Goal: Task Accomplishment & Management: Contribute content

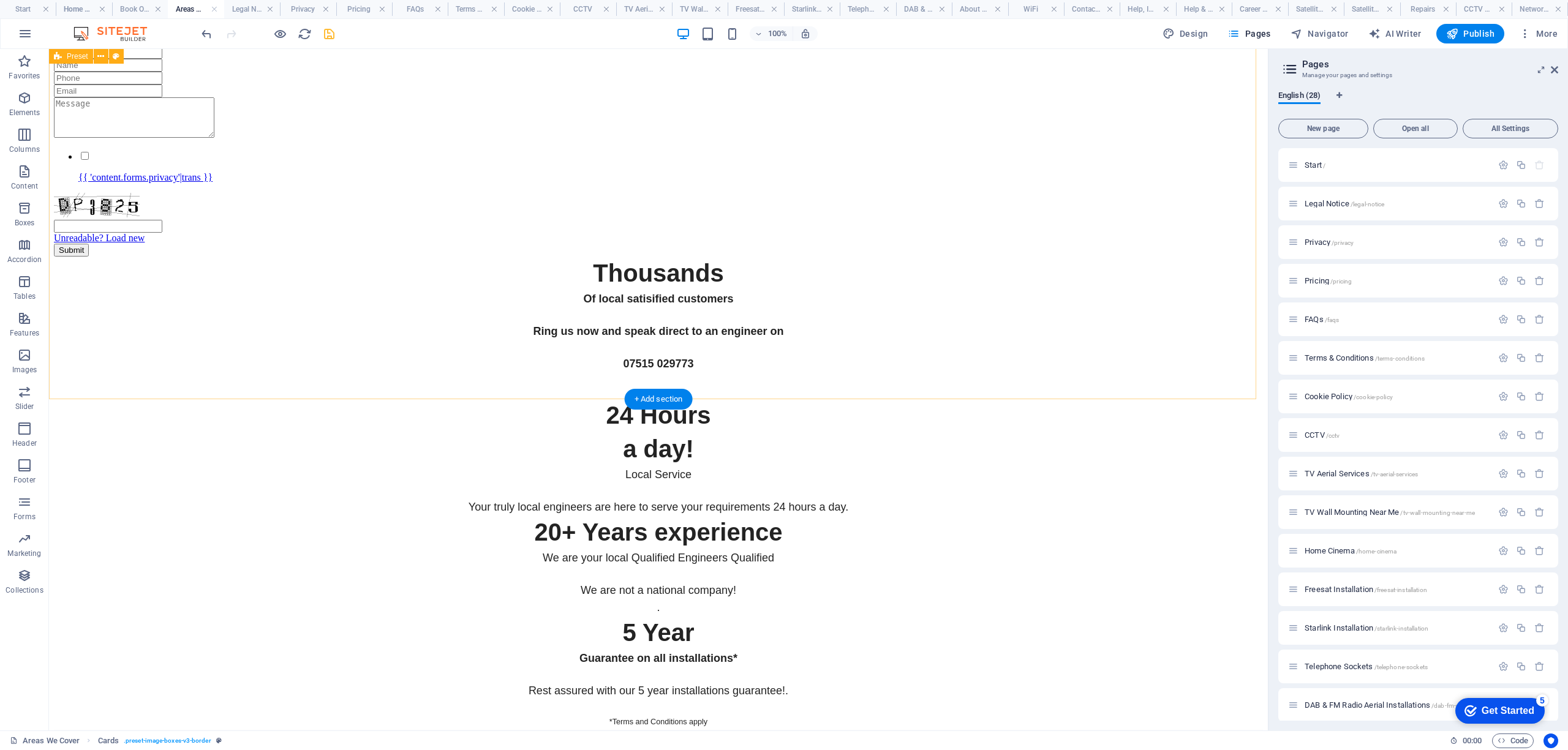
scroll to position [4390, 0]
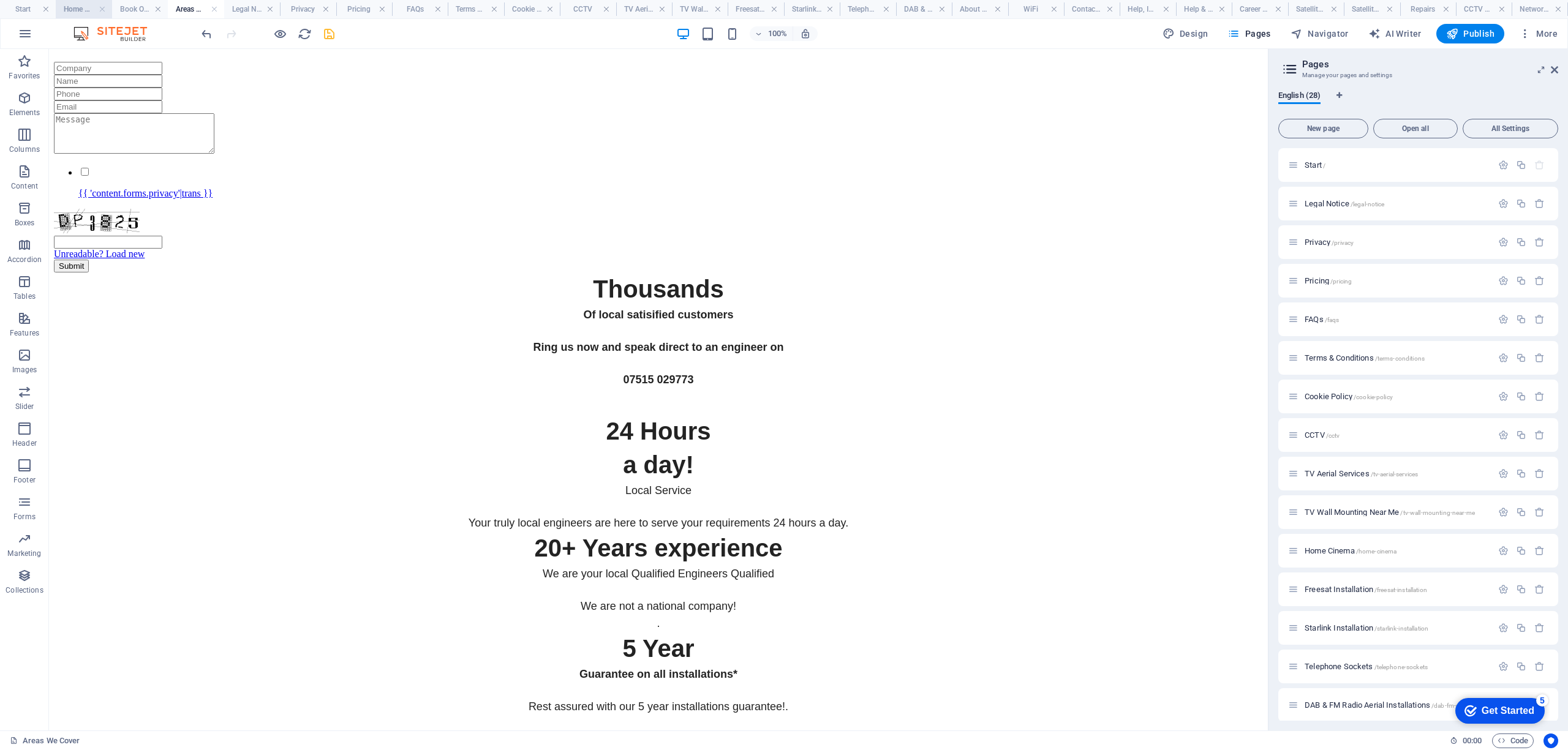
click at [86, 8] on h4 "Home Cinema" at bounding box center [83, 9] width 56 height 14
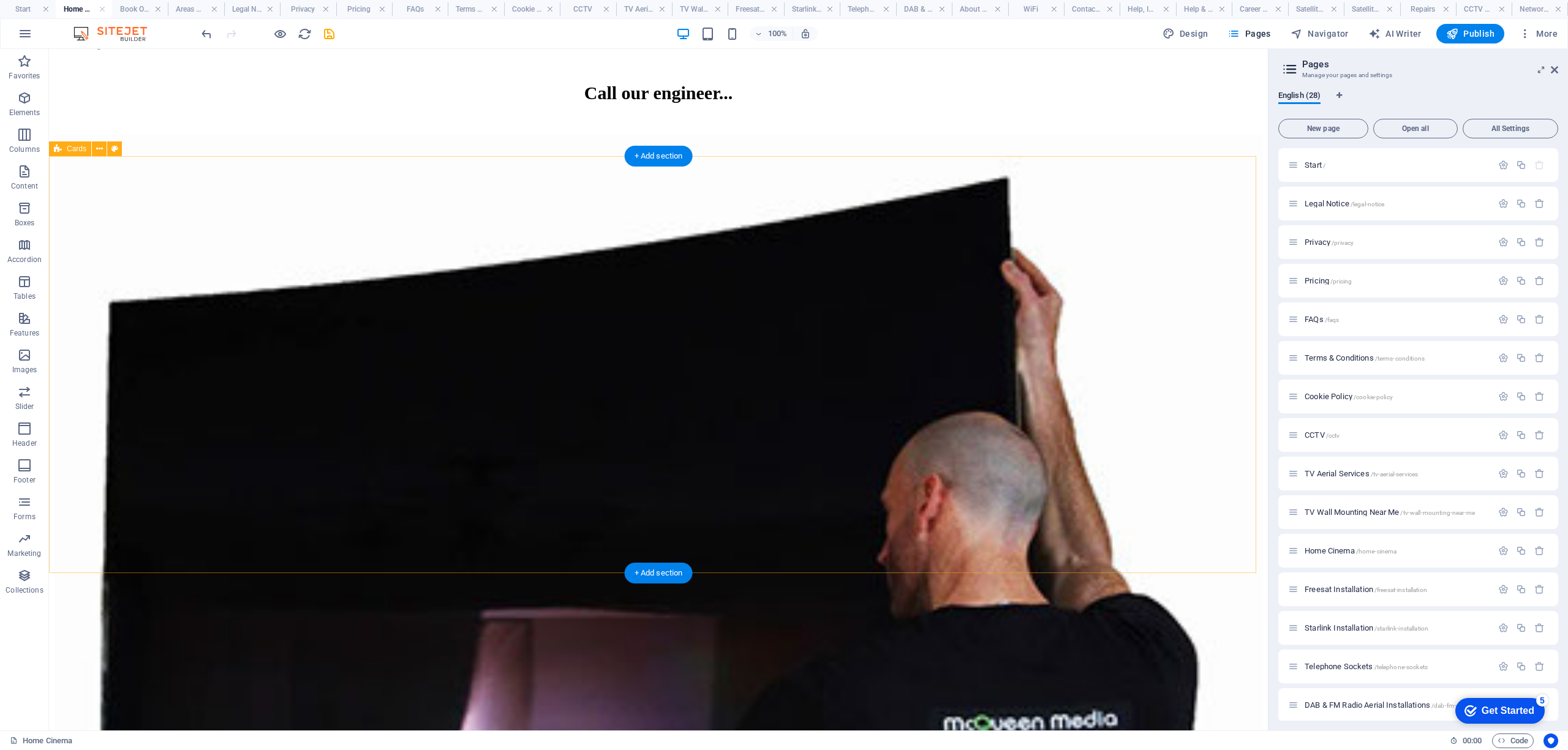
scroll to position [4217, 0]
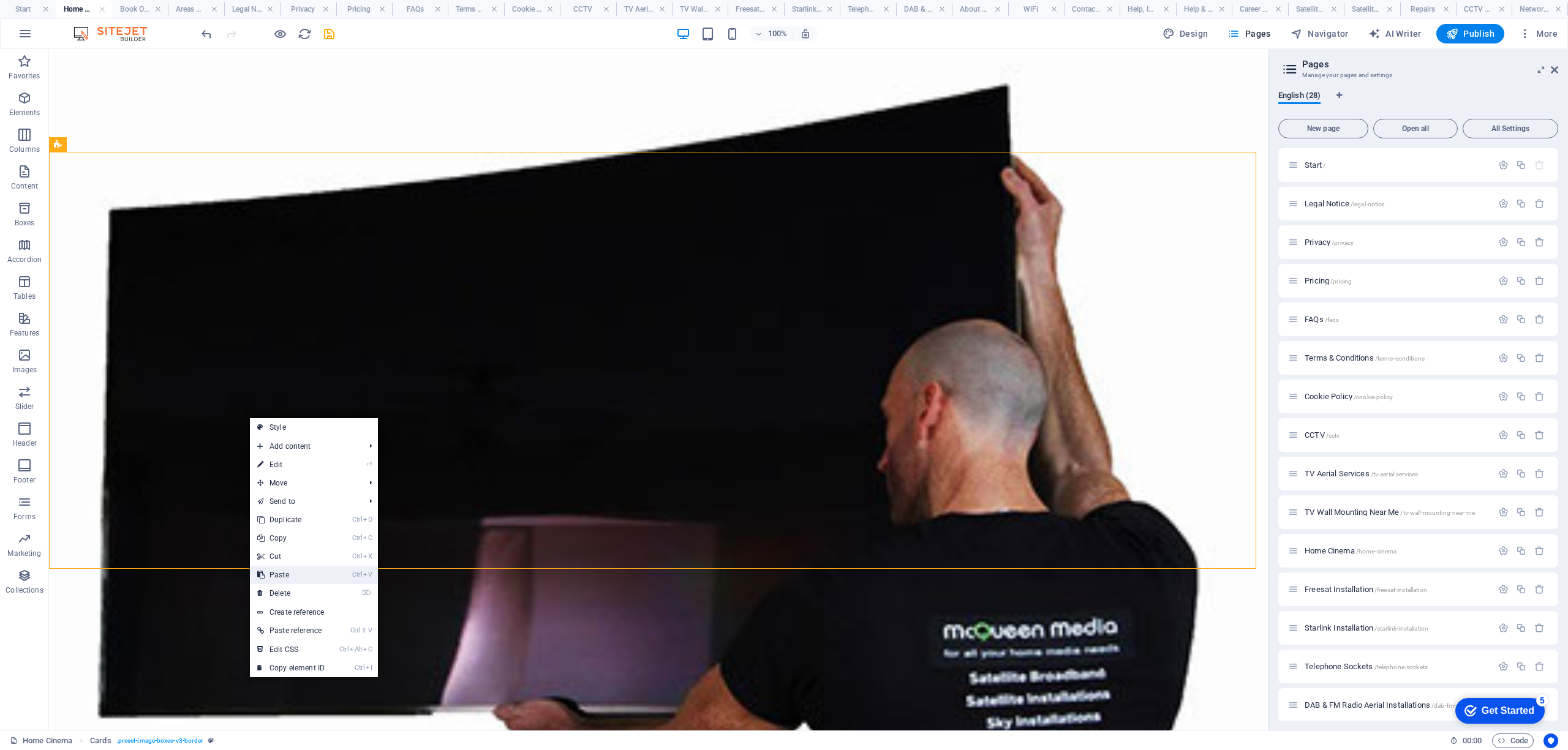
click at [292, 573] on link "Ctrl V Paste" at bounding box center [290, 575] width 82 height 18
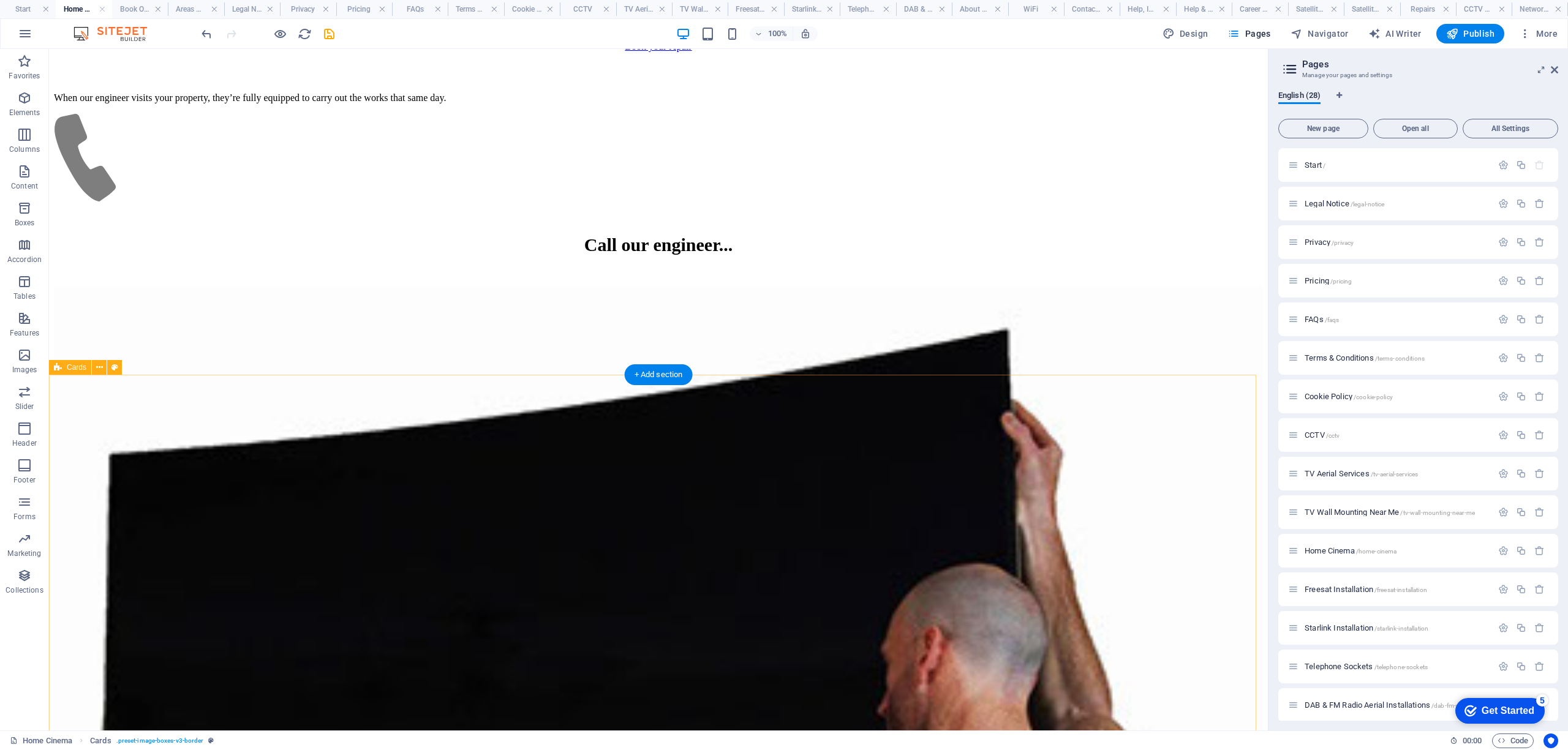
scroll to position [3972, 0]
click at [141, 8] on h4 "Book Online" at bounding box center [139, 9] width 56 height 14
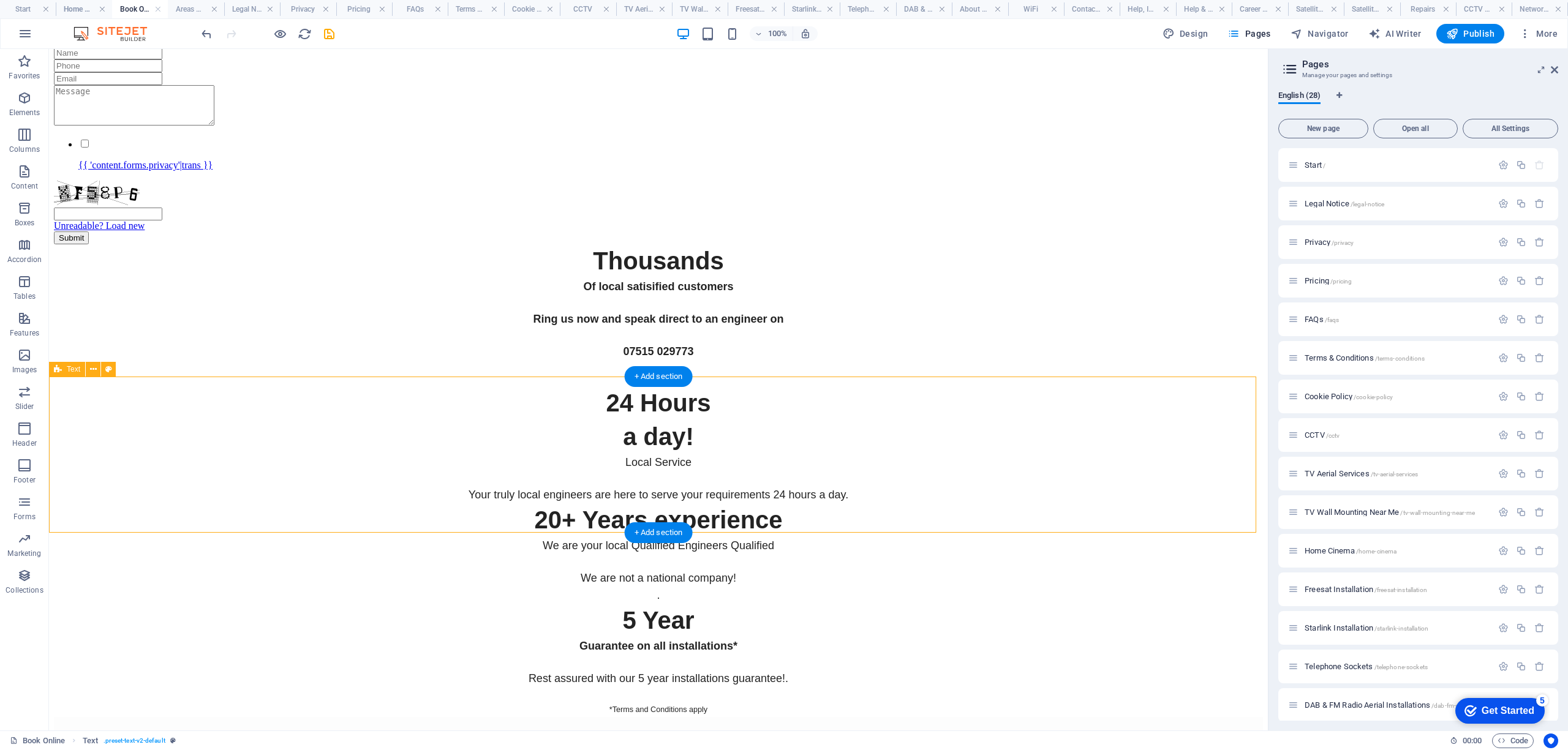
scroll to position [4410, 0]
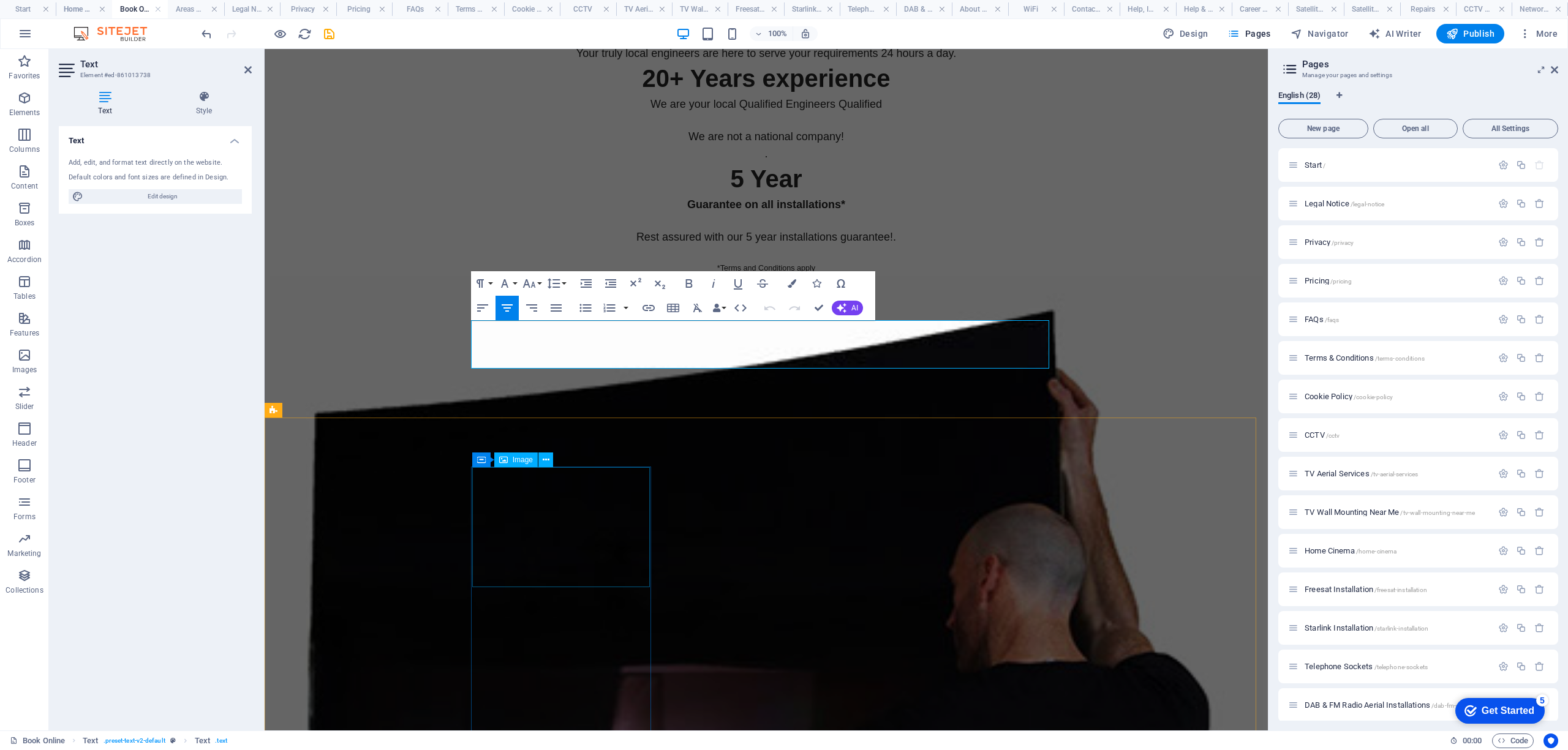
scroll to position [4492, 0]
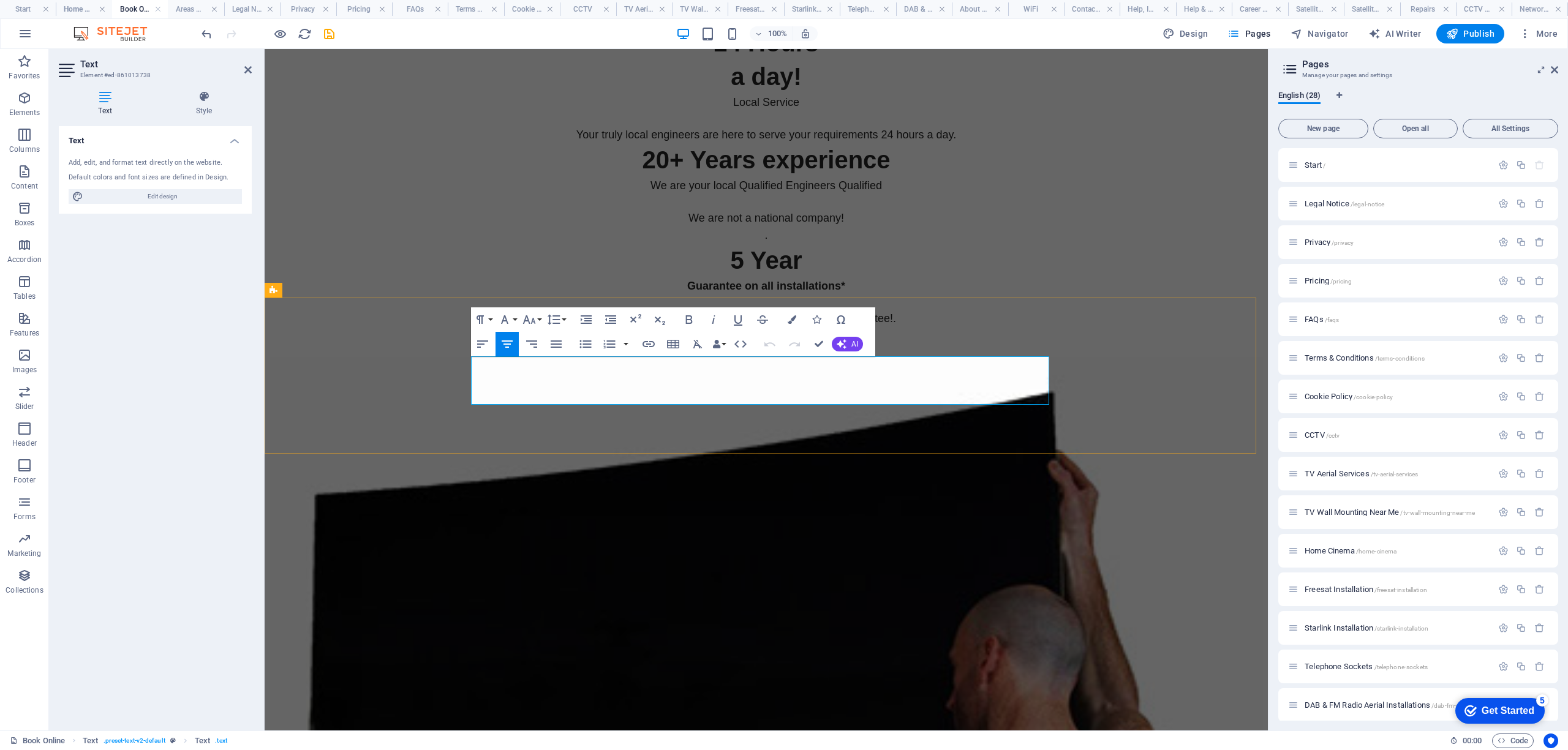
drag, startPoint x: 903, startPoint y: 376, endPoint x: 630, endPoint y: 368, distance: 273.1
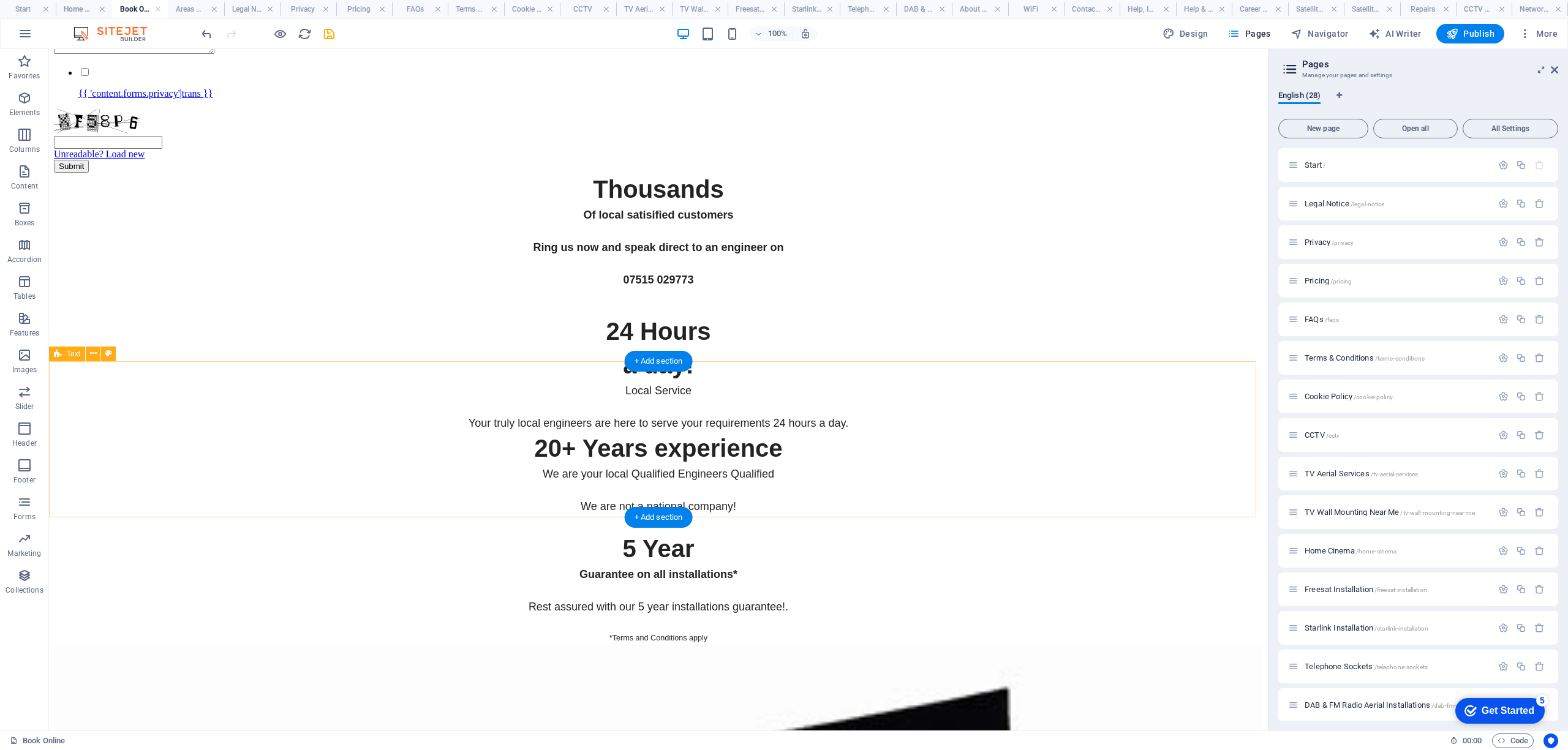
scroll to position [4410, 0]
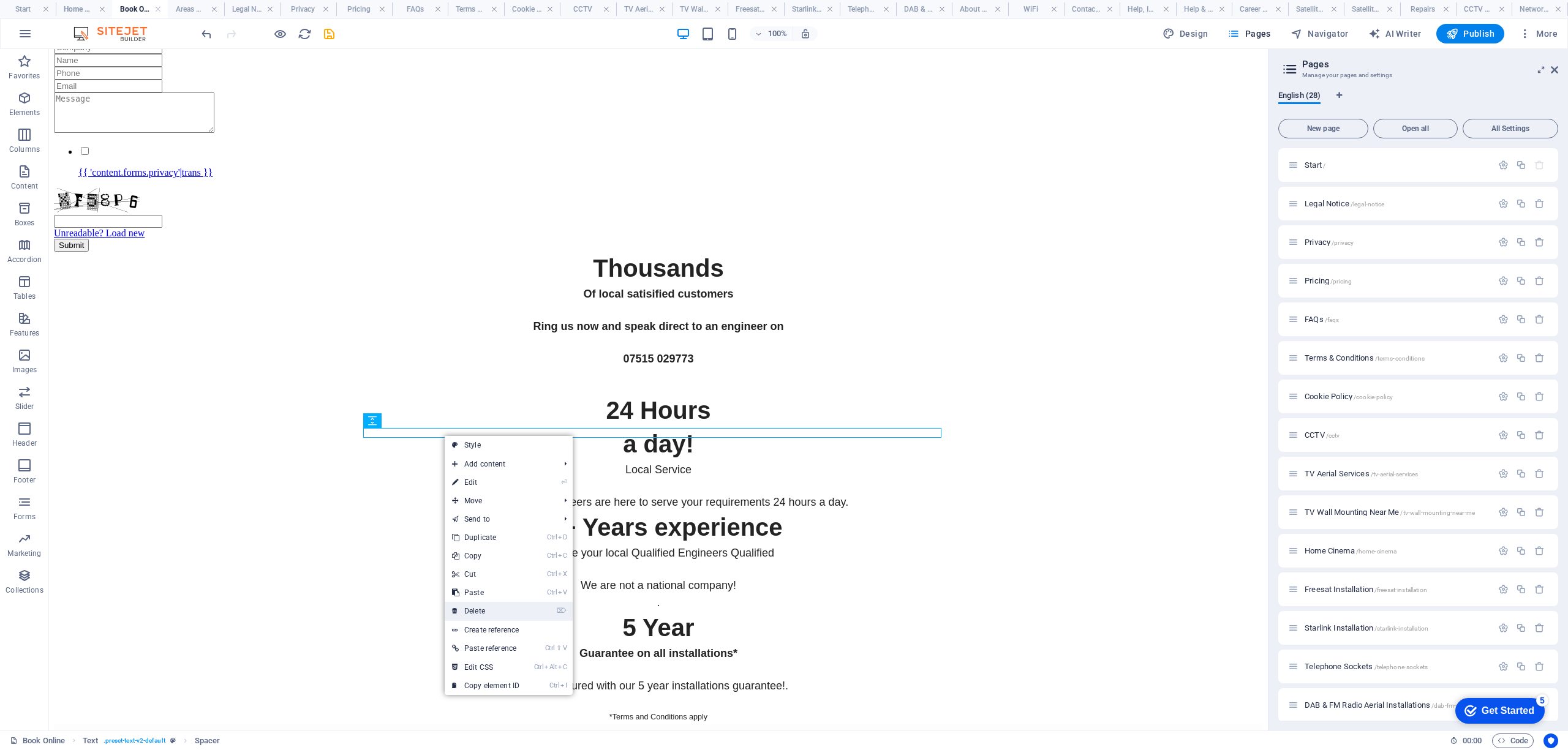
click at [489, 606] on link "⌦ Delete" at bounding box center [486, 611] width 82 height 18
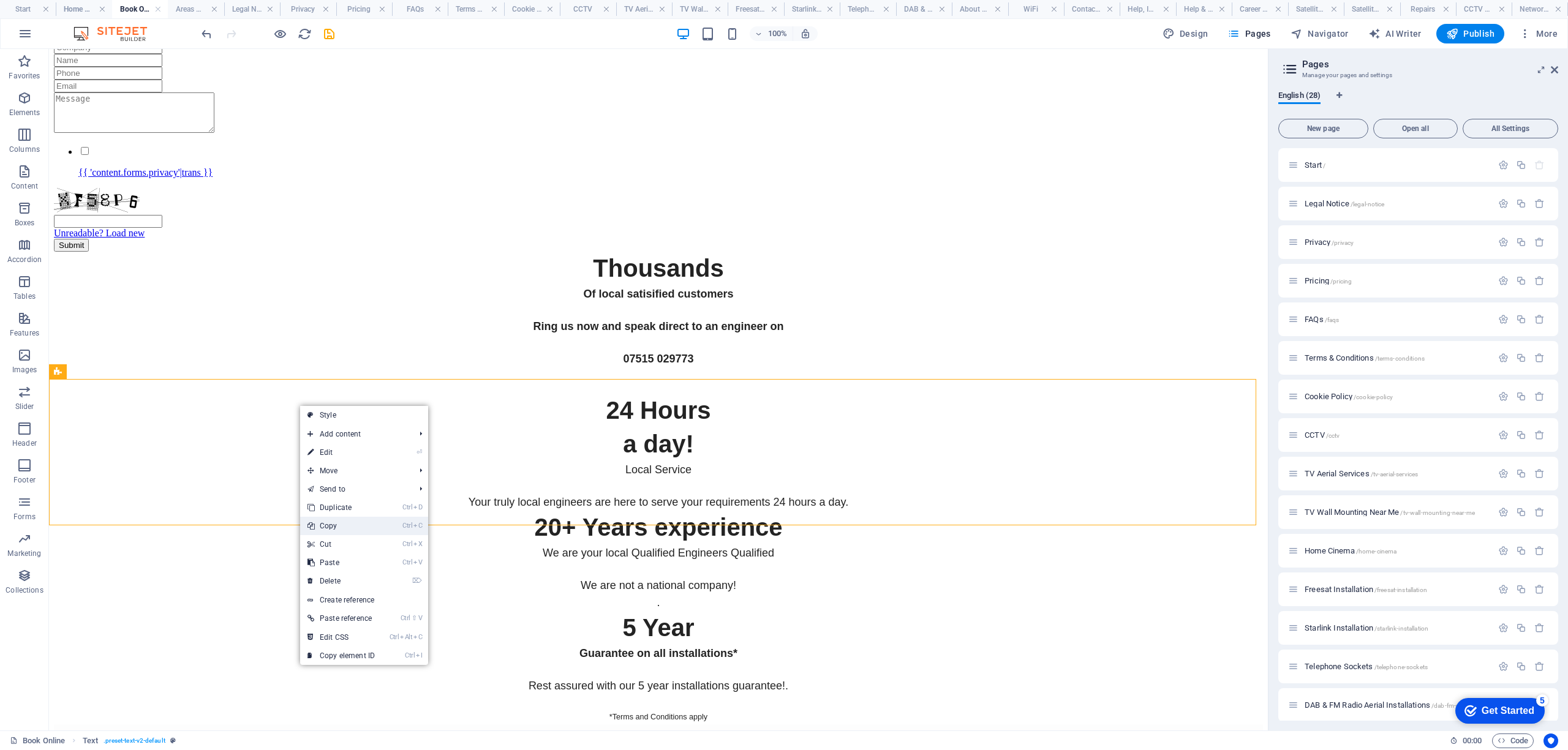
click at [353, 526] on link "Ctrl C Copy" at bounding box center [341, 526] width 82 height 18
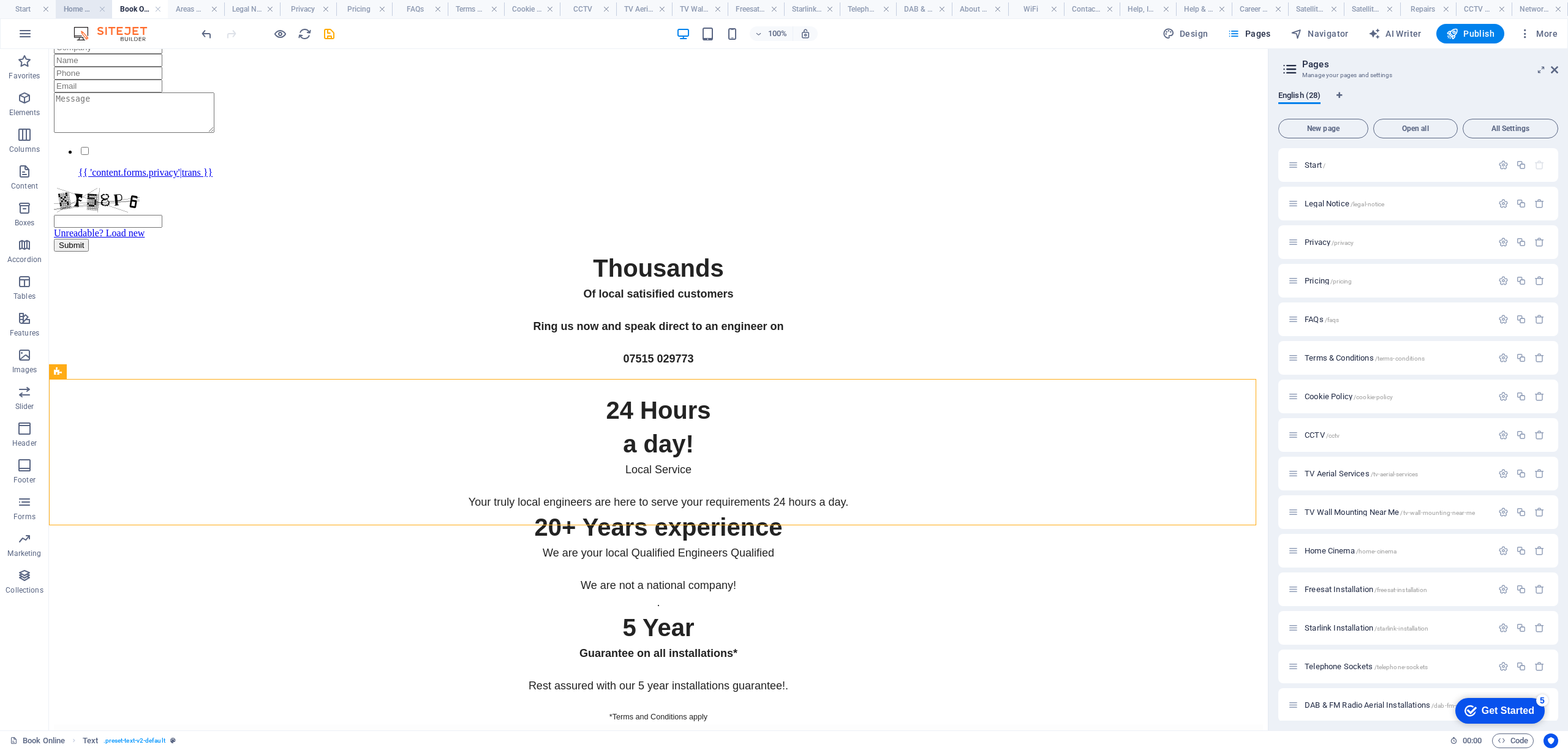
click at [75, 6] on h4 "Home Cinema" at bounding box center [83, 9] width 56 height 14
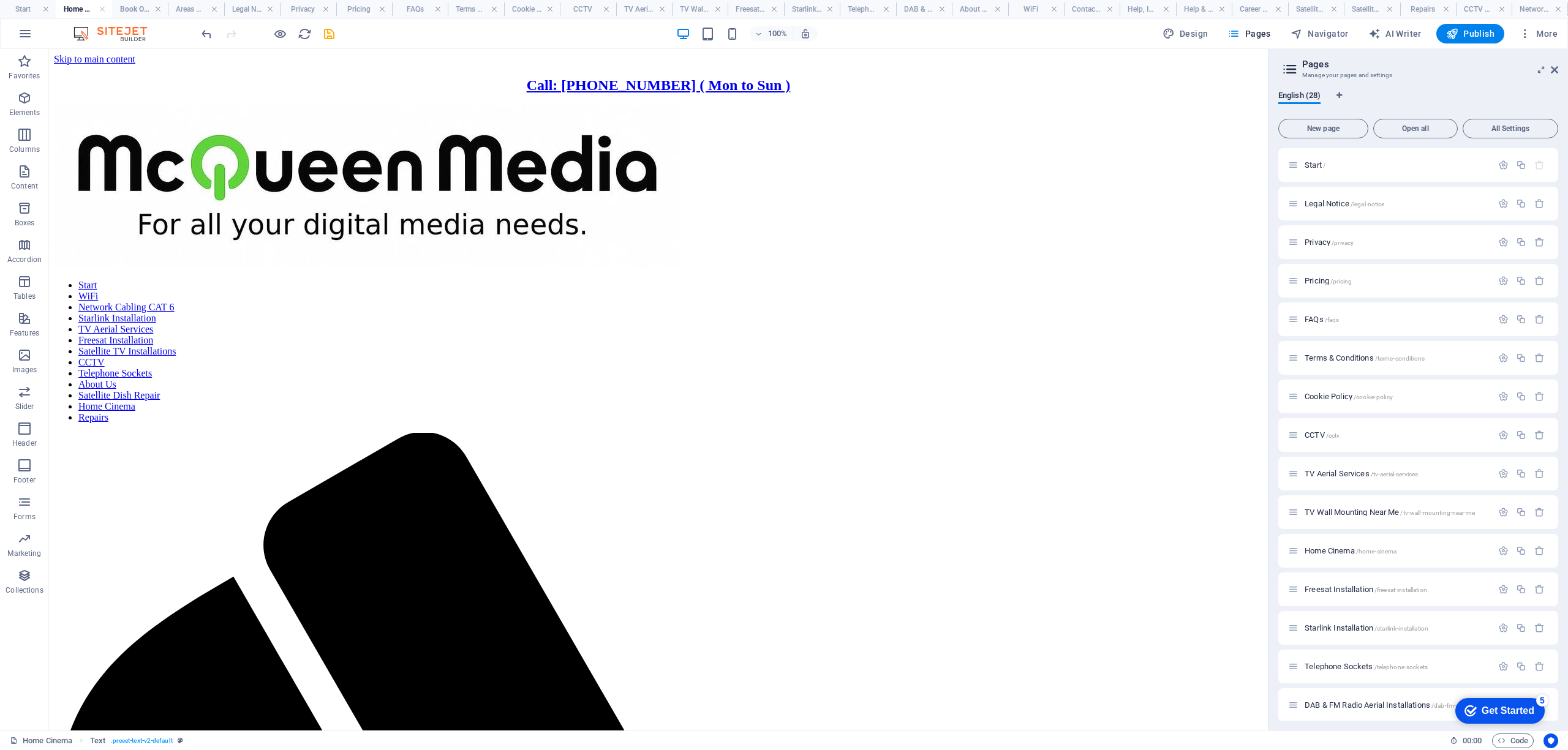
scroll to position [0, 0]
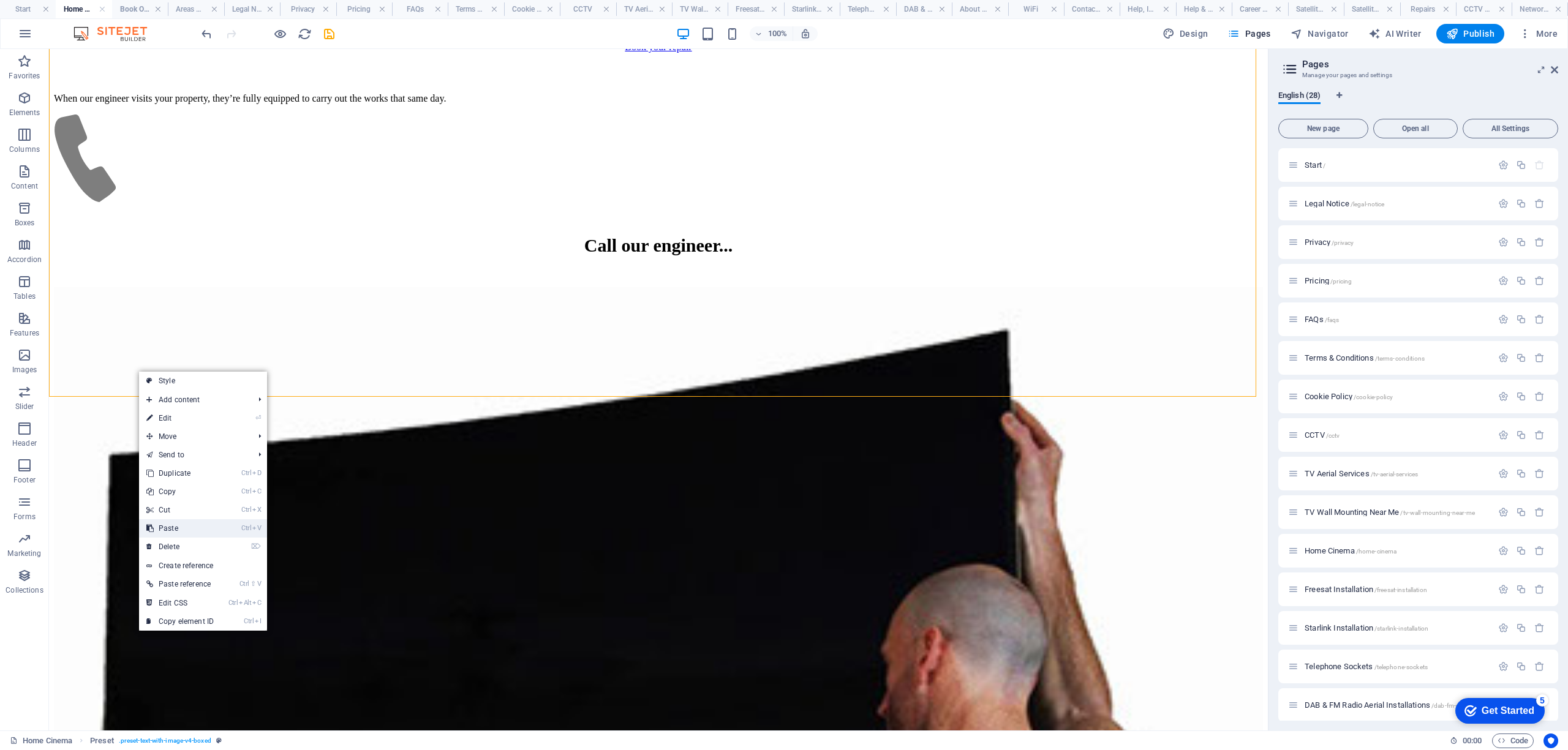
click at [185, 525] on link "Ctrl V Paste" at bounding box center [180, 529] width 82 height 18
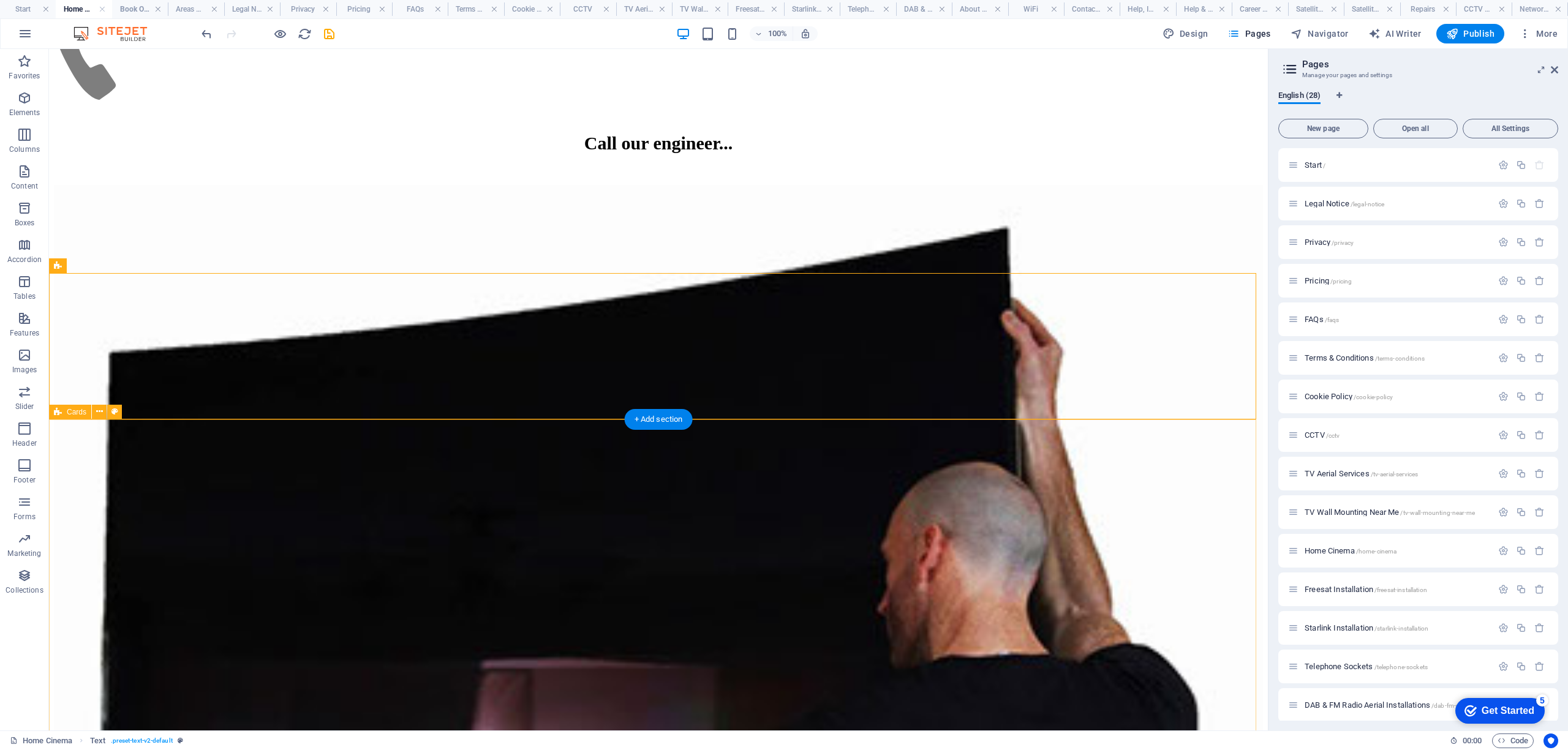
scroll to position [4136, 0]
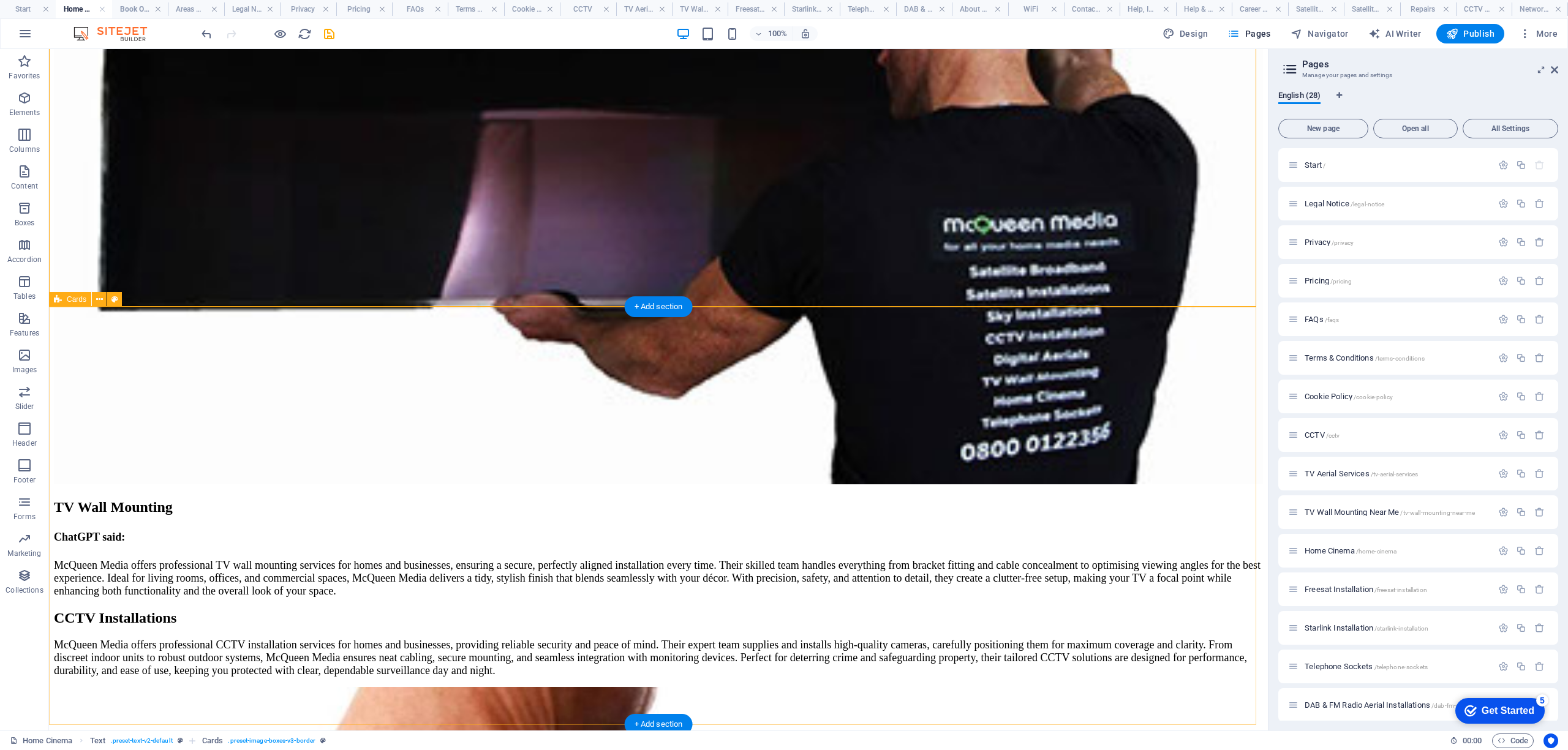
scroll to position [4626, 0]
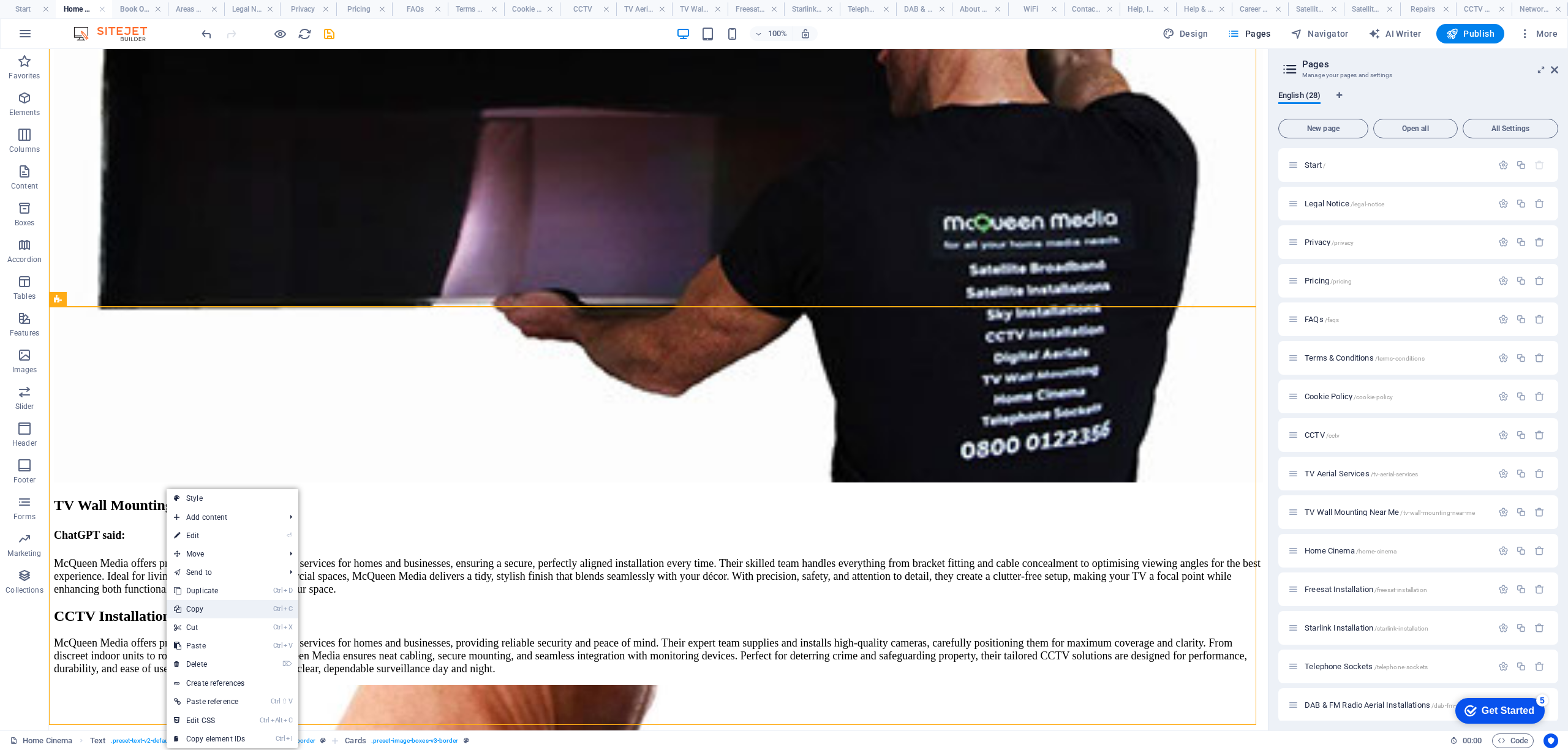
click at [203, 611] on link "Ctrl C Copy" at bounding box center [209, 610] width 86 height 18
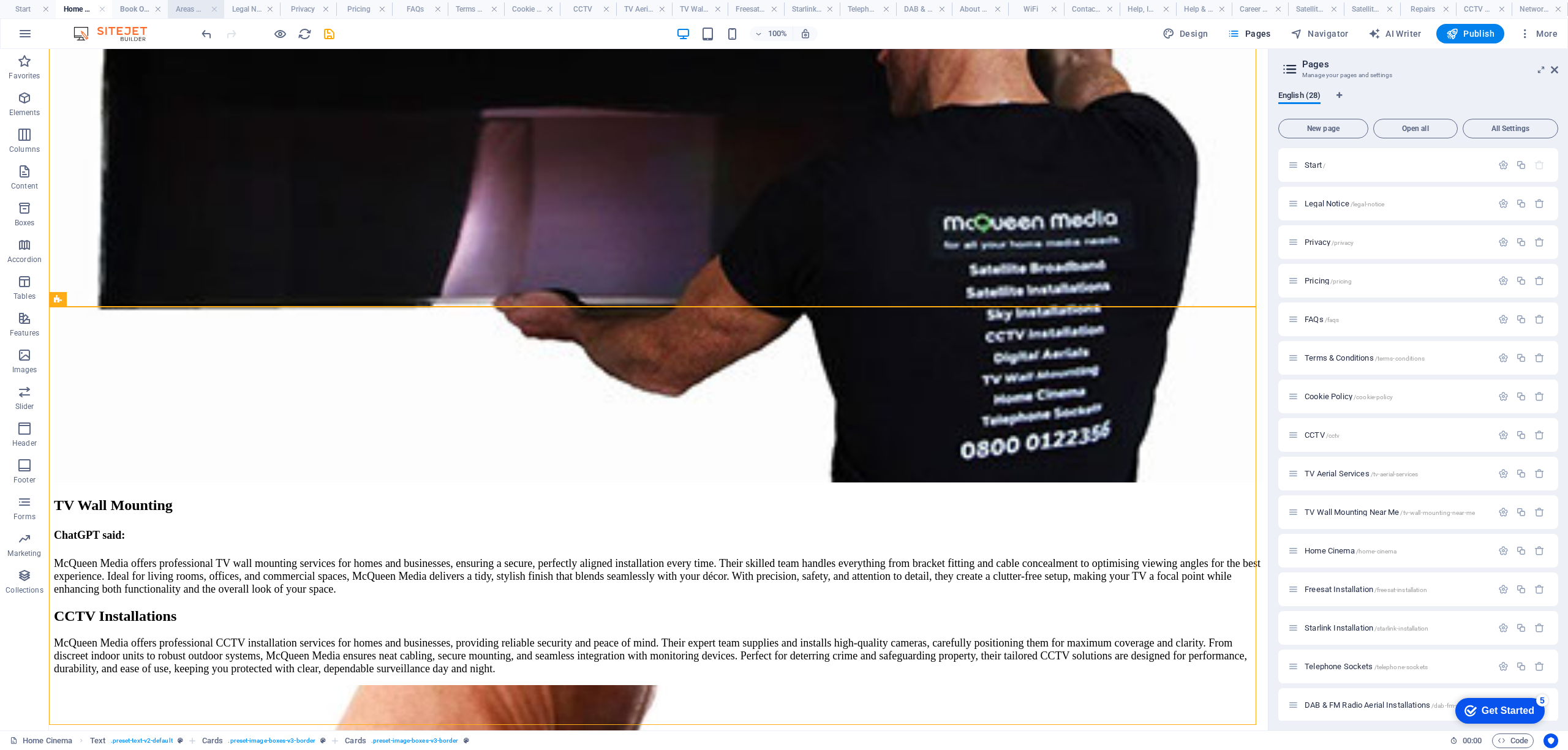
click at [194, 11] on h4 "Areas We Cover" at bounding box center [195, 9] width 56 height 14
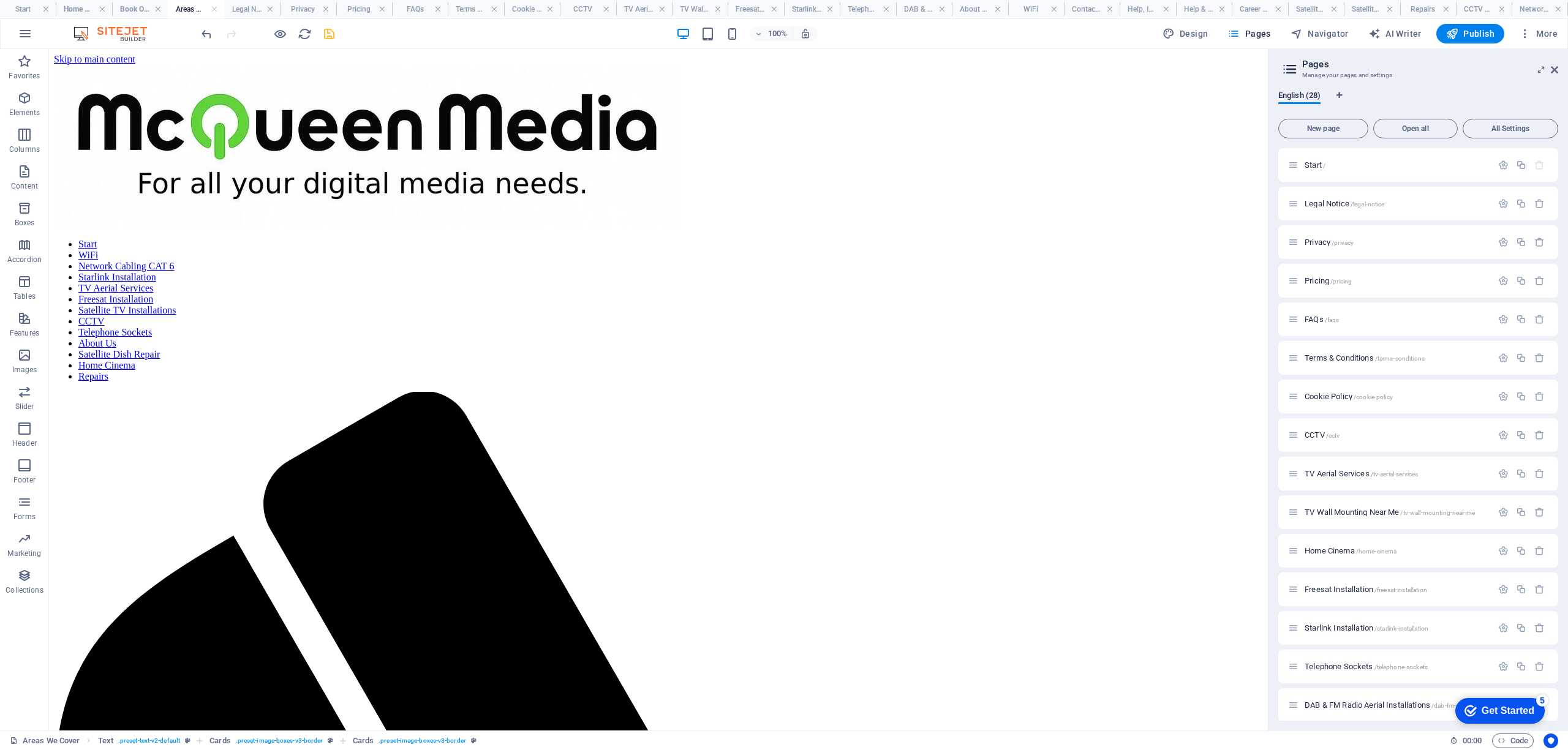
scroll to position [4390, 0]
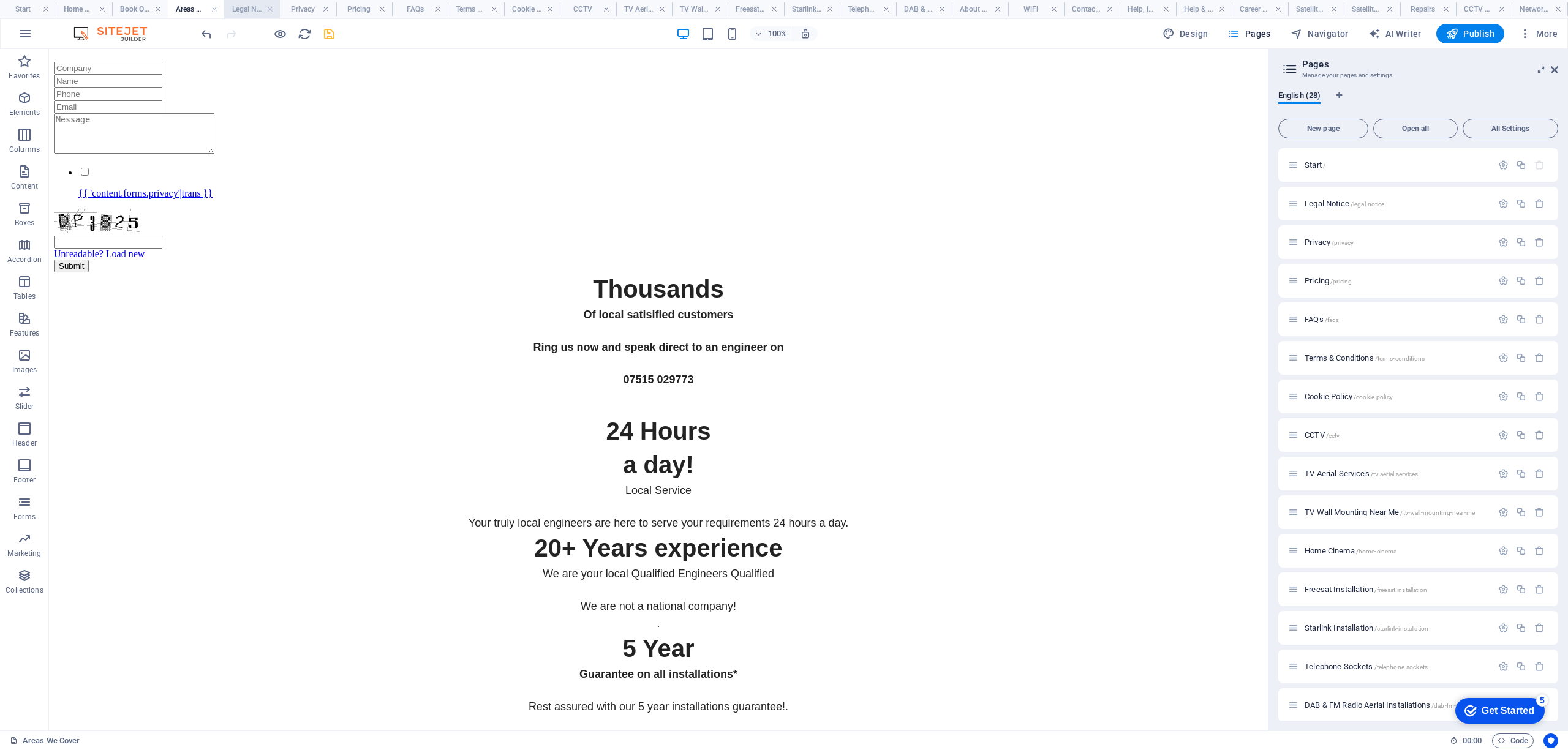
click at [254, 8] on h4 "Legal Notice" at bounding box center [252, 9] width 56 height 14
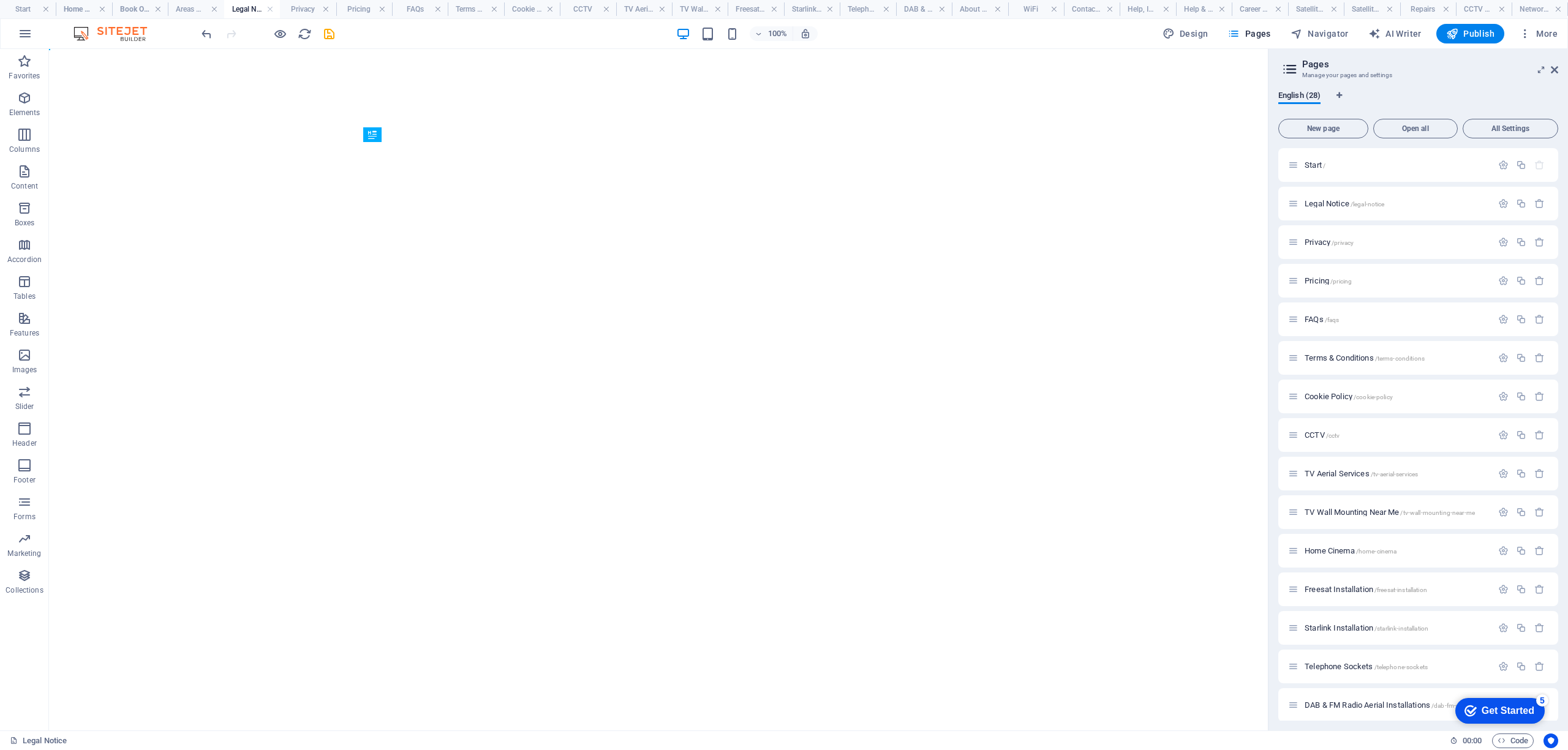
scroll to position [0, 0]
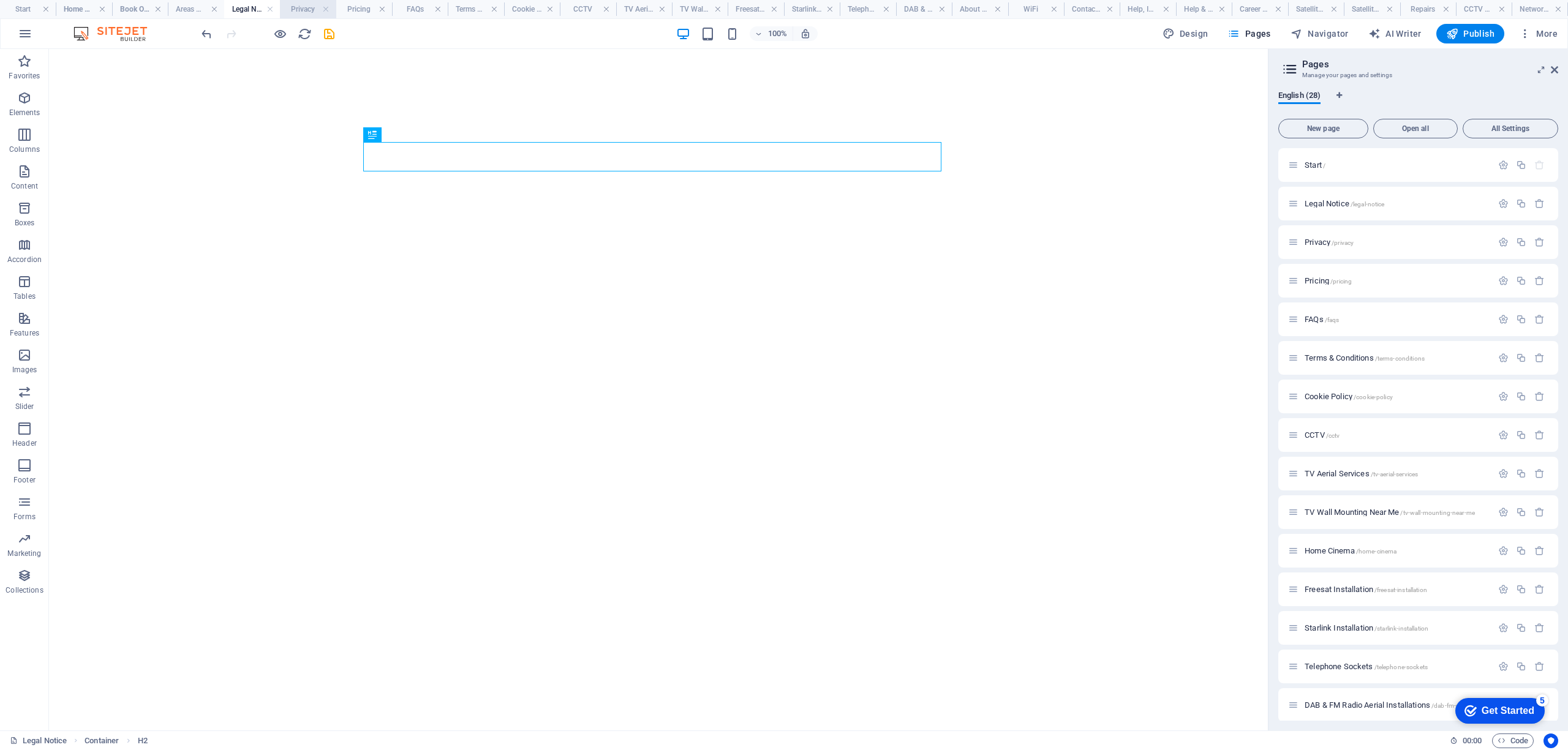
click at [305, 4] on h4 "Privacy" at bounding box center [307, 9] width 56 height 14
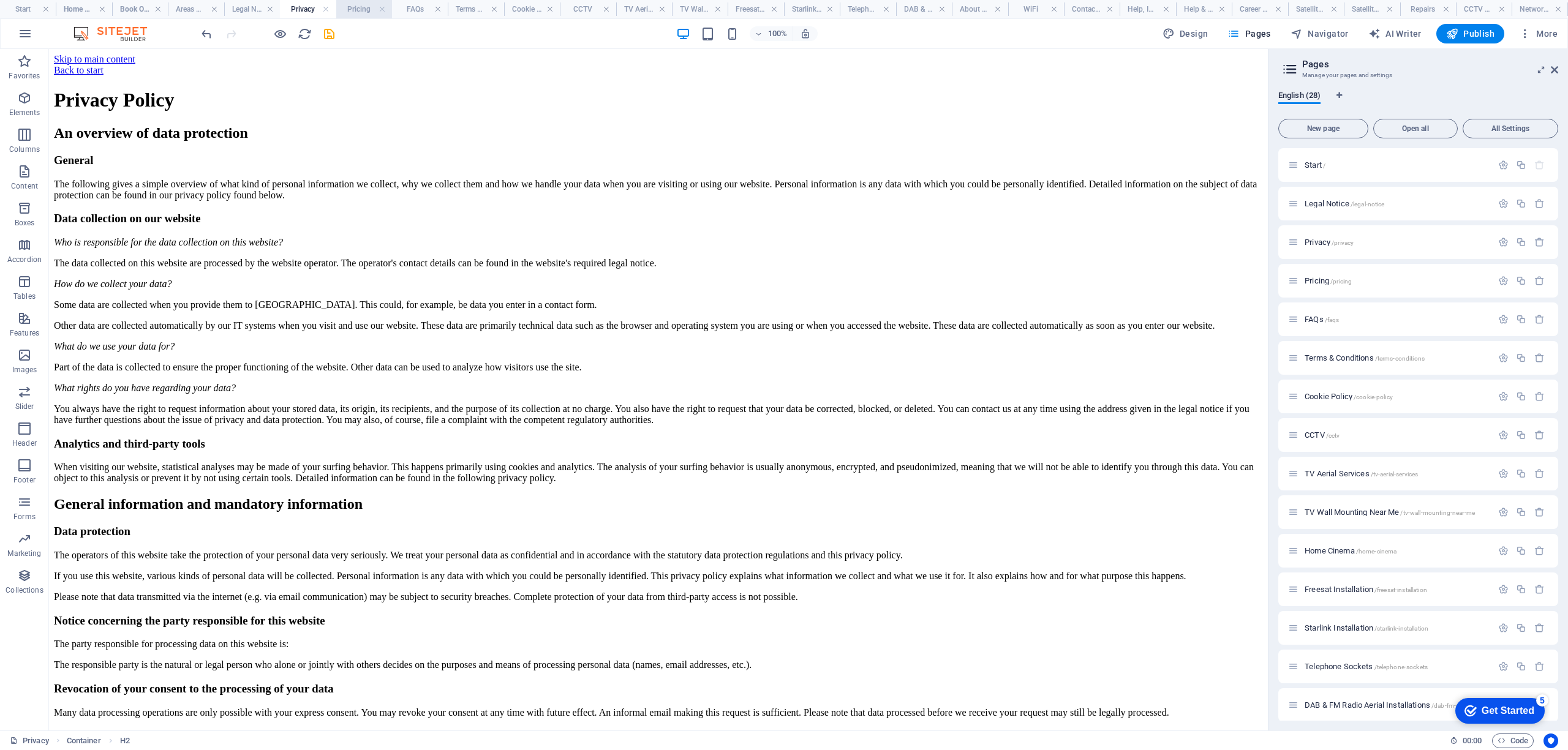
click at [356, 12] on h4 "Pricing" at bounding box center [364, 9] width 56 height 14
click at [410, 5] on h4 "FAQs" at bounding box center [420, 9] width 56 height 14
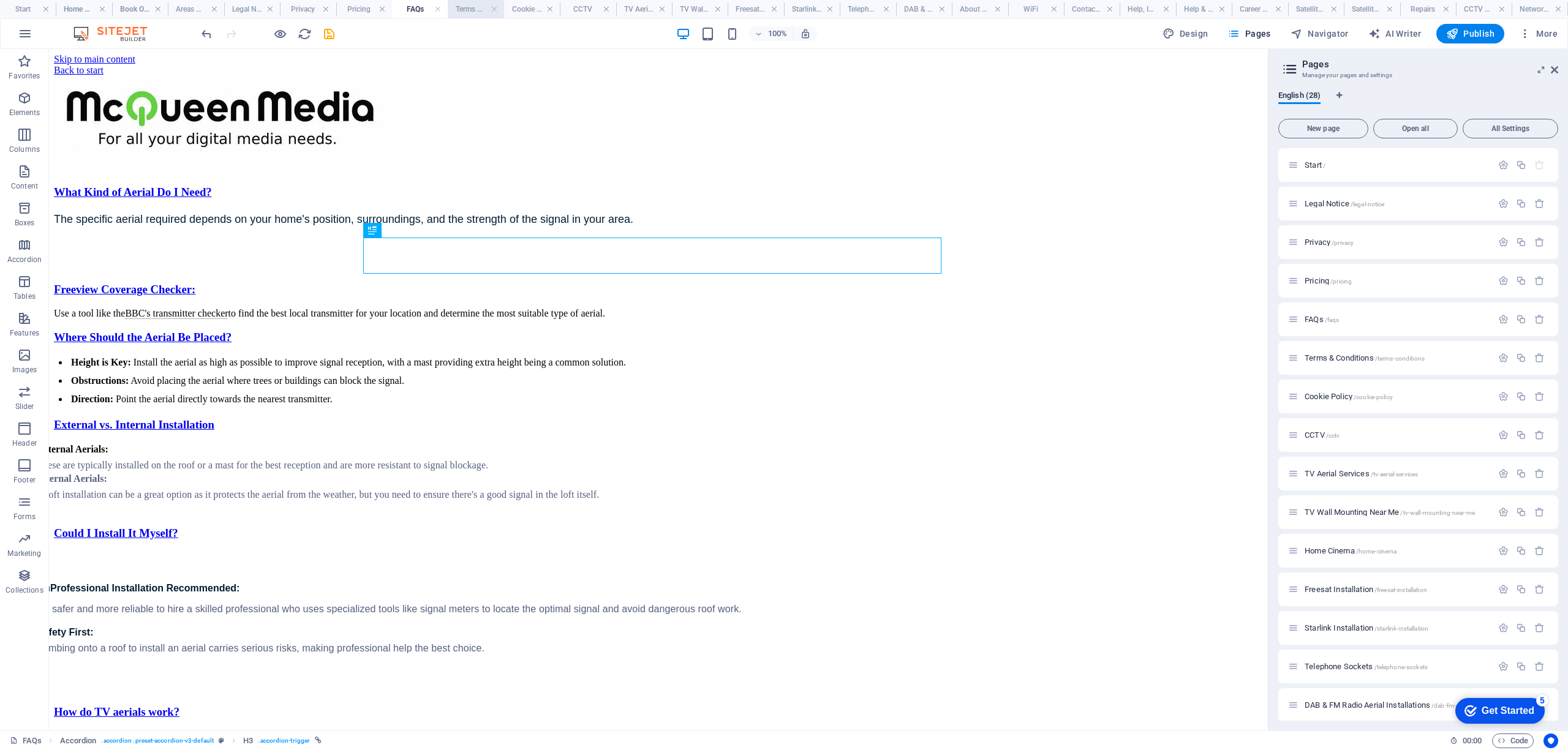
click at [474, 5] on h4 "Terms & Conditions" at bounding box center [475, 9] width 56 height 14
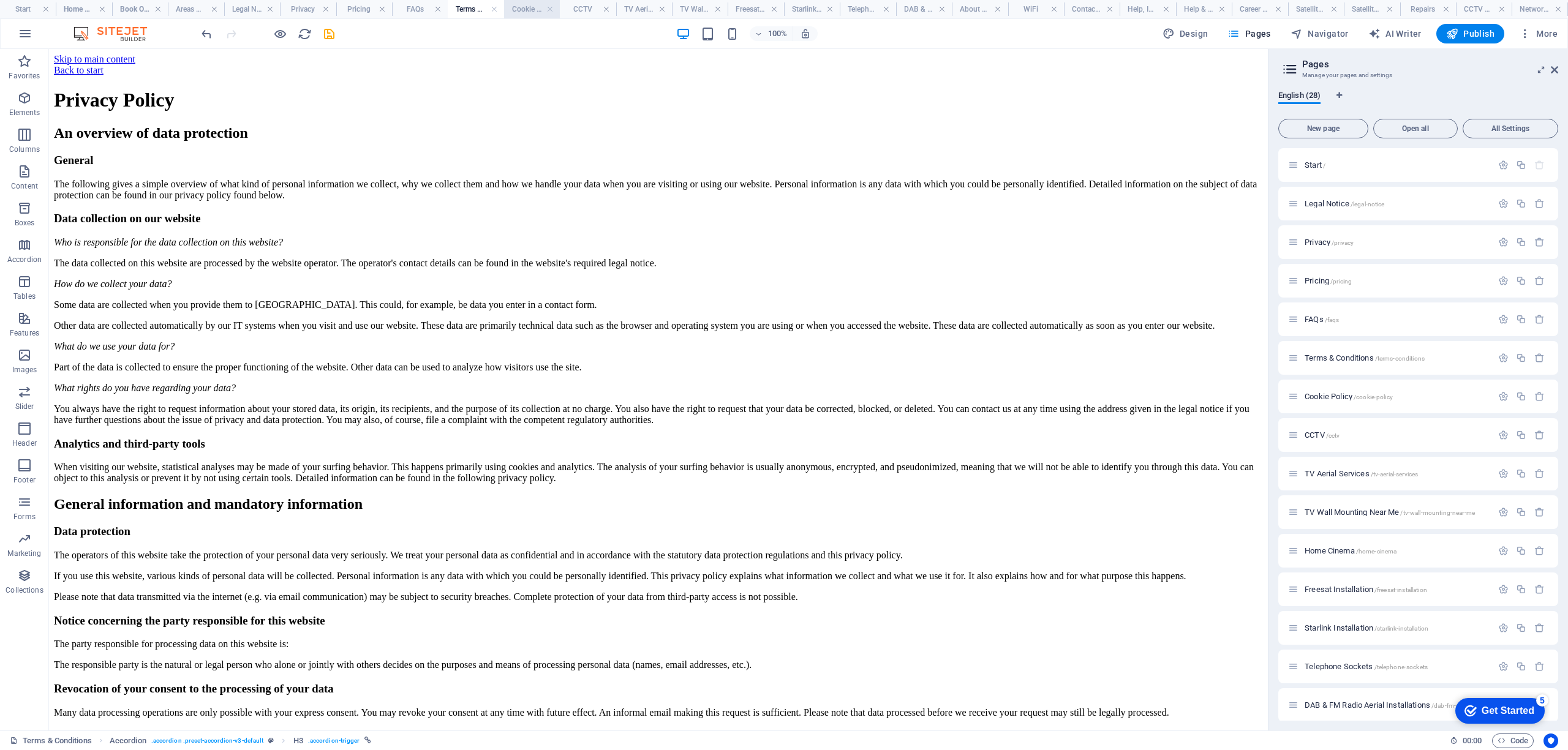
click at [530, 8] on h4 "Cookie Policy" at bounding box center [532, 9] width 56 height 14
click at [571, 5] on h4 "CCTV" at bounding box center [588, 9] width 56 height 14
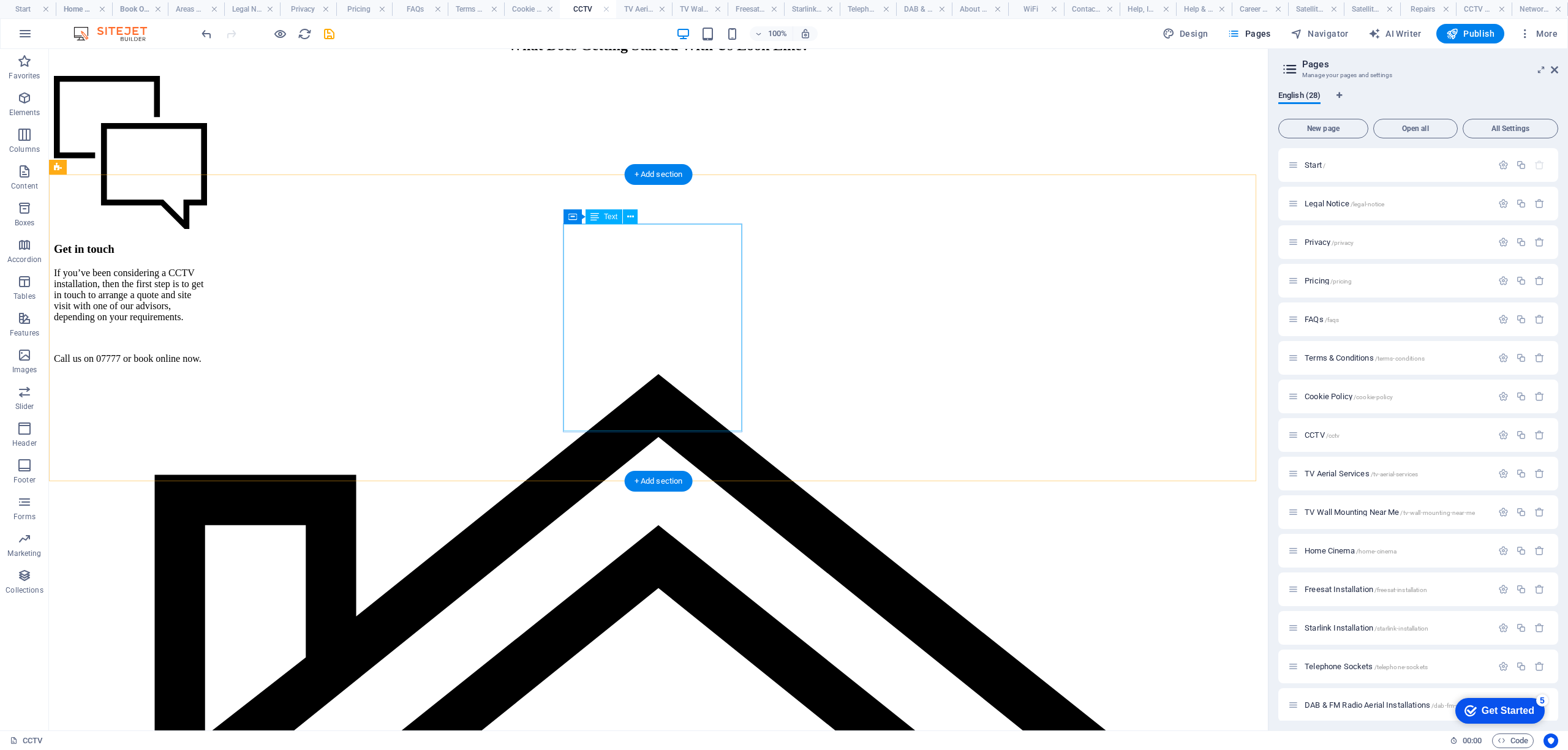
scroll to position [6778, 0]
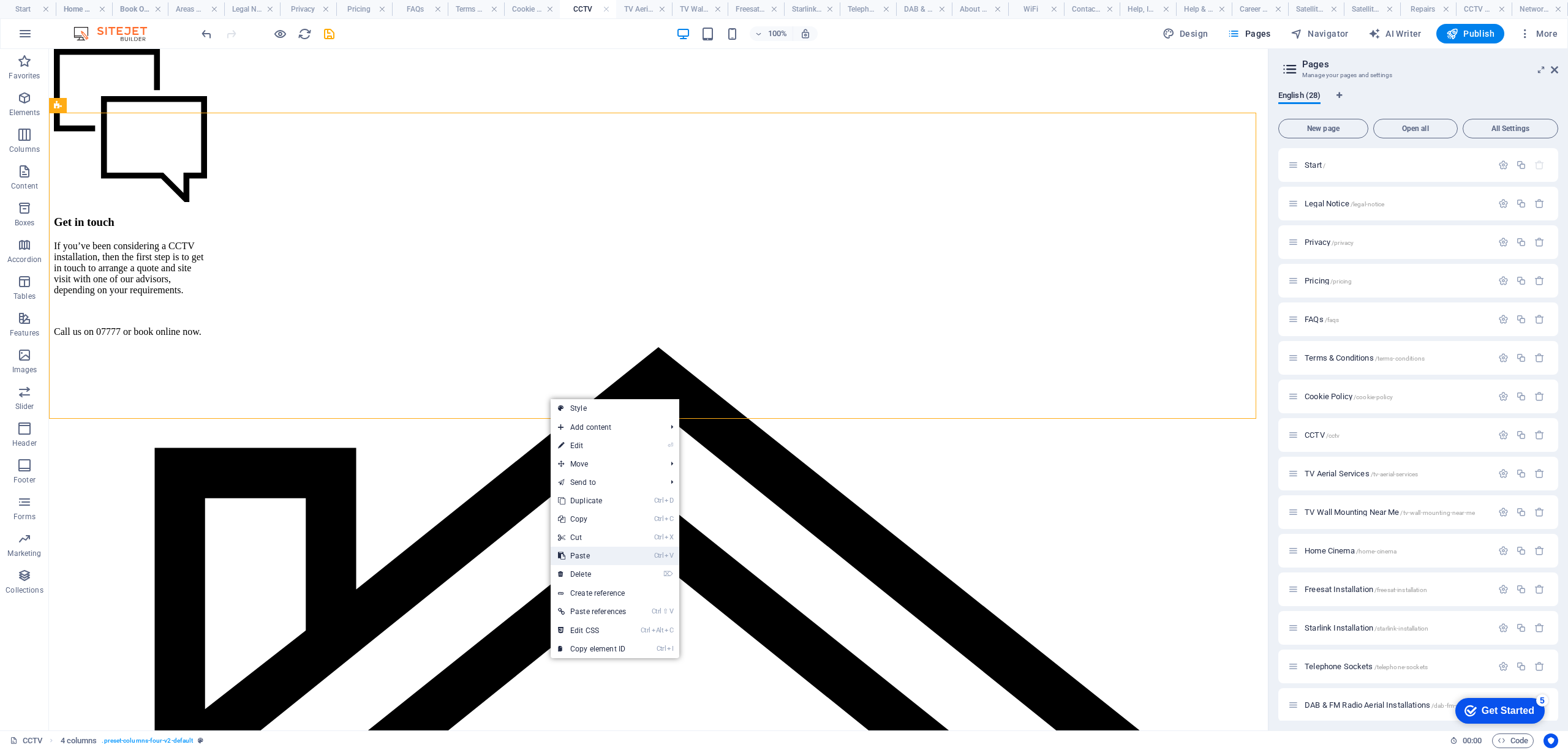
click at [588, 552] on link "Ctrl V Paste" at bounding box center [592, 556] width 83 height 18
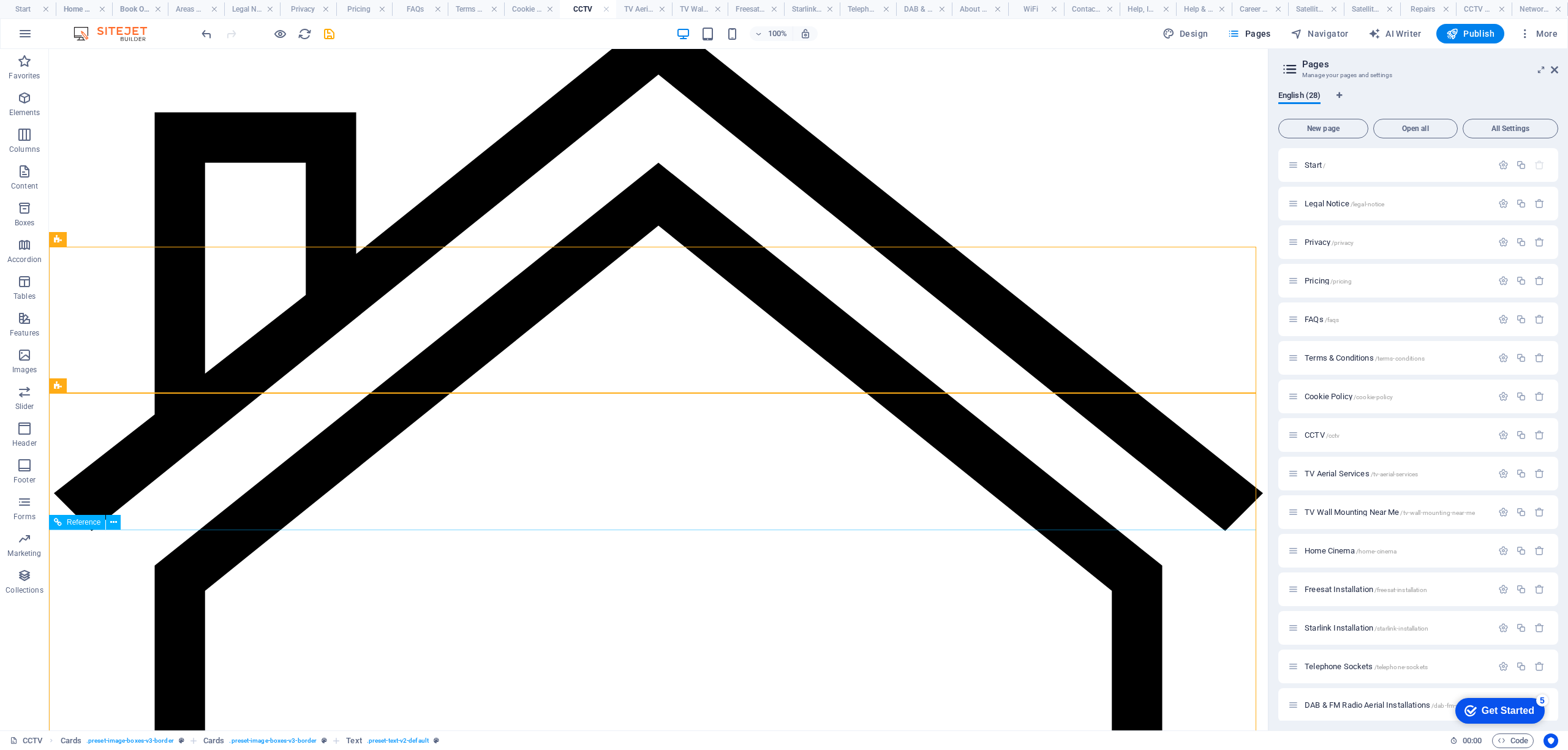
scroll to position [6942, 0]
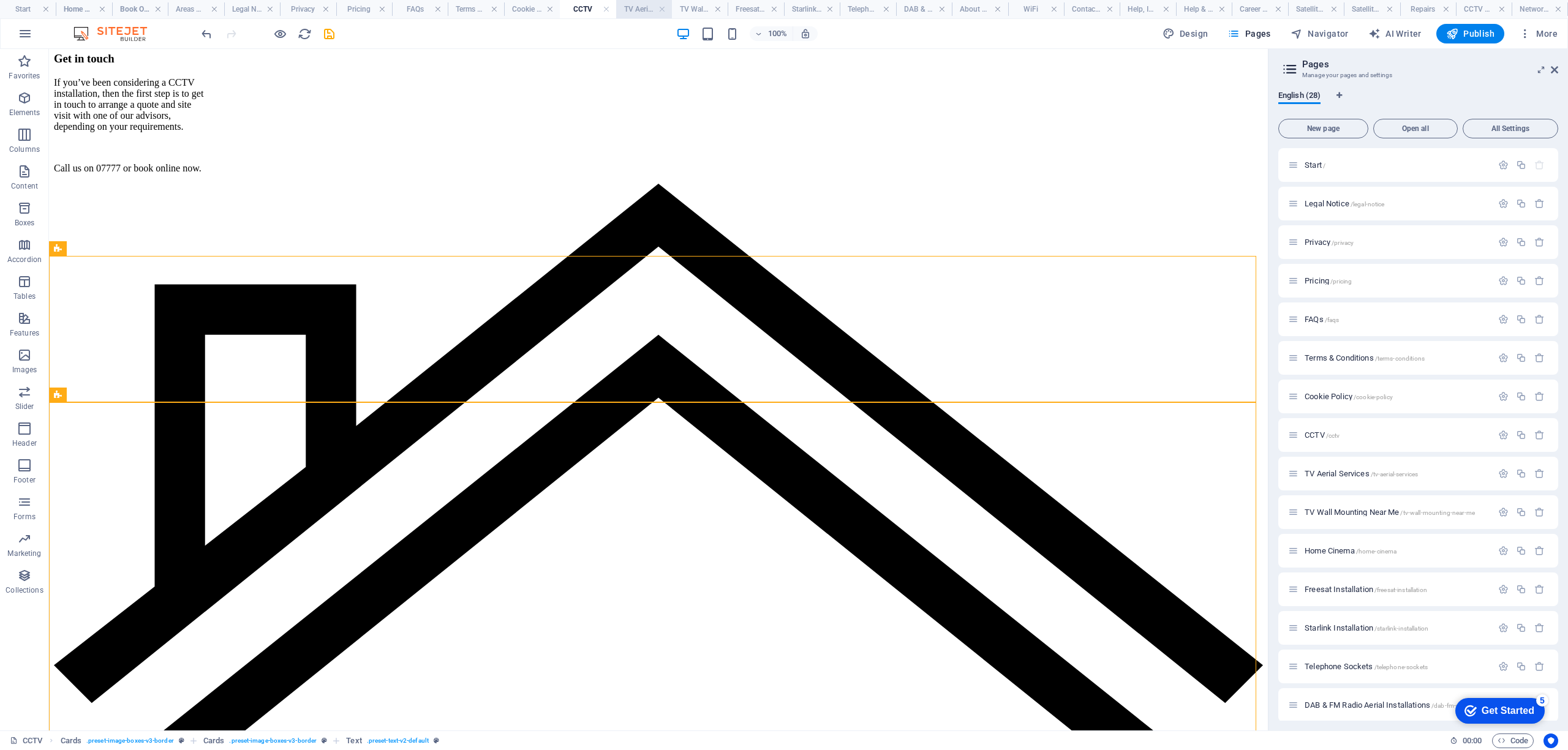
click at [625, 5] on h4 "TV Aerial Services" at bounding box center [643, 9] width 56 height 14
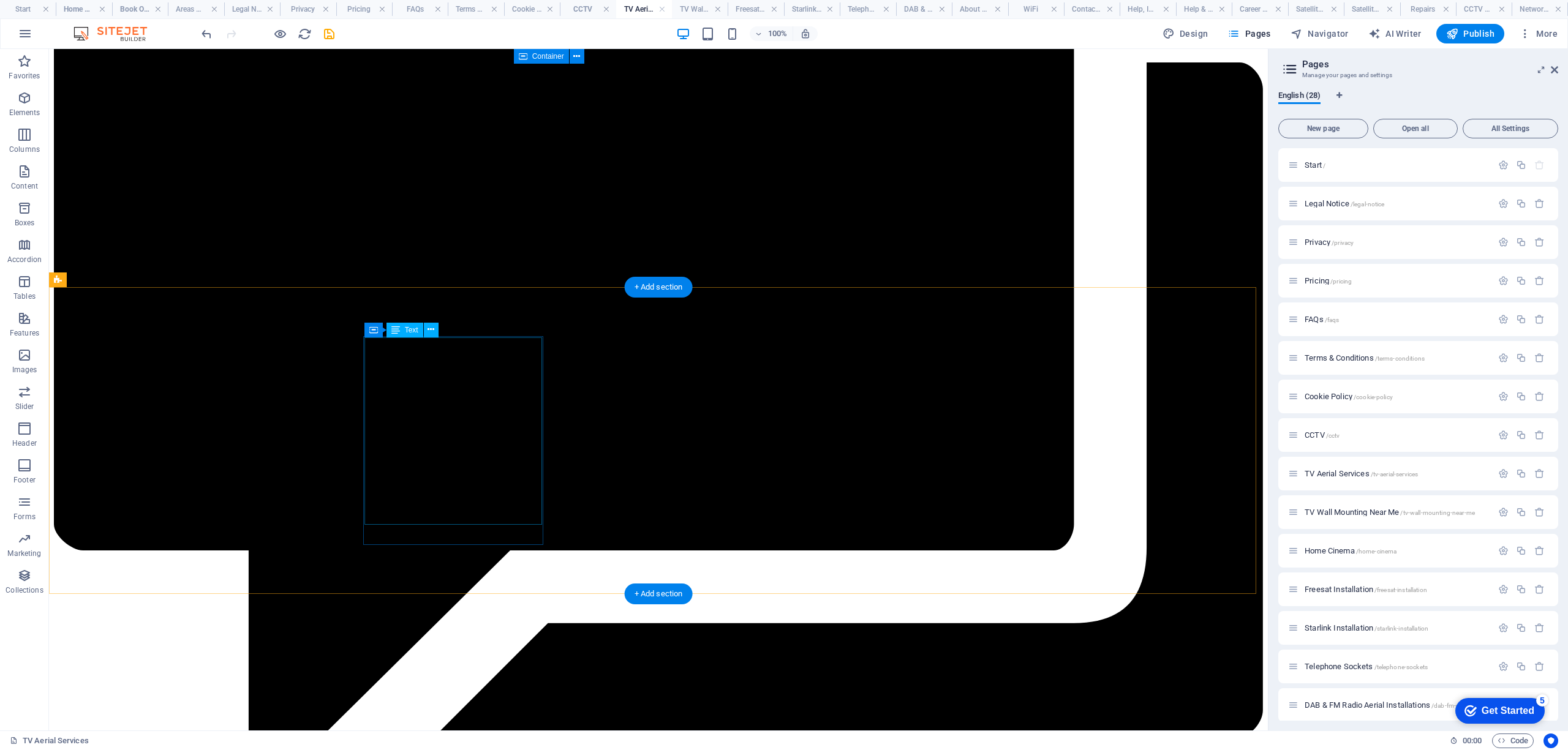
scroll to position [6310, 0]
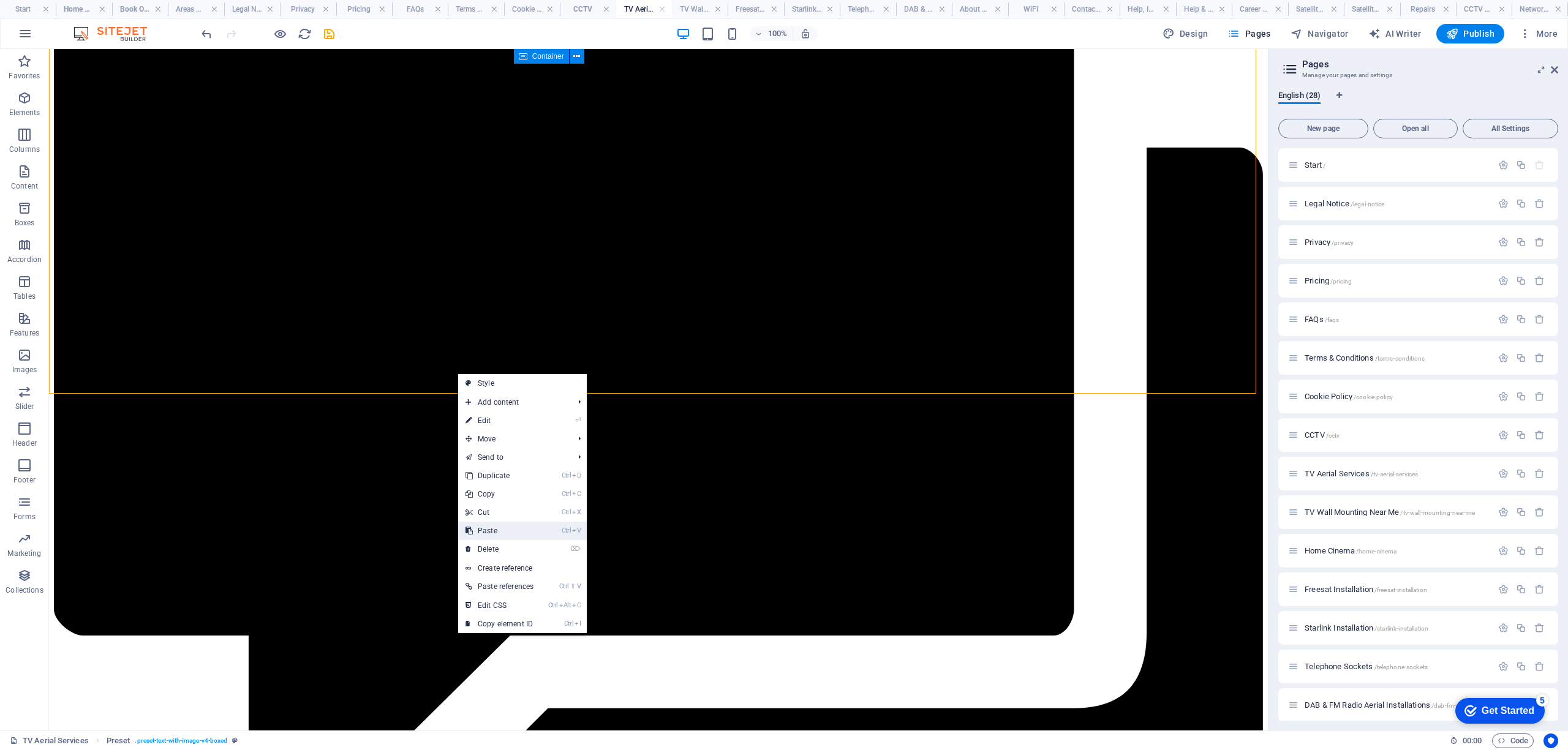
click at [499, 527] on link "Ctrl V Paste" at bounding box center [499, 531] width 83 height 18
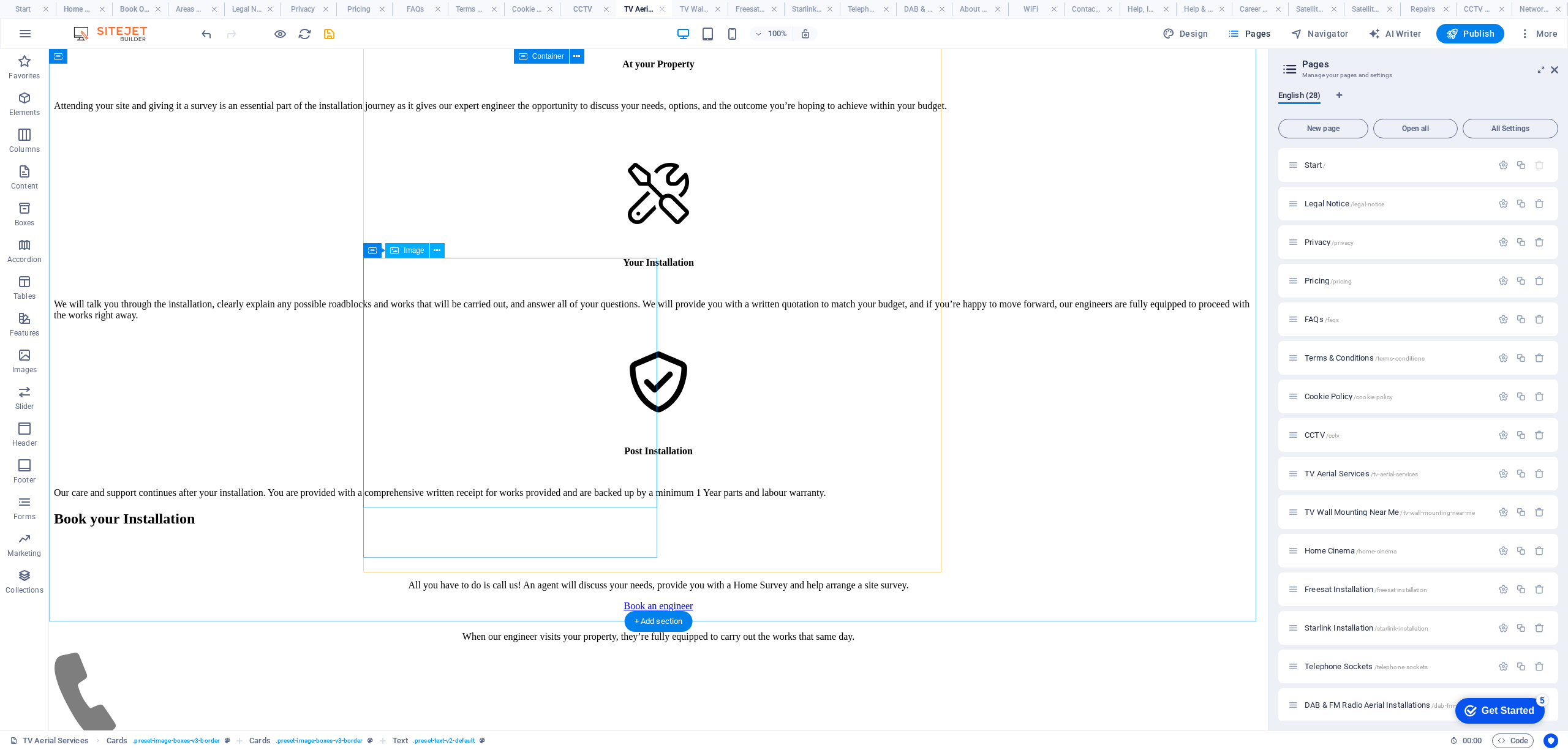
scroll to position [5085, 0]
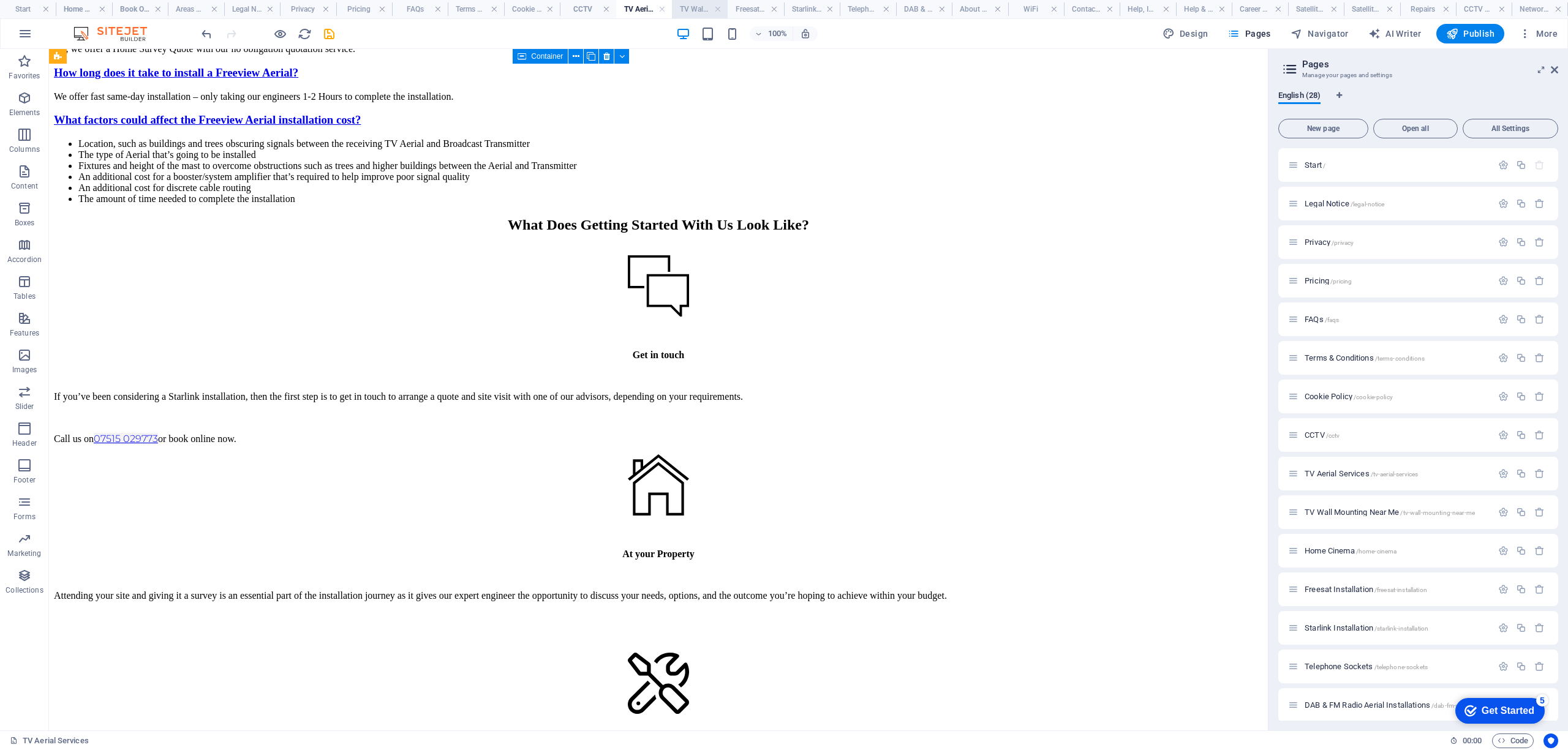
click at [693, 5] on h4 "TV Wall Mounting Near Me" at bounding box center [699, 9] width 56 height 14
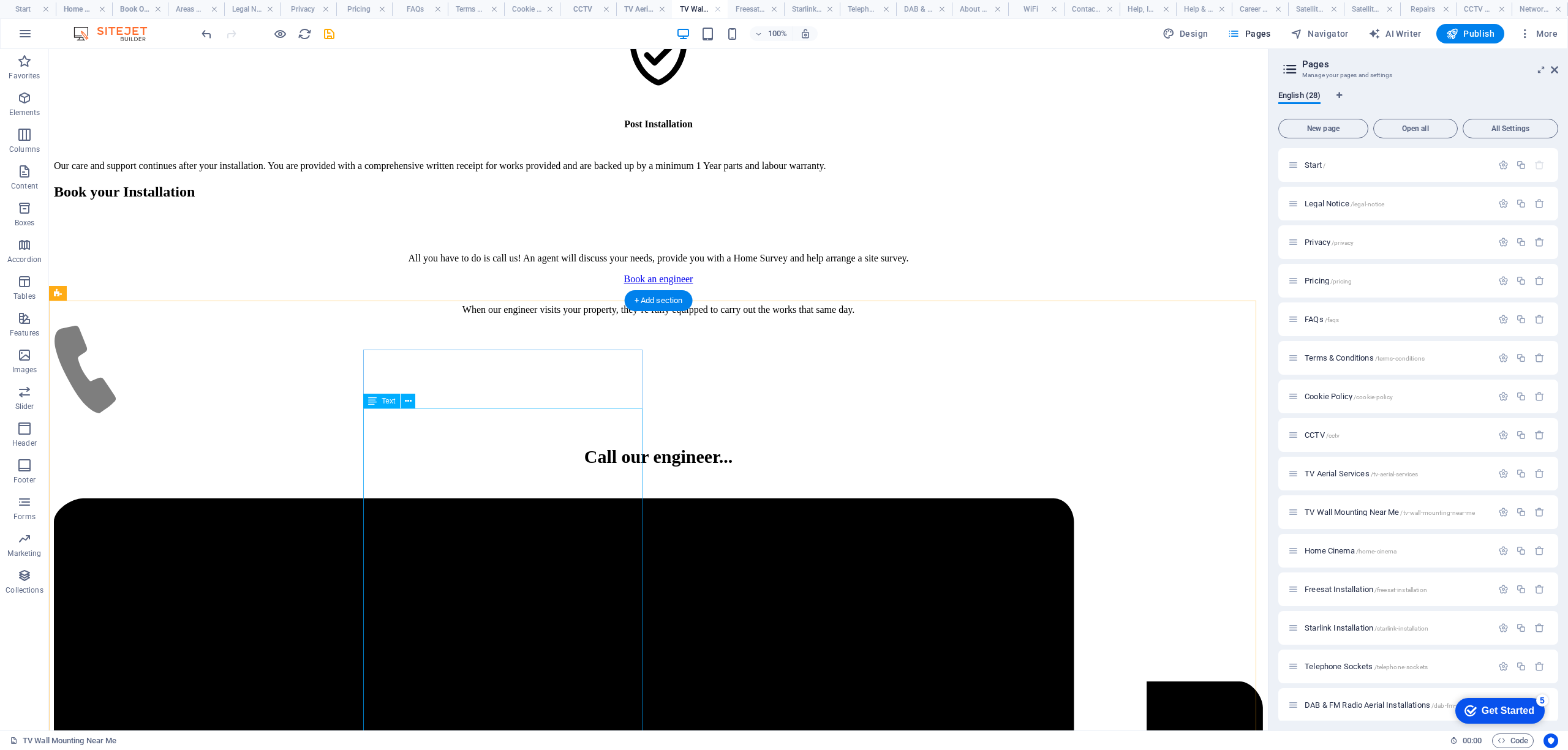
scroll to position [5880, 0]
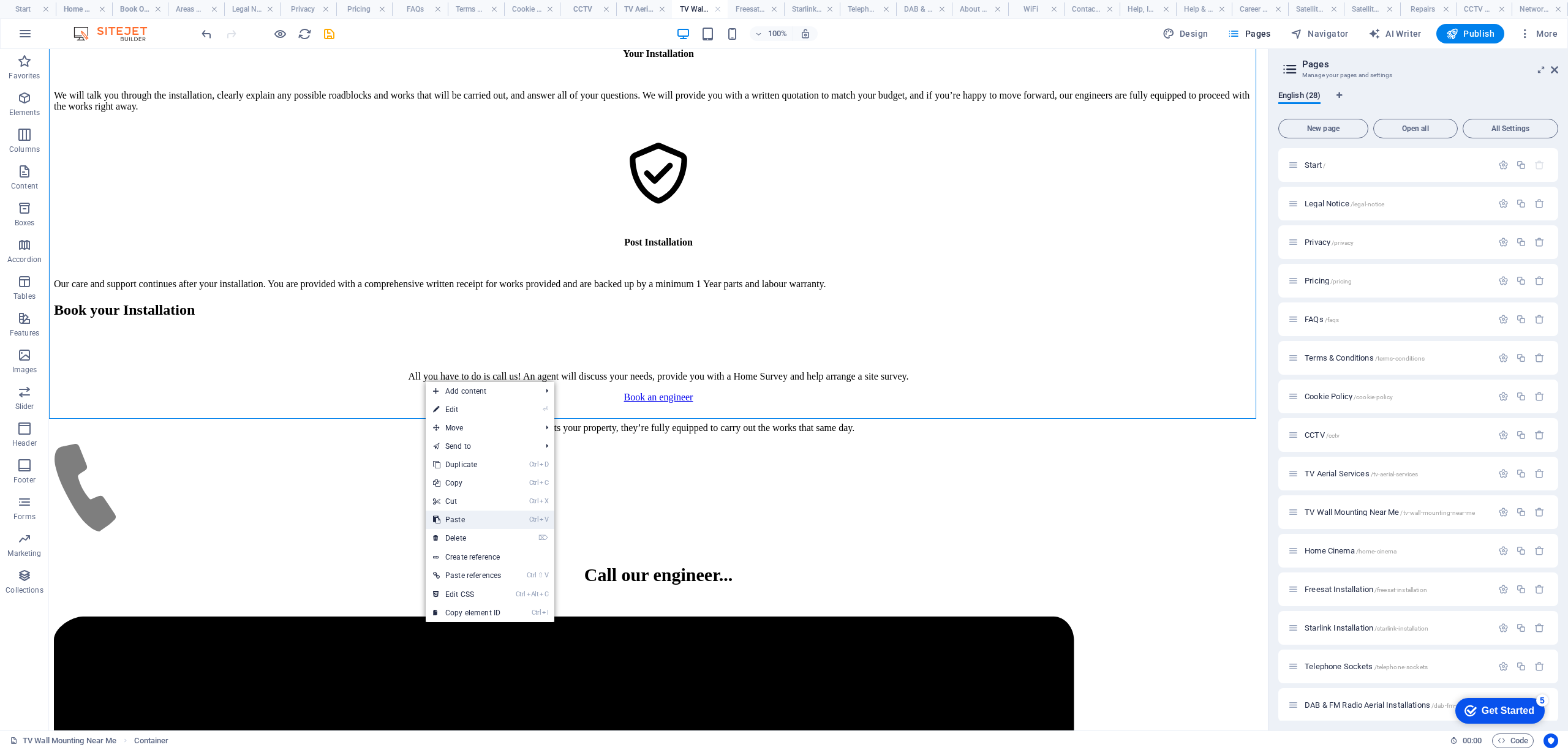
click at [471, 518] on link "Ctrl V Paste" at bounding box center [467, 520] width 83 height 18
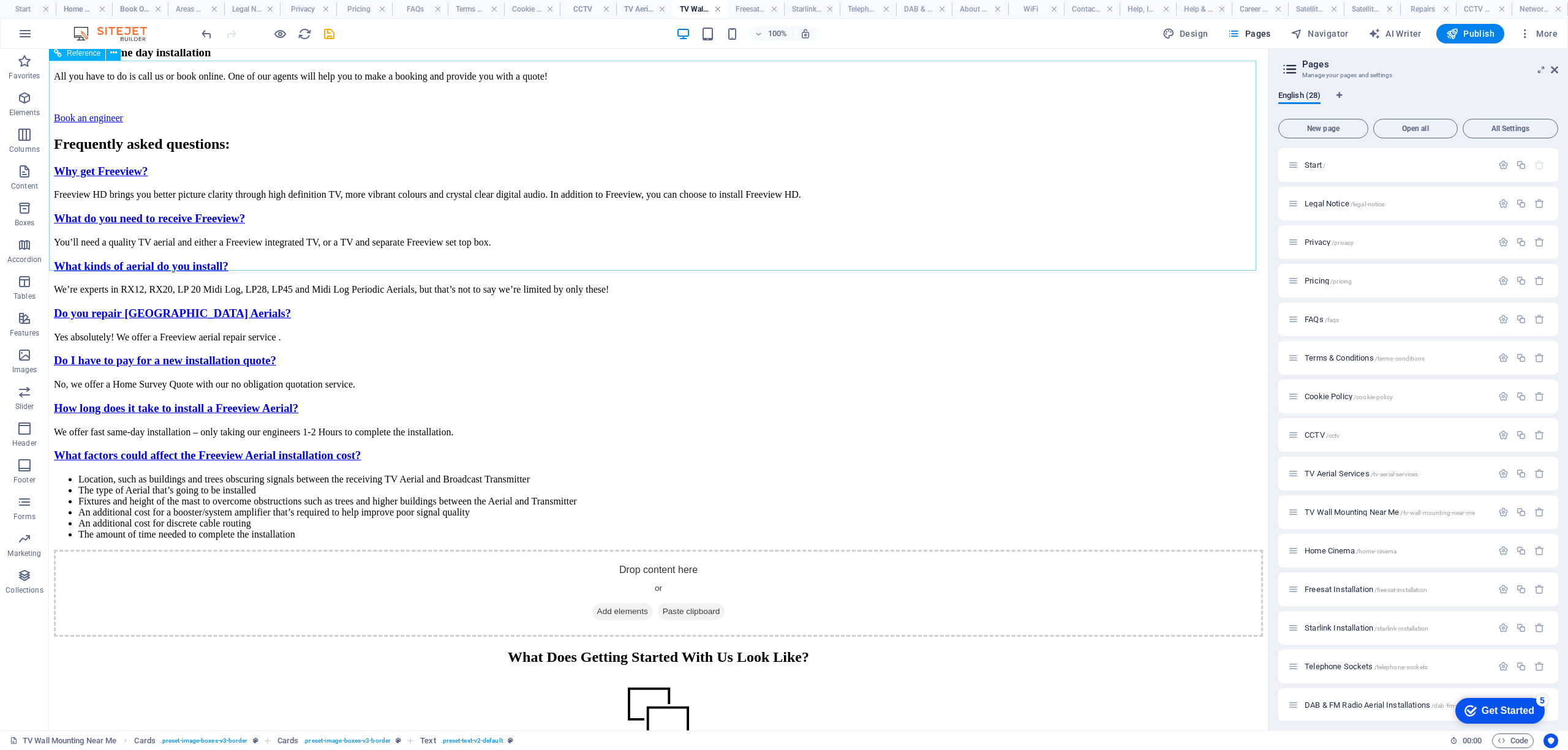
scroll to position [4656, 0]
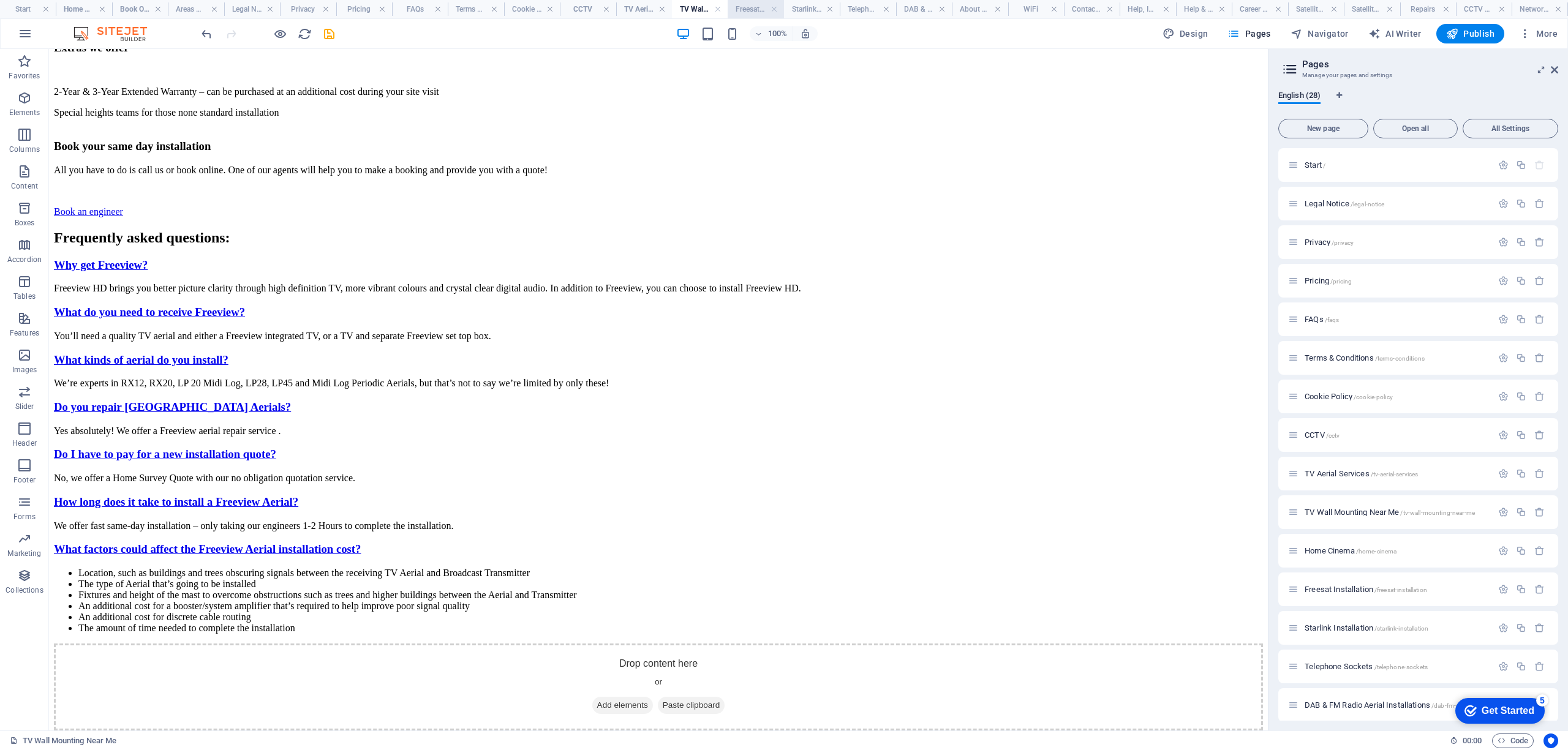
click at [748, 8] on h4 "Freesat Installation" at bounding box center [755, 9] width 56 height 14
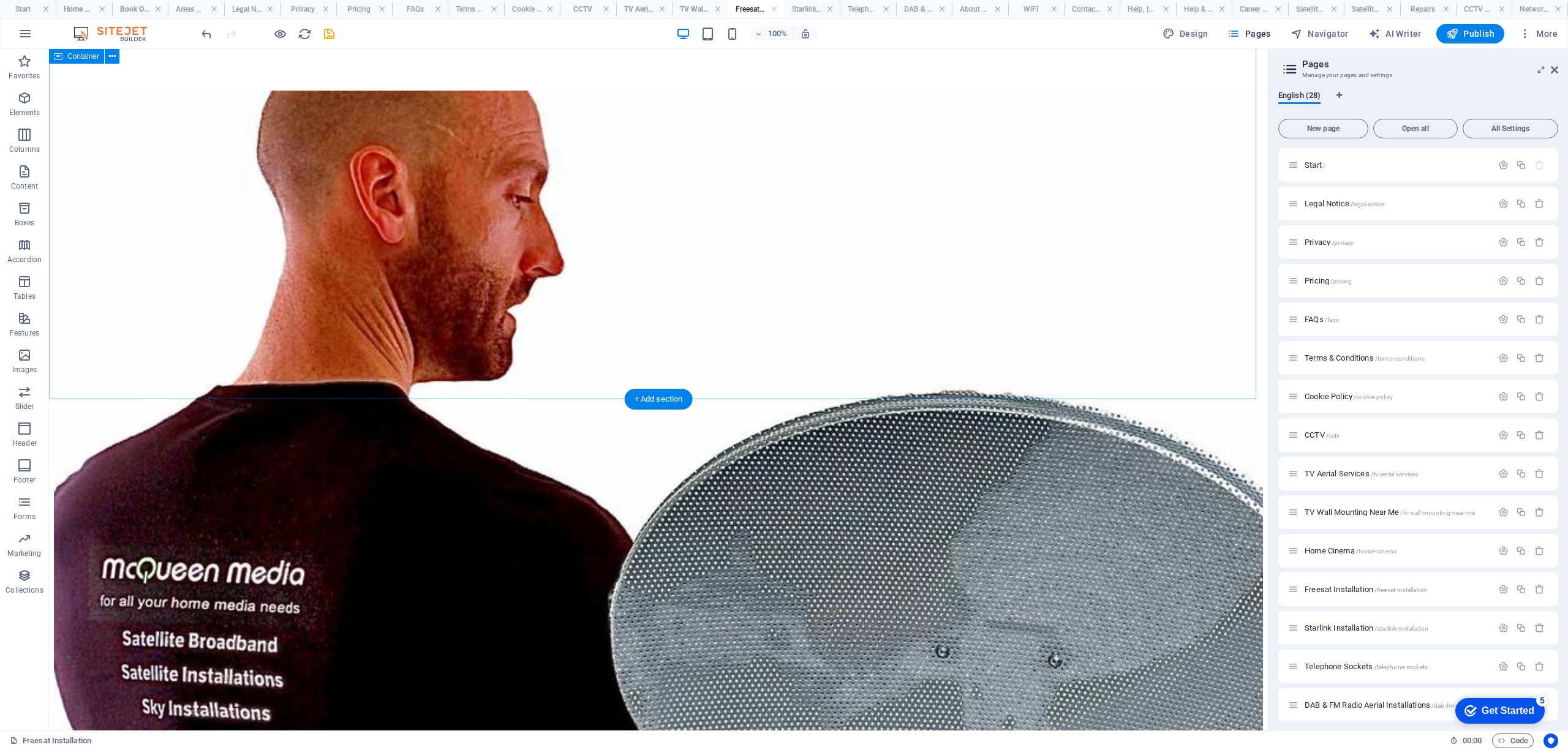
scroll to position [2993, 0]
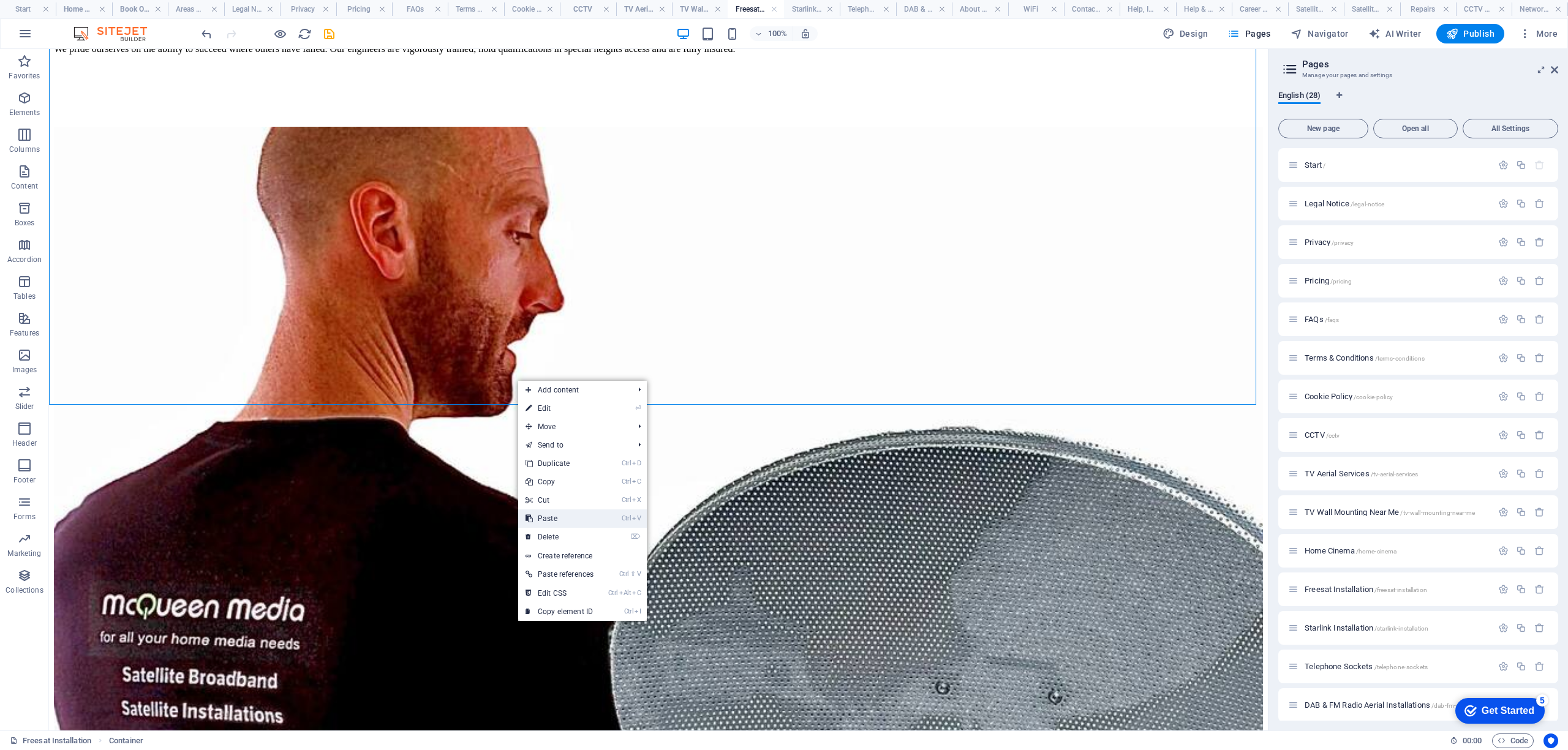
click at [561, 518] on link "Ctrl V Paste" at bounding box center [559, 519] width 83 height 18
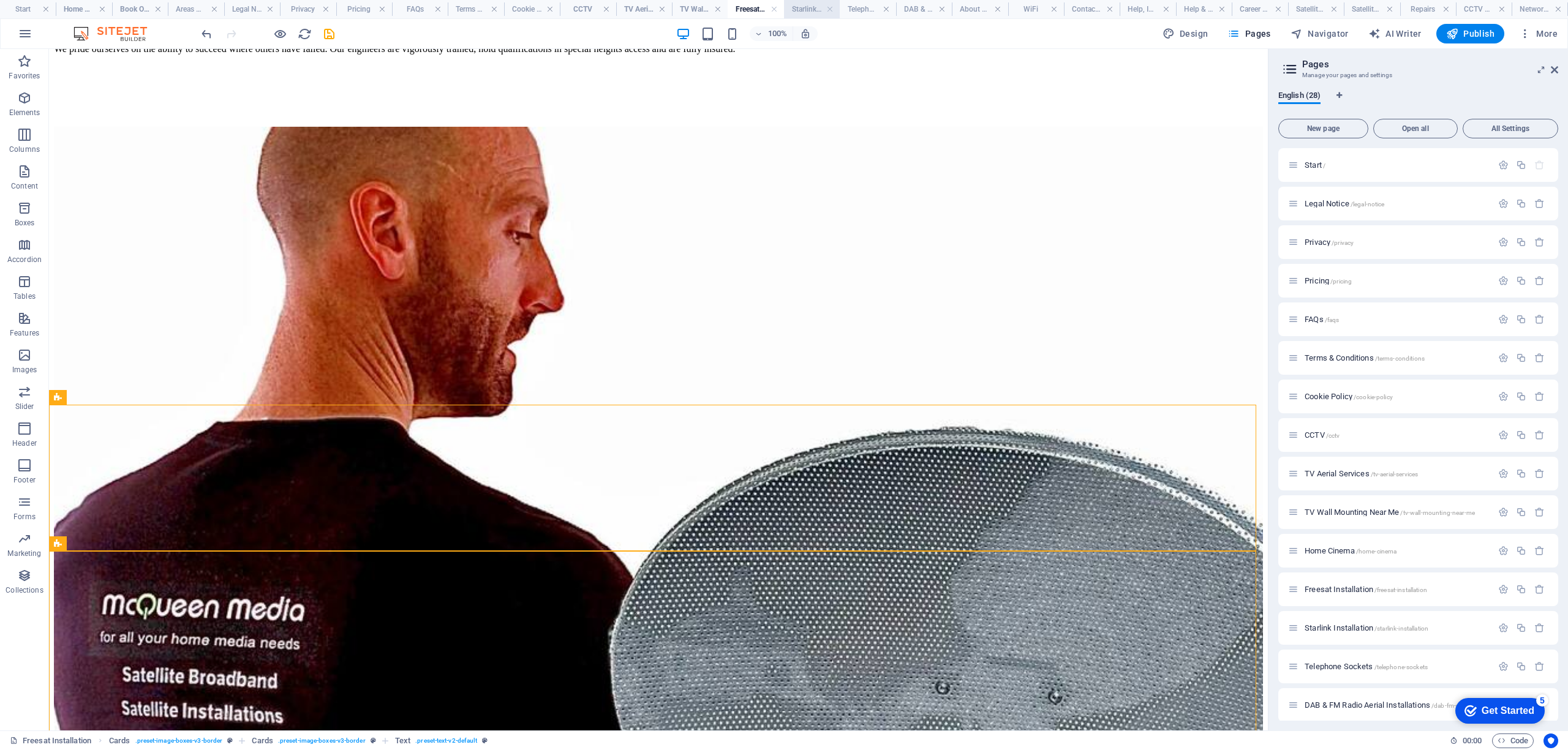
click at [811, 1] on li "Starlink Installation" at bounding box center [811, 9] width 56 height 18
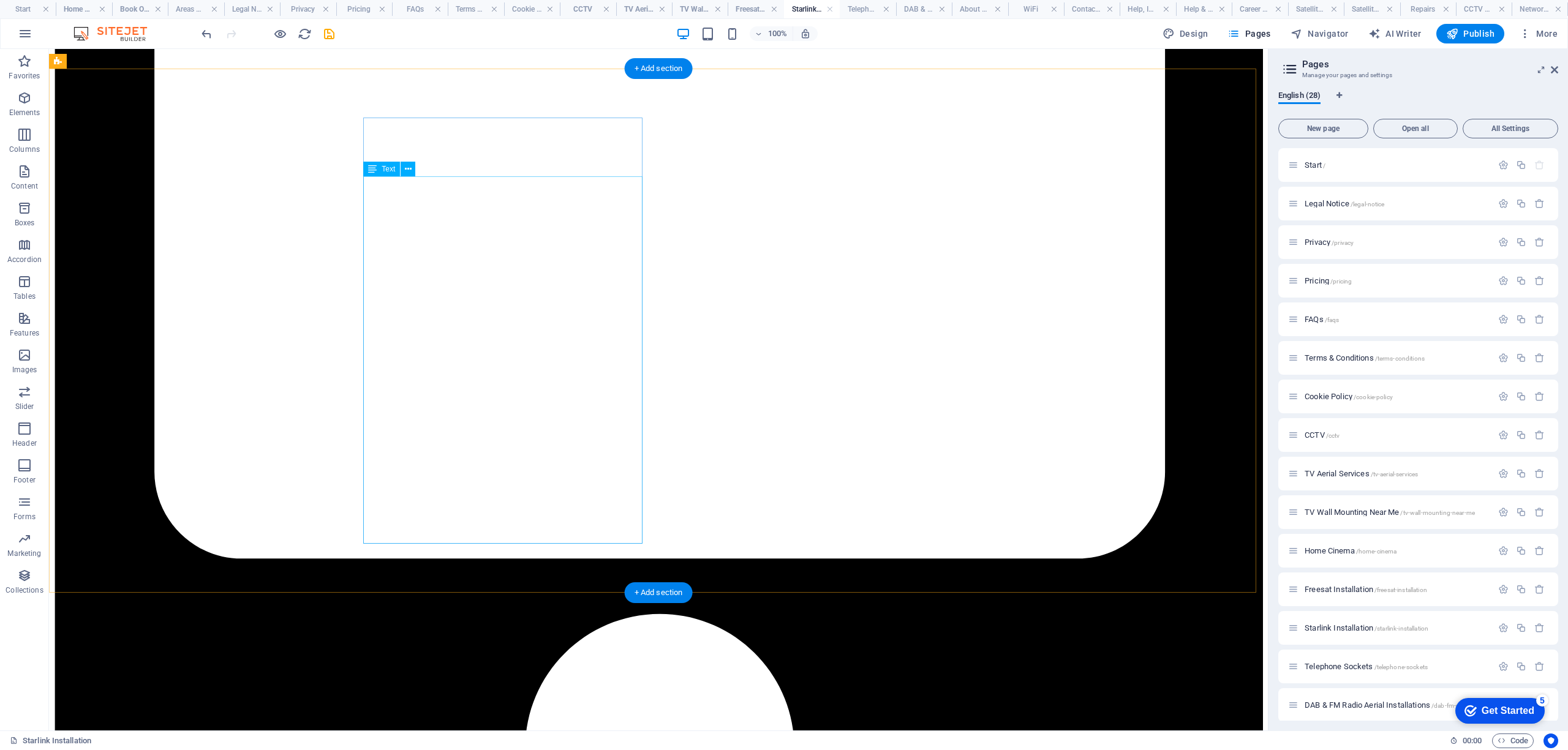
scroll to position [4656, 0]
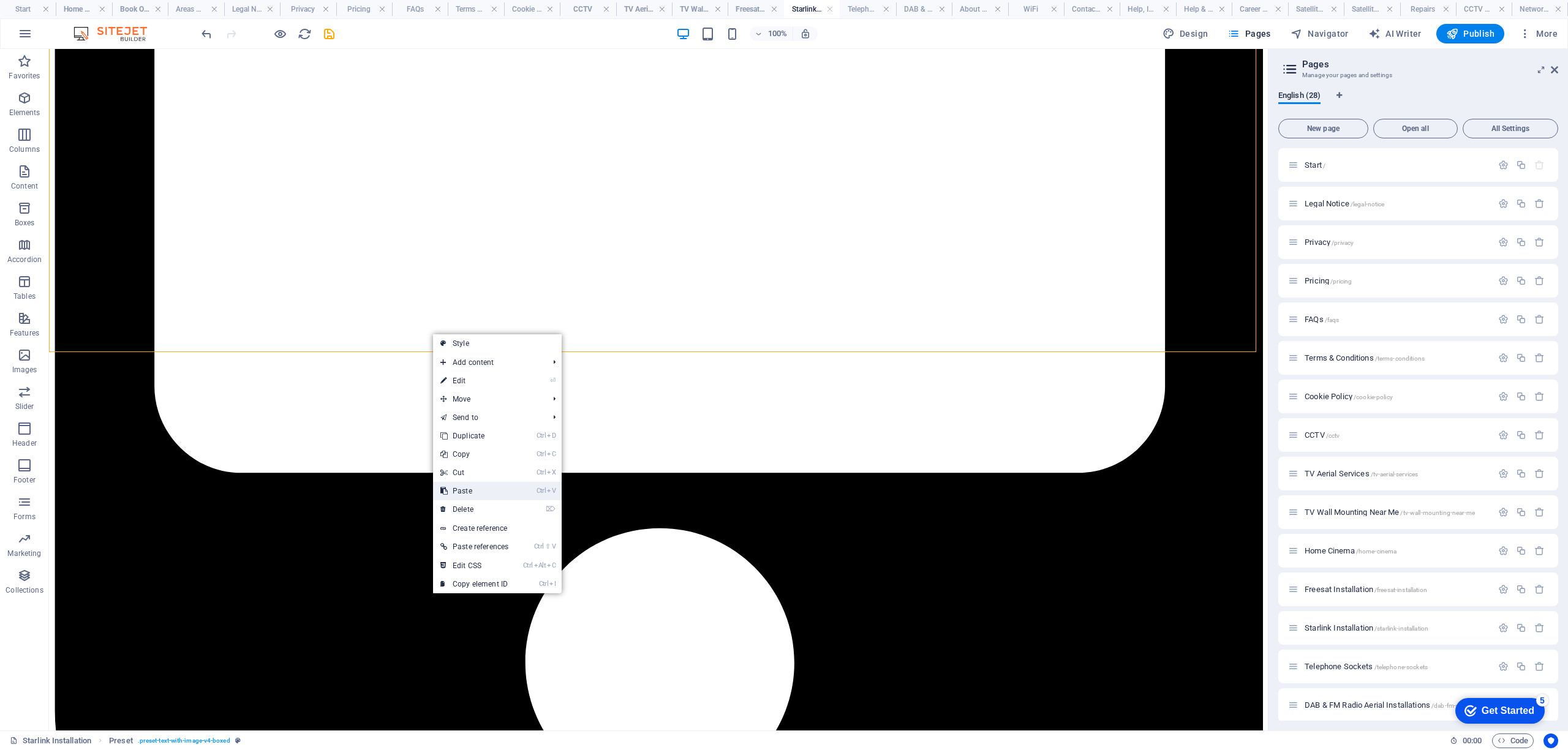
click at [478, 491] on link "Ctrl V Paste" at bounding box center [474, 491] width 83 height 18
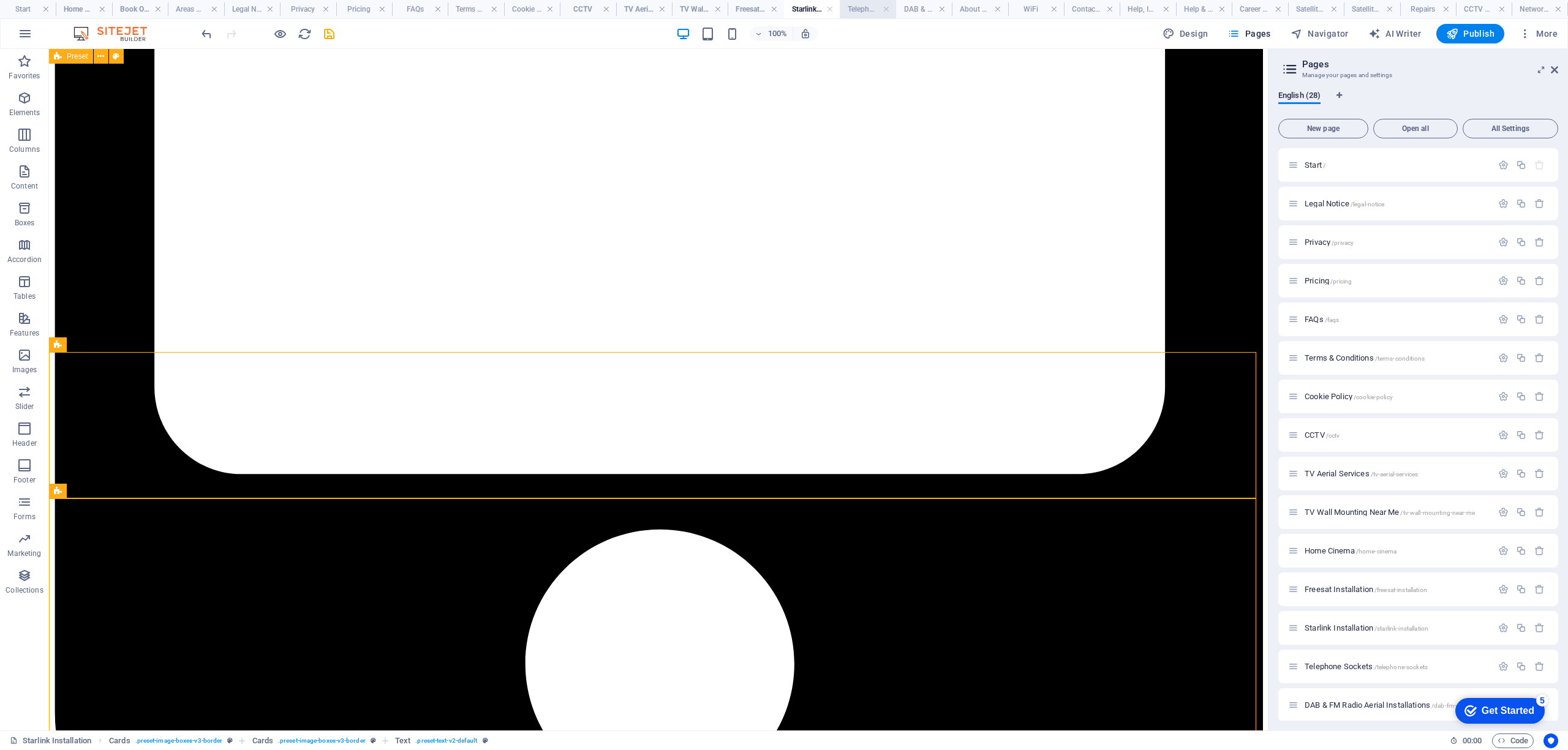
drag, startPoint x: 859, startPoint y: 8, endPoint x: 707, endPoint y: 151, distance: 208.7
click at [859, 8] on h4 "Telephone Sockets" at bounding box center [867, 9] width 56 height 14
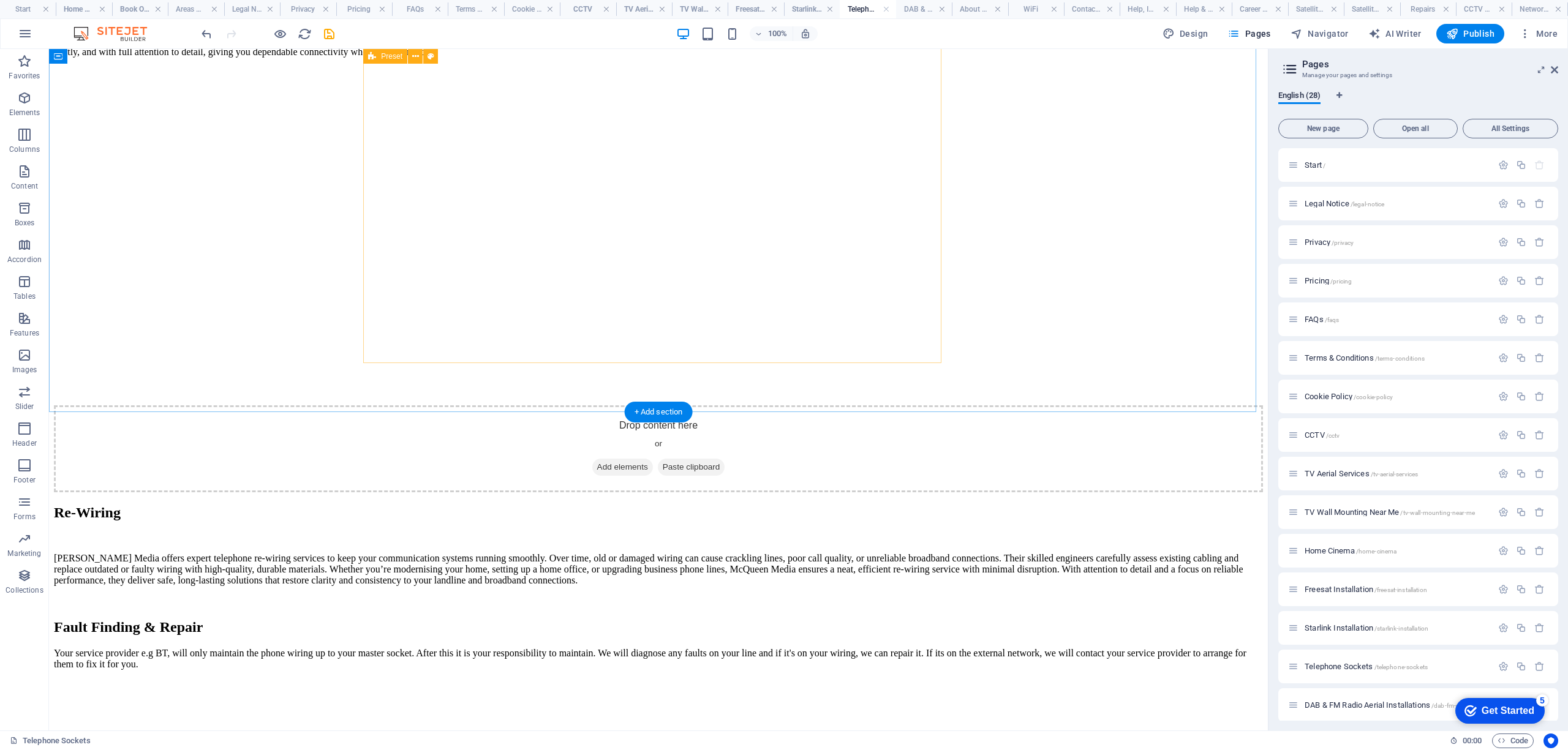
scroll to position [3267, 0]
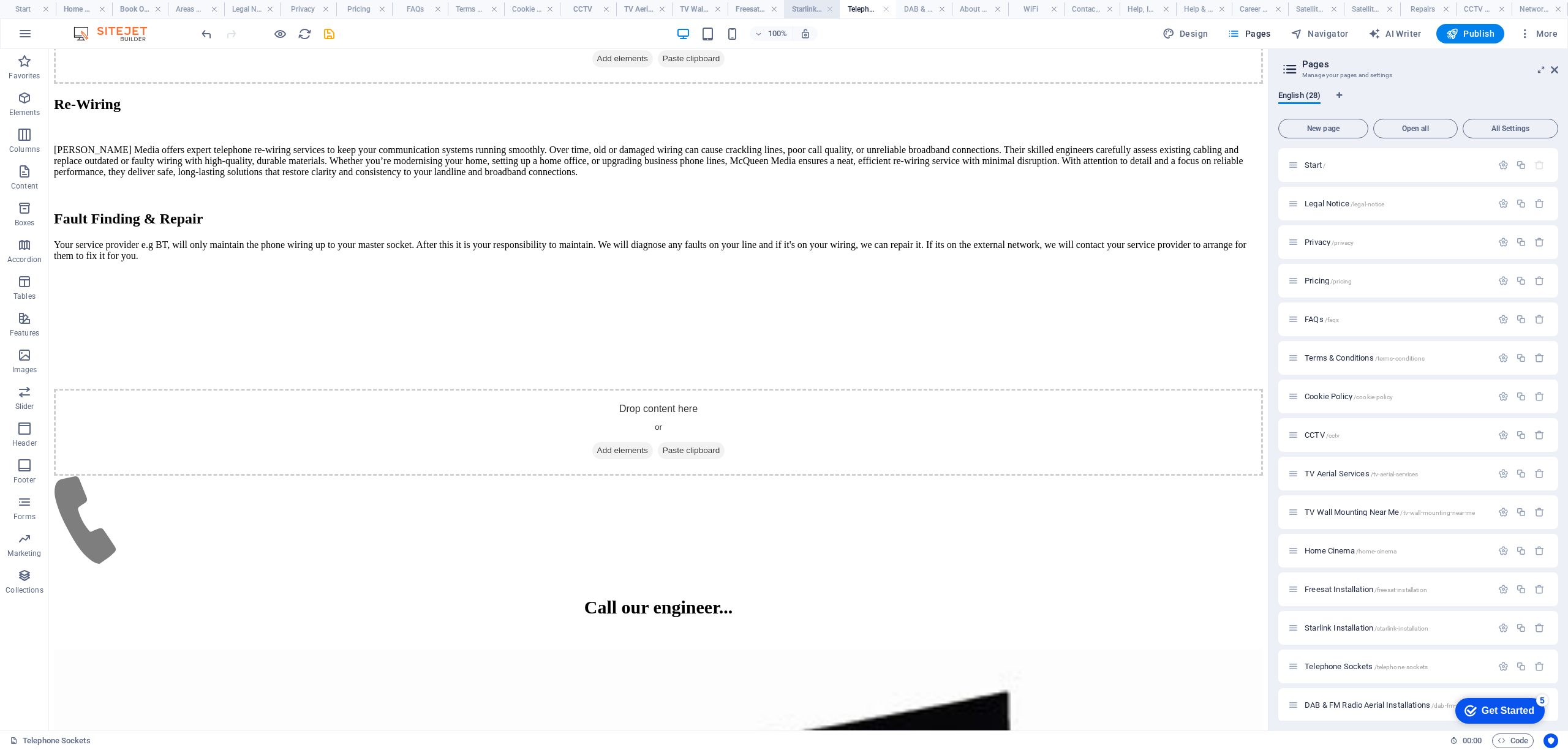
click at [806, 10] on h4 "Starlink Installation" at bounding box center [811, 9] width 56 height 14
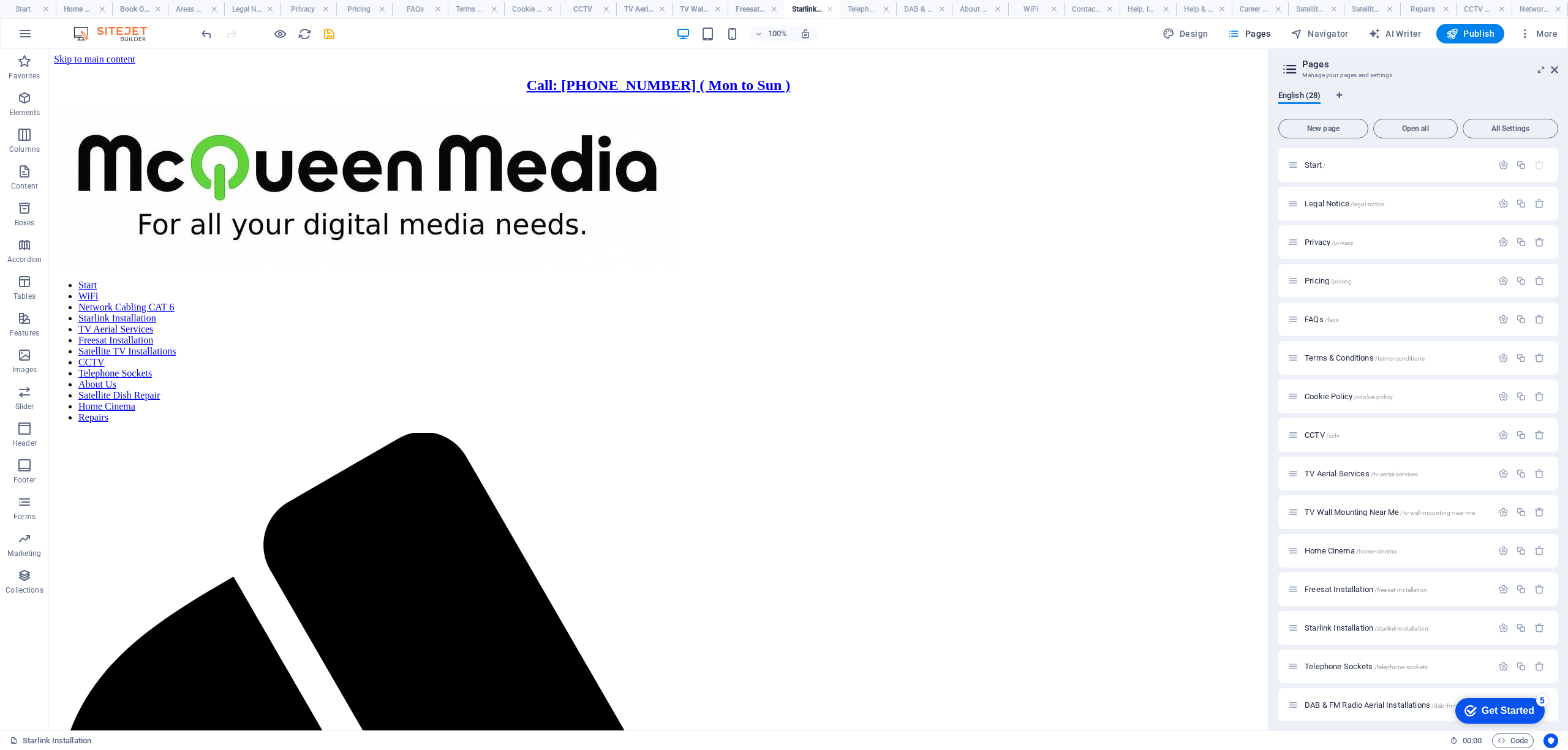
scroll to position [0, 0]
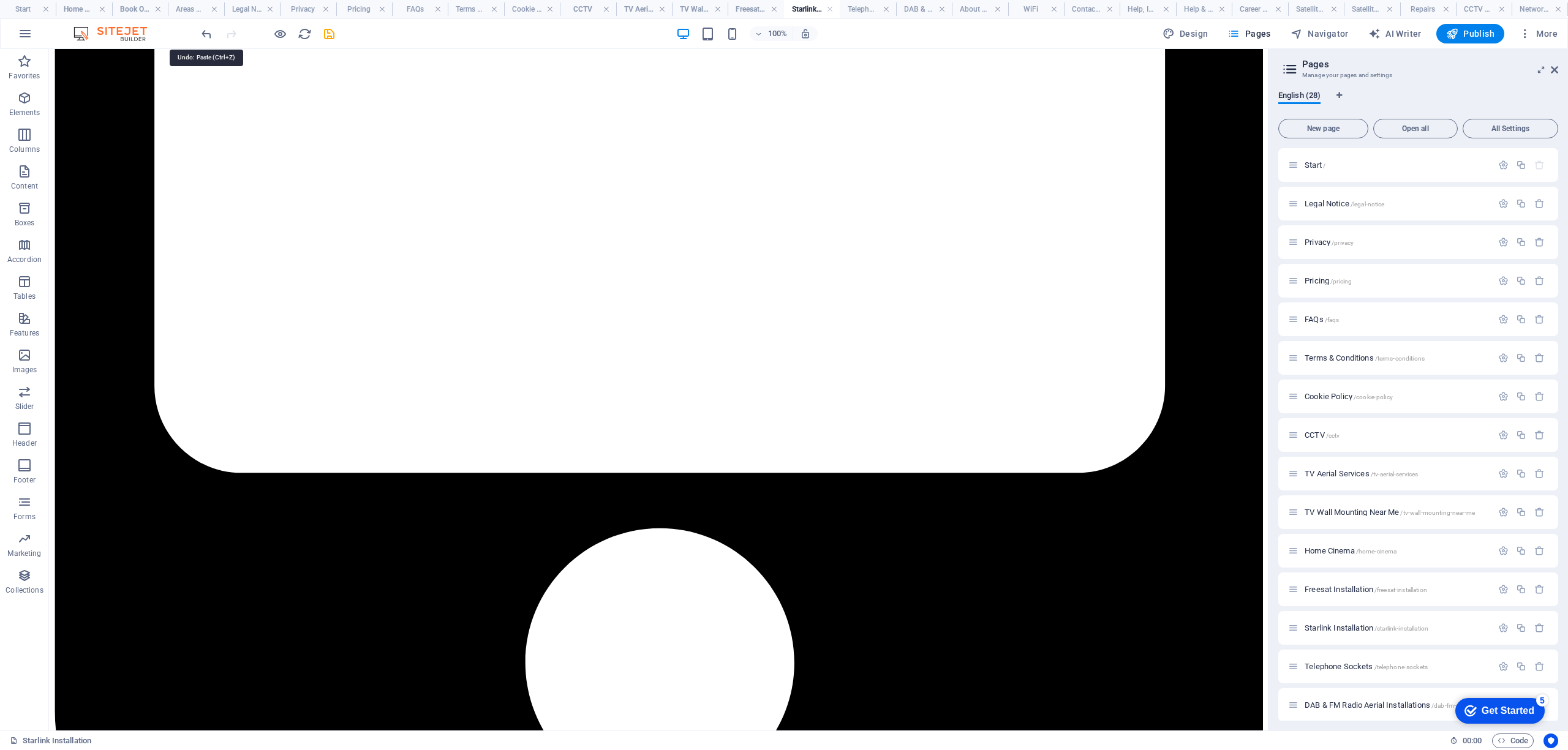
drag, startPoint x: 205, startPoint y: 34, endPoint x: 201, endPoint y: 41, distance: 8.1
click at [206, 34] on icon "undo" at bounding box center [207, 34] width 14 height 14
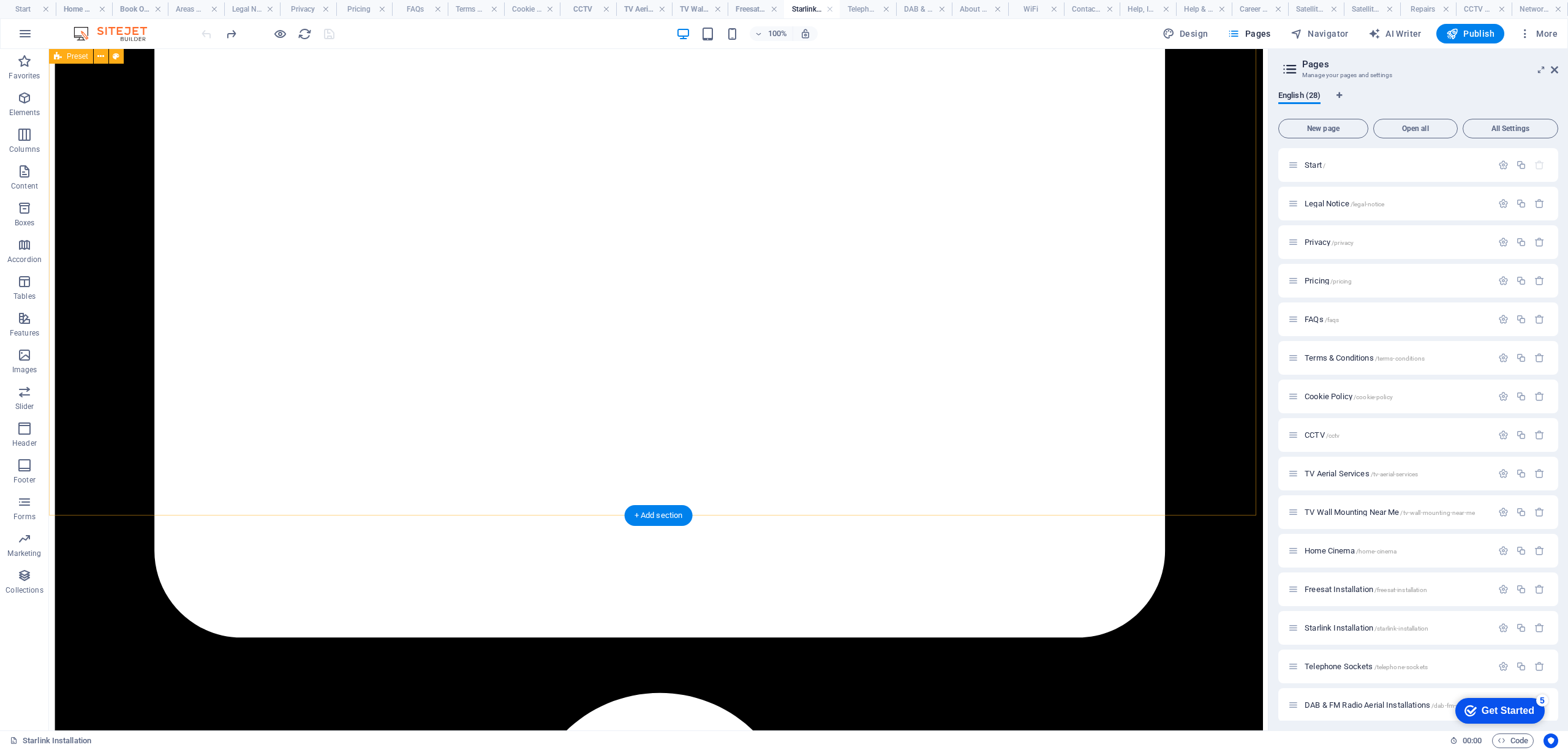
scroll to position [4083, 0]
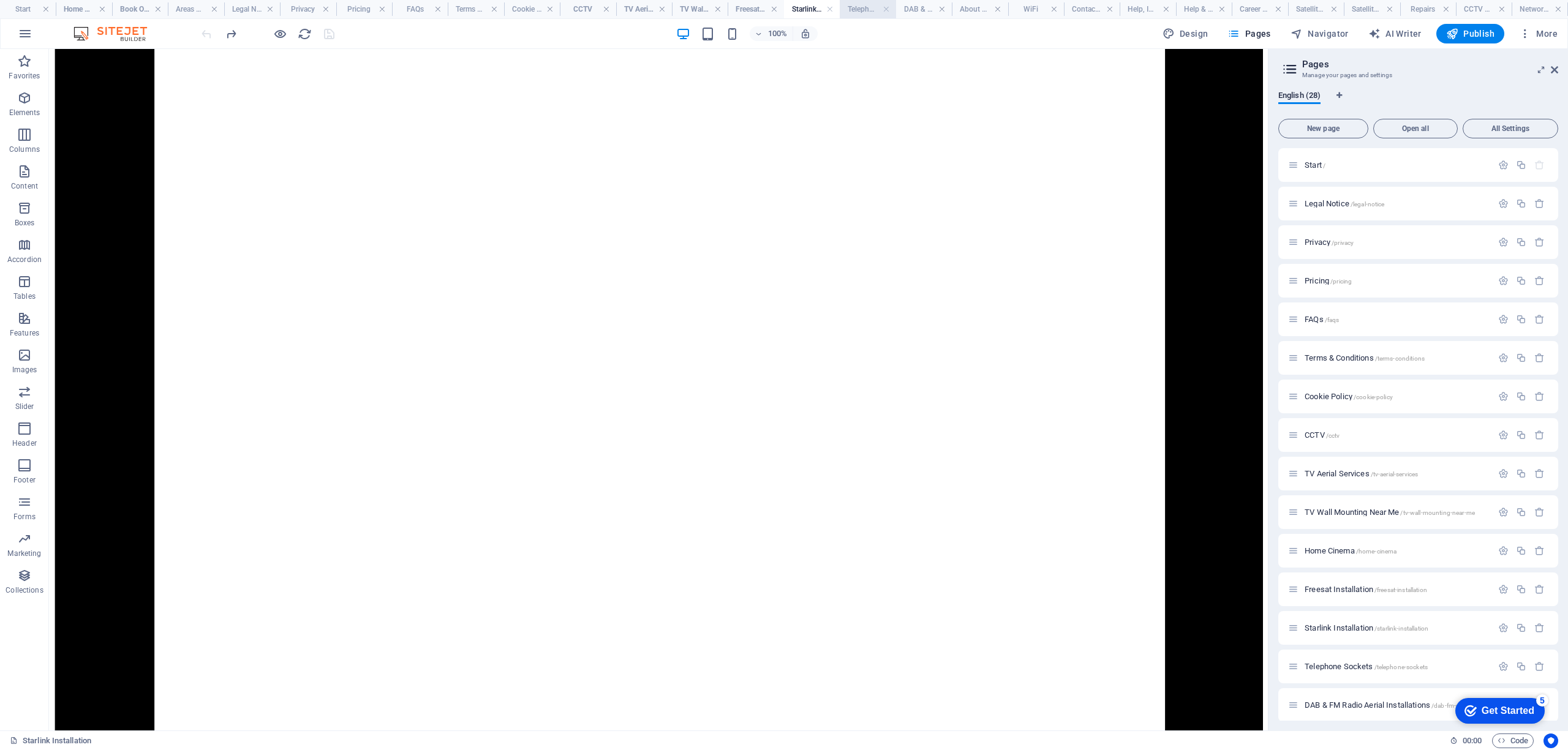
click at [860, 8] on h4 "Telephone Sockets" at bounding box center [867, 9] width 56 height 14
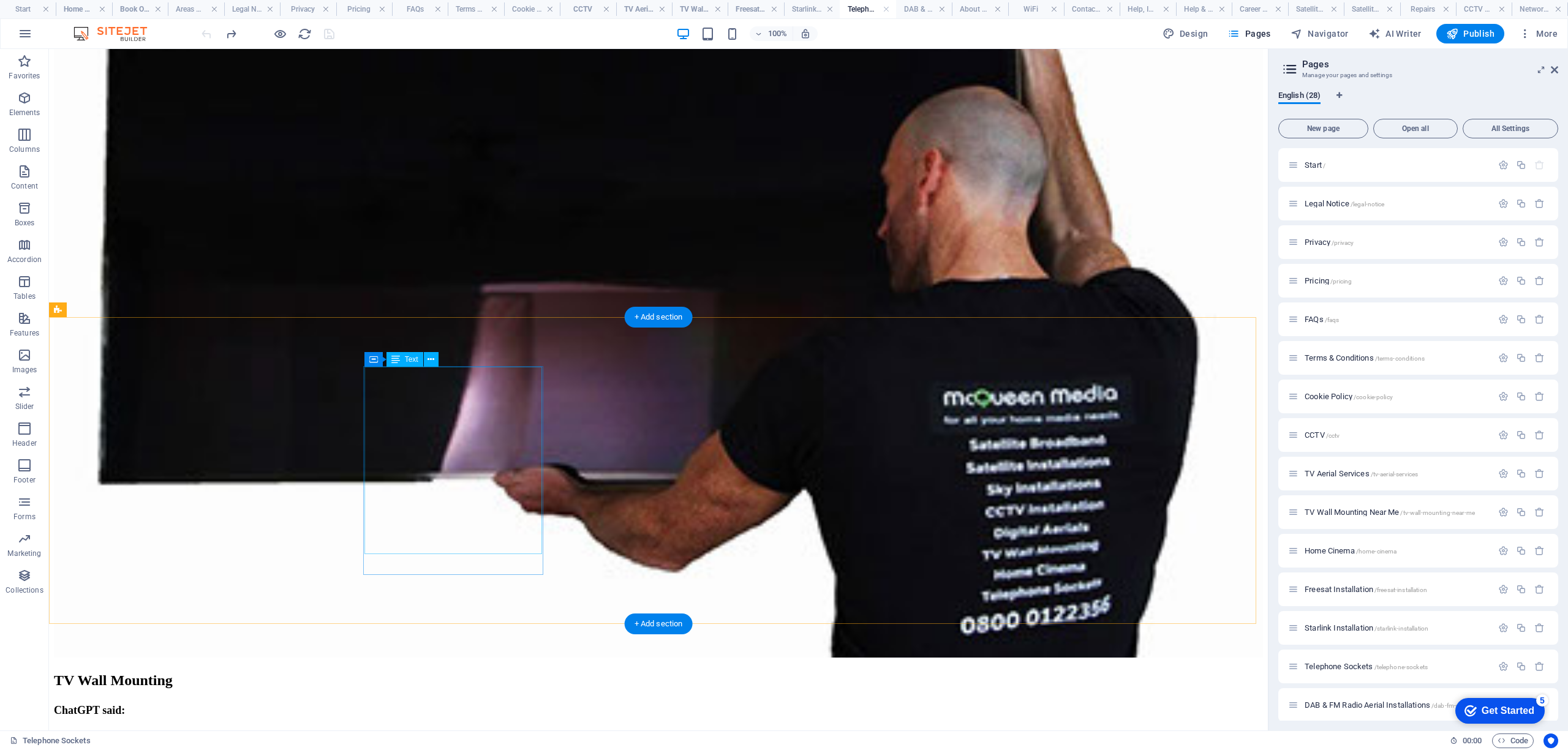
scroll to position [3915, 0]
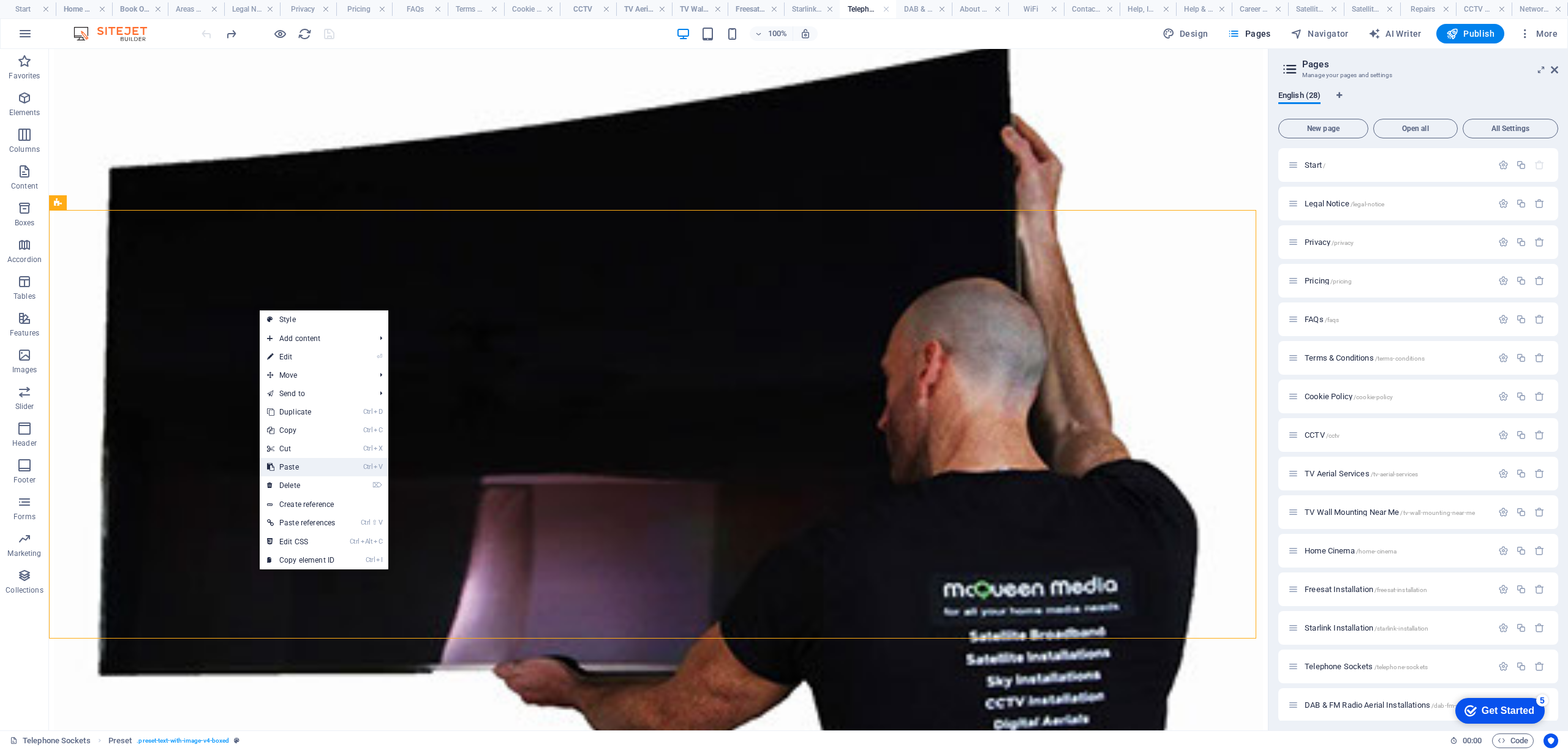
click at [310, 469] on link "Ctrl V Paste" at bounding box center [301, 467] width 83 height 18
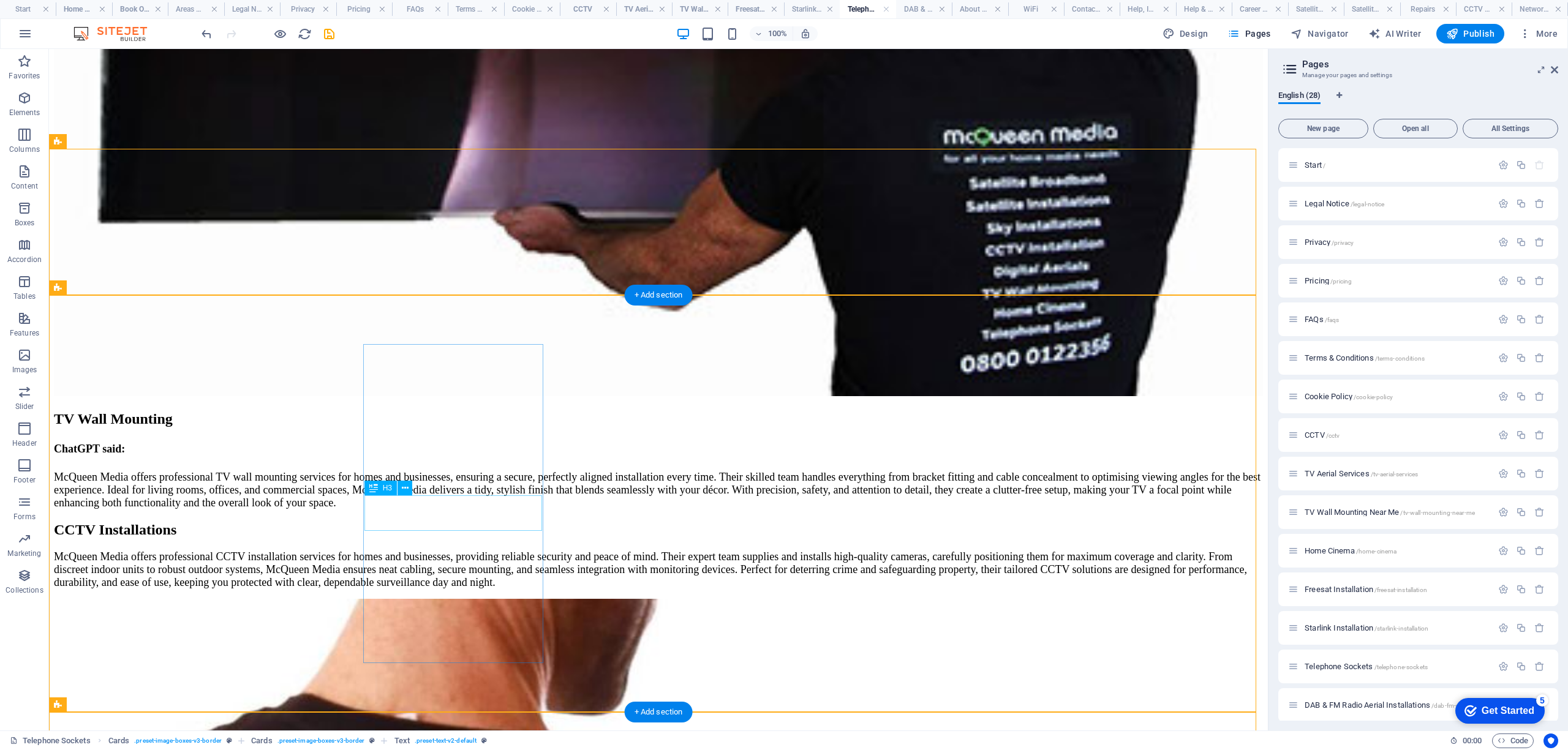
scroll to position [4895, 0]
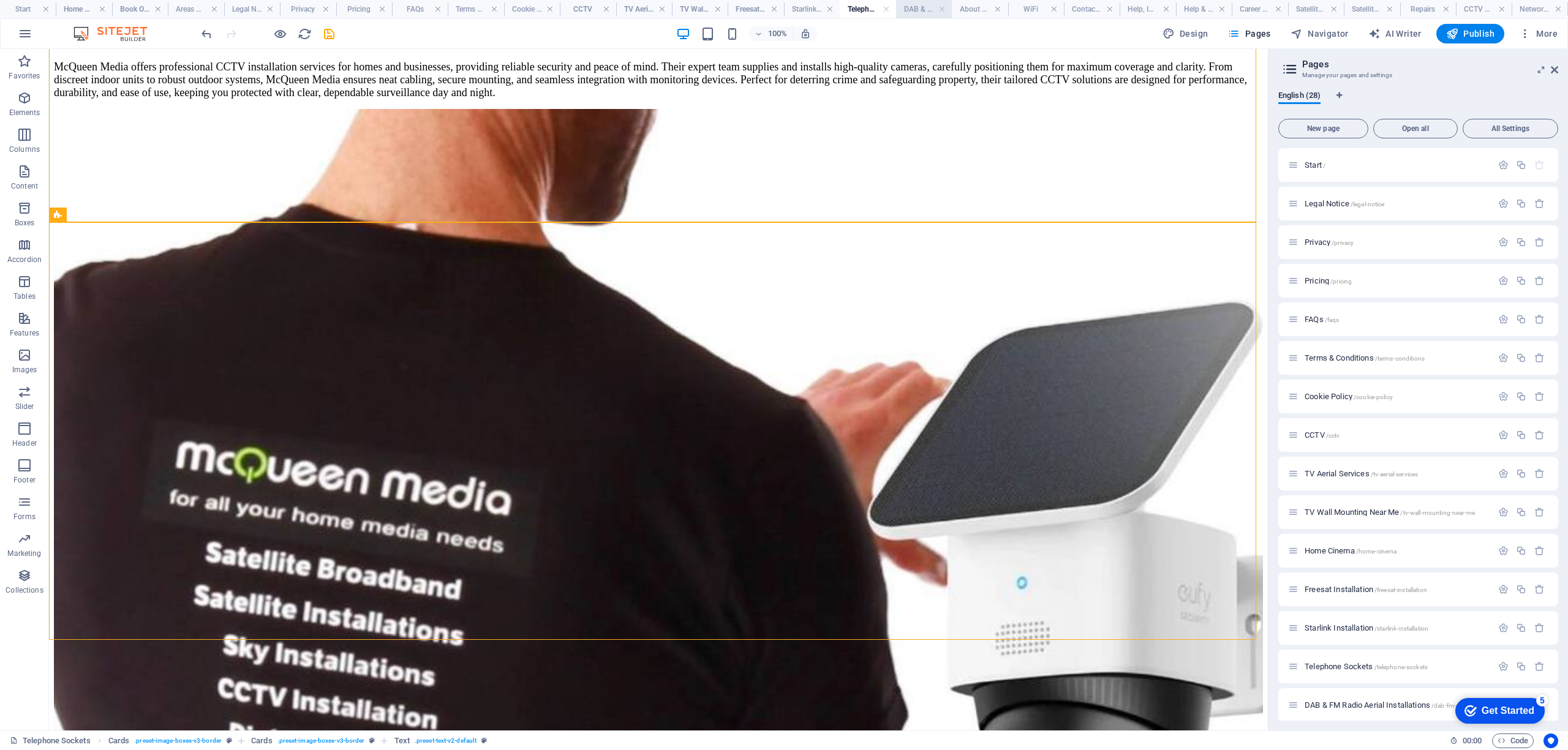
drag, startPoint x: 926, startPoint y: 10, endPoint x: 733, endPoint y: 79, distance: 205.0
click at [926, 10] on h4 "DAB & FM Radio Aerial Installations" at bounding box center [924, 9] width 56 height 14
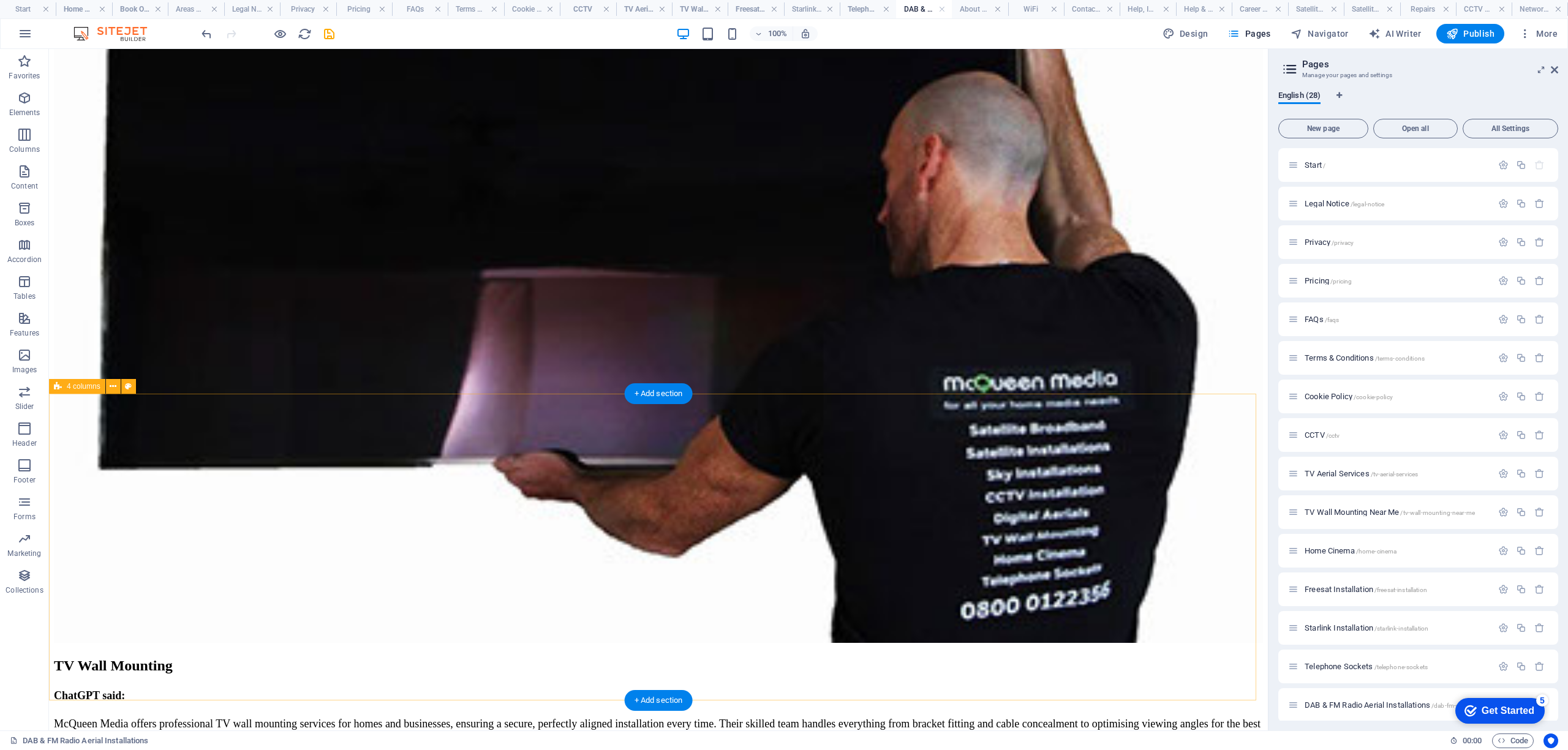
scroll to position [4161, 0]
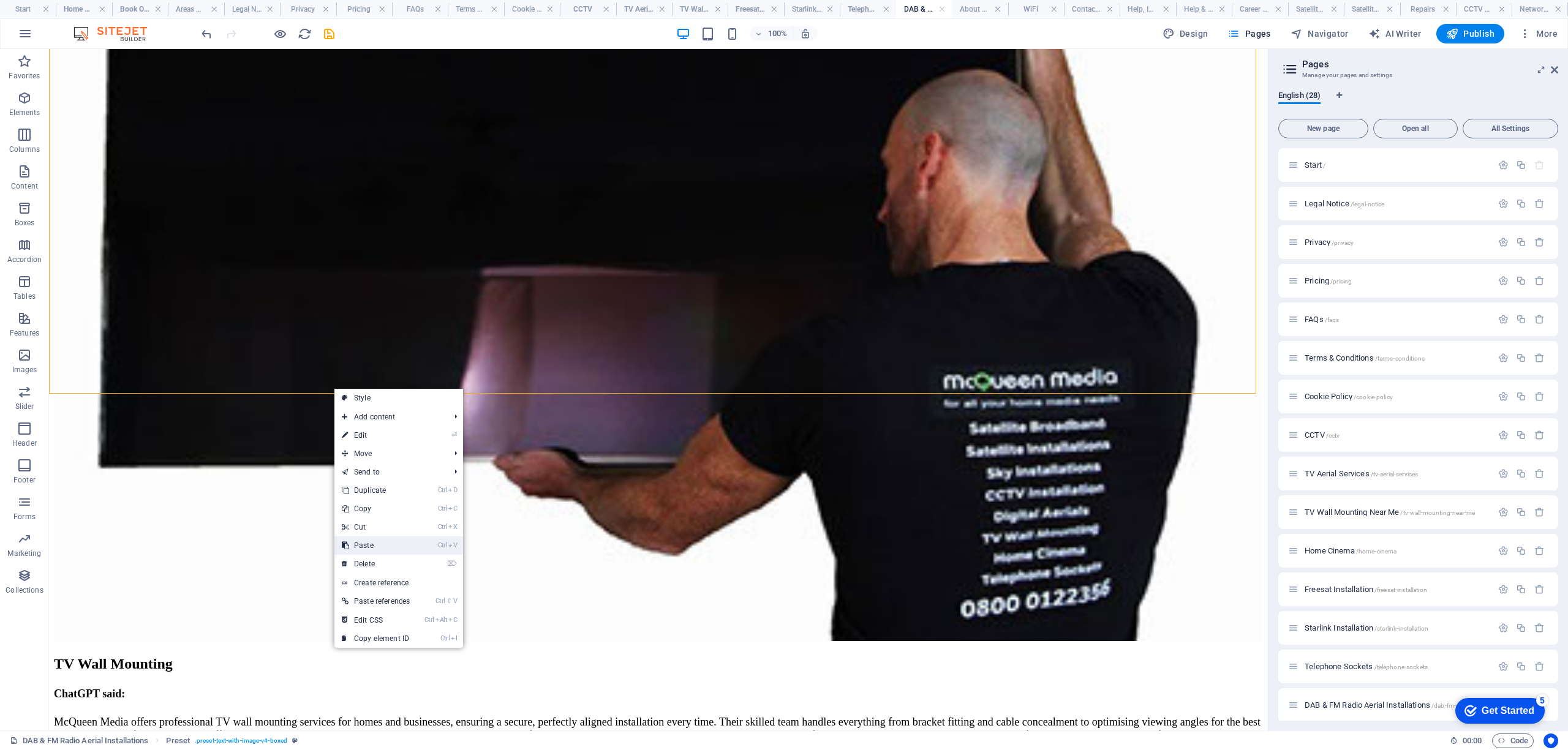
click at [390, 548] on link "Ctrl V Paste" at bounding box center [376, 545] width 83 height 18
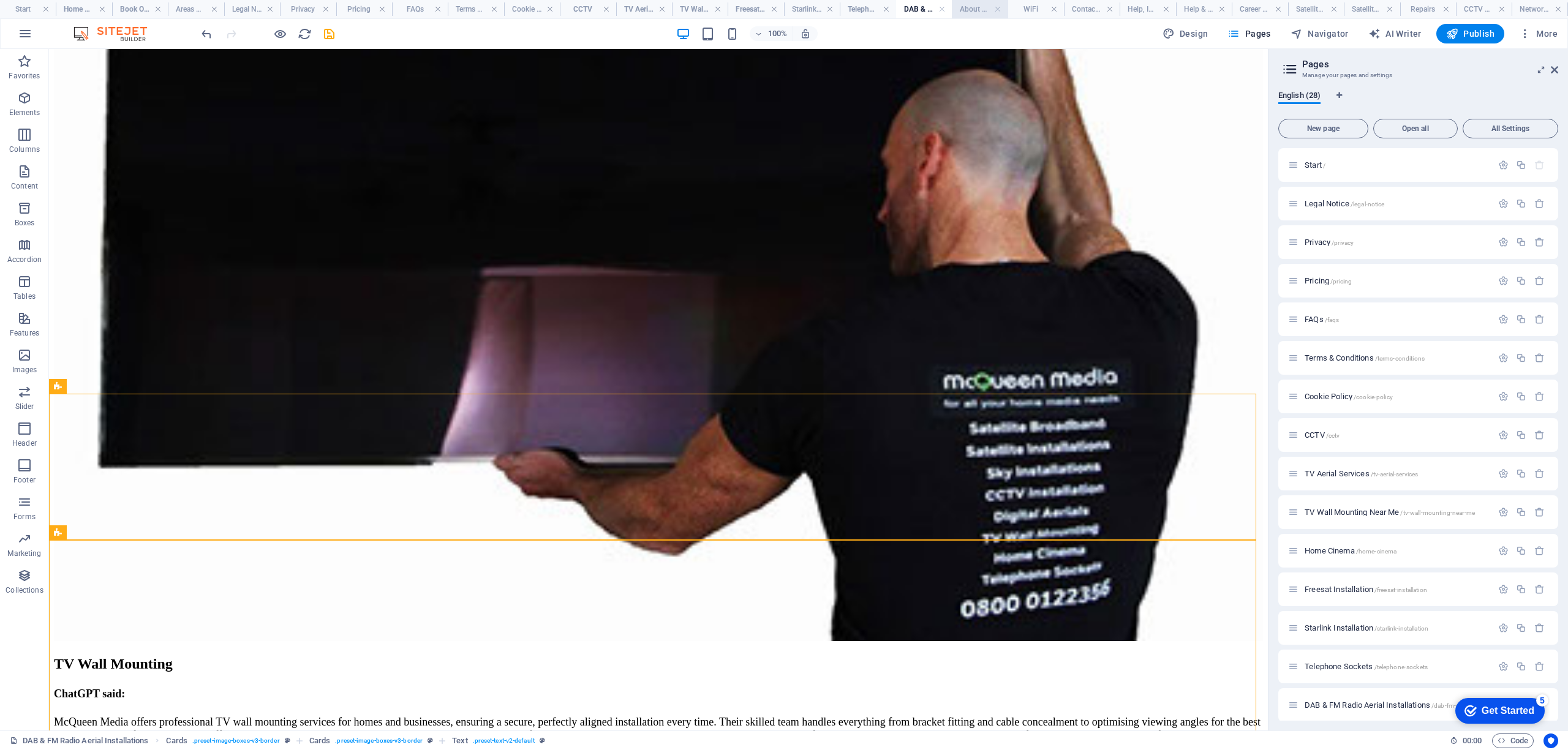
drag, startPoint x: 979, startPoint y: 13, endPoint x: 890, endPoint y: 38, distance: 92.4
click at [979, 13] on h4 "About Us" at bounding box center [980, 9] width 56 height 14
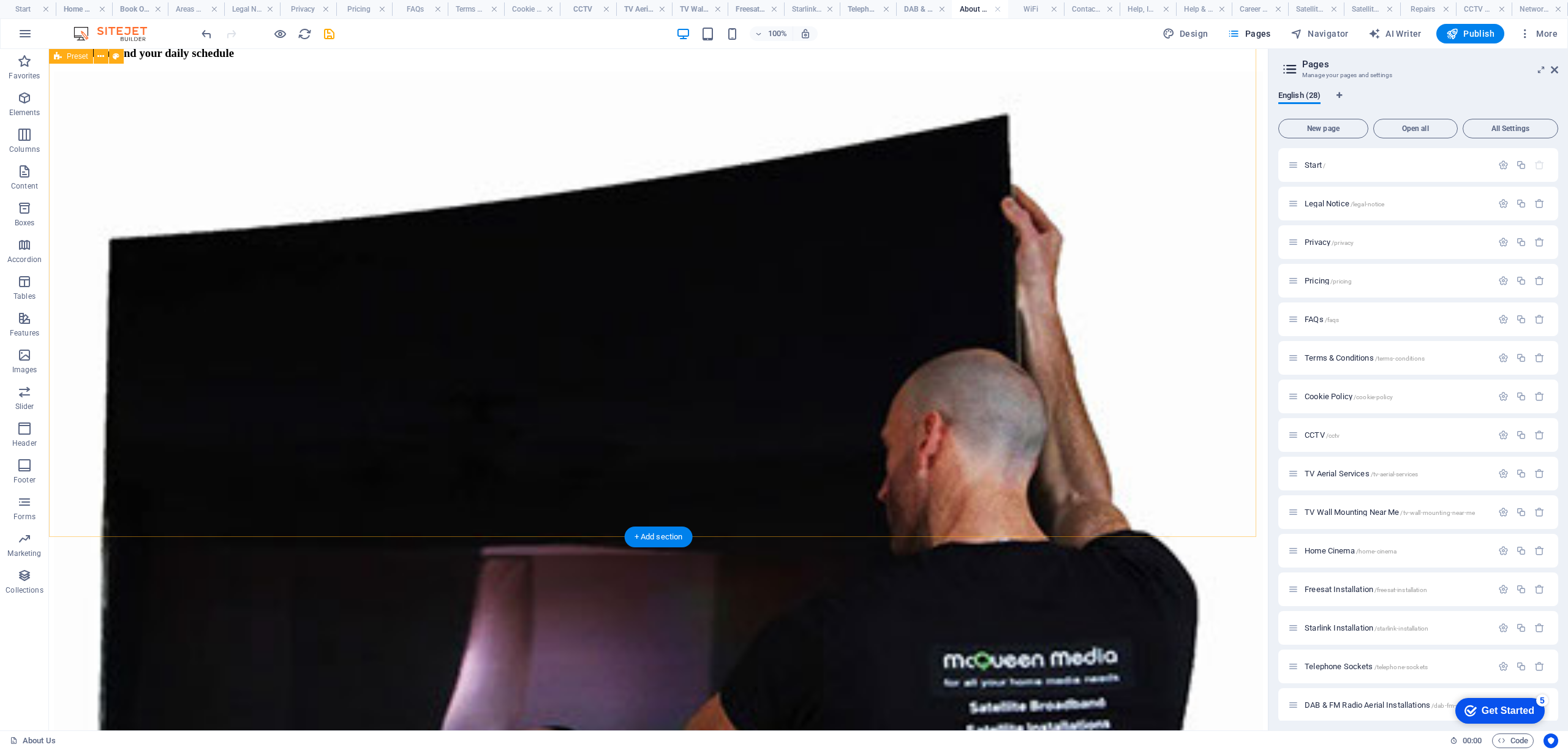
scroll to position [2539, 0]
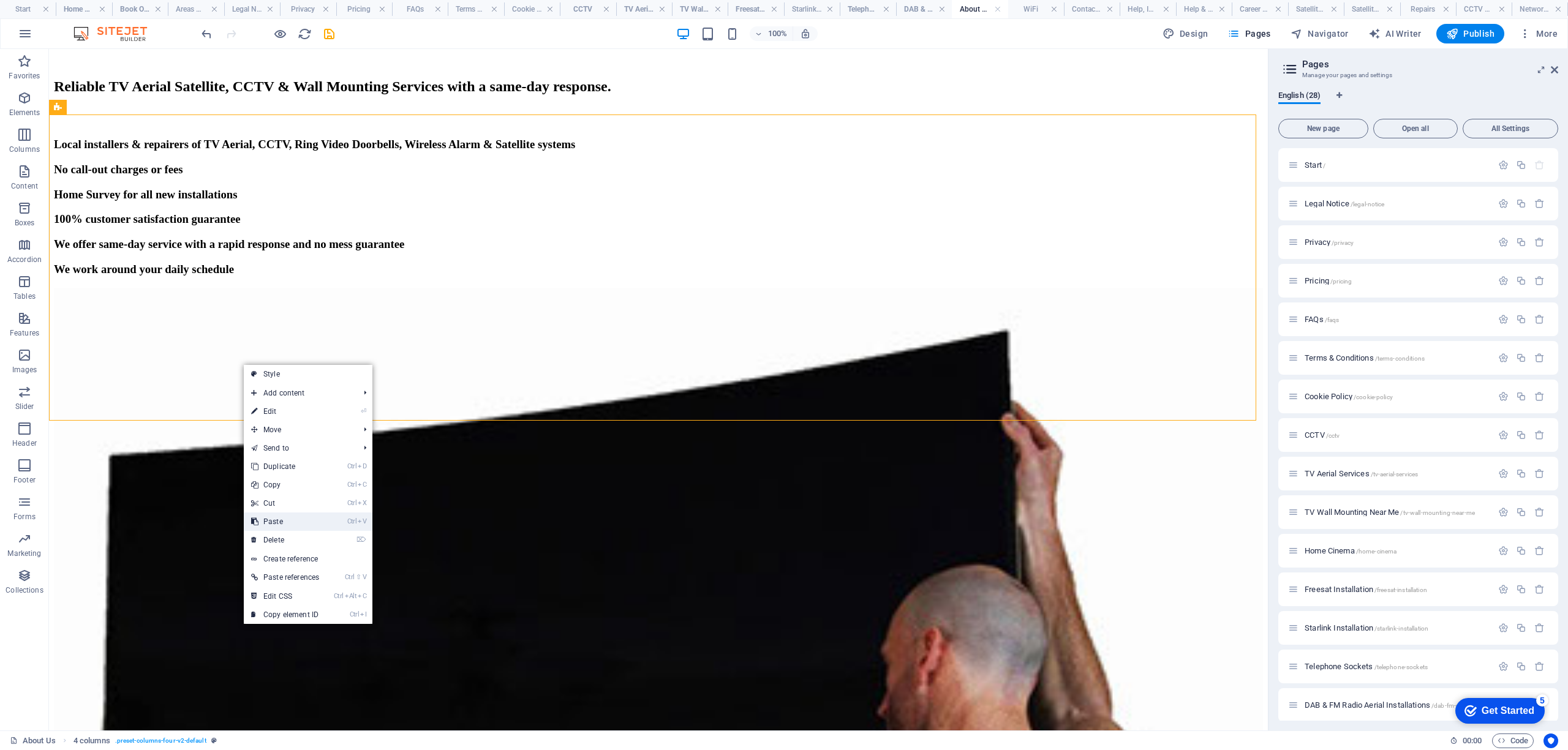
click at [286, 526] on link "Ctrl V Paste" at bounding box center [285, 522] width 83 height 18
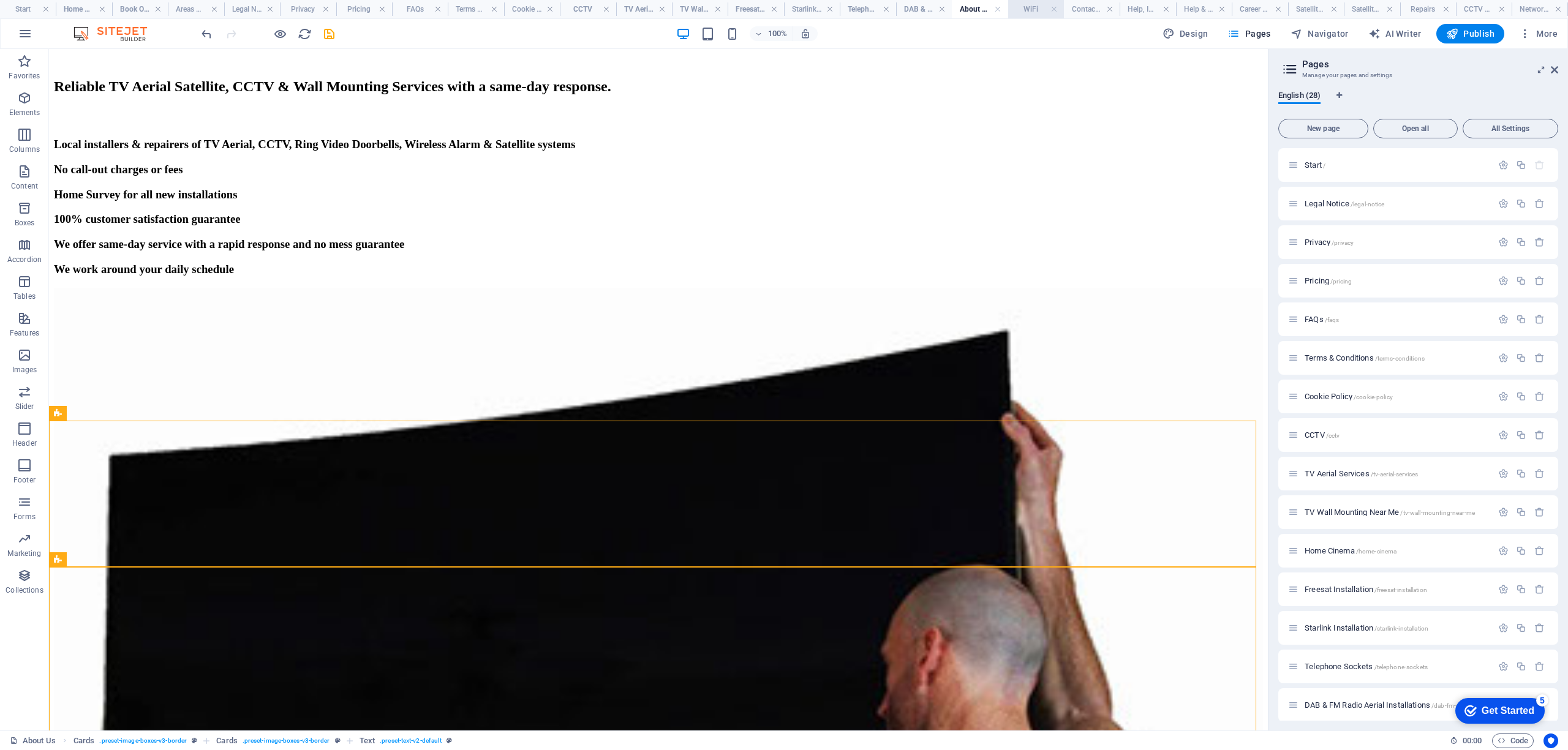
click at [1036, 10] on h4 "WiFi" at bounding box center [1036, 9] width 56 height 14
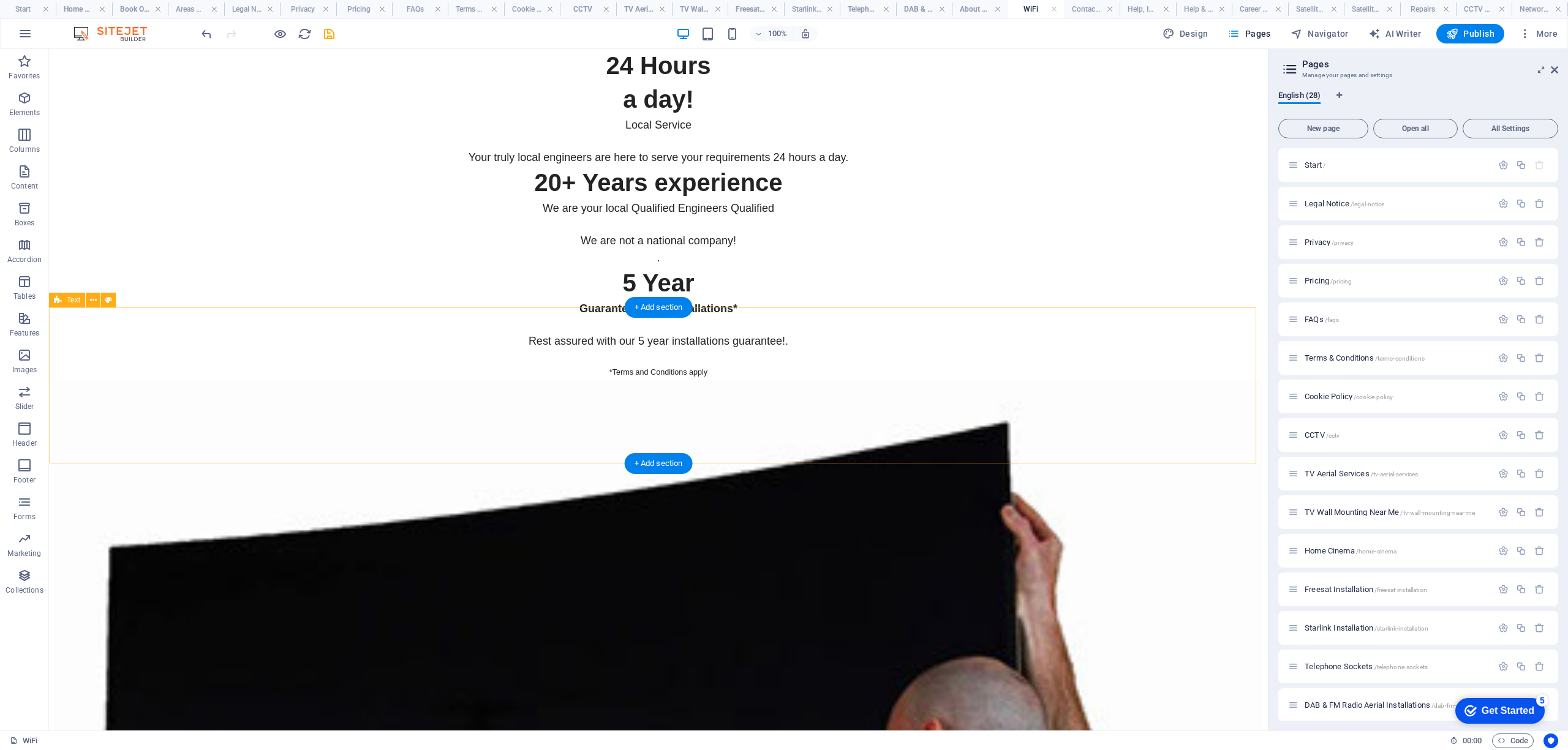
scroll to position [4656, 0]
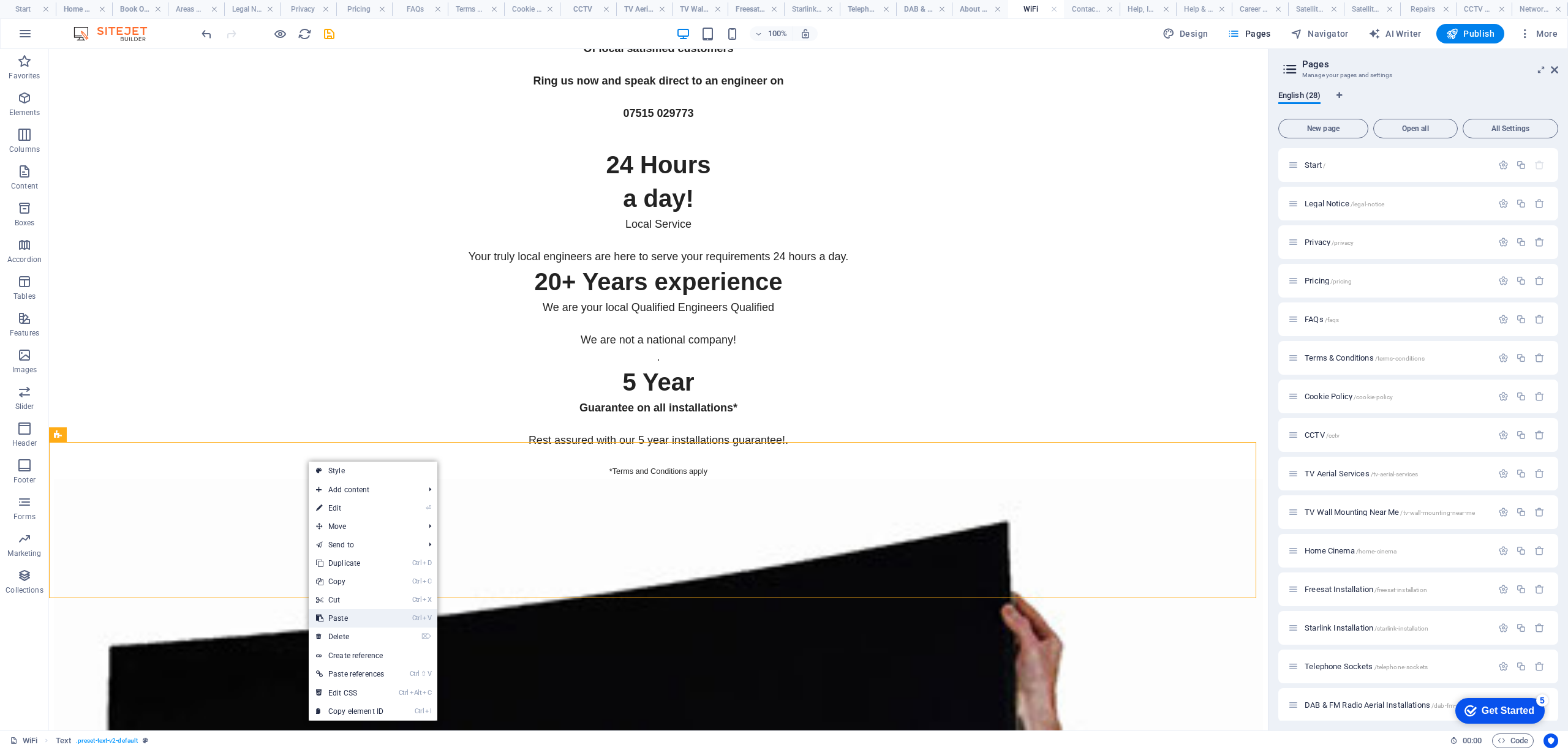
click at [360, 625] on link "Ctrl V Paste" at bounding box center [350, 619] width 83 height 18
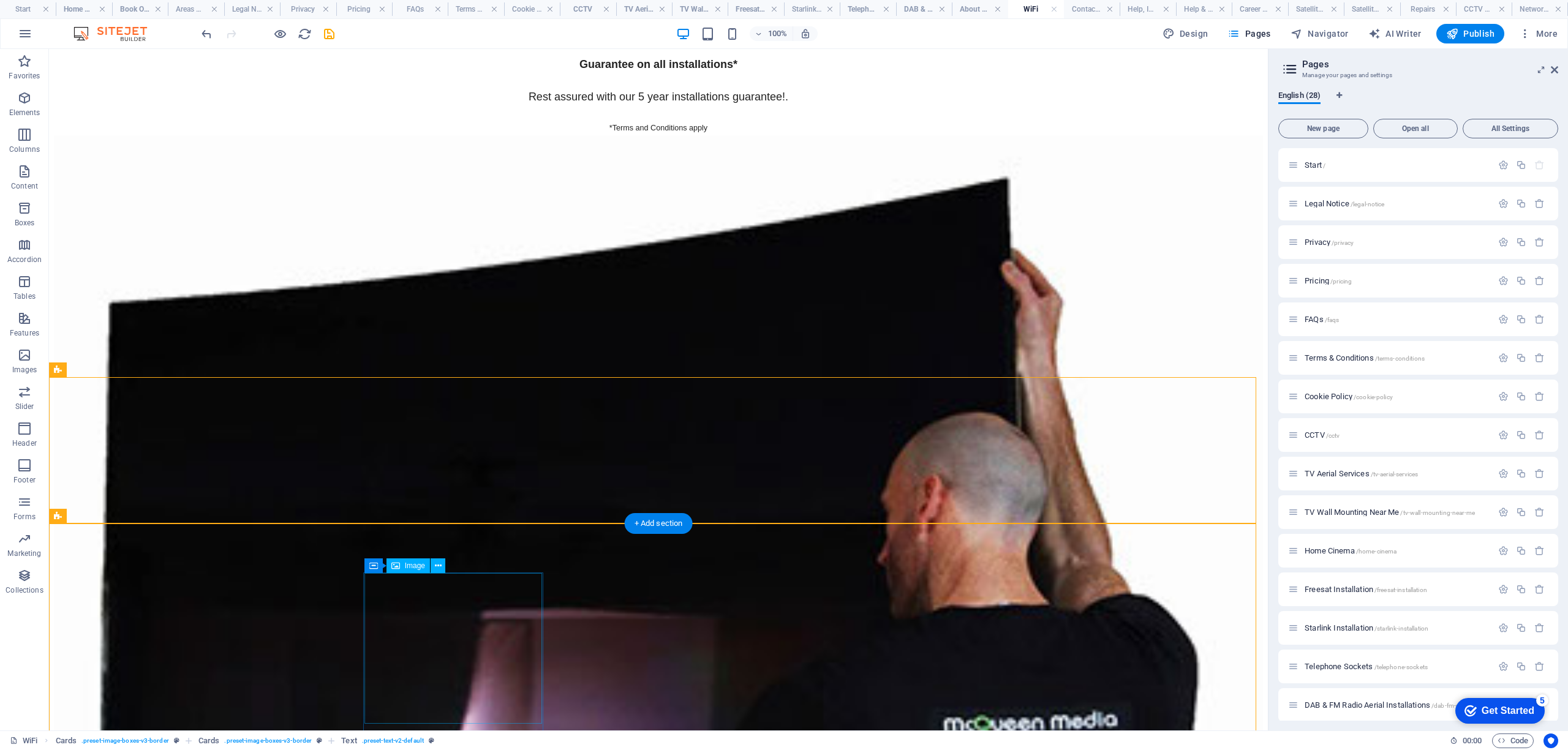
scroll to position [4819, 0]
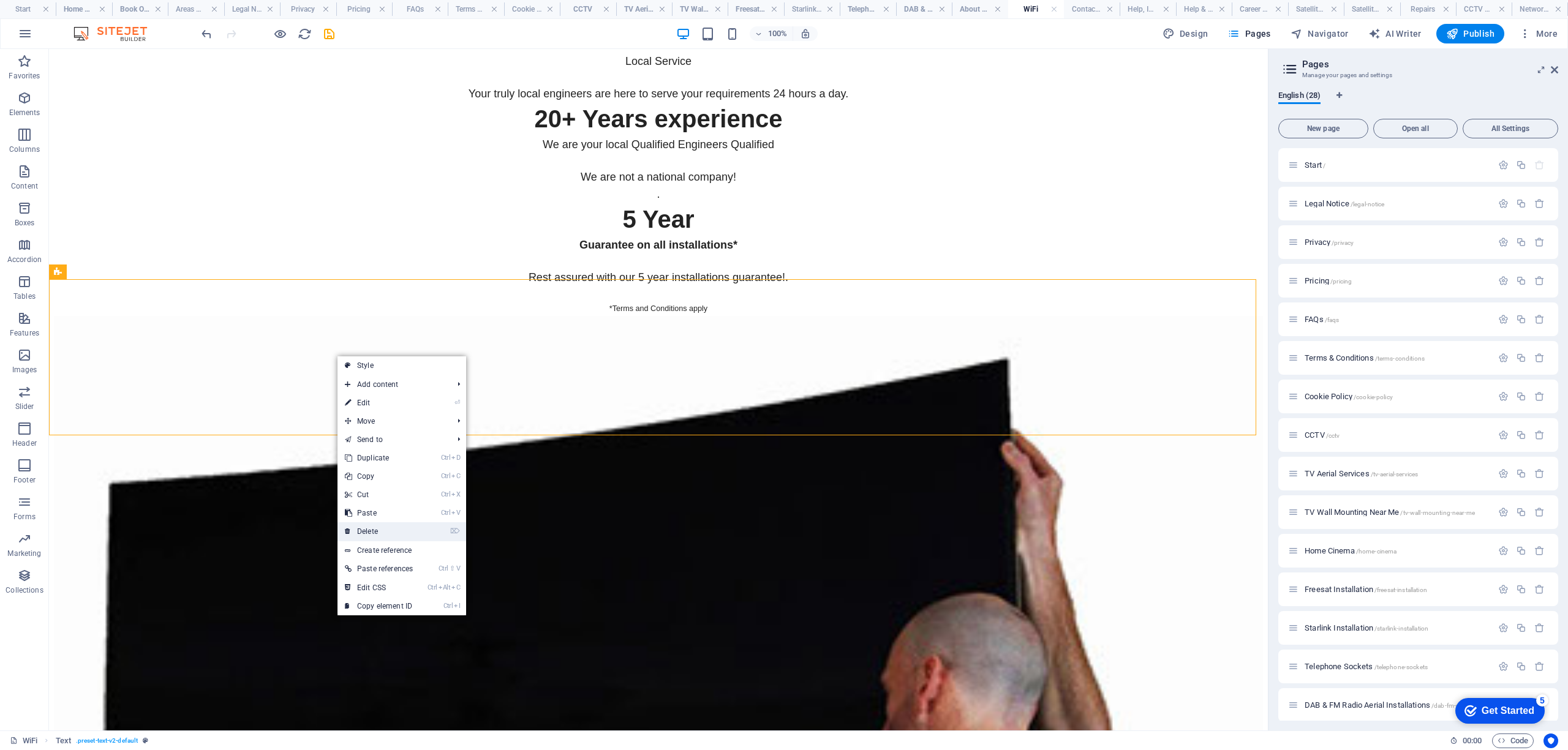
click at [372, 533] on link "⌦ Delete" at bounding box center [379, 532] width 83 height 18
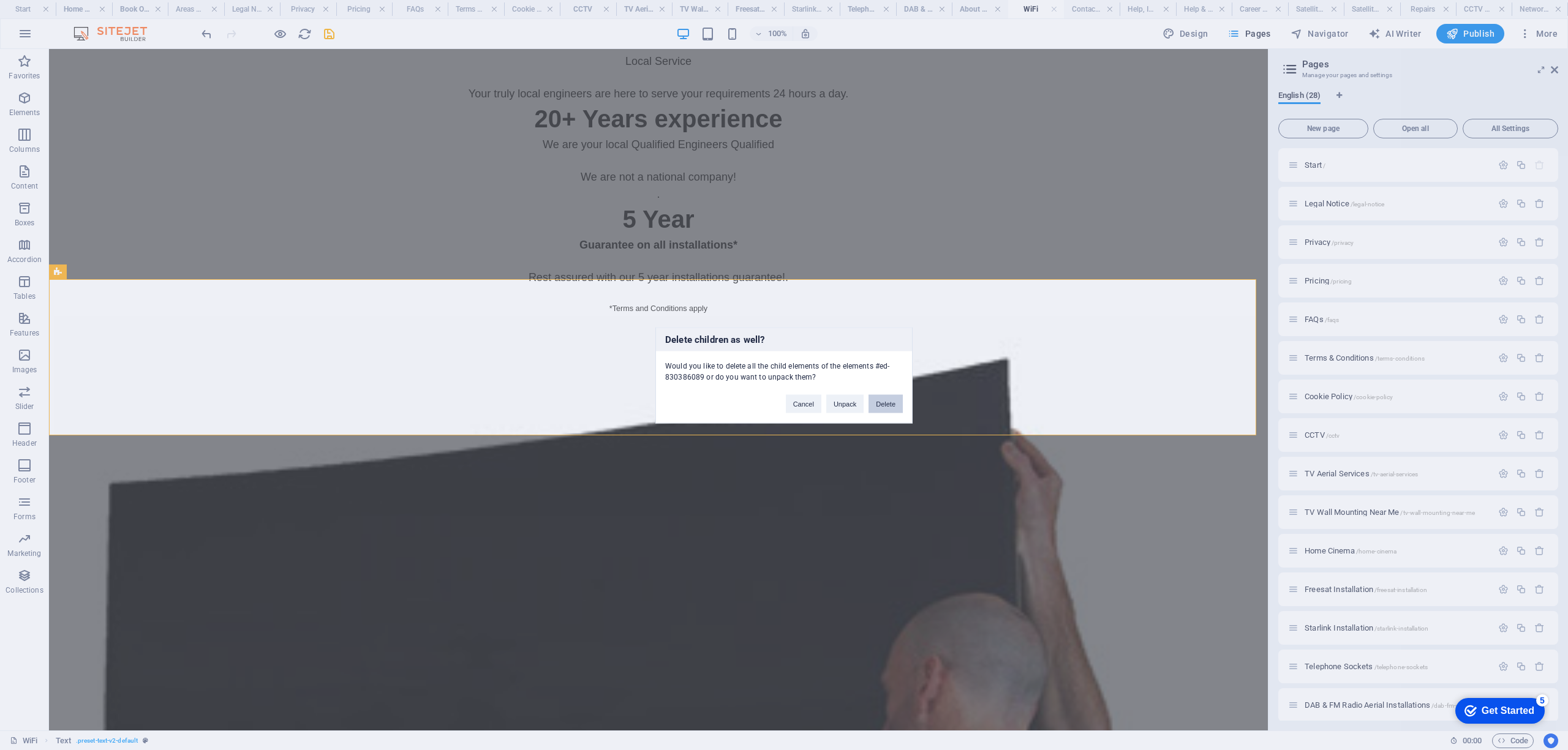
click at [879, 408] on button "Delete" at bounding box center [885, 404] width 34 height 18
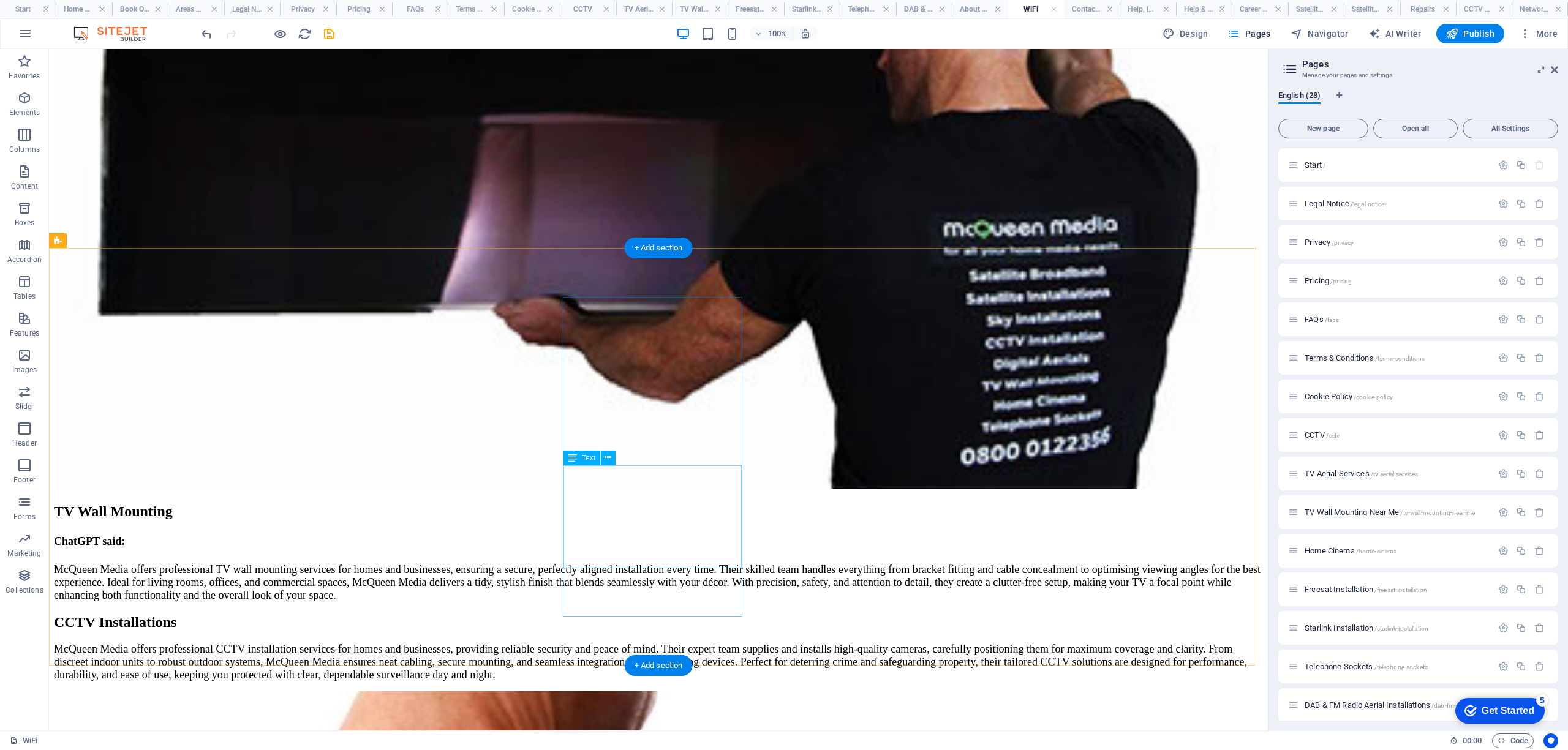
scroll to position [5717, 0]
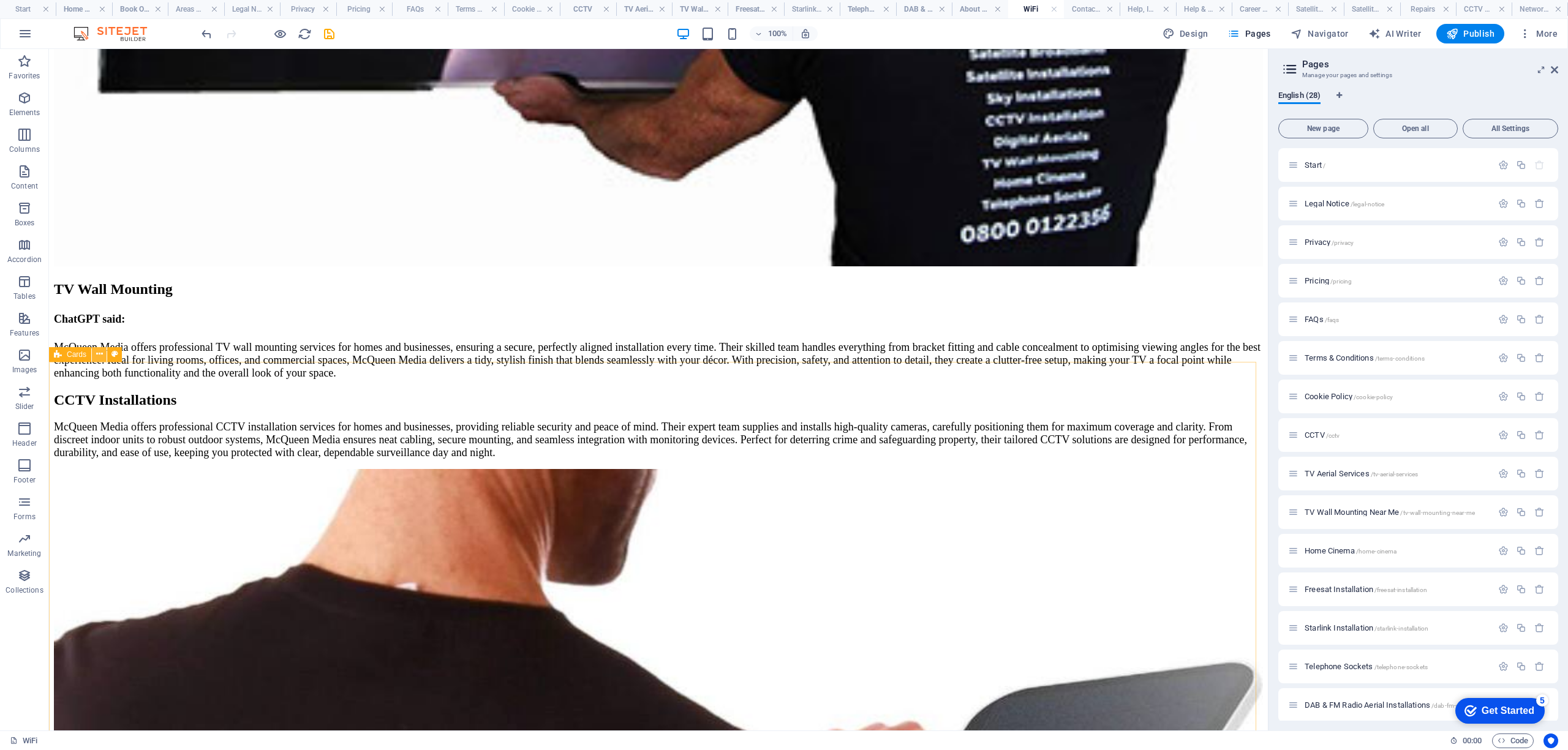
click at [99, 353] on icon at bounding box center [100, 354] width 7 height 13
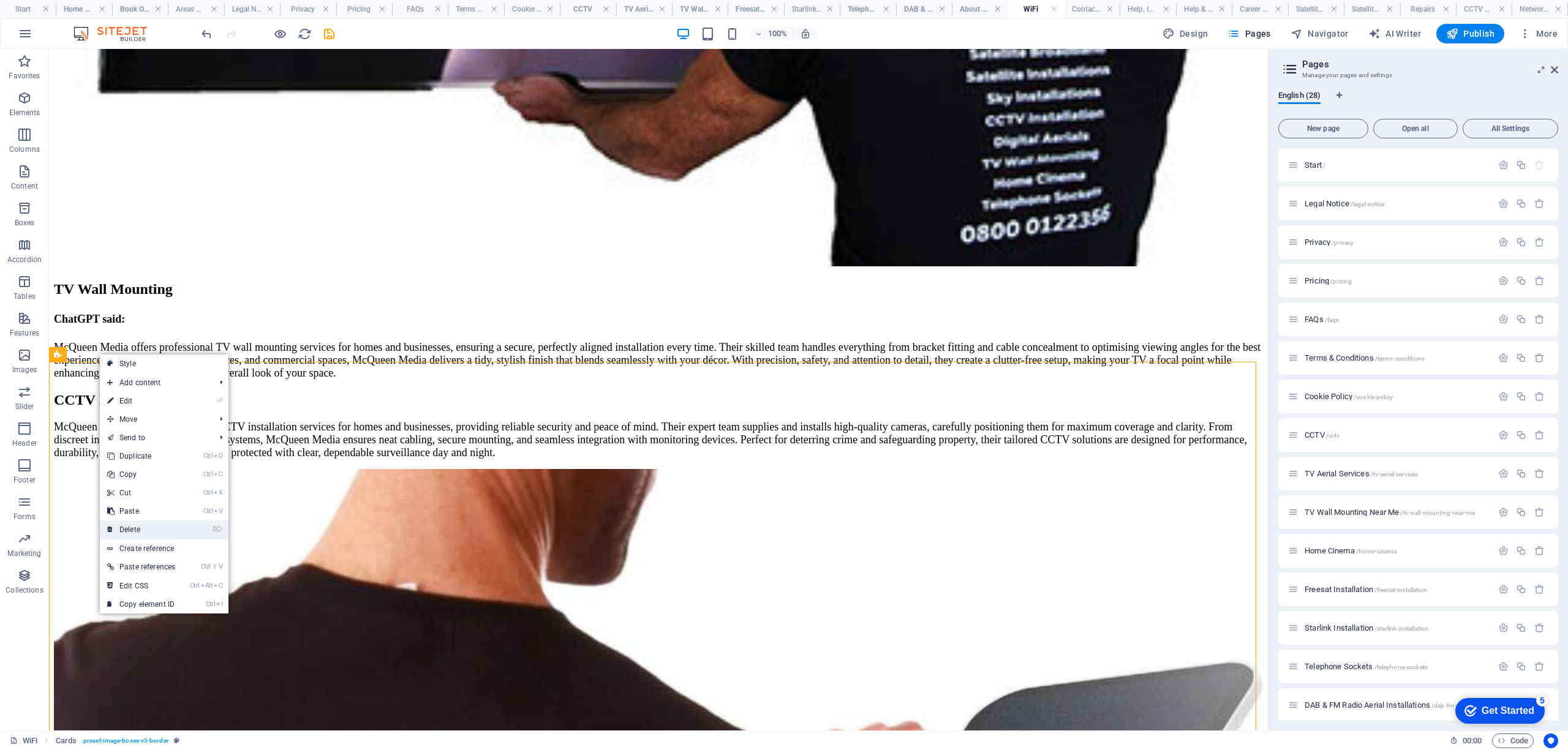
click at [149, 527] on link "⌦ Delete" at bounding box center [141, 530] width 83 height 18
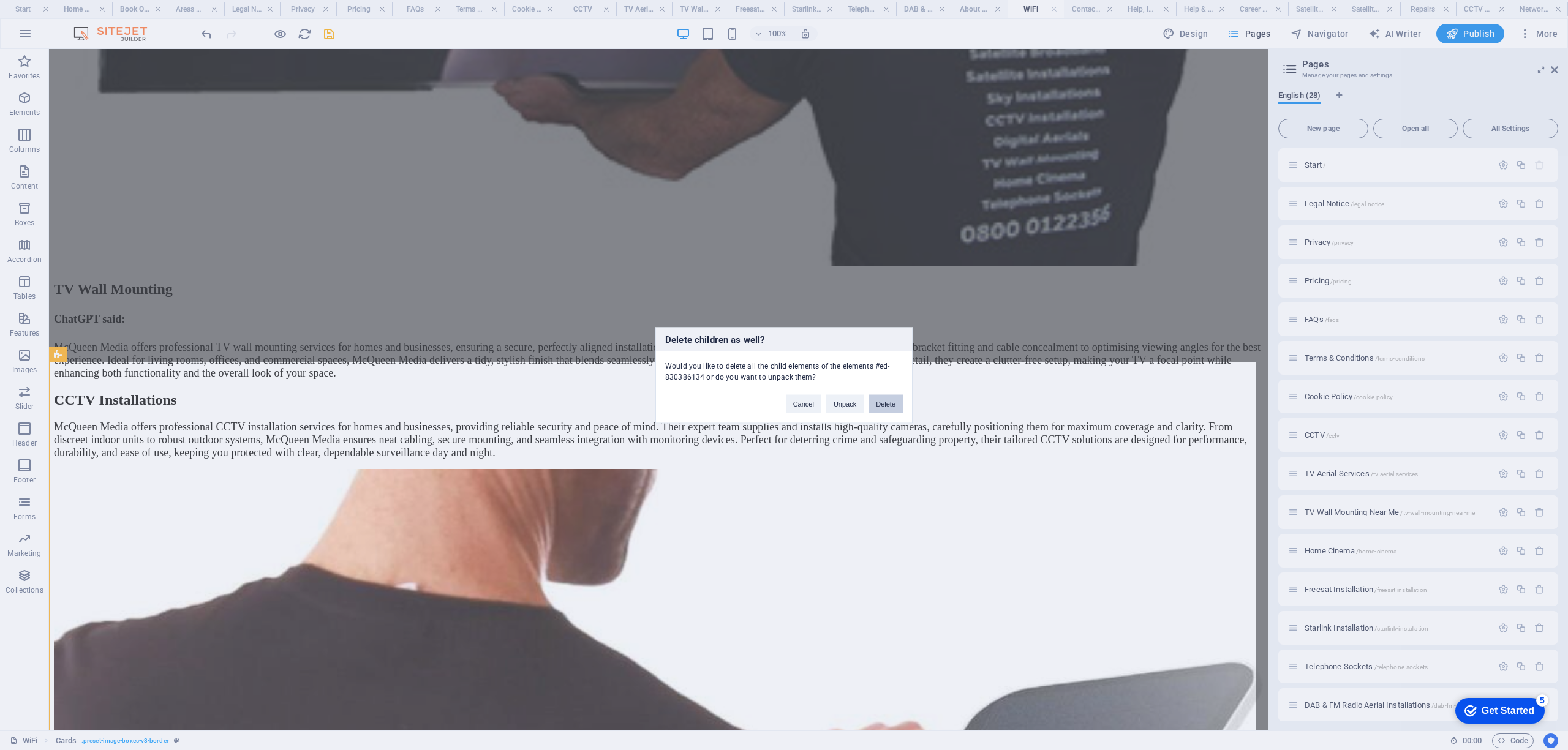
drag, startPoint x: 888, startPoint y: 402, endPoint x: 723, endPoint y: 430, distance: 167.4
click at [888, 402] on button "Delete" at bounding box center [885, 404] width 34 height 18
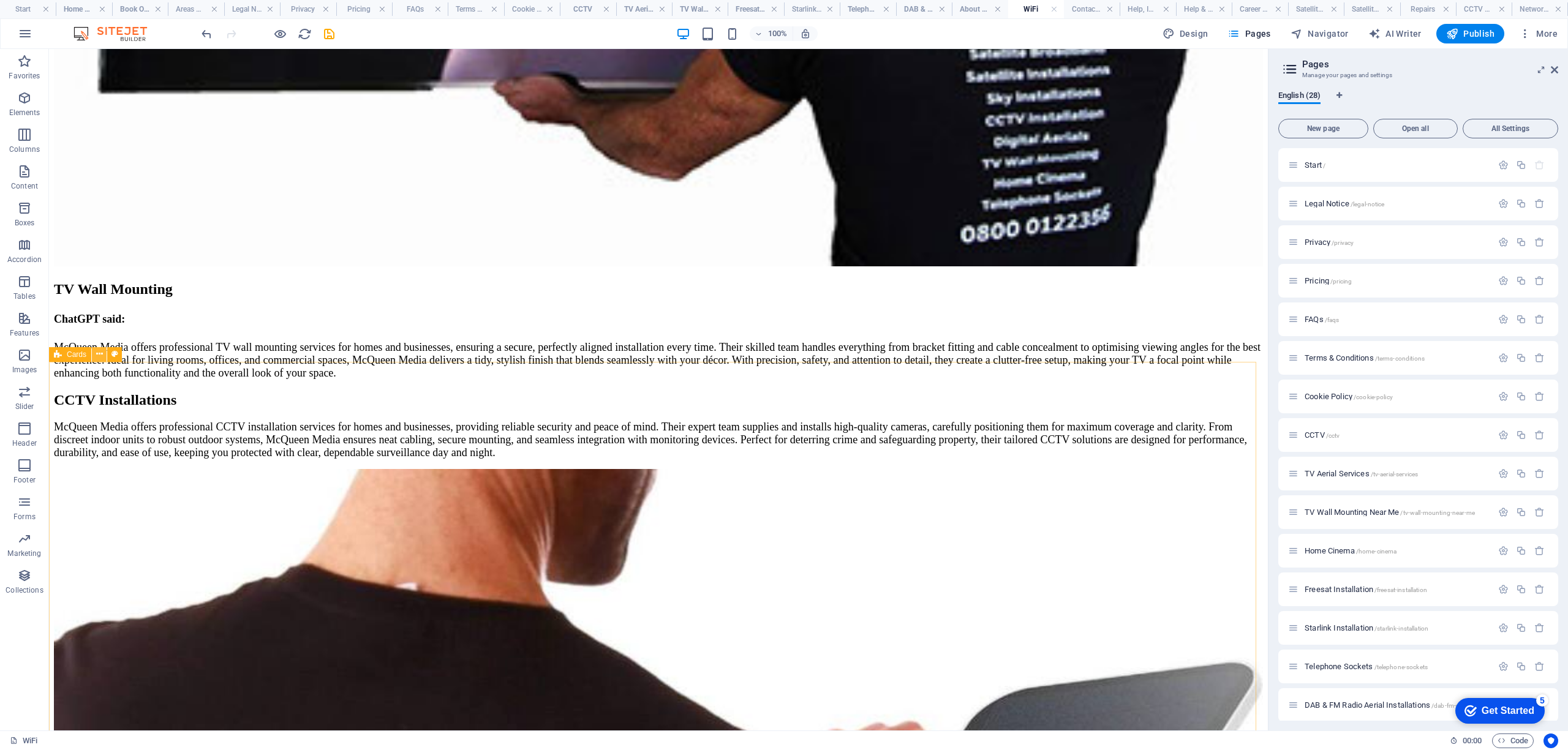
click at [97, 351] on icon at bounding box center [100, 354] width 7 height 13
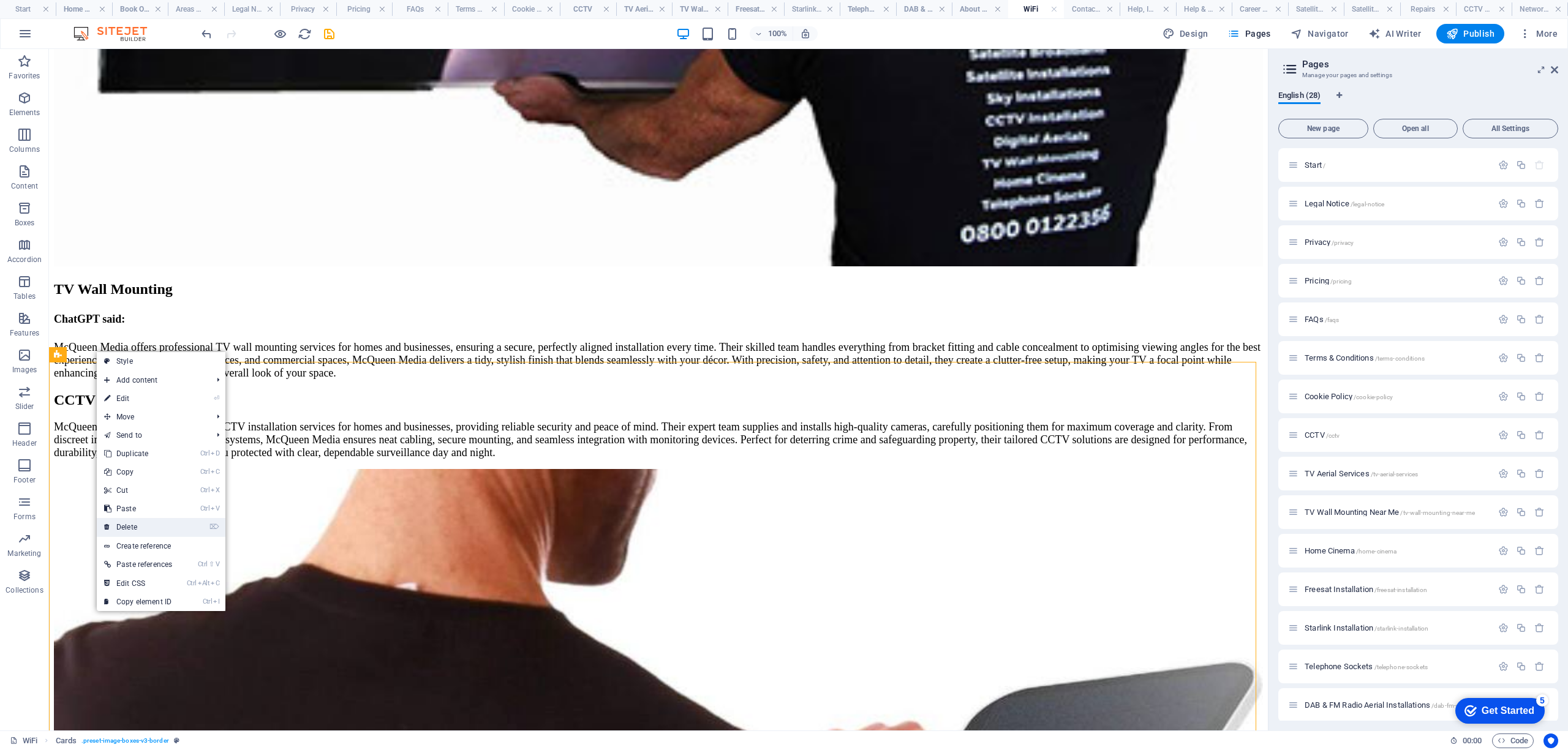
click at [140, 532] on link "⌦ Delete" at bounding box center [138, 527] width 83 height 18
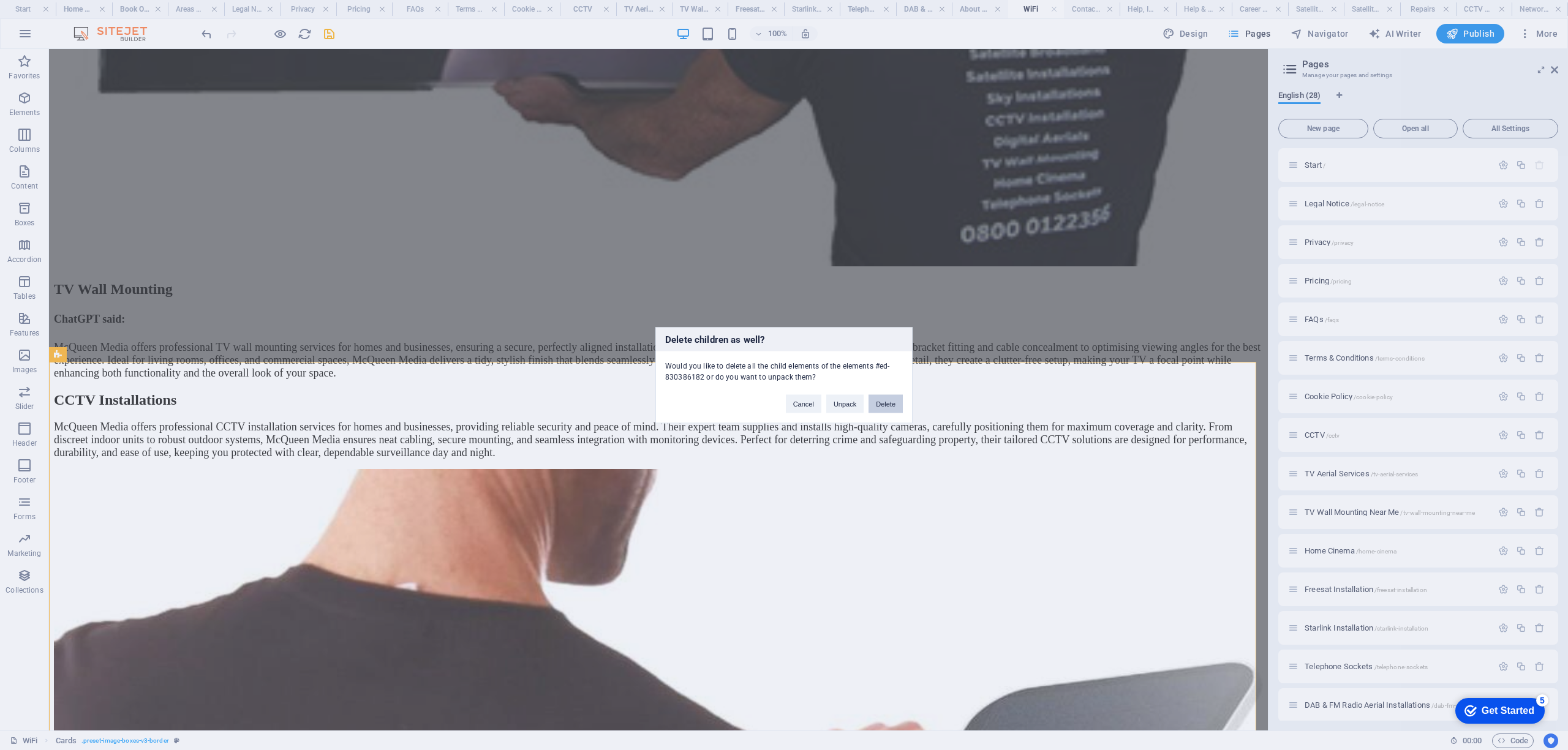
drag, startPoint x: 883, startPoint y: 402, endPoint x: 827, endPoint y: 365, distance: 67.1
click at [883, 402] on button "Delete" at bounding box center [885, 404] width 34 height 18
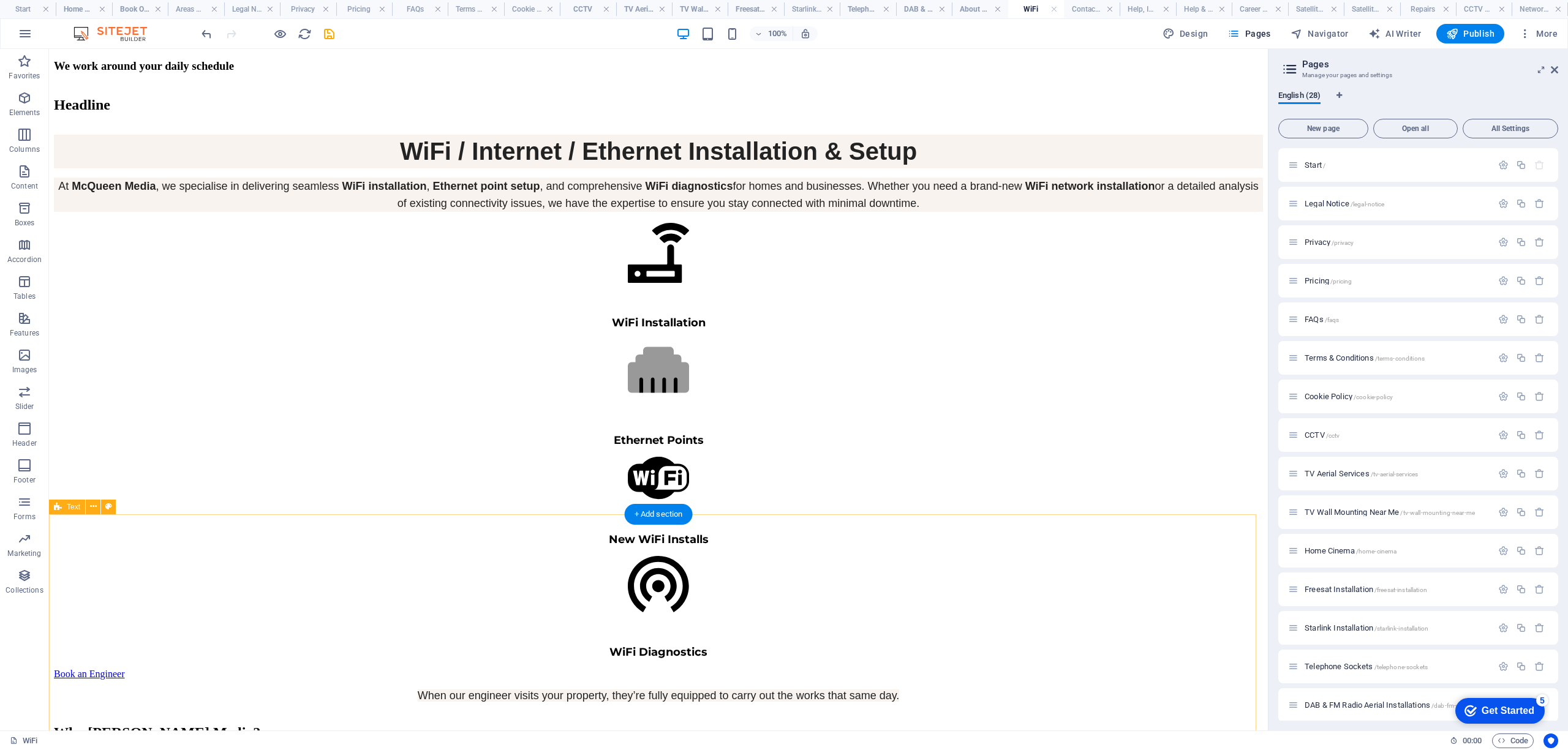
scroll to position [3755, 0]
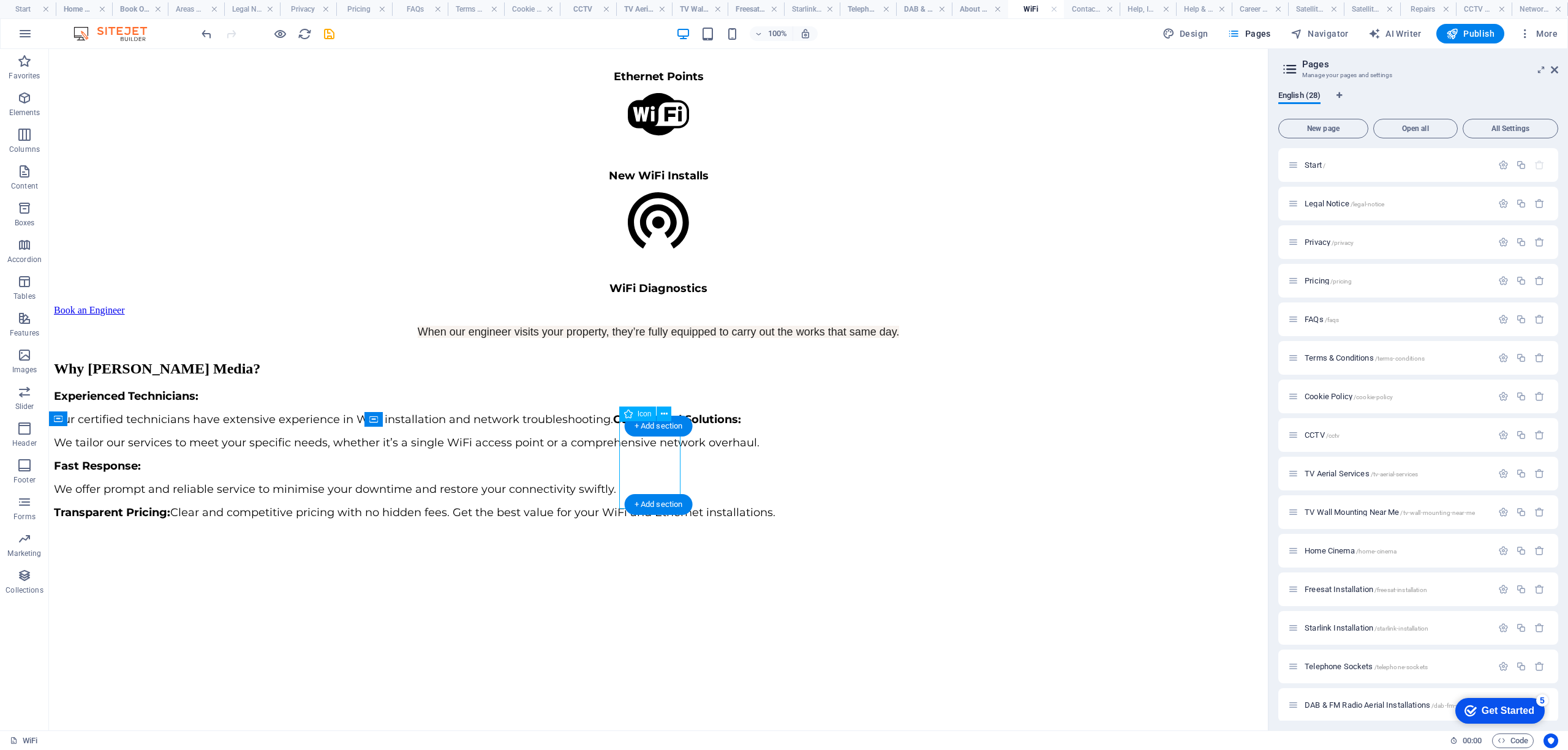
select select "xMidYMid"
select select "px"
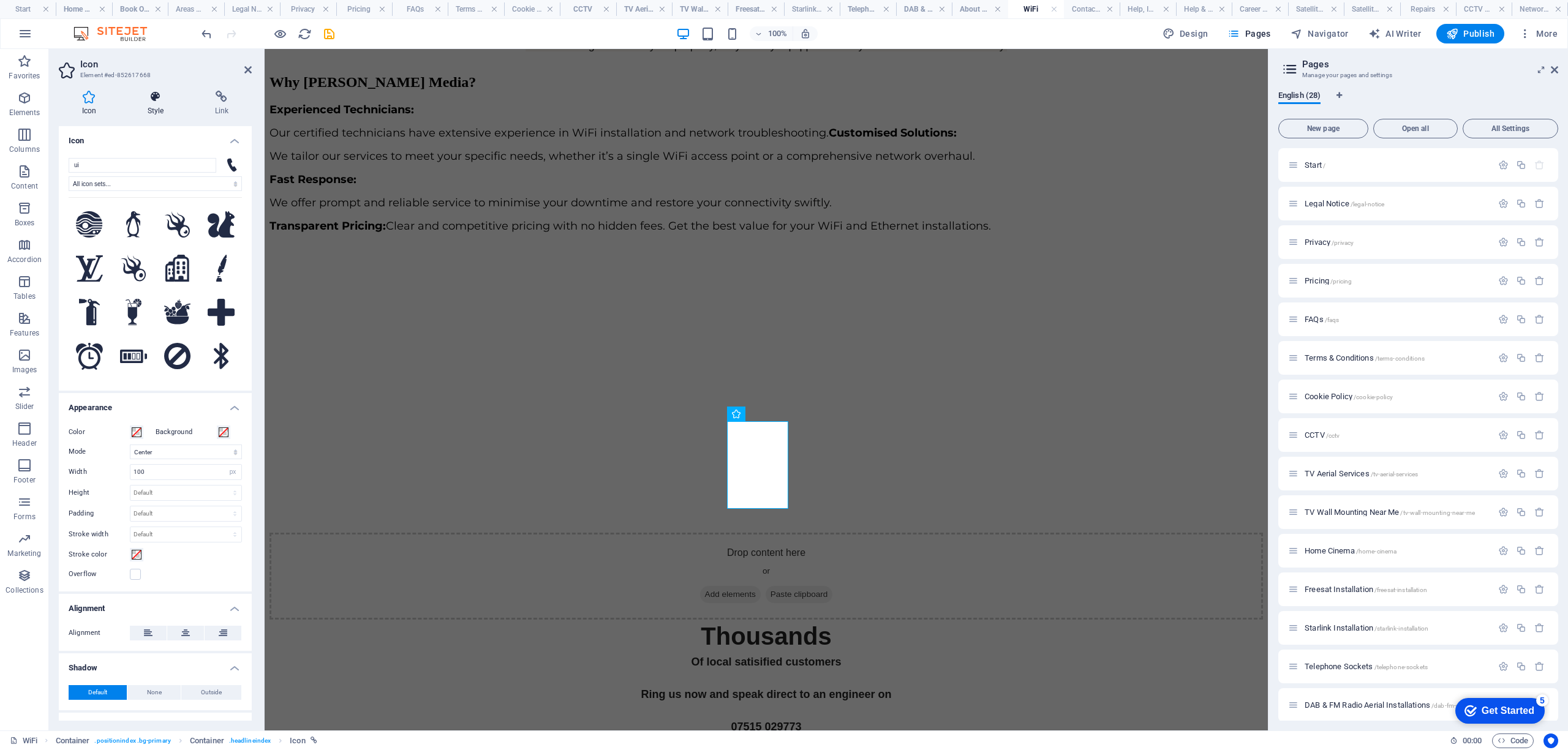
click at [146, 104] on h4 "Style" at bounding box center [158, 103] width 67 height 26
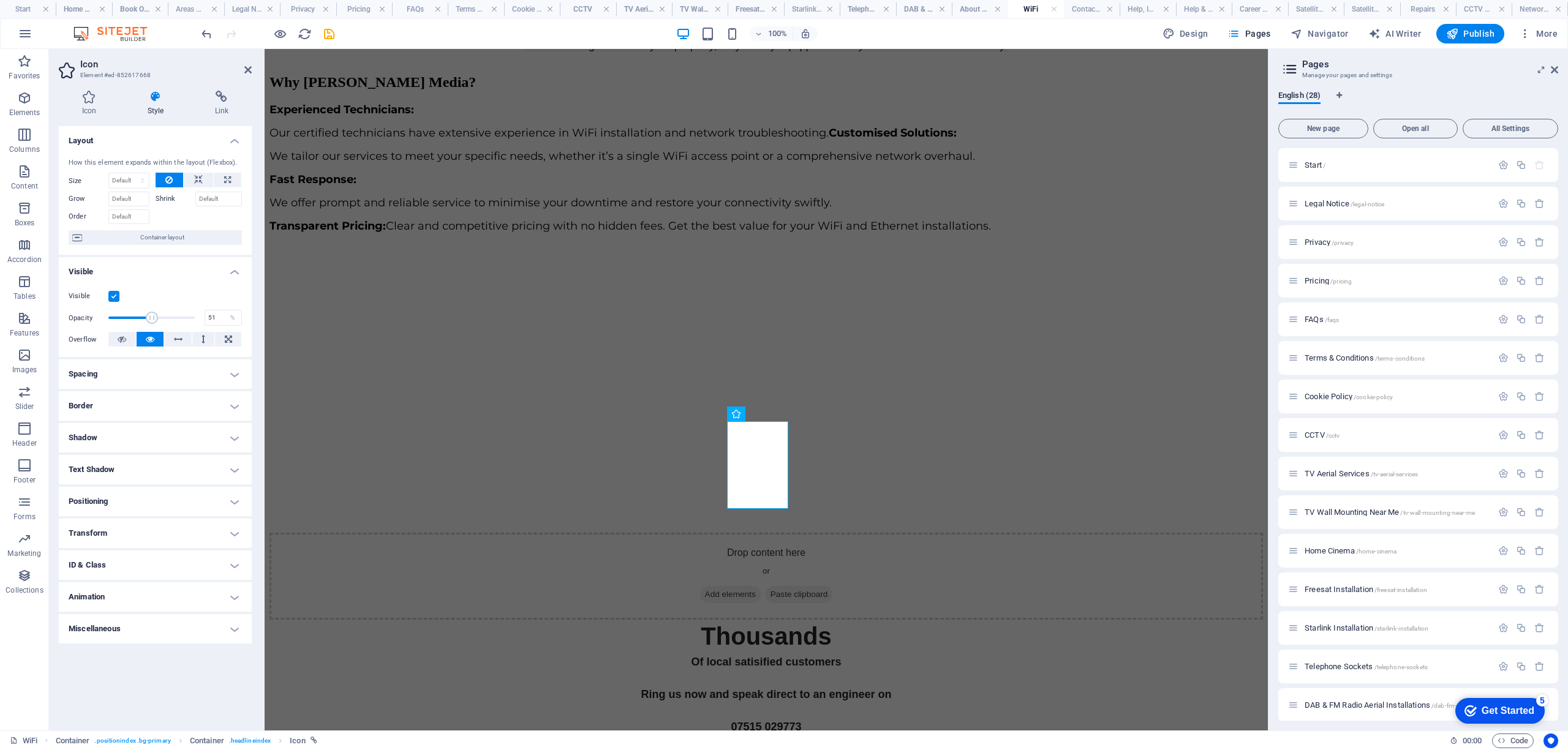
type input "50"
drag, startPoint x: 185, startPoint y: 317, endPoint x: 151, endPoint y: 324, distance: 34.7
click at [151, 324] on span at bounding box center [152, 318] width 87 height 18
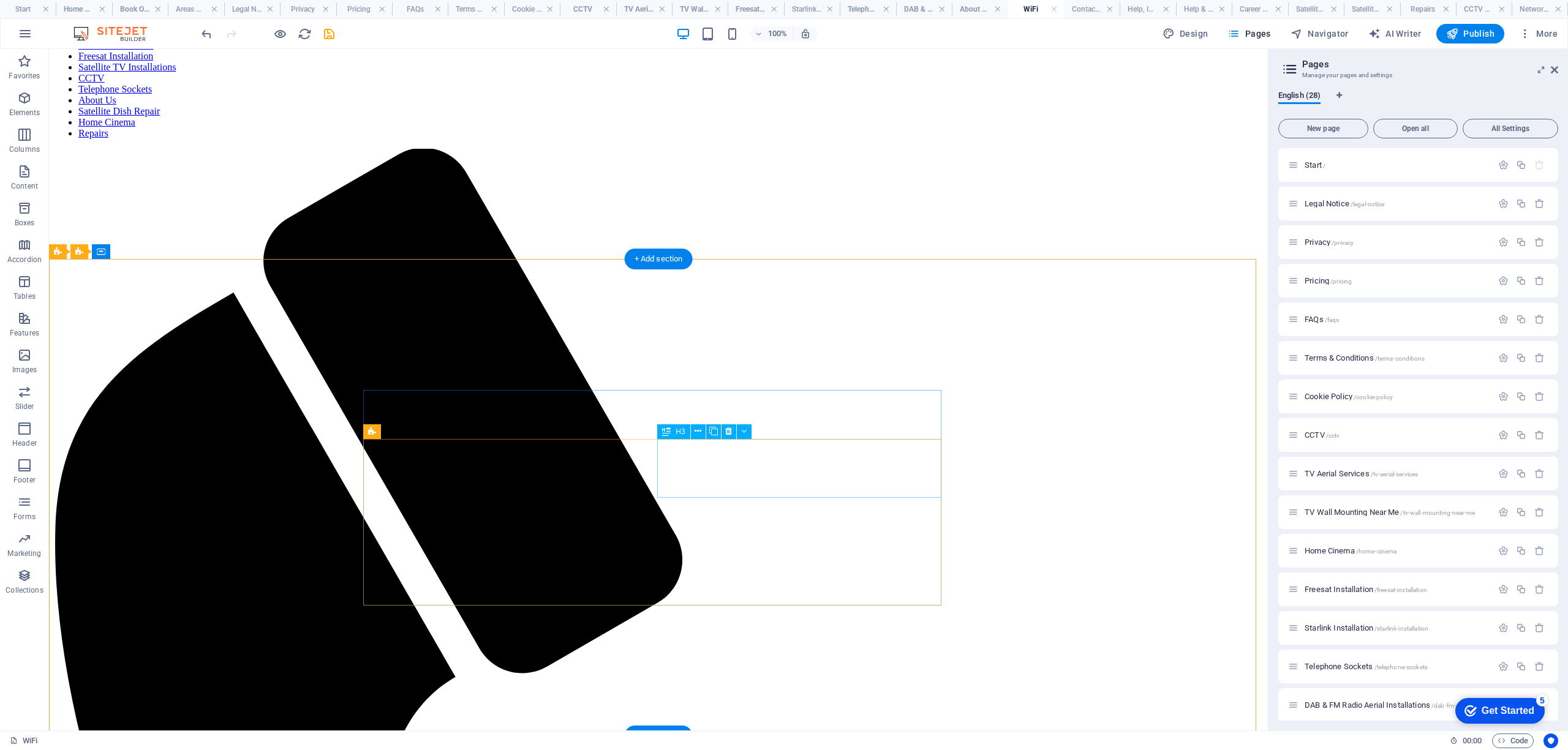
scroll to position [0, 0]
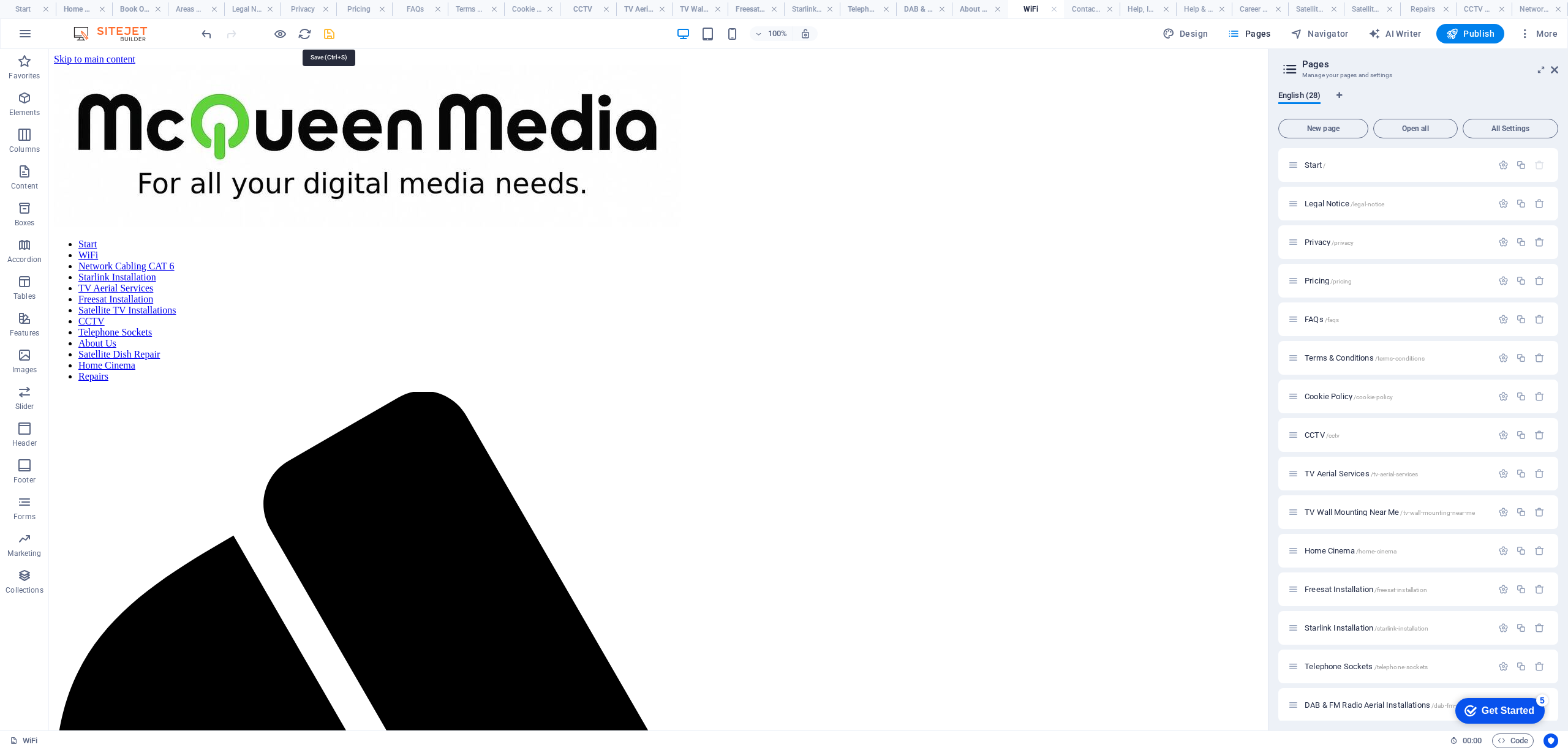
drag, startPoint x: 324, startPoint y: 35, endPoint x: 762, endPoint y: 228, distance: 478.6
click at [324, 35] on icon "save" at bounding box center [329, 34] width 14 height 14
click at [1092, 6] on h4 "Contact Us" at bounding box center [1092, 9] width 56 height 14
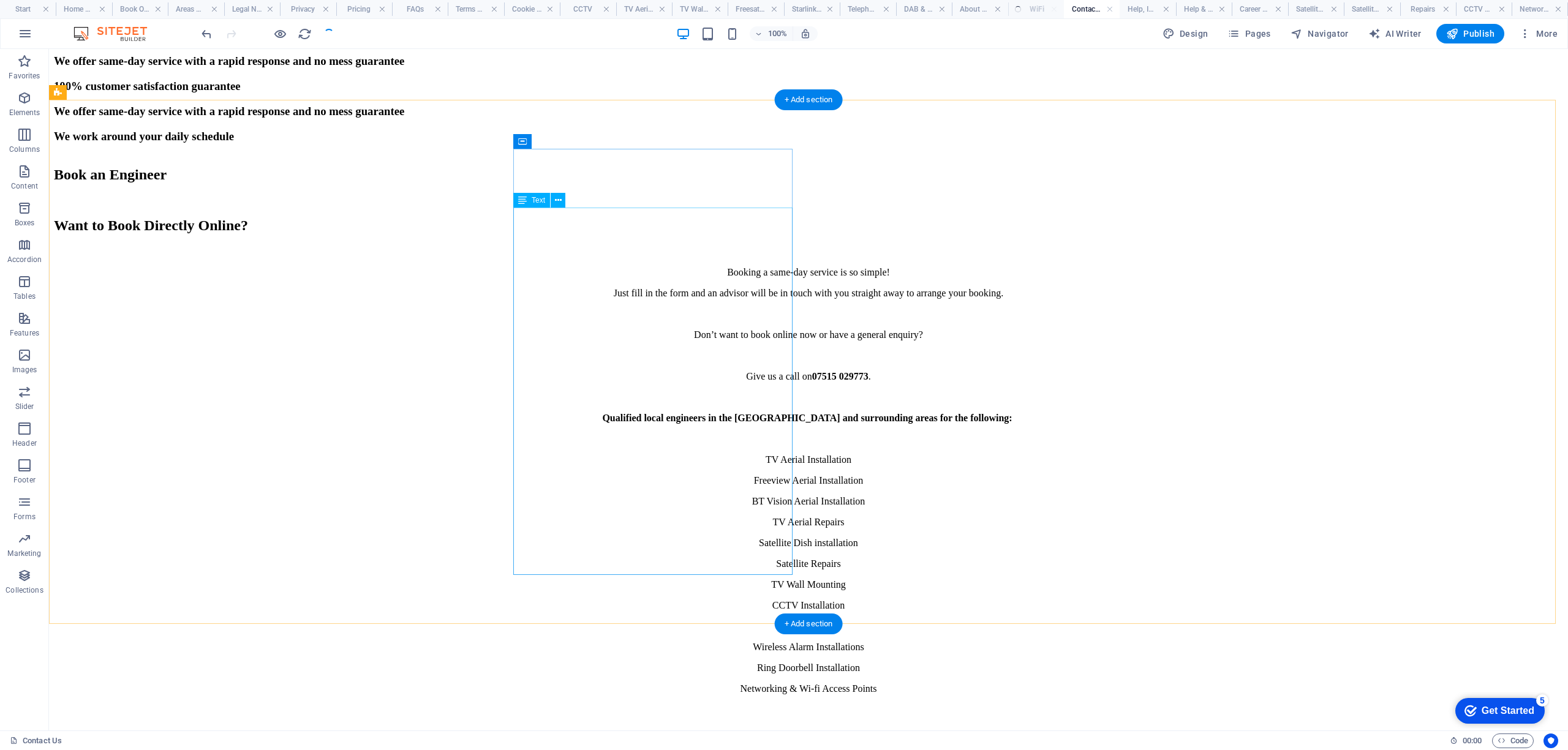
scroll to position [4165, 0]
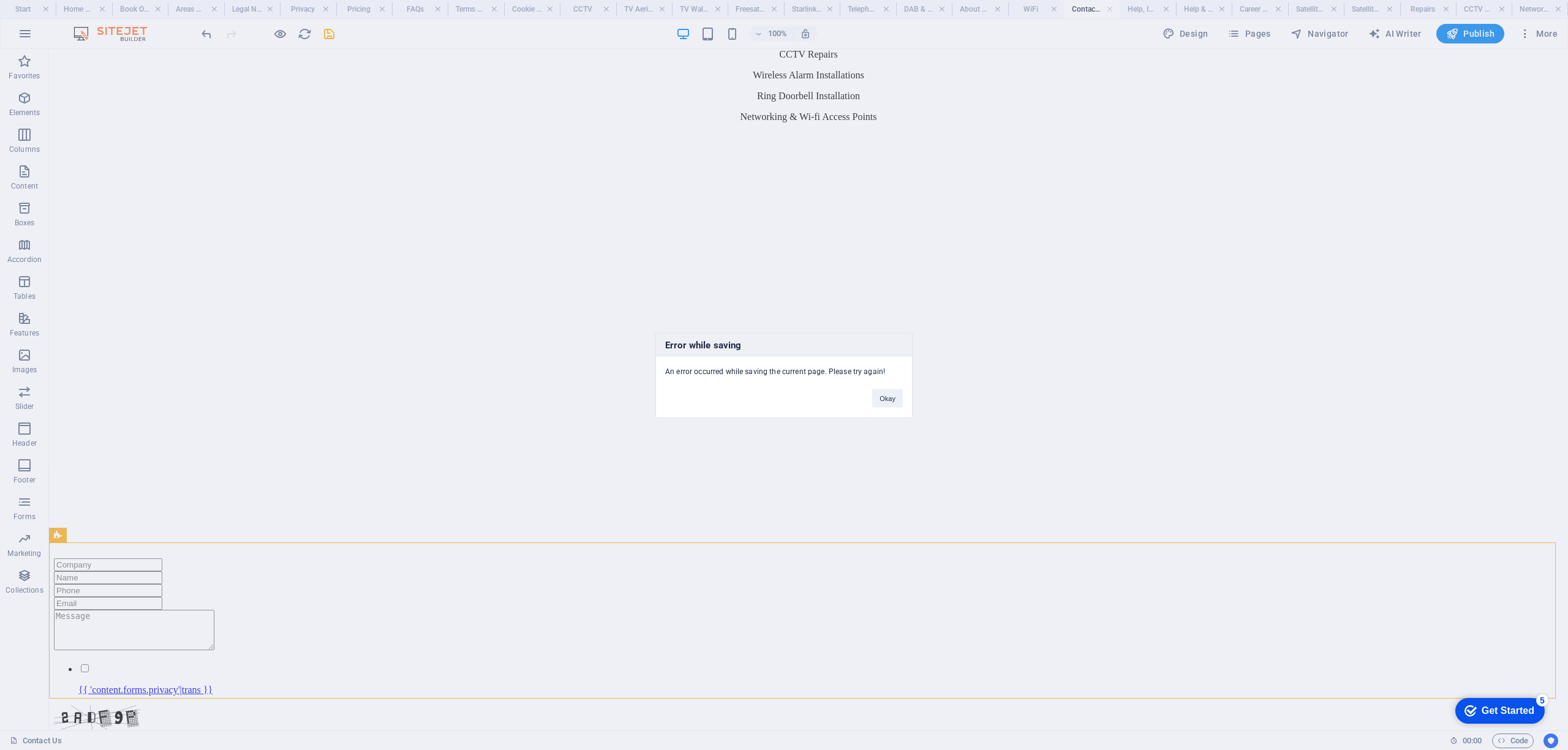
scroll to position [4247, 0]
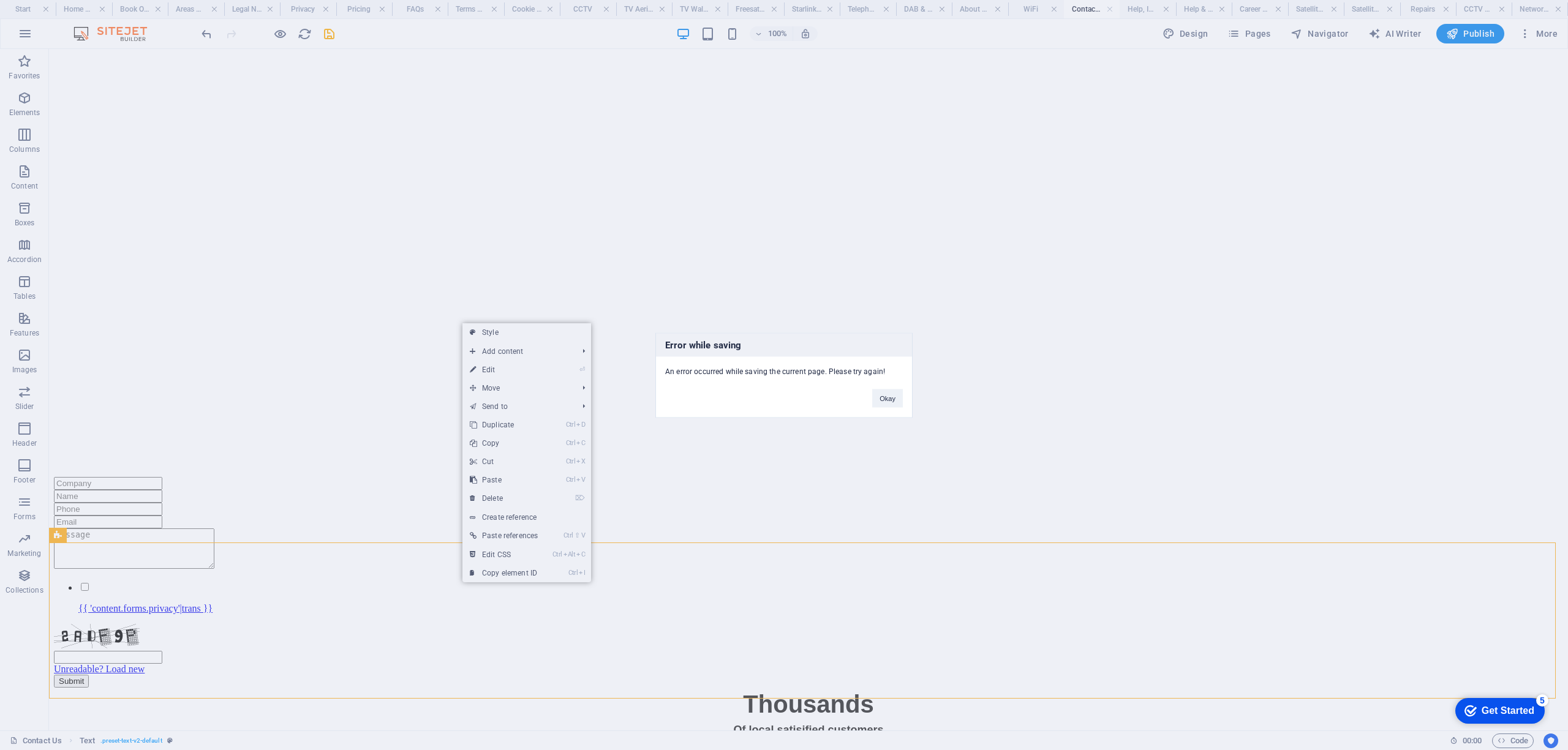
drag, startPoint x: 493, startPoint y: 297, endPoint x: 321, endPoint y: 647, distance: 390.0
click at [321, 647] on div "Error while saving An error occurred while saving the current page. Please try …" at bounding box center [784, 375] width 1568 height 750
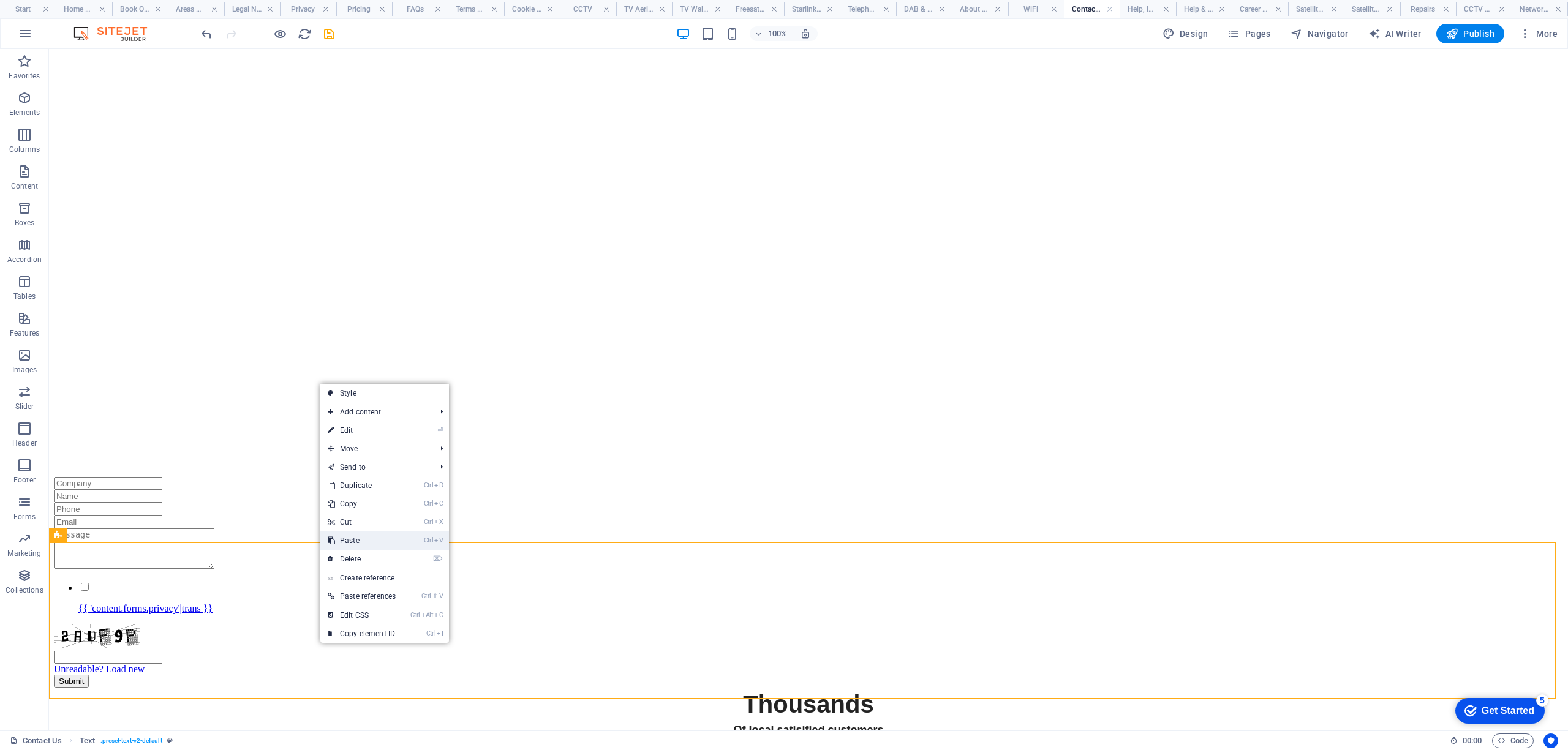
click at [352, 539] on link "Ctrl V Paste" at bounding box center [362, 541] width 83 height 18
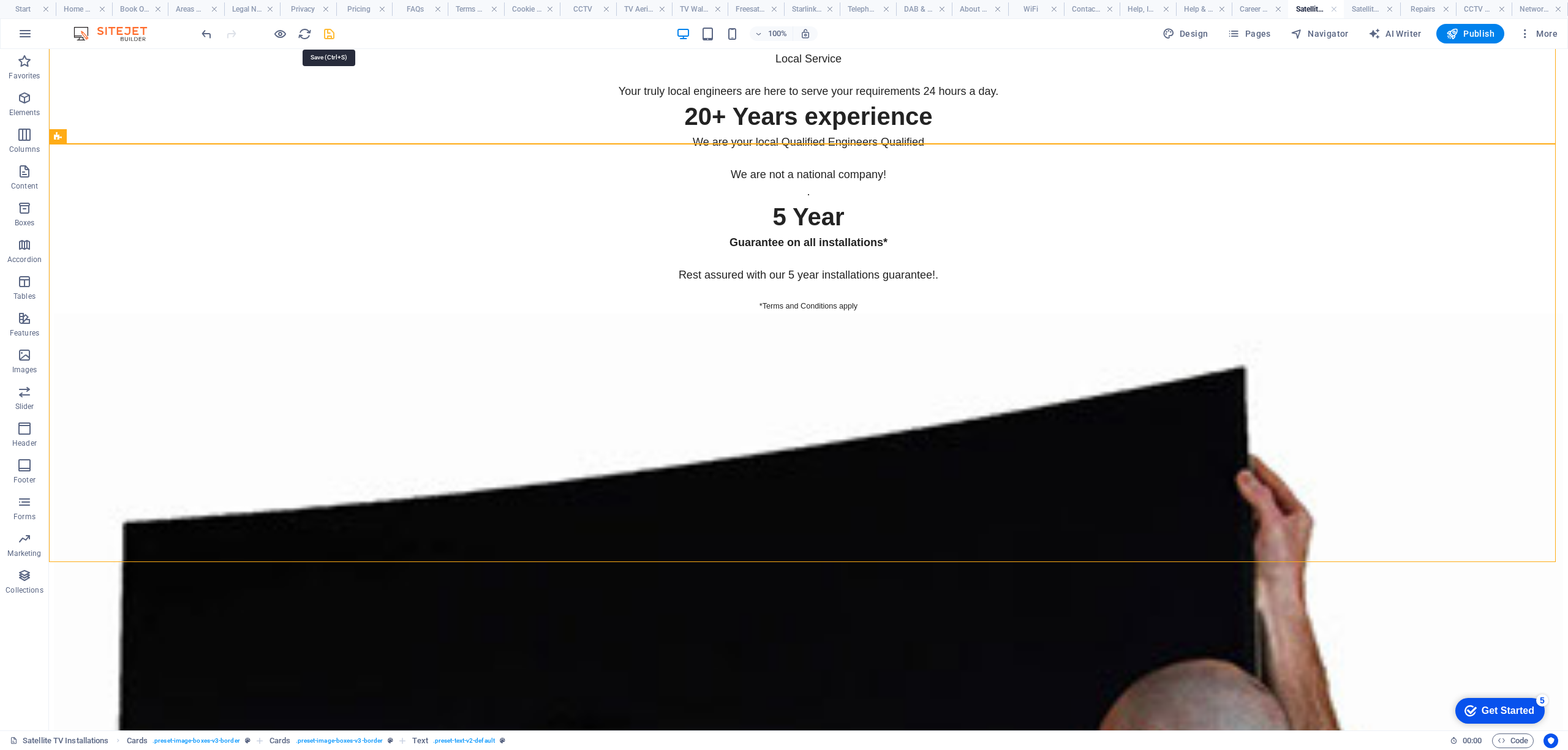
click at [326, 29] on icon "save" at bounding box center [329, 34] width 14 height 14
click at [1367, 12] on h4 "Satellite Dish Repair" at bounding box center [1371, 9] width 56 height 14
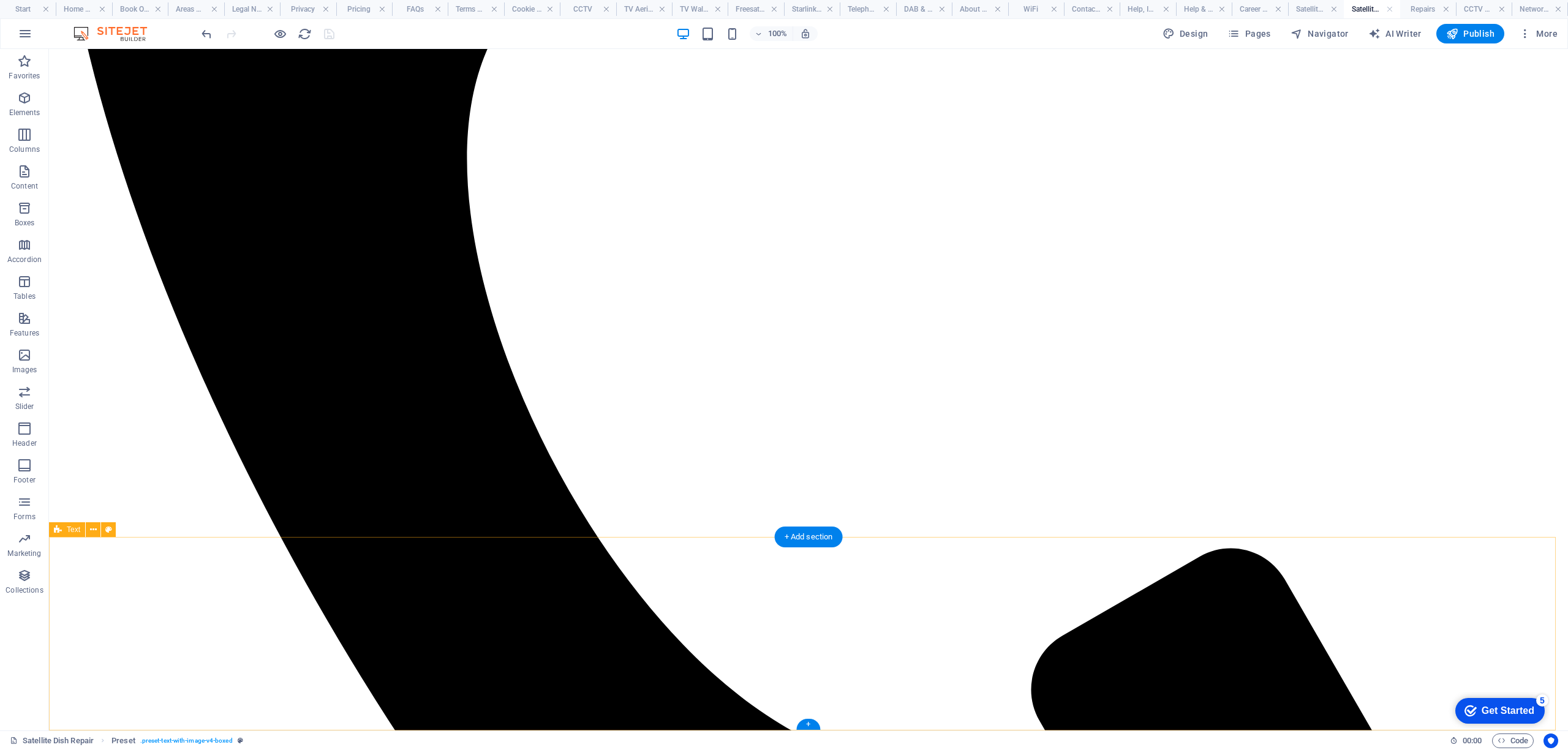
scroll to position [1135, 0]
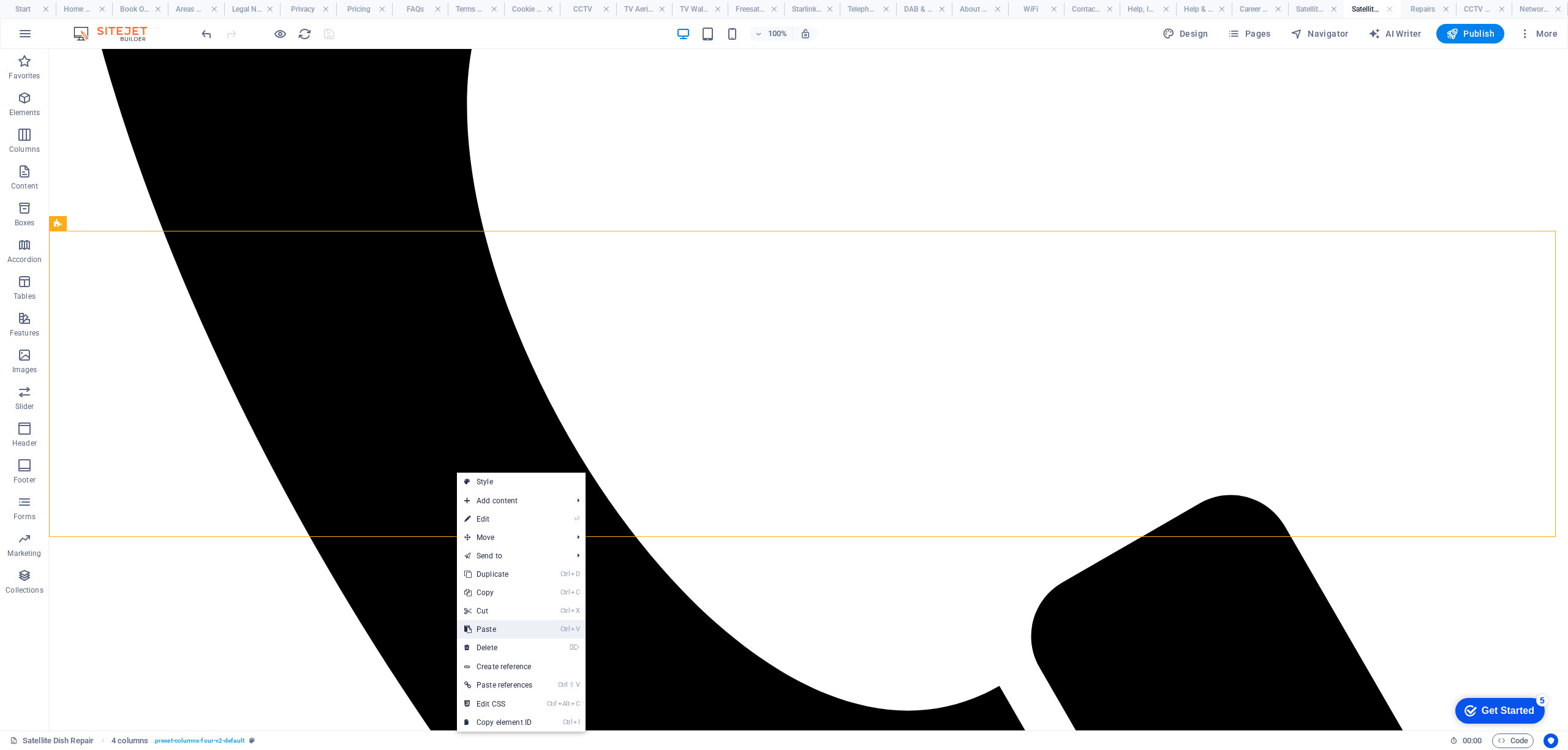
click at [496, 633] on link "Ctrl V Paste" at bounding box center [498, 630] width 83 height 18
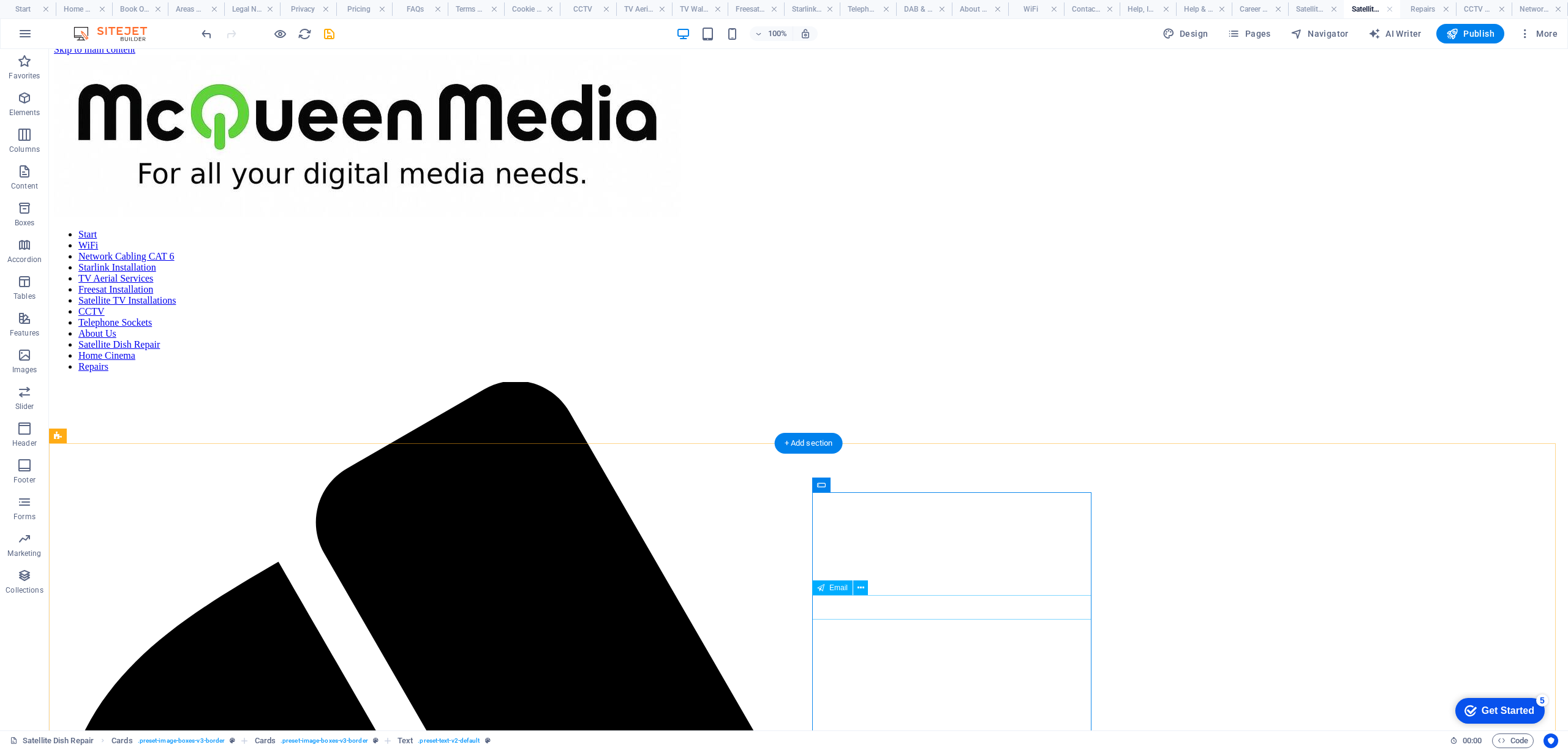
scroll to position [0, 0]
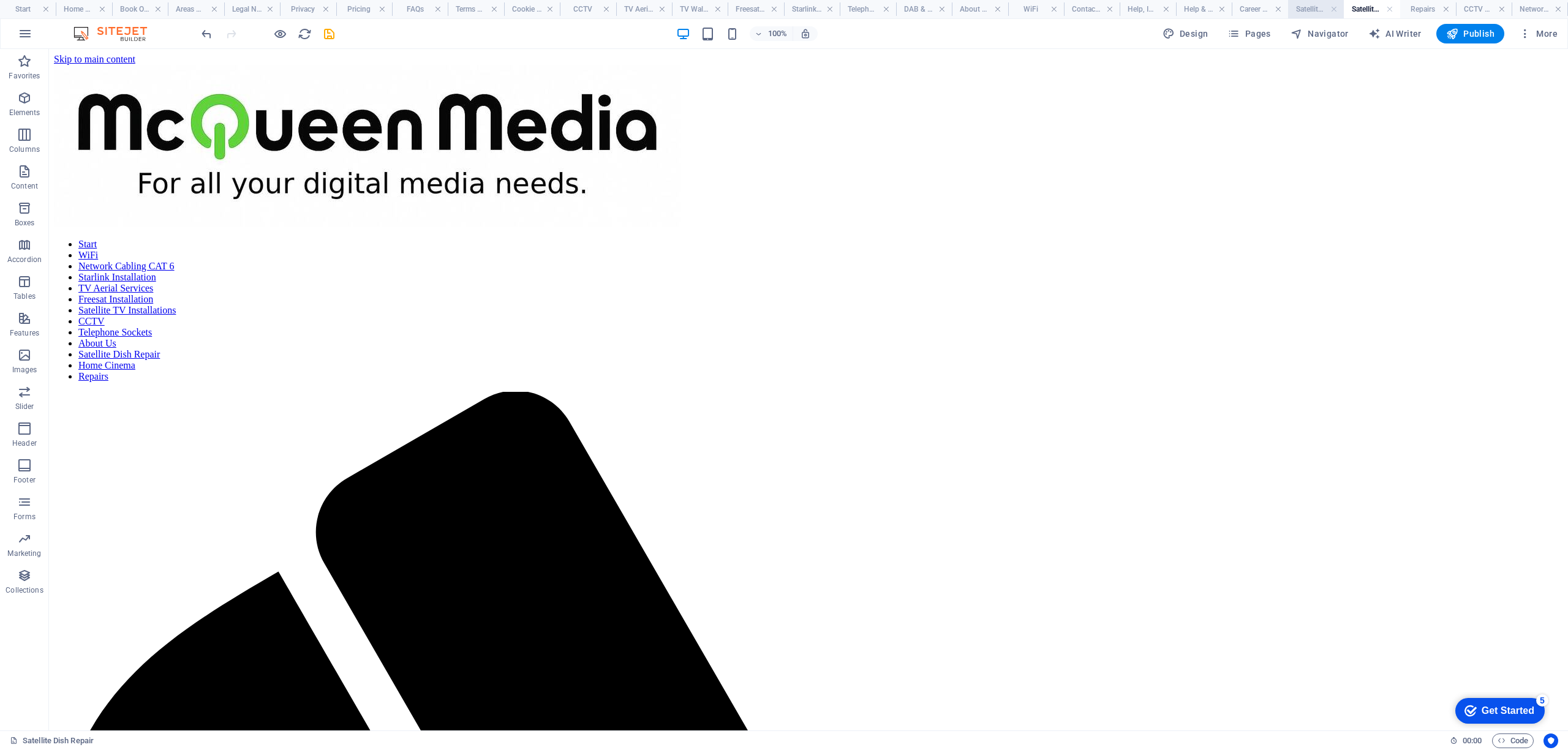
click at [1326, 8] on h4 "Satellite TV Installations" at bounding box center [1316, 9] width 56 height 14
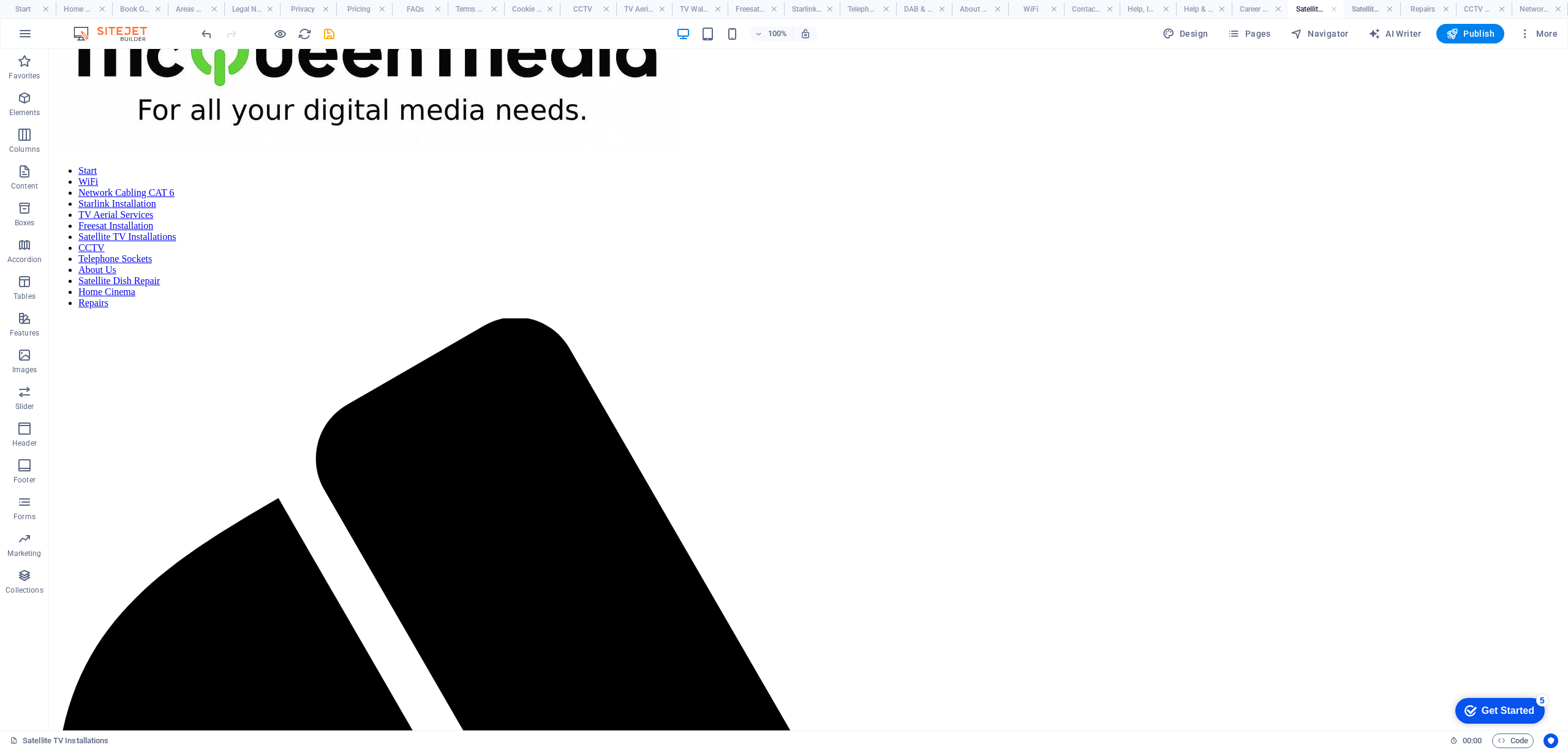
scroll to position [27, 0]
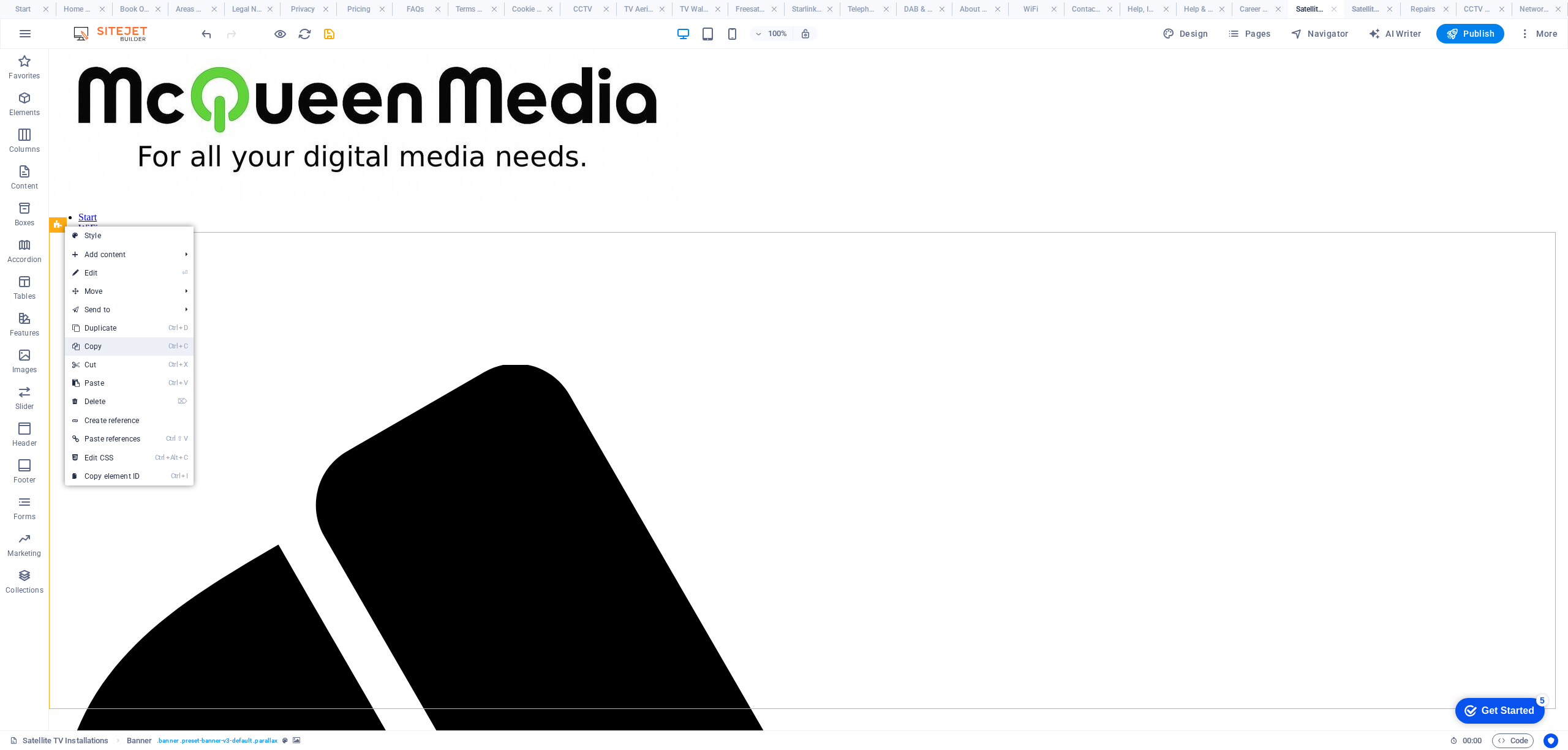
click at [102, 348] on link "Ctrl C Copy" at bounding box center [106, 347] width 83 height 18
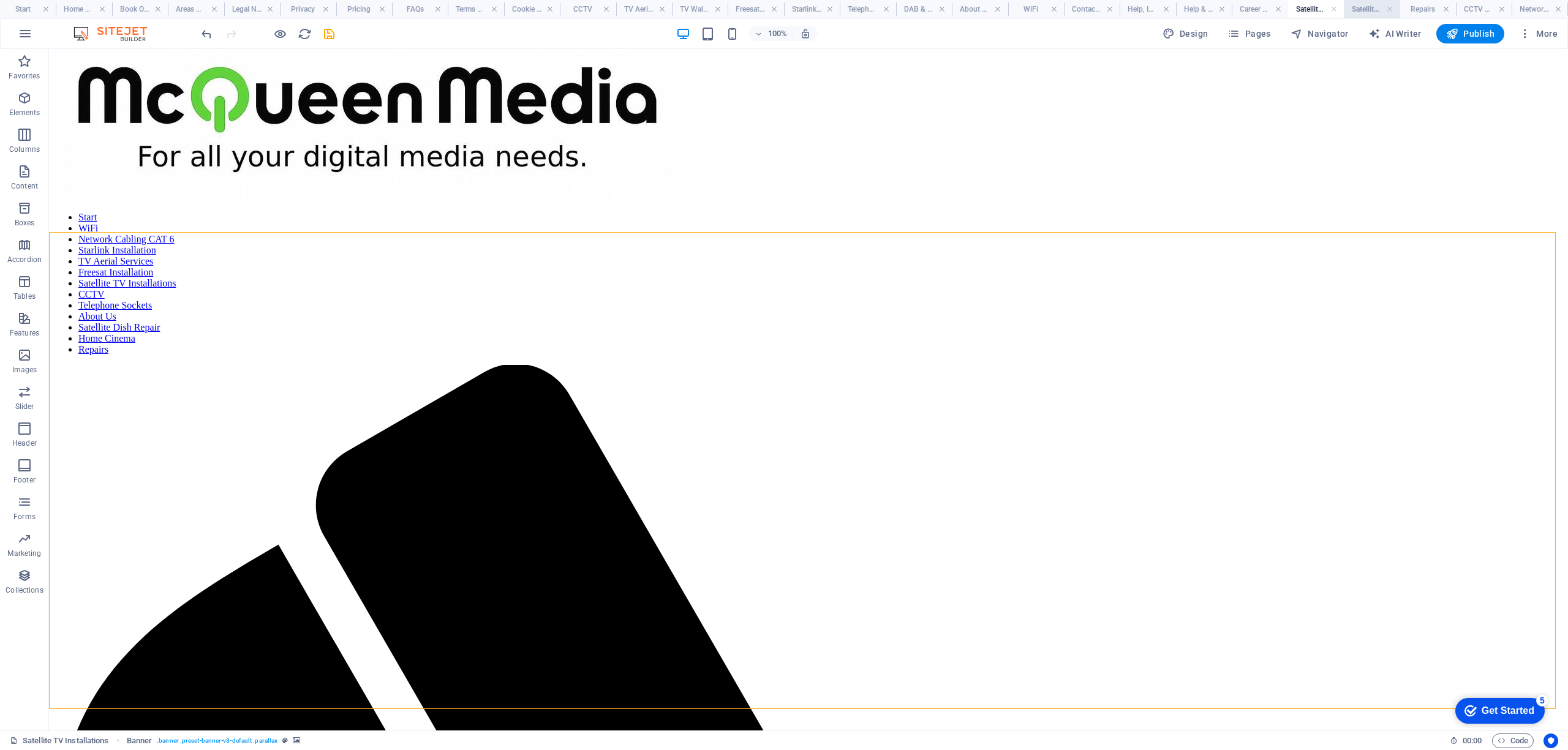
click at [1370, 5] on h4 "Satellite Dish Repair" at bounding box center [1371, 9] width 56 height 14
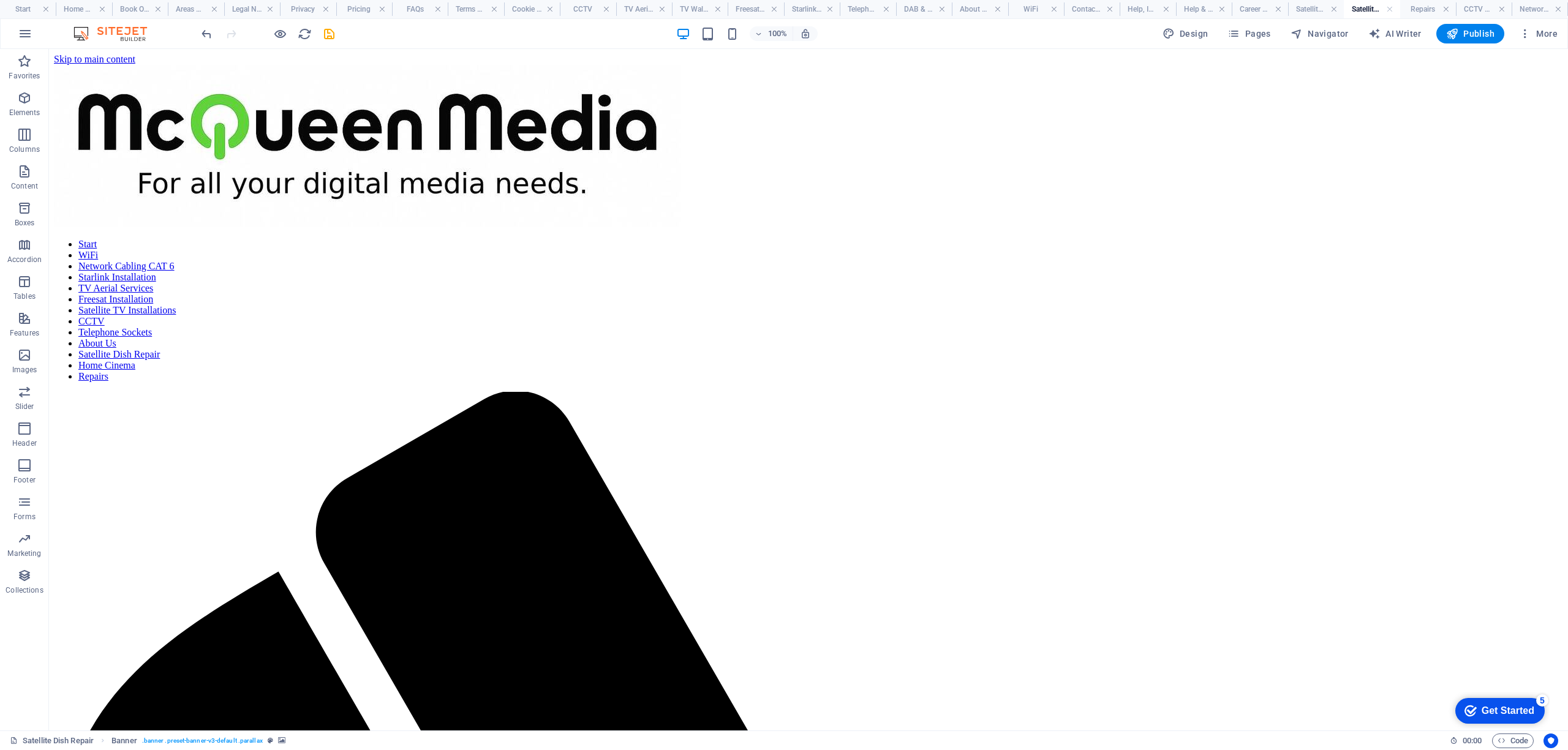
scroll to position [0, 0]
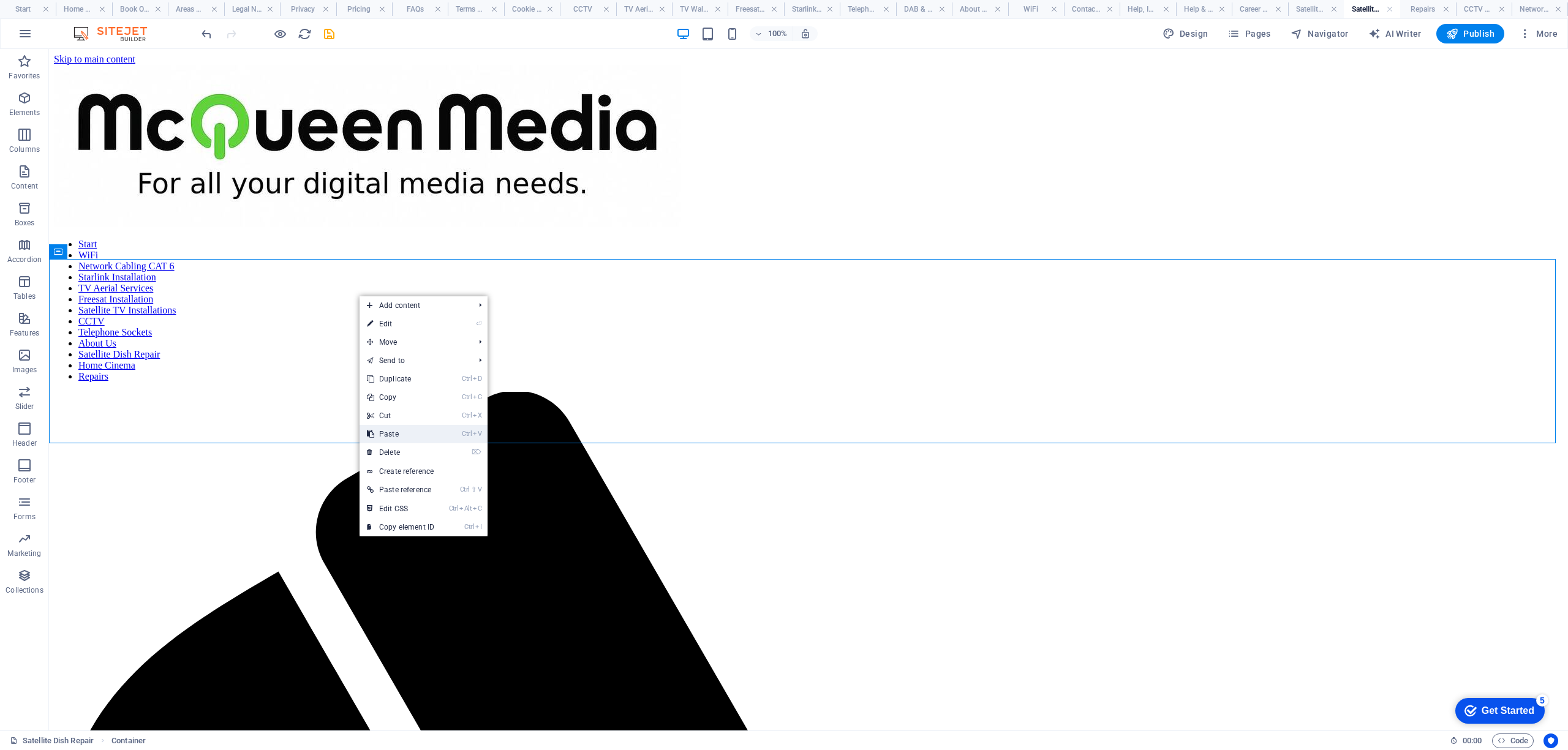
click at [398, 430] on link "Ctrl V Paste" at bounding box center [400, 434] width 82 height 18
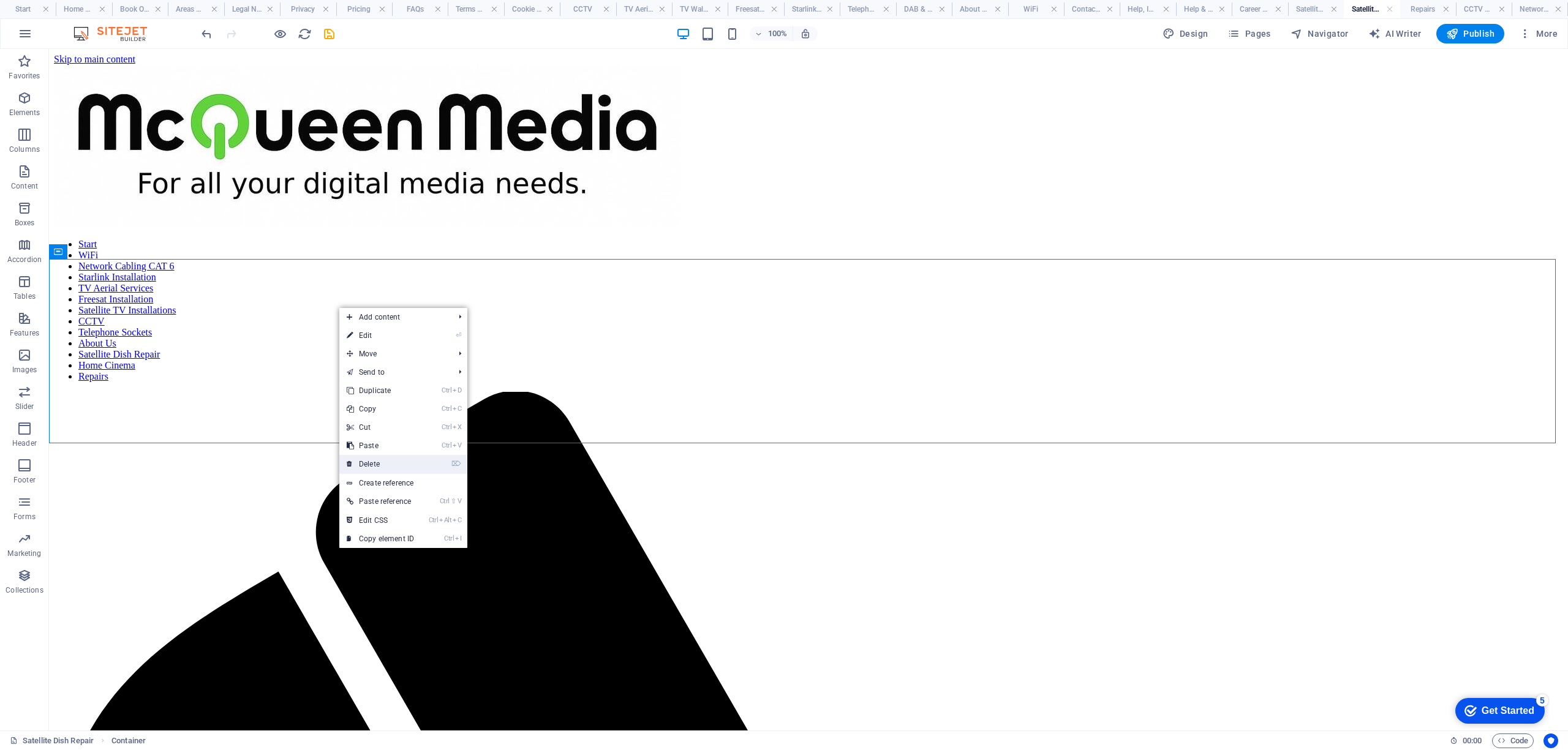
click at [388, 460] on link "⌦ Delete" at bounding box center [380, 464] width 82 height 18
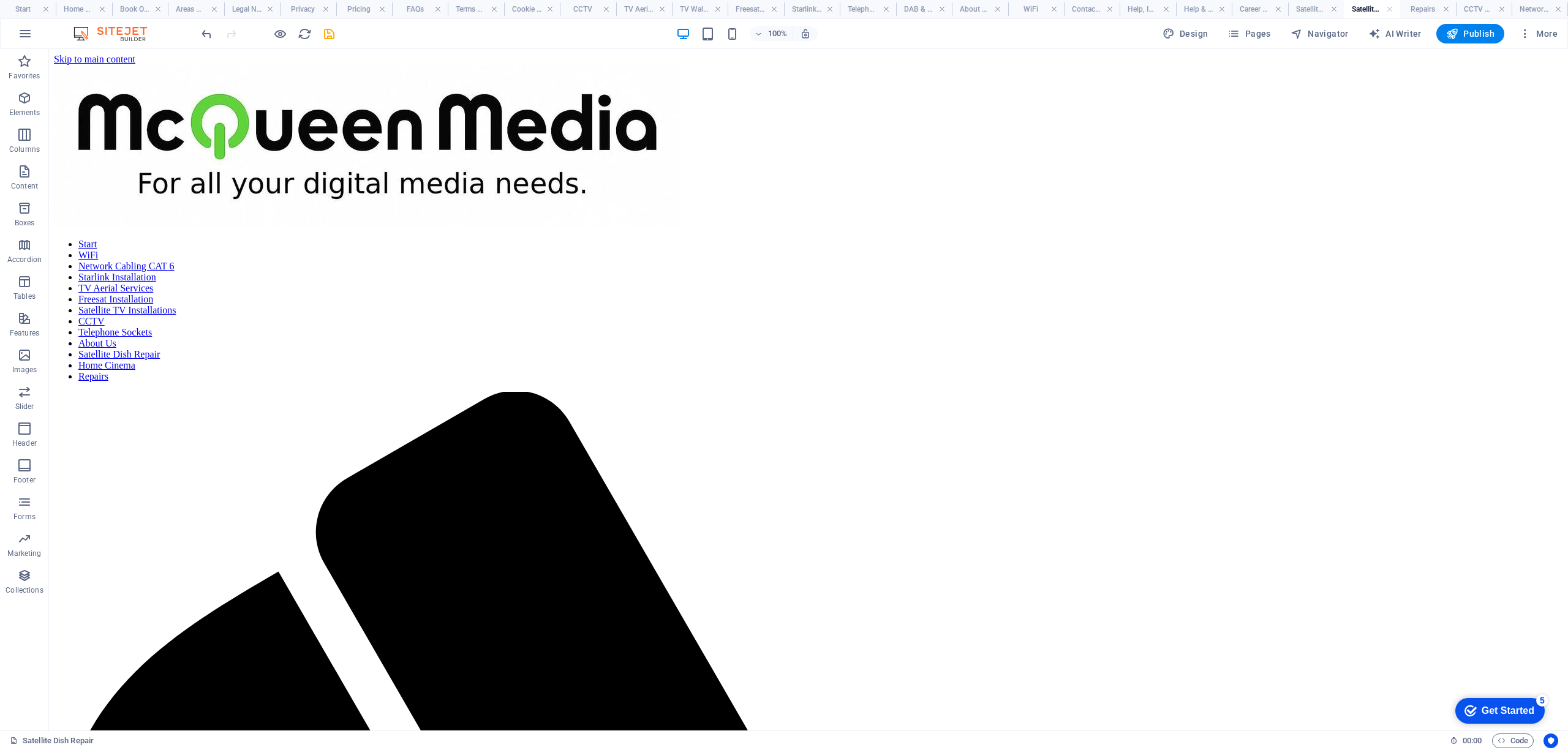
click at [1367, 6] on h4 "Satellite Dish Repair" at bounding box center [1371, 9] width 56 height 14
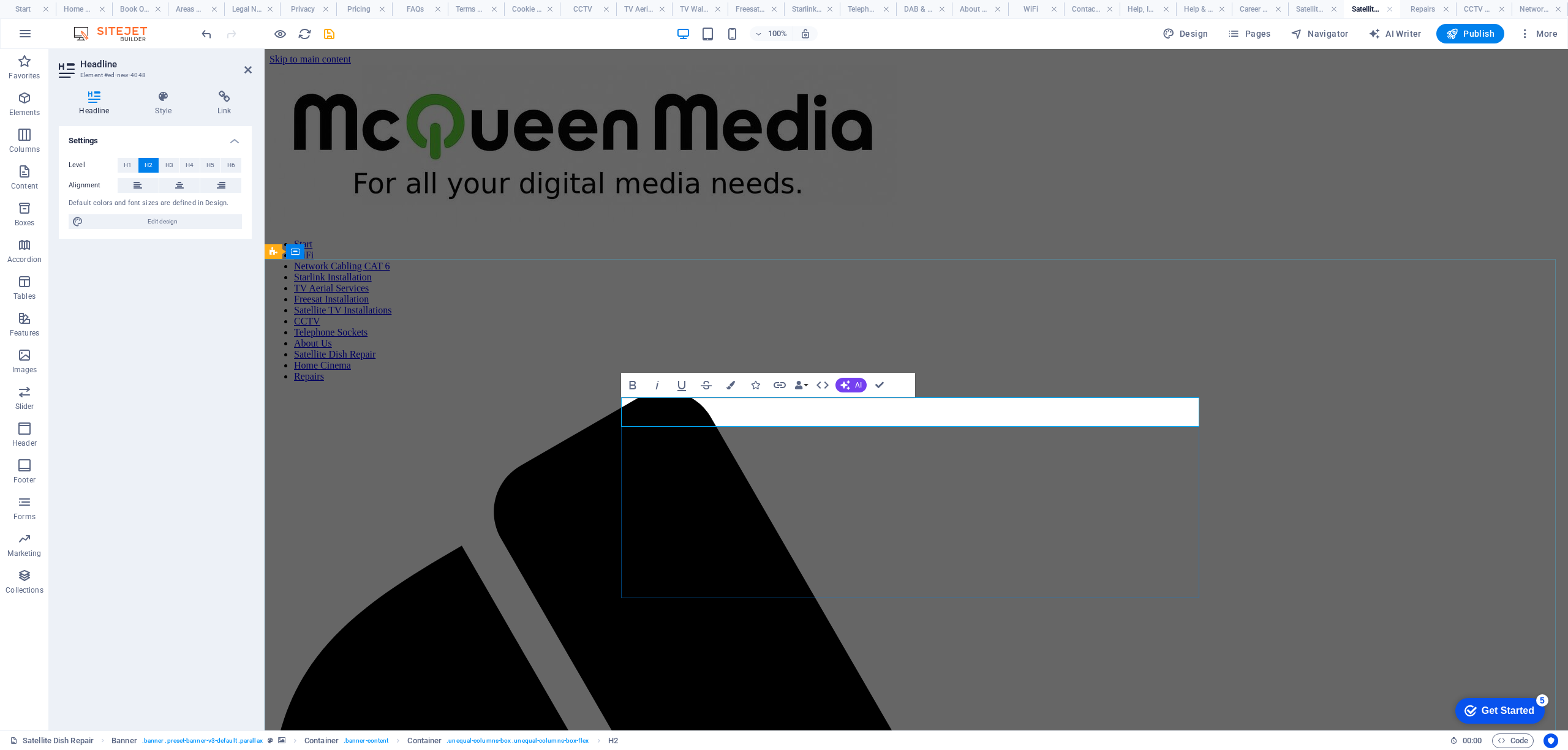
drag, startPoint x: 928, startPoint y: 412, endPoint x: 1049, endPoint y: 422, distance: 121.4
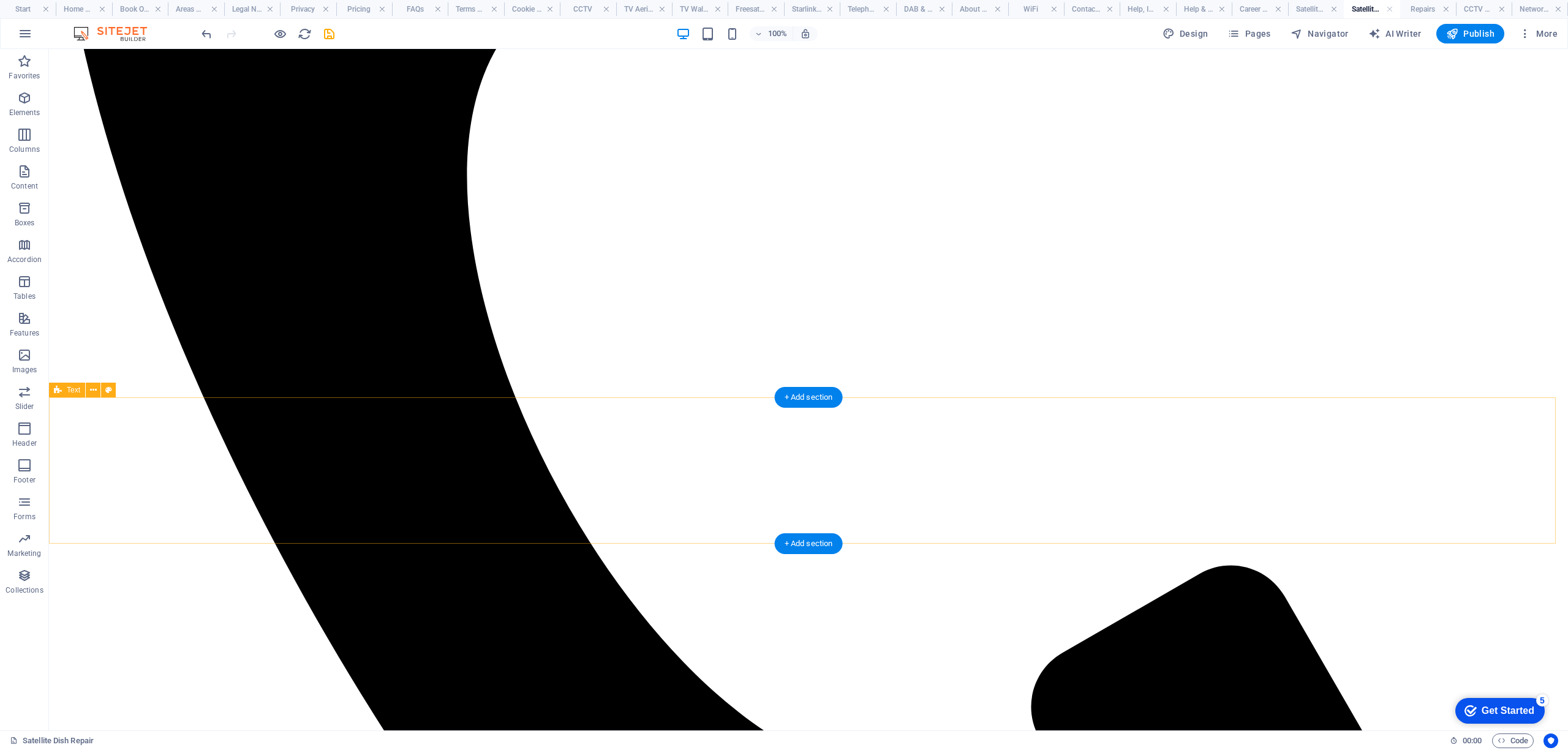
scroll to position [980, 0]
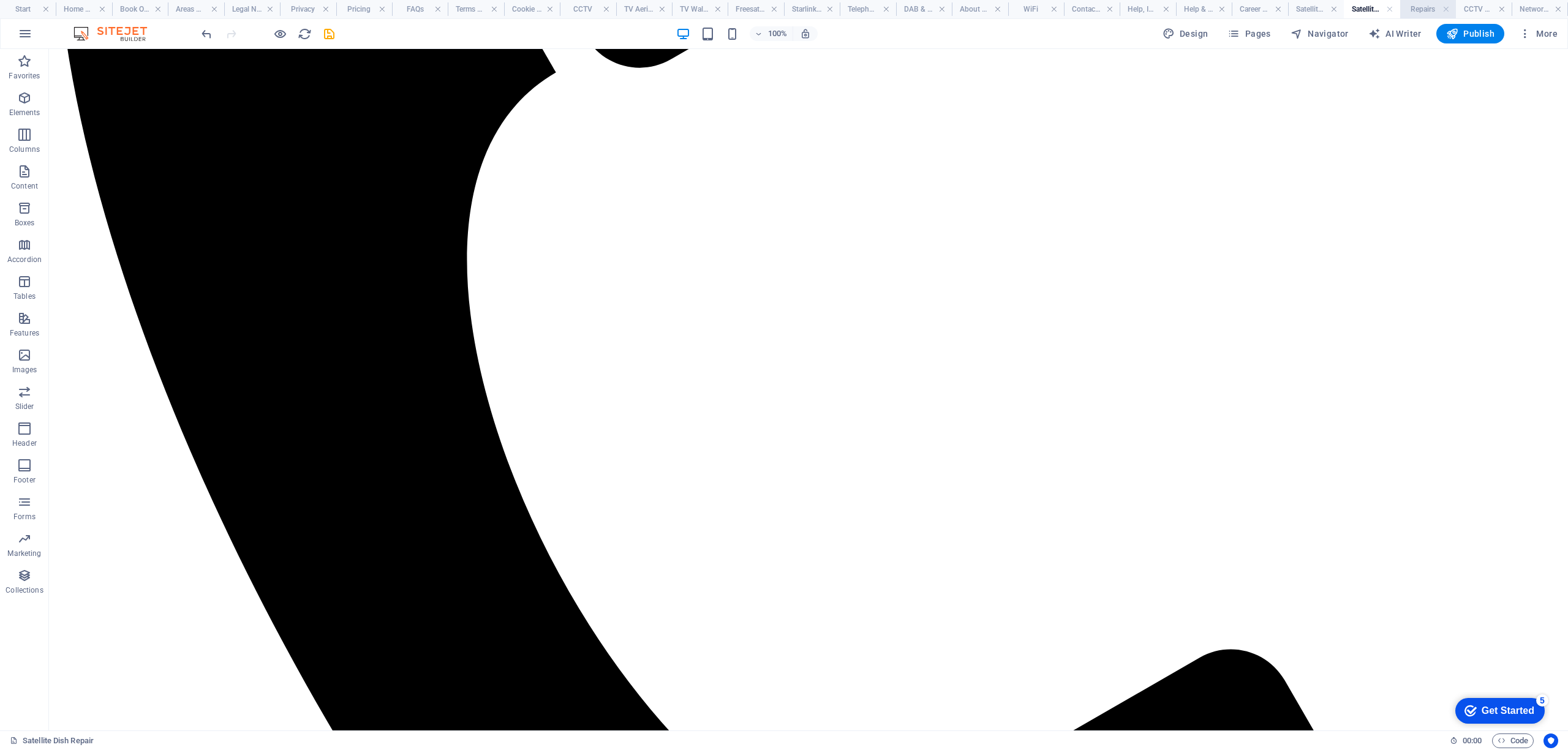
click at [1411, 6] on h4 "Repairs" at bounding box center [1428, 9] width 56 height 14
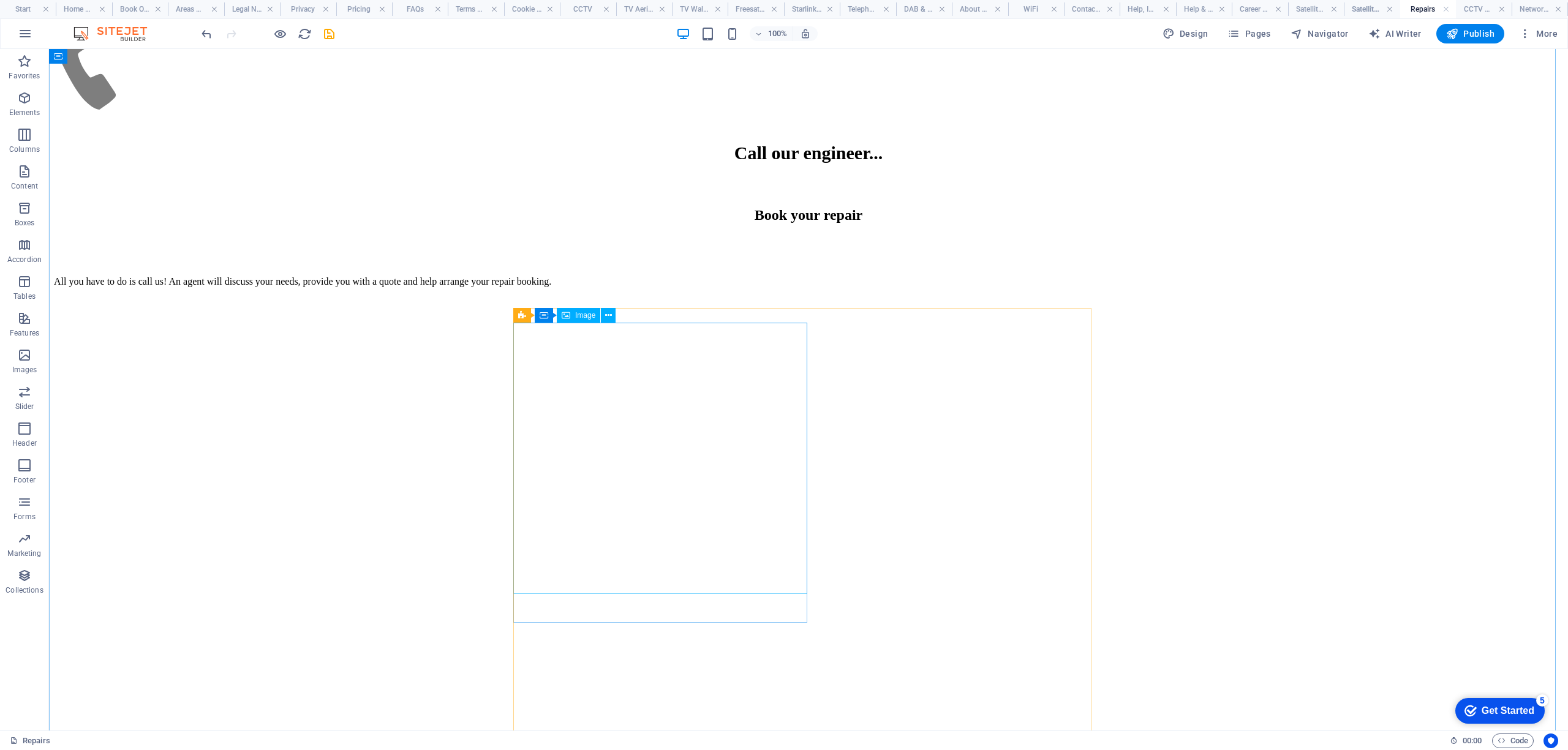
scroll to position [3933, 0]
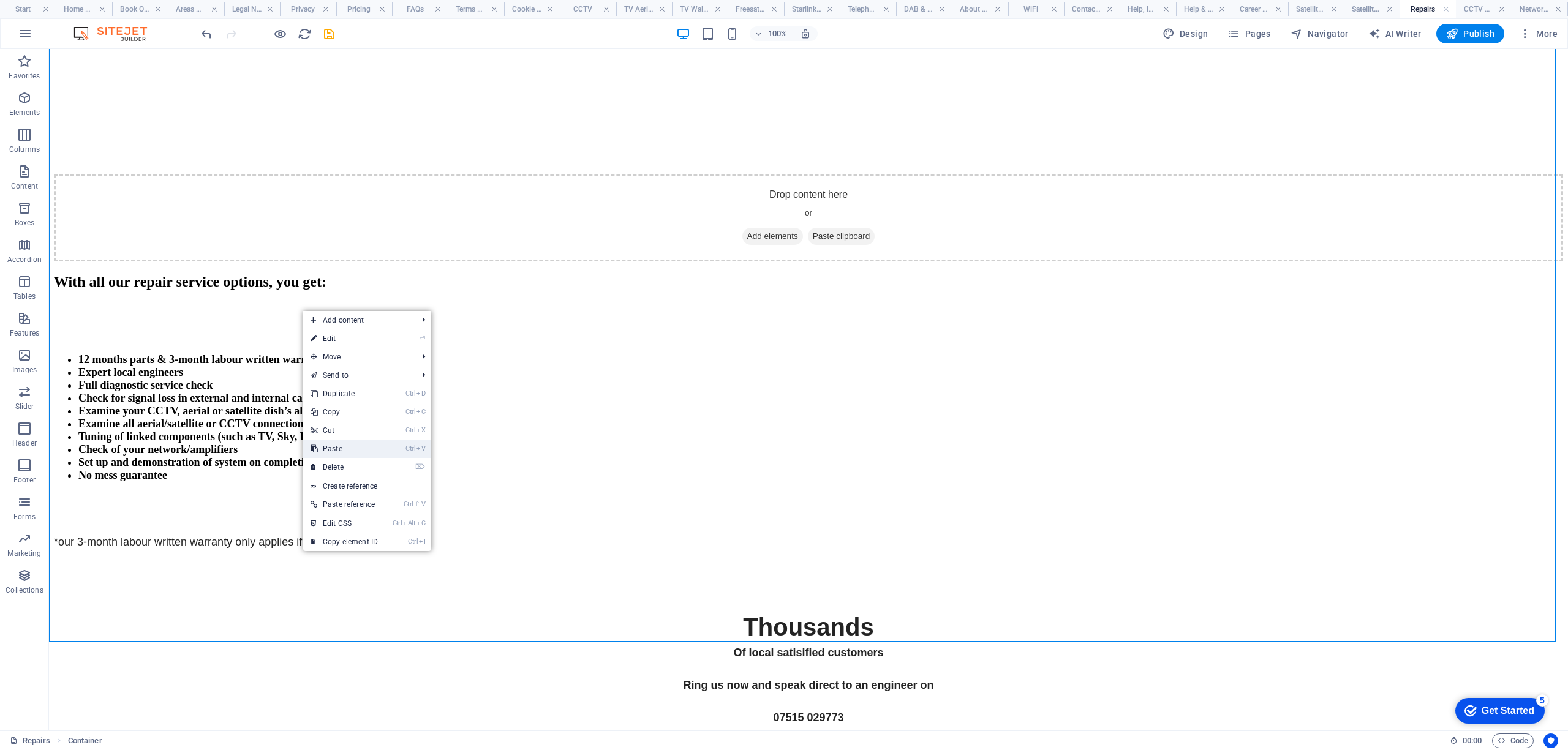
drag, startPoint x: 352, startPoint y: 446, endPoint x: 631, endPoint y: 483, distance: 281.4
click at [352, 446] on link "Ctrl V Paste" at bounding box center [344, 449] width 82 height 18
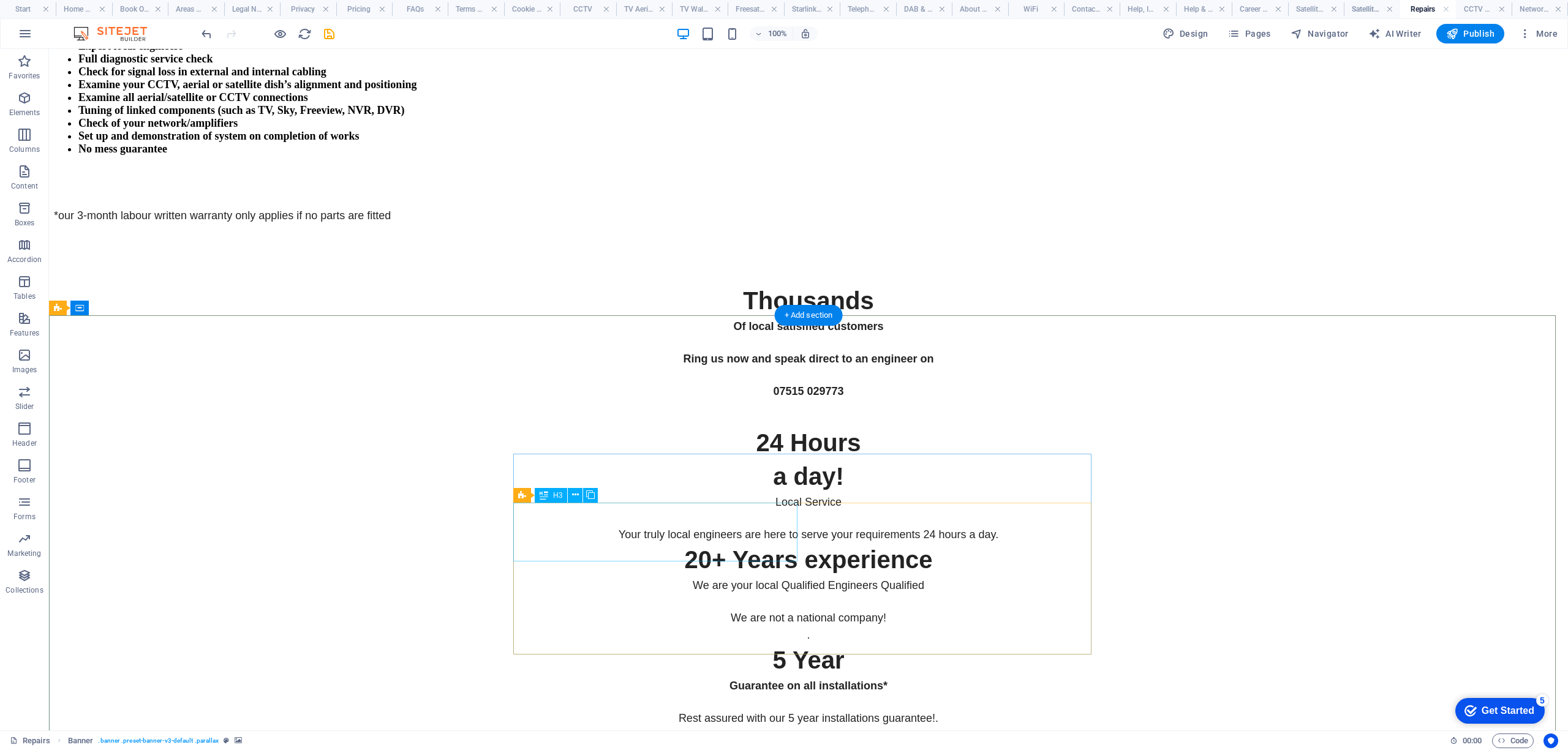
scroll to position [4097, 0]
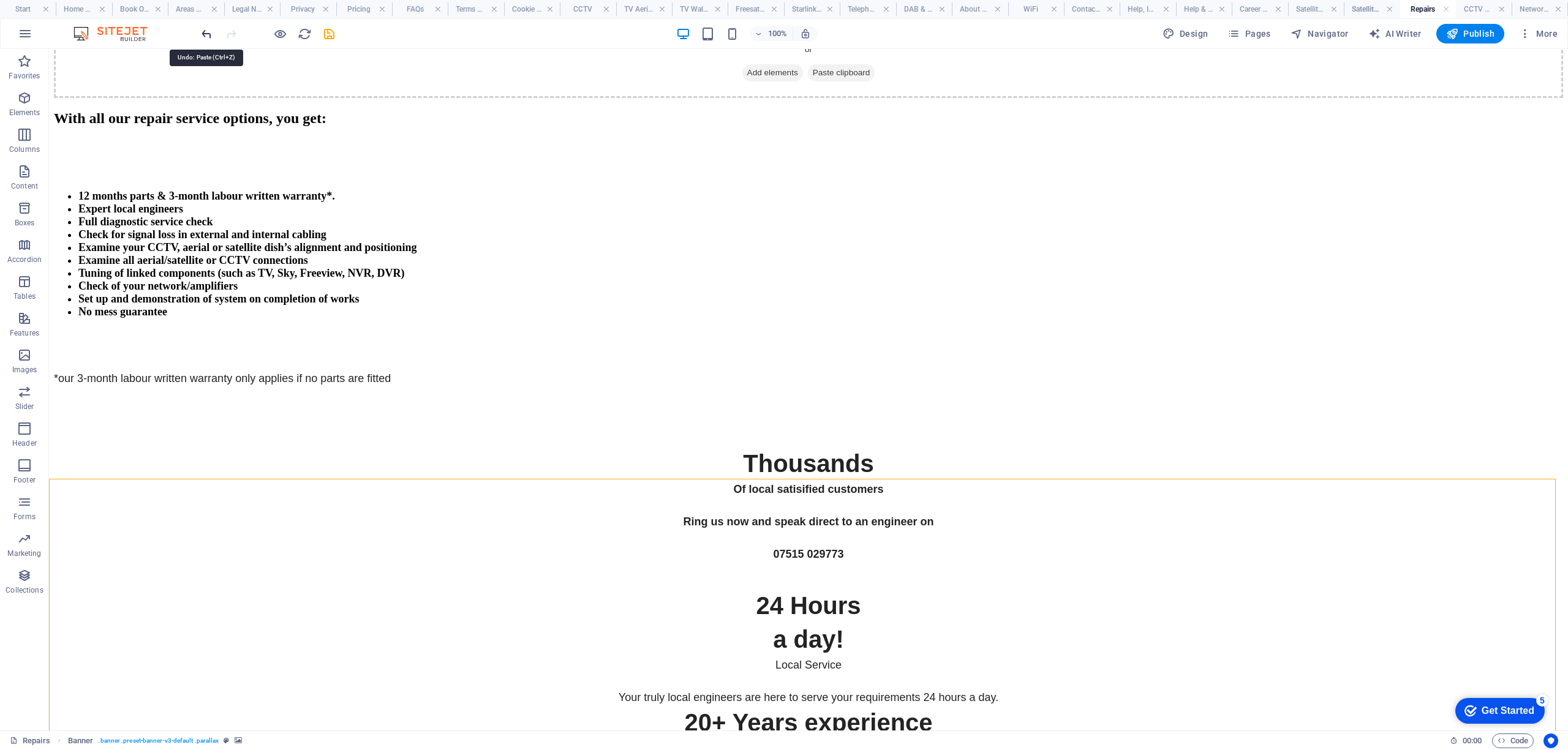
drag, startPoint x: 200, startPoint y: 33, endPoint x: 198, endPoint y: 106, distance: 73.0
click at [200, 33] on icon "undo" at bounding box center [207, 34] width 14 height 14
click at [1377, 8] on h4 "Satellite Dish Repair" at bounding box center [1371, 9] width 56 height 14
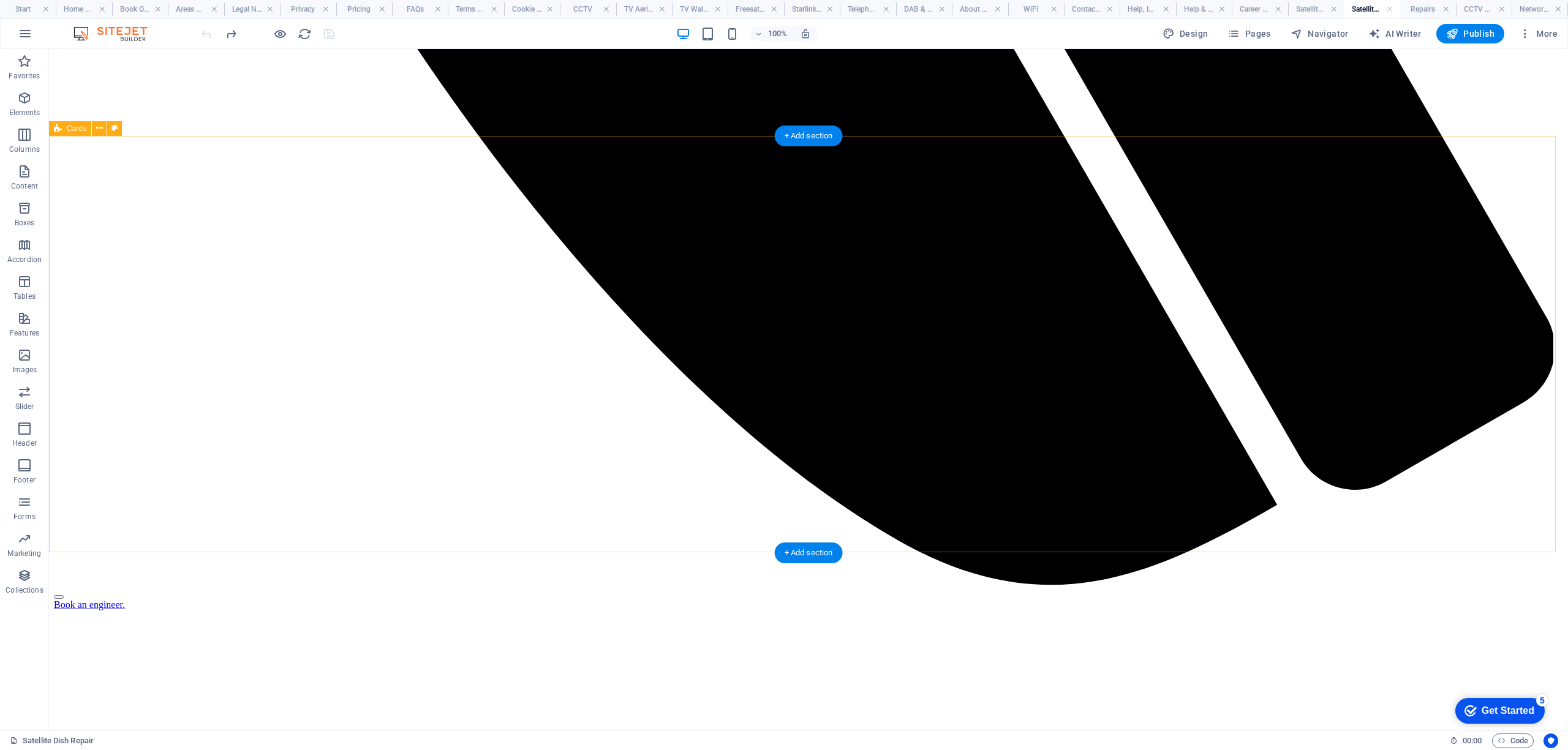
scroll to position [1551, 0]
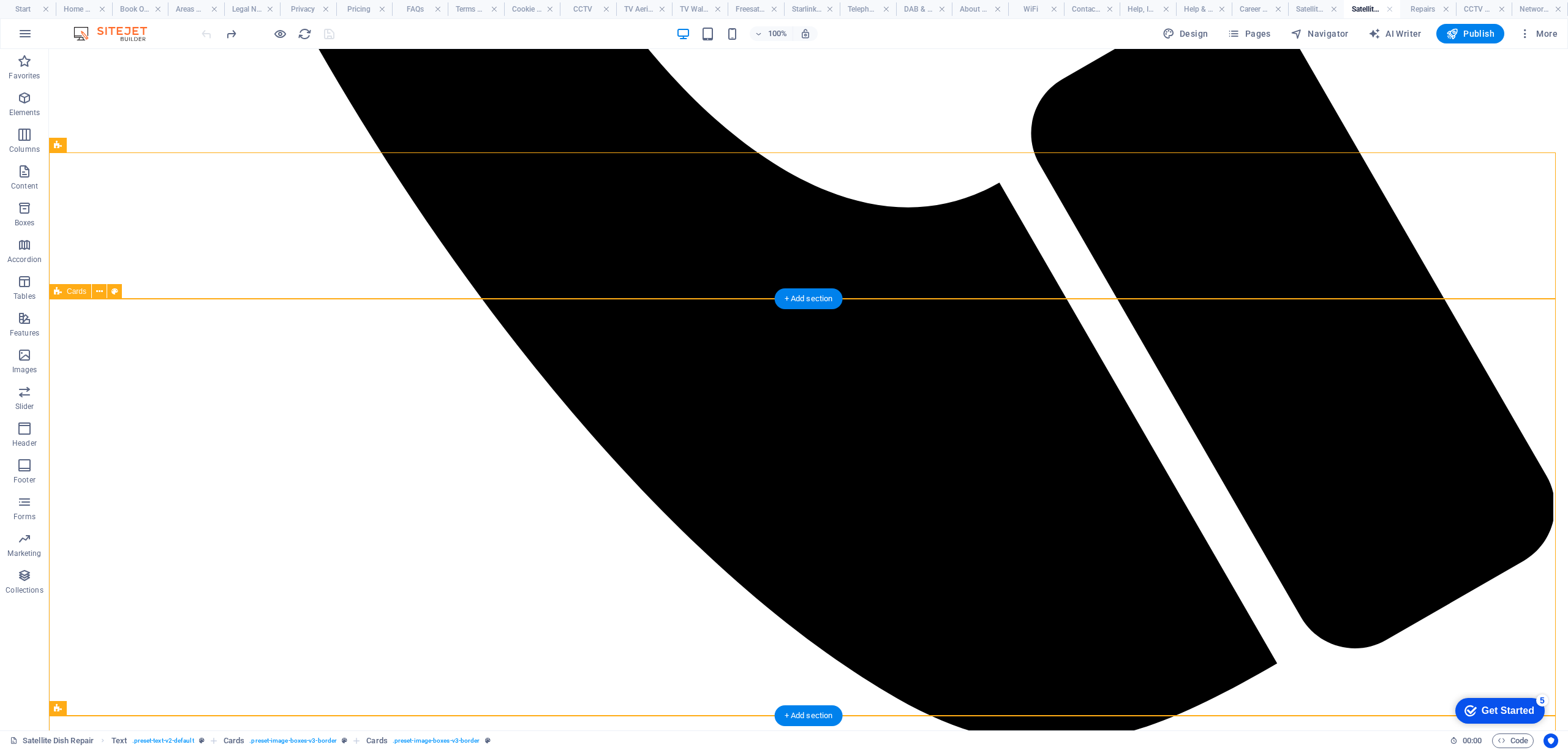
scroll to position [1633, 0]
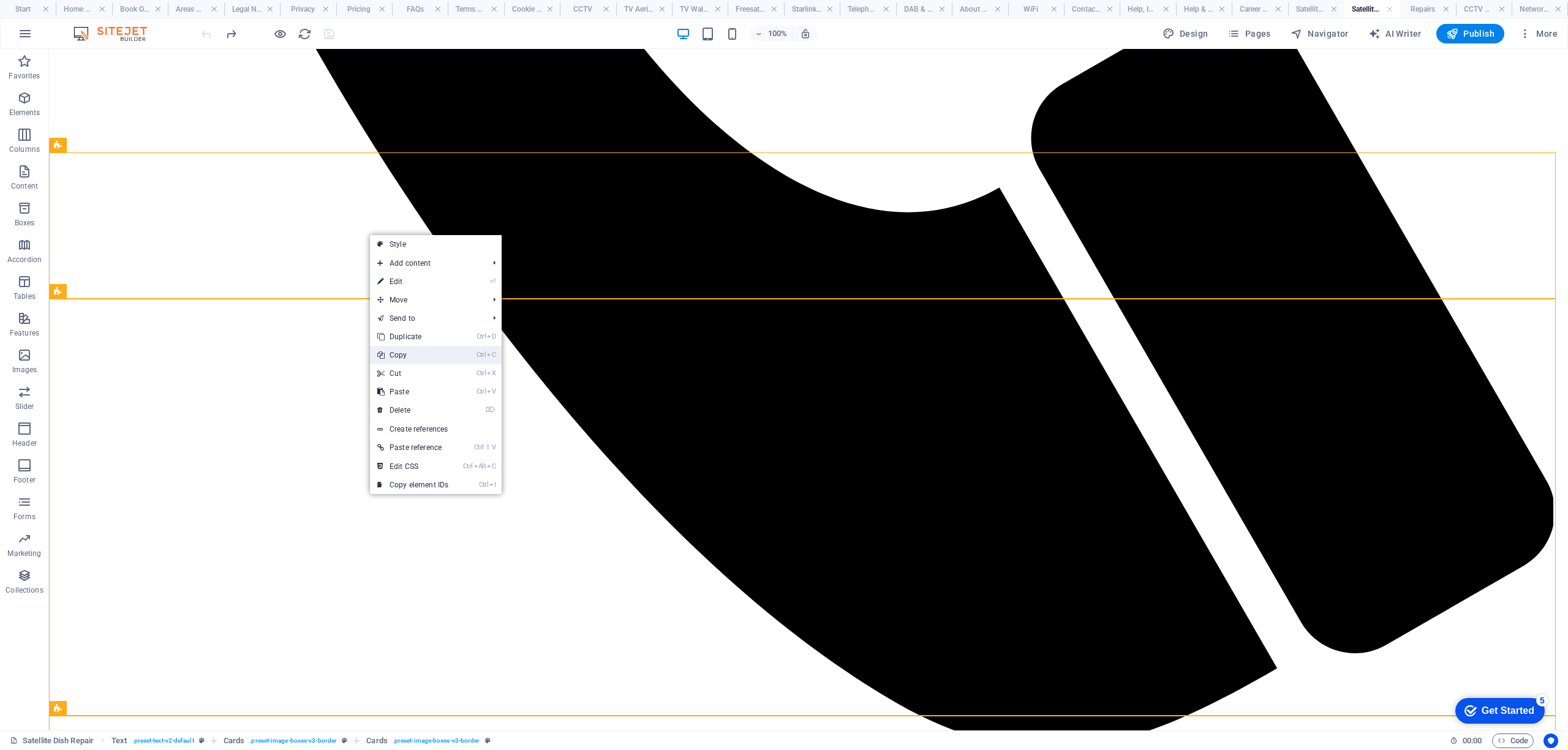
click at [407, 358] on link "Ctrl C Copy" at bounding box center [413, 355] width 86 height 18
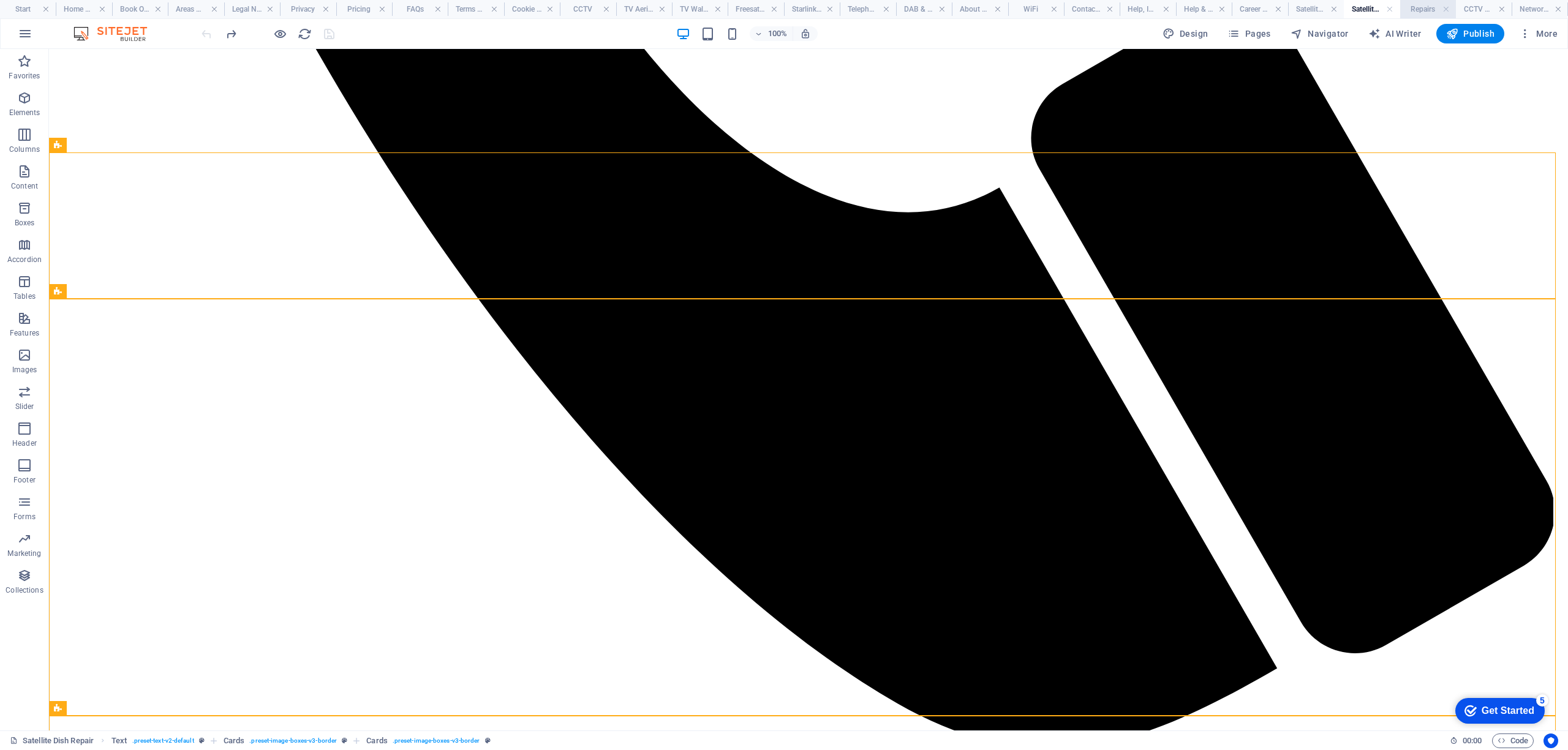
click at [1413, 6] on h4 "Repairs" at bounding box center [1428, 9] width 56 height 14
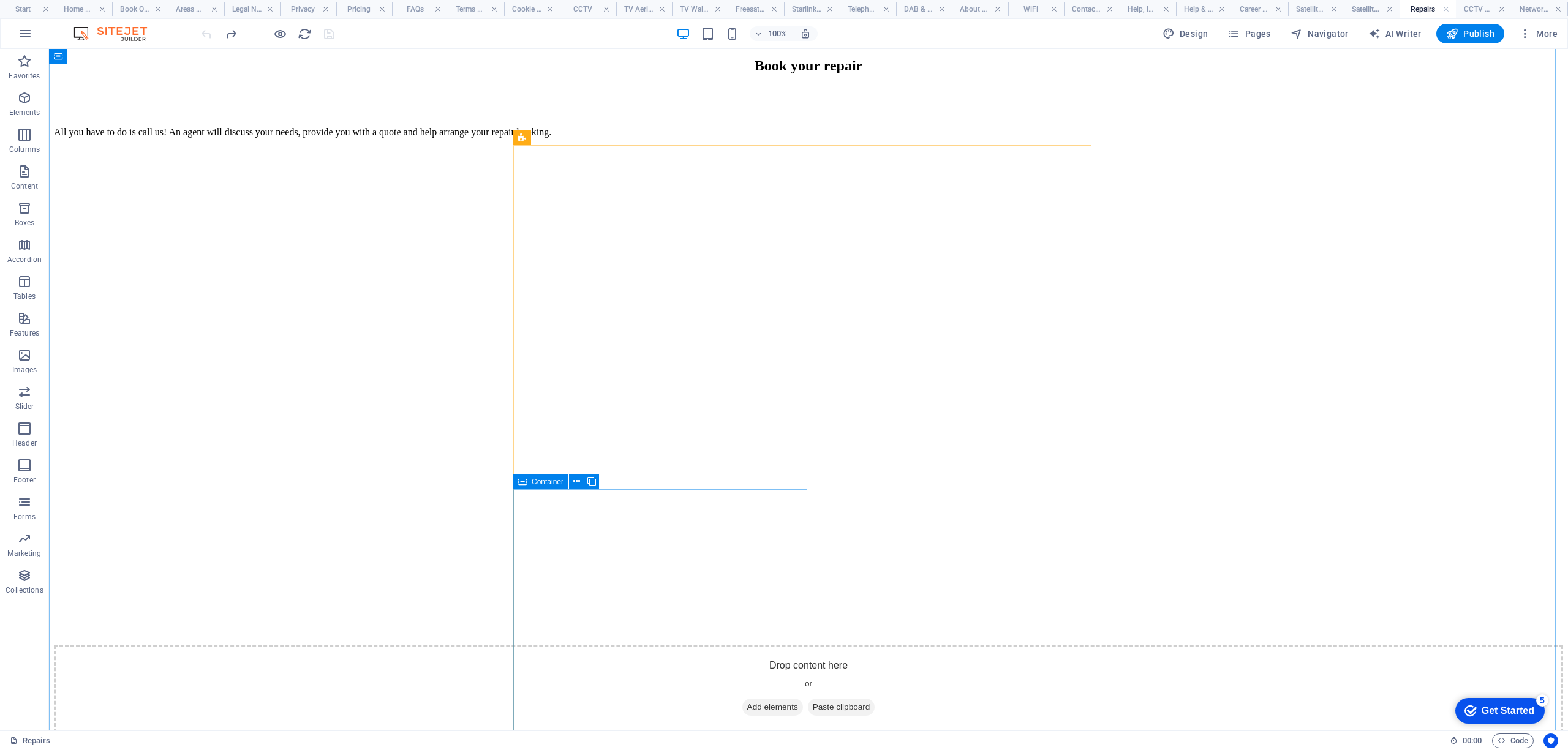
scroll to position [3688, 0]
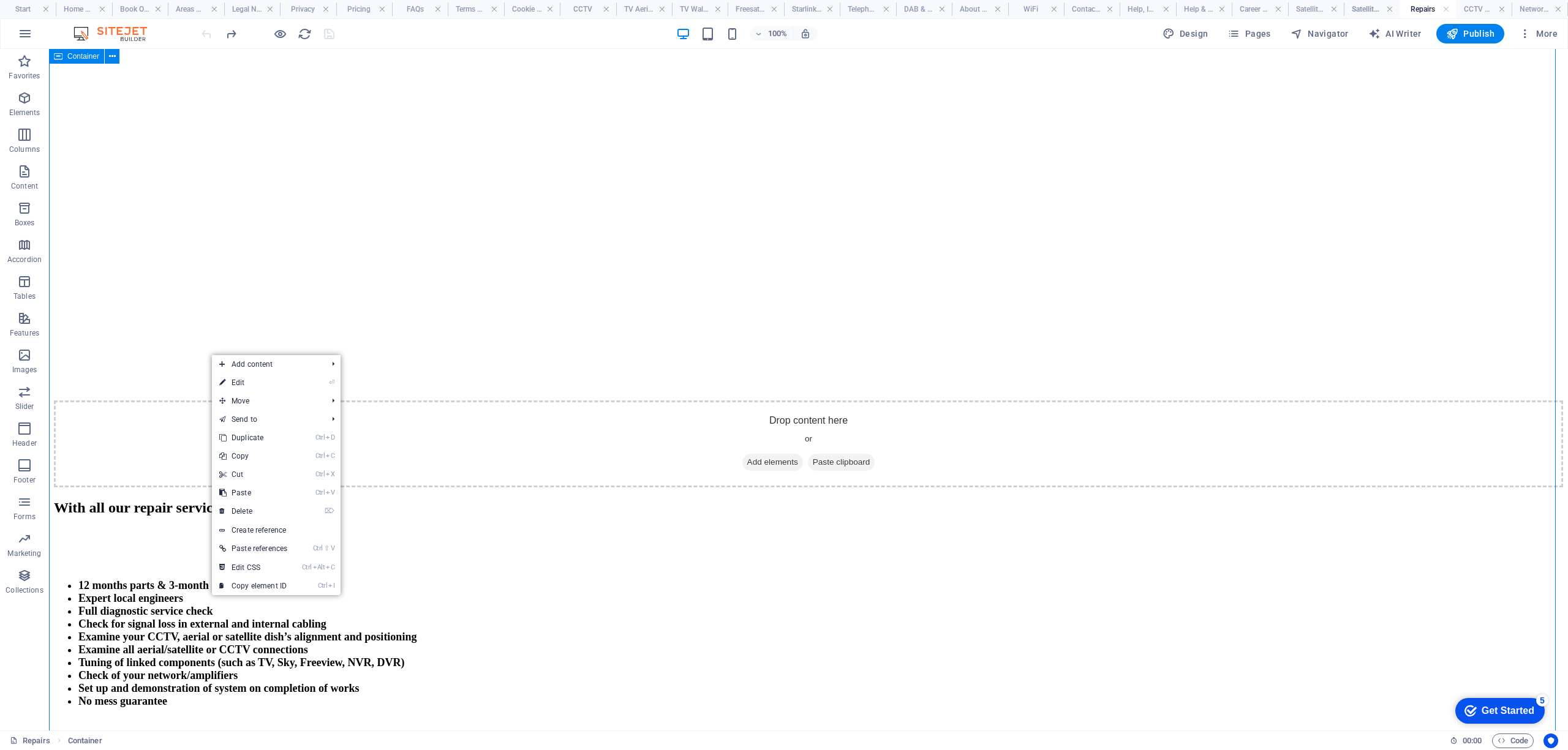
click at [249, 495] on link "Ctrl V Paste" at bounding box center [234, 499] width 83 height 18
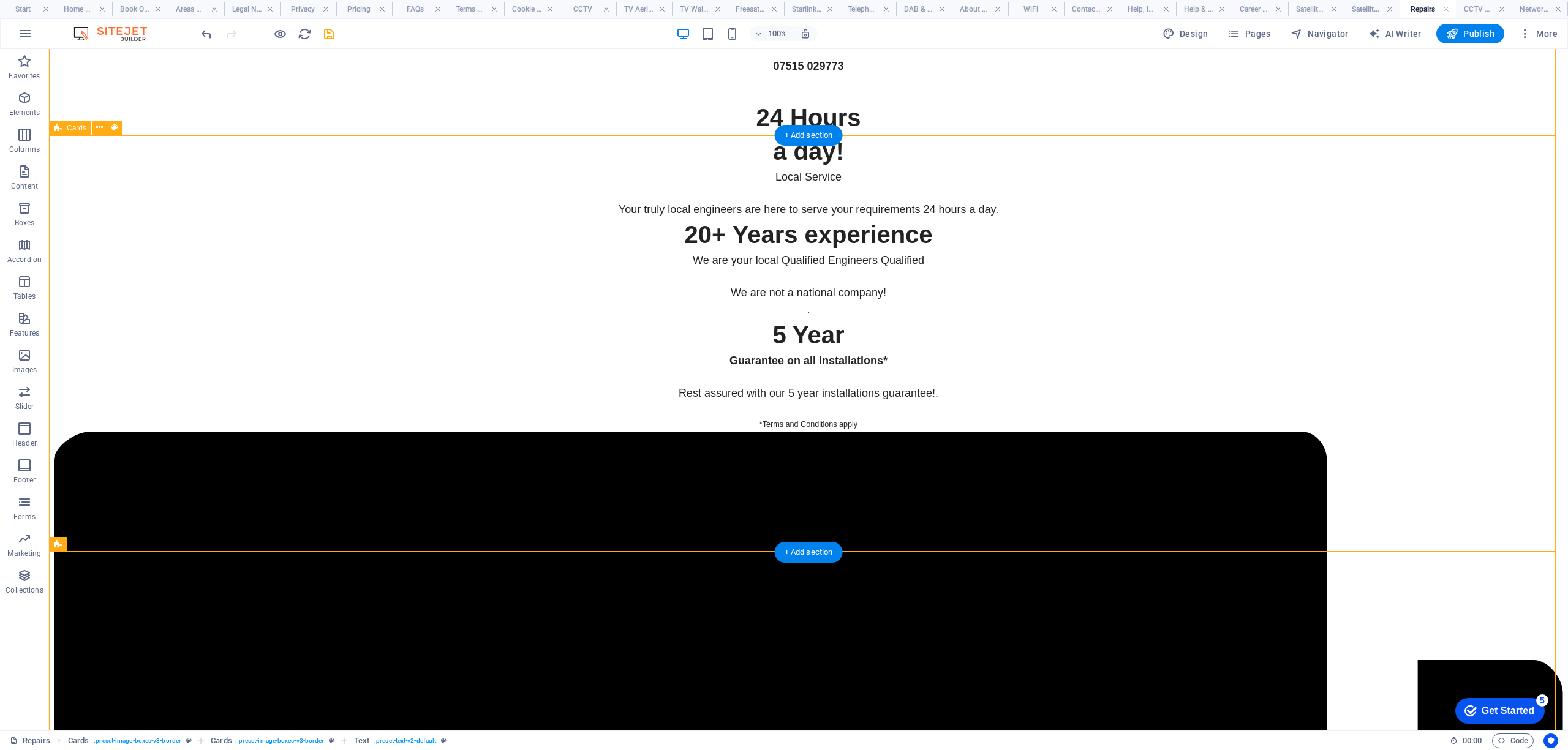
scroll to position [4587, 0]
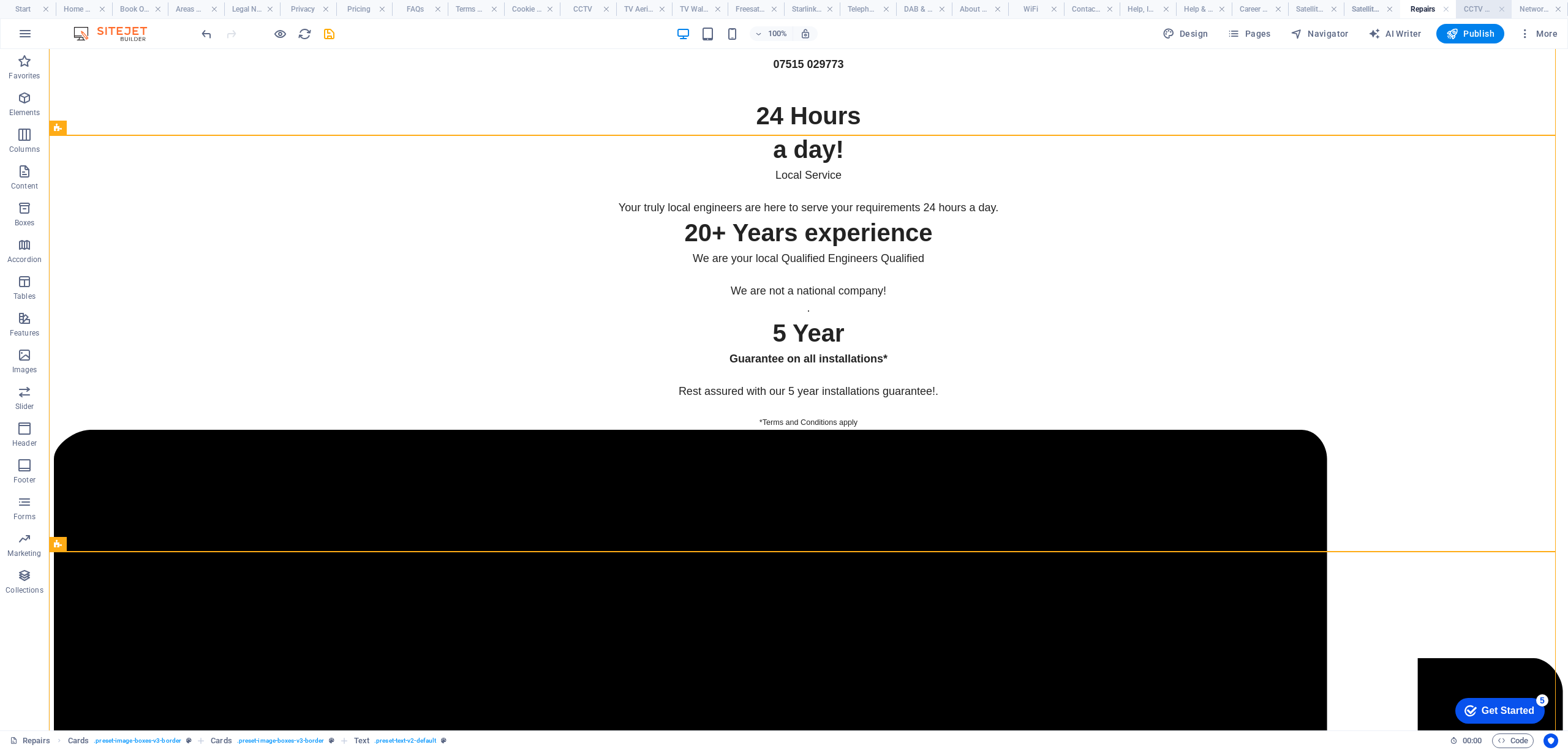
click at [1468, 5] on h4 "CCTV Repairs & Maintenance" at bounding box center [1484, 9] width 56 height 14
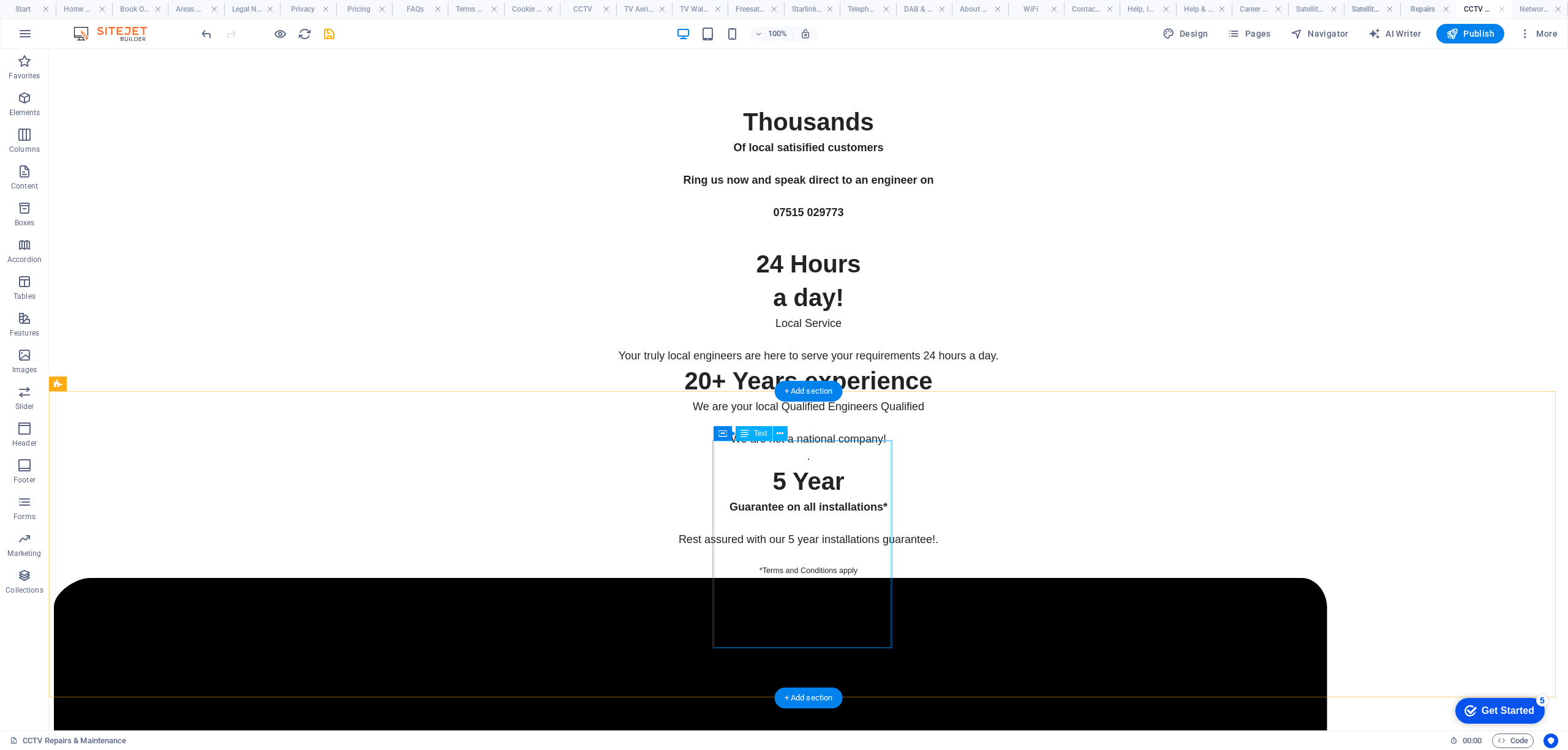
scroll to position [4018, 0]
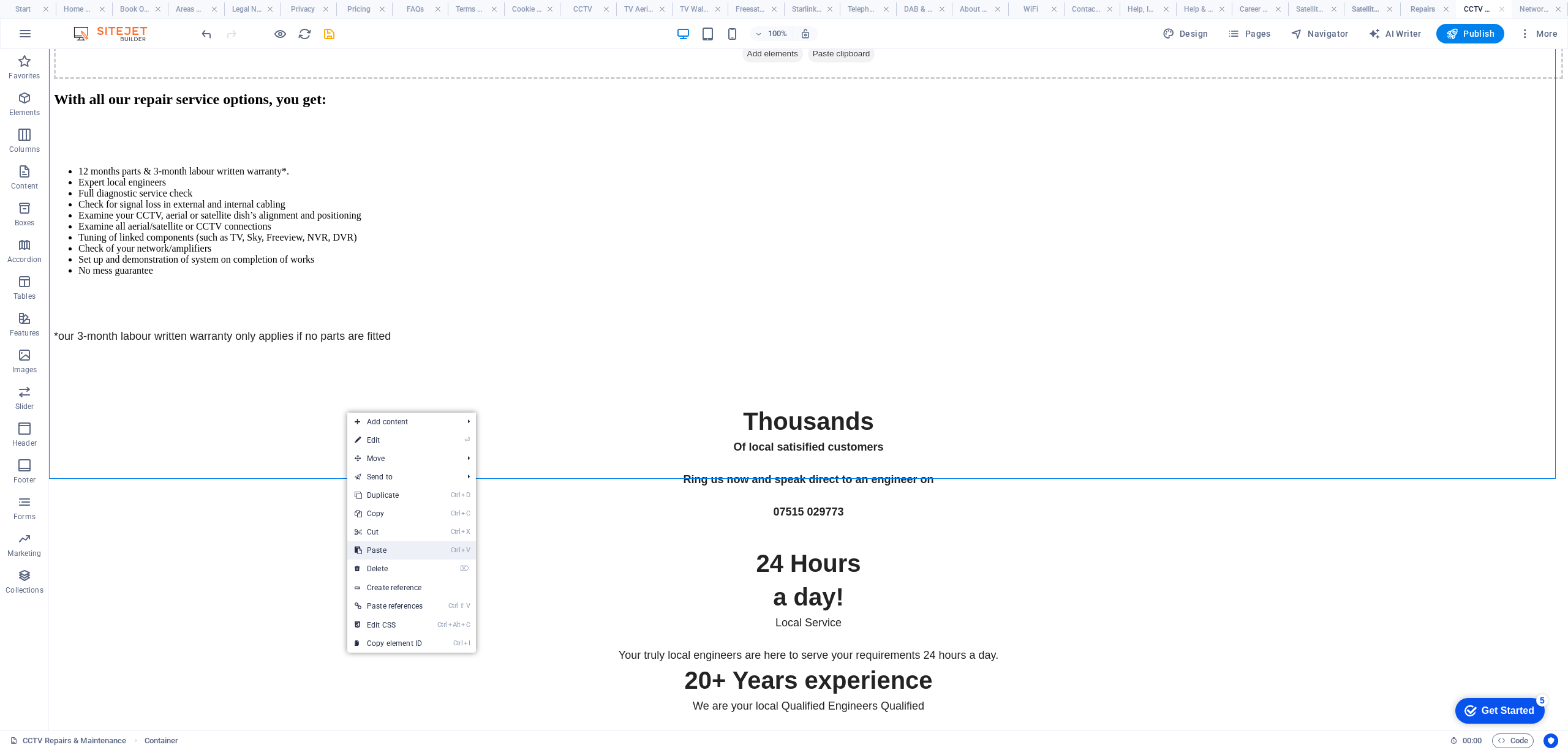
click at [392, 542] on link "Ctrl V Paste" at bounding box center [388, 551] width 83 height 18
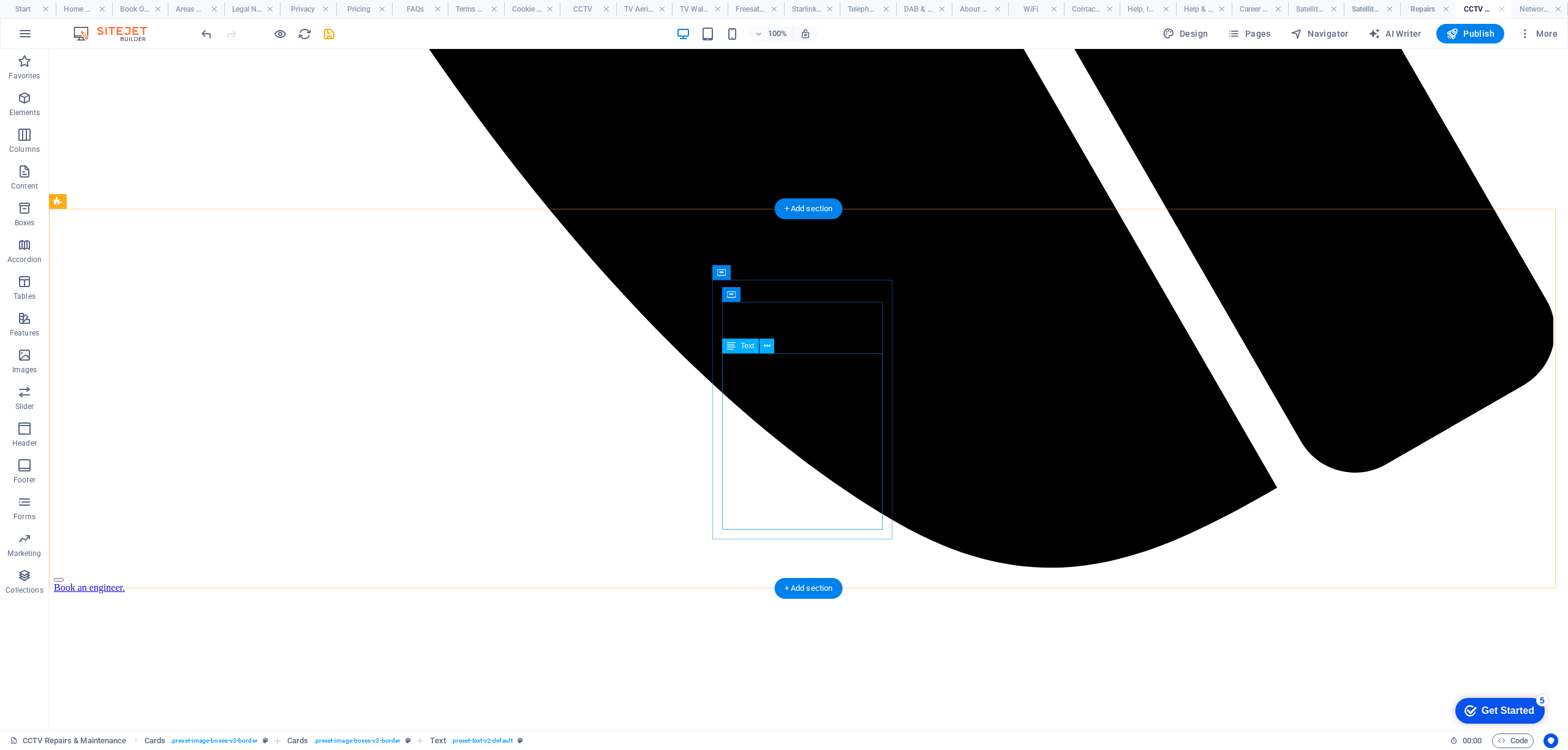
scroll to position [1405, 0]
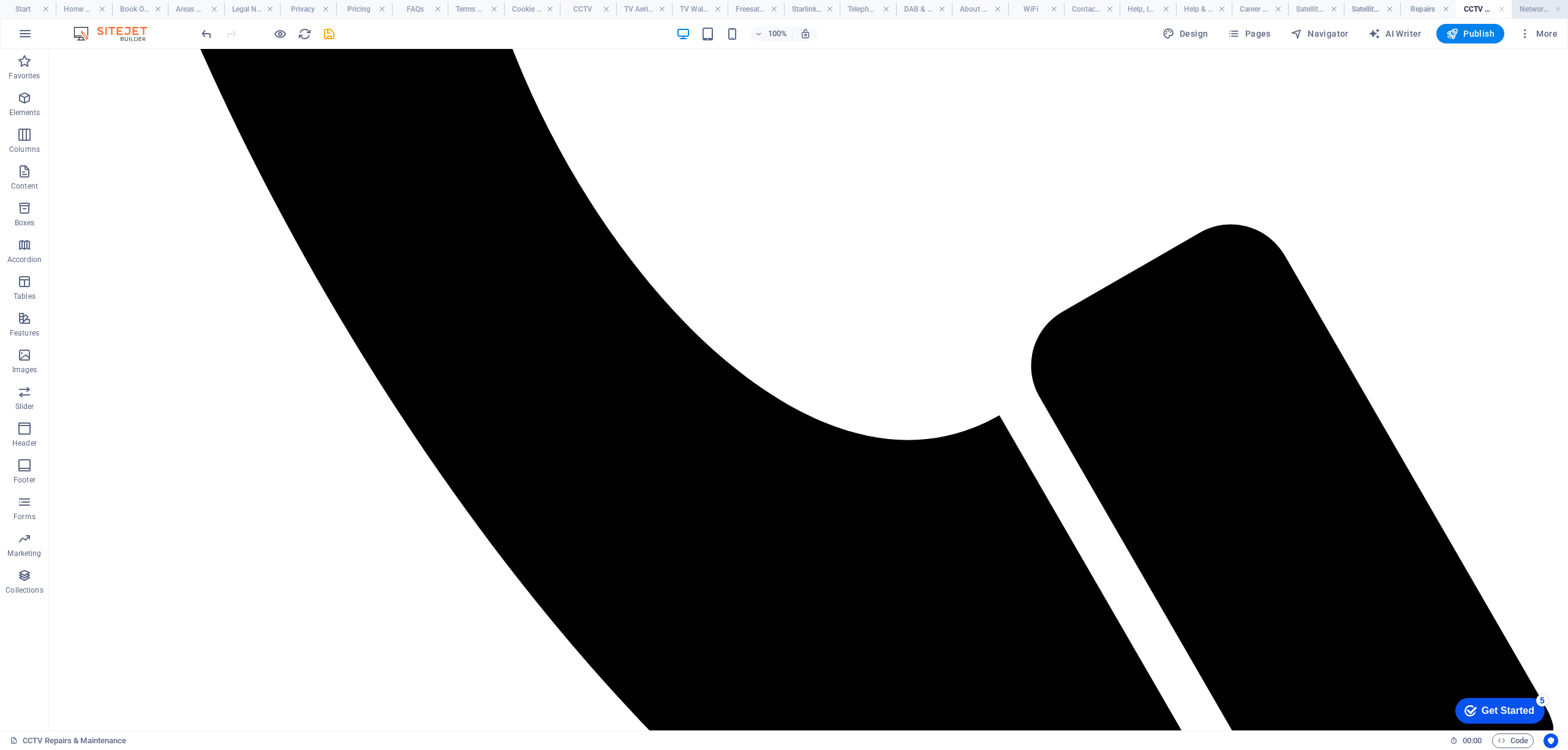
click at [1530, 10] on h4 "Network Cabling CAT 6" at bounding box center [1539, 9] width 56 height 14
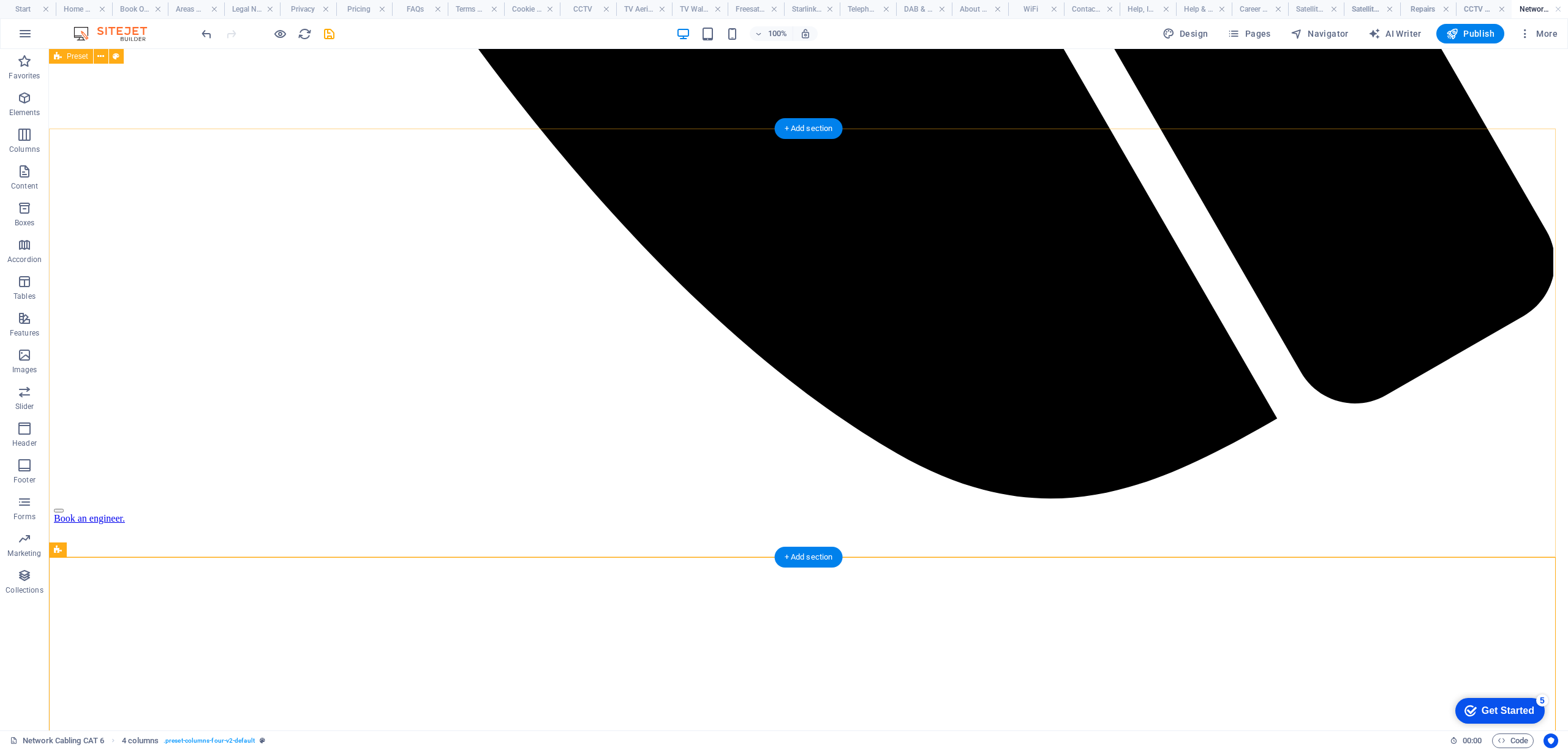
scroll to position [1853, 0]
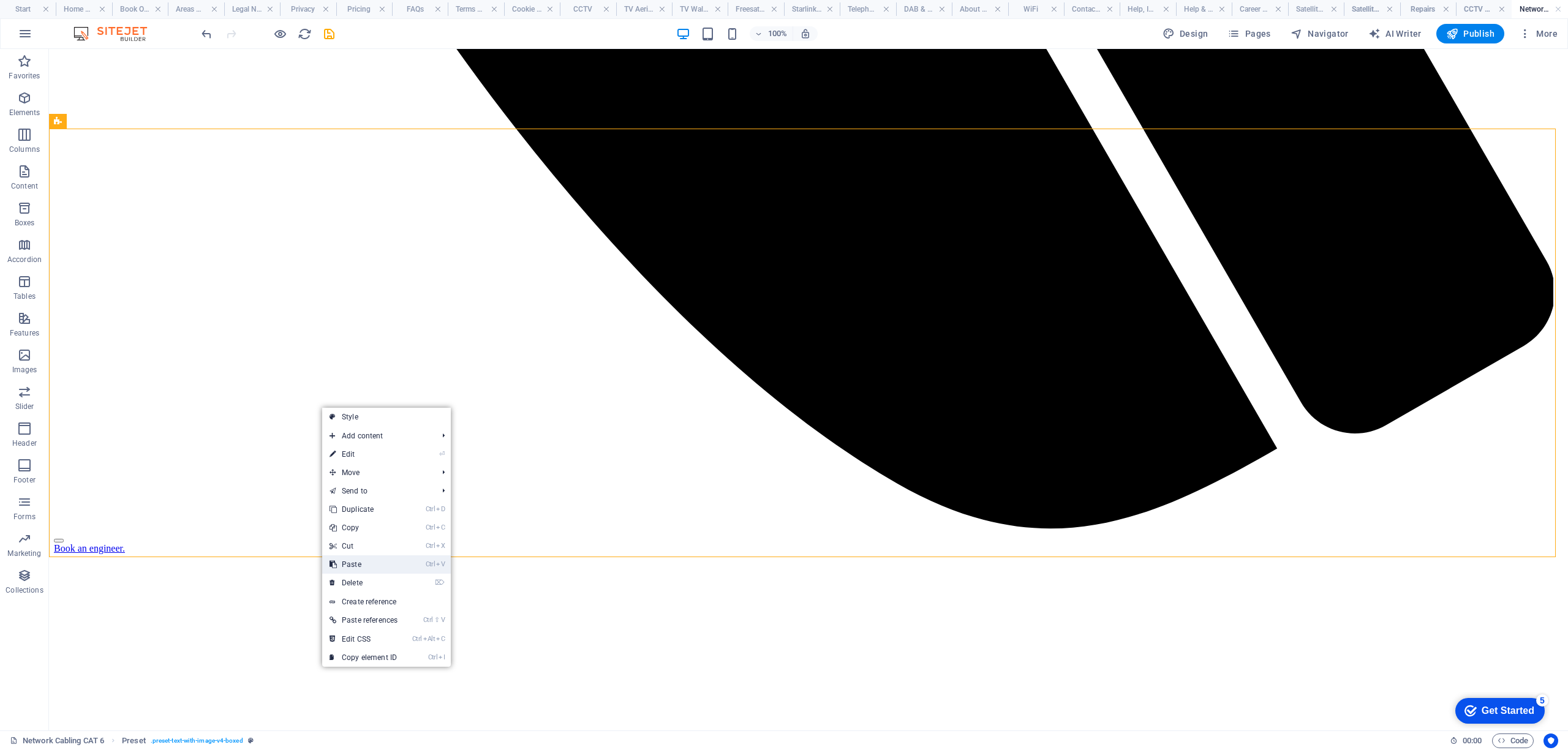
click at [365, 569] on link "Ctrl V Paste" at bounding box center [364, 565] width 83 height 18
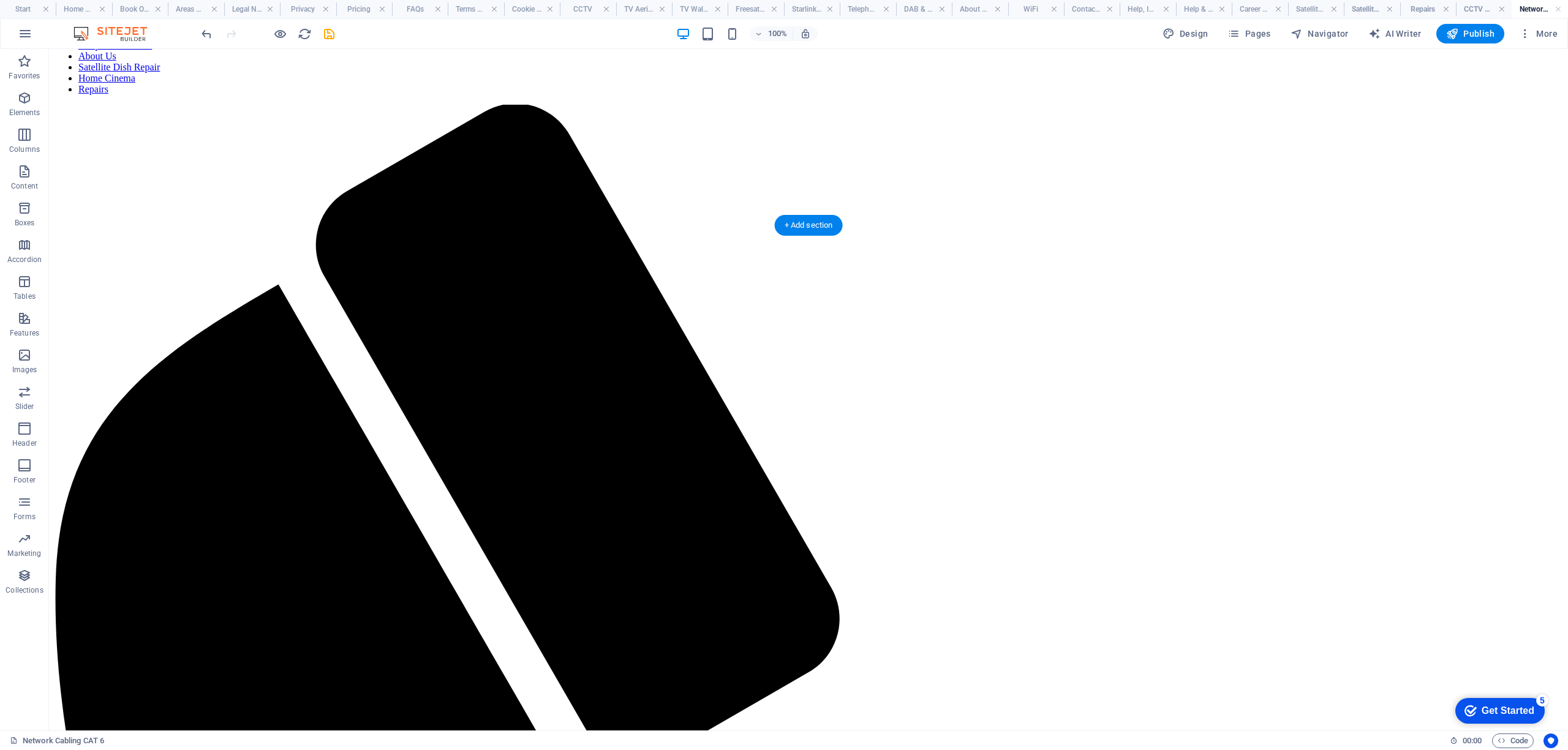
scroll to position [326, 0]
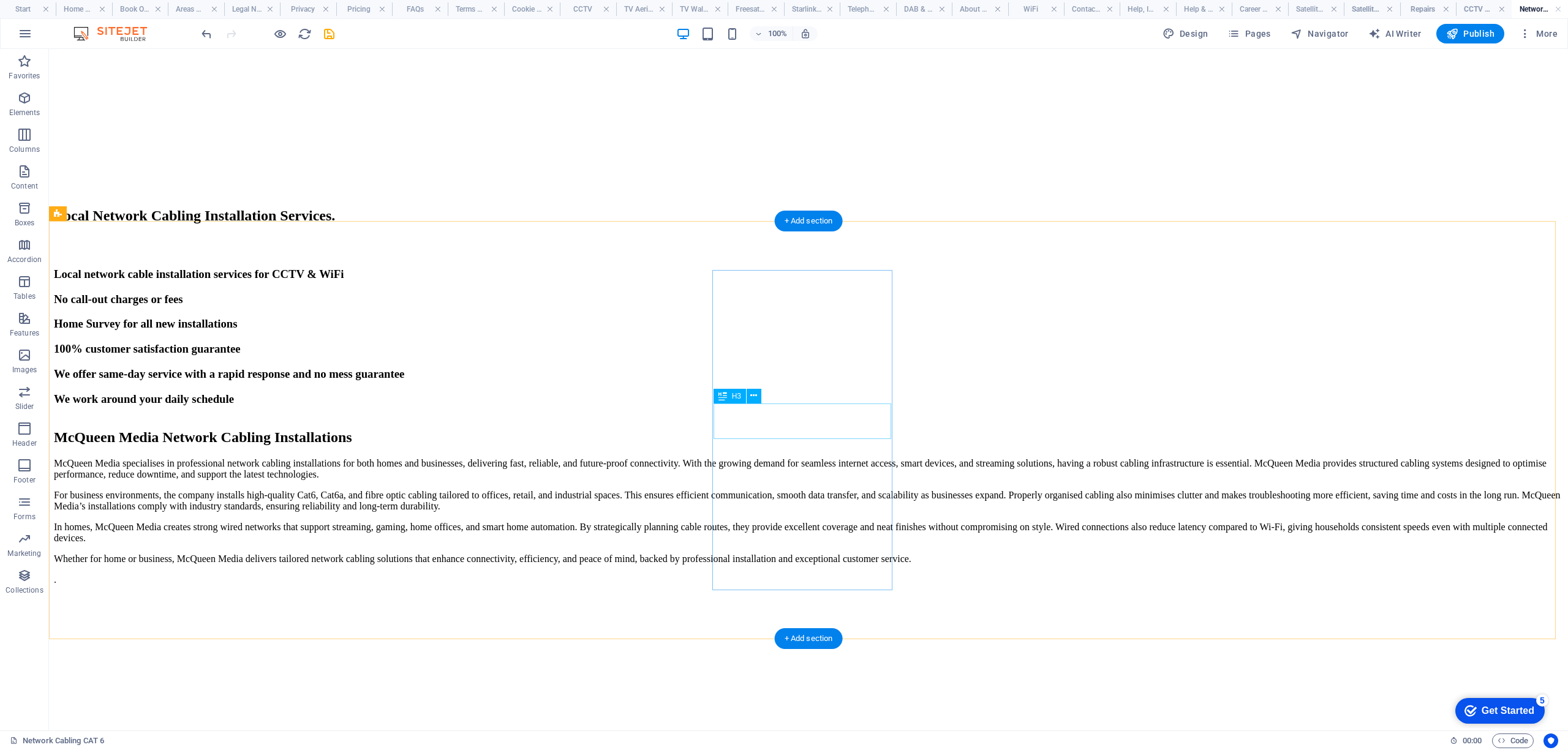
scroll to position [3190, 0]
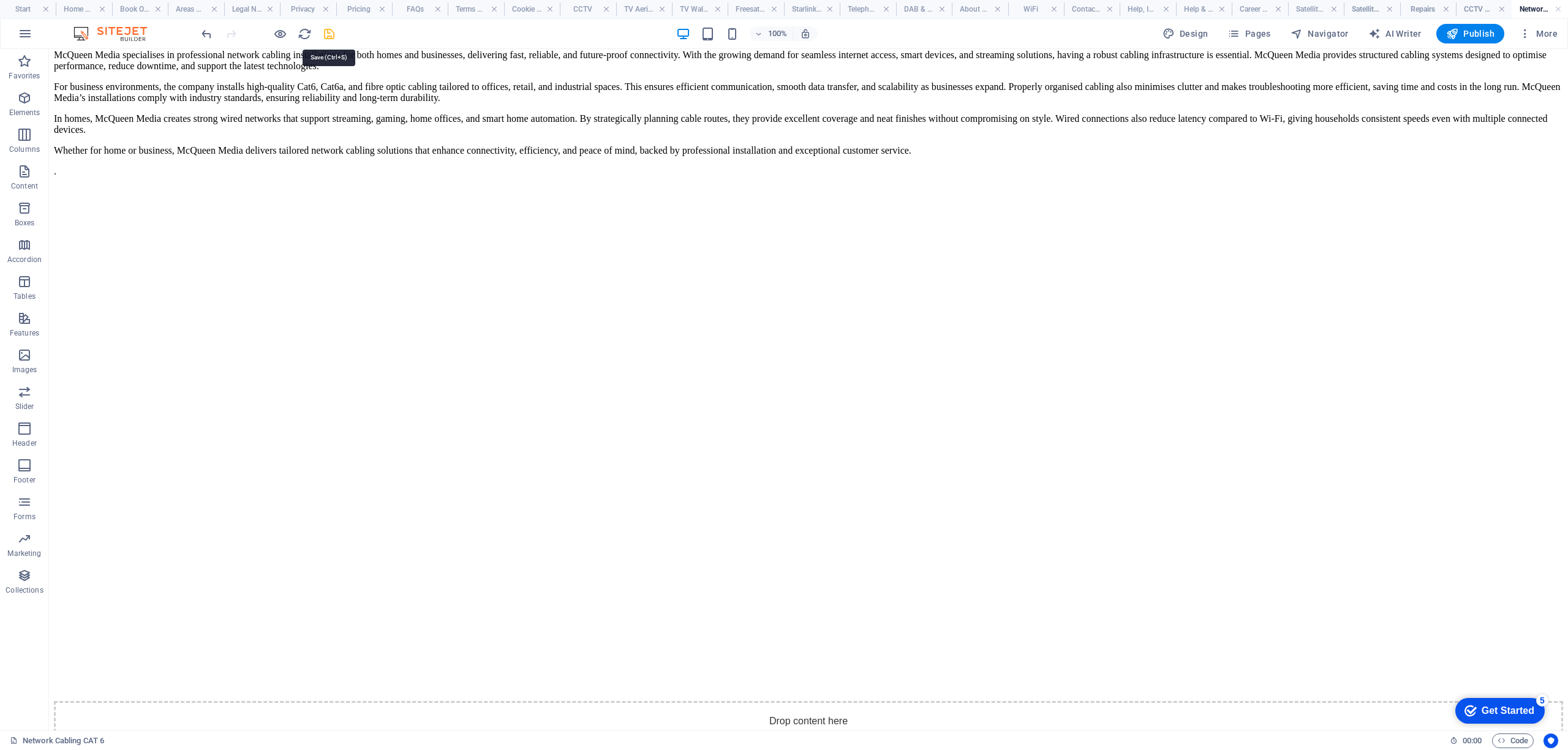
drag, startPoint x: 329, startPoint y: 34, endPoint x: 1392, endPoint y: 111, distance: 1065.8
click at [329, 34] on icon "save" at bounding box center [329, 34] width 14 height 14
click at [1470, 32] on span "Publish" at bounding box center [1470, 34] width 48 height 12
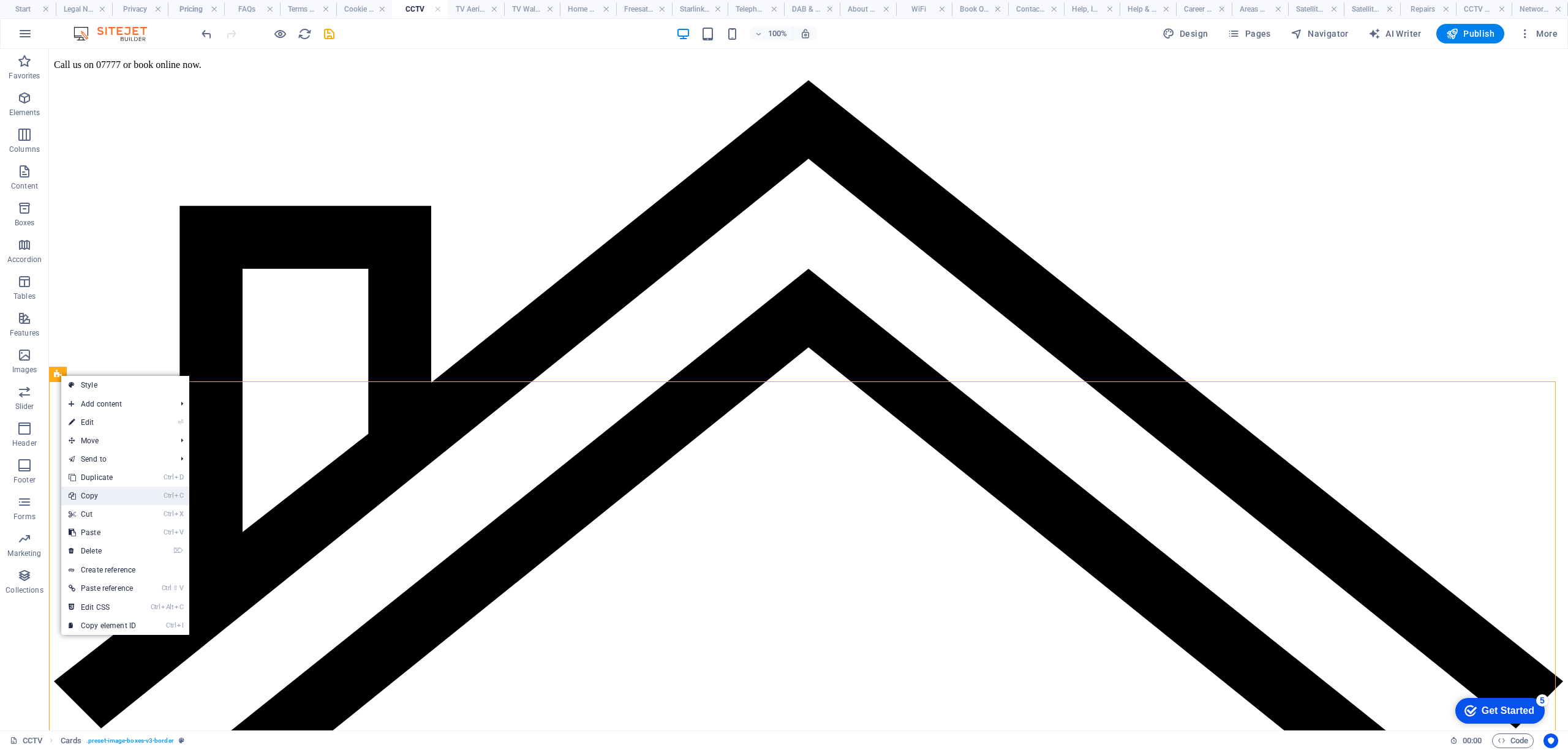
click at [106, 491] on link "Ctrl C Copy" at bounding box center [102, 496] width 82 height 18
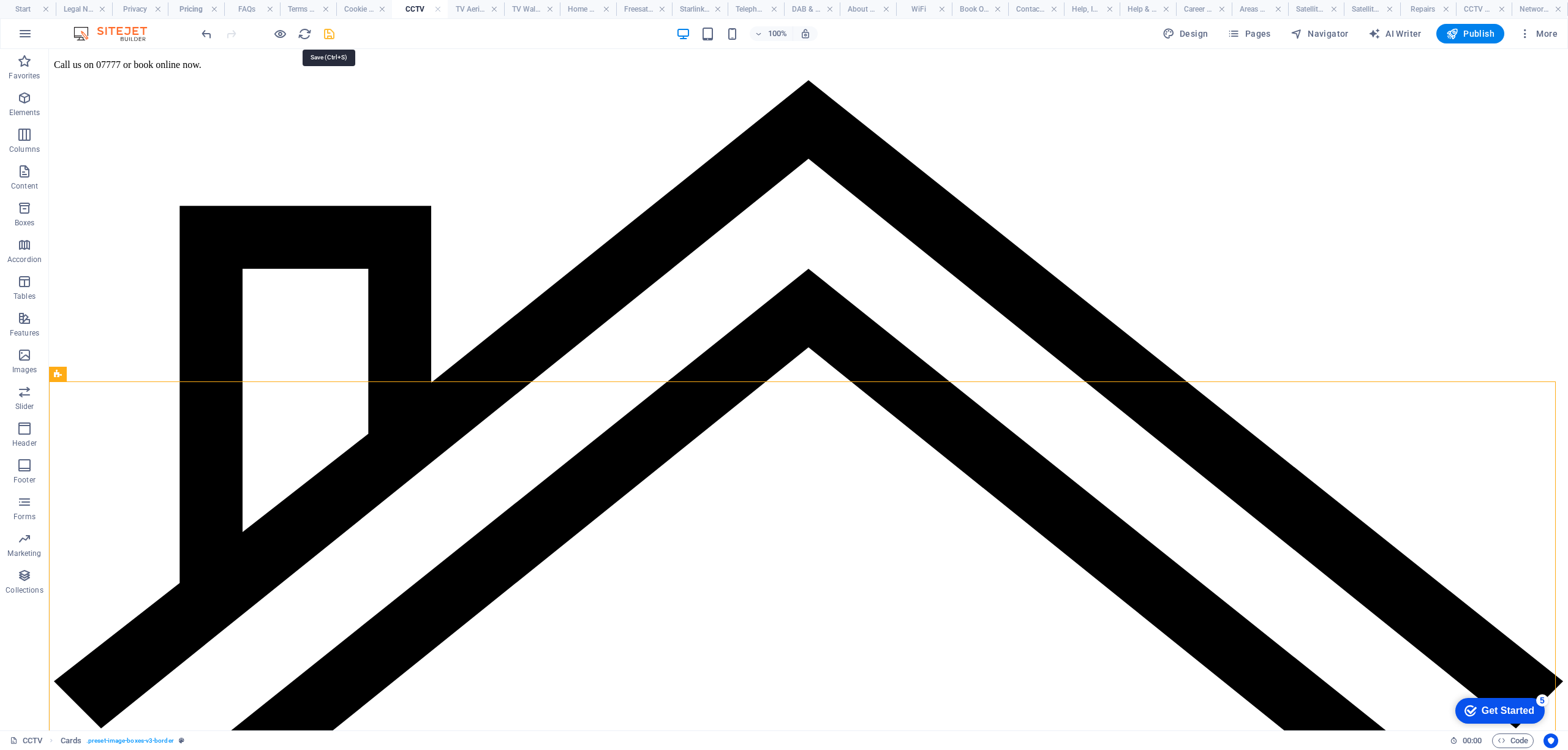
click at [322, 32] on icon "save" at bounding box center [329, 34] width 14 height 14
click at [469, 10] on h4 "TV Aerial Services" at bounding box center [475, 9] width 56 height 14
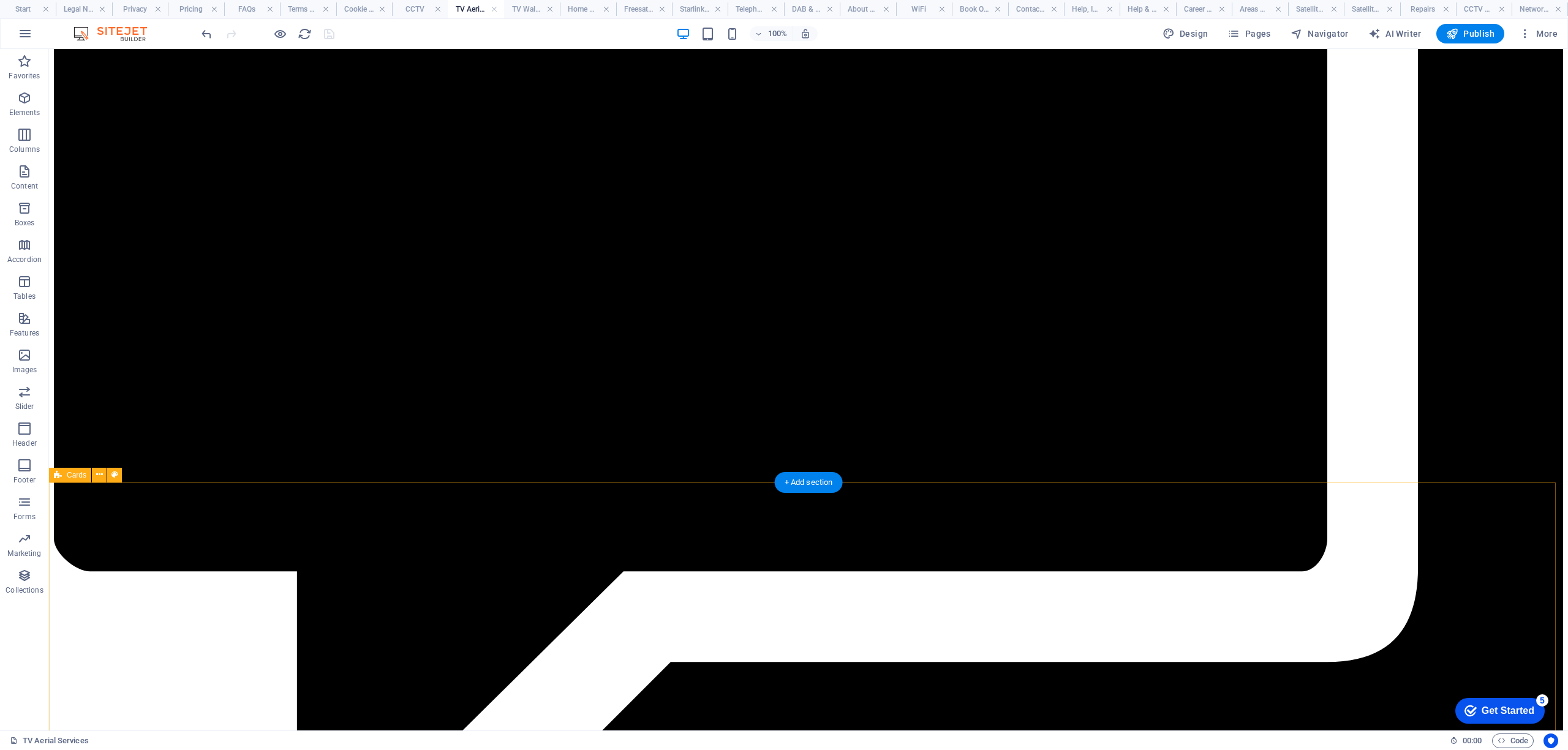
scroll to position [6942, 0]
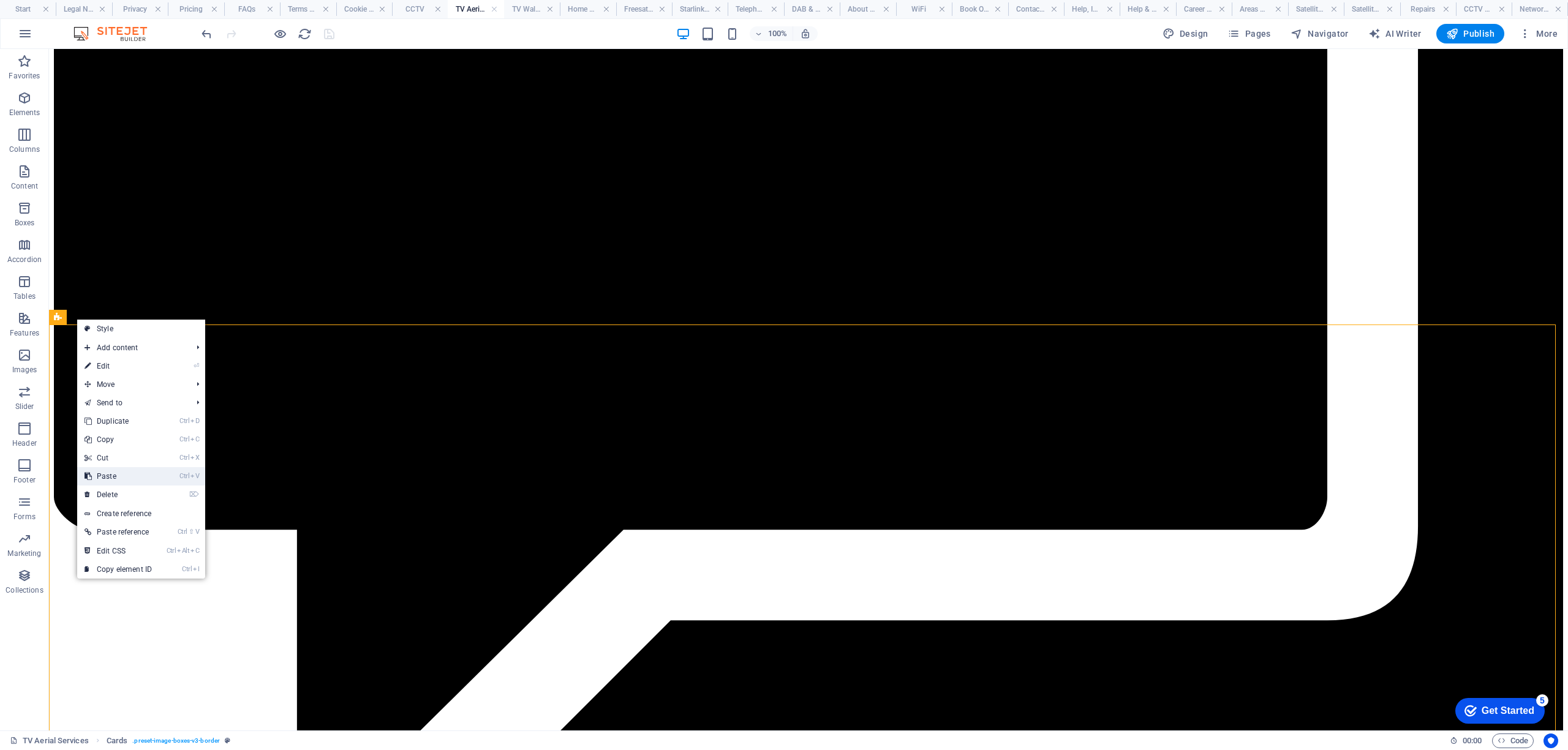
click at [112, 478] on link "Ctrl V Paste" at bounding box center [118, 477] width 82 height 18
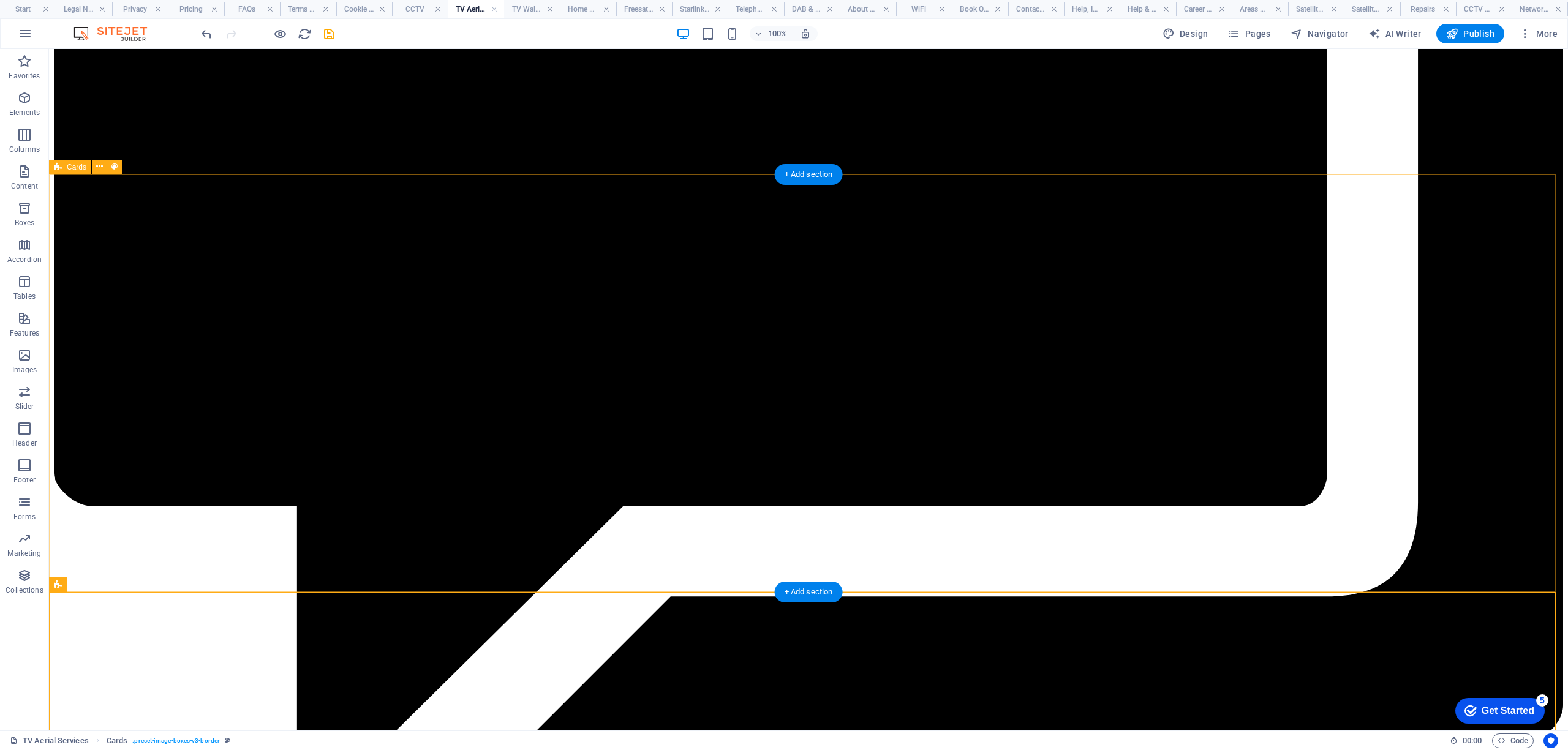
scroll to position [7501, 0]
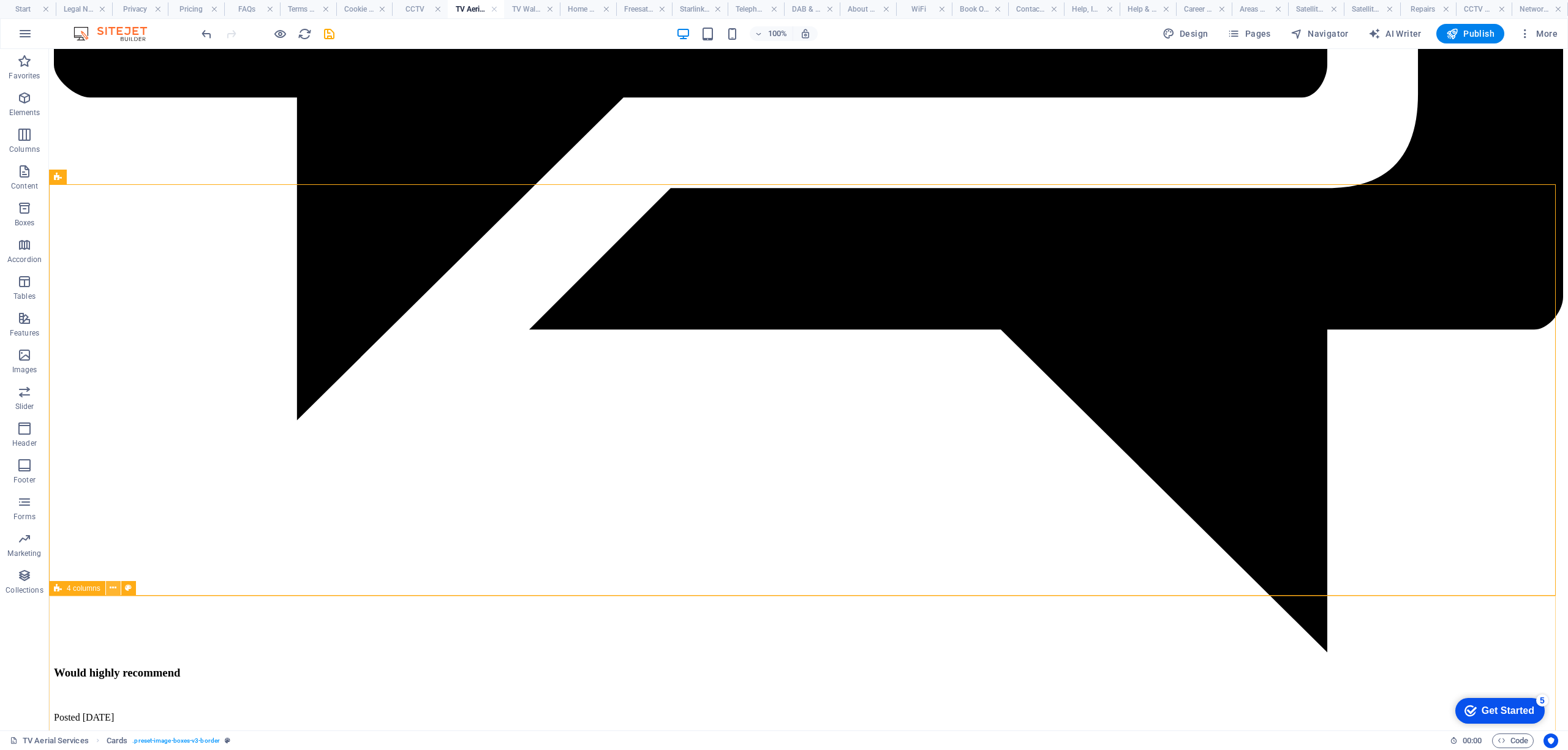
click at [114, 586] on icon at bounding box center [113, 588] width 7 height 13
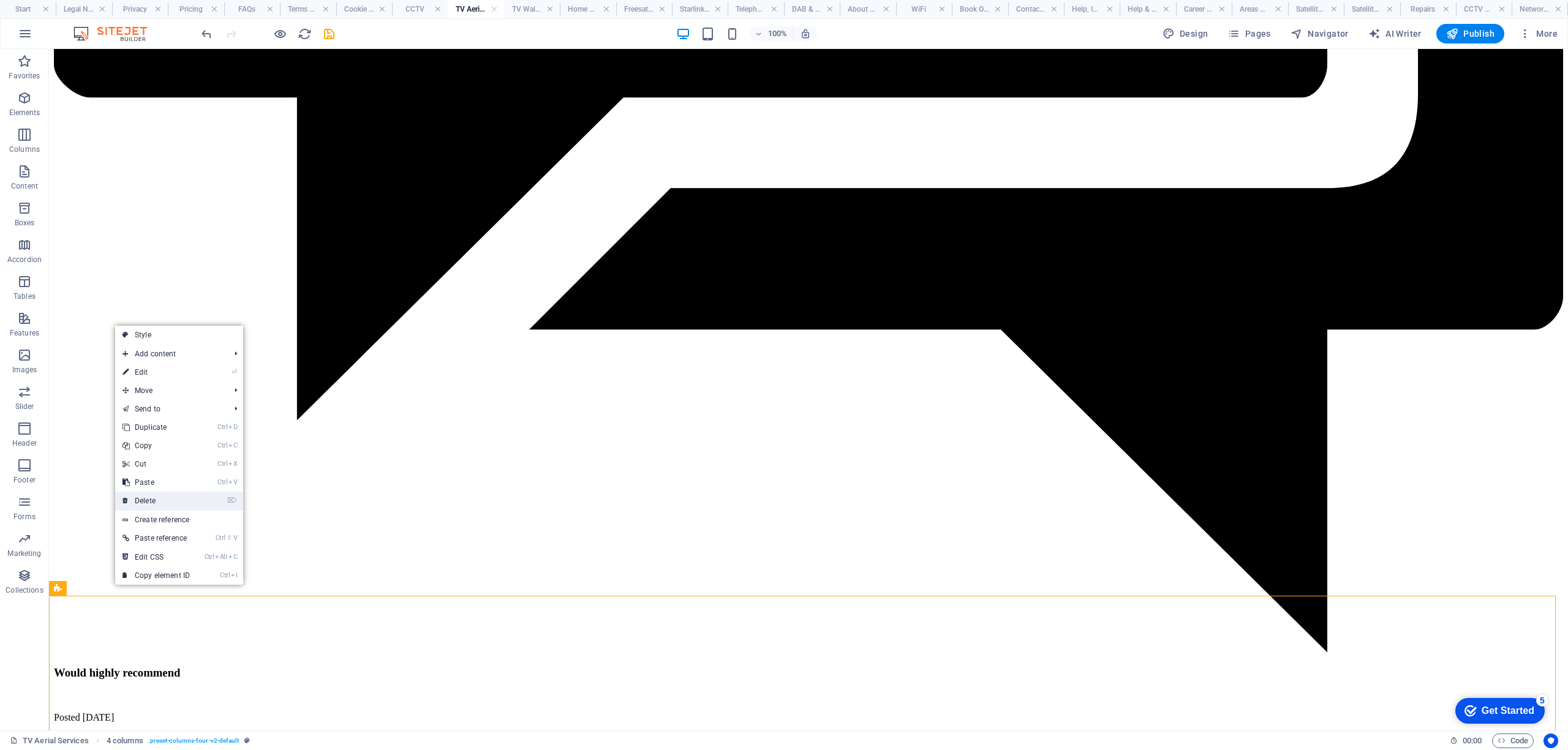
click at [160, 499] on link "⌦ Delete" at bounding box center [155, 501] width 82 height 18
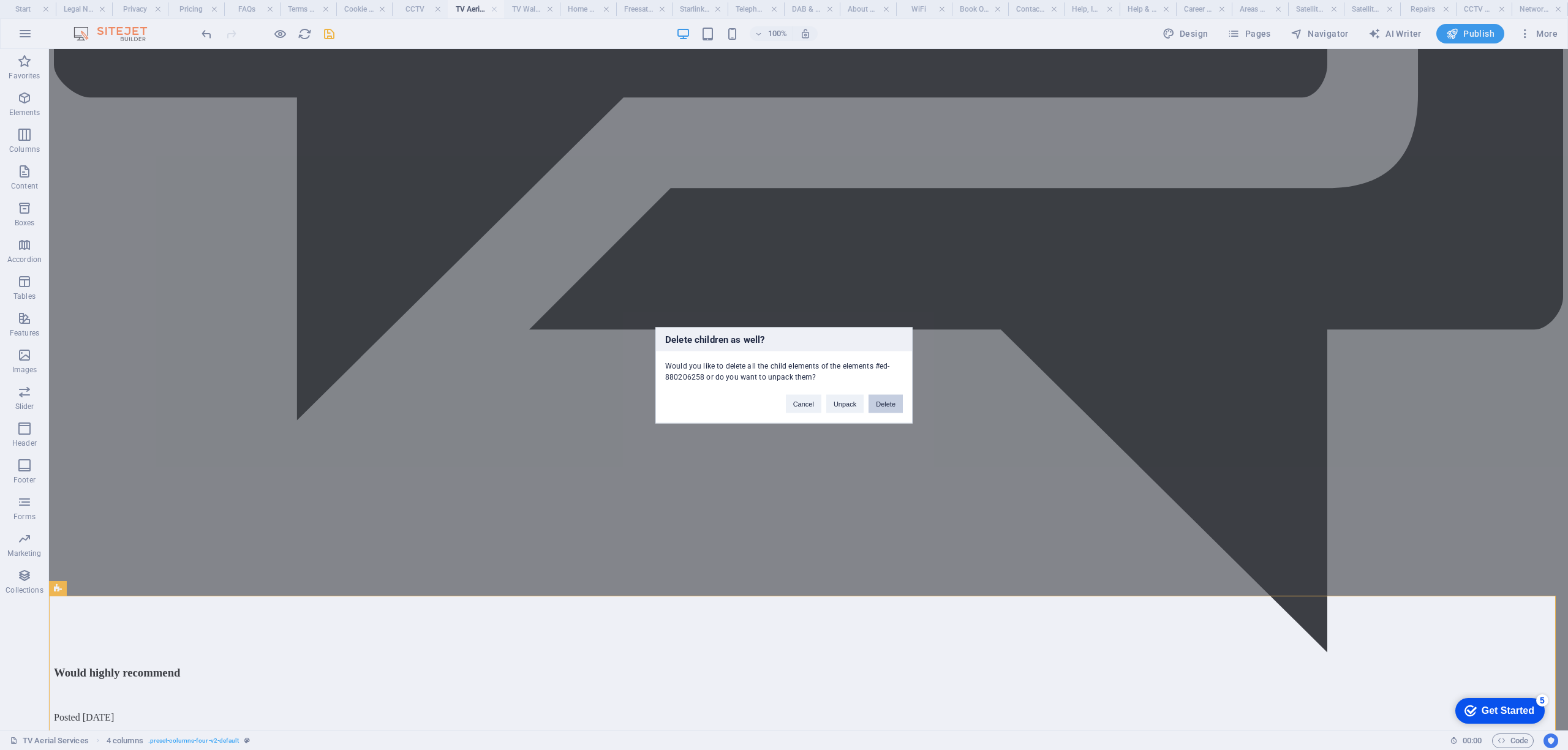
drag, startPoint x: 885, startPoint y: 408, endPoint x: 676, endPoint y: 411, distance: 209.0
click at [885, 408] on button "Delete" at bounding box center [885, 404] width 34 height 18
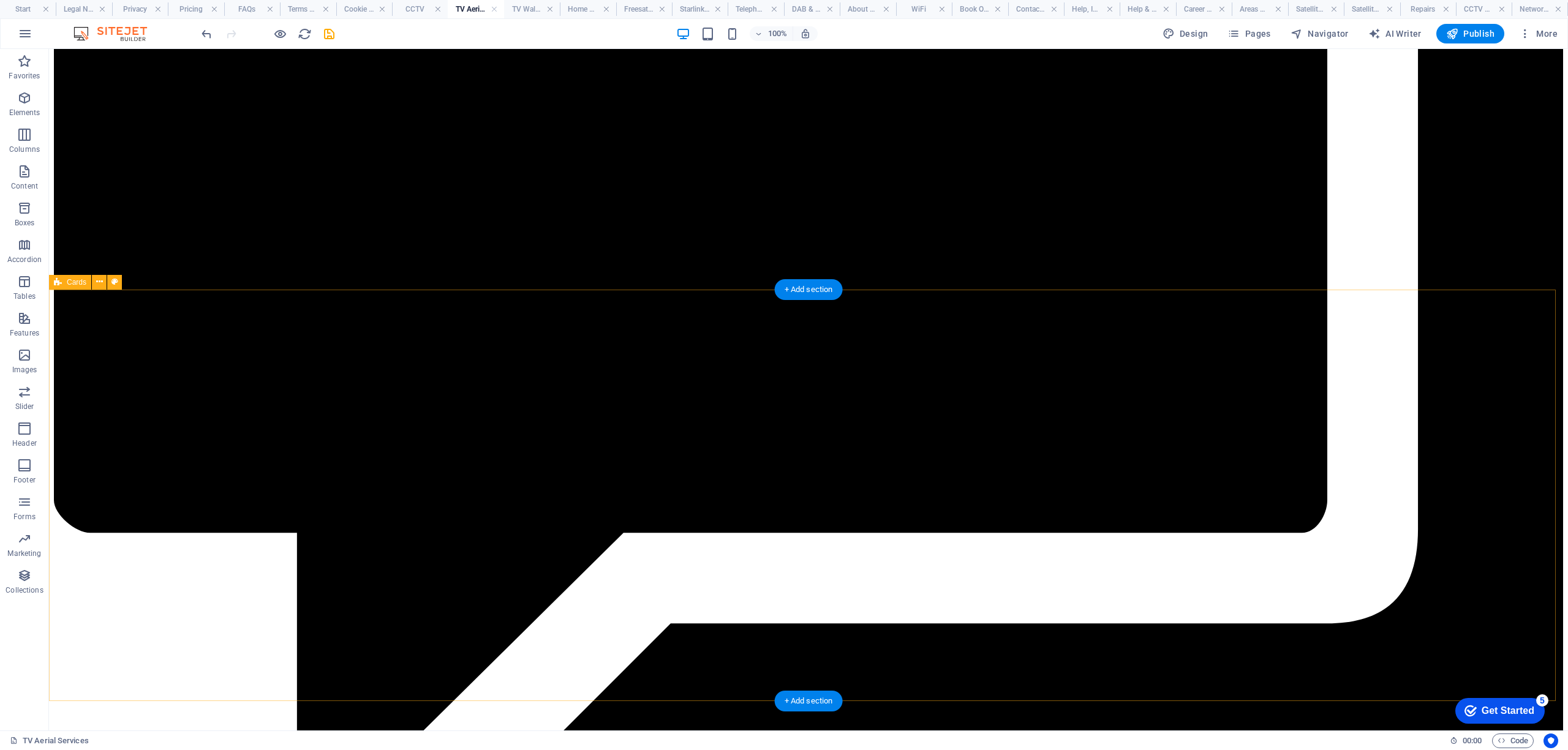
scroll to position [7010, 0]
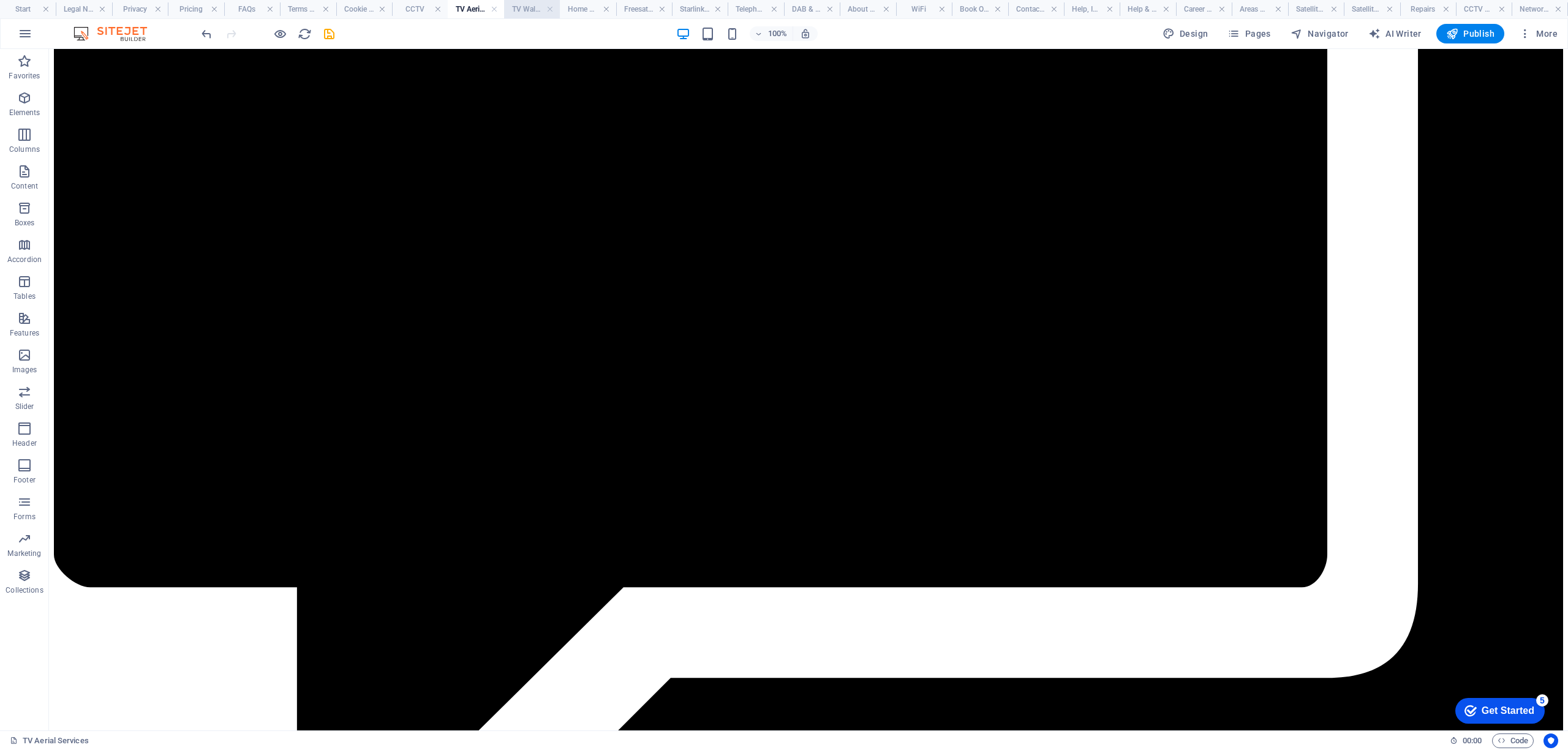
click at [516, 11] on h4 "TV Wall Mounting Near Me" at bounding box center [532, 9] width 56 height 14
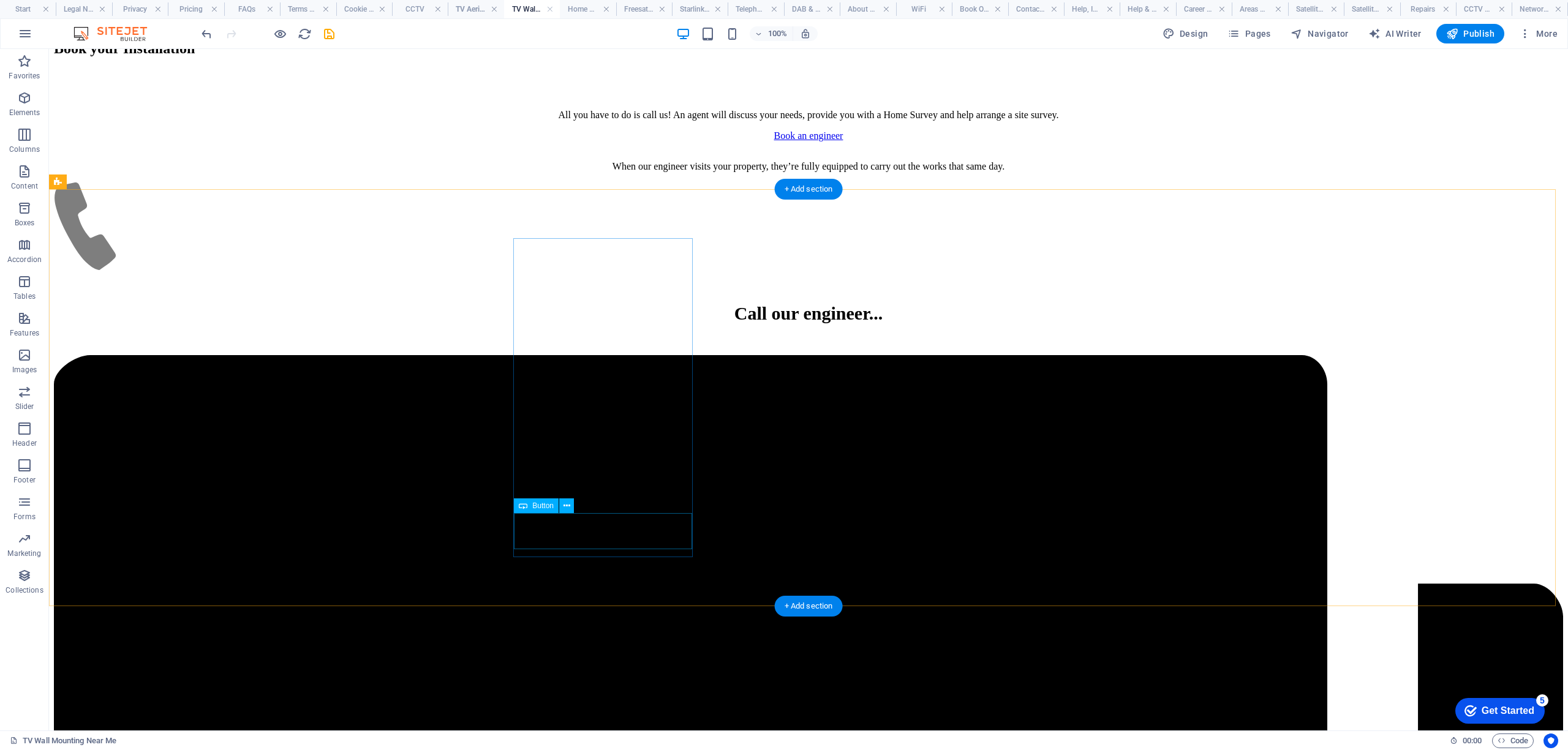
scroll to position [6697, 0]
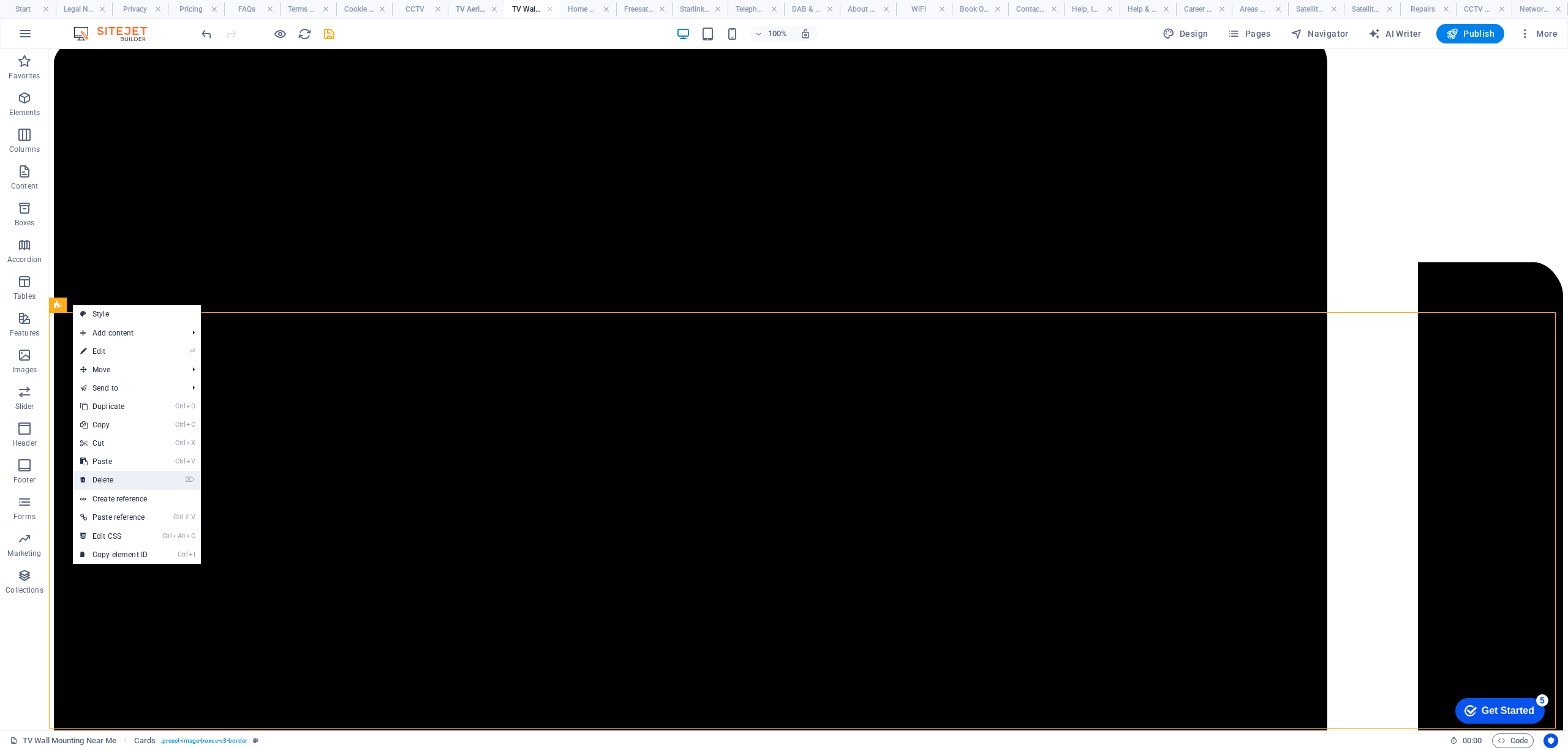
click at [121, 477] on link "⌦ Delete" at bounding box center [113, 480] width 82 height 18
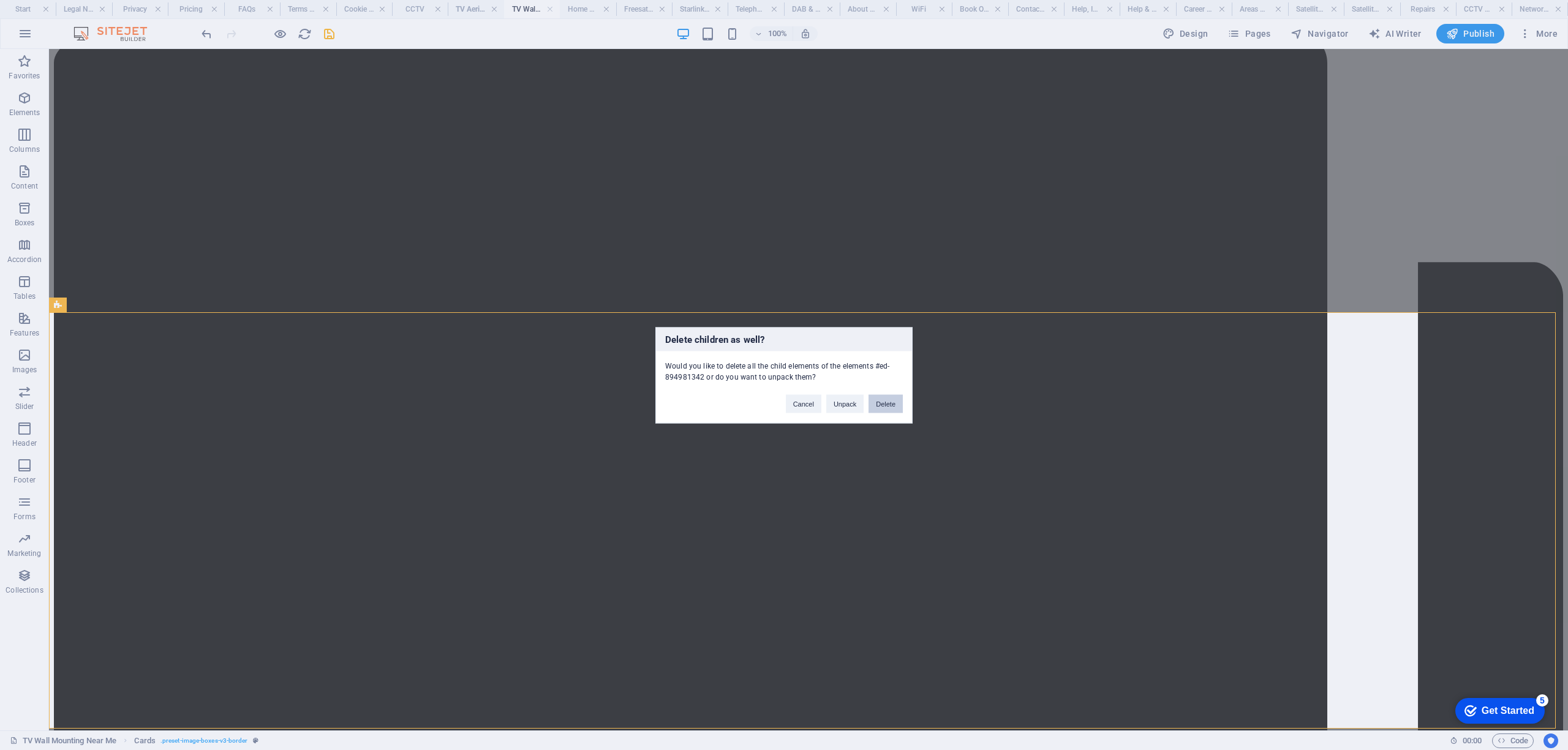
click at [878, 403] on button "Delete" at bounding box center [885, 404] width 34 height 18
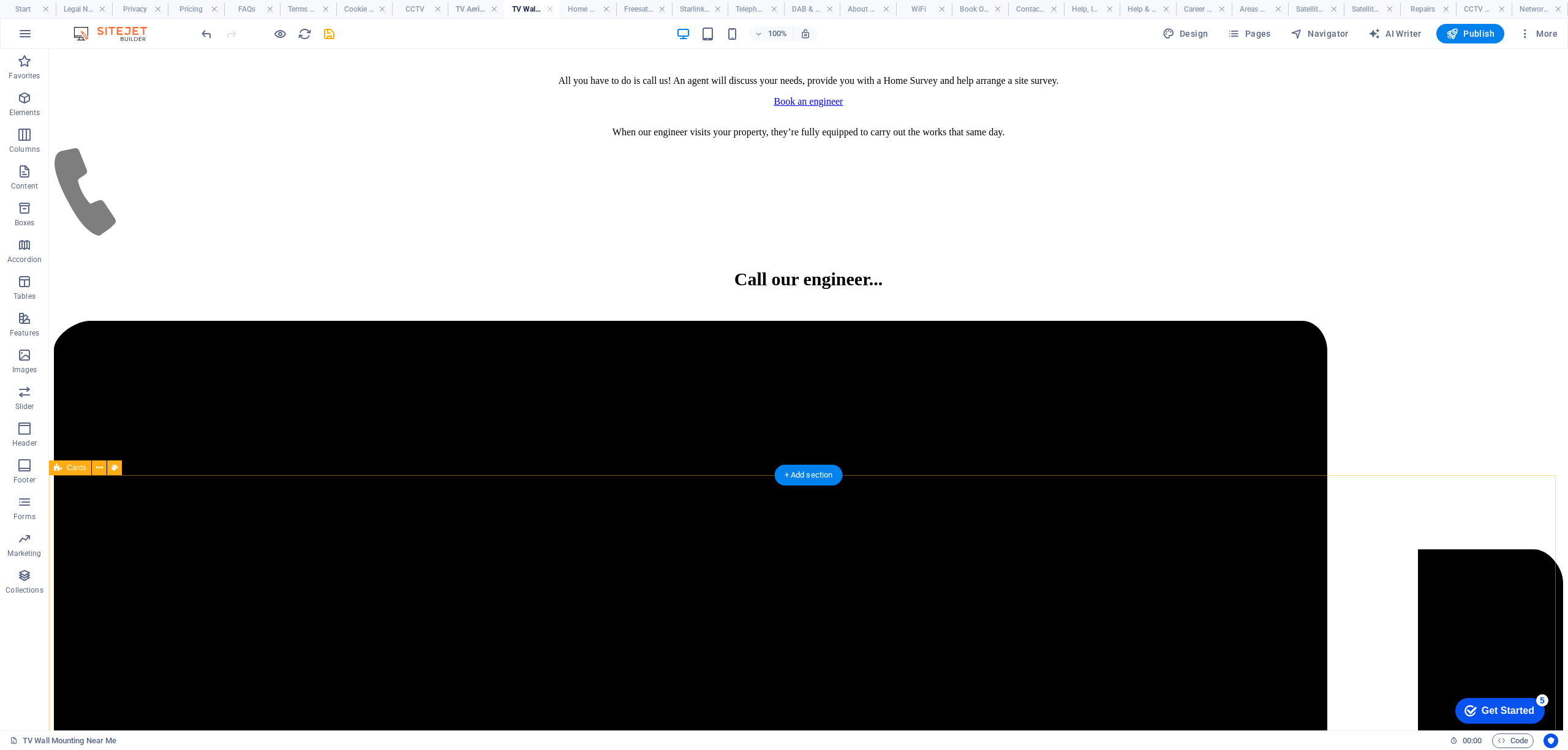
scroll to position [6533, 0]
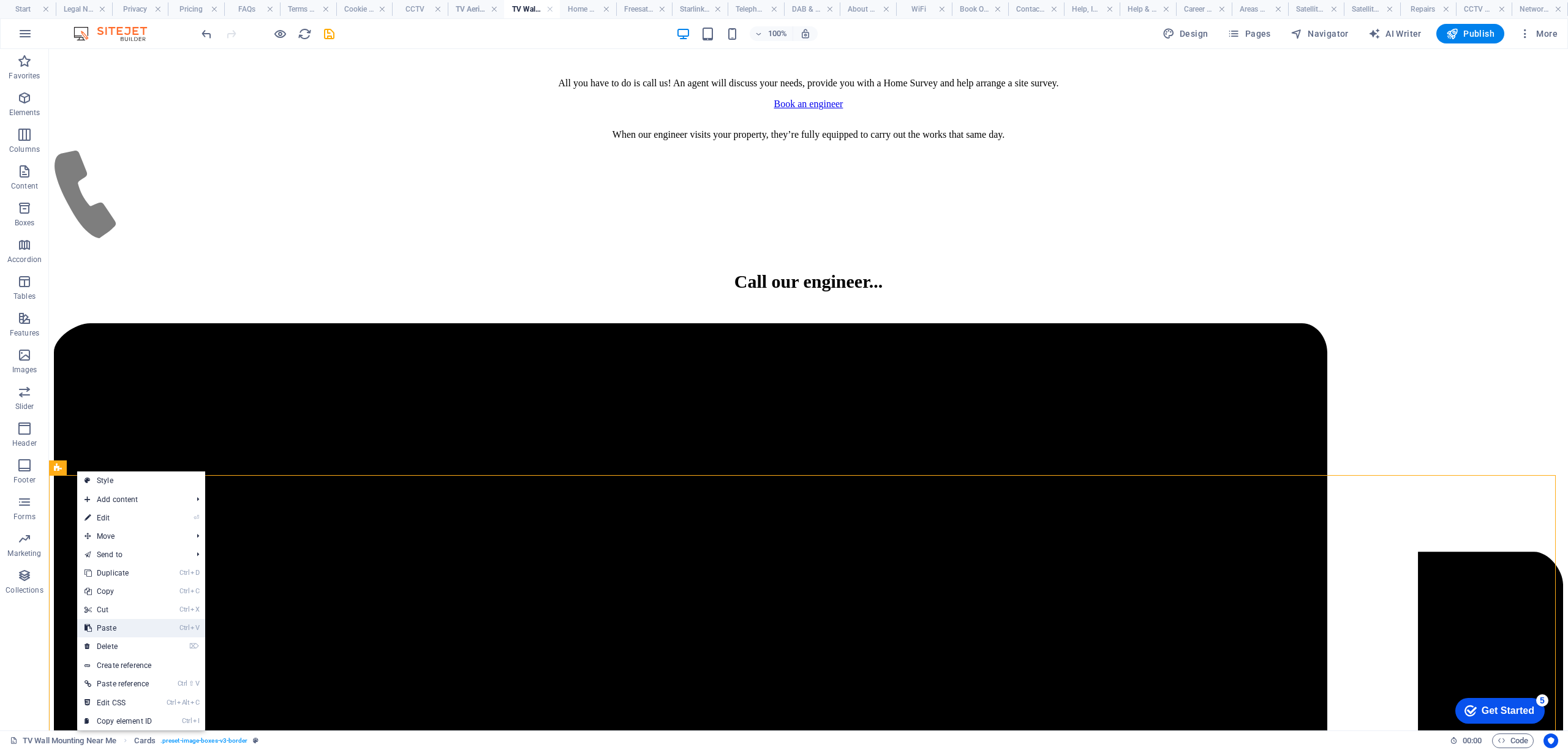
drag, startPoint x: 126, startPoint y: 635, endPoint x: 98, endPoint y: 586, distance: 56.4
click at [126, 635] on link "Ctrl V Paste" at bounding box center [118, 628] width 82 height 18
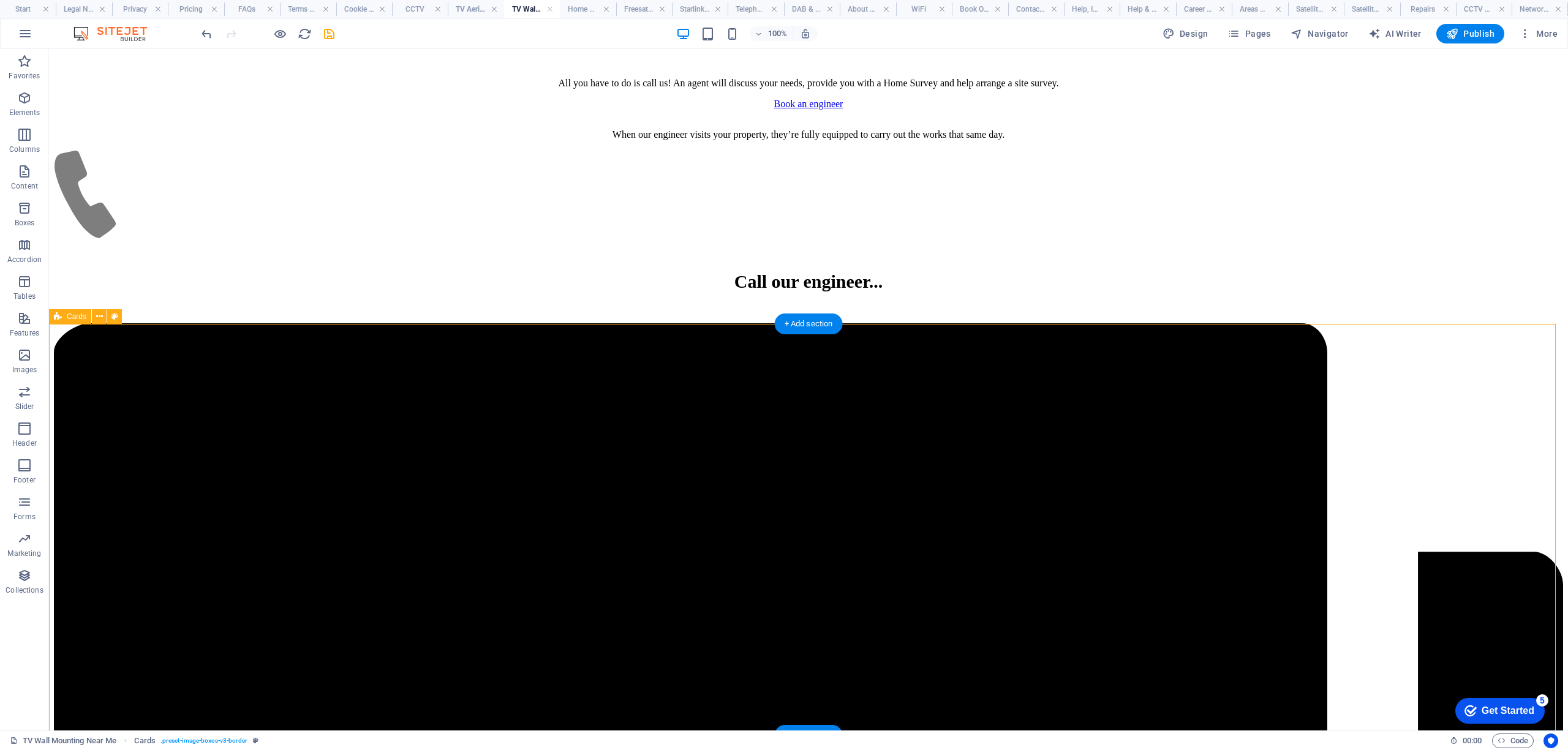
scroll to position [7243, 0]
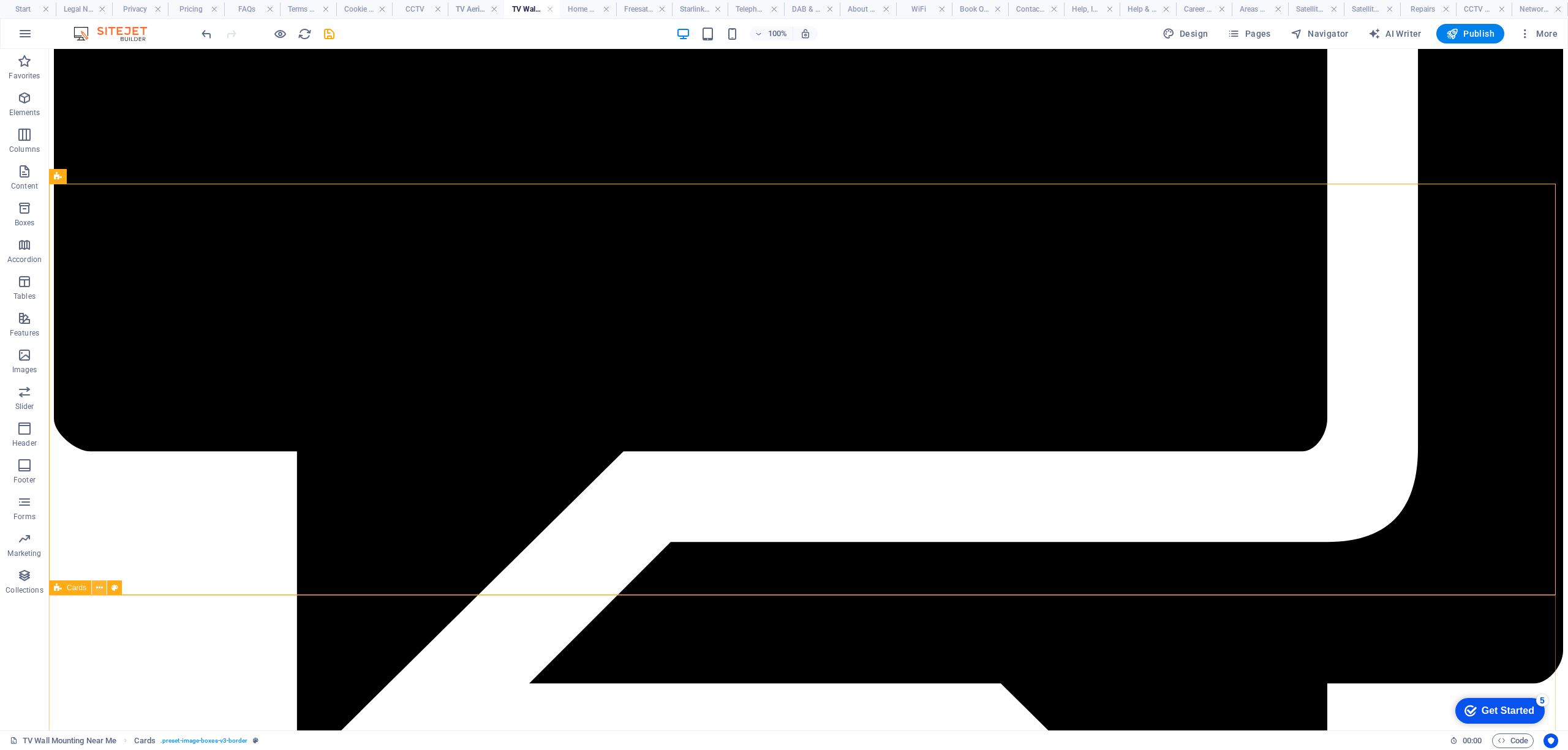
click at [98, 588] on icon at bounding box center [100, 588] width 7 height 13
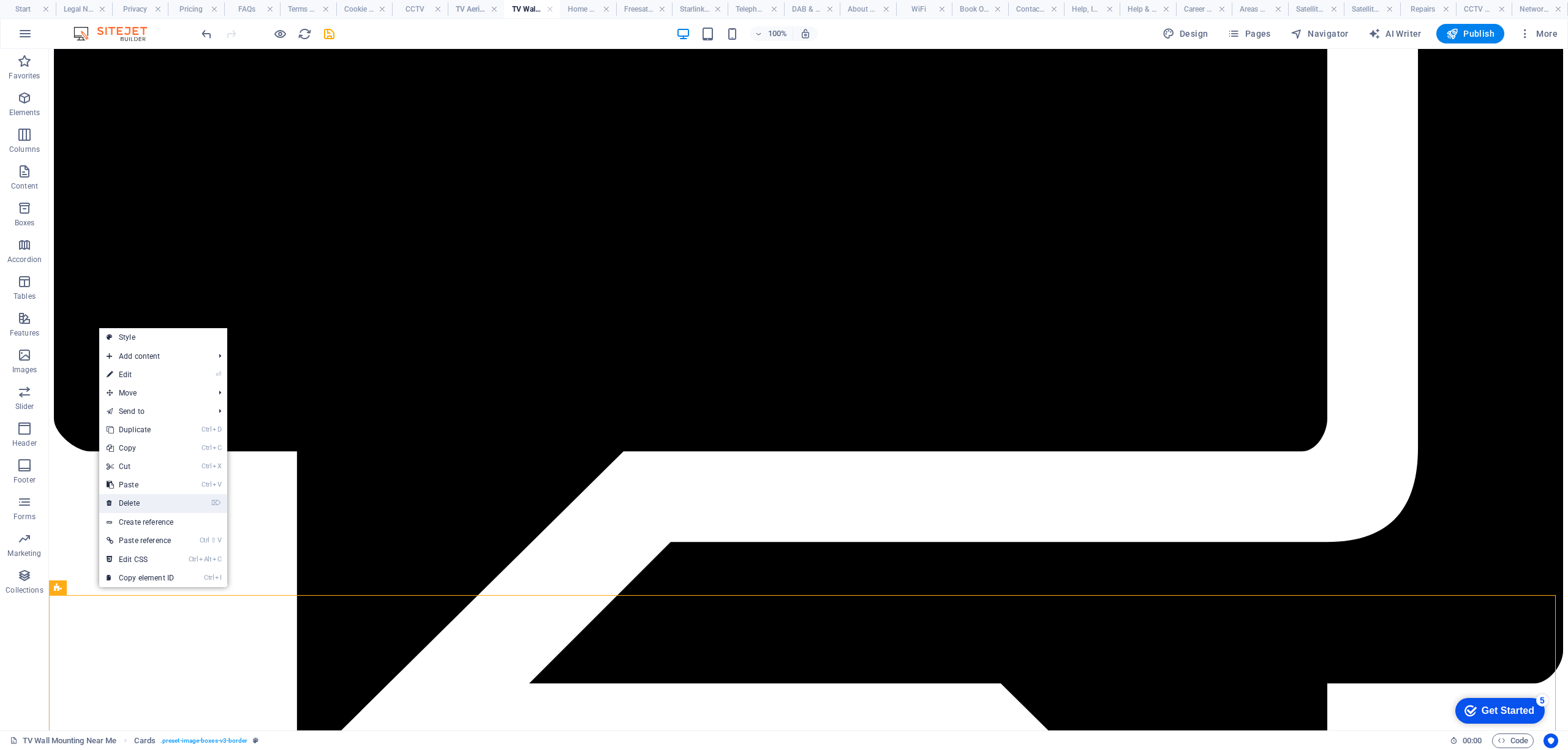
click at [146, 496] on link "⌦ Delete" at bounding box center [140, 503] width 82 height 18
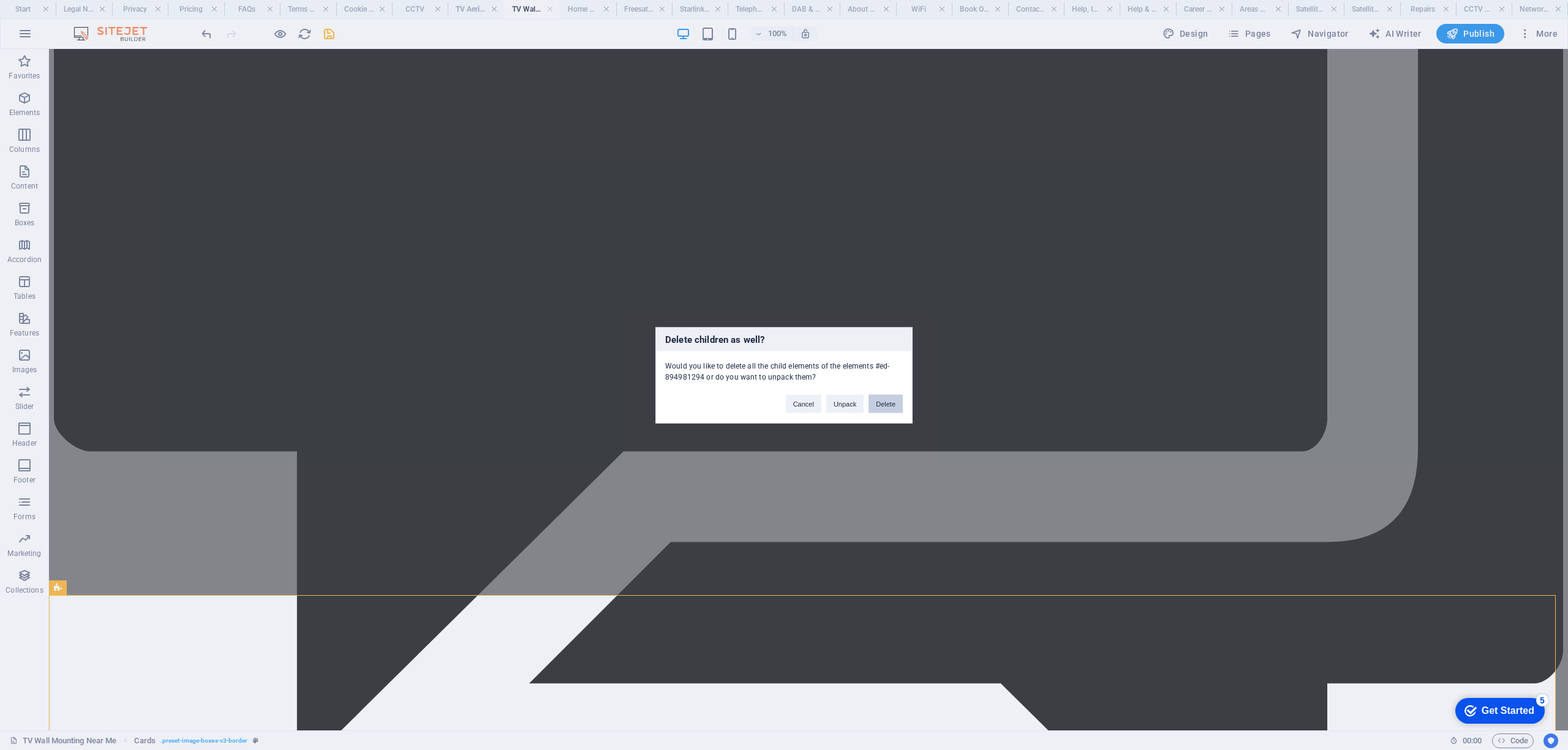
drag, startPoint x: 891, startPoint y: 402, endPoint x: 808, endPoint y: 388, distance: 84.2
click at [891, 402] on button "Delete" at bounding box center [885, 404] width 34 height 18
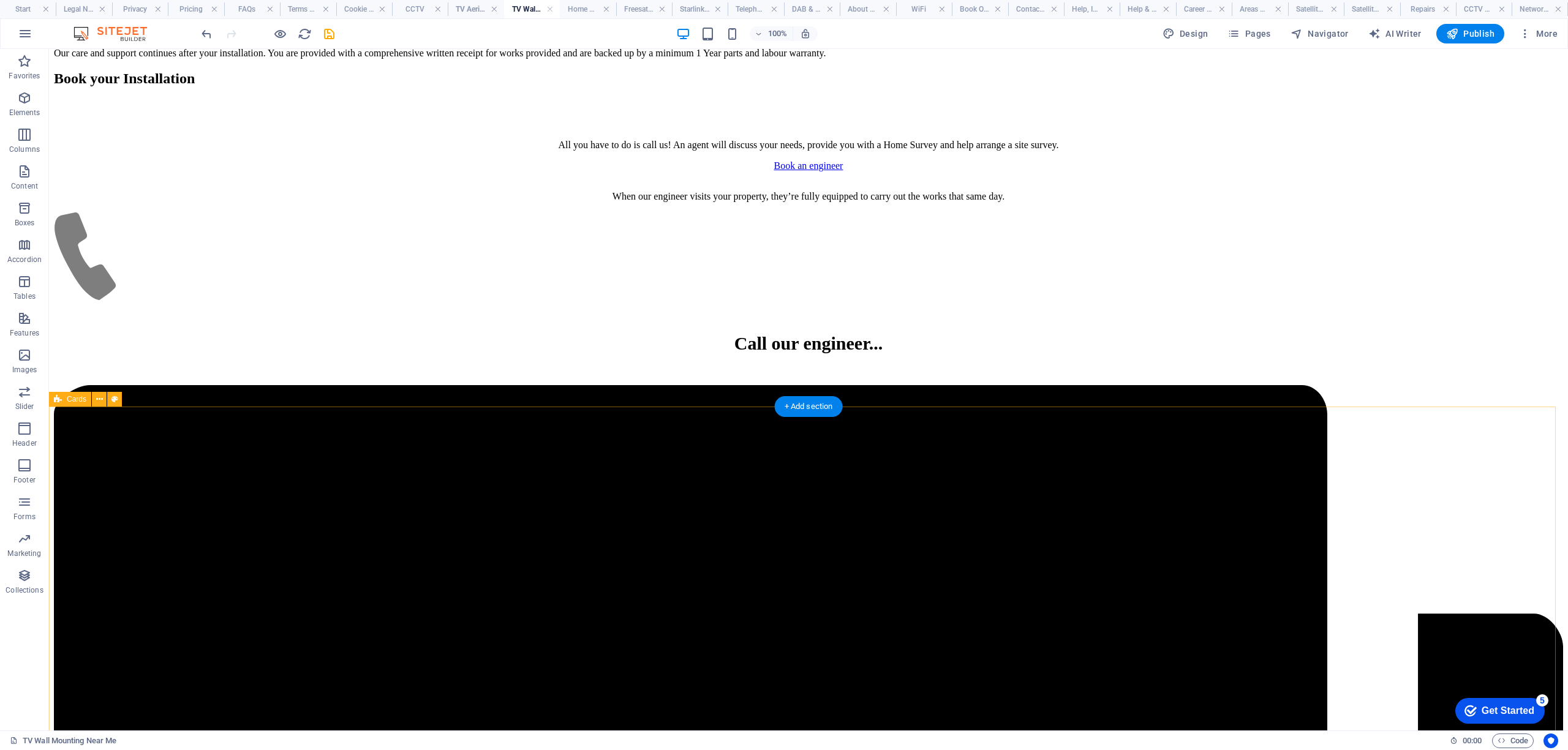
scroll to position [6672, 0]
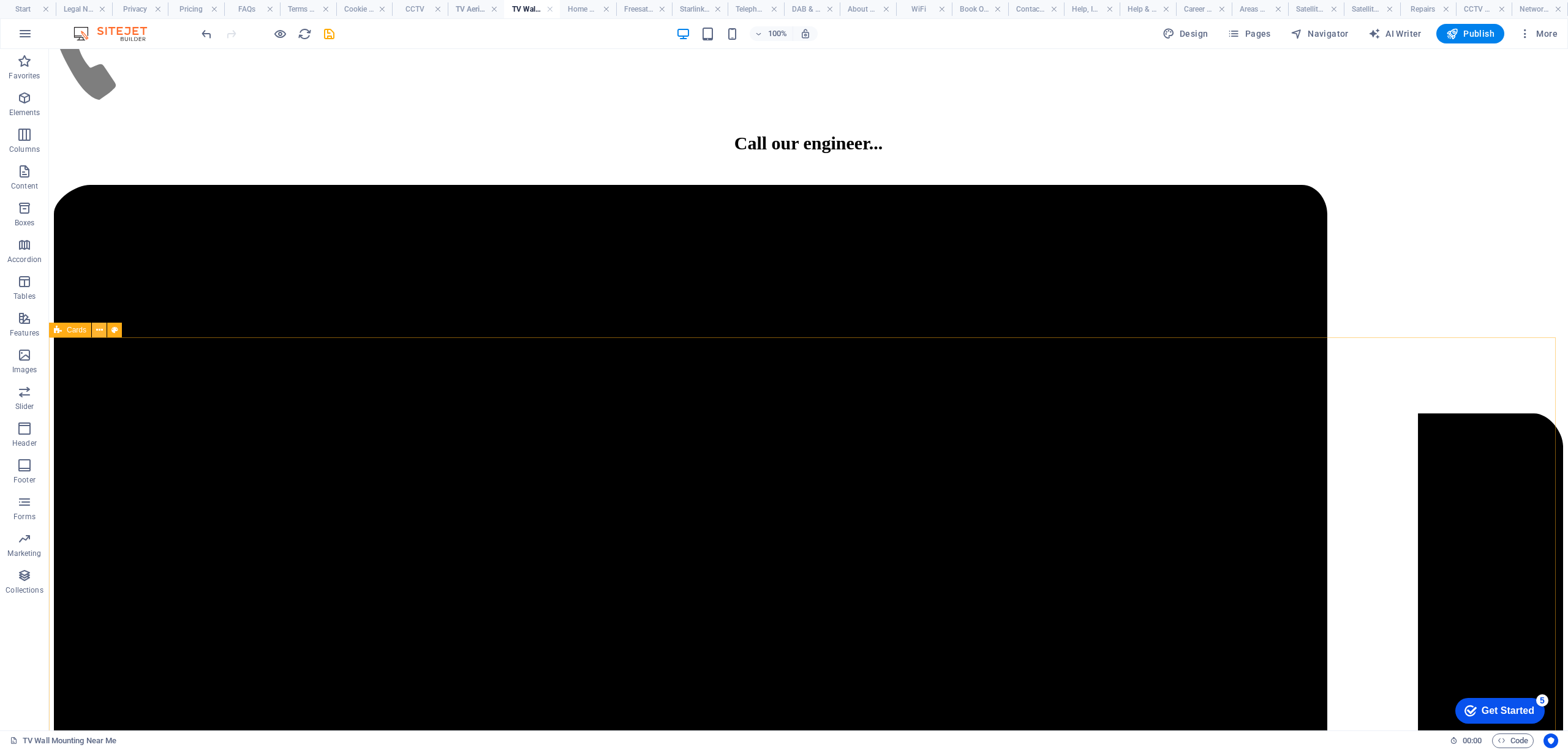
click at [100, 326] on icon at bounding box center [100, 330] width 7 height 13
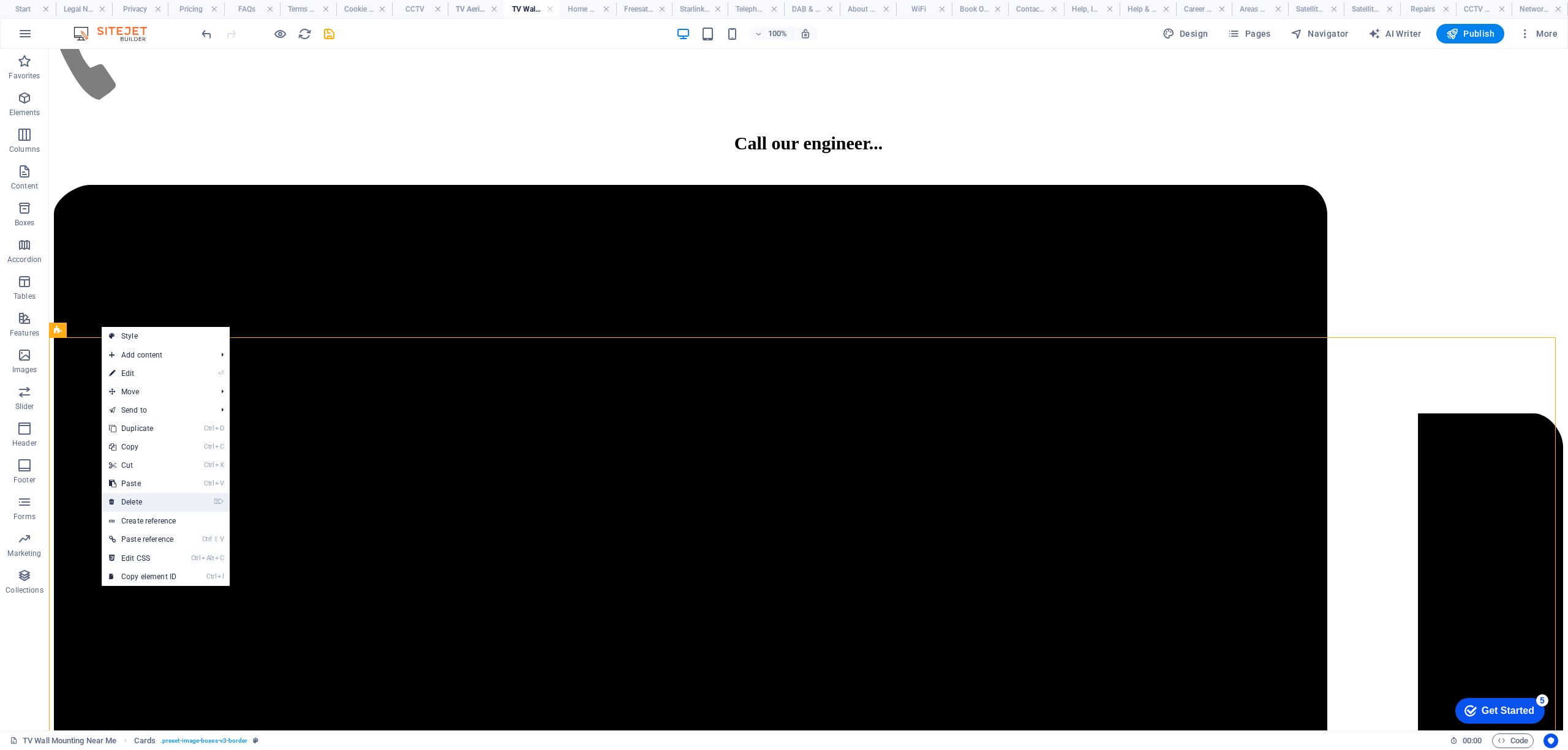
click at [147, 497] on link "⌦ Delete" at bounding box center [142, 503] width 82 height 18
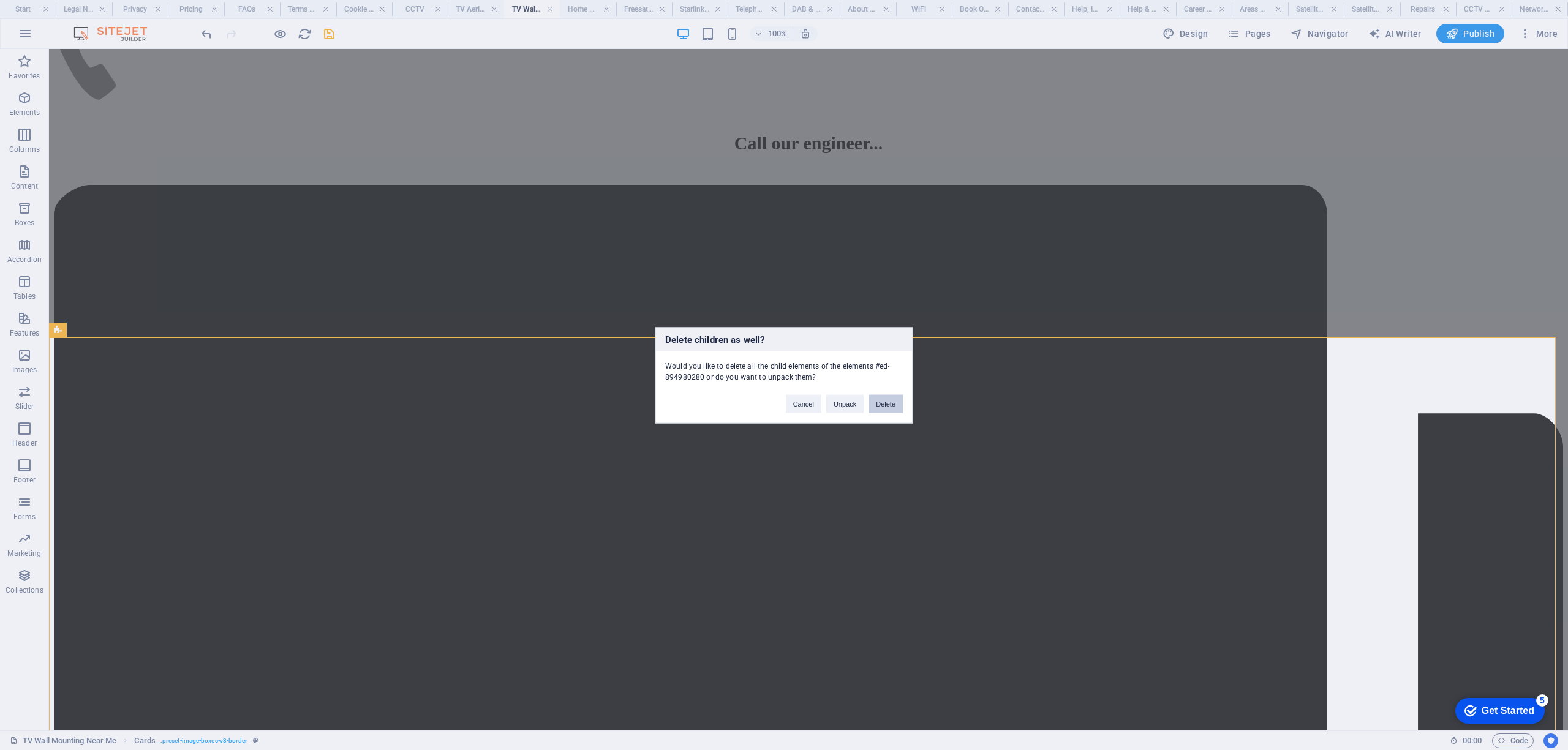
drag, startPoint x: 881, startPoint y: 408, endPoint x: 470, endPoint y: 490, distance: 419.1
click at [881, 408] on button "Delete" at bounding box center [885, 404] width 34 height 18
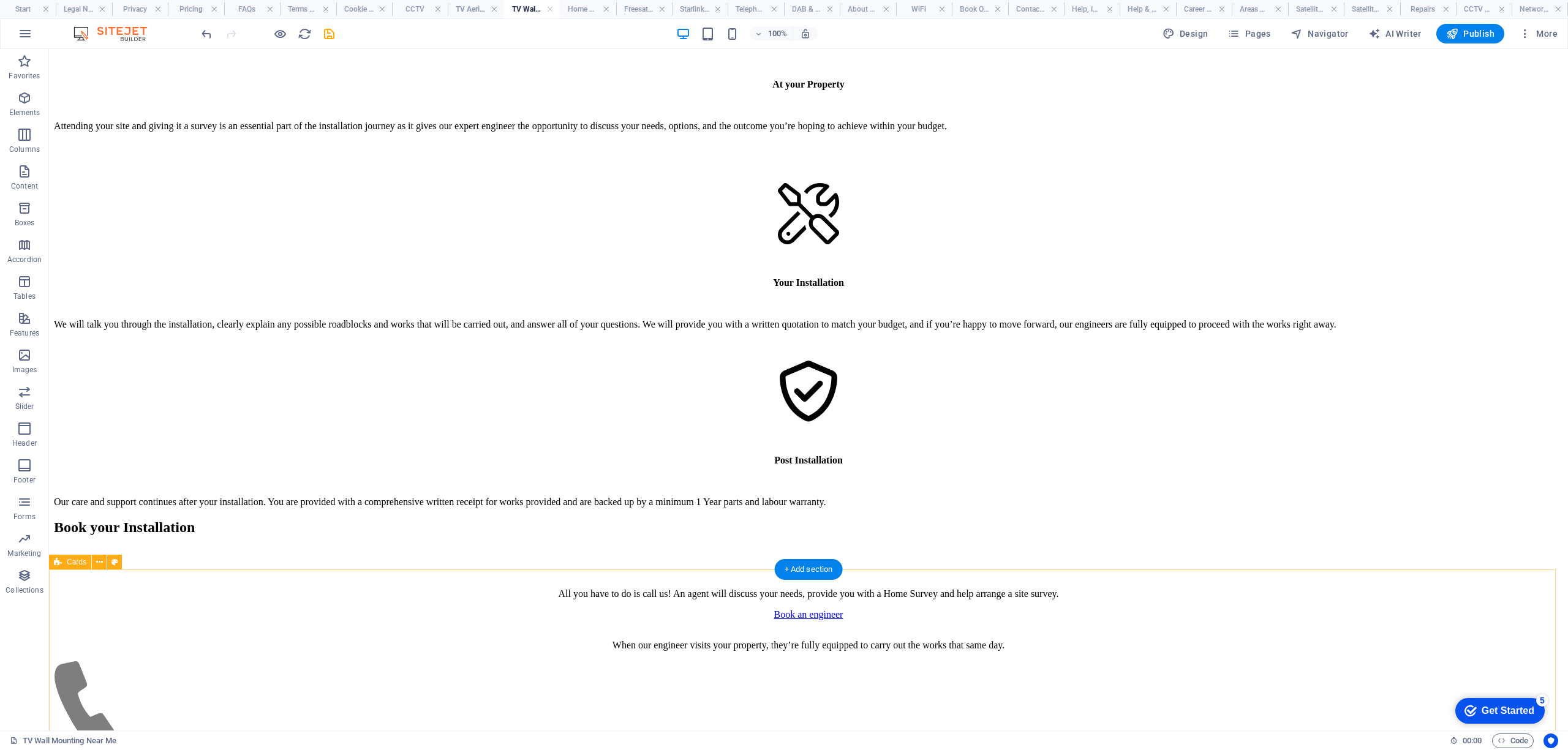
scroll to position [6018, 0]
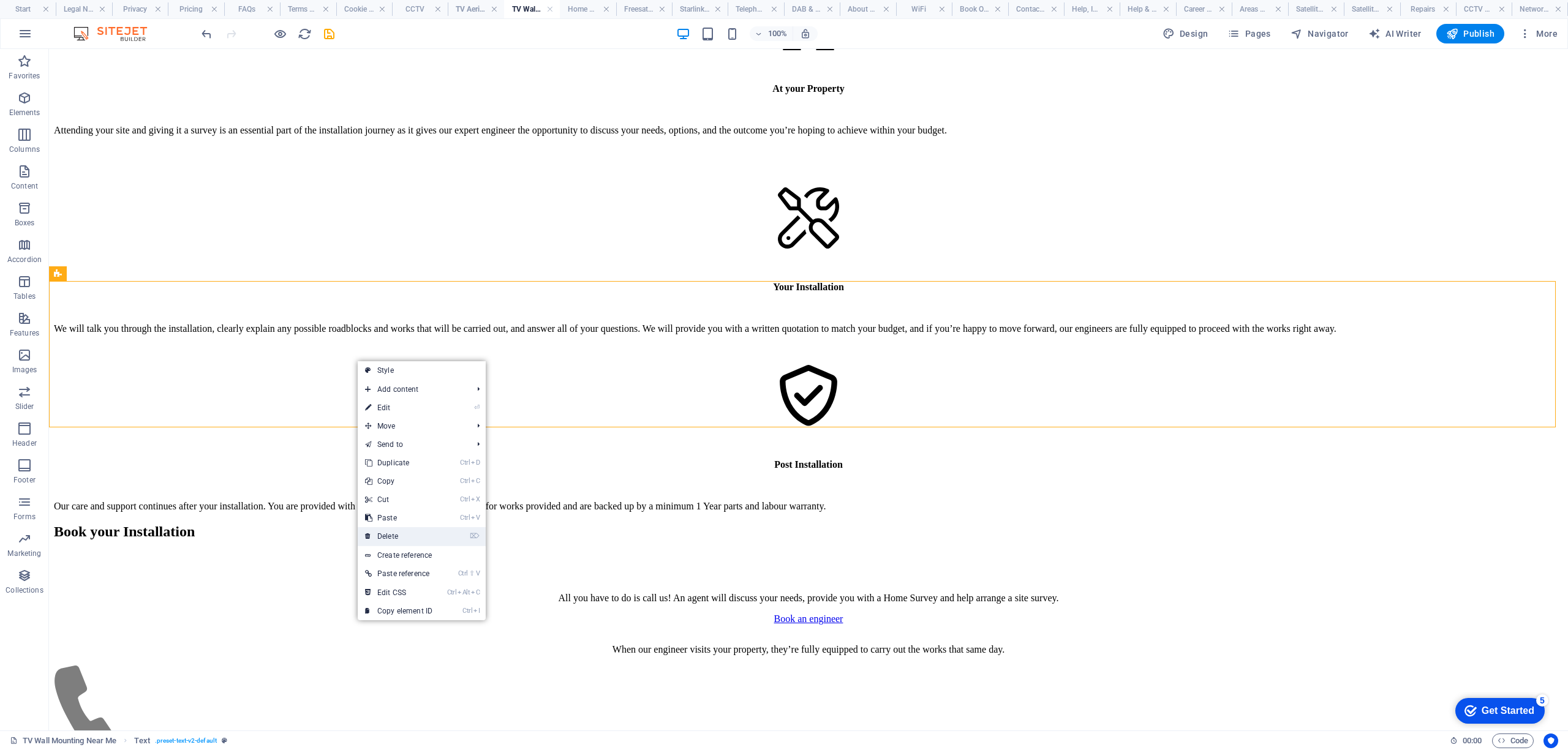
click at [401, 532] on link "⌦ Delete" at bounding box center [398, 536] width 82 height 18
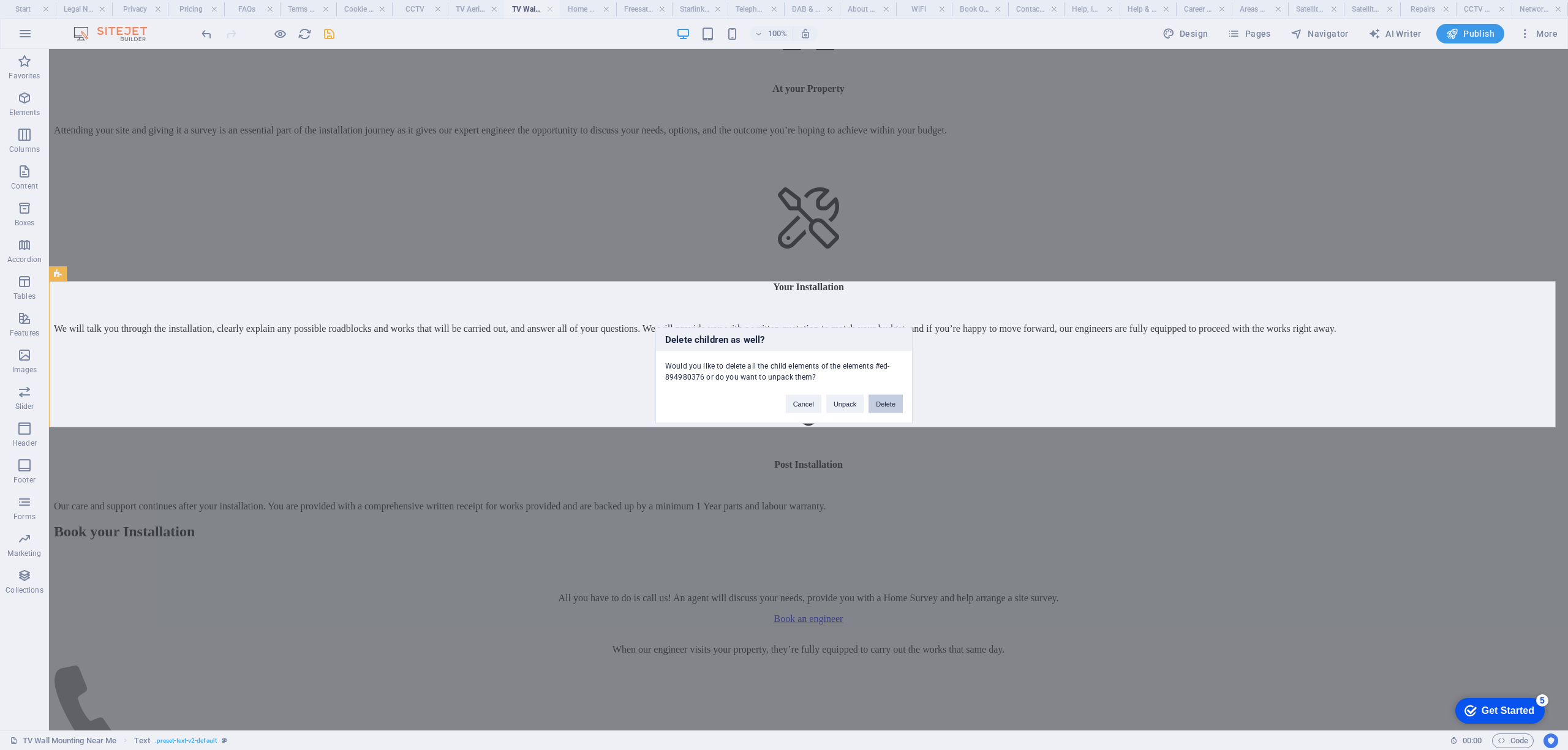
click at [879, 408] on button "Delete" at bounding box center [885, 404] width 34 height 18
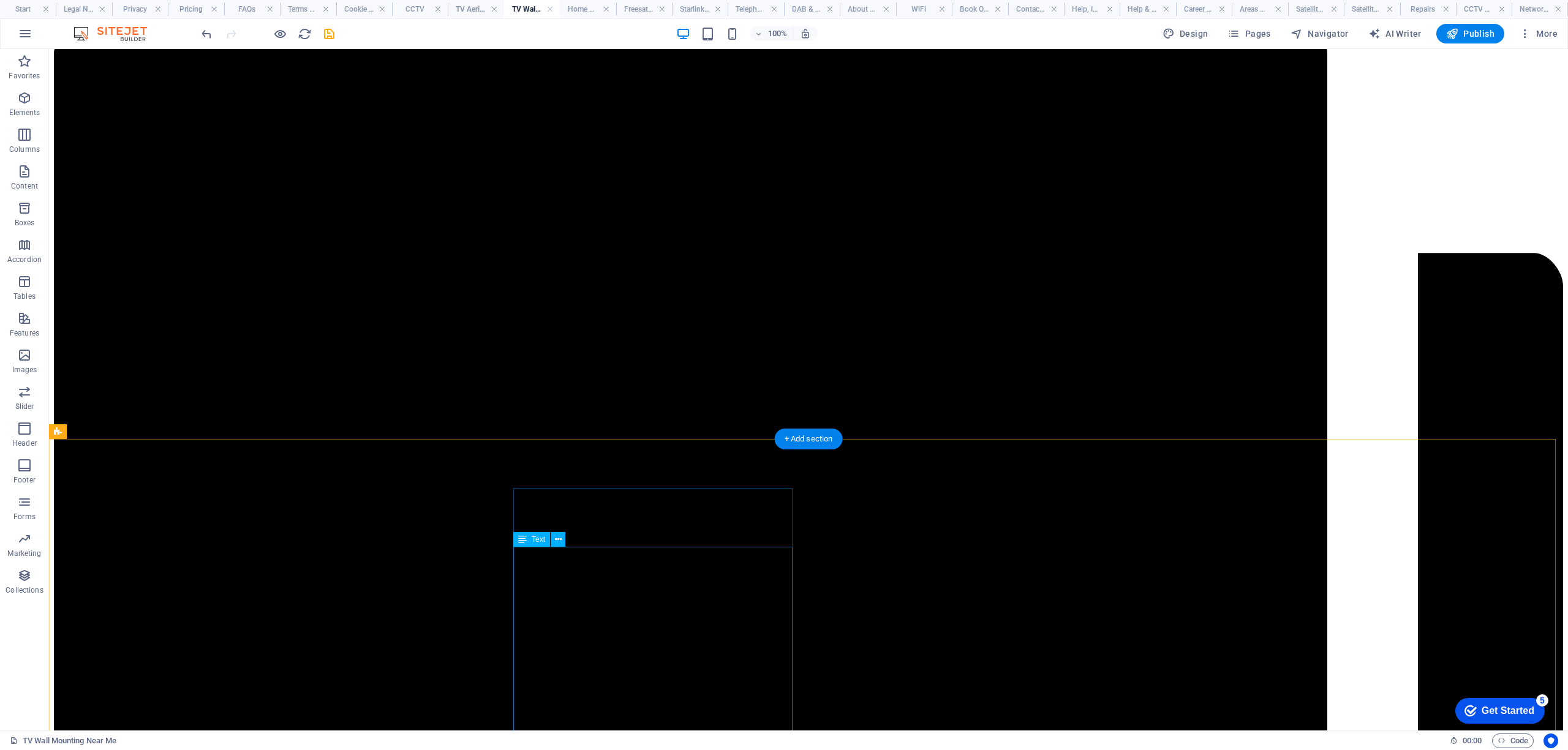
scroll to position [6835, 0]
click at [332, 38] on icon "save" at bounding box center [329, 34] width 14 height 14
click at [579, 5] on h4 "Home Cinema" at bounding box center [588, 9] width 56 height 14
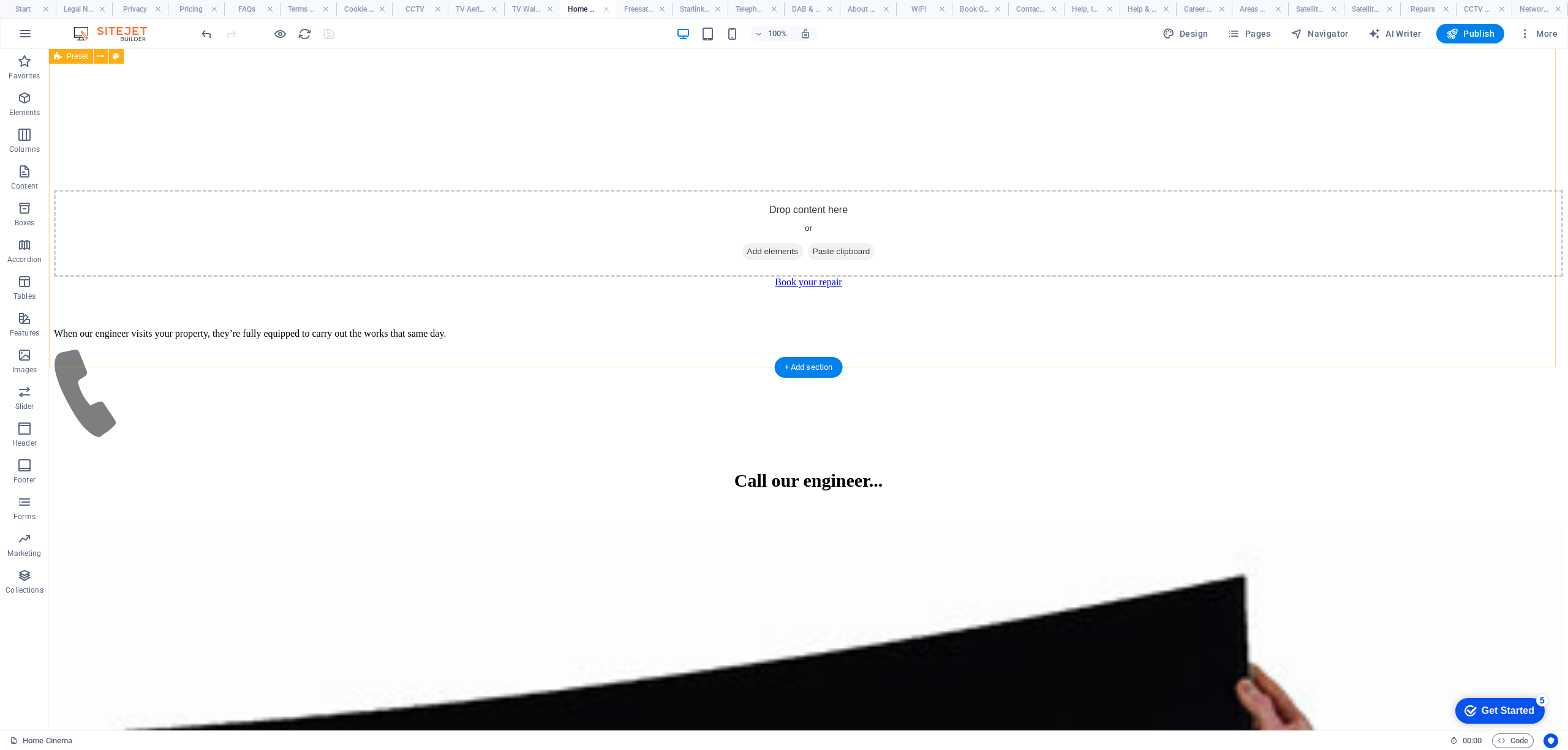
scroll to position [4002, 0]
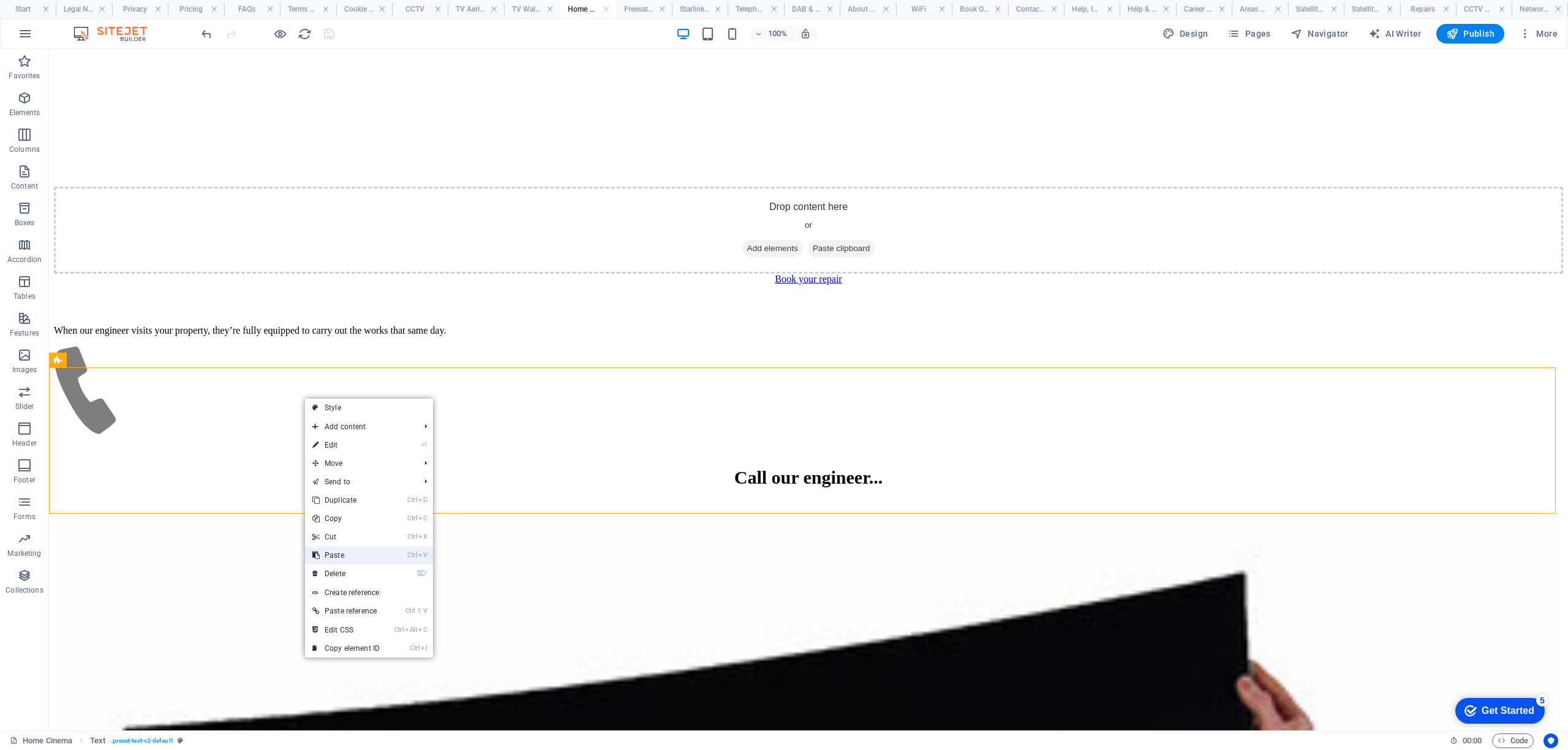
click at [358, 552] on link "Ctrl V Paste" at bounding box center [345, 555] width 82 height 18
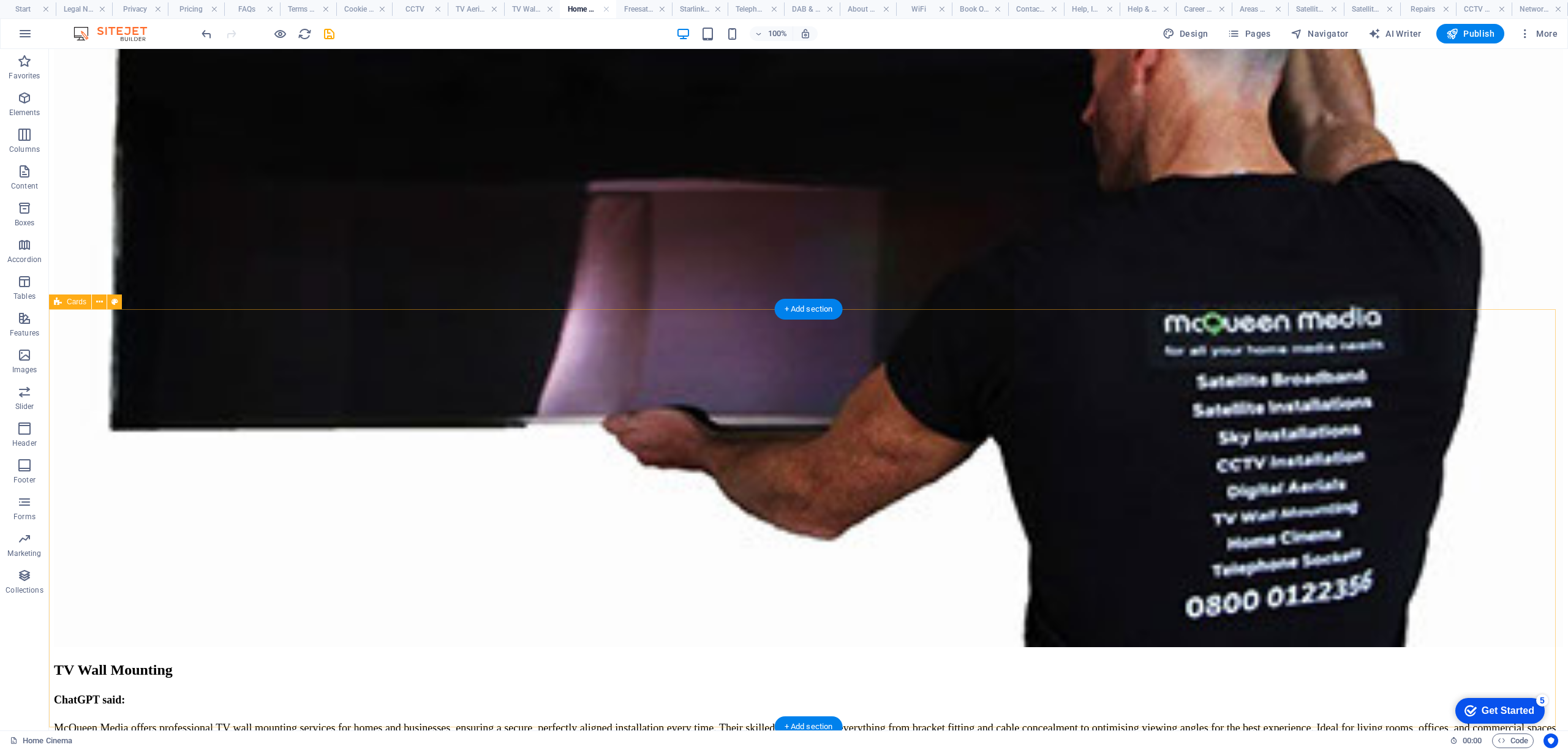
scroll to position [5063, 0]
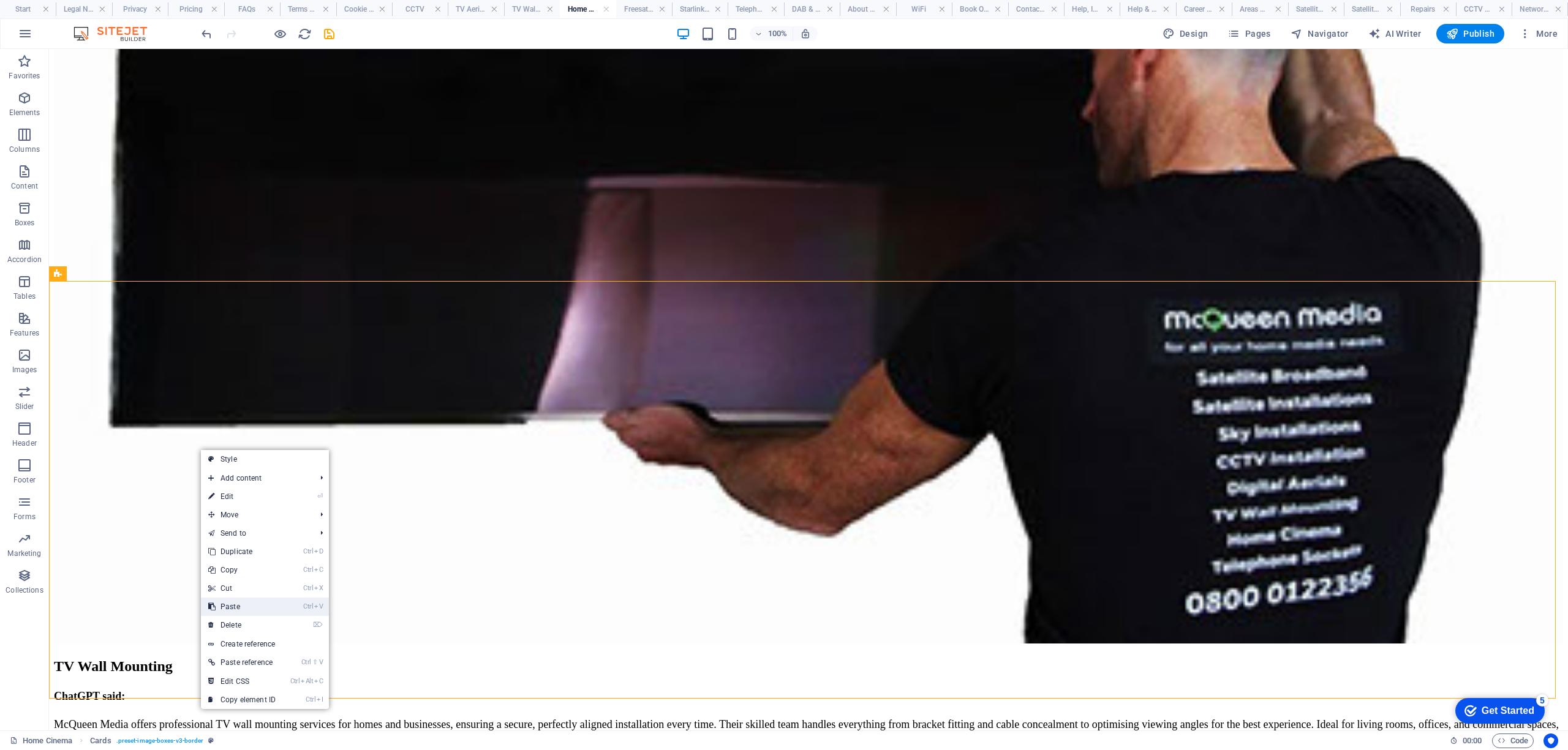
click at [246, 606] on link "Ctrl V Paste" at bounding box center [241, 607] width 82 height 18
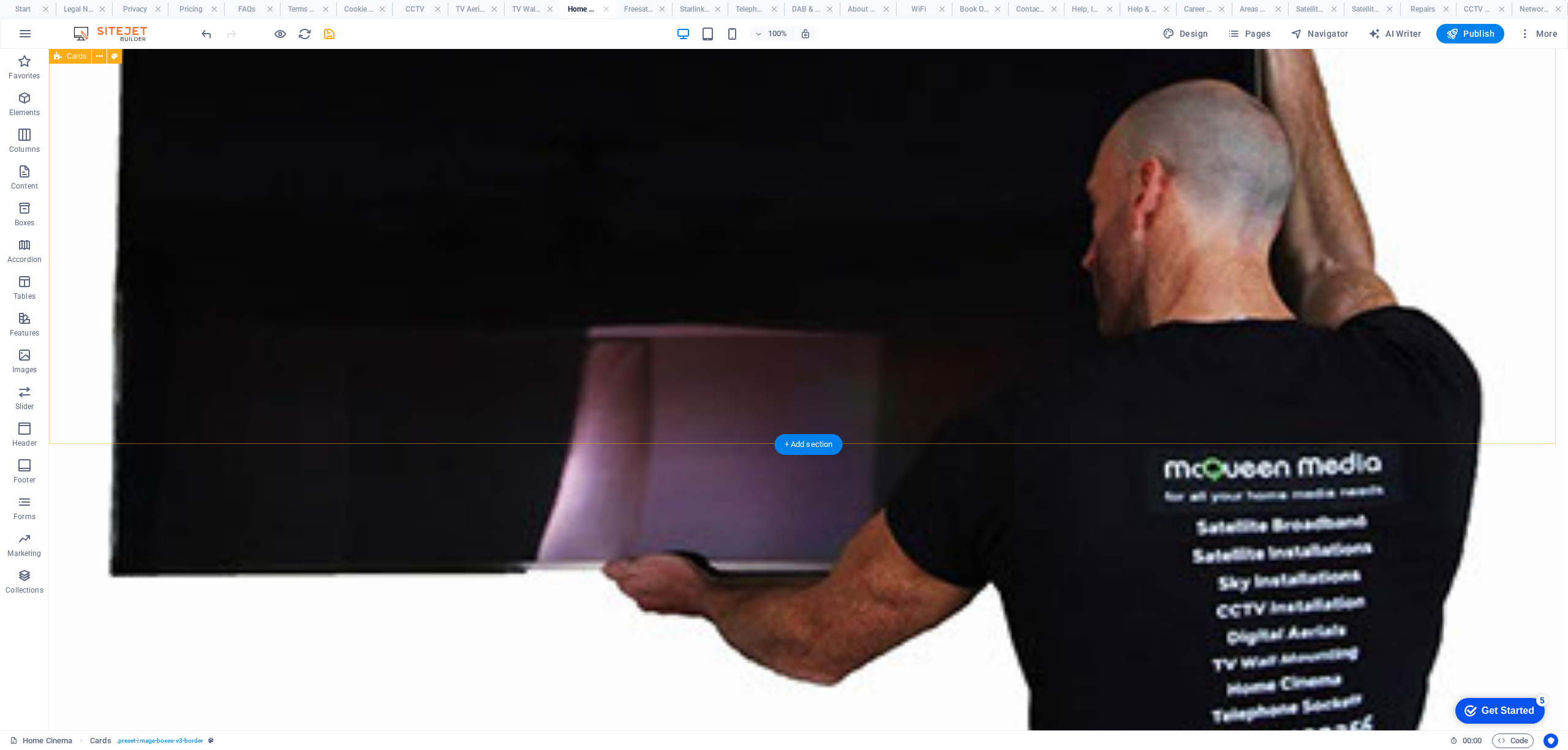
scroll to position [4901, 0]
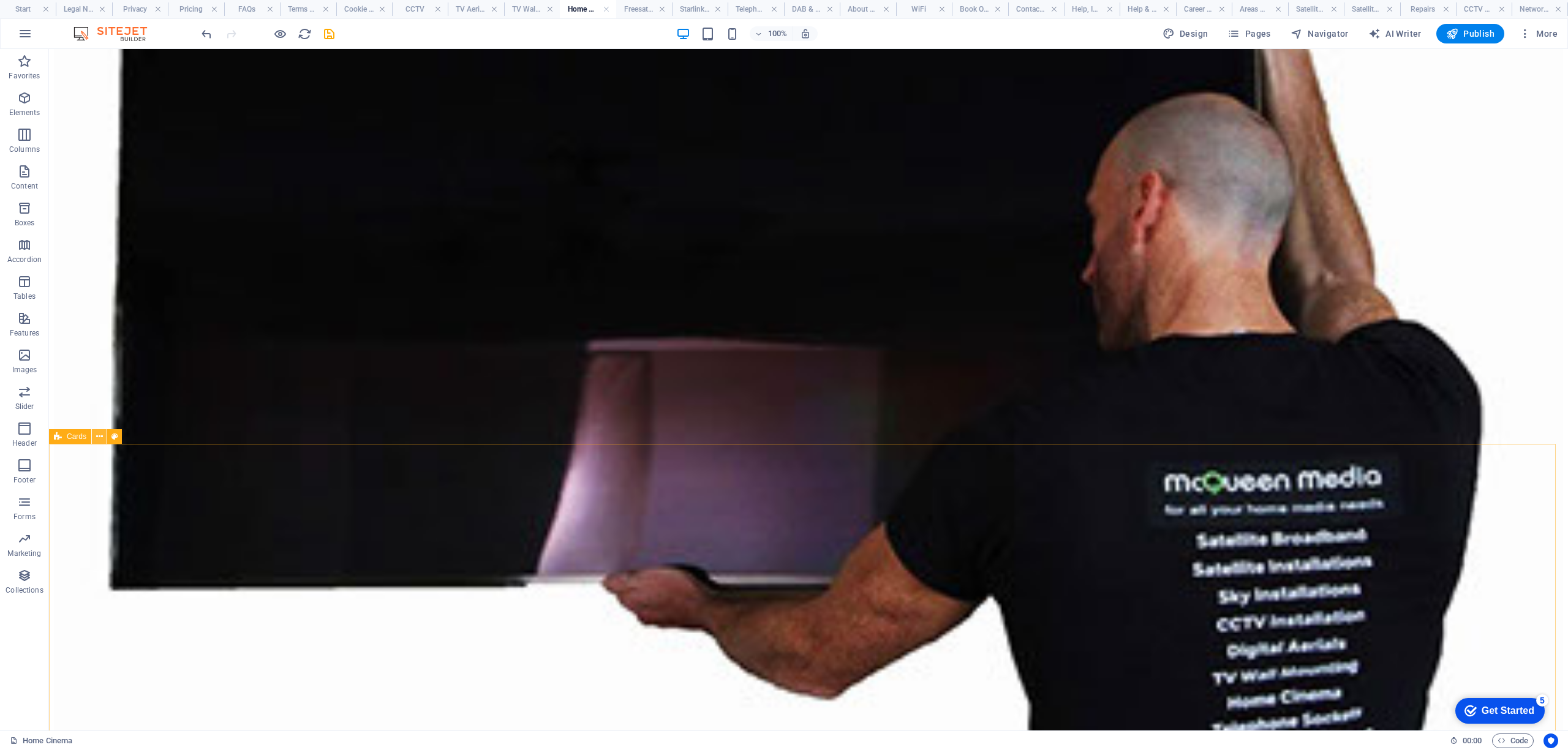
click at [97, 437] on icon at bounding box center [100, 437] width 7 height 13
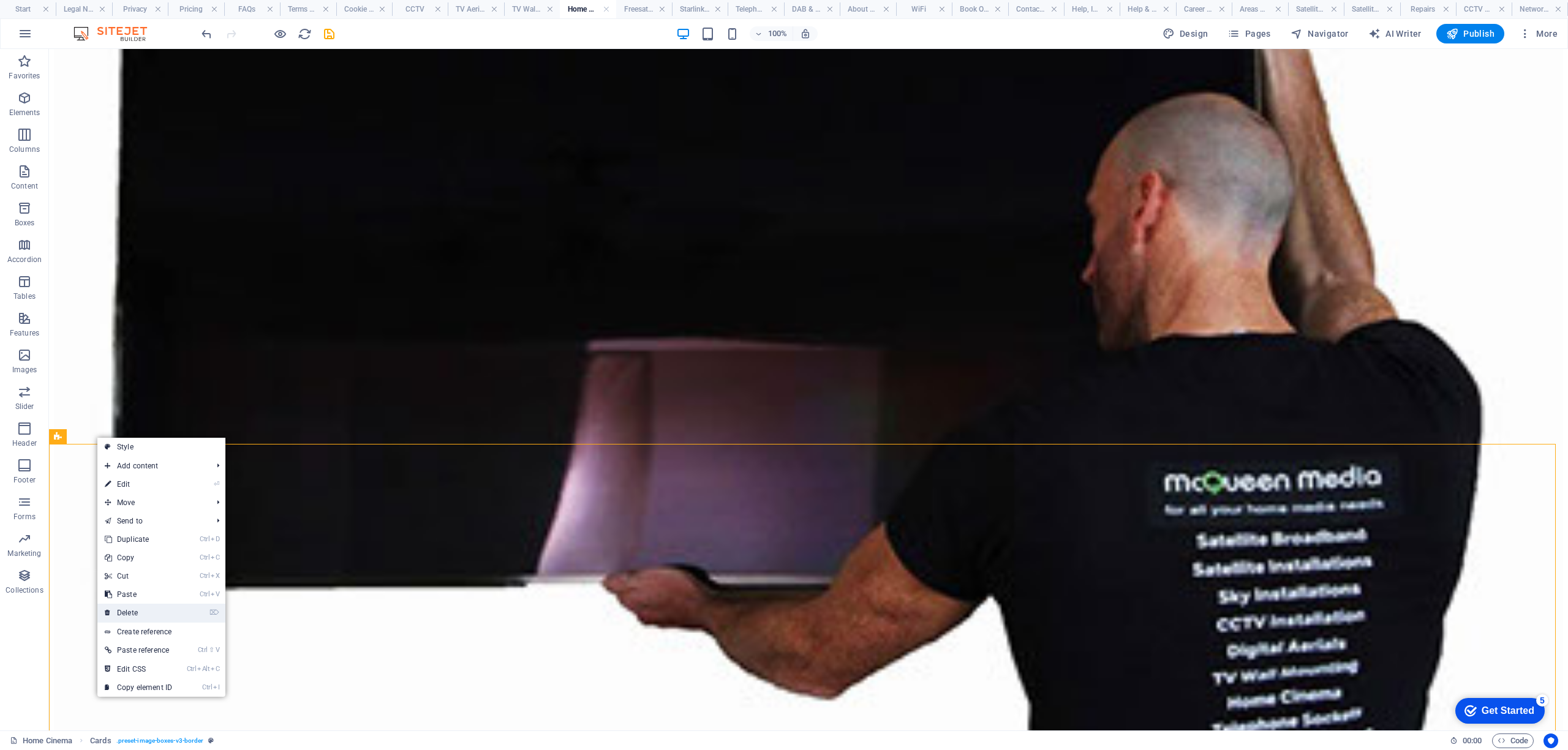
click at [138, 604] on link "⌦ Delete" at bounding box center [138, 613] width 82 height 18
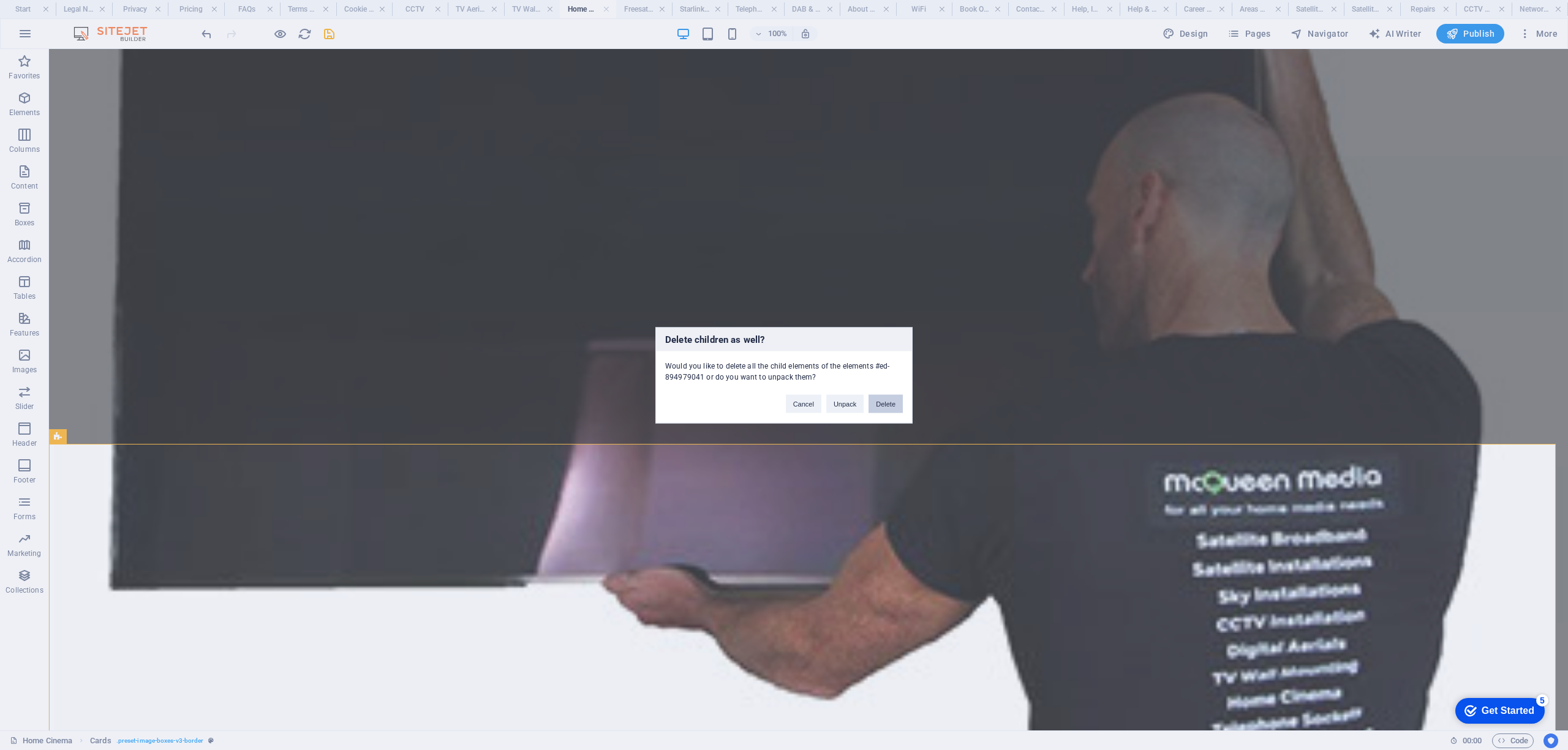
drag, startPoint x: 889, startPoint y: 407, endPoint x: 628, endPoint y: 411, distance: 261.0
click at [889, 407] on button "Delete" at bounding box center [885, 404] width 34 height 18
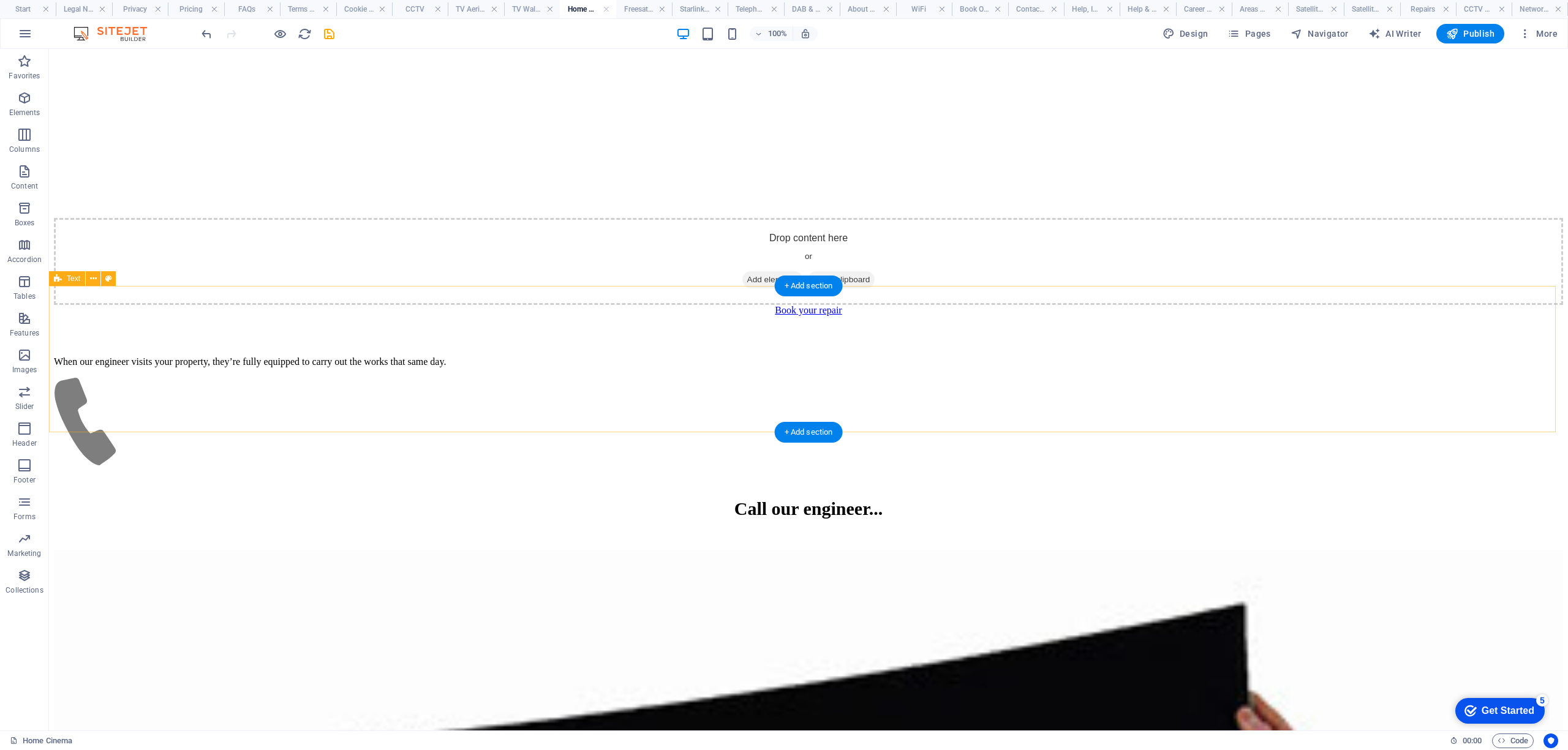
scroll to position [4083, 0]
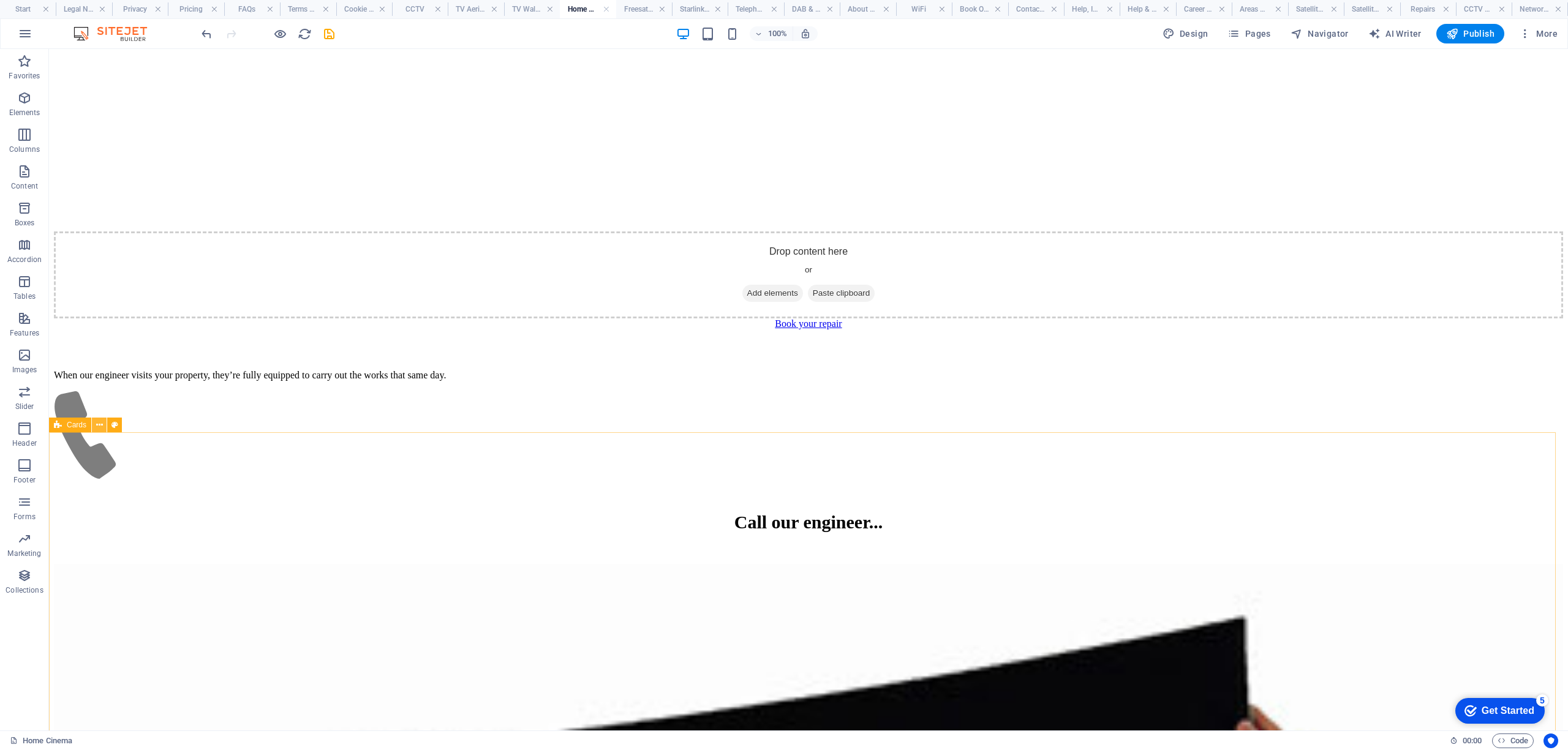
click at [100, 419] on icon at bounding box center [100, 425] width 7 height 13
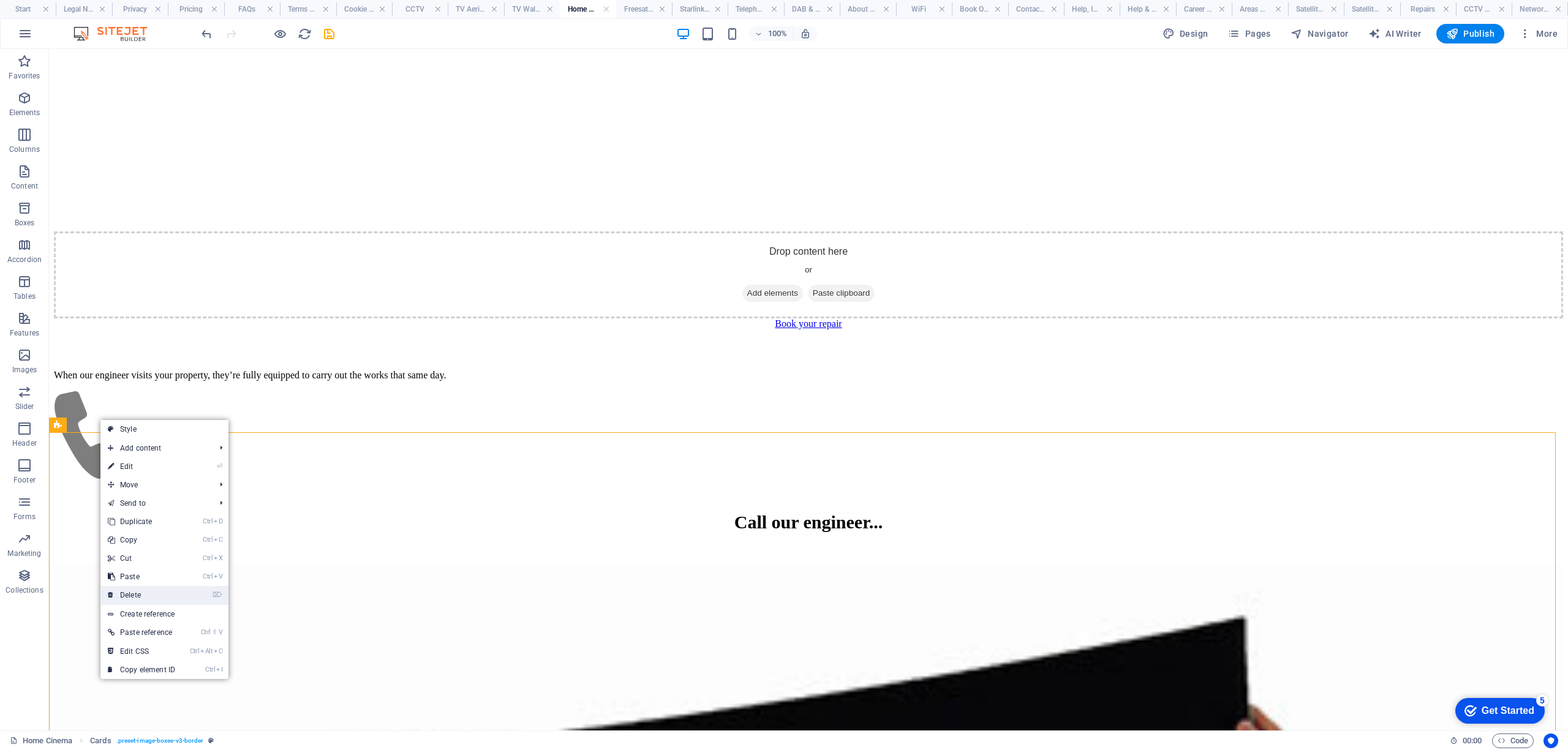
click at [140, 591] on link "⌦ Delete" at bounding box center [141, 595] width 82 height 18
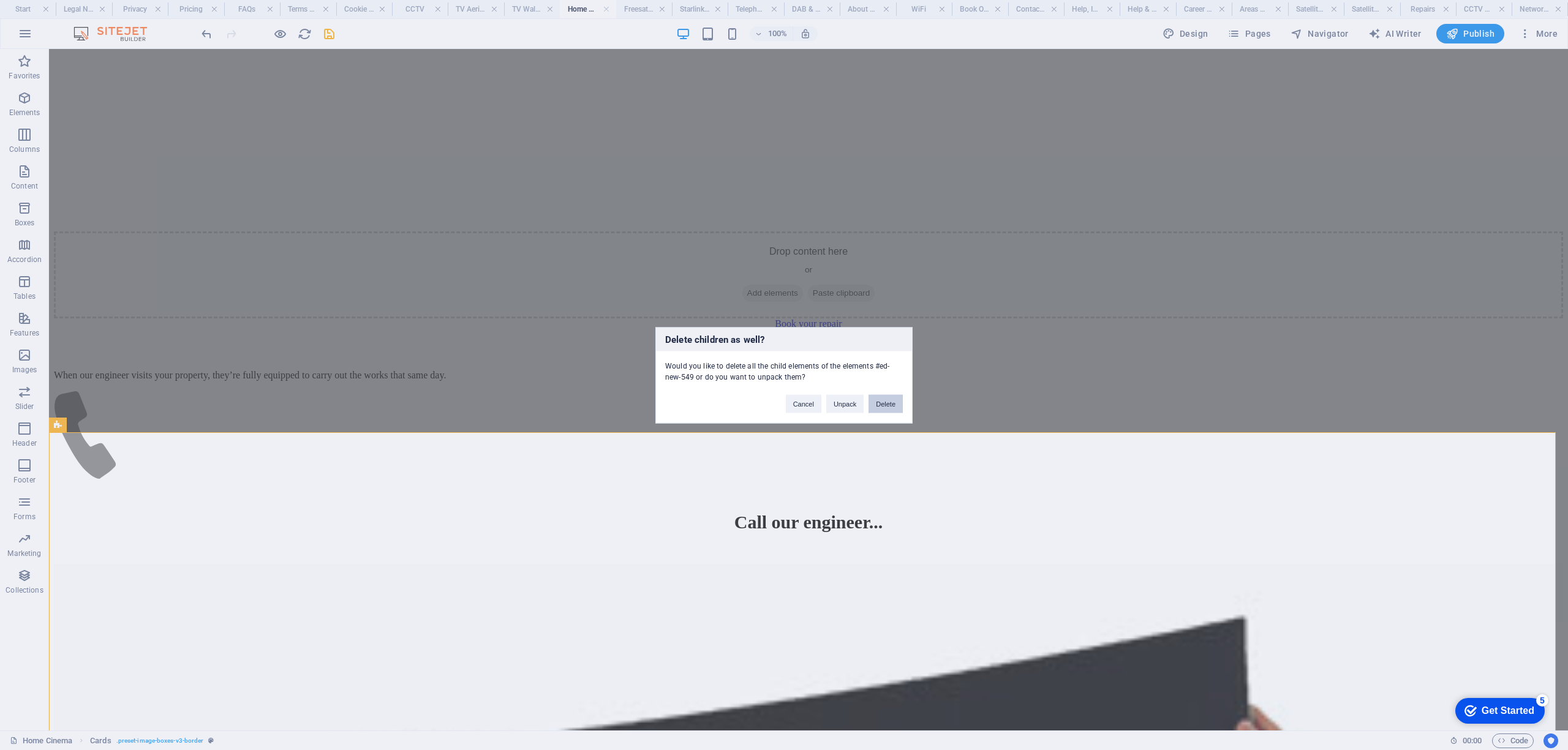
click at [881, 404] on button "Delete" at bounding box center [885, 404] width 34 height 18
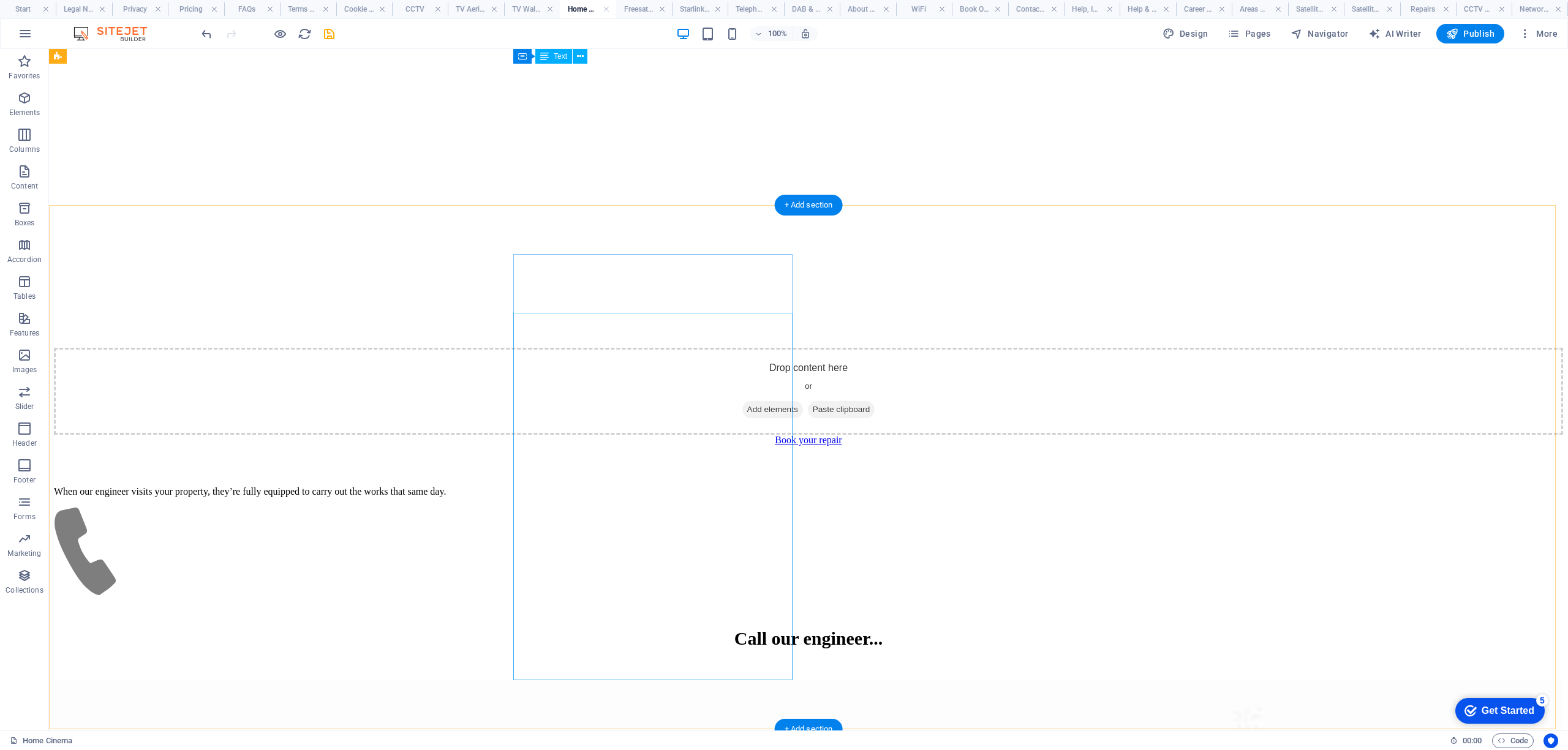
scroll to position [3640, 0]
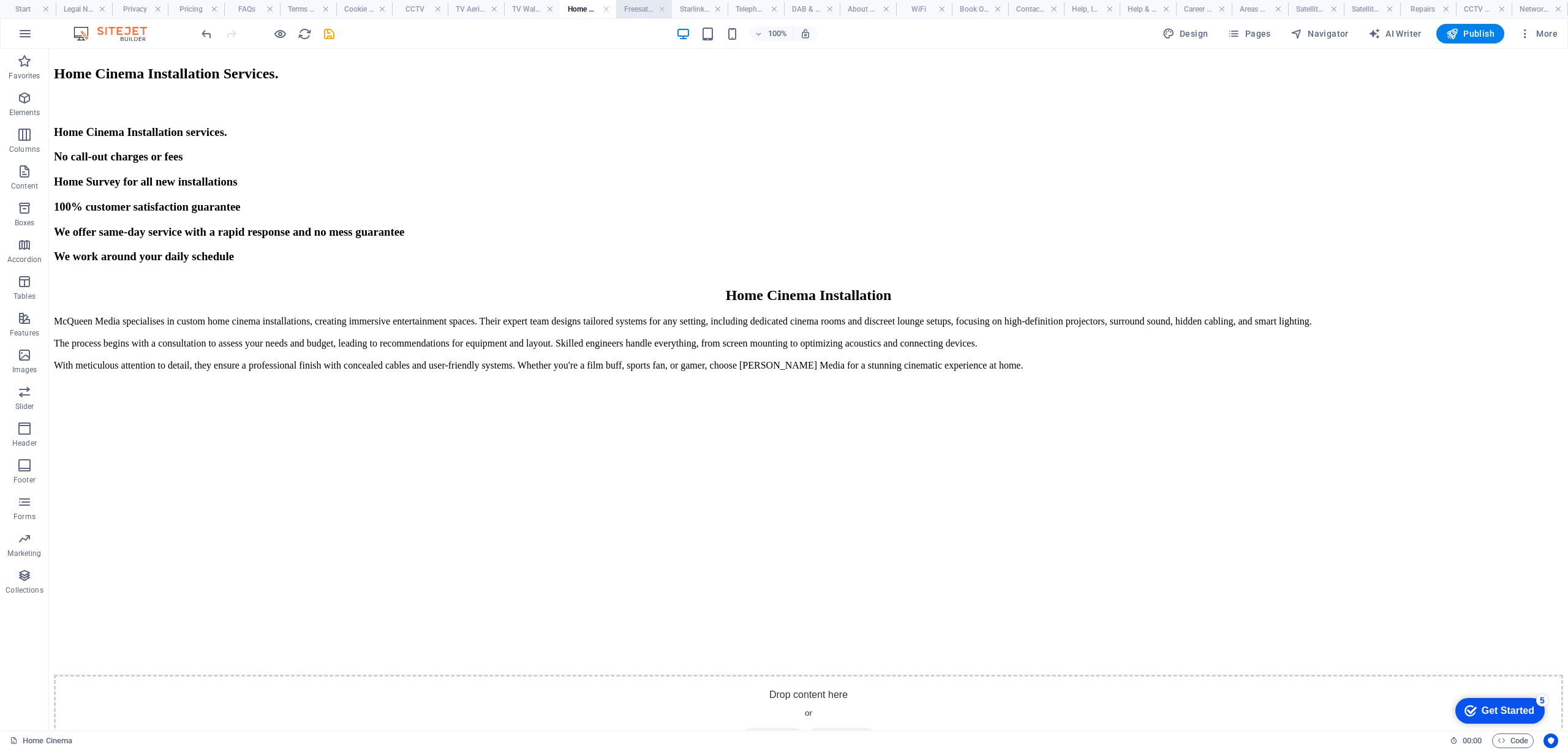
click at [633, 12] on h4 "Freesat Installation" at bounding box center [643, 9] width 56 height 14
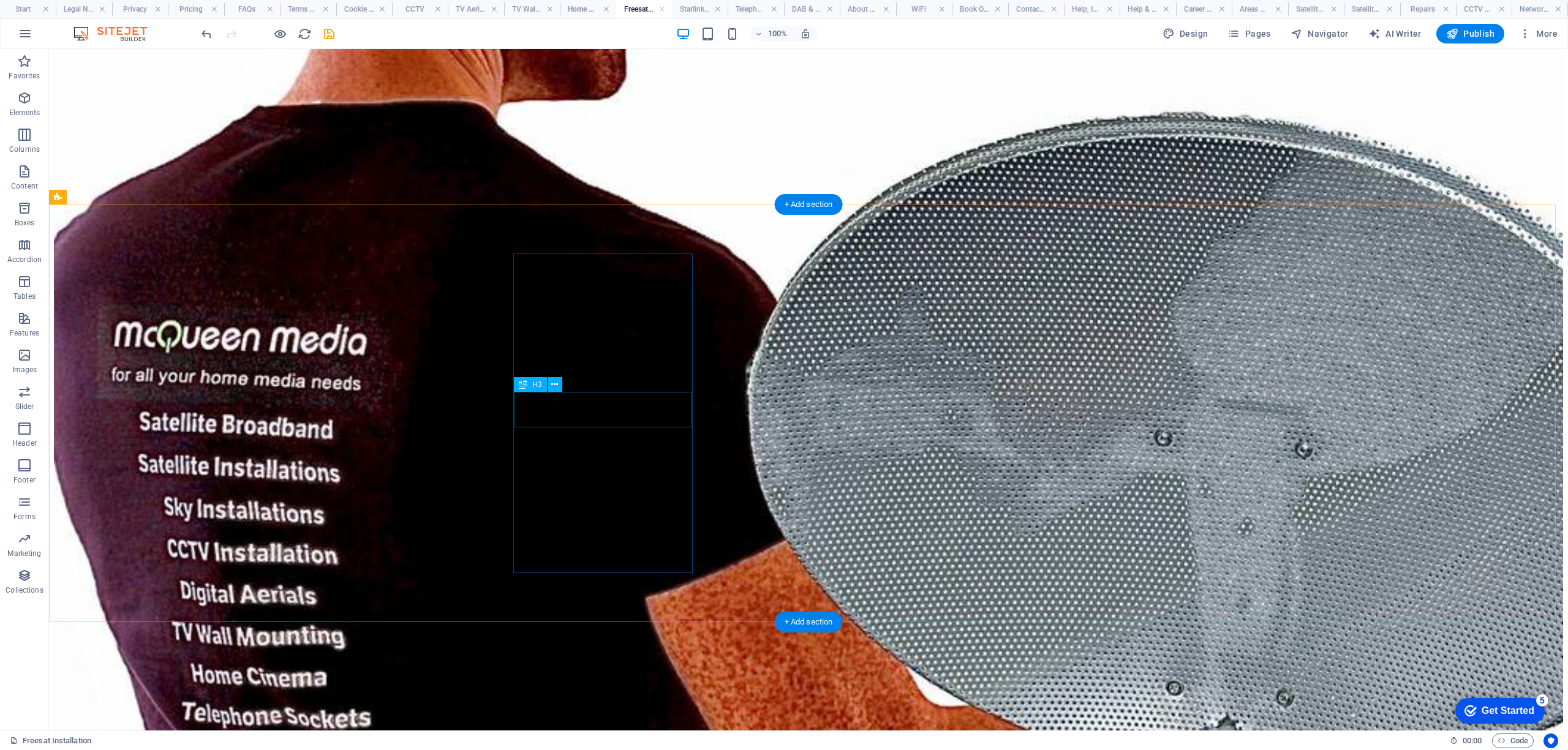
scroll to position [3757, 0]
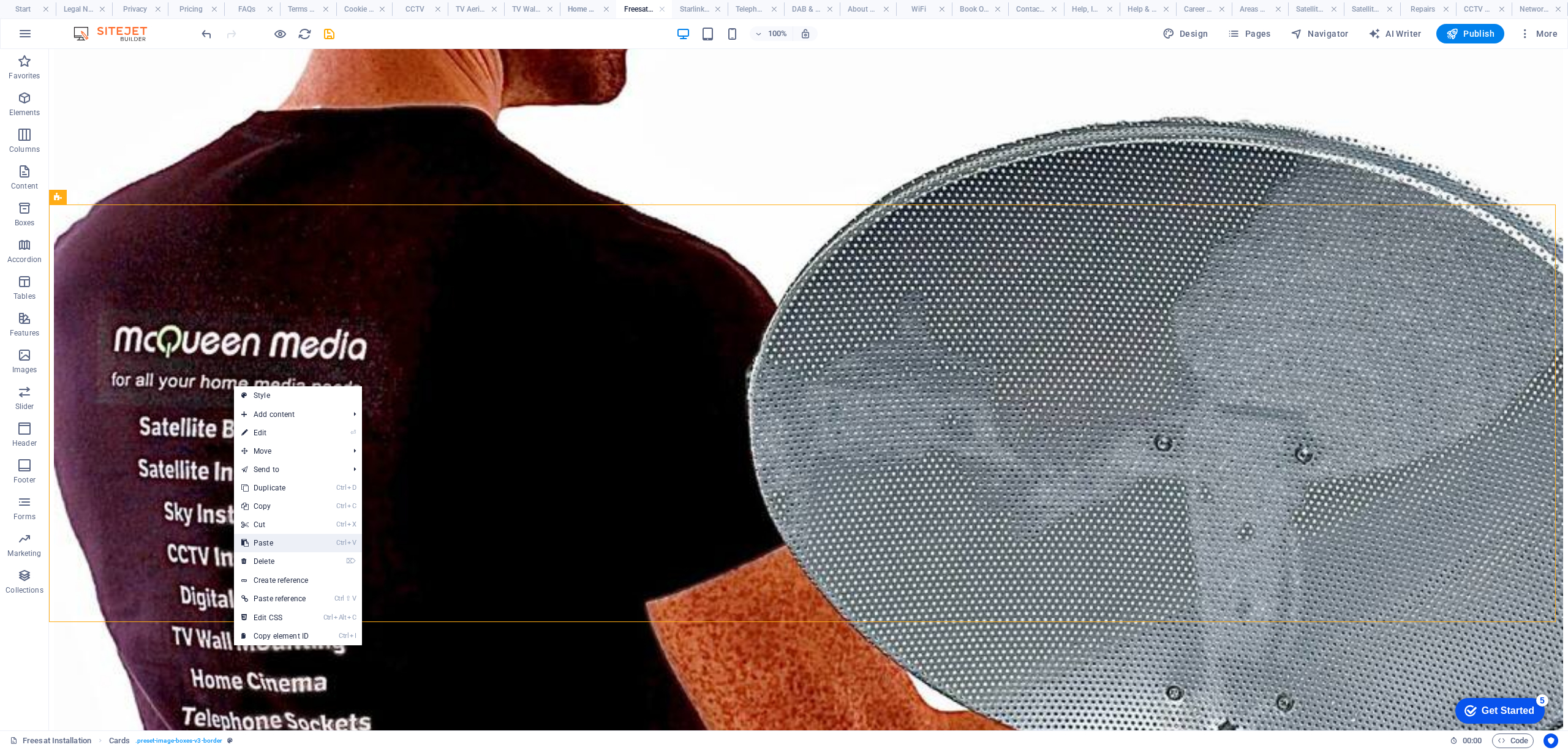
click at [275, 536] on link "Ctrl V Paste" at bounding box center [274, 543] width 82 height 18
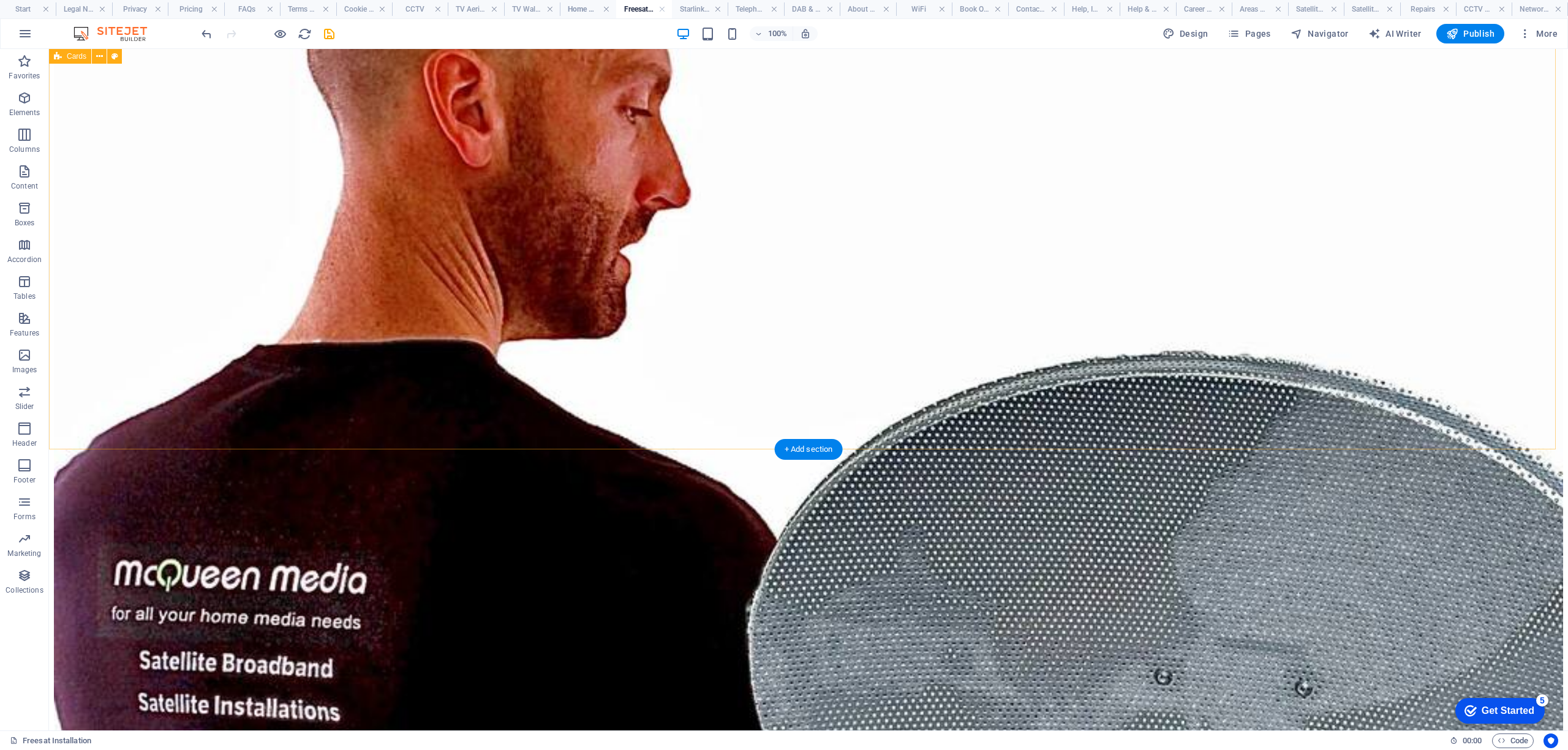
scroll to position [3512, 0]
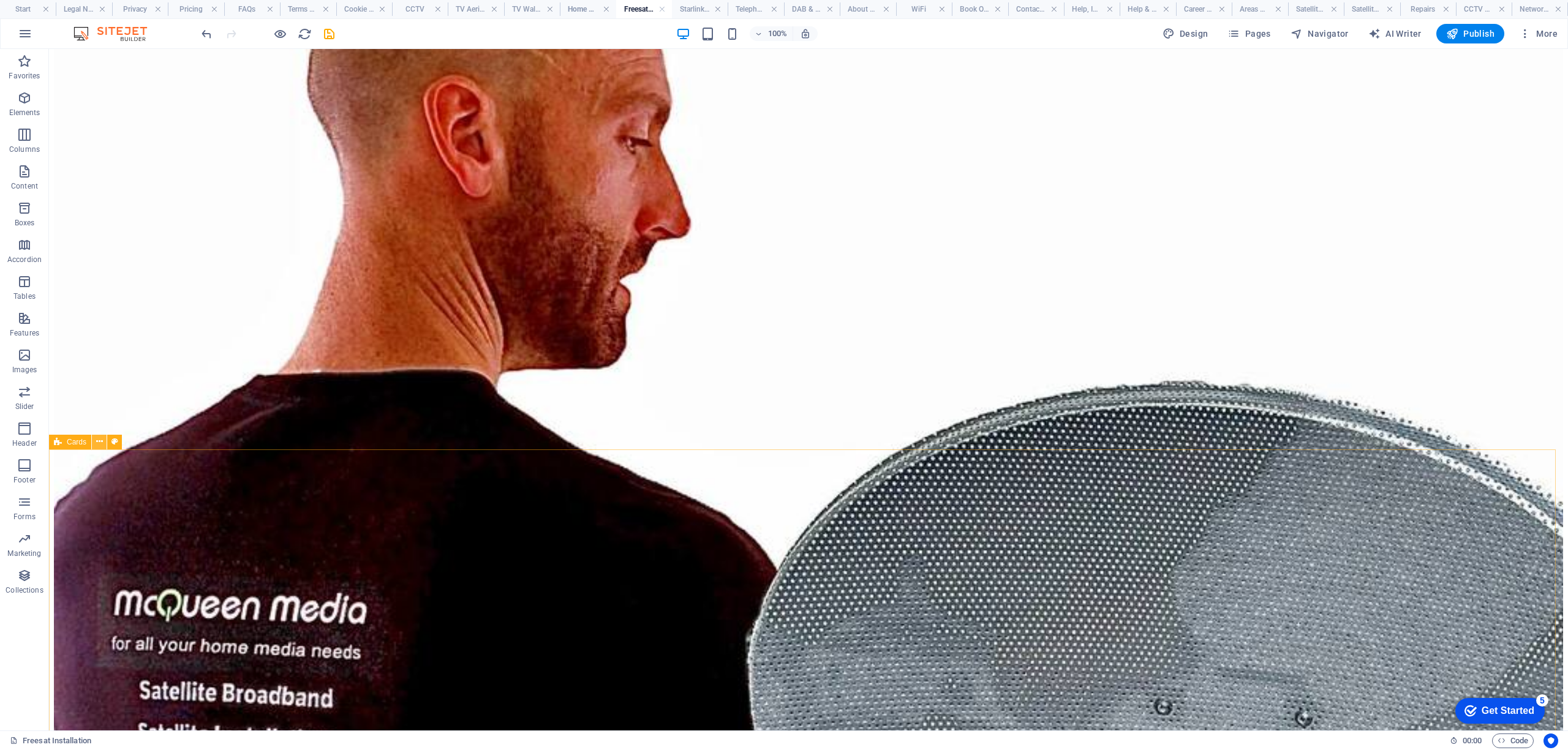
click at [103, 444] on button at bounding box center [99, 442] width 15 height 15
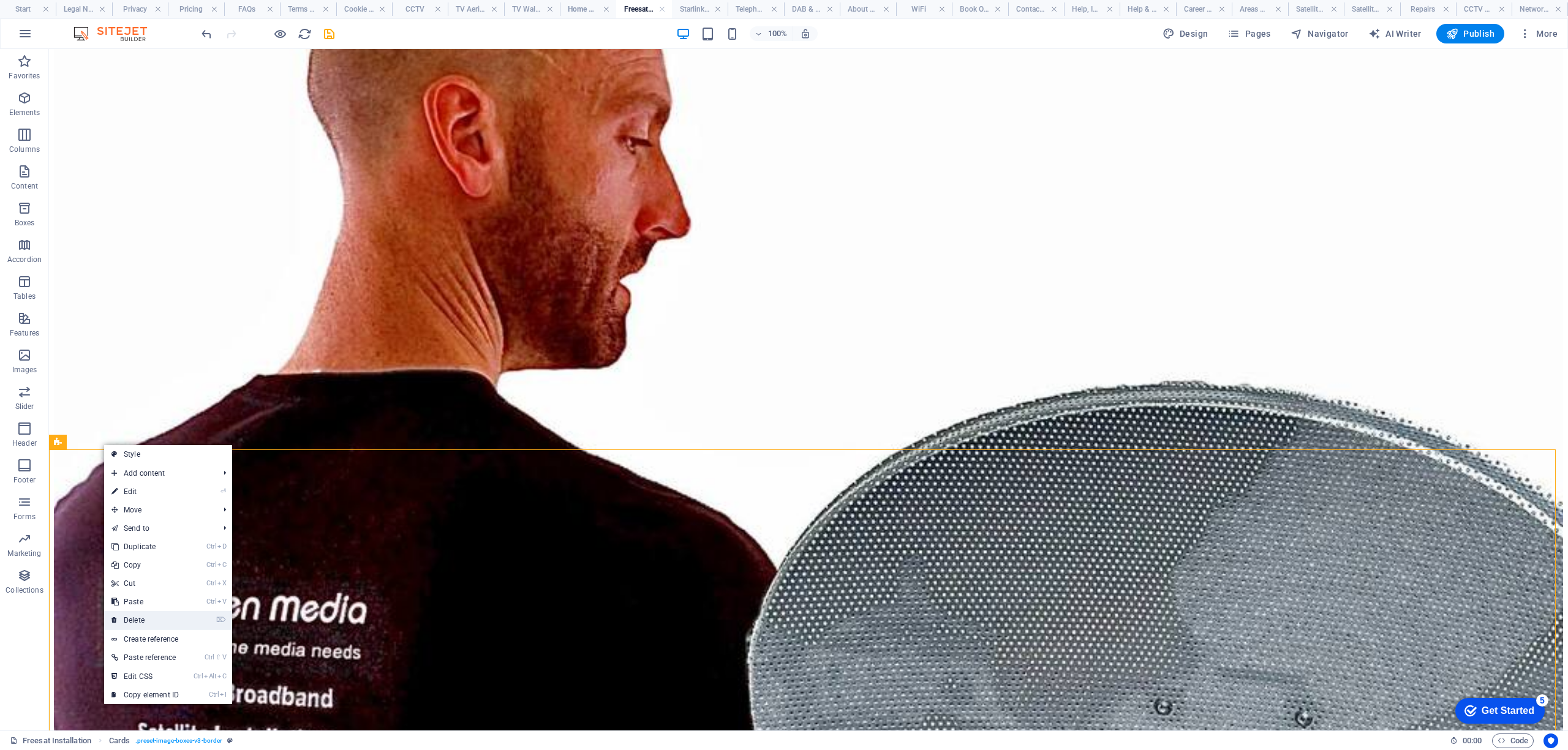
click at [143, 618] on link "⌦ Delete" at bounding box center [145, 621] width 82 height 18
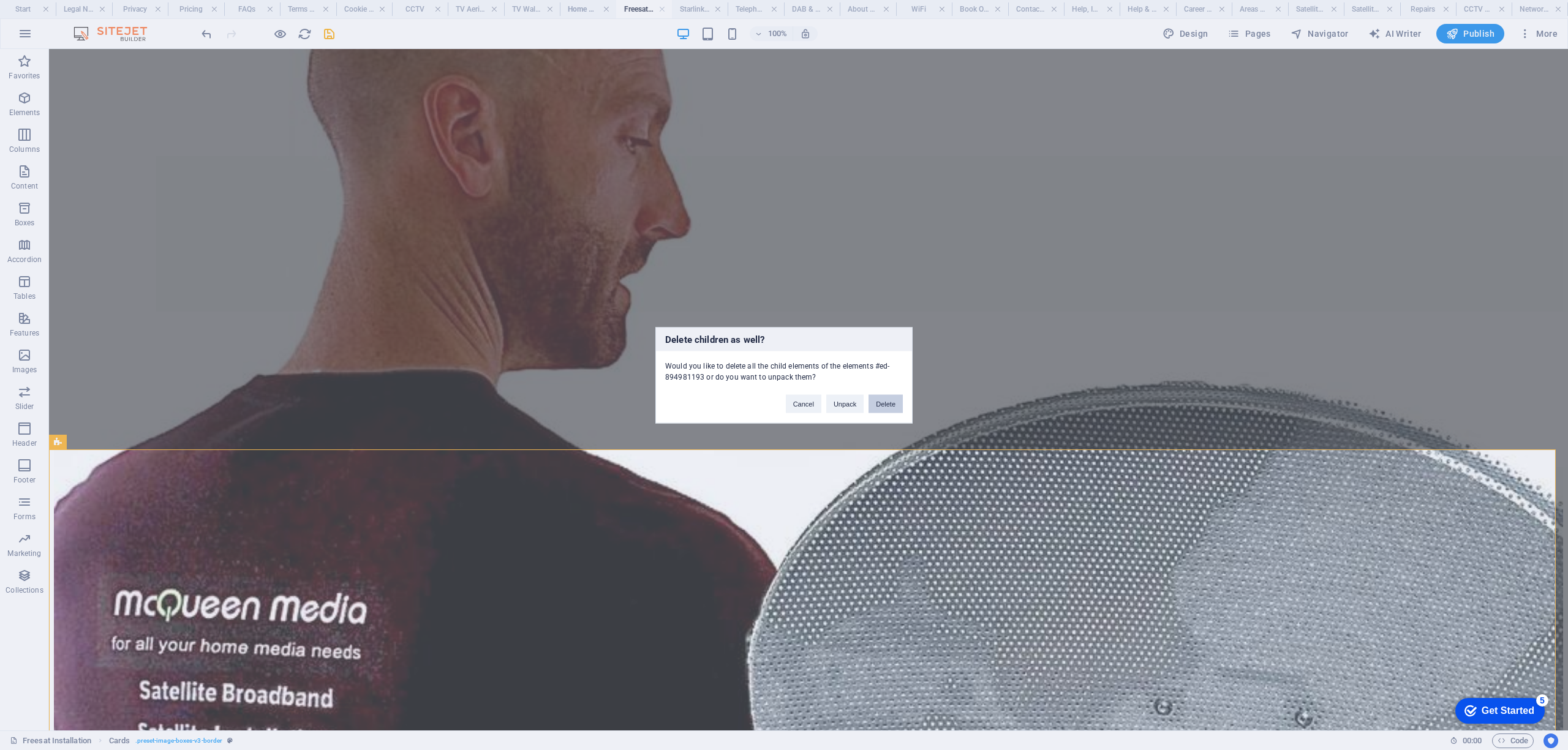
click at [878, 405] on button "Delete" at bounding box center [885, 404] width 34 height 18
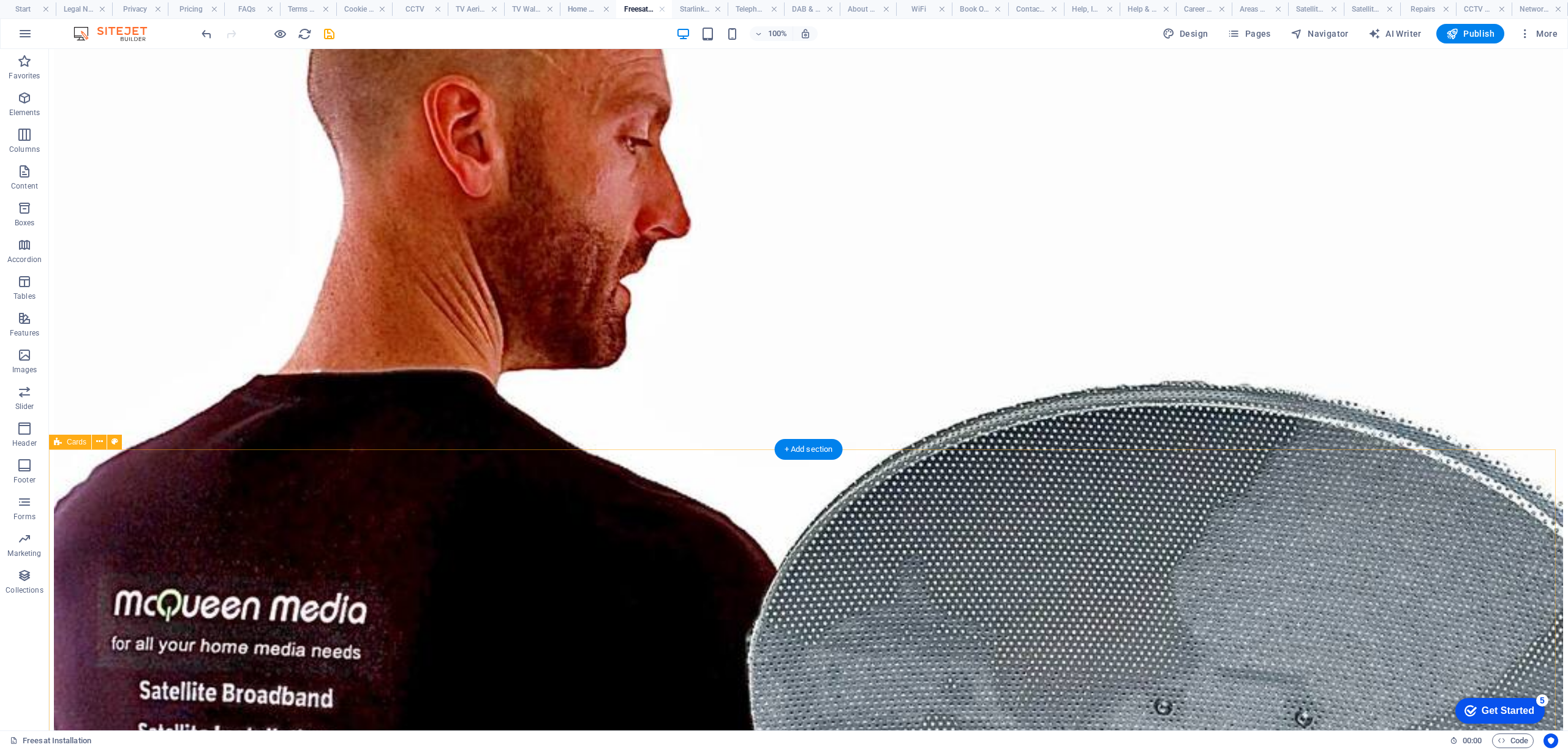
scroll to position [3185, 0]
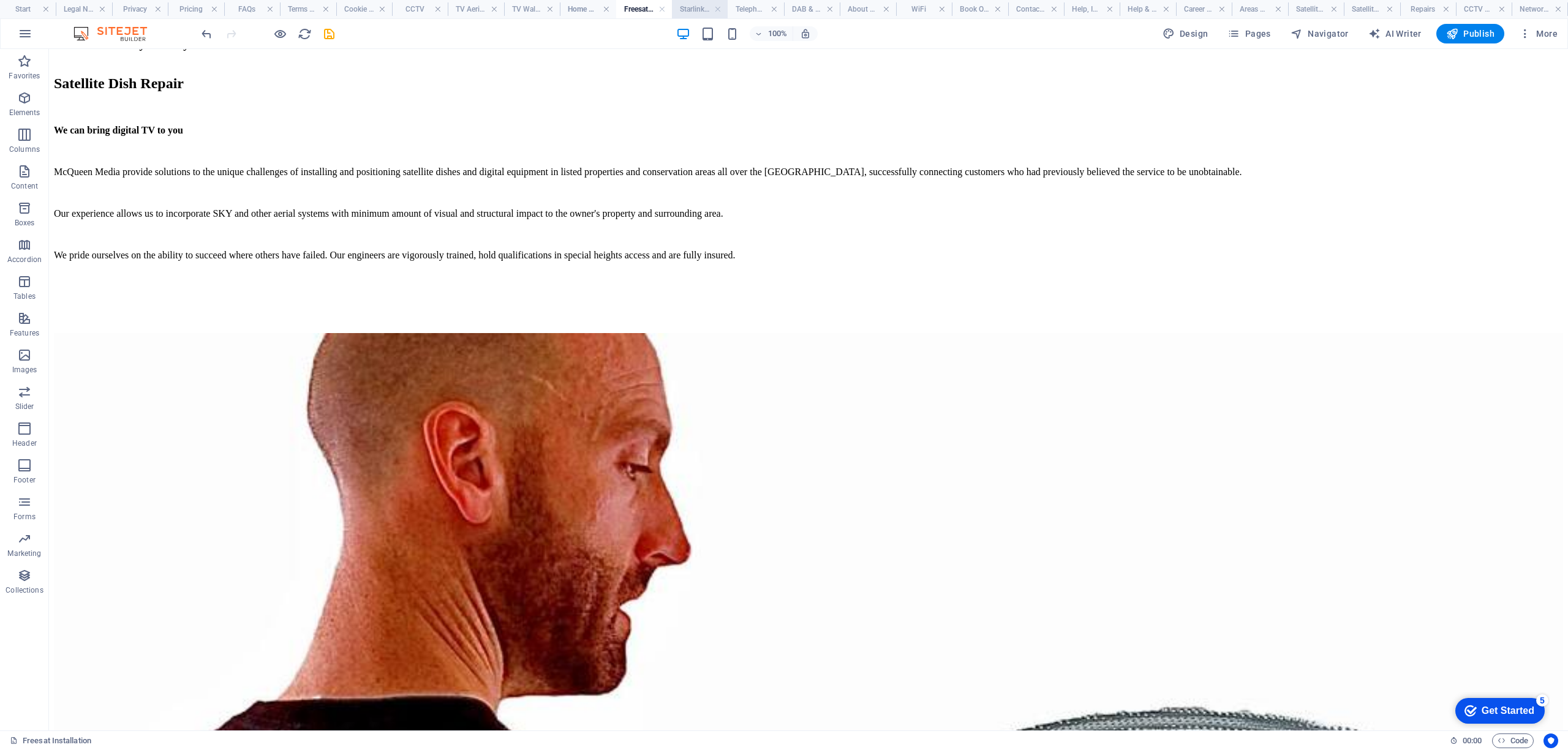
click at [689, 11] on h4 "Starlink Installation" at bounding box center [699, 9] width 56 height 14
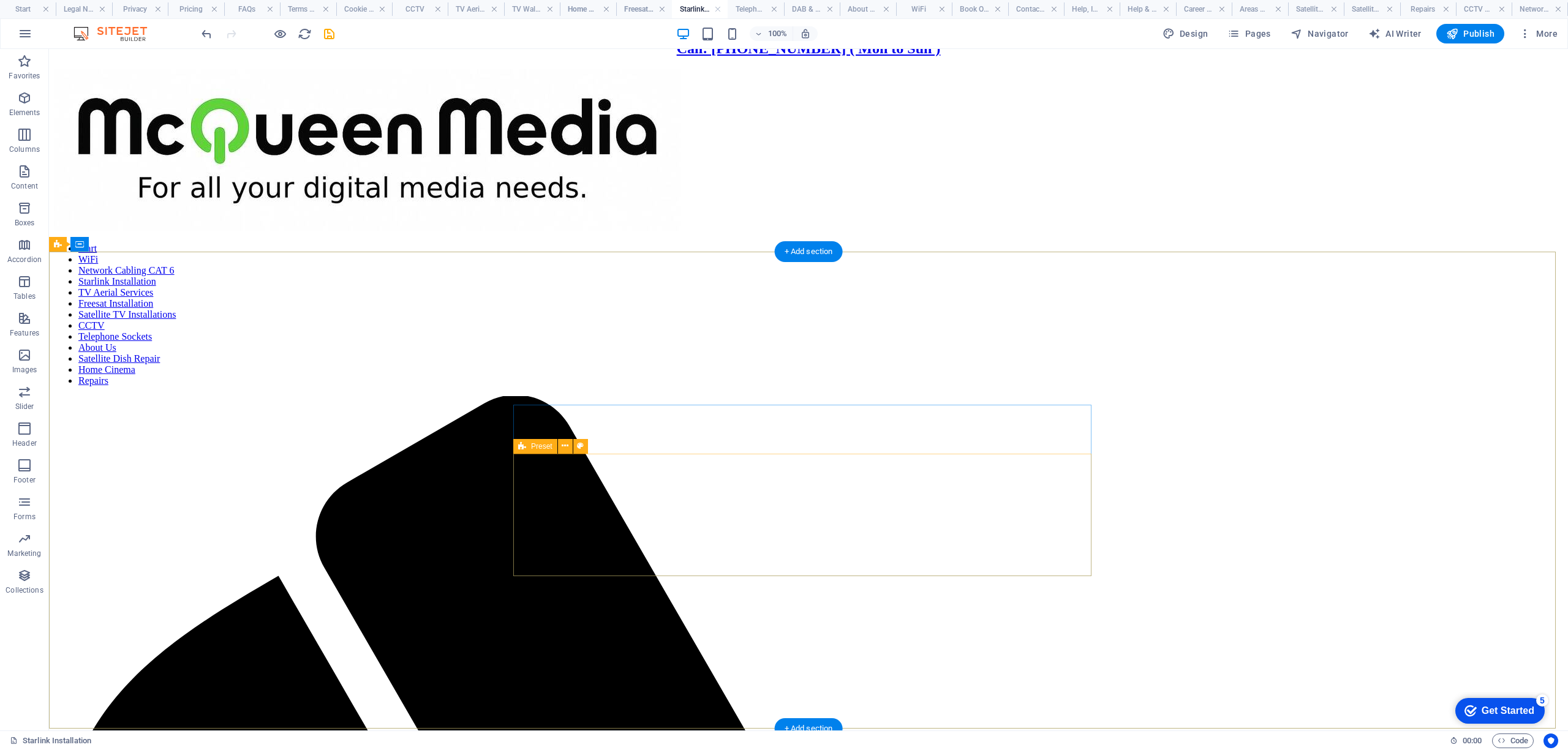
scroll to position [0, 0]
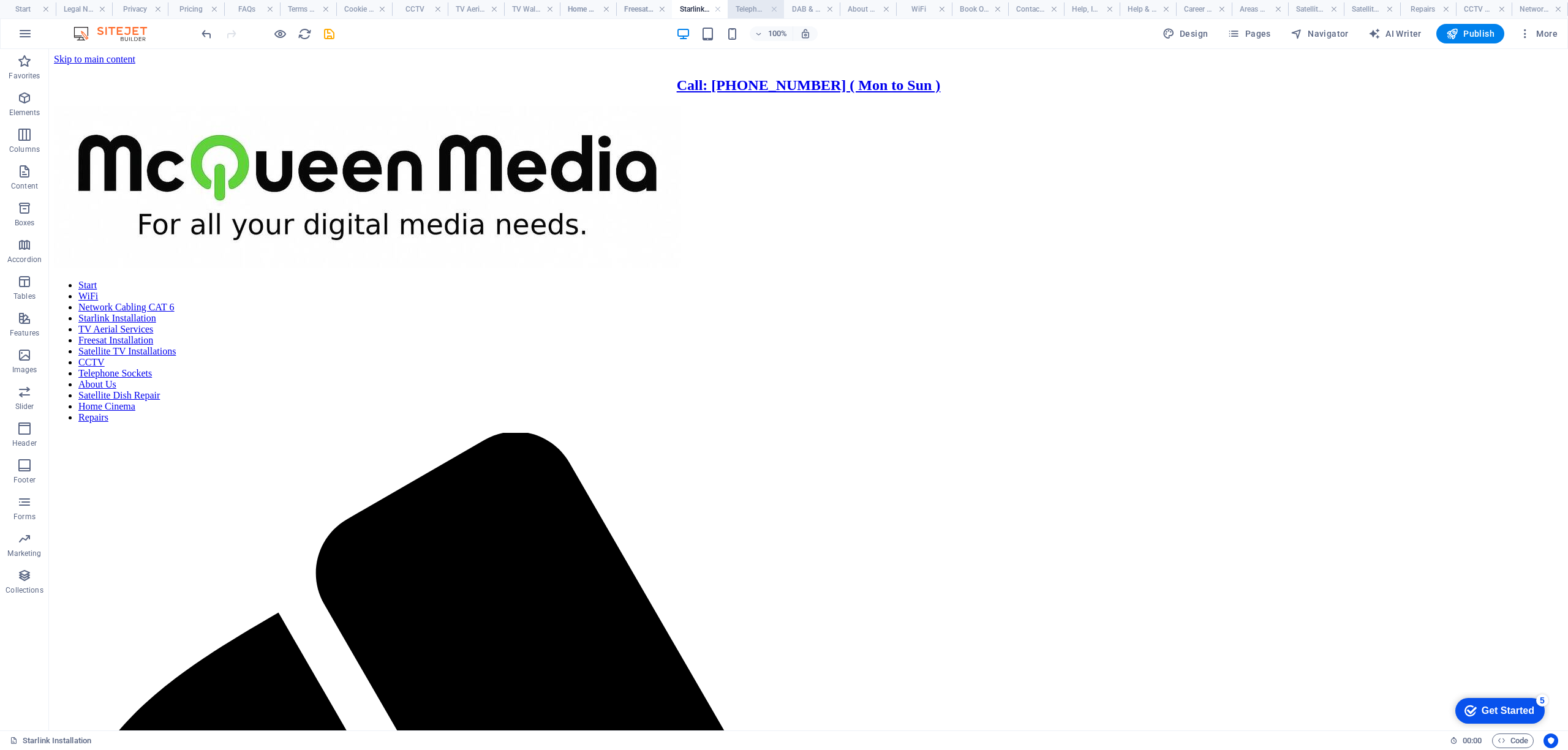
click at [746, 6] on h4 "Telephone Sockets" at bounding box center [755, 9] width 56 height 14
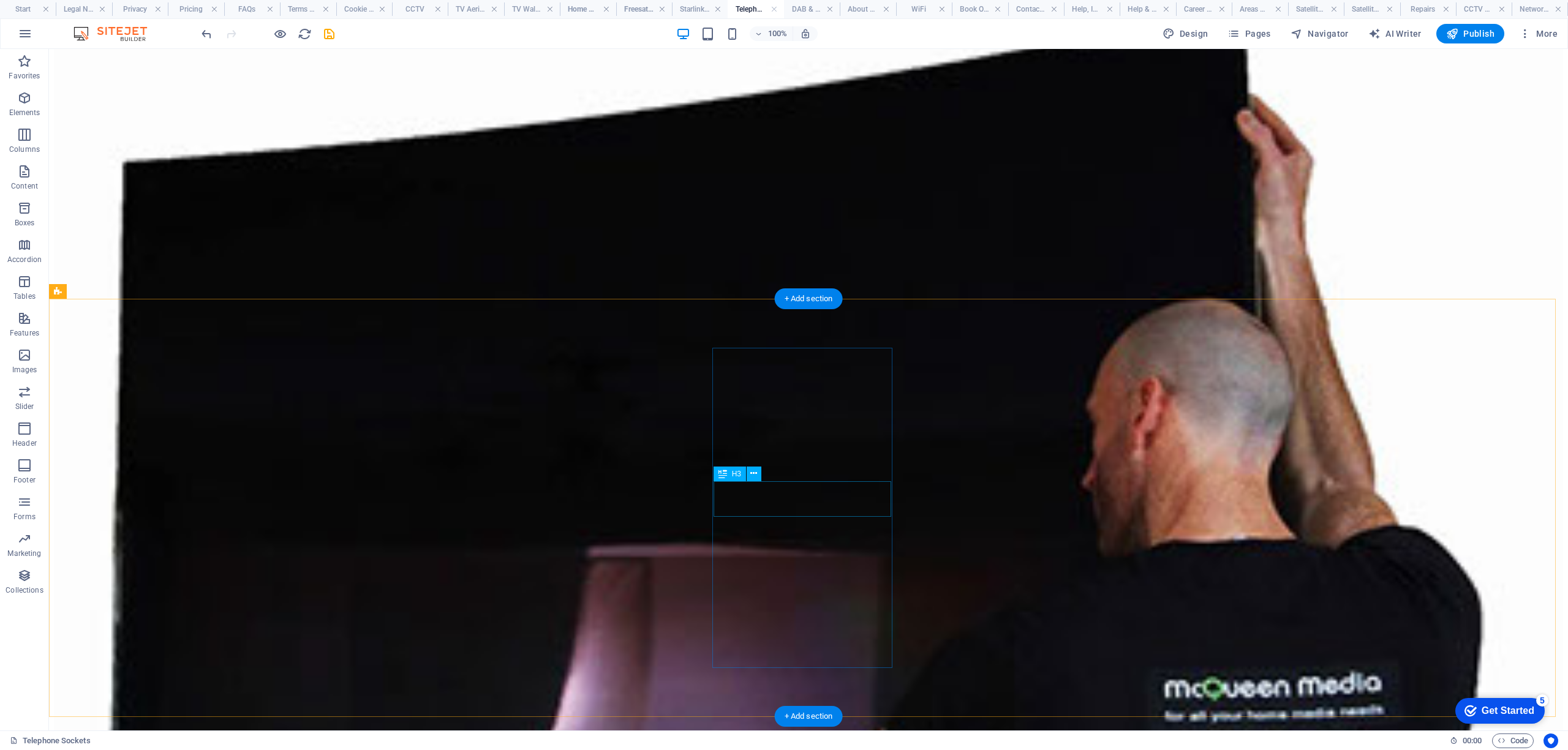
scroll to position [4819, 0]
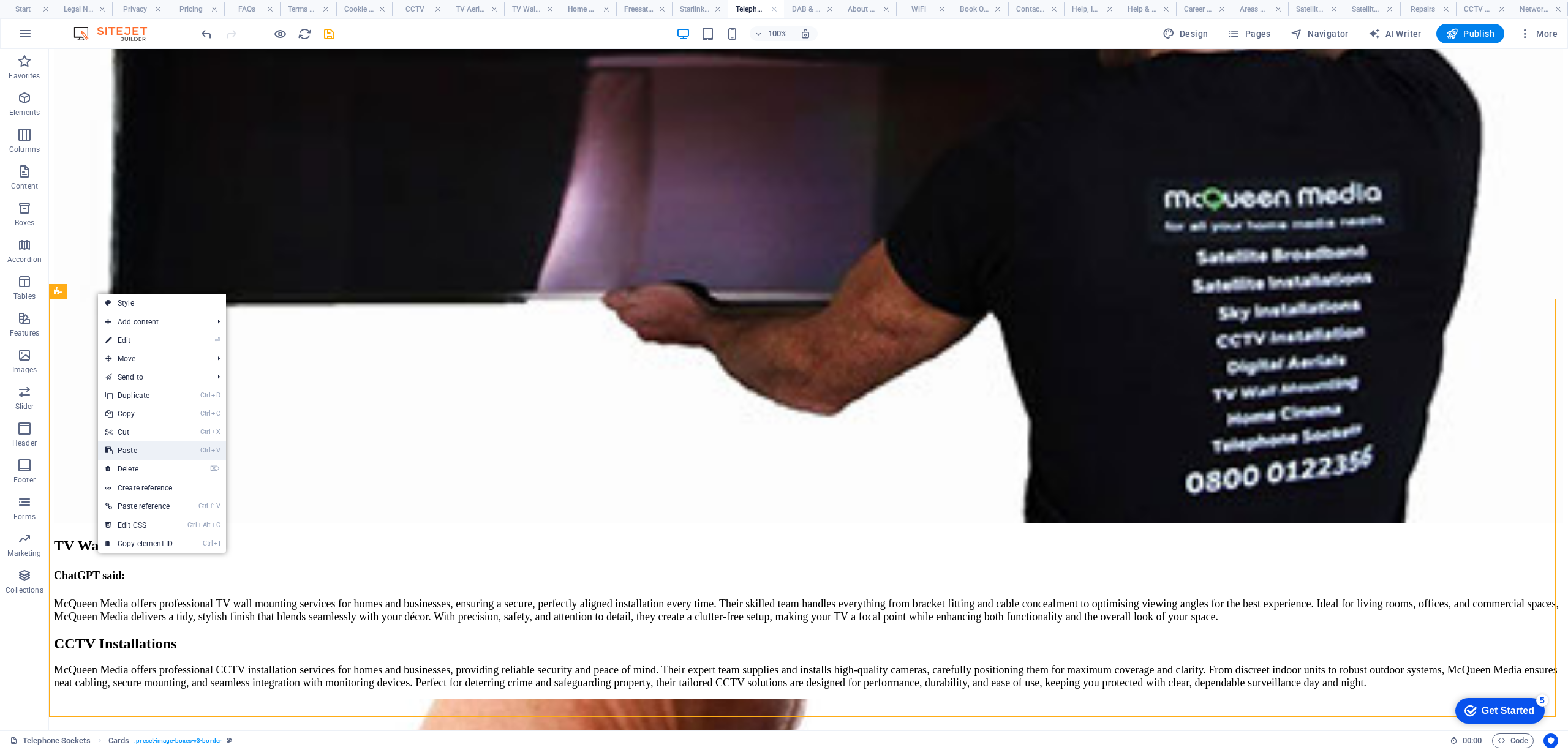
click at [126, 454] on link "Ctrl V Paste" at bounding box center [139, 451] width 82 height 18
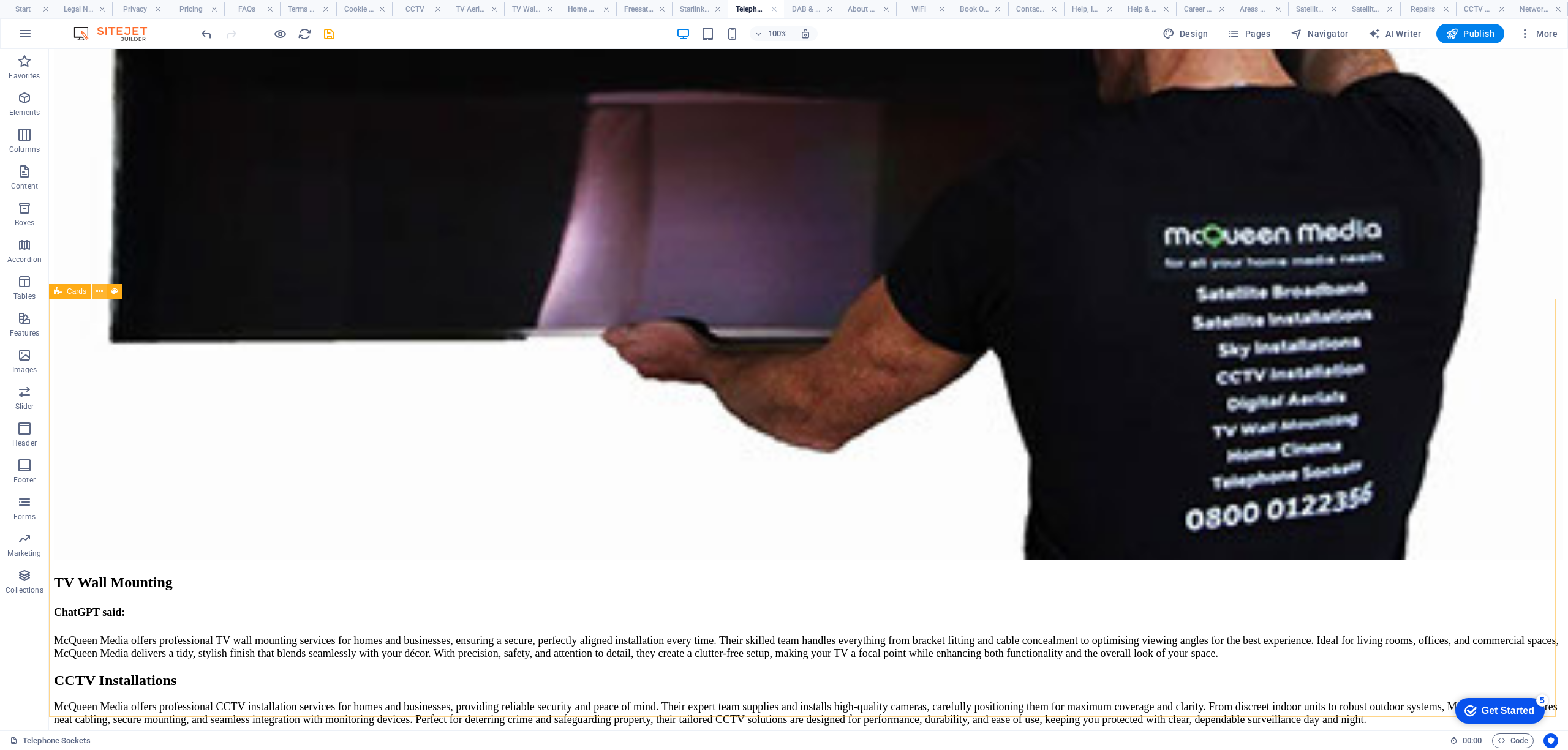
click at [99, 292] on icon at bounding box center [100, 292] width 7 height 13
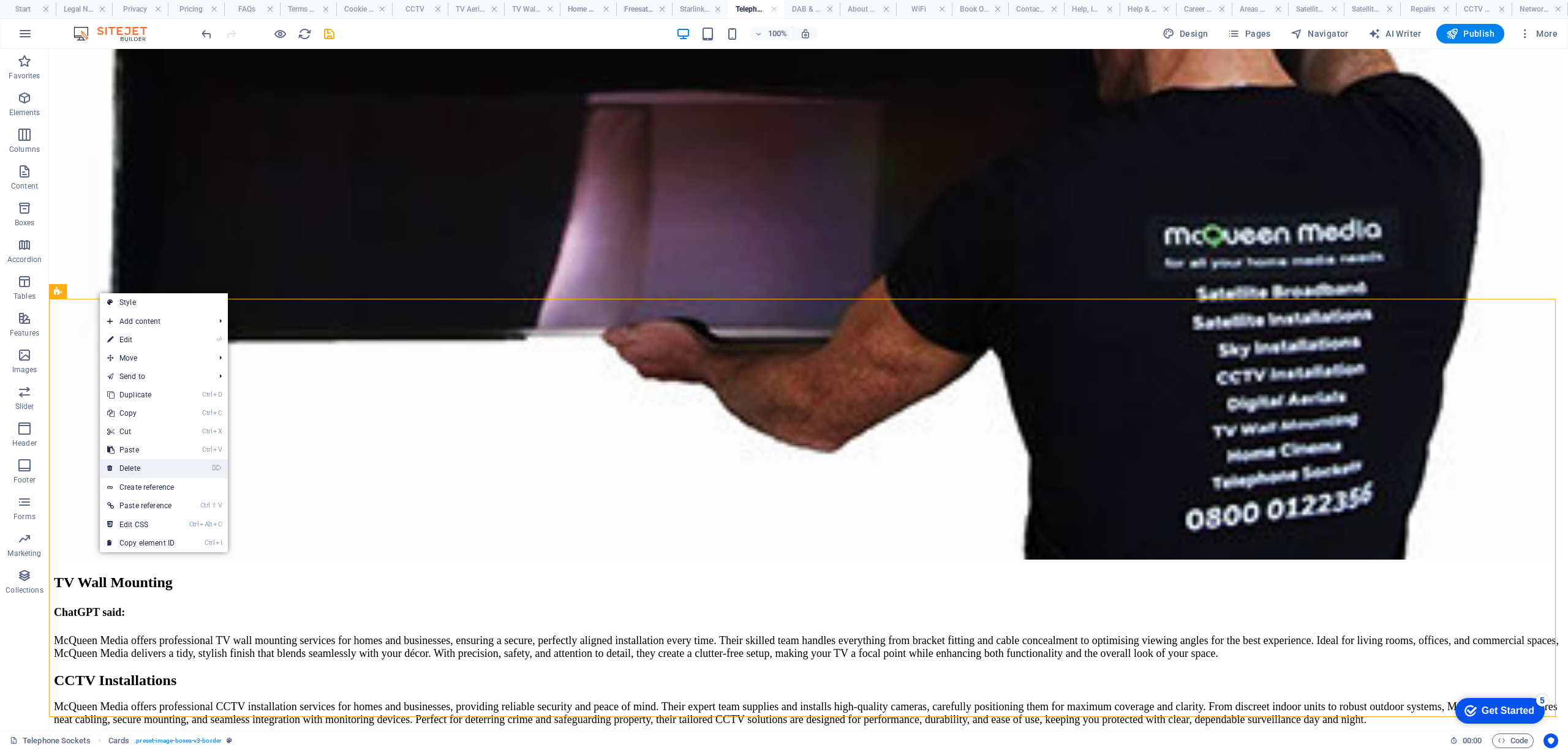
click at [149, 467] on link "⌦ Delete" at bounding box center [140, 469] width 82 height 18
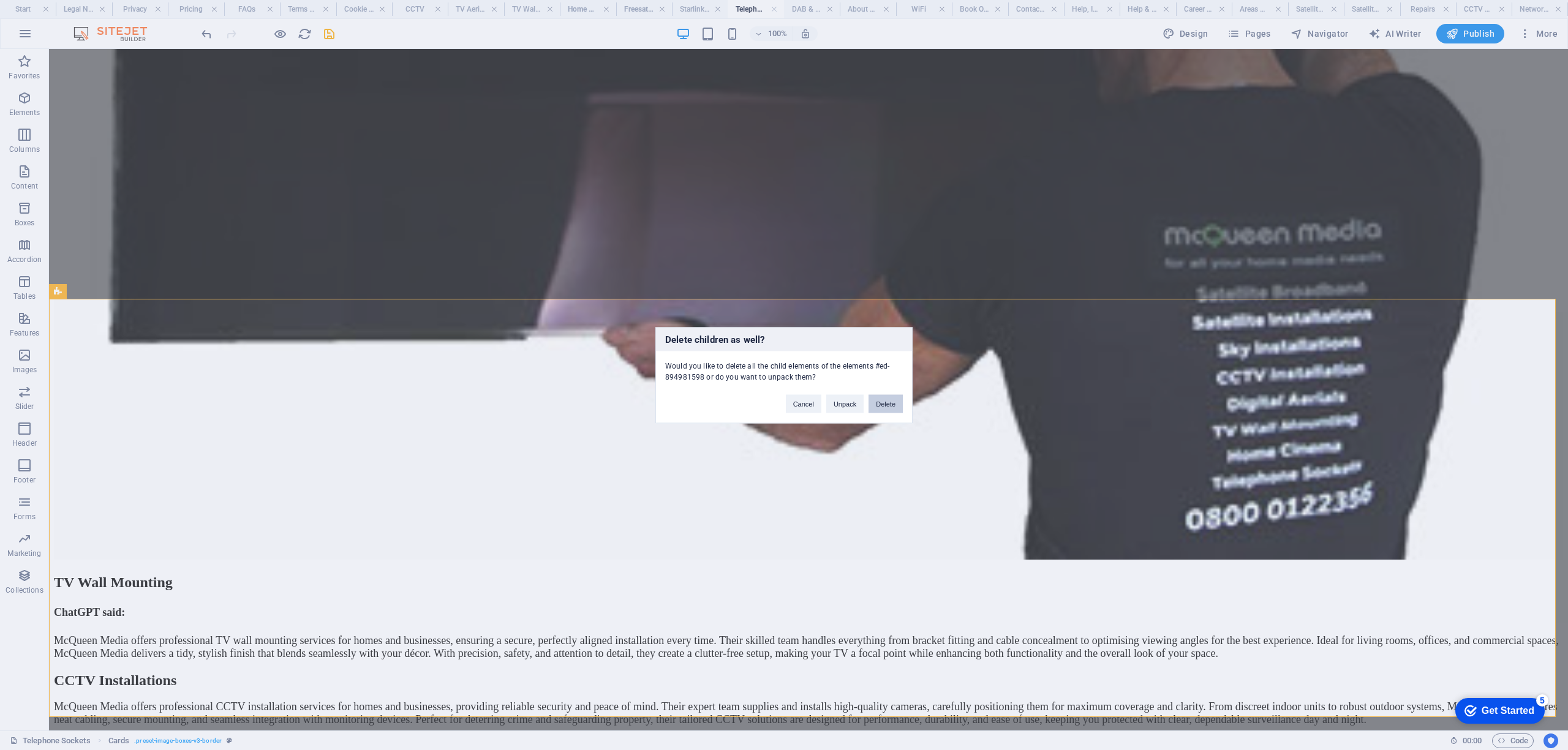
click at [873, 408] on button "Delete" at bounding box center [885, 404] width 34 height 18
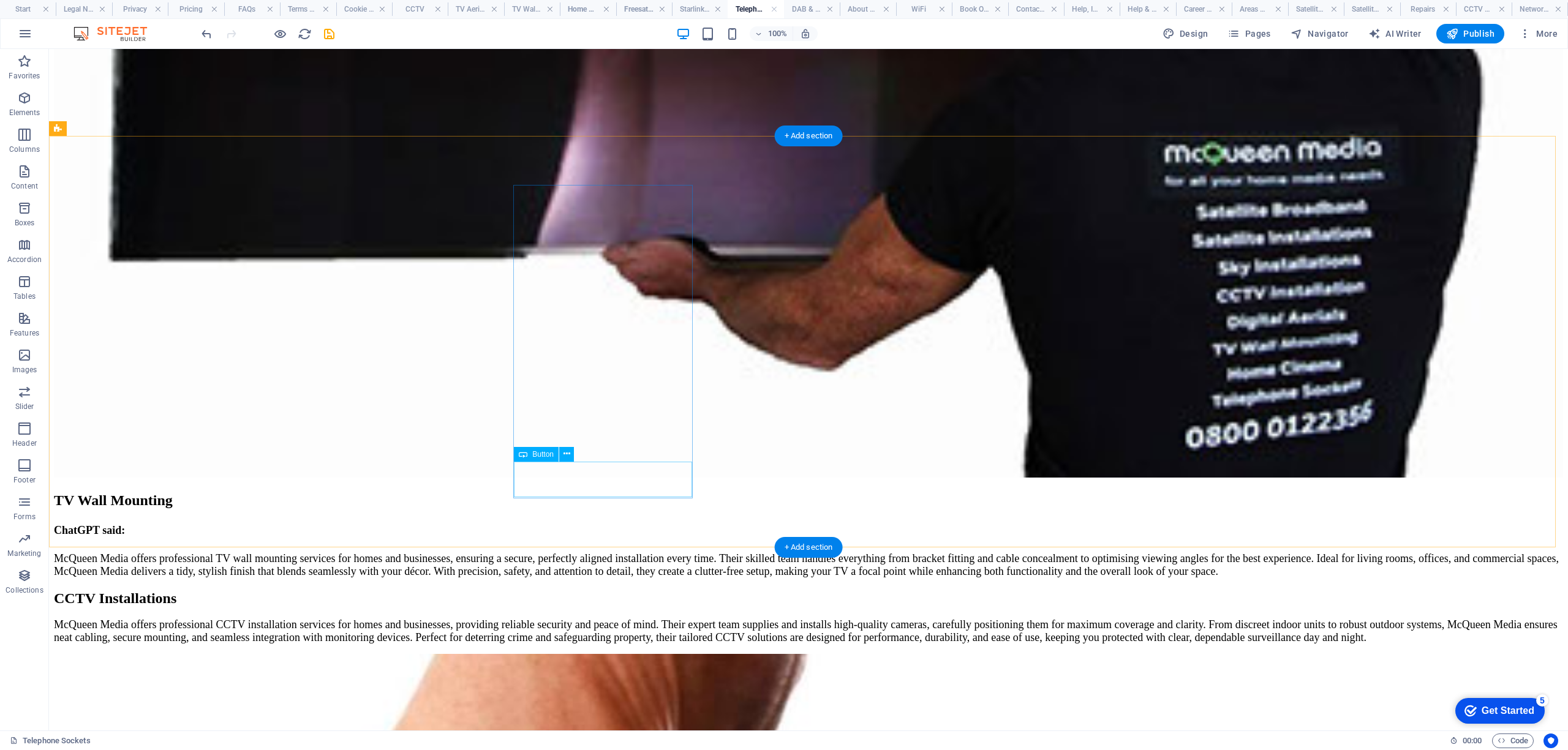
scroll to position [4982, 0]
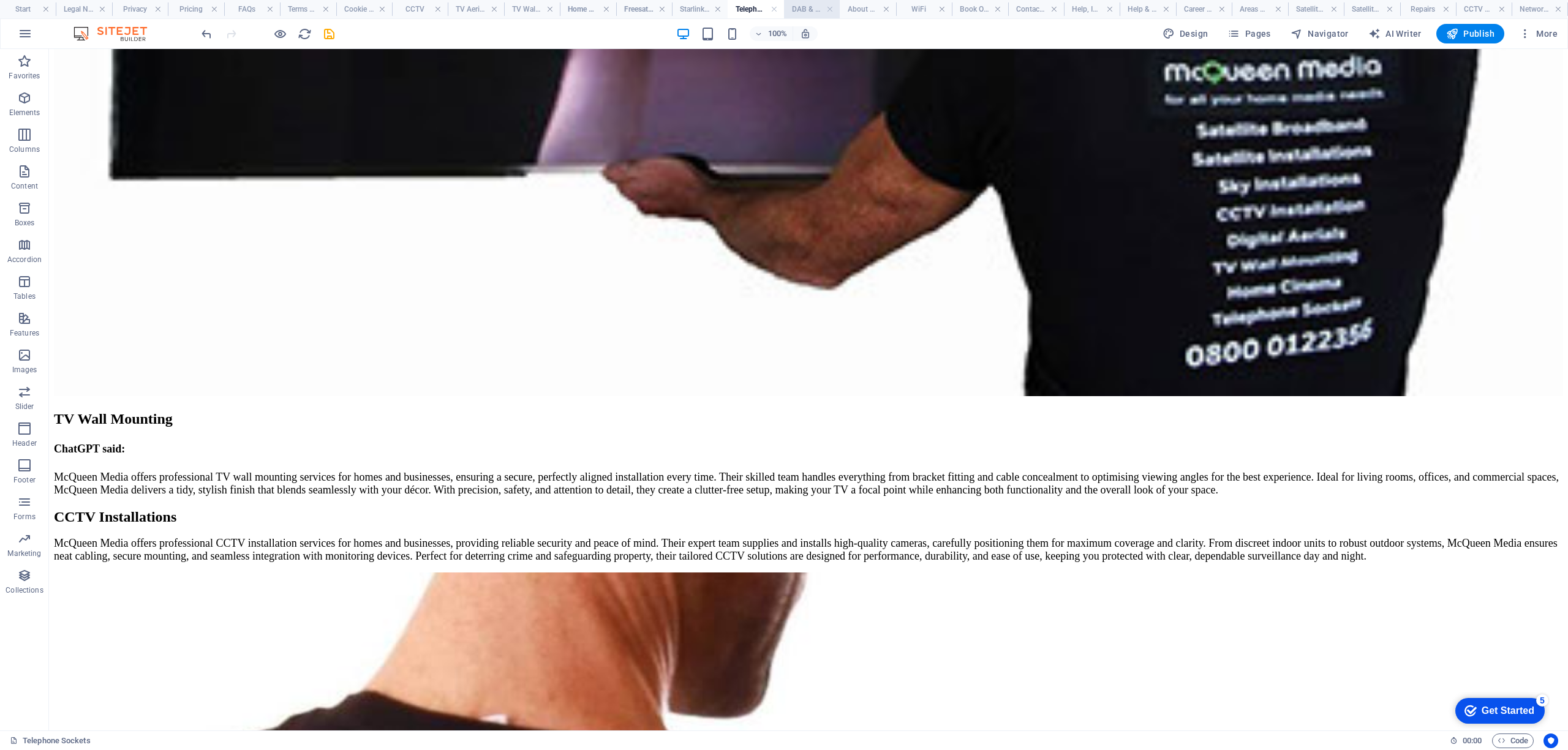
click at [808, 8] on h4 "DAB & FM Radio Aerial Installations" at bounding box center [811, 9] width 56 height 14
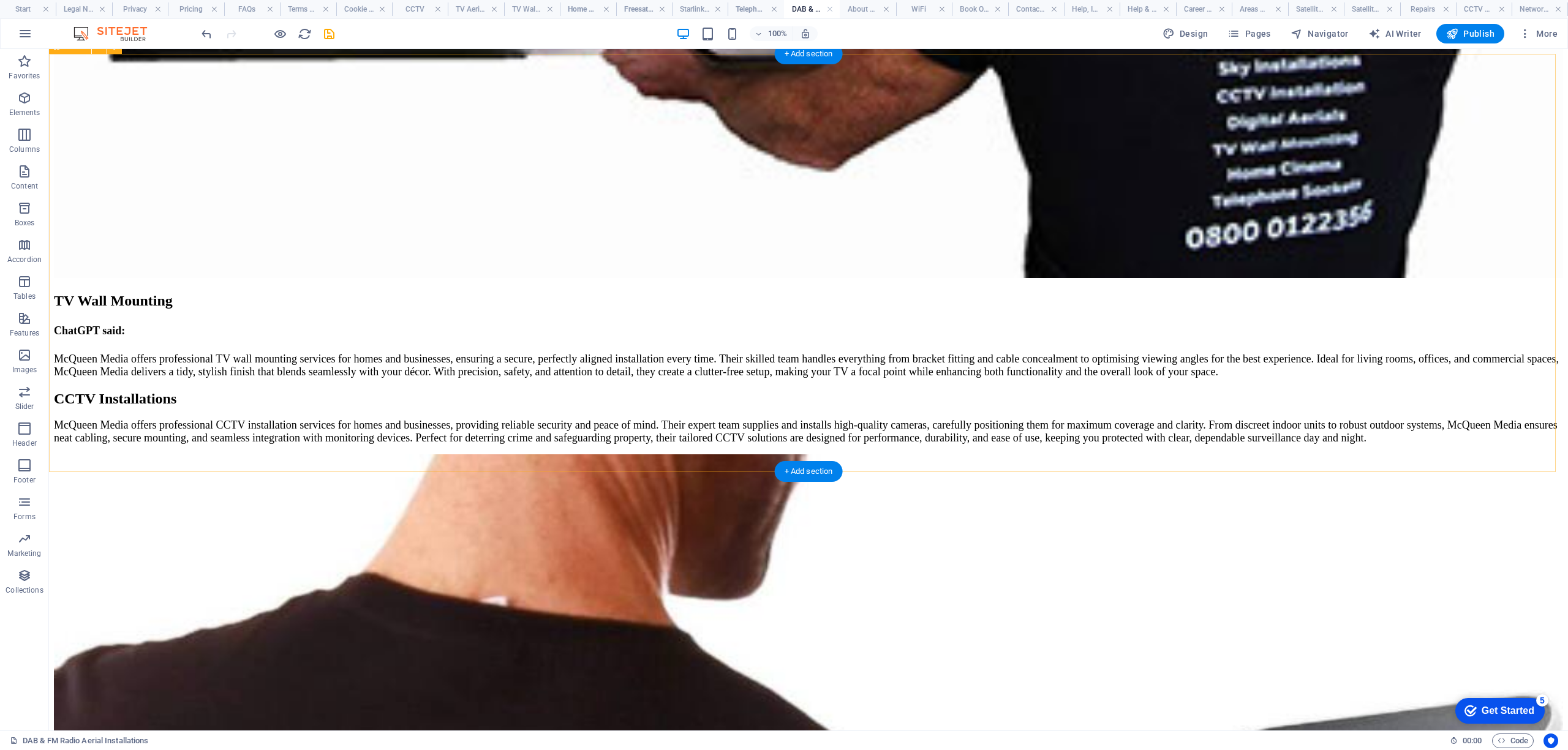
scroll to position [4656, 0]
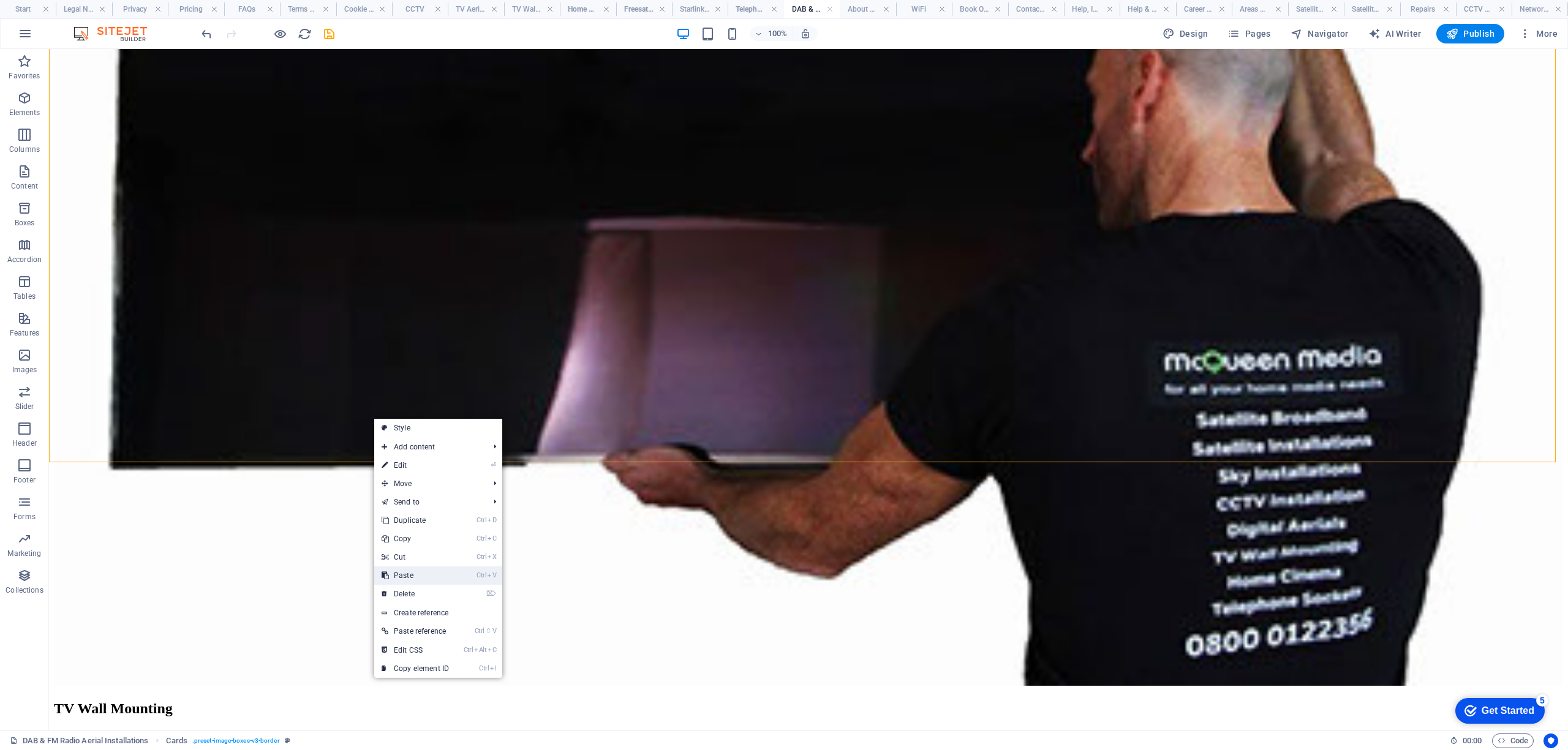
click at [417, 572] on link "Ctrl V Paste" at bounding box center [415, 576] width 82 height 18
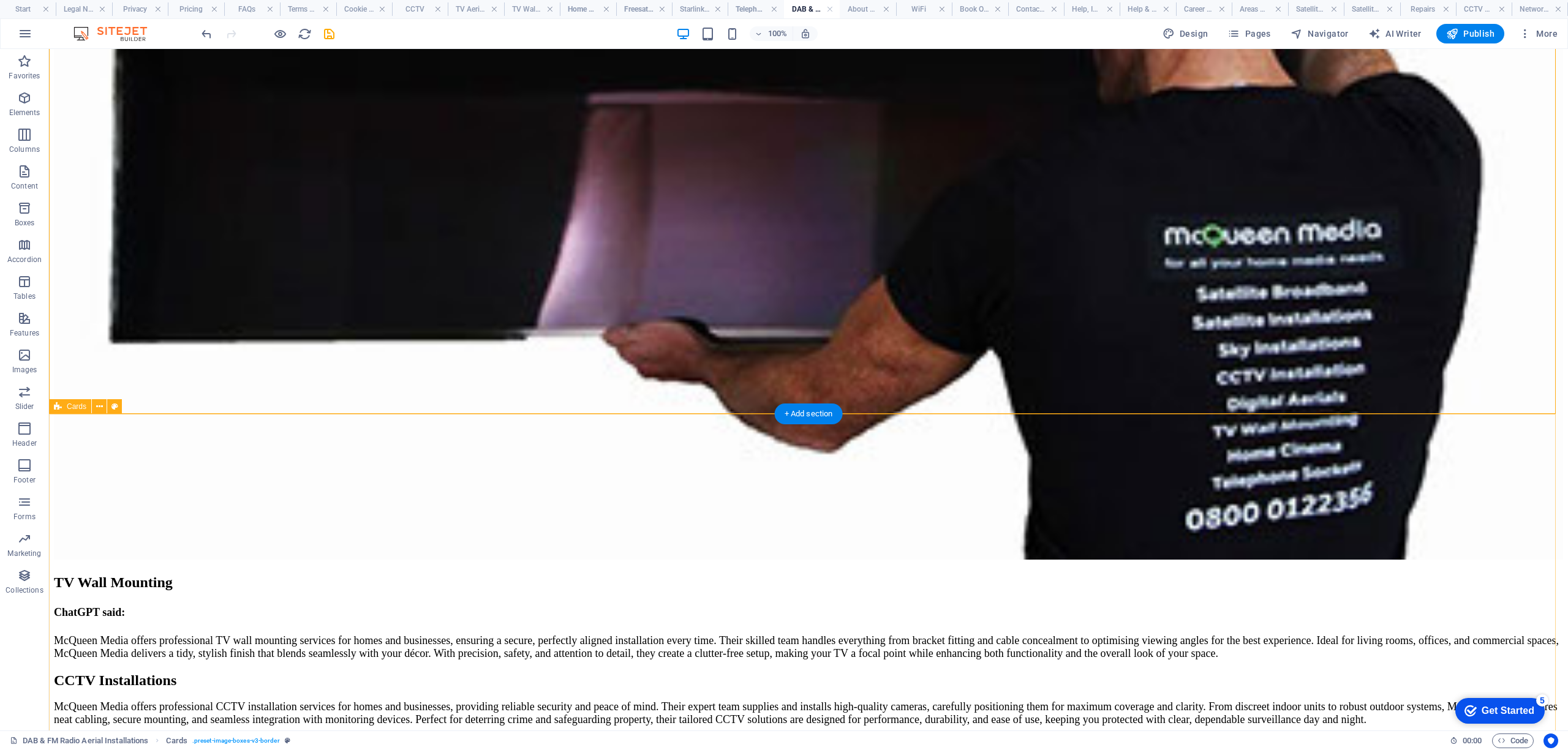
scroll to position [5146, 0]
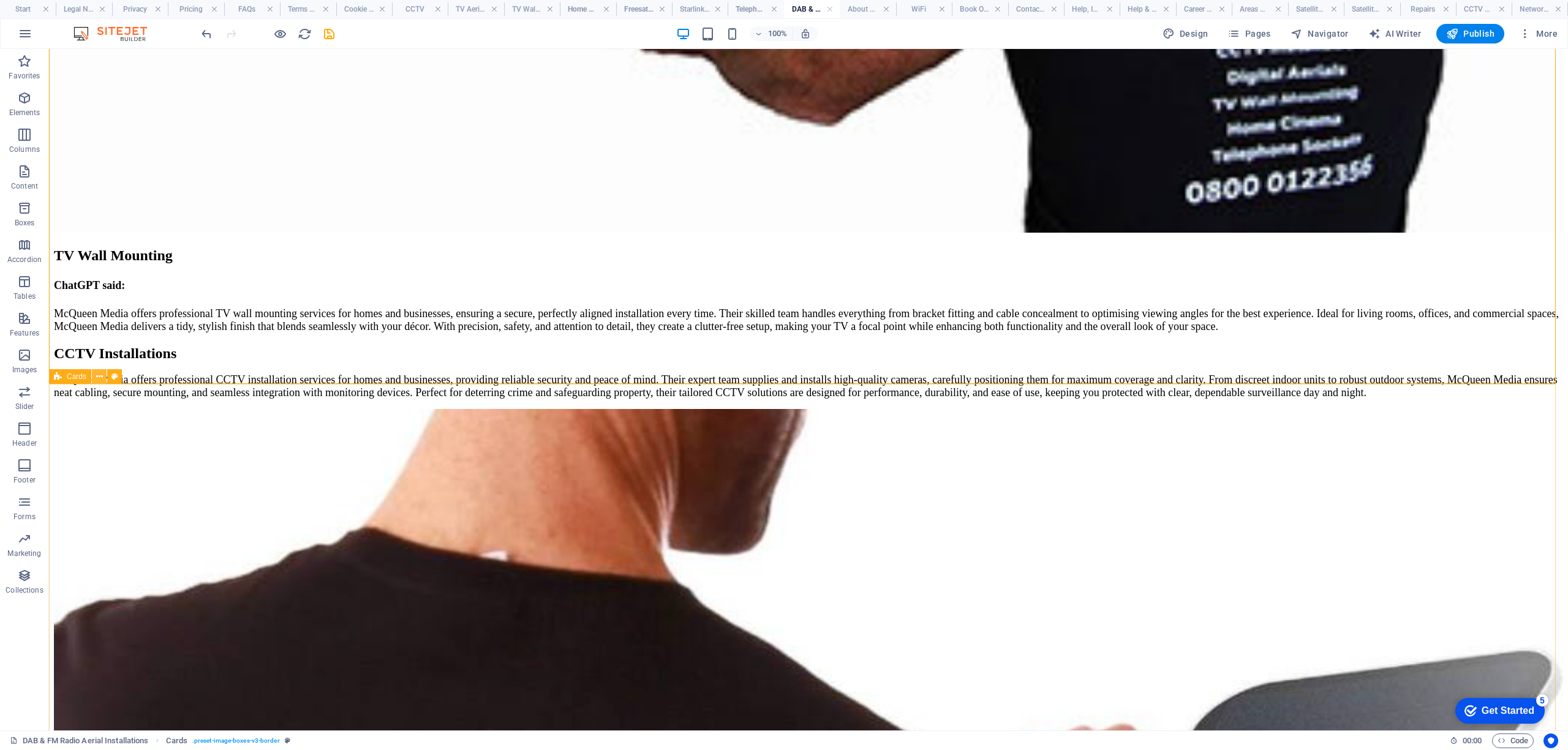
click at [100, 371] on icon at bounding box center [100, 377] width 7 height 13
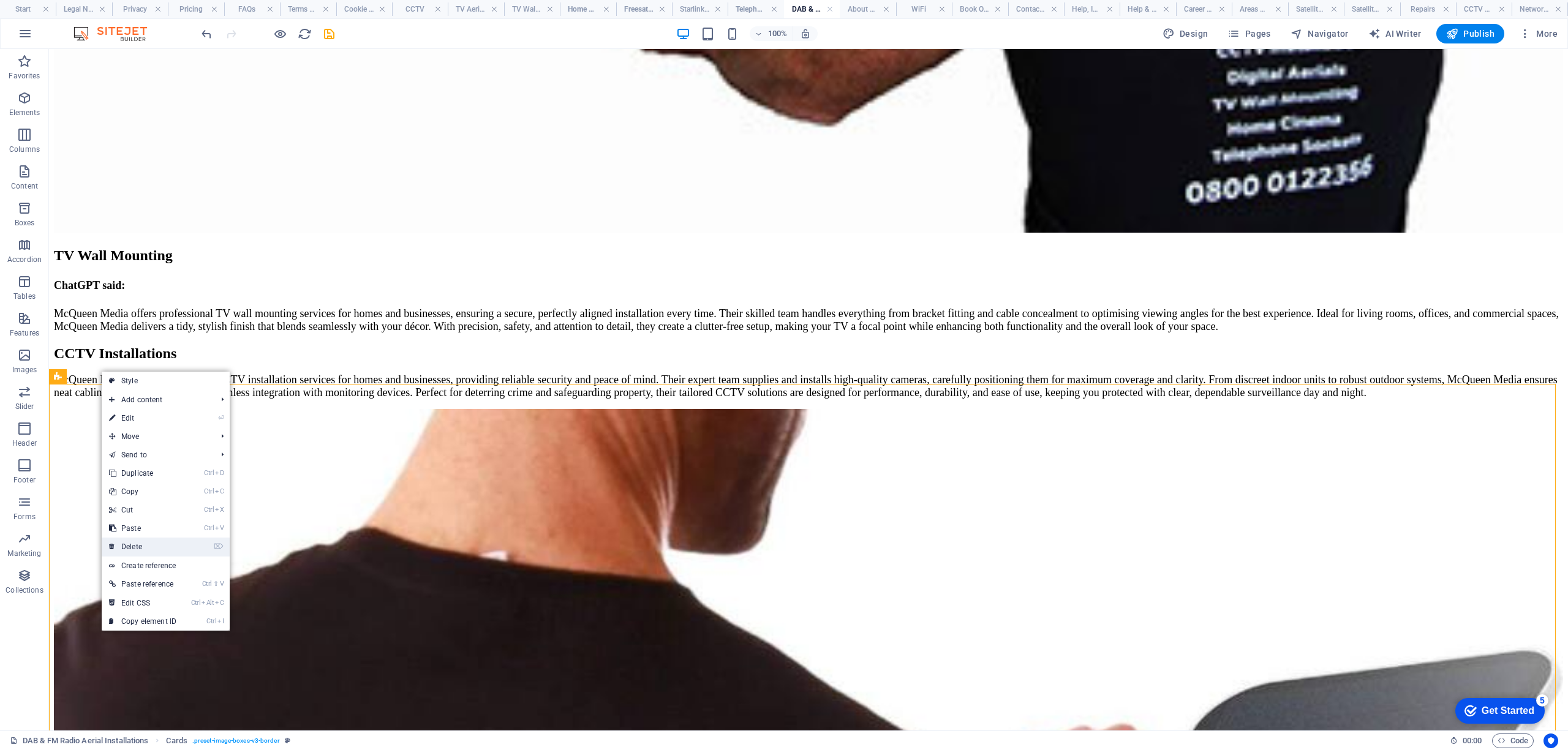
click at [133, 542] on link "⌦ Delete" at bounding box center [142, 547] width 82 height 18
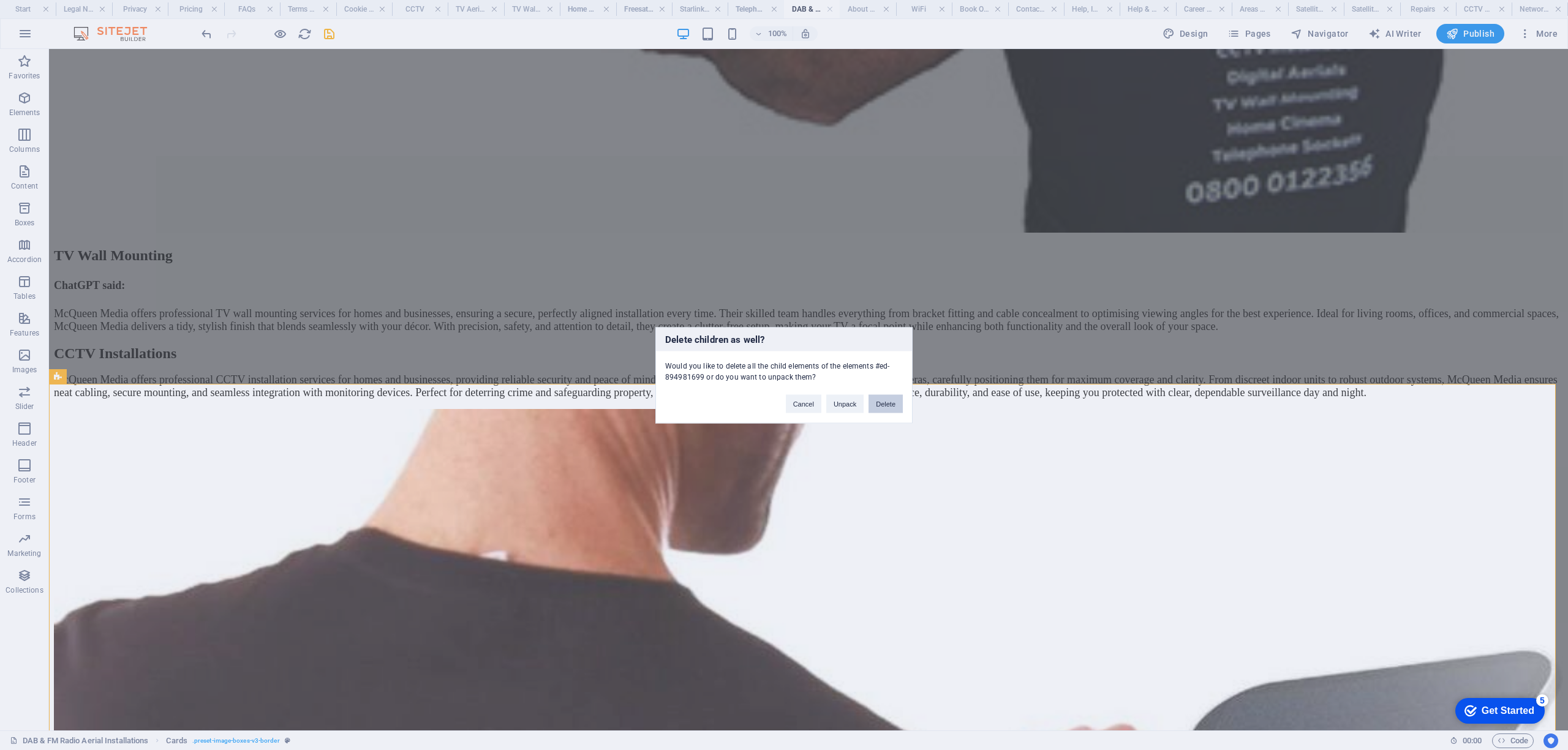
click at [895, 404] on button "Delete" at bounding box center [885, 404] width 34 height 18
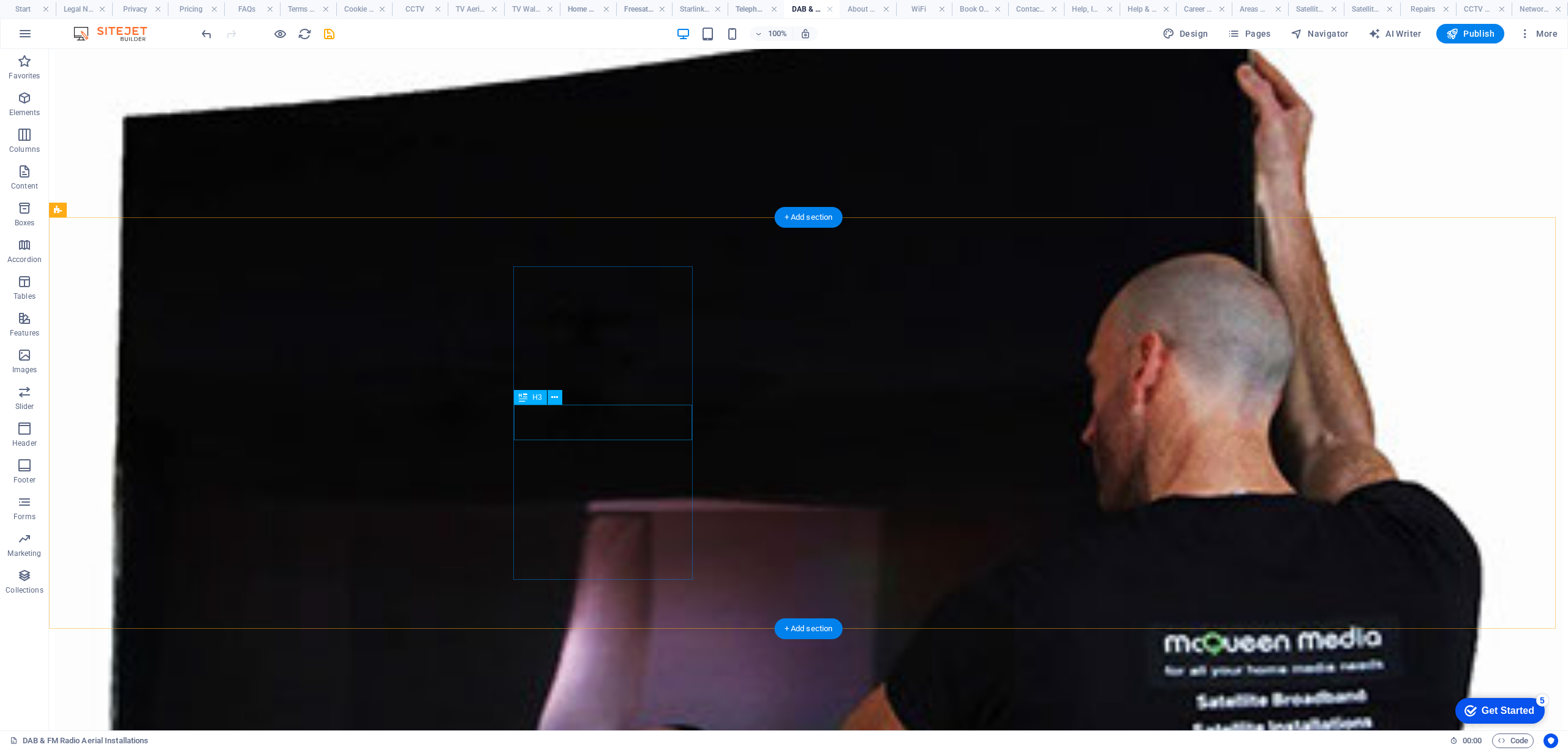
scroll to position [4901, 0]
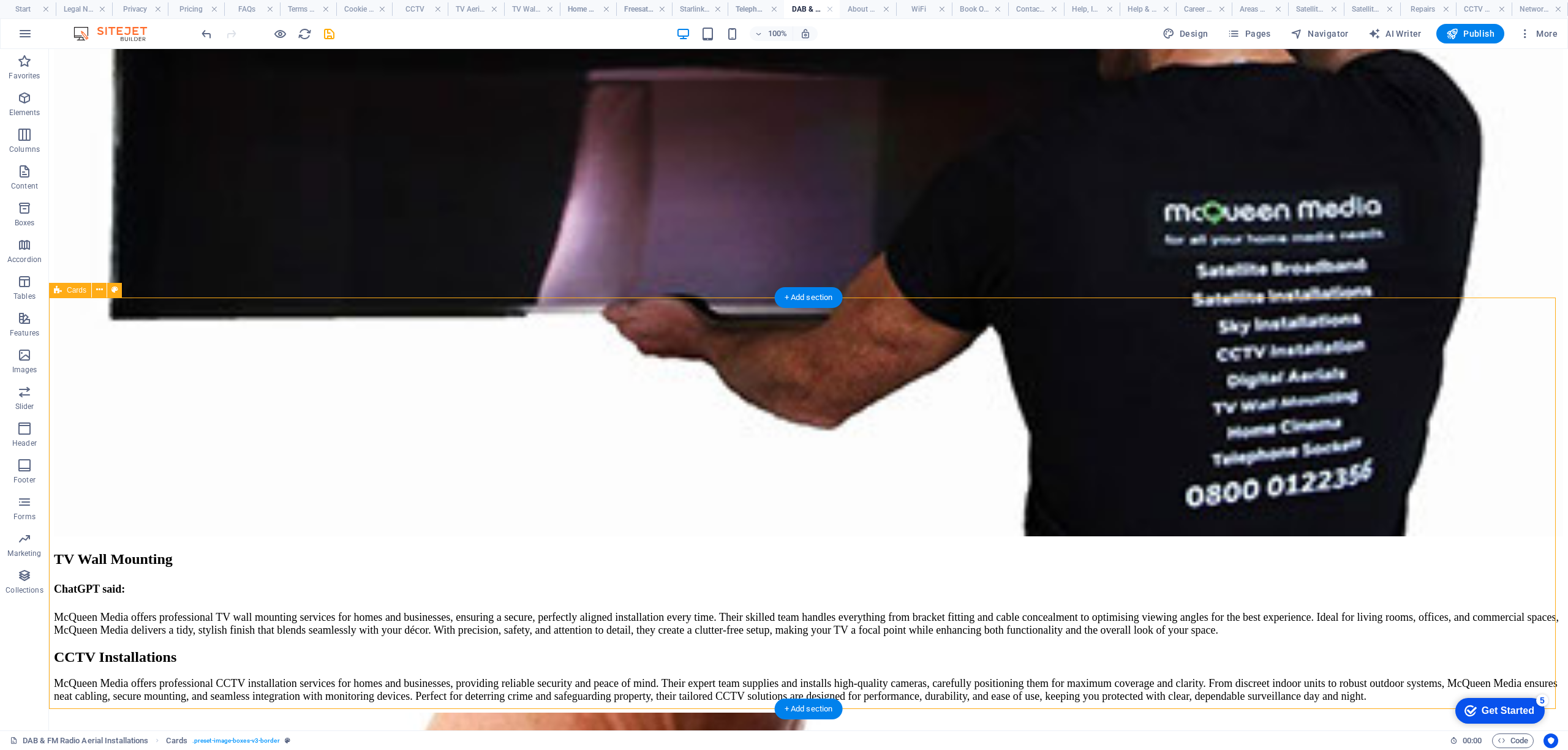
scroll to position [4819, 0]
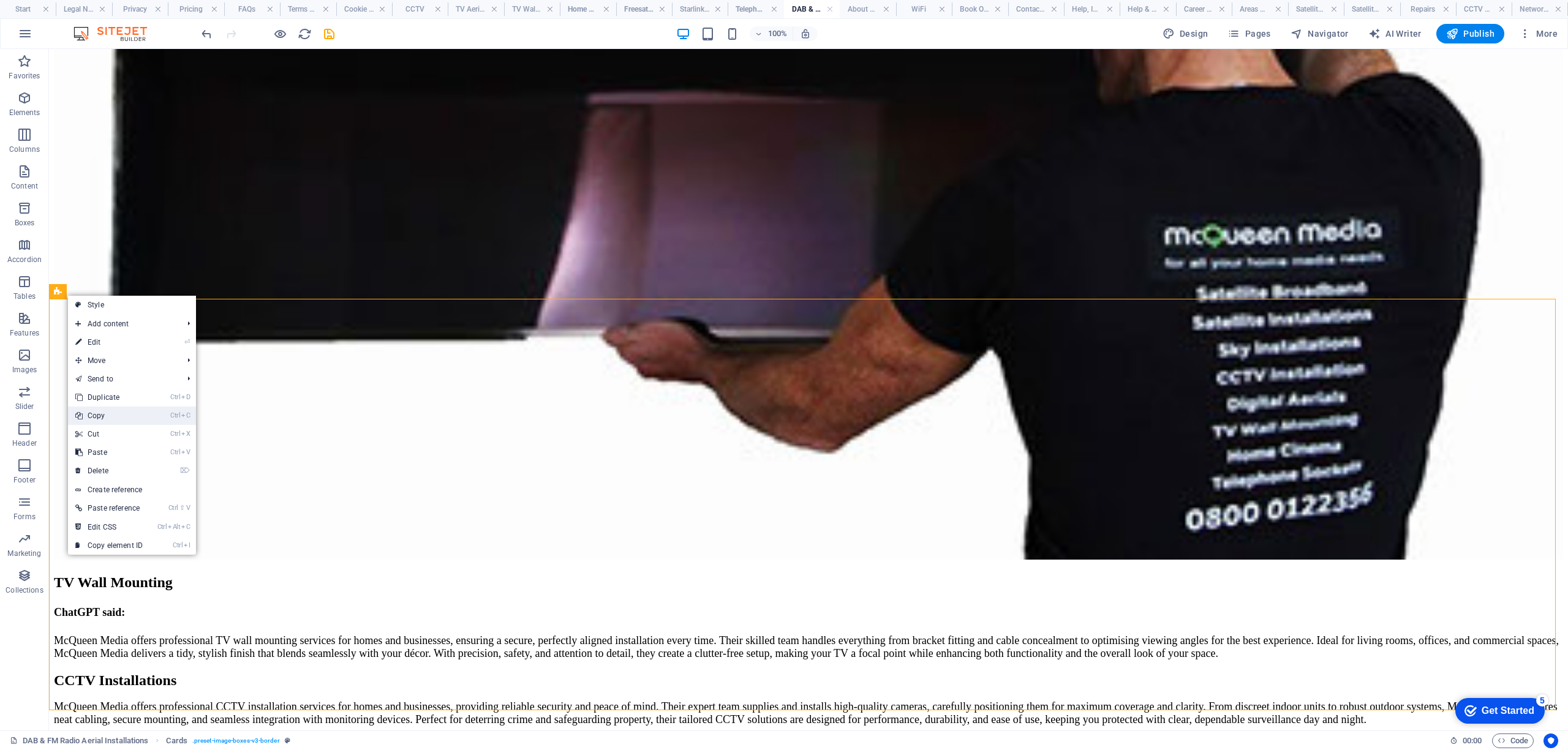
click at [130, 412] on link "Ctrl C Copy" at bounding box center [109, 416] width 82 height 18
click at [102, 417] on link "Ctrl C Copy" at bounding box center [121, 414] width 82 height 18
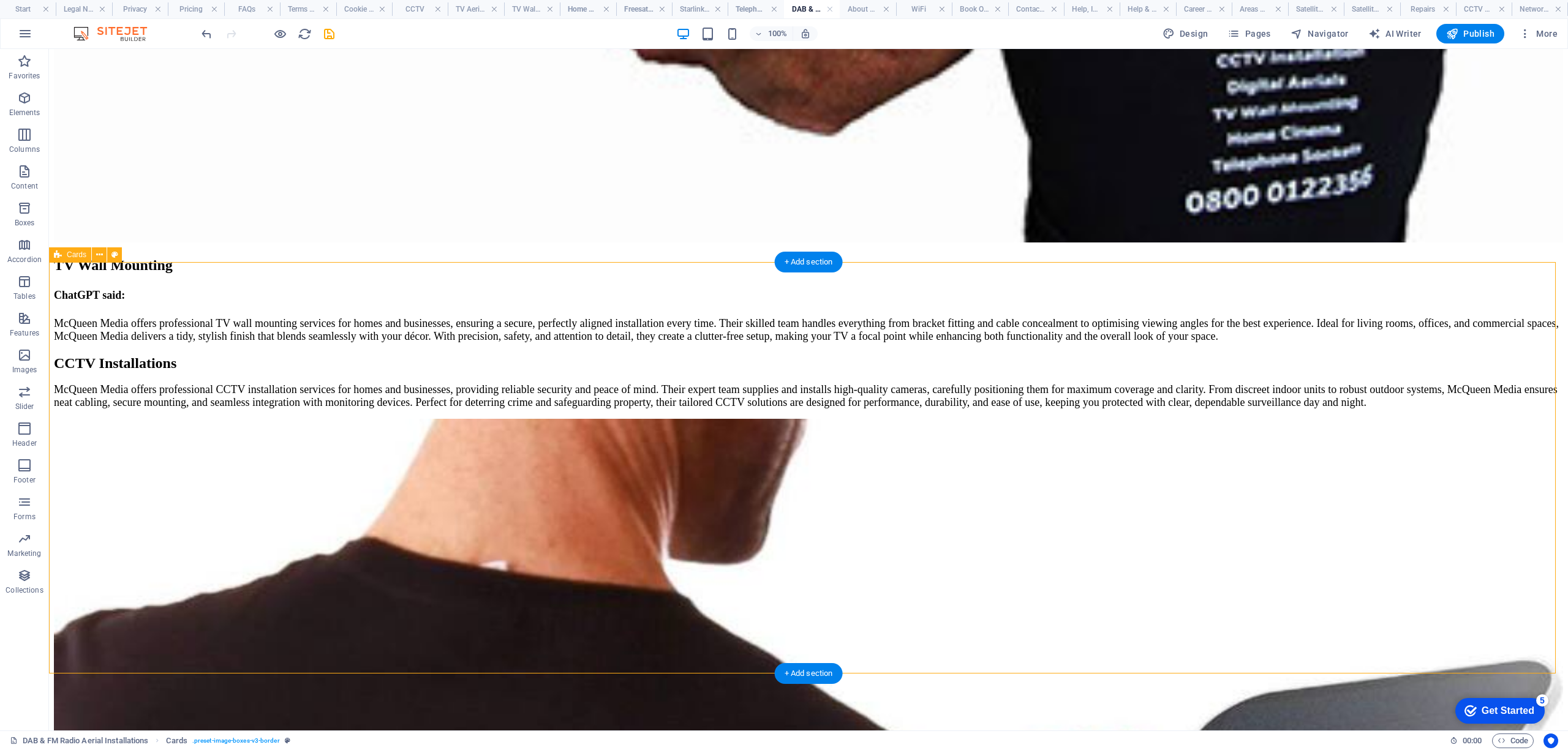
scroll to position [4809, 0]
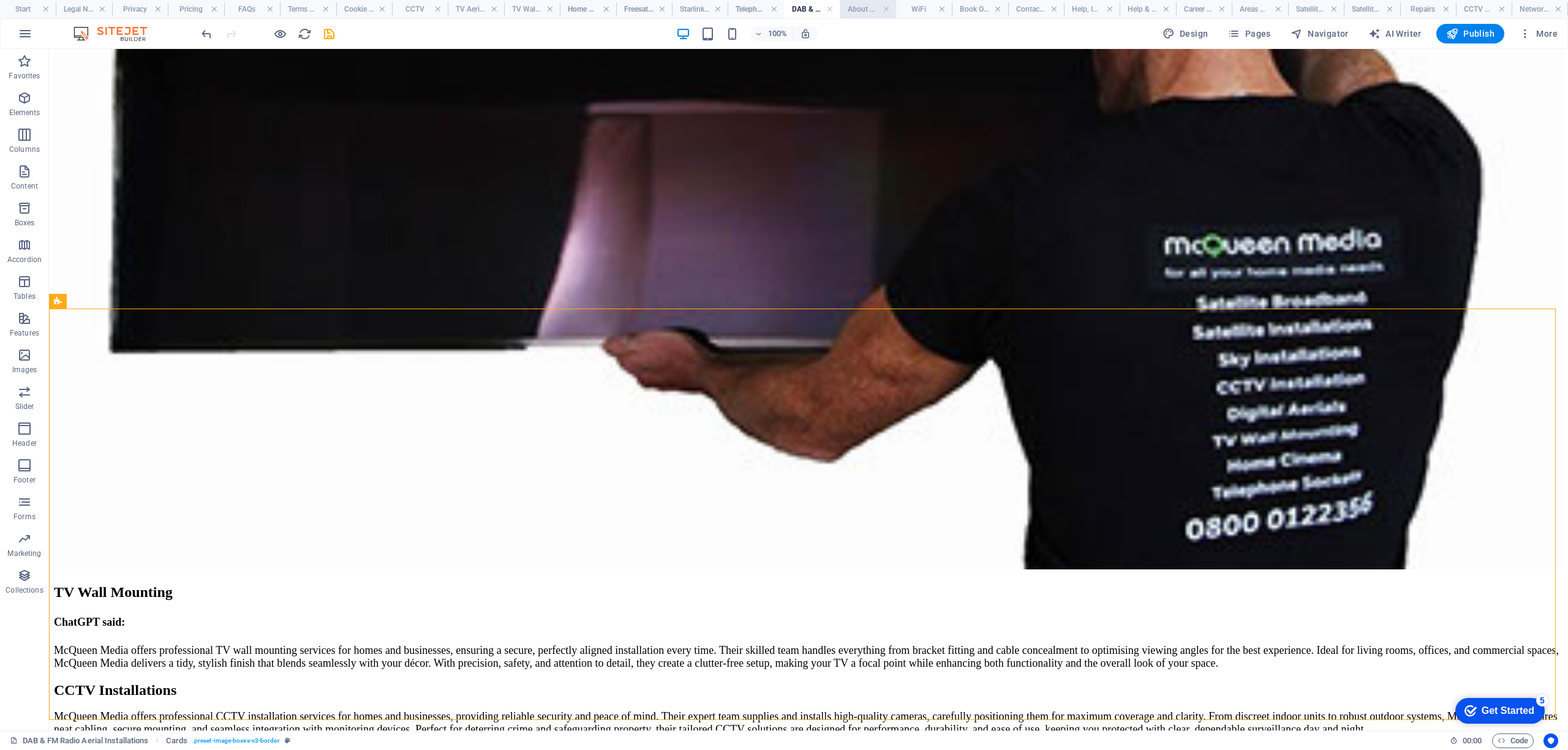
click at [869, 11] on h4 "About Us" at bounding box center [867, 9] width 56 height 14
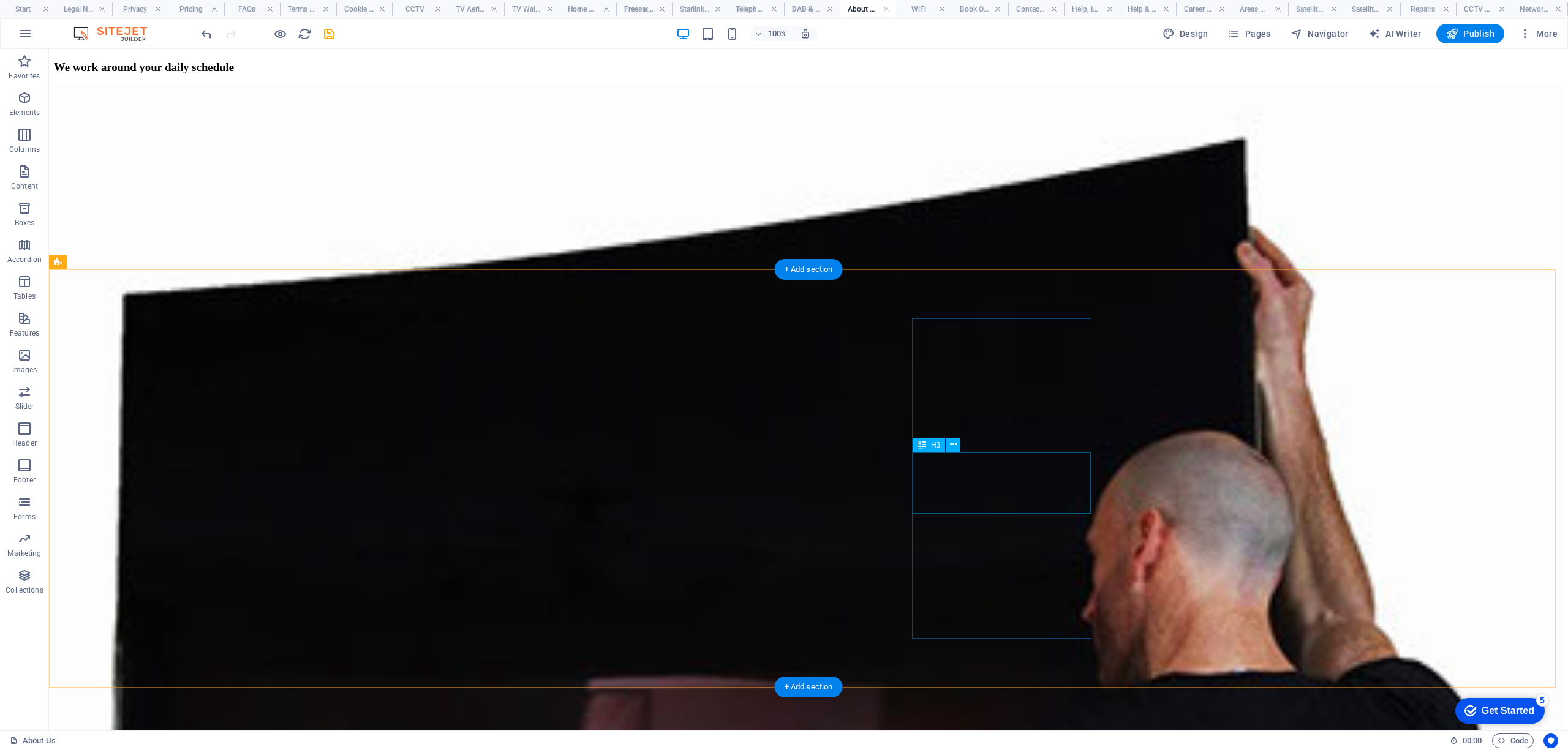
scroll to position [3267, 0]
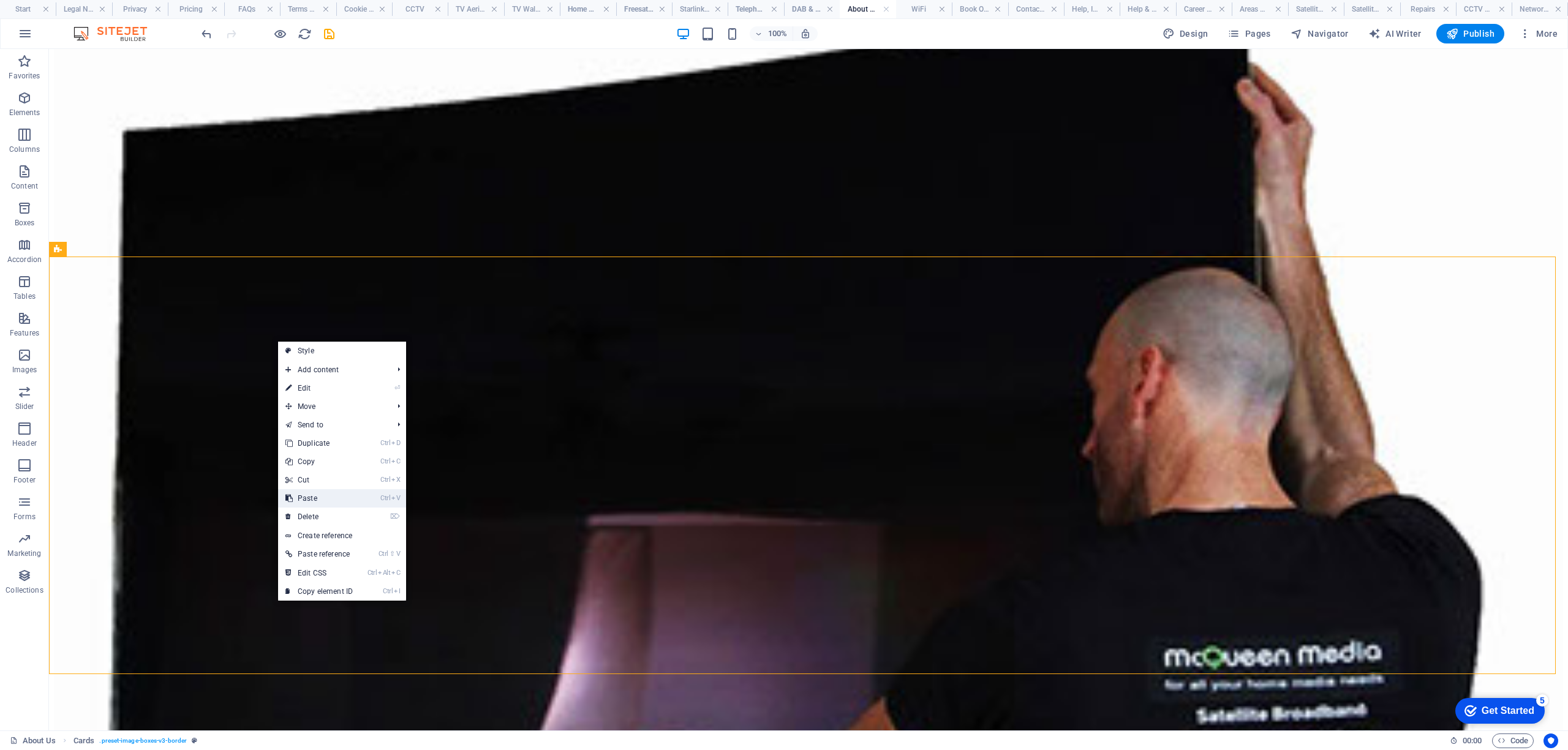
click at [321, 499] on link "Ctrl V Paste" at bounding box center [319, 499] width 82 height 18
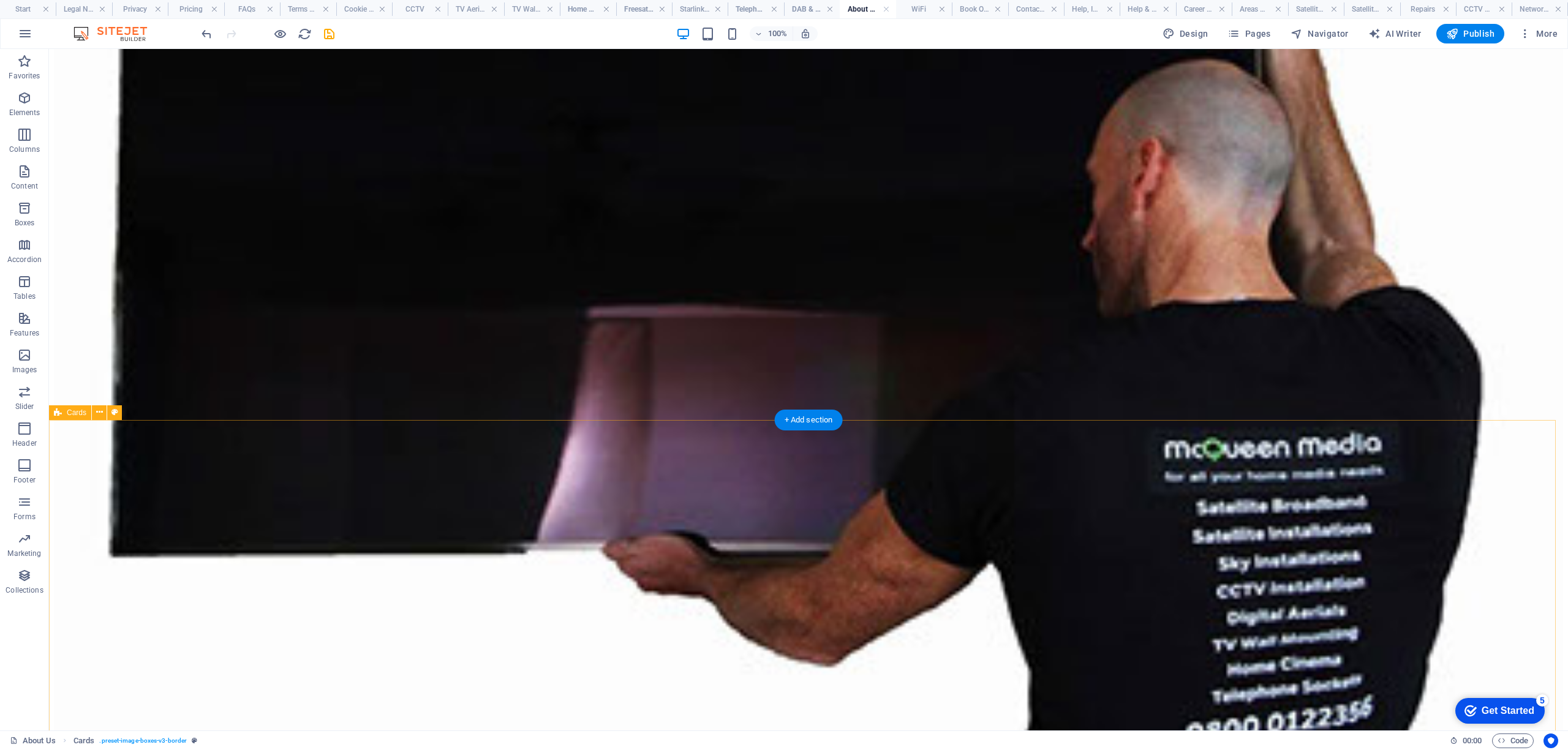
scroll to position [3103, 0]
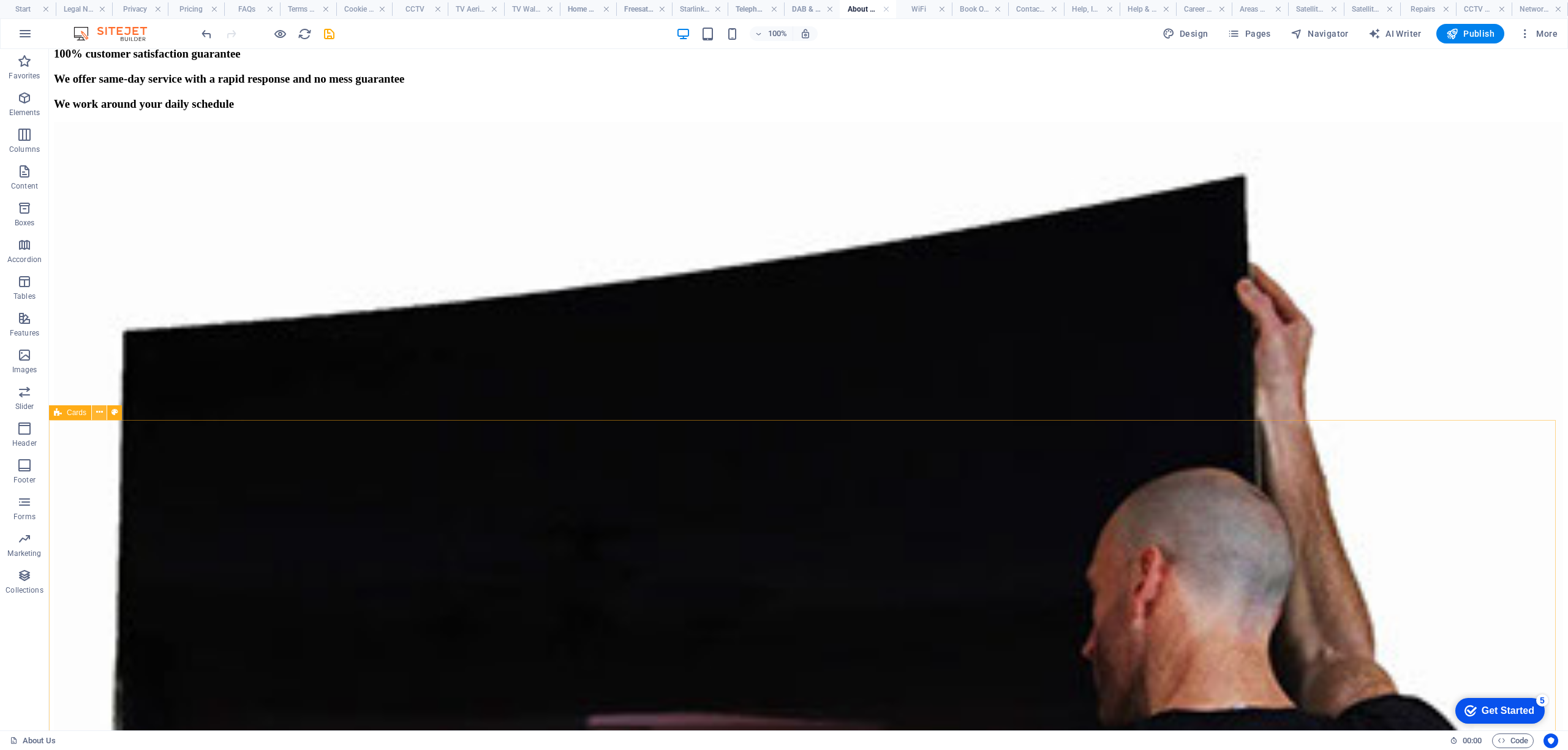
click at [97, 410] on icon at bounding box center [100, 412] width 7 height 13
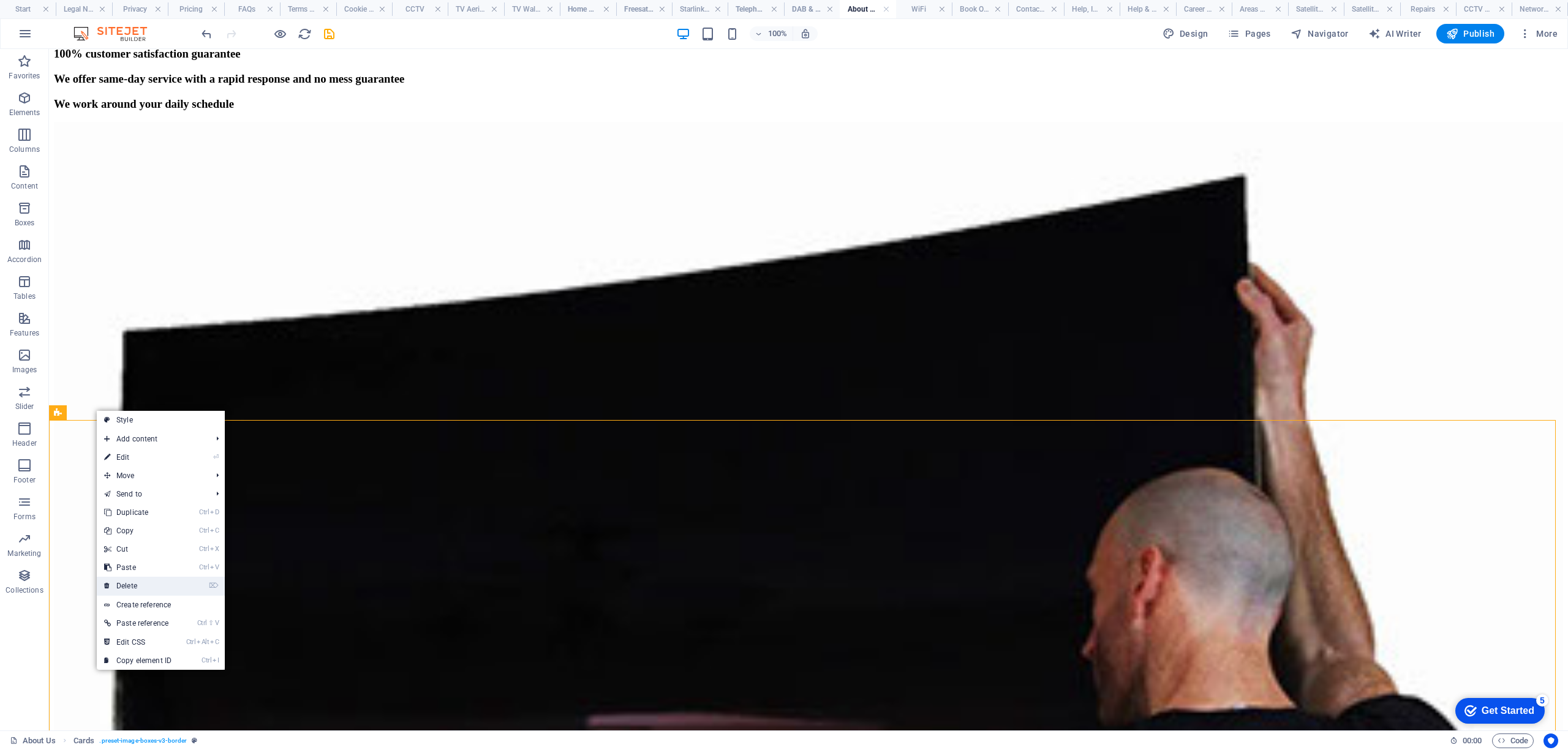
click at [139, 583] on link "⌦ Delete" at bounding box center [137, 586] width 82 height 18
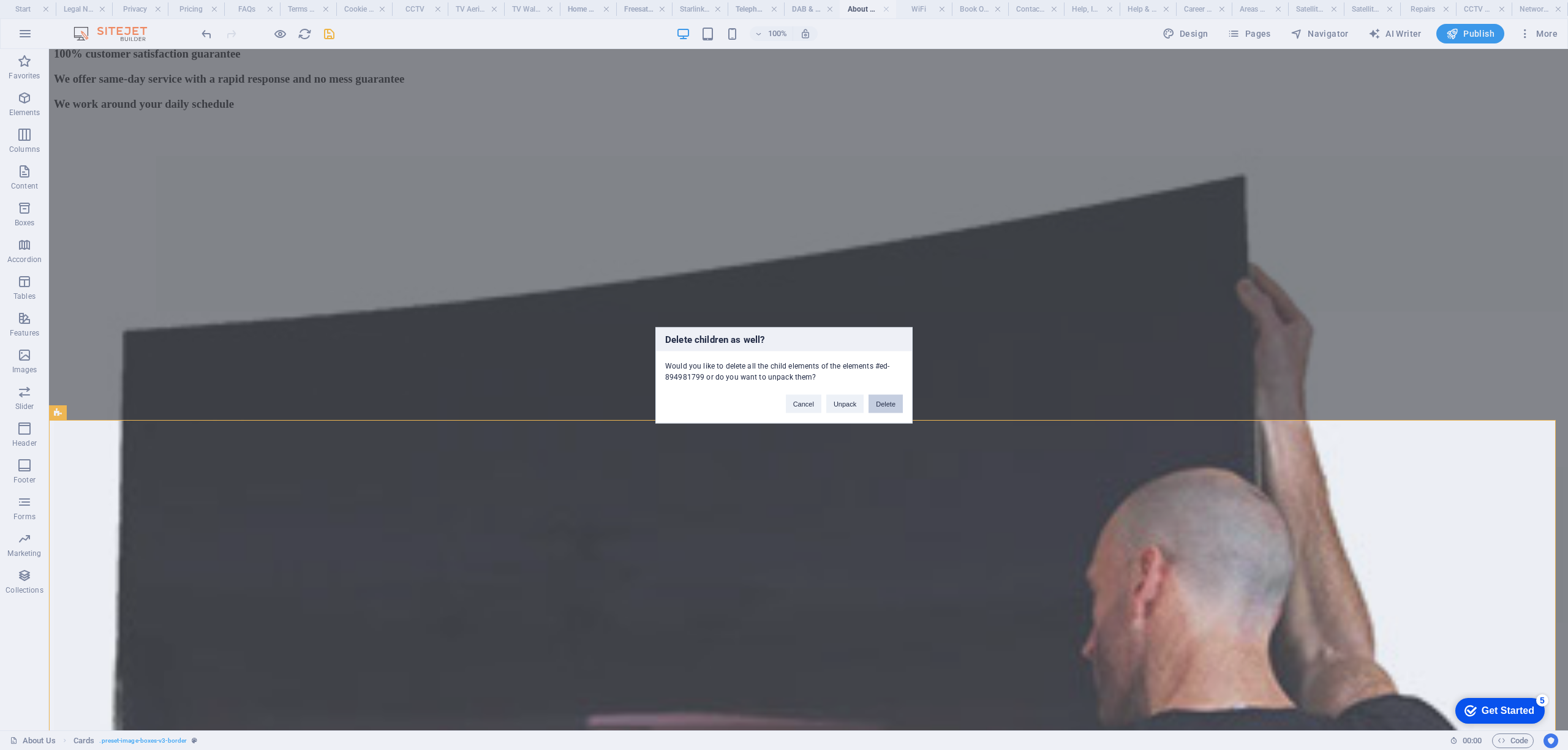
drag, startPoint x: 888, startPoint y: 400, endPoint x: 817, endPoint y: 362, distance: 80.5
click at [888, 400] on button "Delete" at bounding box center [885, 404] width 34 height 18
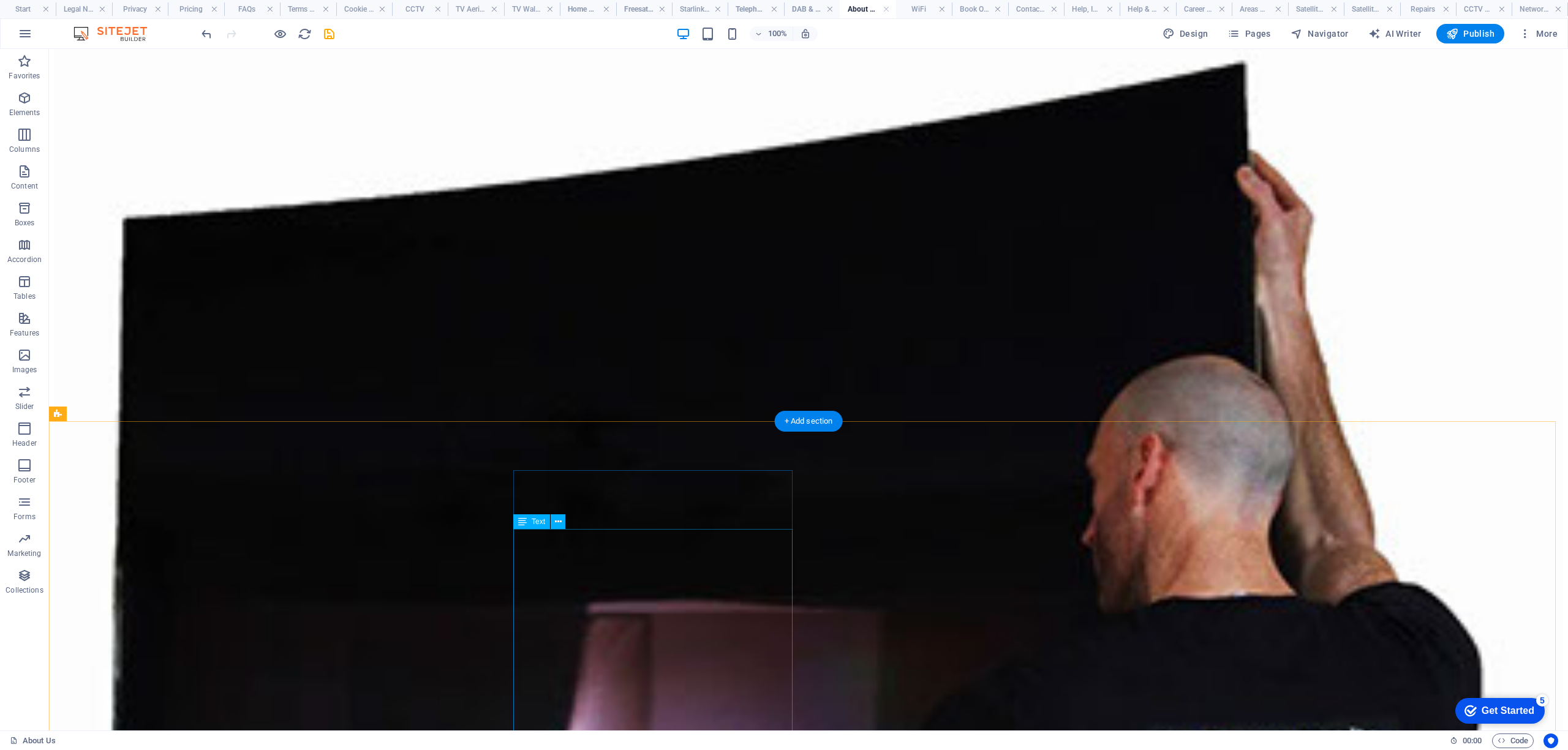
scroll to position [3513, 0]
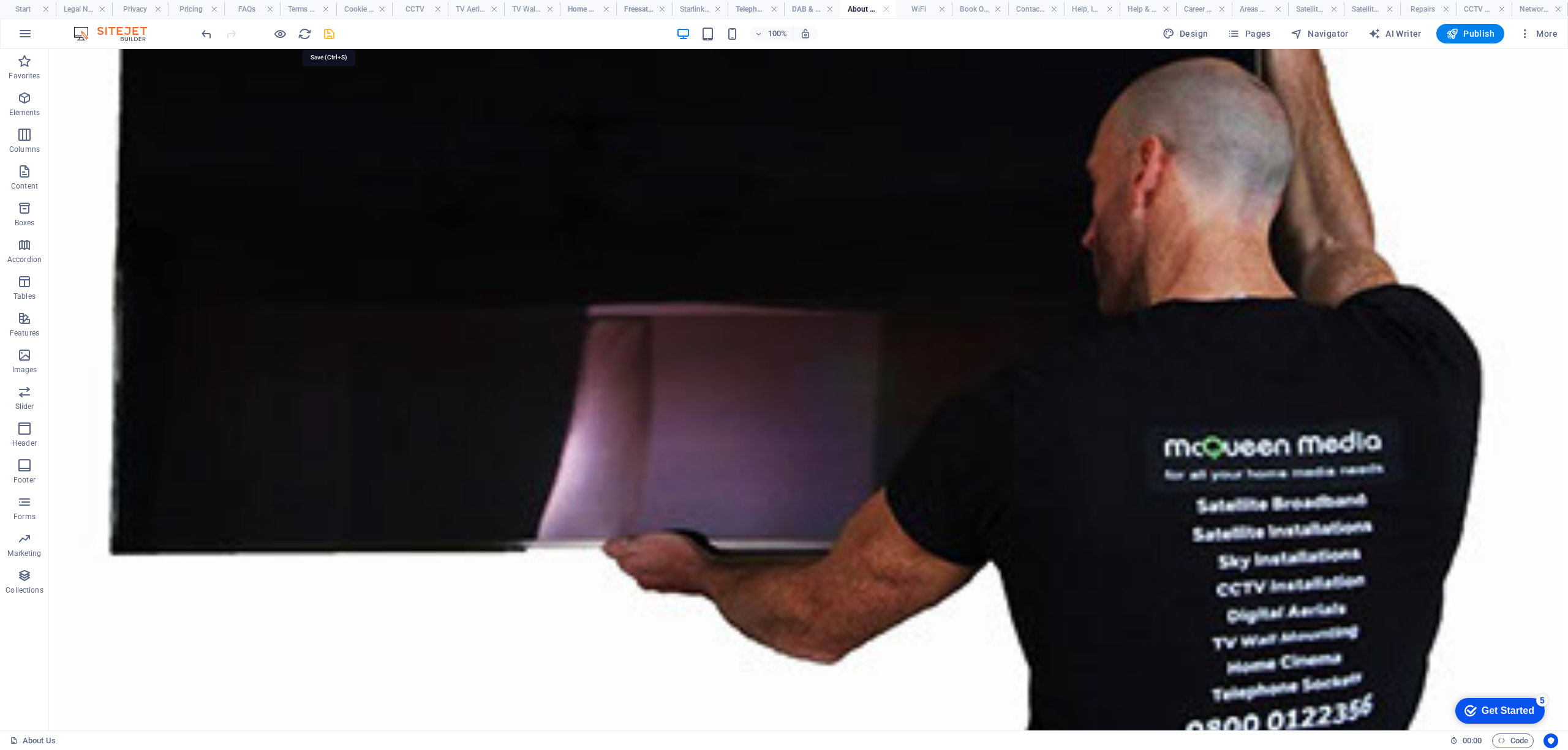
click at [329, 32] on icon "save" at bounding box center [329, 34] width 14 height 14
click at [916, 10] on h4 "WiFi" at bounding box center [924, 9] width 56 height 14
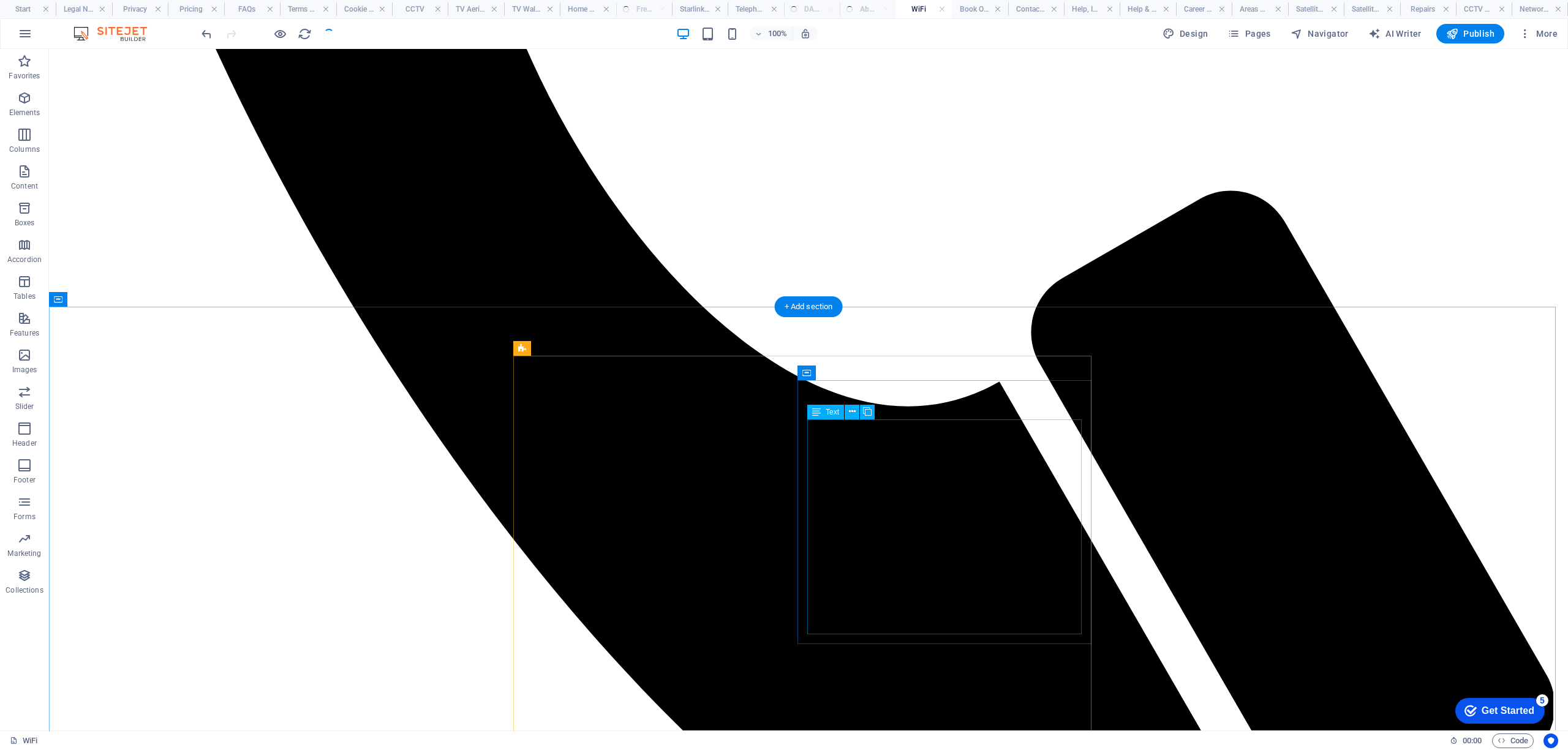
scroll to position [1796, 0]
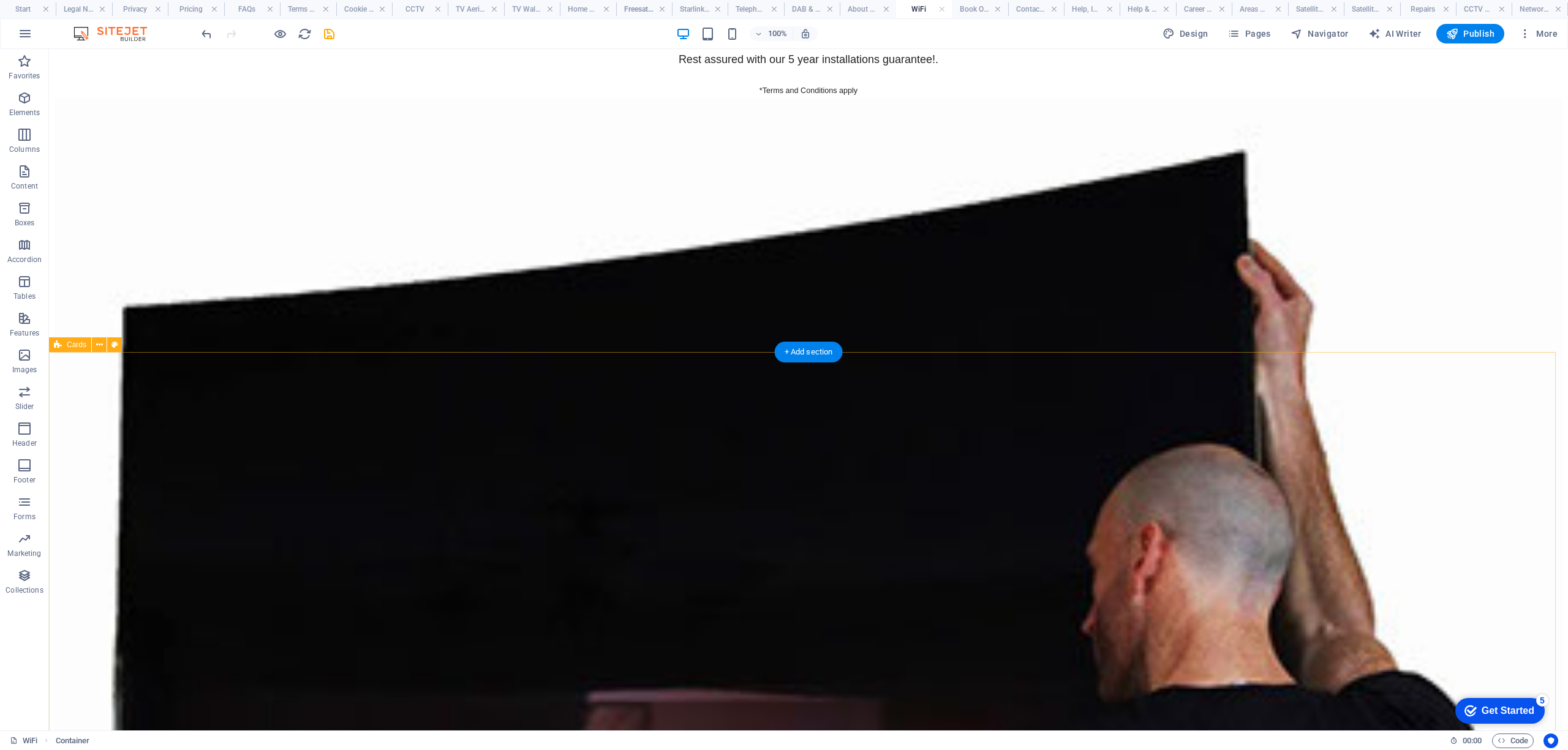
scroll to position [5390, 0]
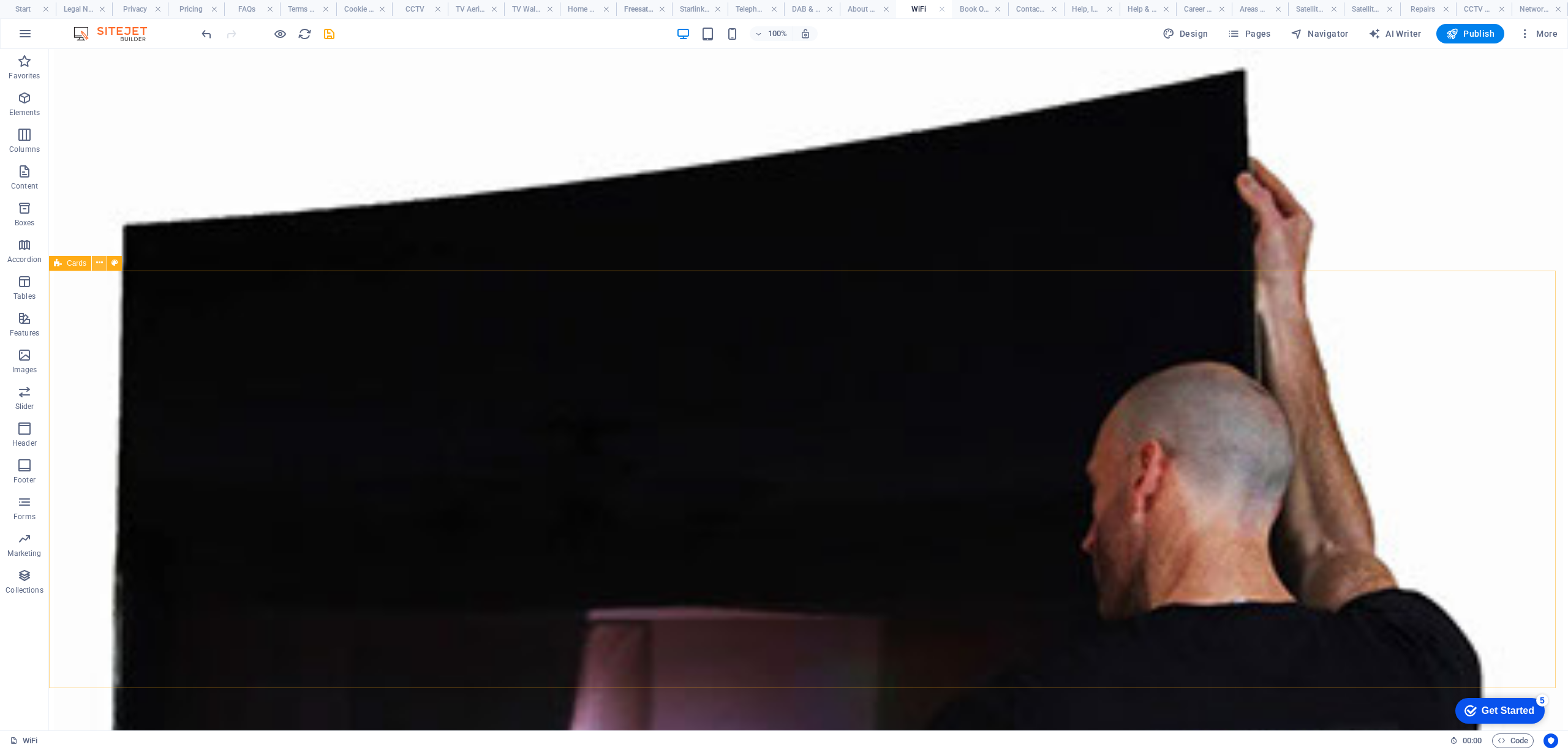
click at [98, 258] on icon at bounding box center [100, 263] width 7 height 13
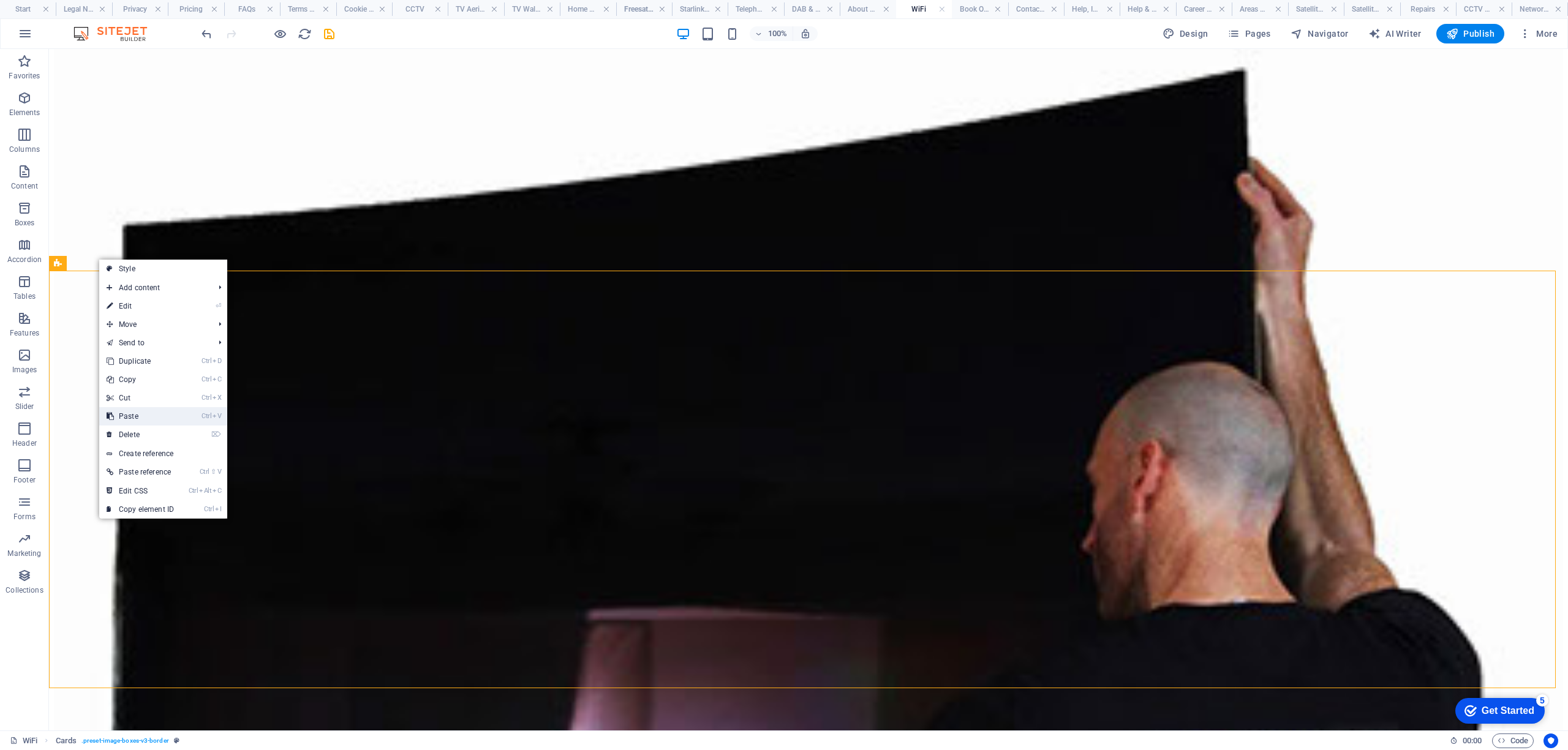
drag, startPoint x: 140, startPoint y: 414, endPoint x: 96, endPoint y: 364, distance: 66.6
click at [140, 414] on link "Ctrl V Paste" at bounding box center [140, 417] width 82 height 18
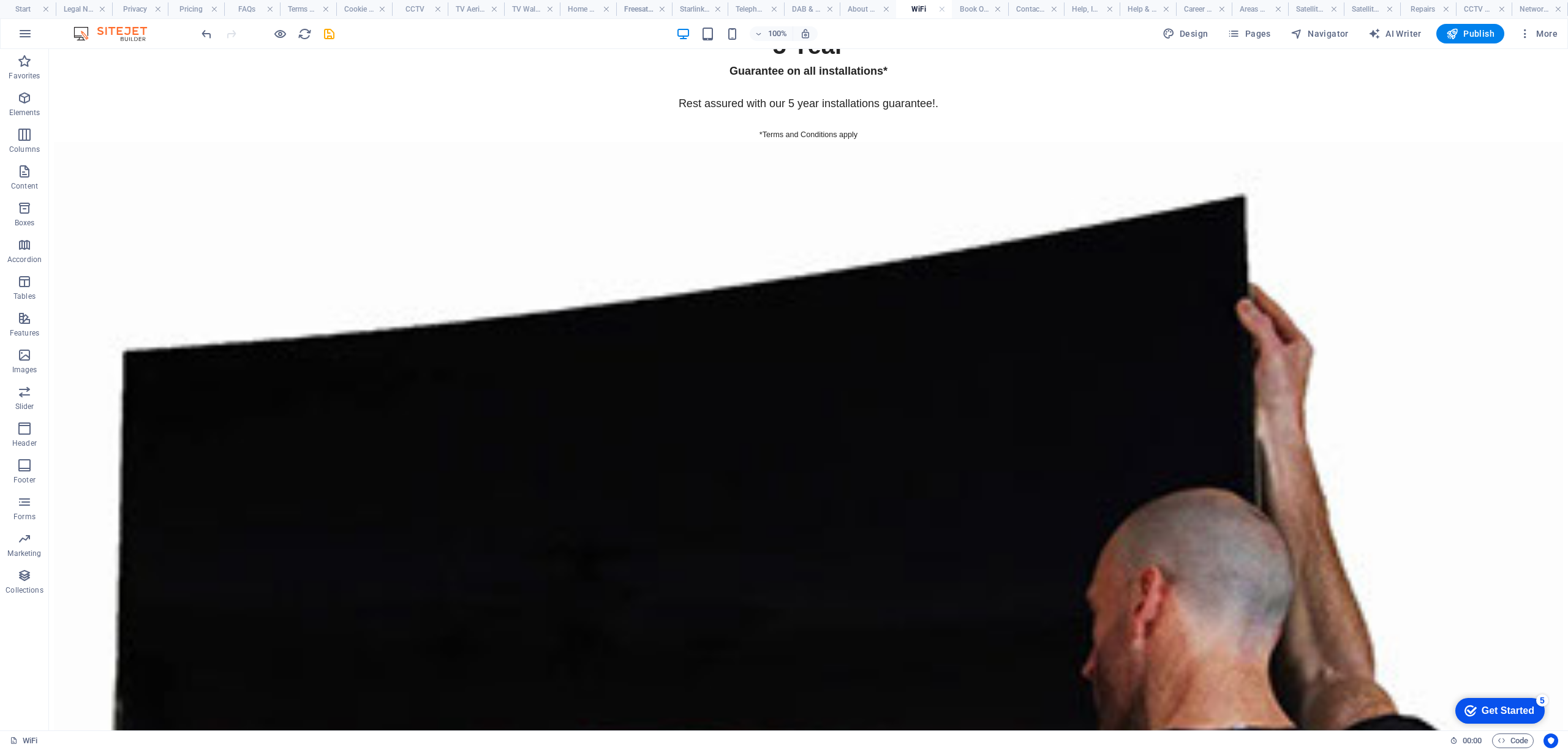
scroll to position [5308, 0]
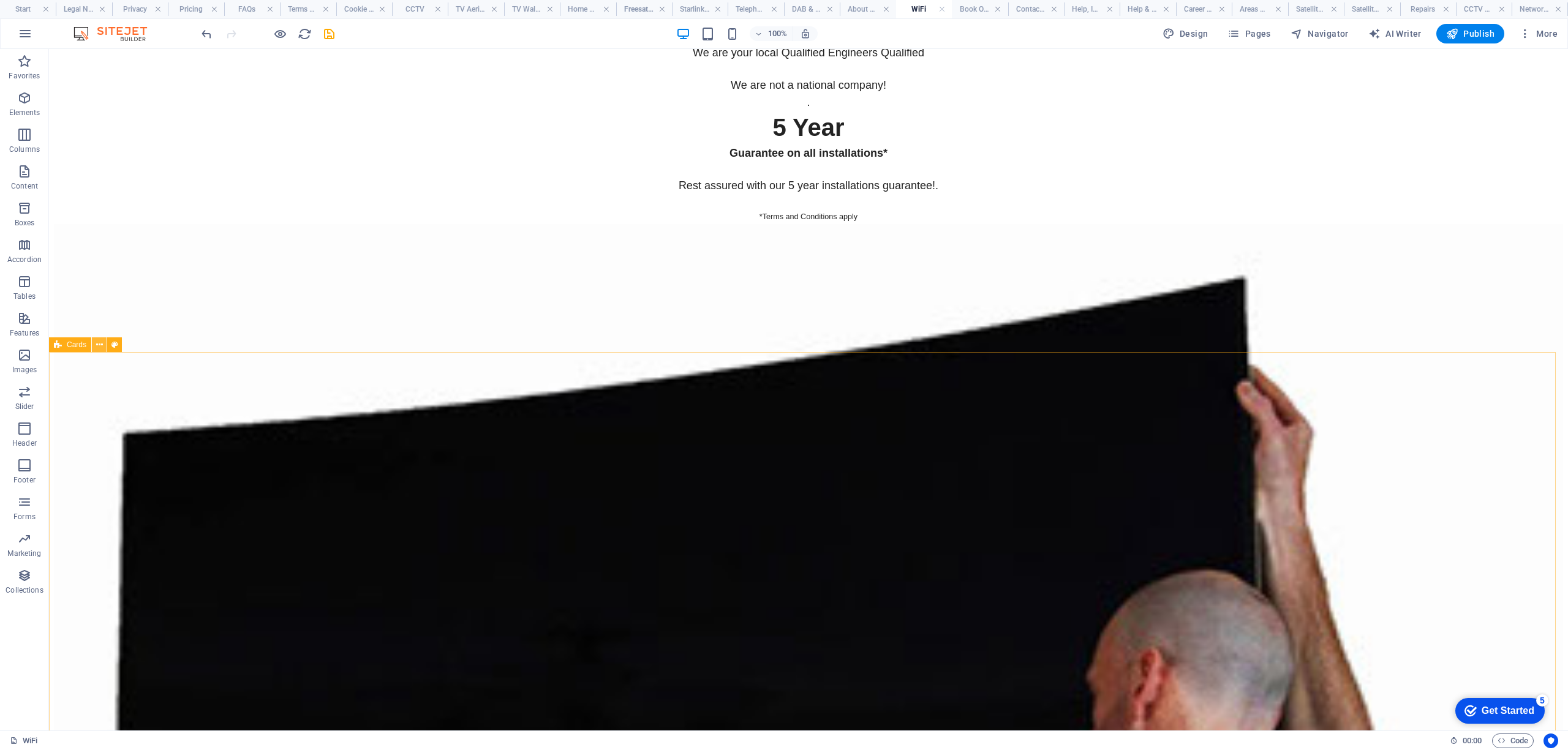
click at [97, 341] on icon at bounding box center [100, 345] width 7 height 13
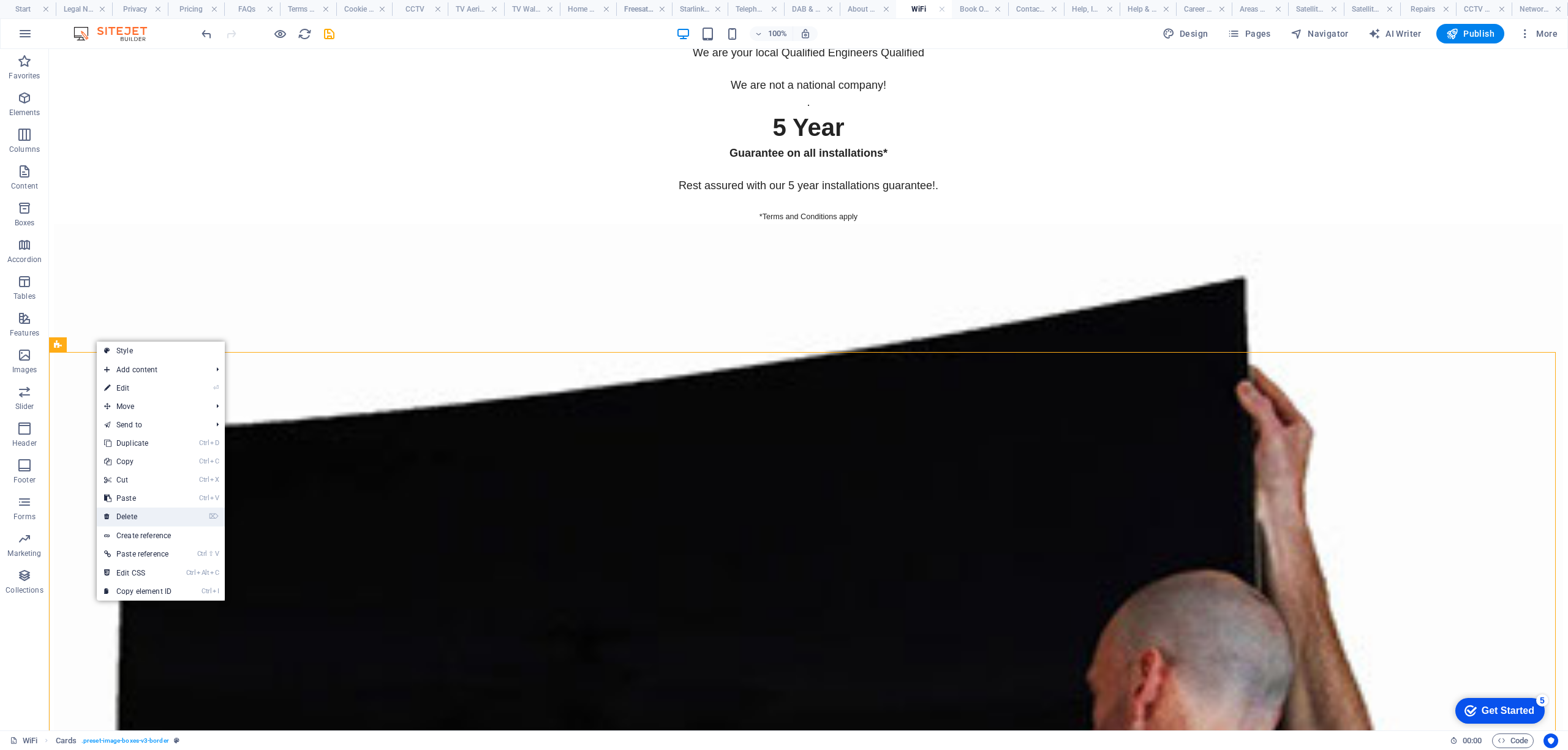
click at [127, 516] on link "⌦ Delete" at bounding box center [137, 517] width 82 height 18
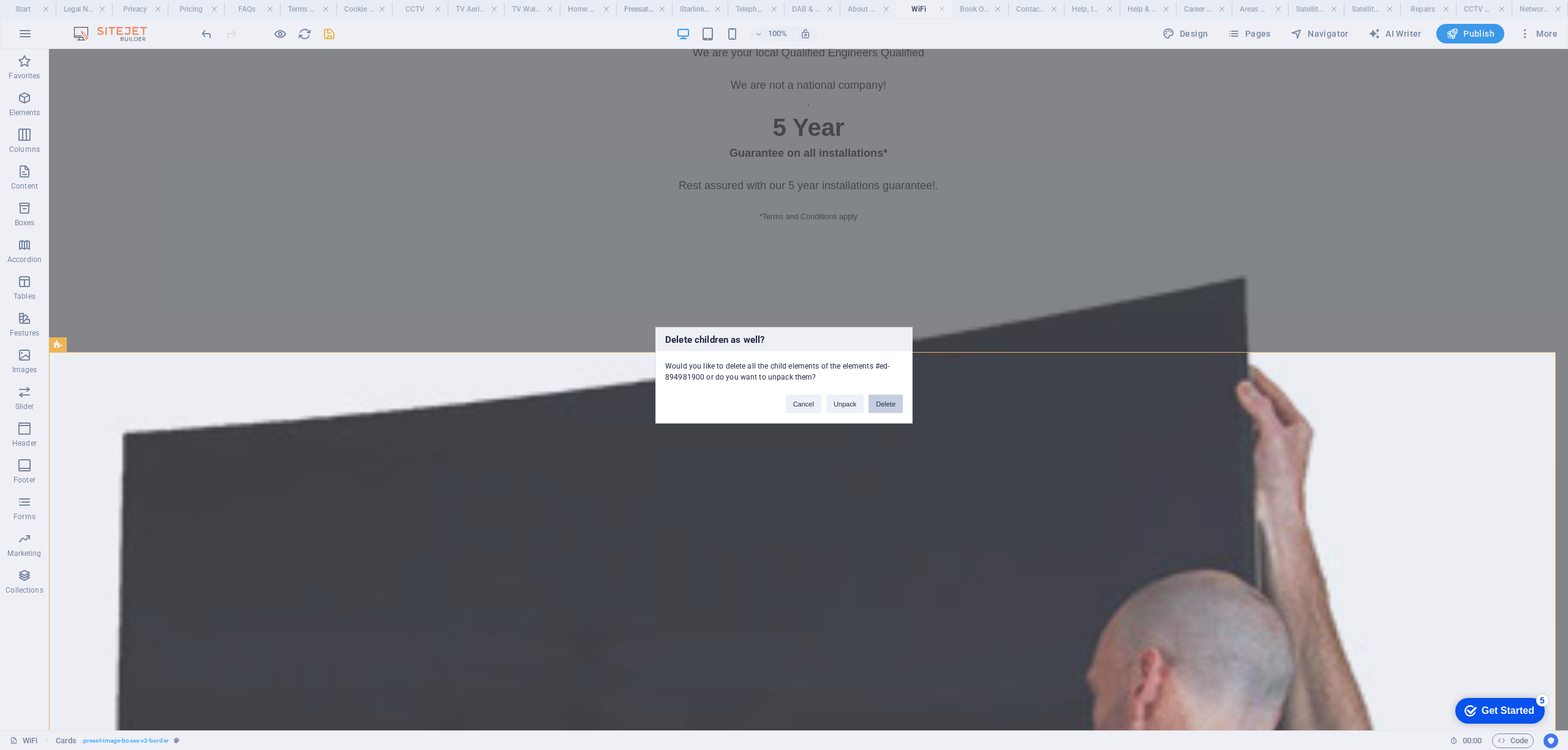
click at [890, 405] on button "Delete" at bounding box center [885, 404] width 34 height 18
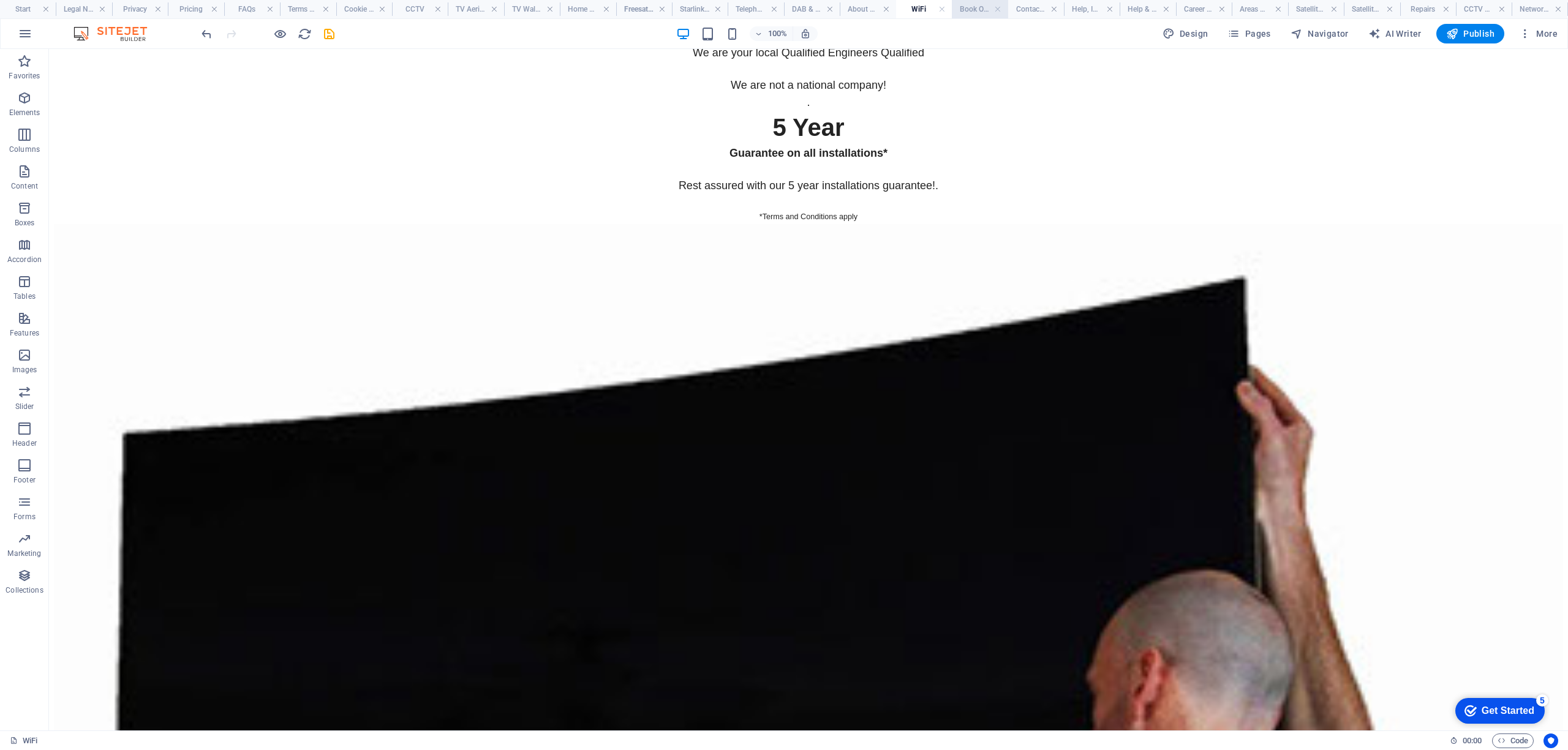
click at [973, 11] on h4 "Book Online" at bounding box center [980, 9] width 56 height 14
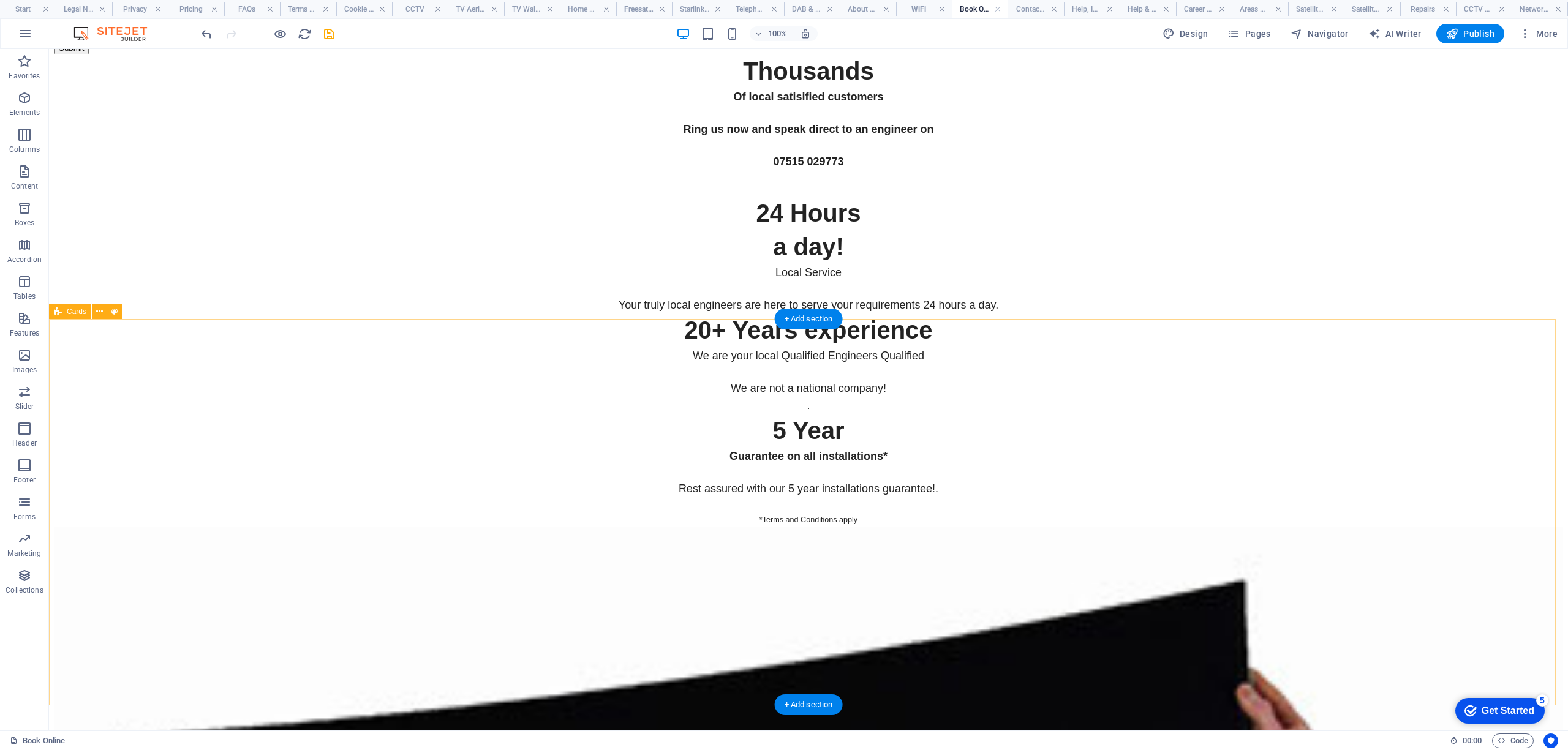
scroll to position [4982, 0]
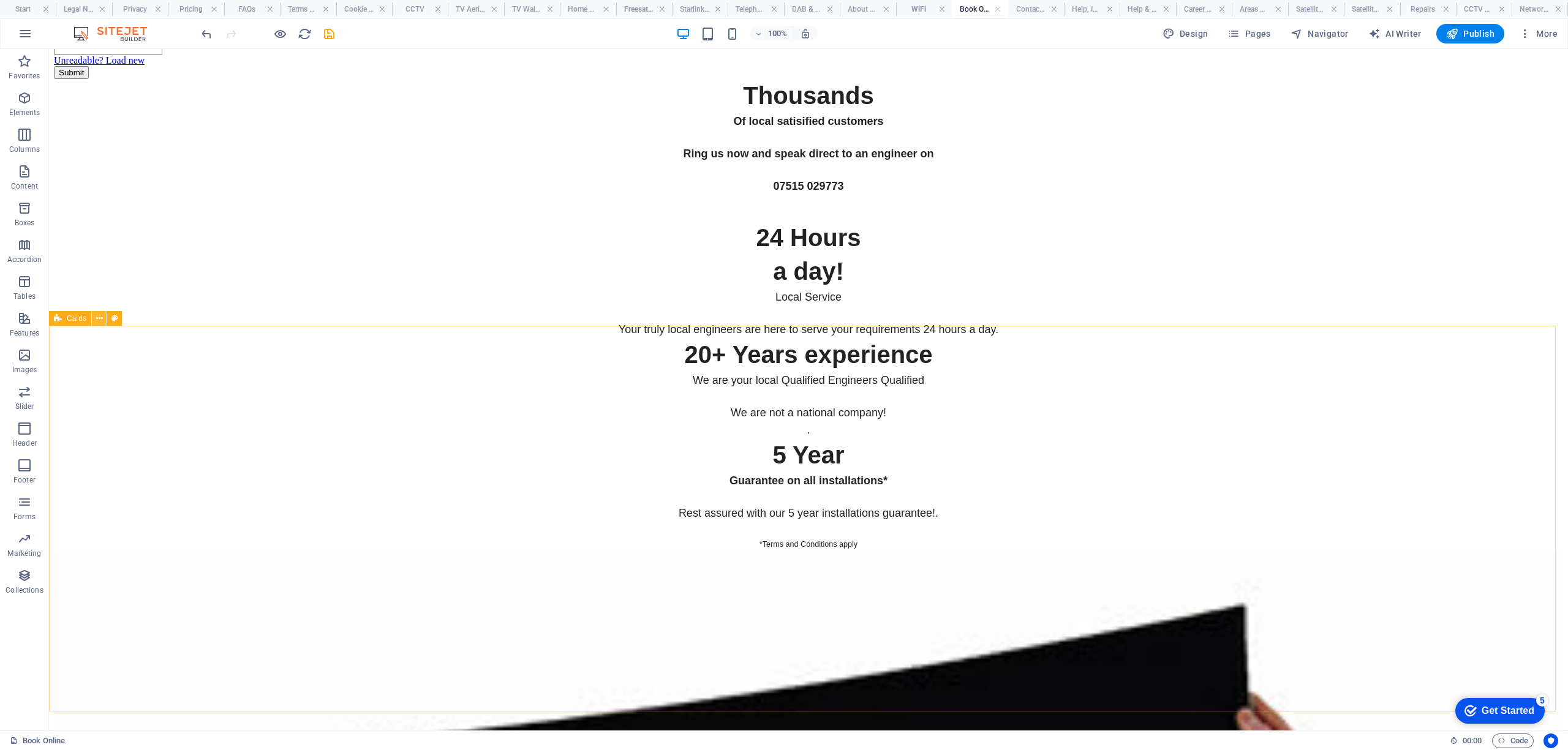
click at [97, 314] on icon at bounding box center [100, 319] width 7 height 13
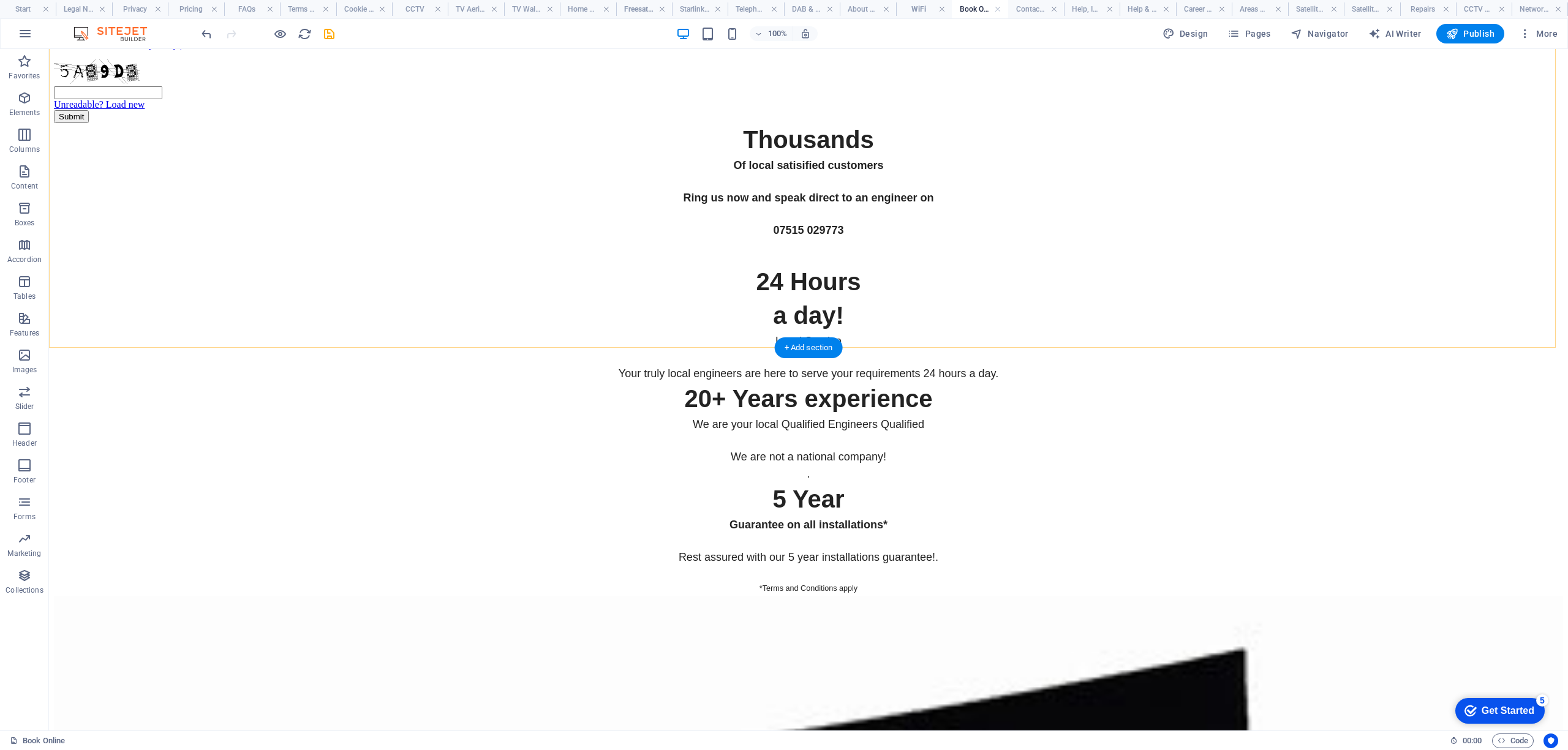
scroll to position [5004, 0]
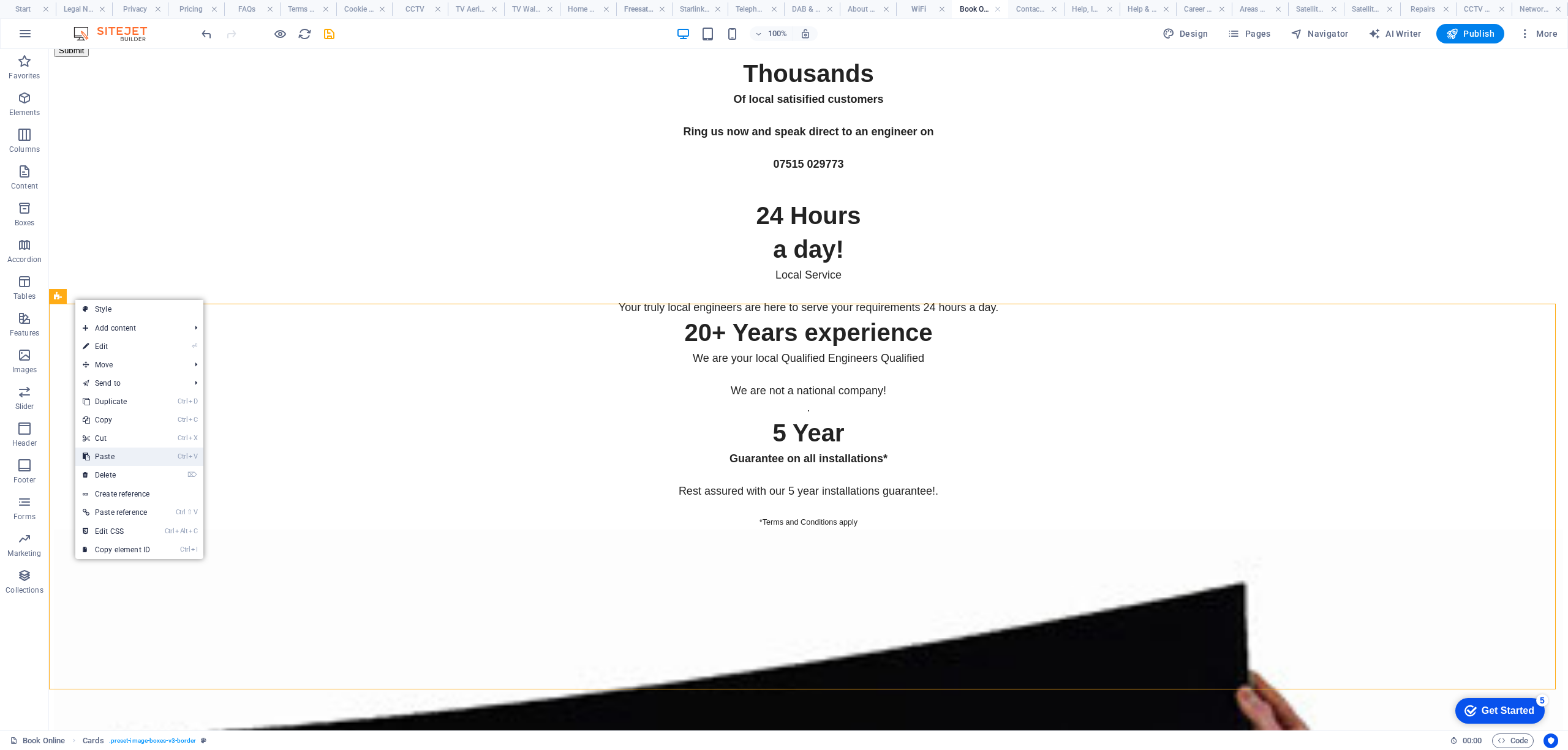
drag, startPoint x: 118, startPoint y: 458, endPoint x: 69, endPoint y: 409, distance: 69.3
click at [118, 458] on link "Ctrl V Paste" at bounding box center [116, 457] width 82 height 18
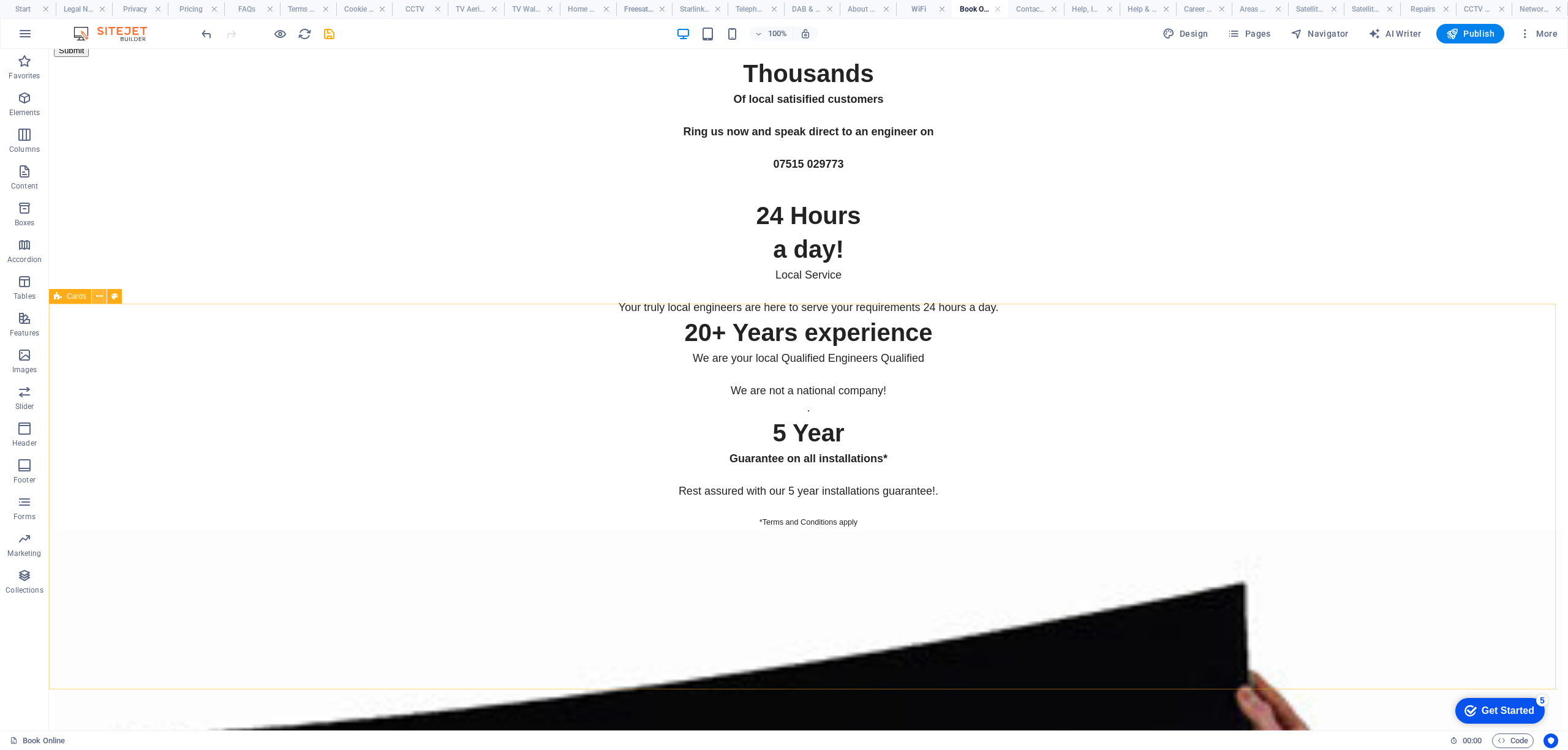
click at [99, 294] on icon at bounding box center [100, 296] width 7 height 13
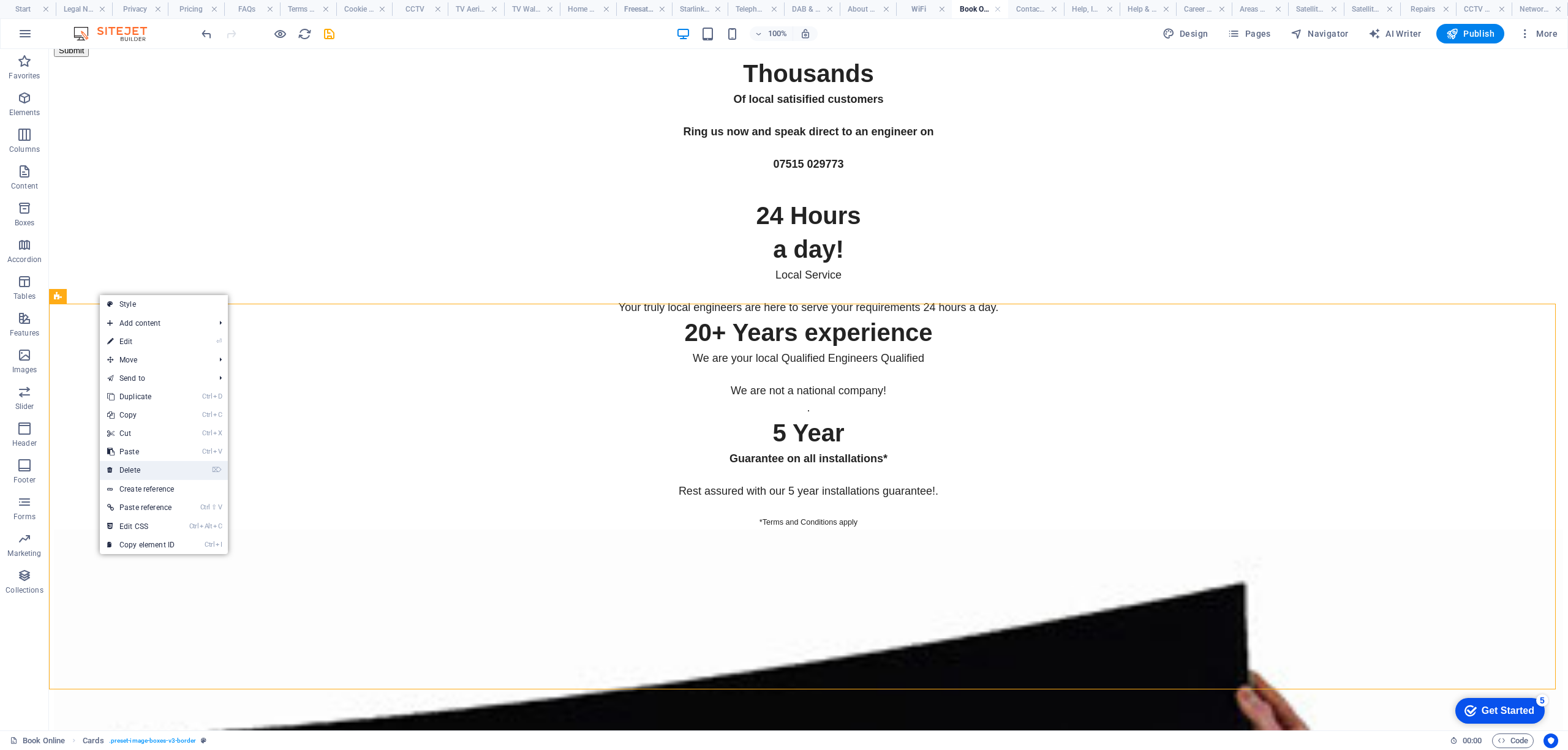
click at [143, 470] on link "⌦ Delete" at bounding box center [140, 470] width 82 height 18
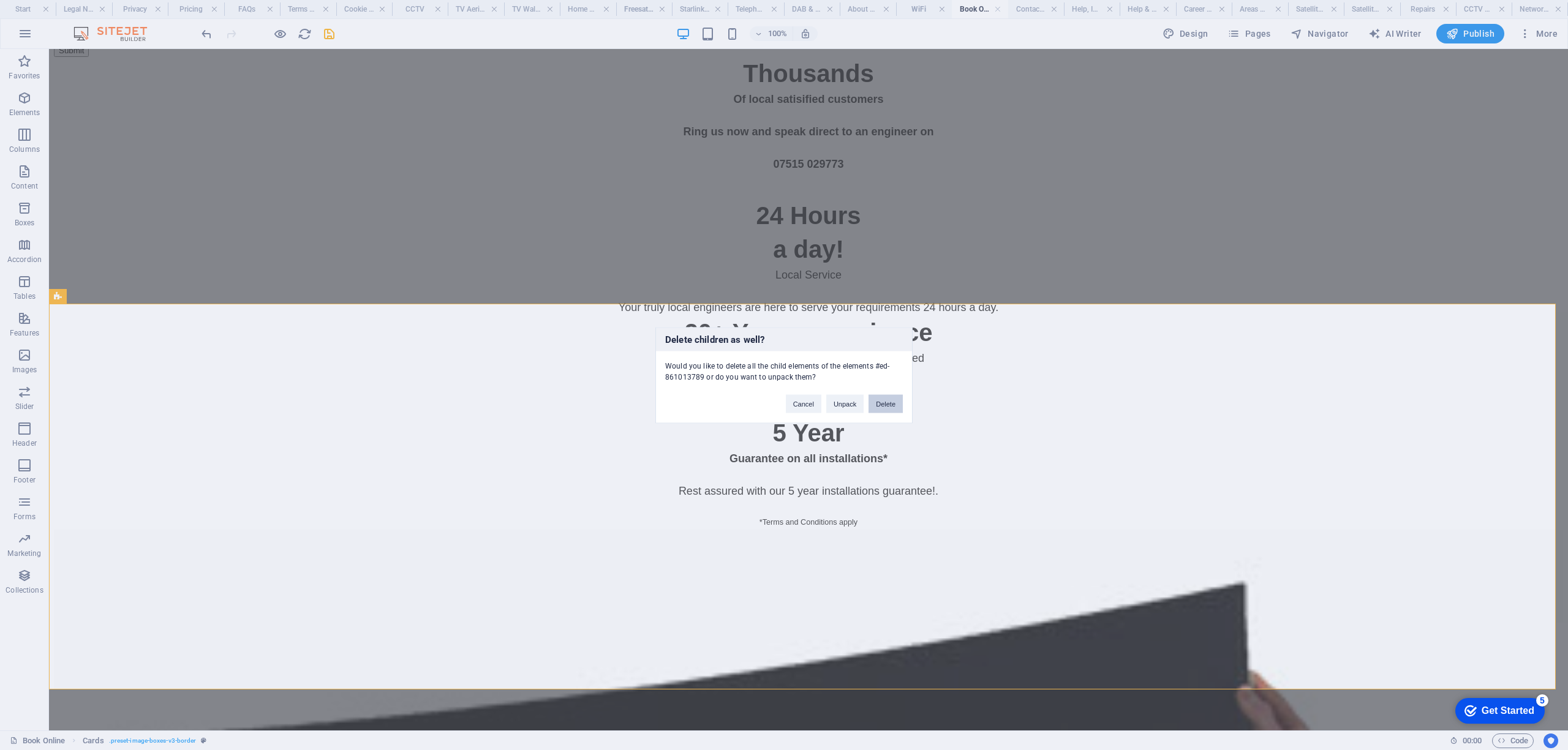
click at [885, 407] on button "Delete" at bounding box center [885, 404] width 34 height 18
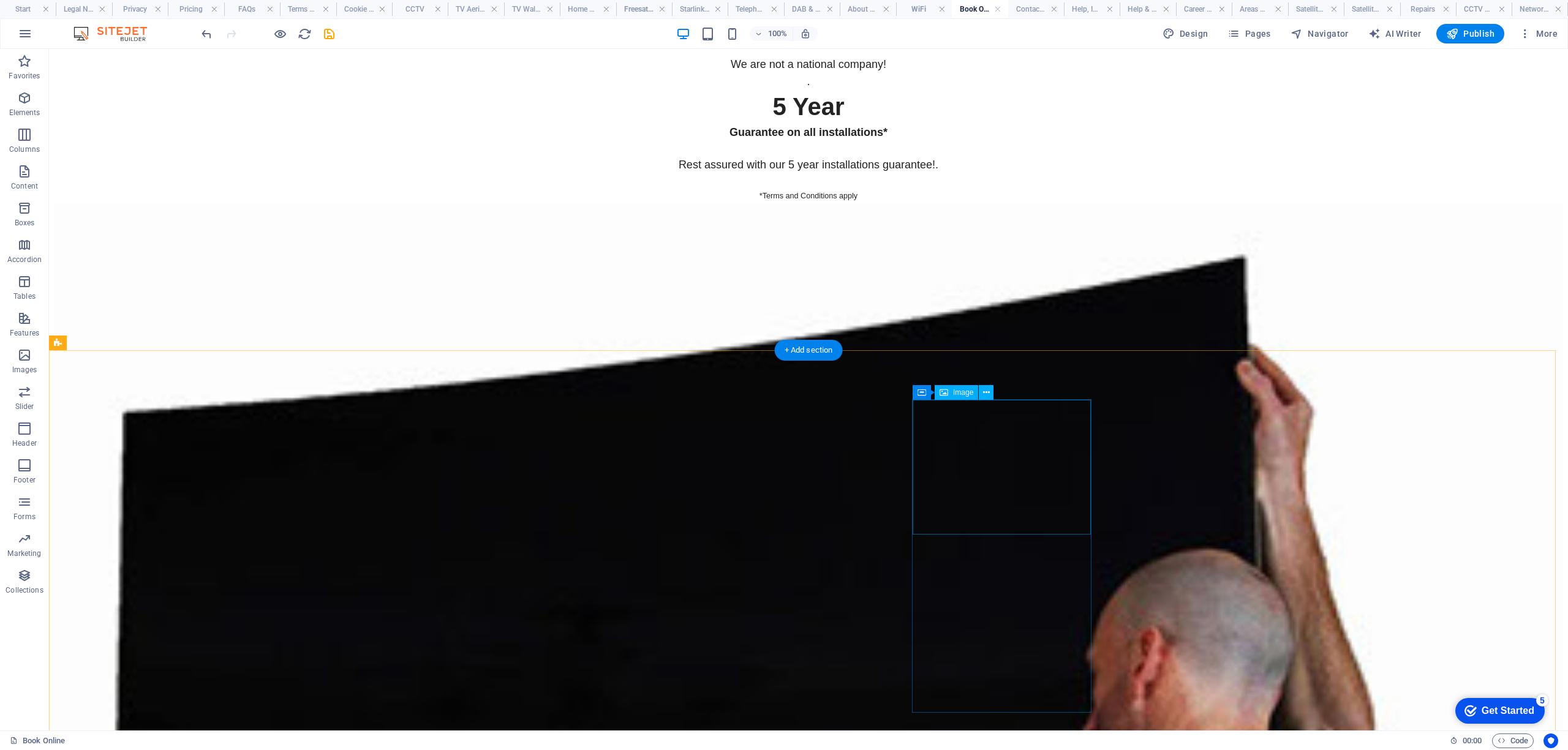
scroll to position [4922, 0]
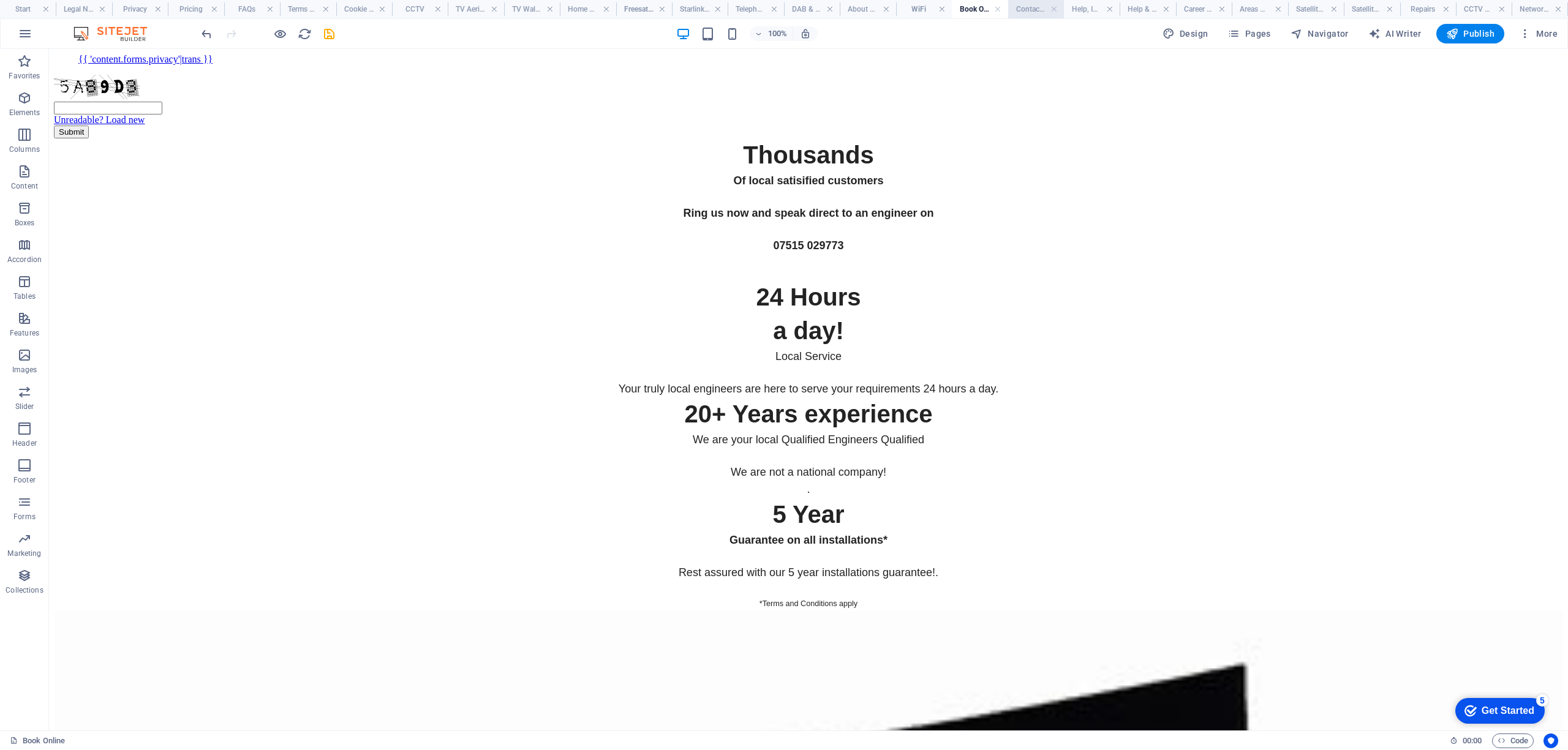
click at [1020, 8] on h4 "Contact Us" at bounding box center [1036, 9] width 56 height 14
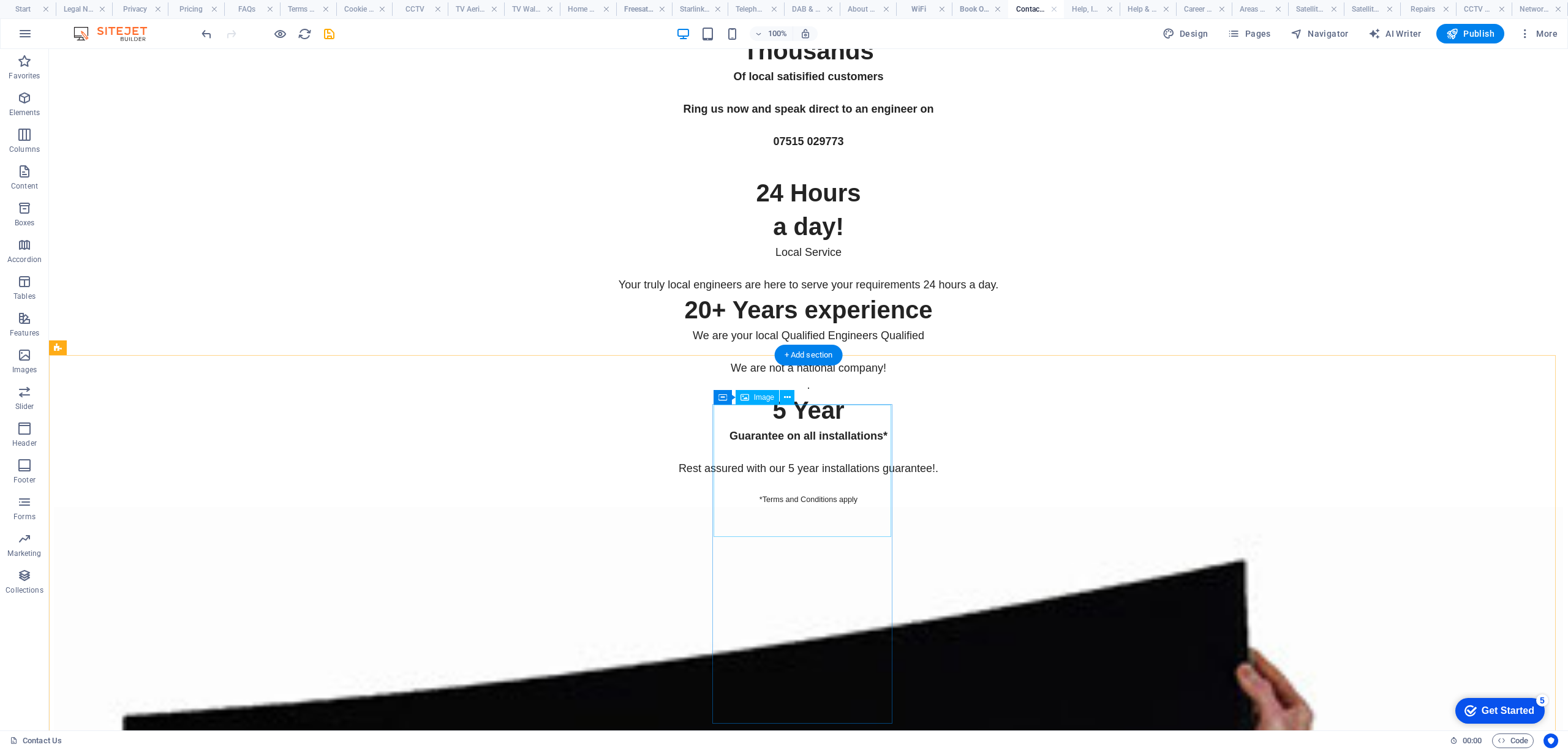
scroll to position [5063, 0]
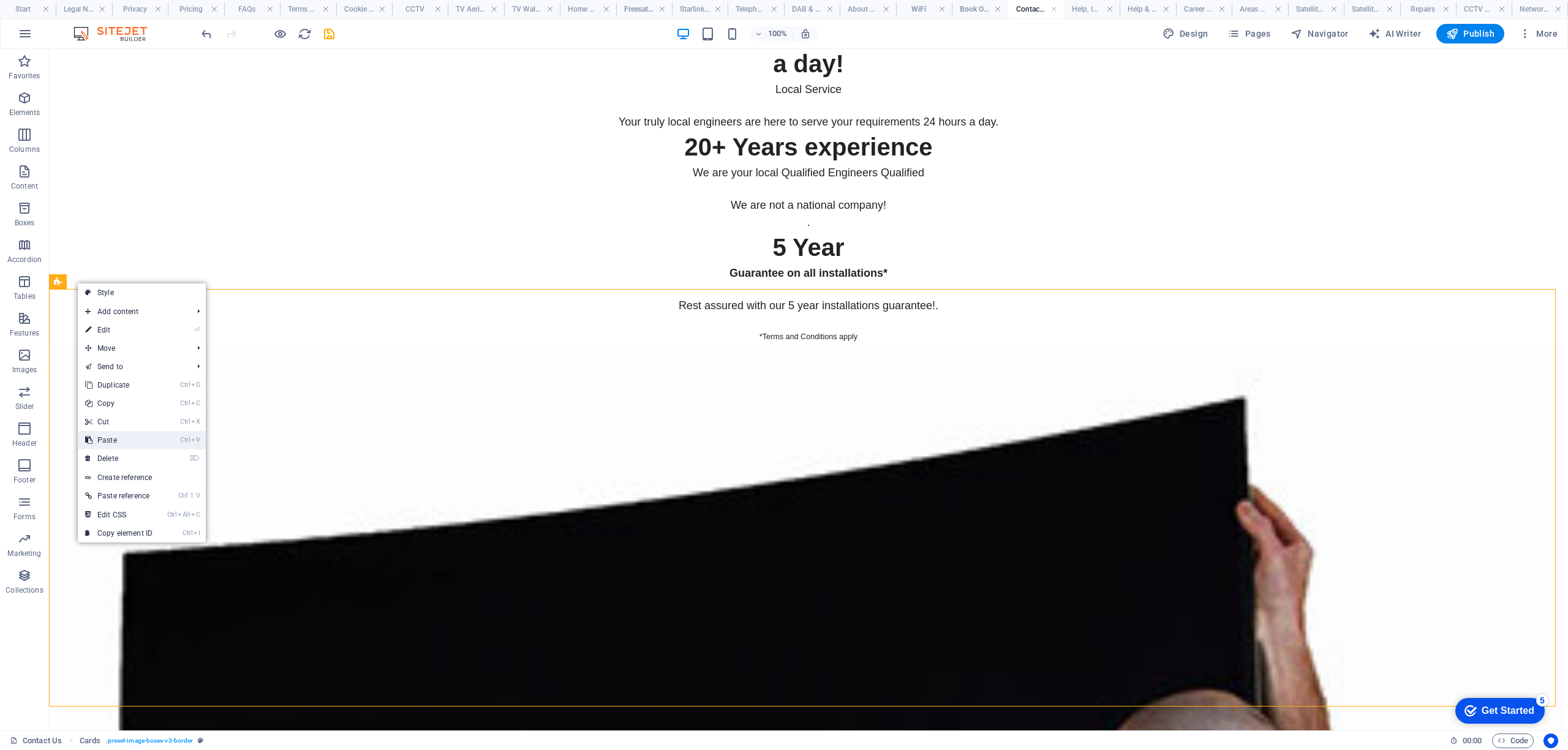
click at [133, 437] on link "Ctrl V Paste" at bounding box center [119, 441] width 82 height 18
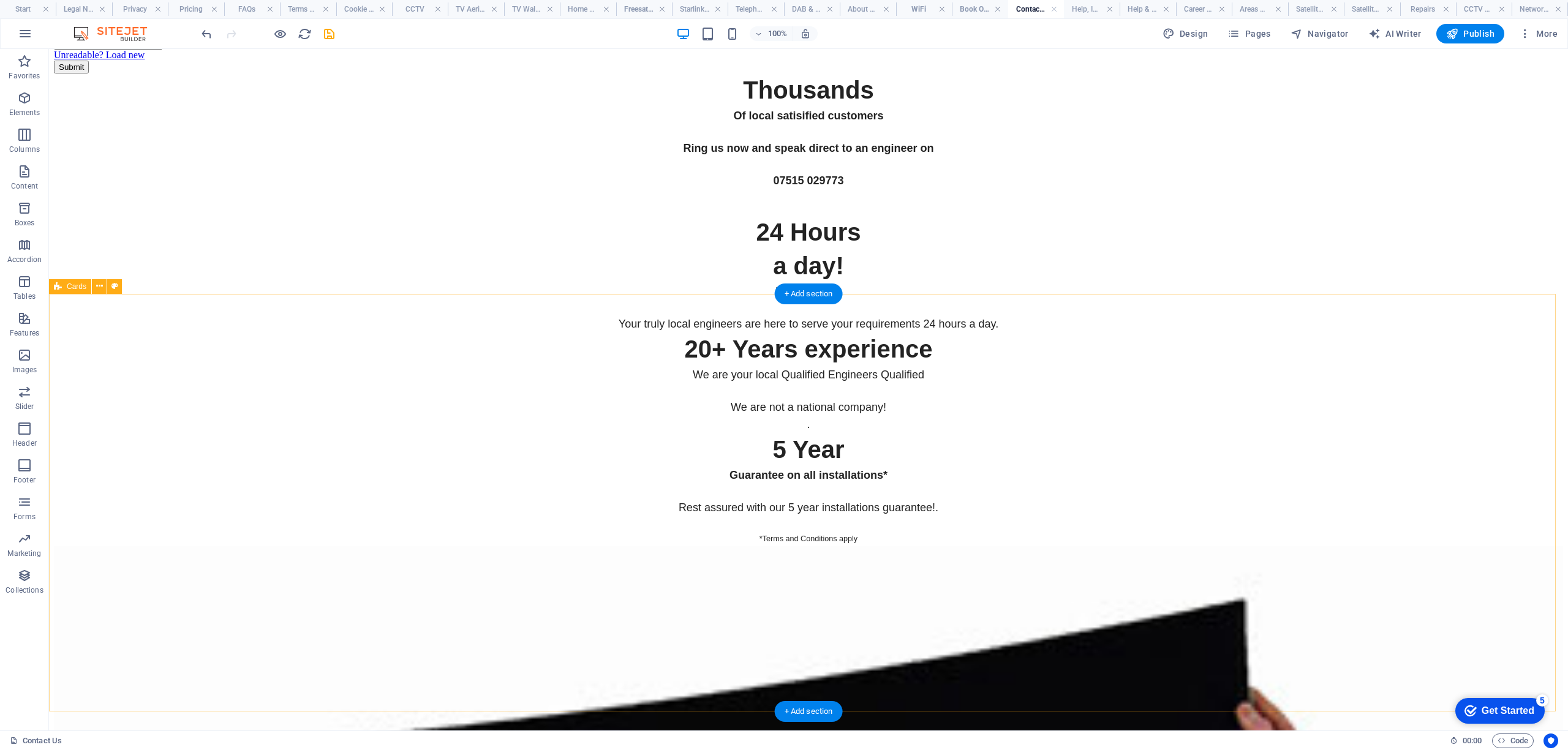
scroll to position [4982, 0]
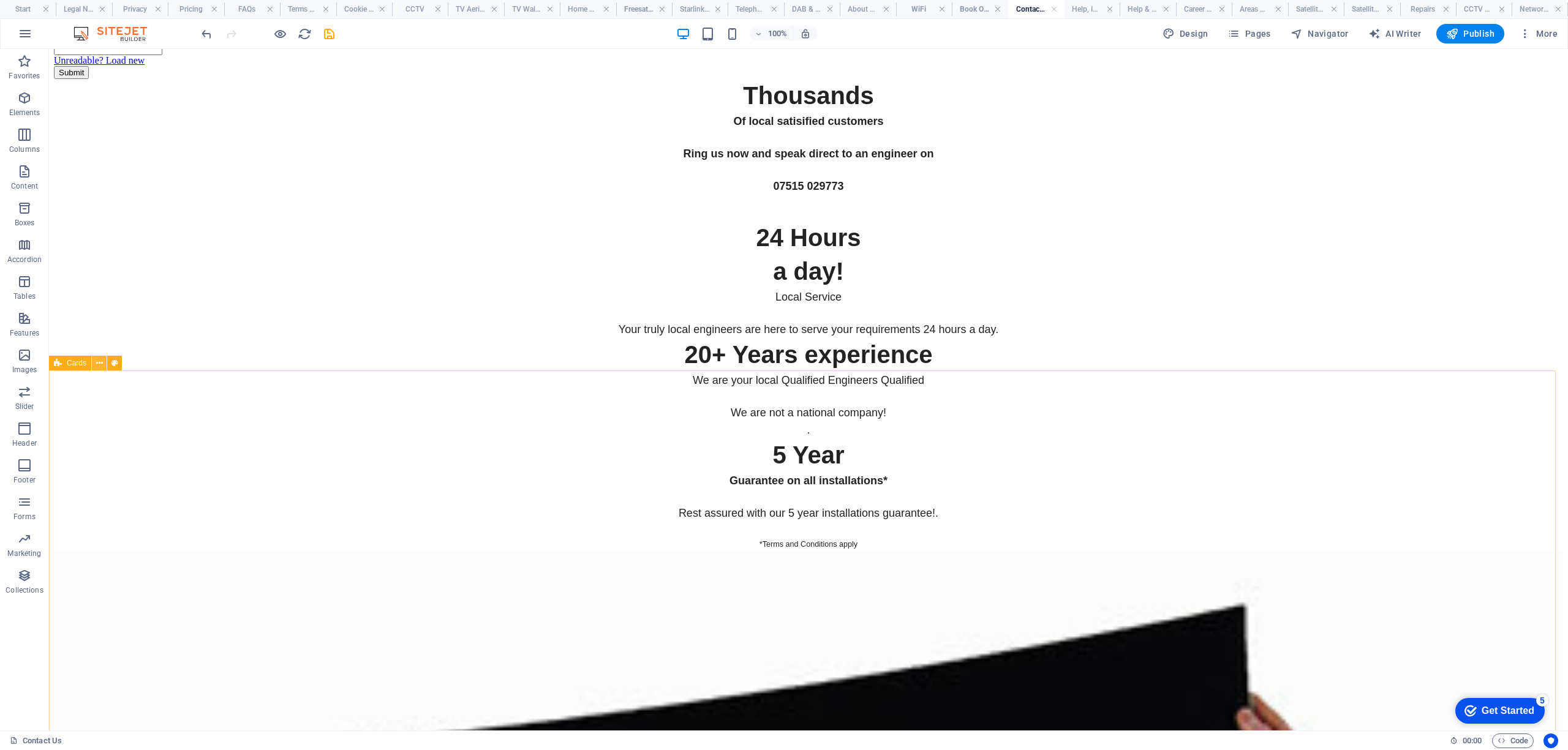
click at [97, 365] on icon at bounding box center [100, 363] width 7 height 13
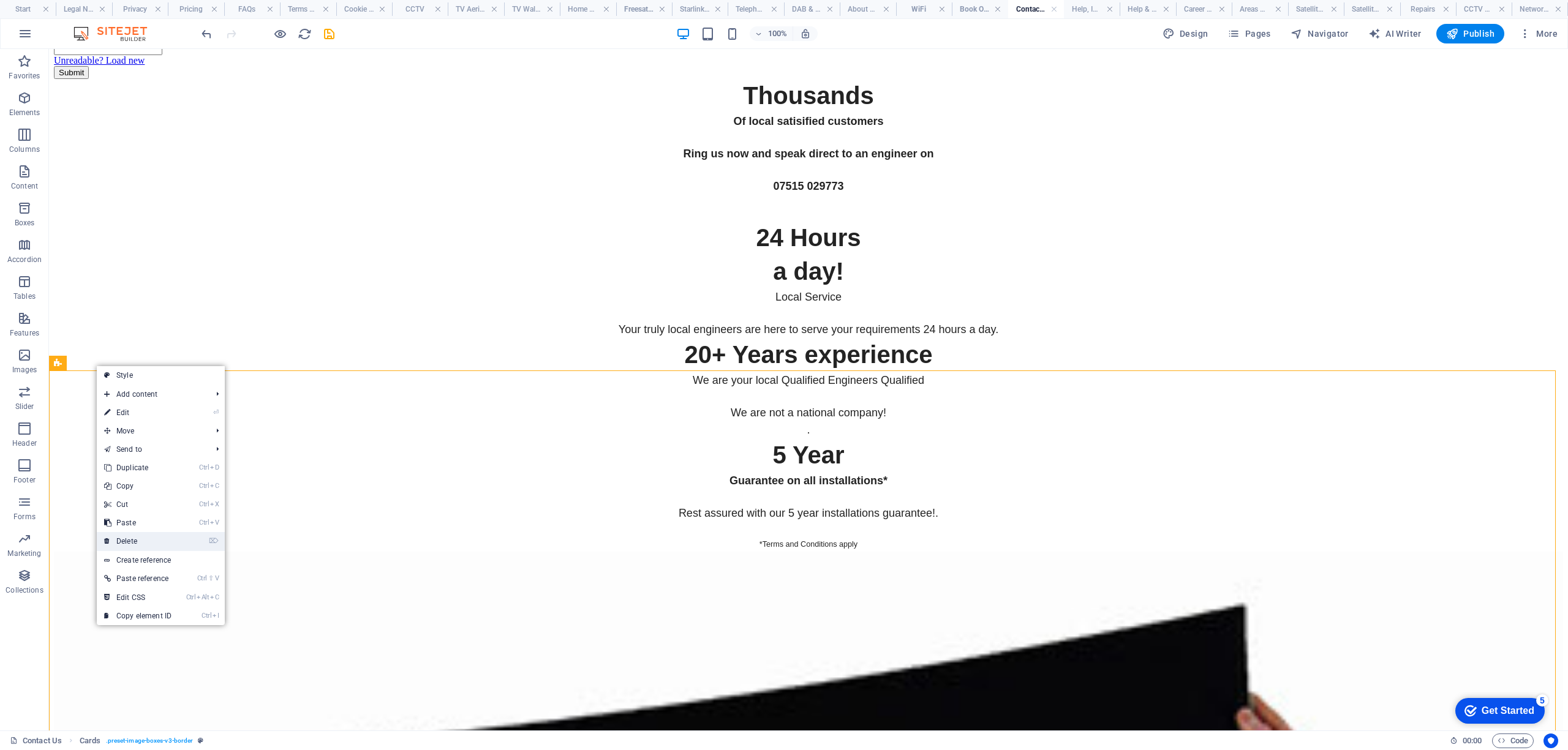
click at [141, 539] on link "⌦ Delete" at bounding box center [137, 542] width 82 height 18
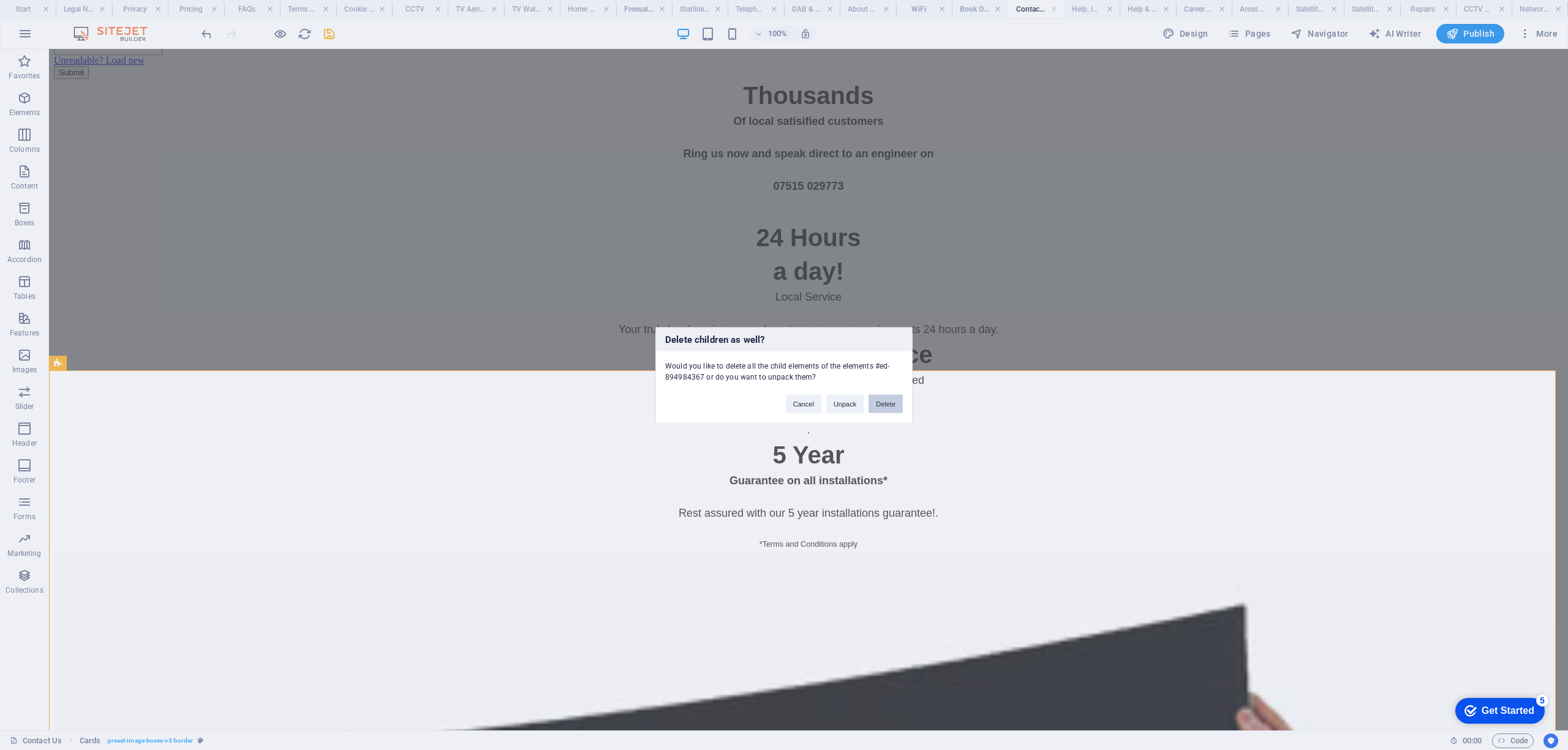
drag, startPoint x: 889, startPoint y: 404, endPoint x: 931, endPoint y: 368, distance: 55.3
click at [889, 404] on button "Delete" at bounding box center [885, 404] width 34 height 18
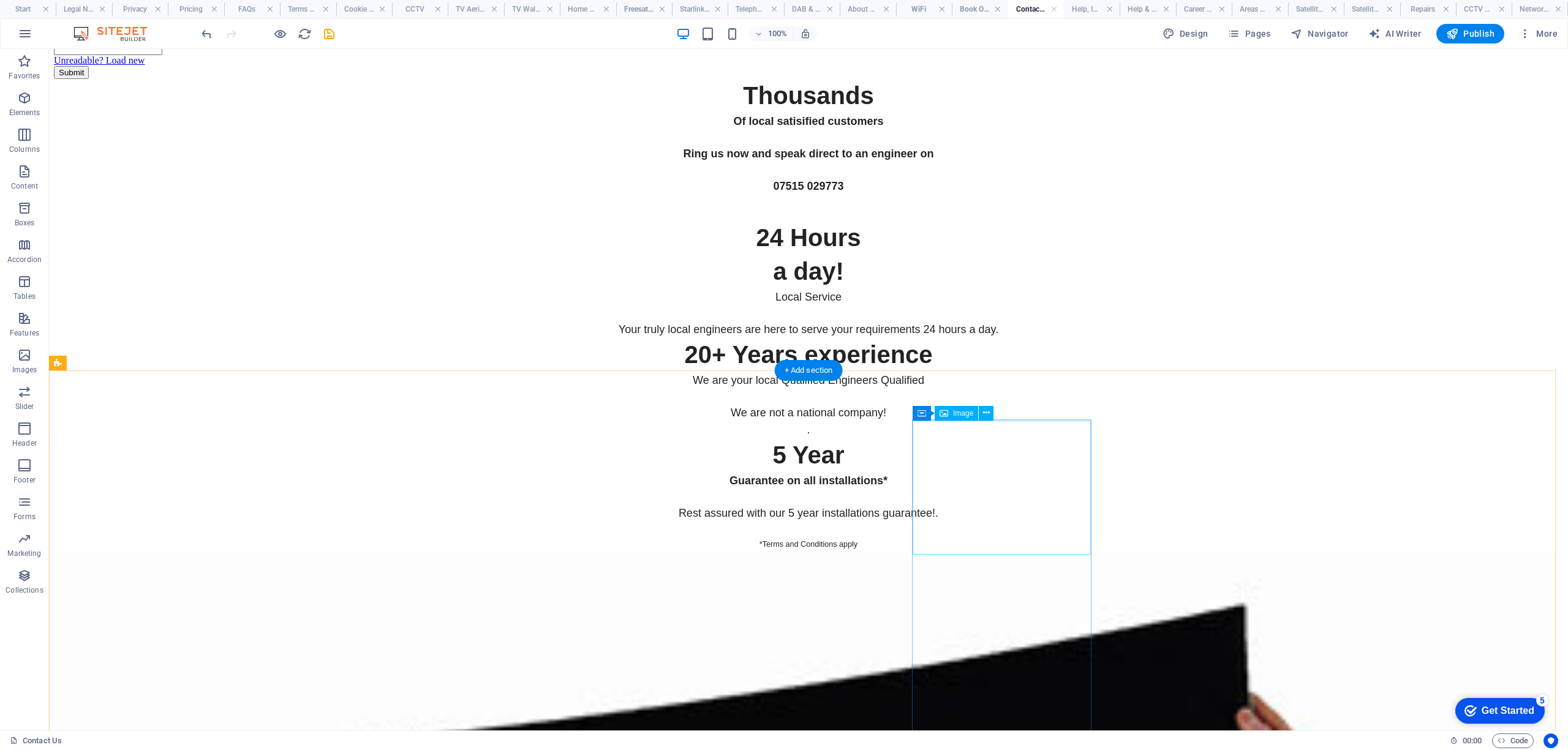
scroll to position [4656, 0]
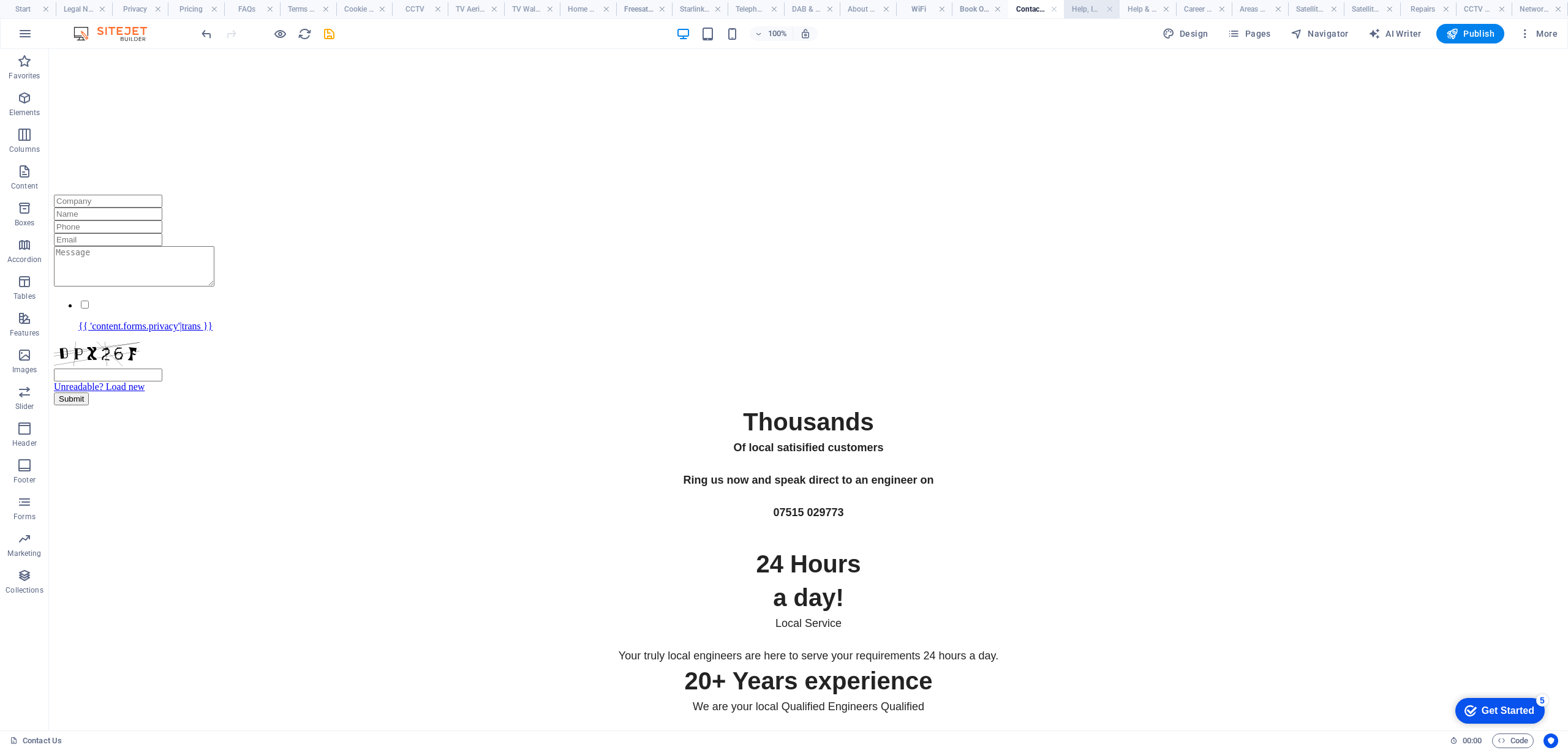
click at [1083, 8] on h4 "Help, Ideas & Advice" at bounding box center [1092, 9] width 56 height 14
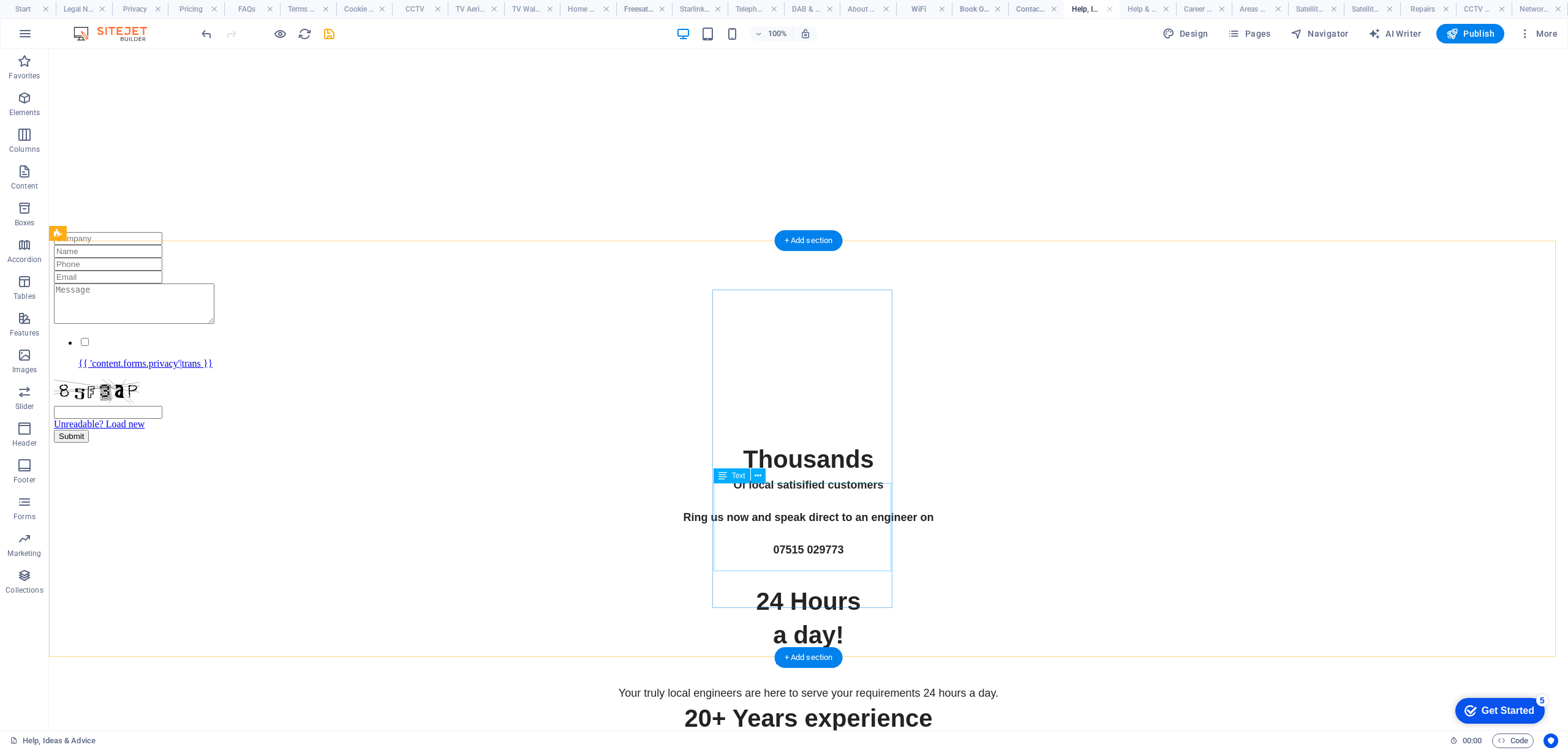
scroll to position [4982, 0]
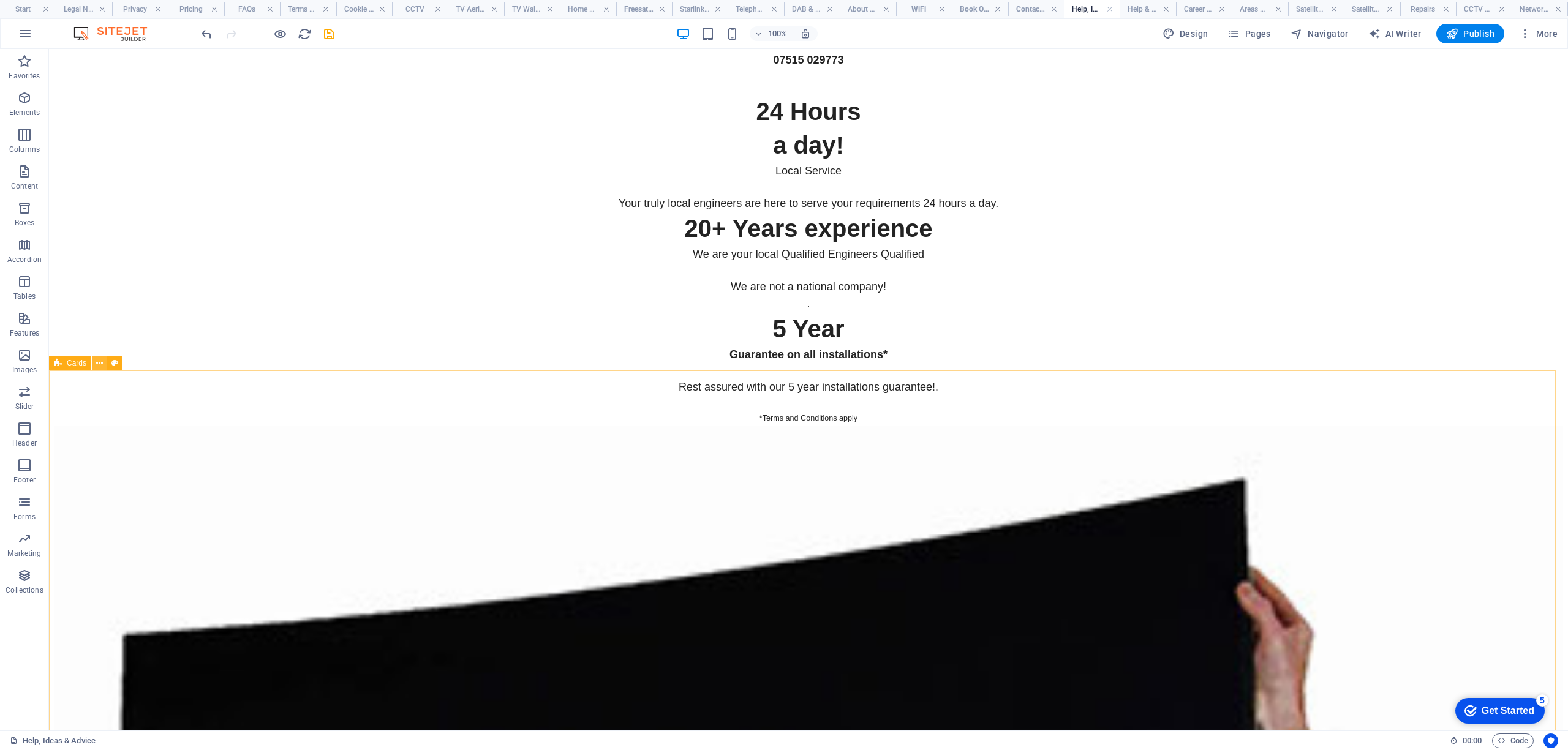
click at [102, 366] on icon at bounding box center [100, 363] width 7 height 13
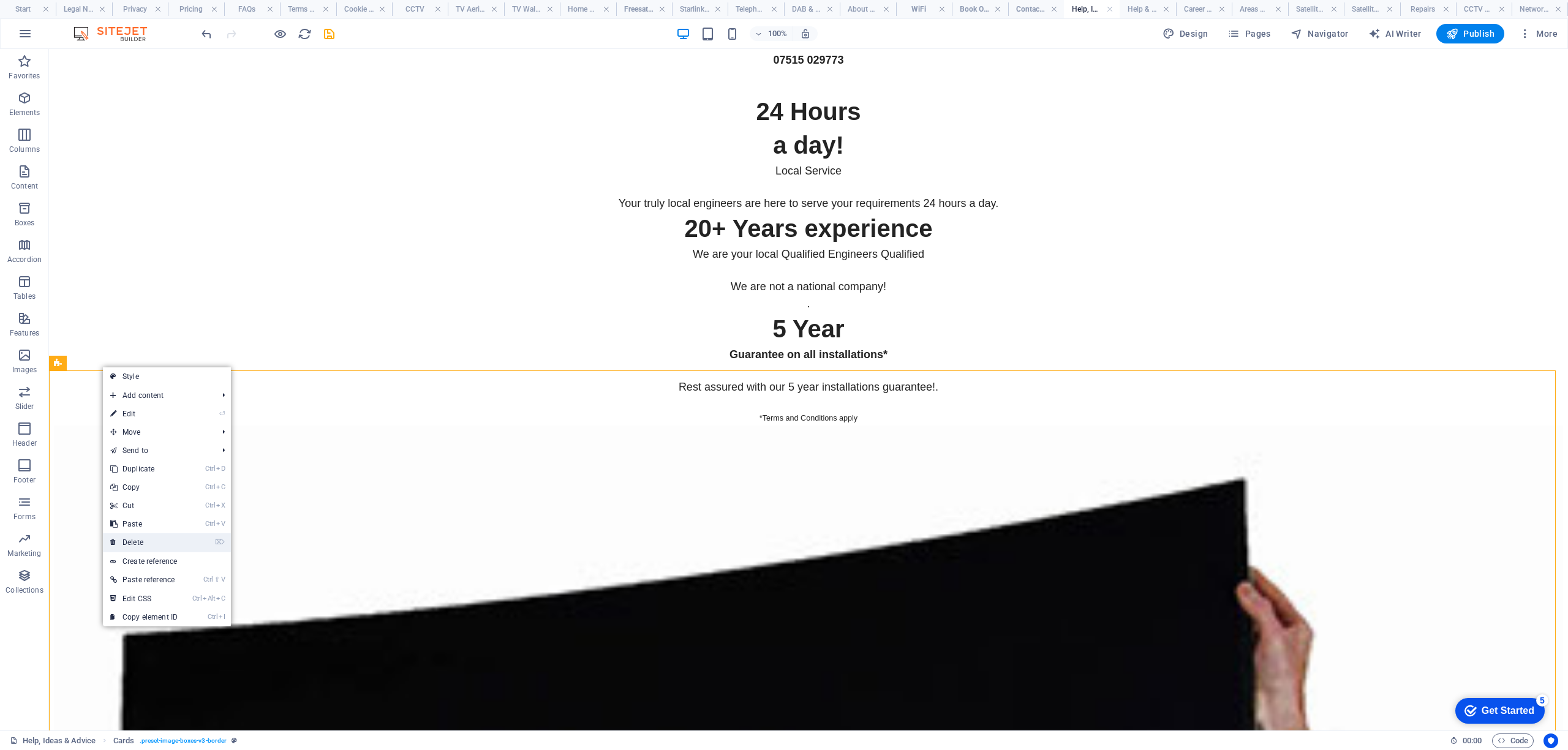
click at [142, 542] on link "⌦ Delete" at bounding box center [143, 542] width 82 height 18
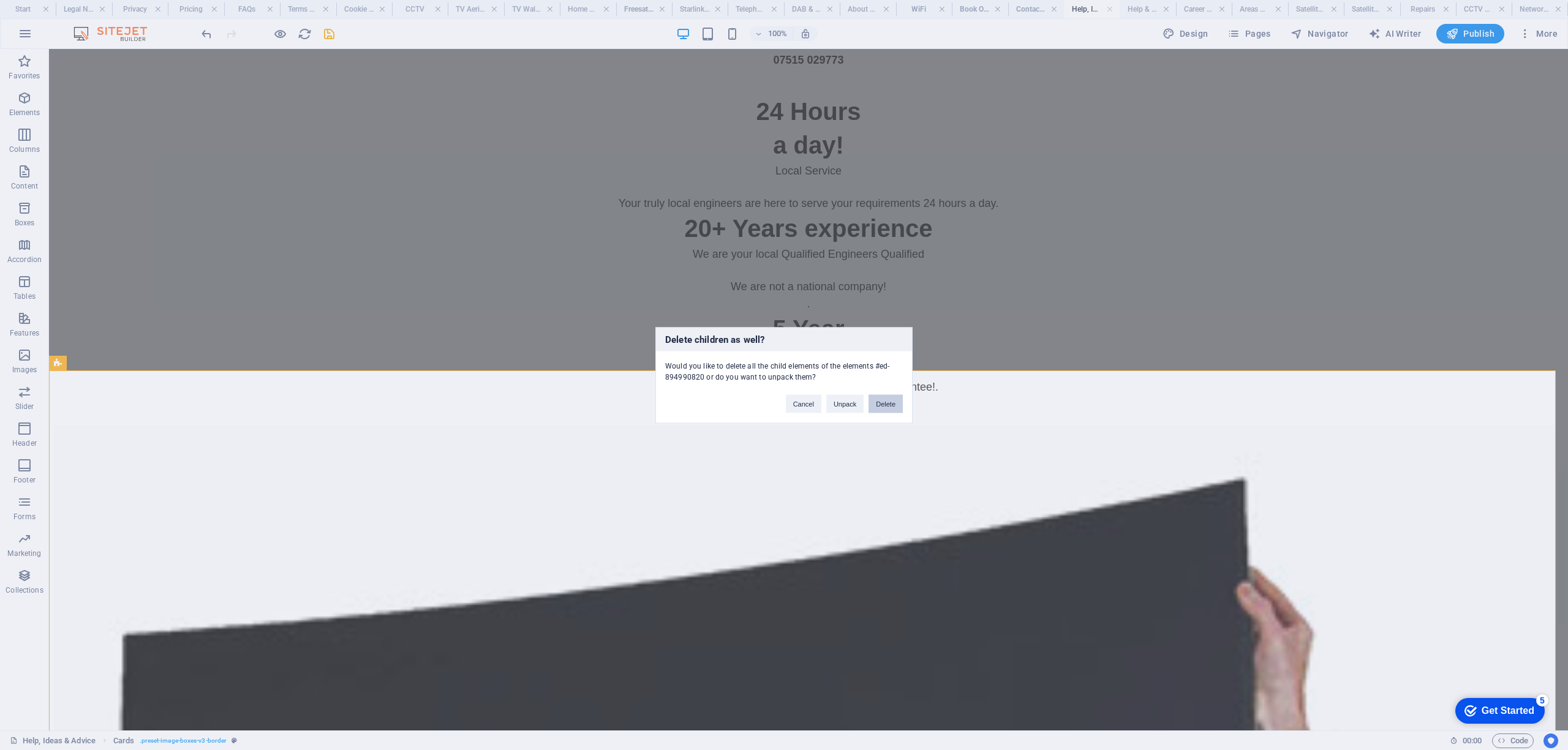
click at [882, 403] on button "Delete" at bounding box center [885, 404] width 34 height 18
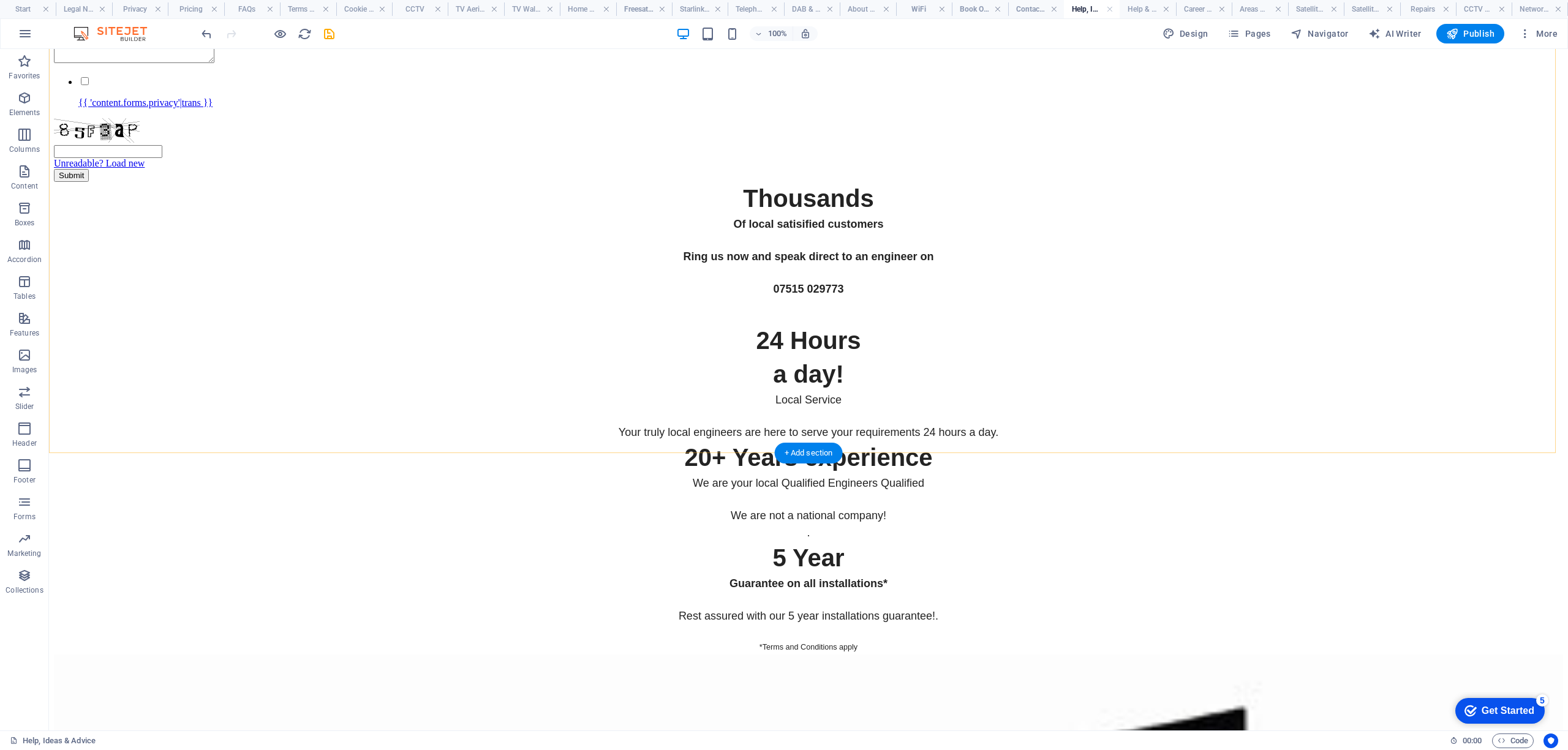
scroll to position [4901, 0]
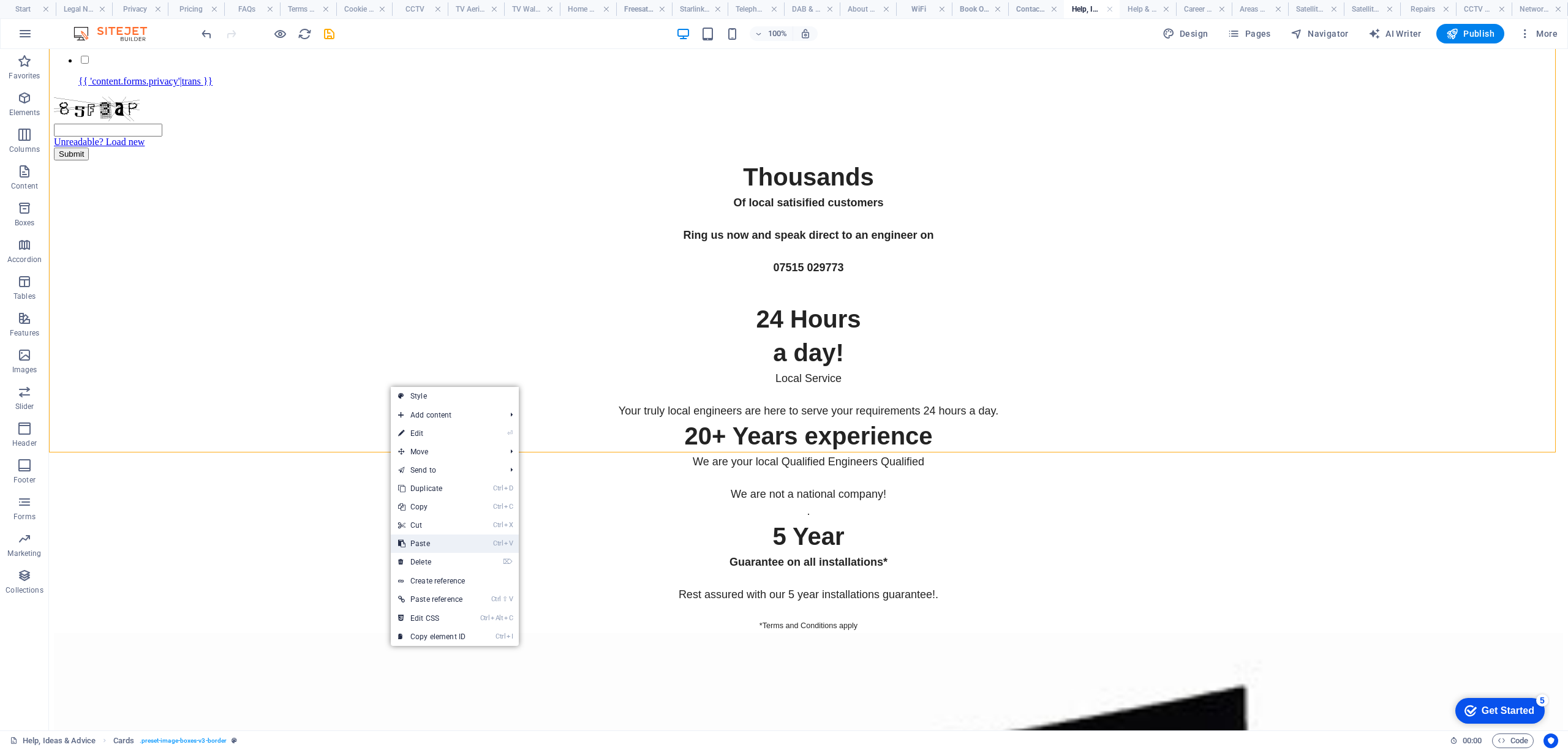
click at [429, 539] on link "Ctrl V Paste" at bounding box center [431, 544] width 82 height 18
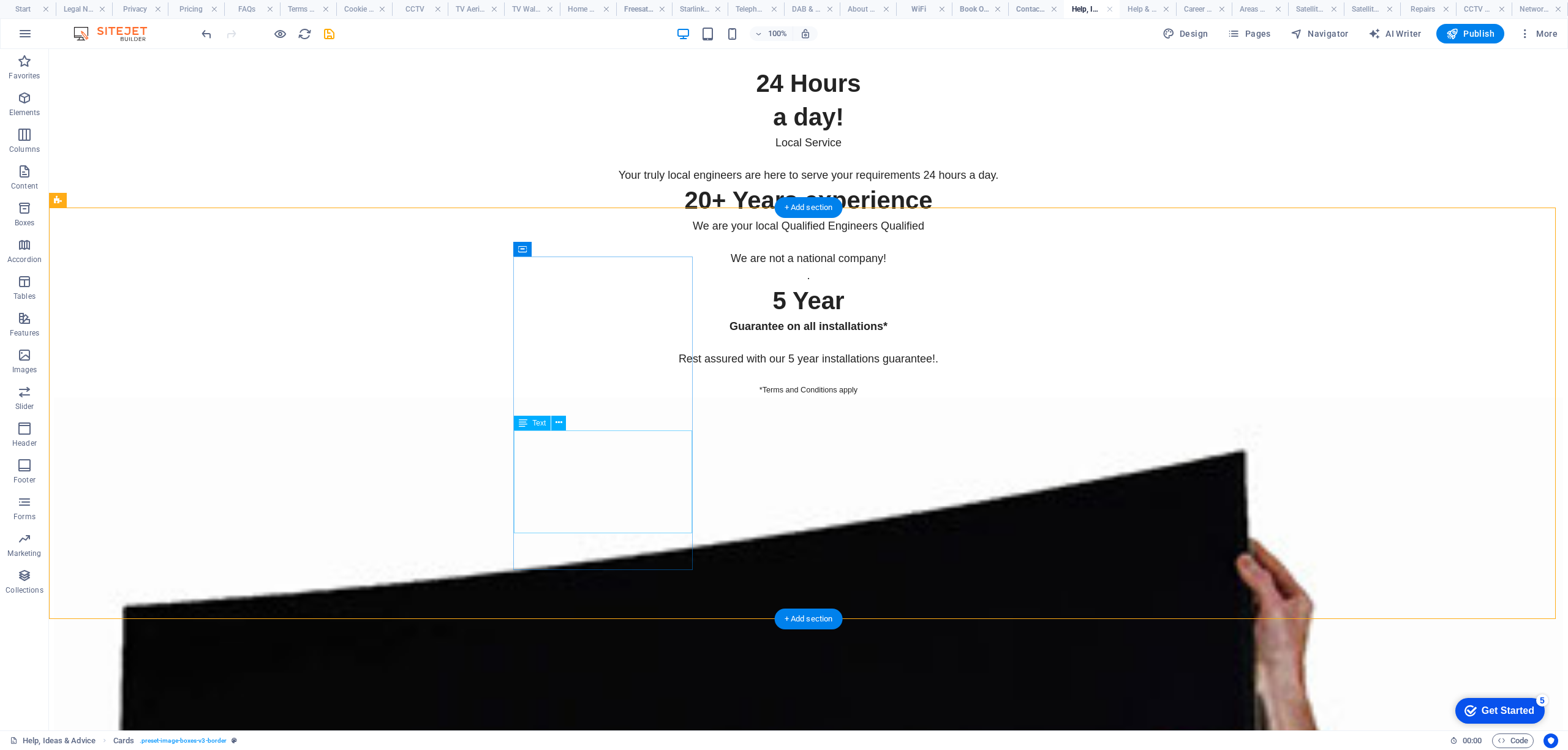
scroll to position [5146, 0]
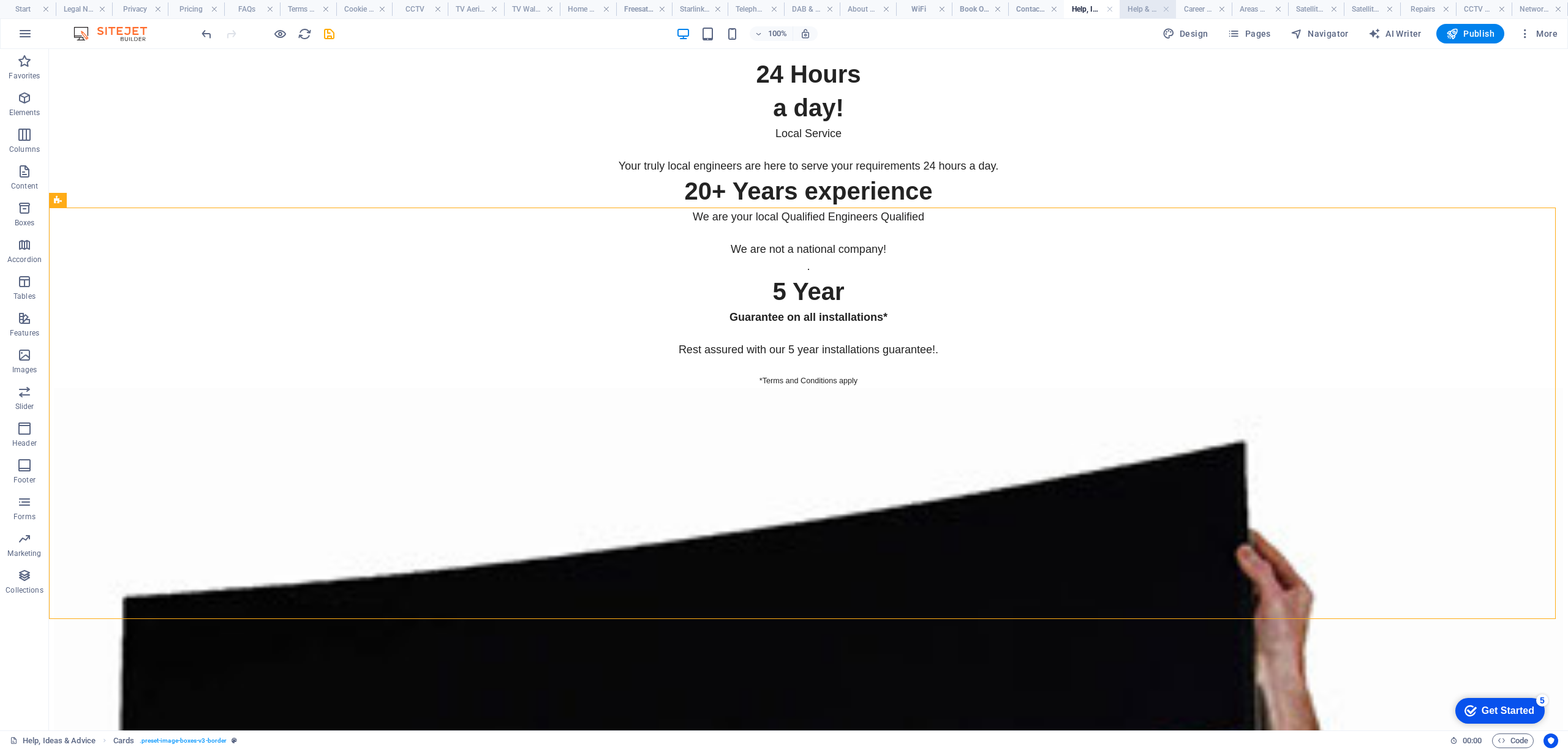
click at [1135, 8] on h4 "Help & Support" at bounding box center [1147, 9] width 56 height 14
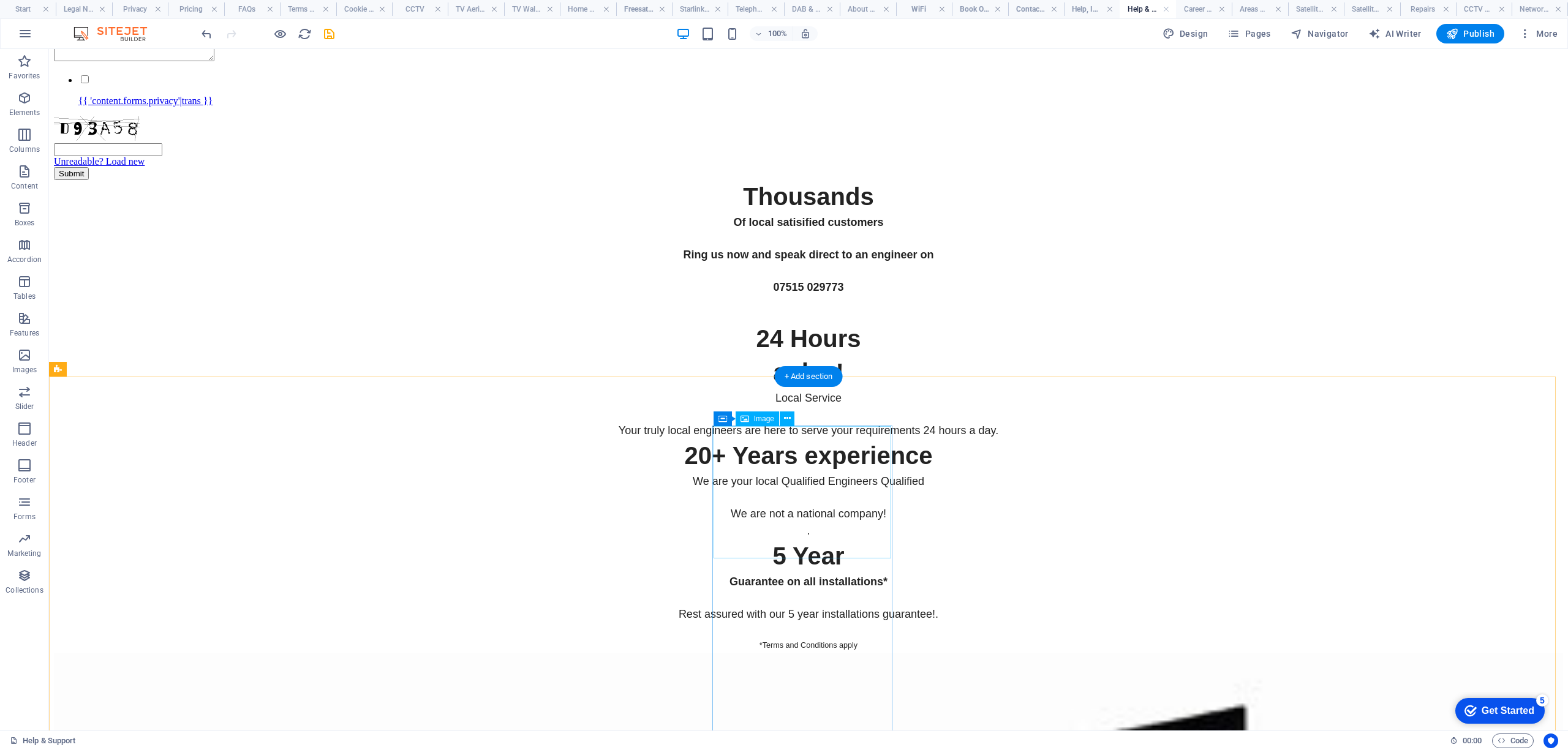
scroll to position [5081, 0]
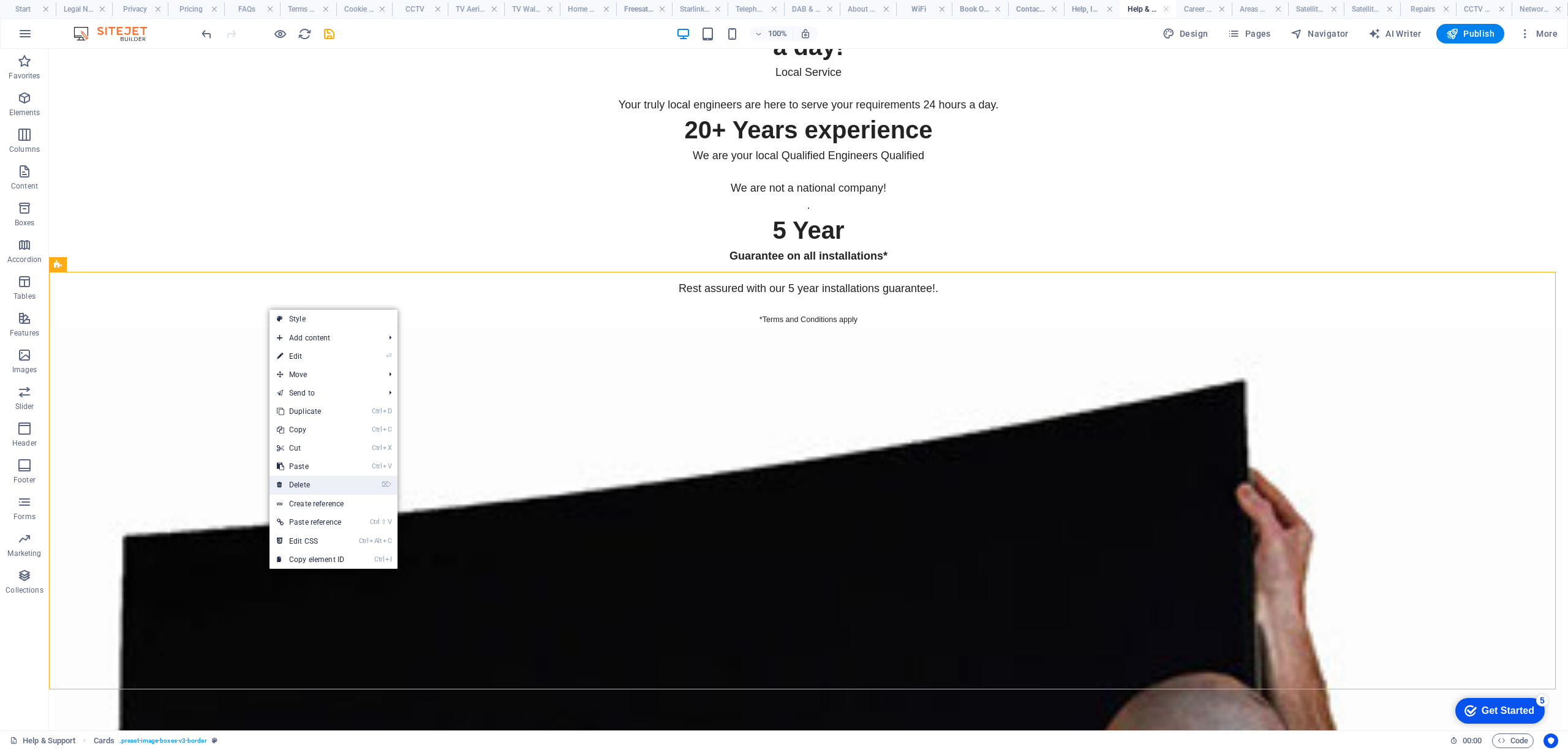
click at [311, 485] on link "⌦ Delete" at bounding box center [310, 485] width 82 height 18
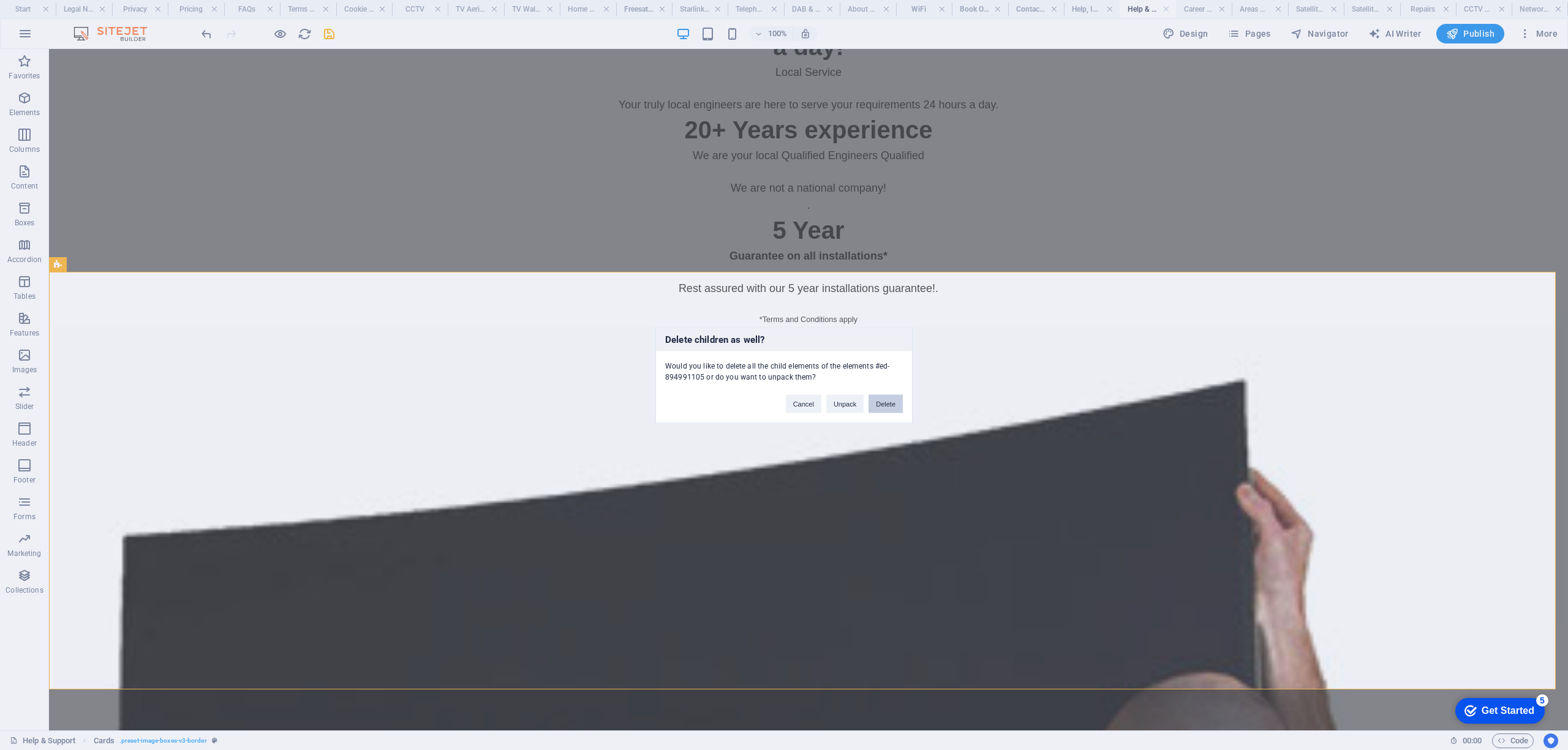
click at [893, 402] on button "Delete" at bounding box center [885, 404] width 34 height 18
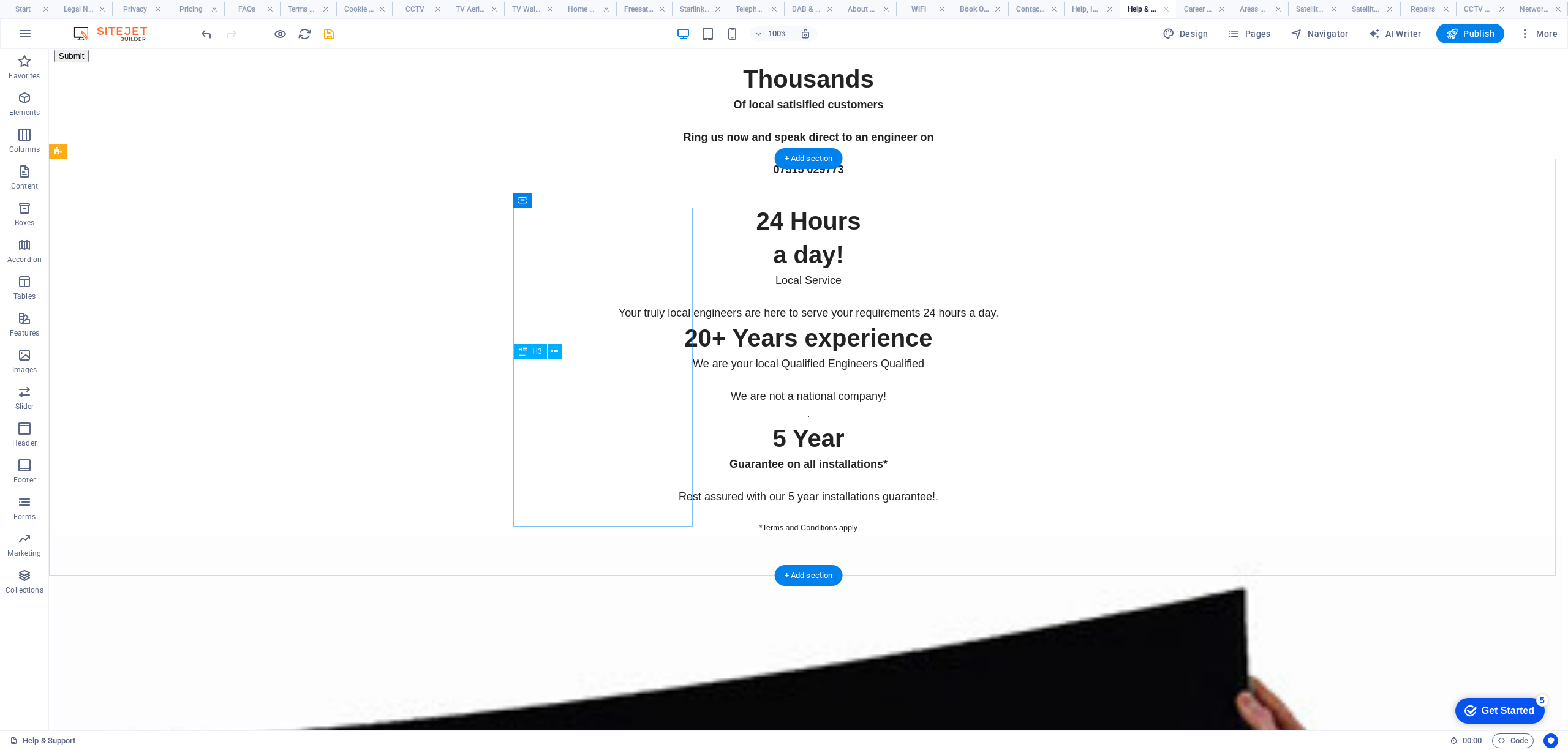
scroll to position [4754, 0]
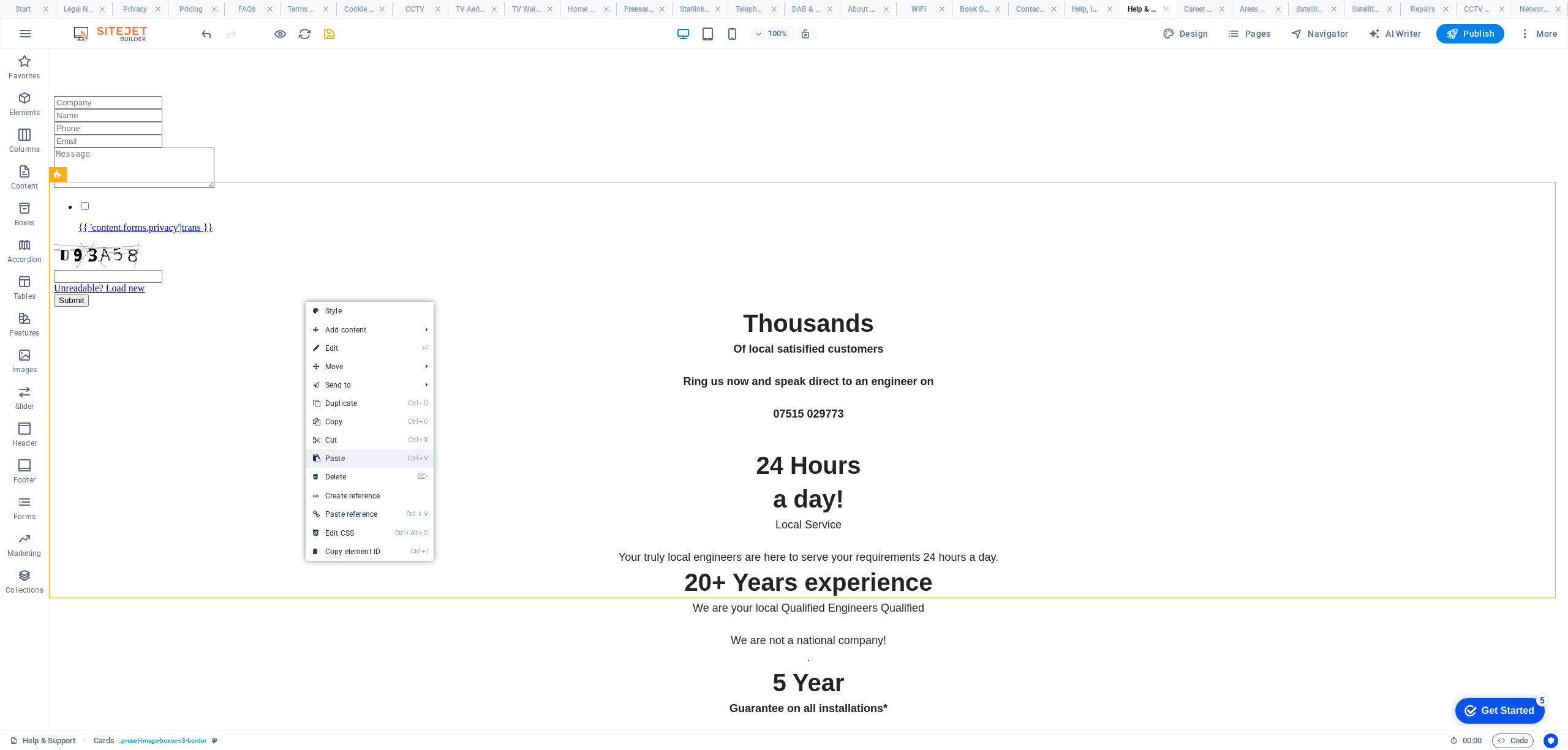
click at [353, 458] on link "Ctrl V Paste" at bounding box center [346, 459] width 82 height 18
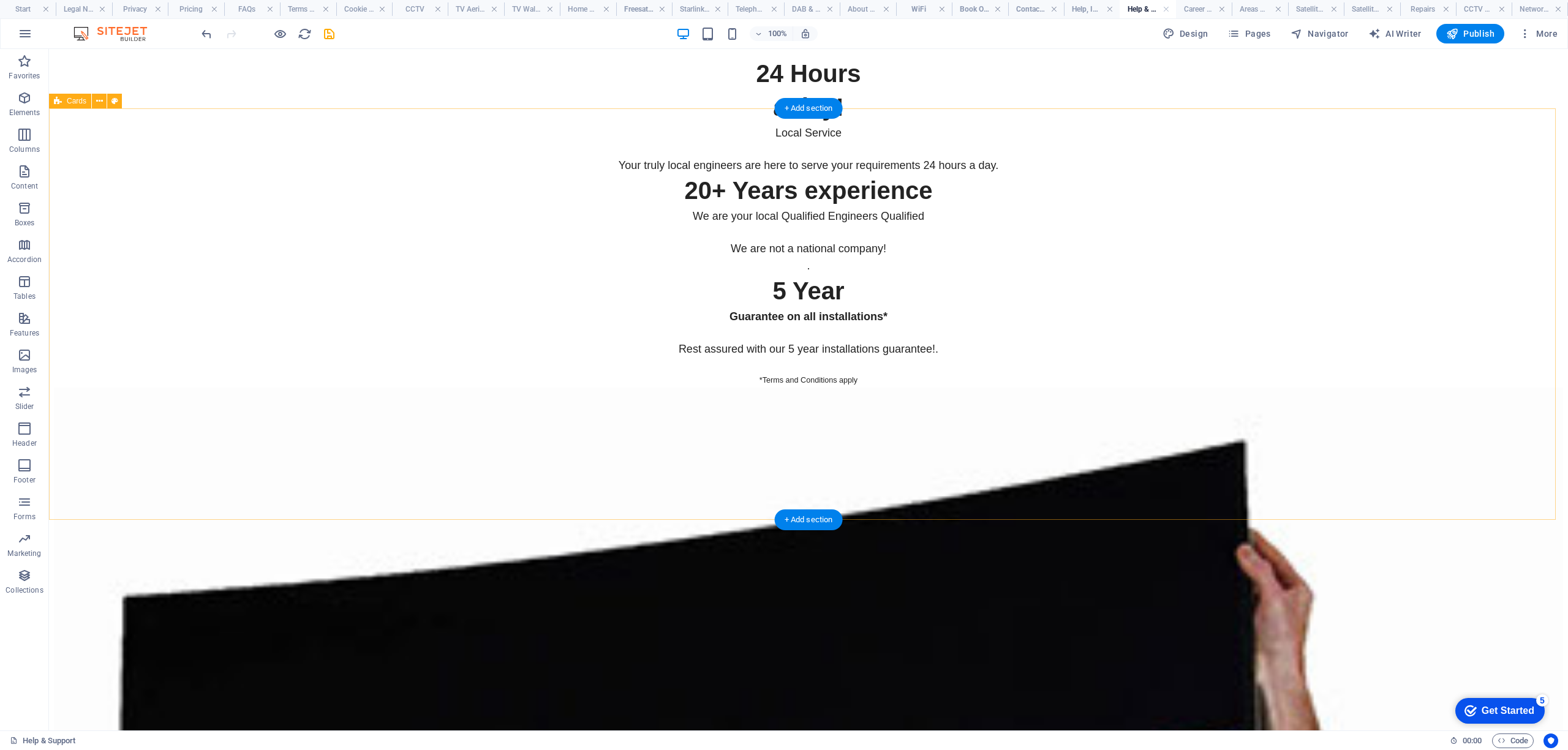
scroll to position [5244, 0]
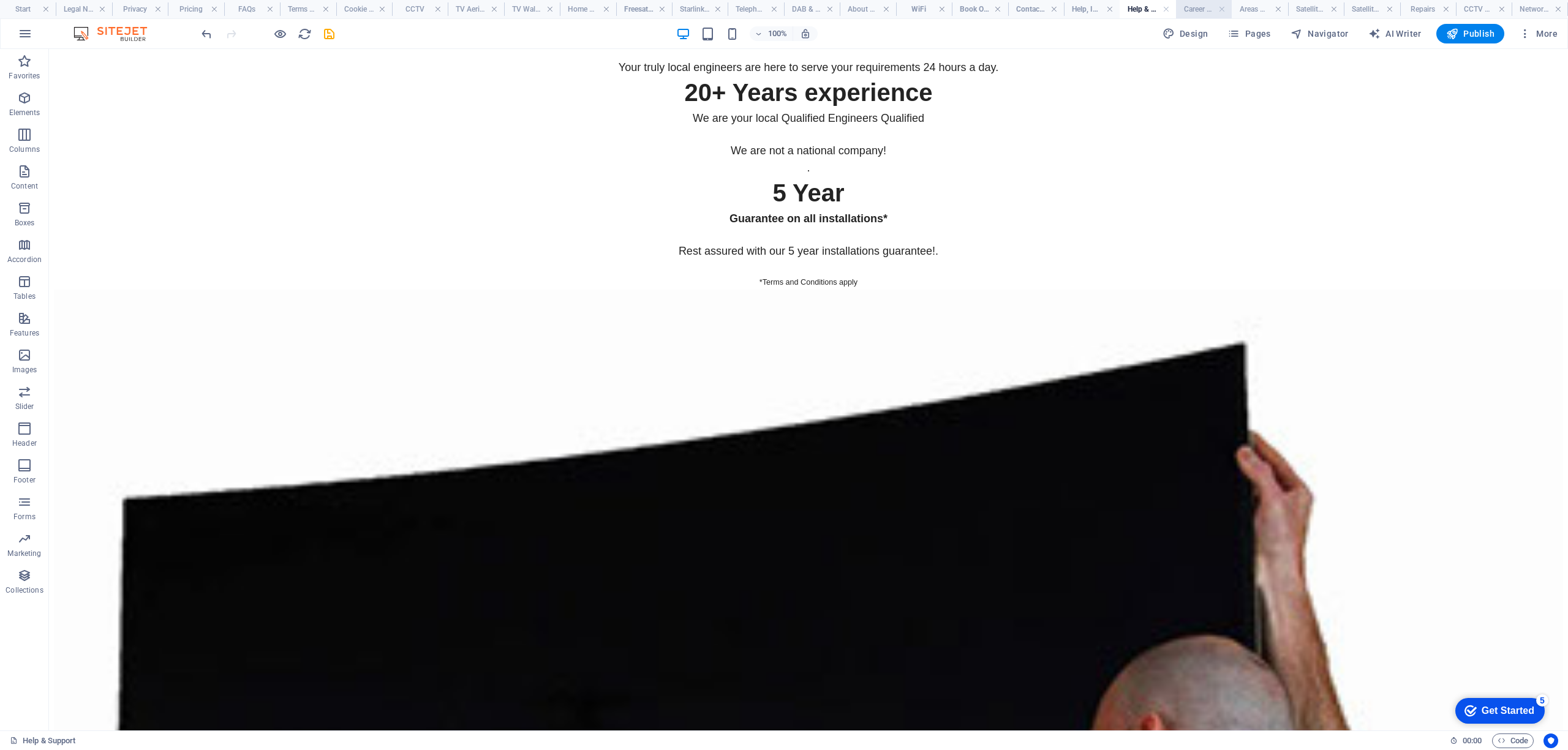
click at [1196, 10] on h4 "Career Vacancies" at bounding box center [1203, 9] width 56 height 14
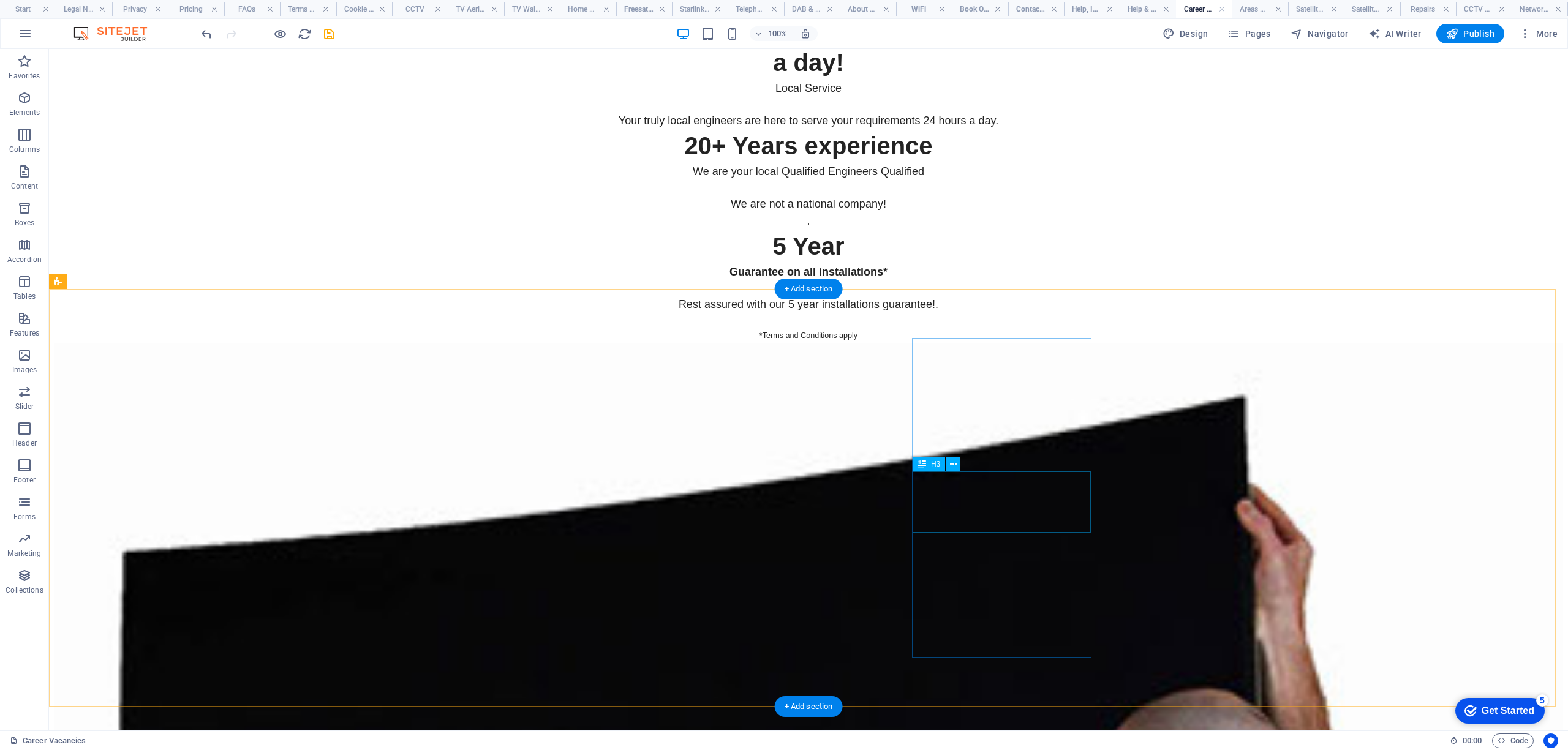
scroll to position [5063, 0]
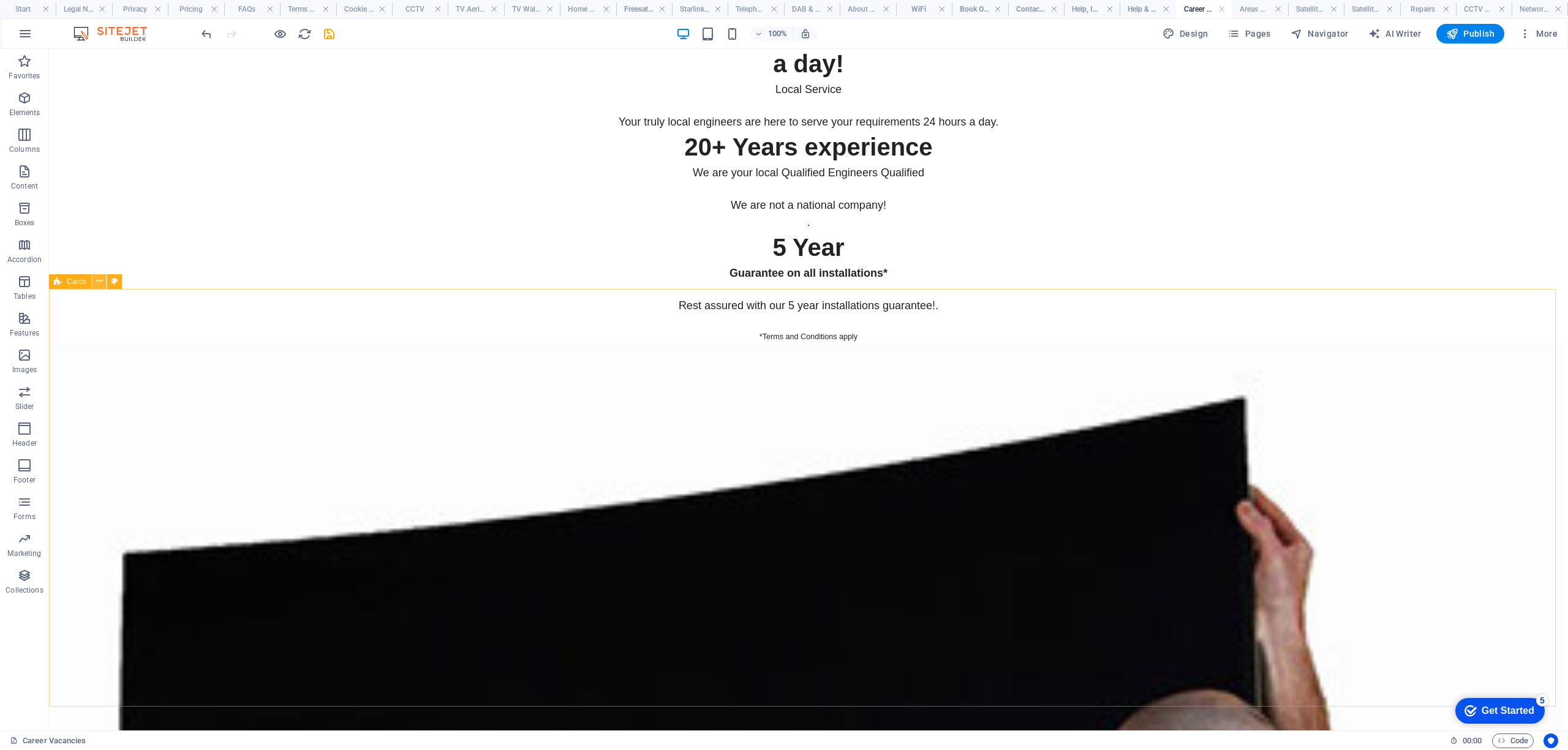
click at [100, 283] on icon at bounding box center [100, 281] width 7 height 13
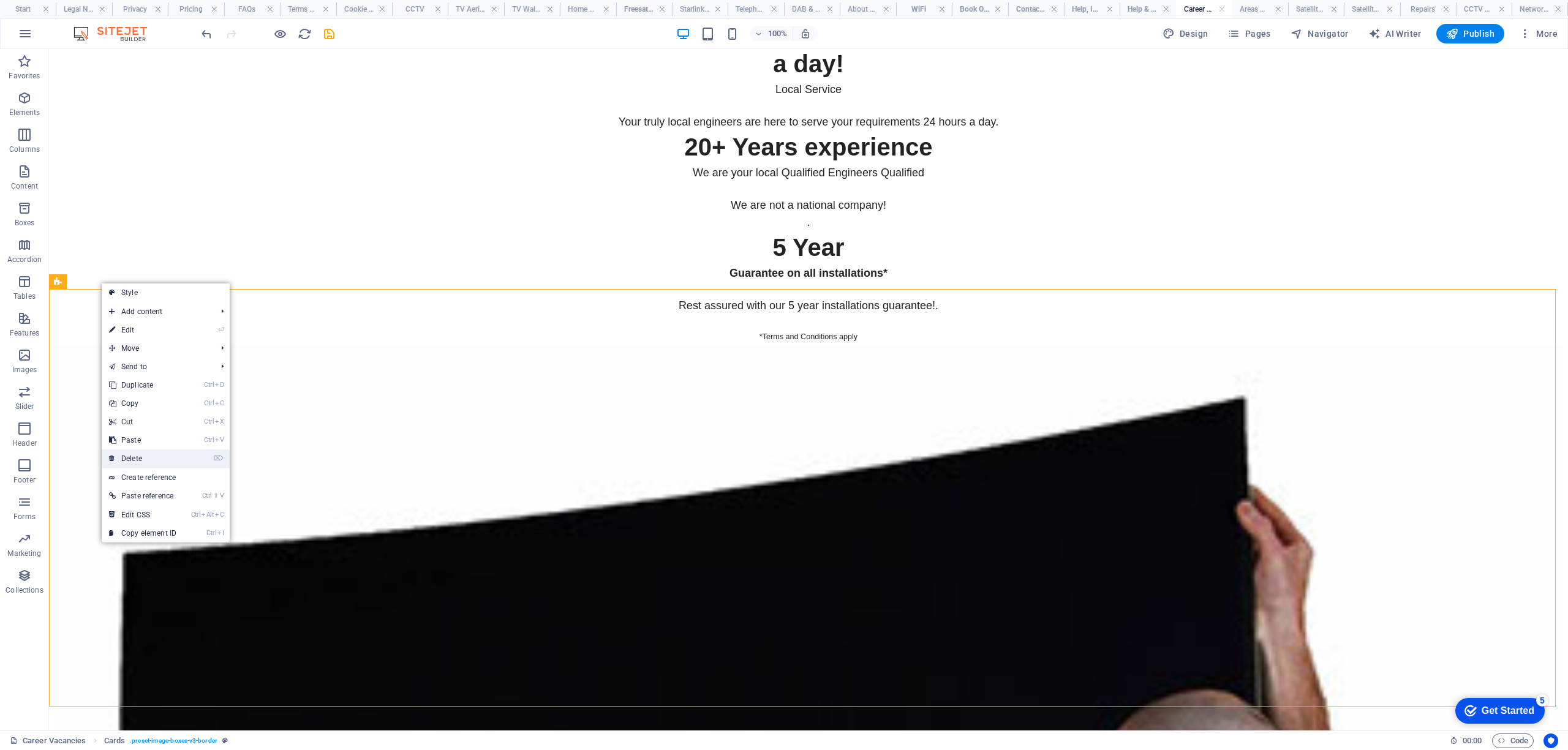
click at [119, 460] on link "⌦ Delete" at bounding box center [142, 459] width 82 height 18
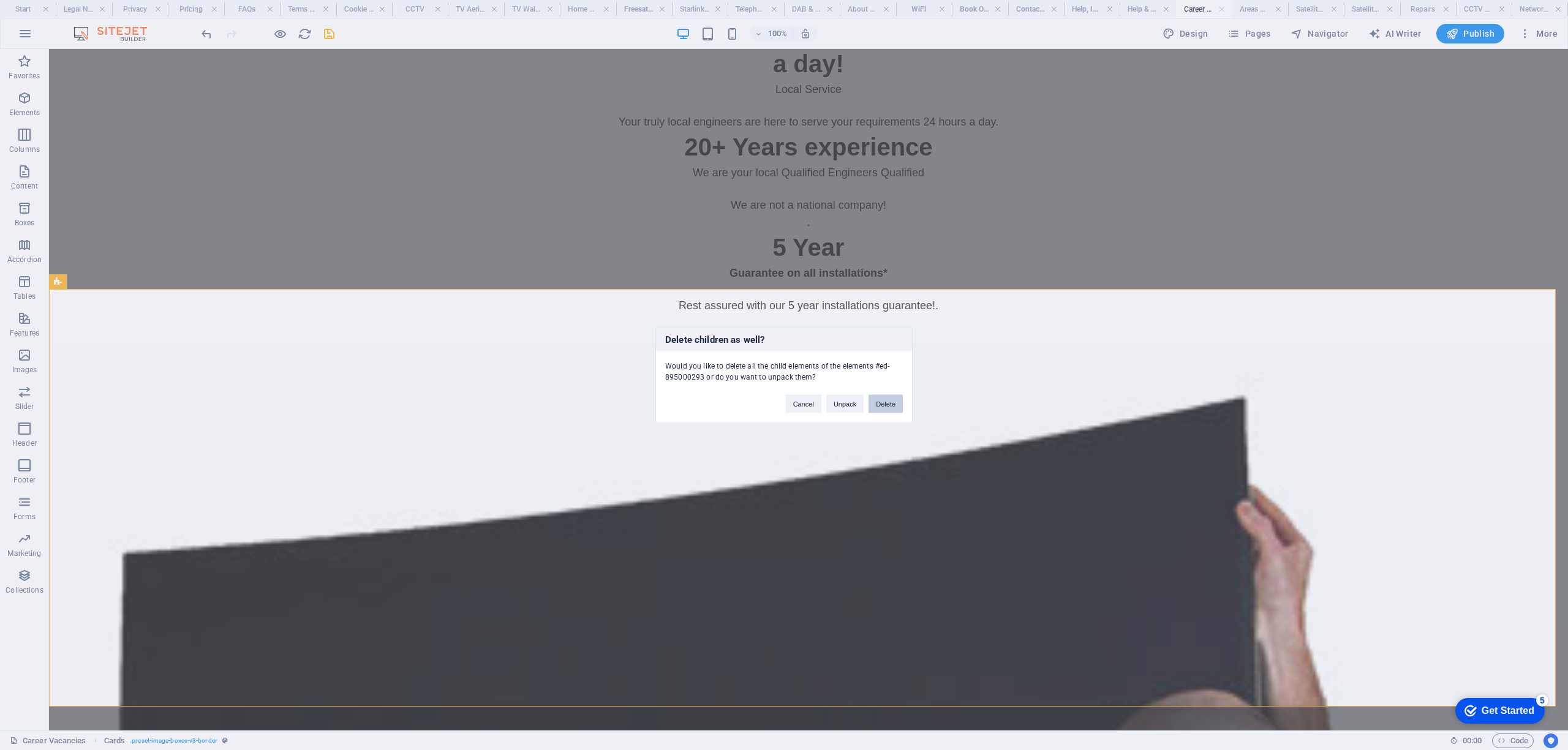
click at [888, 399] on button "Delete" at bounding box center [885, 404] width 34 height 18
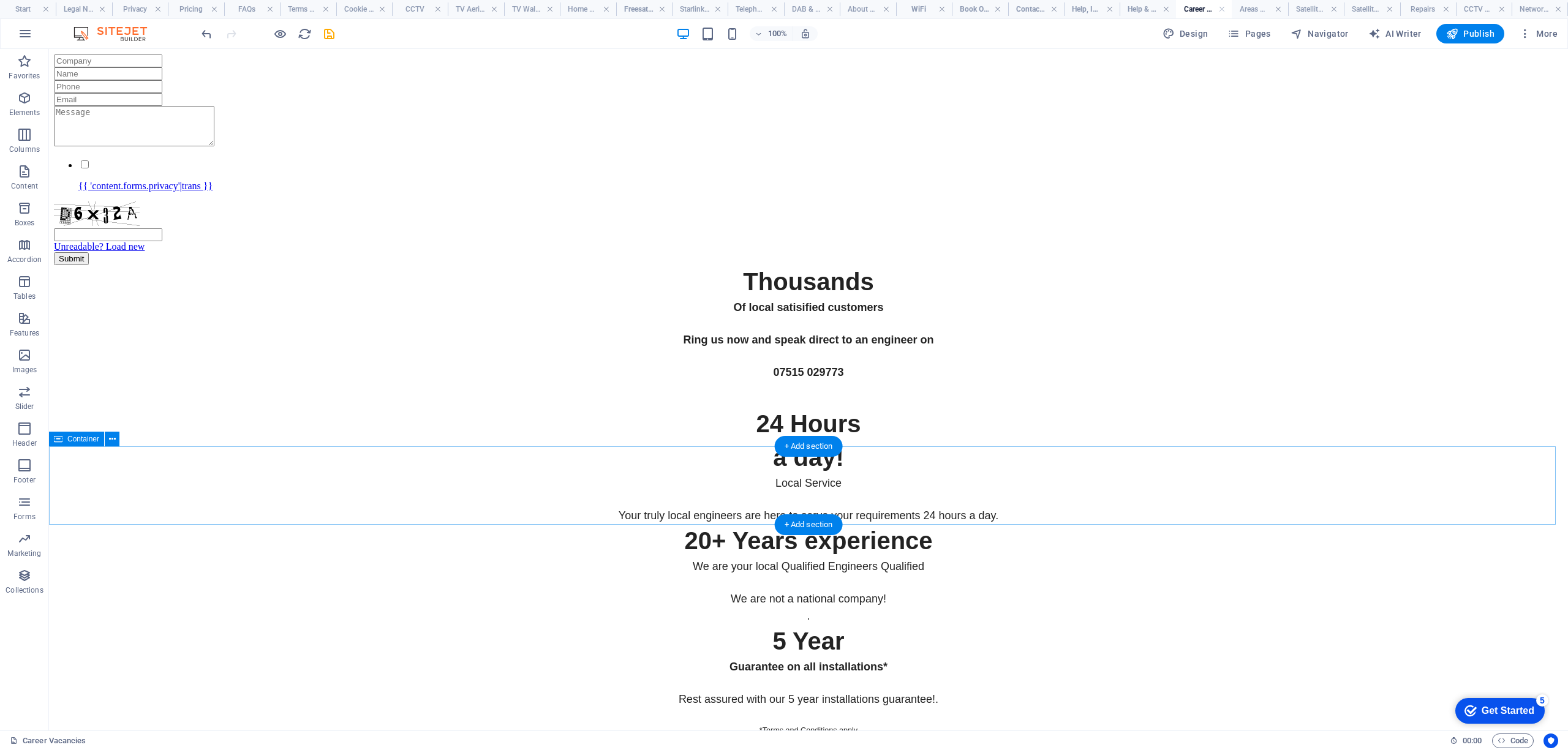
scroll to position [4908, 0]
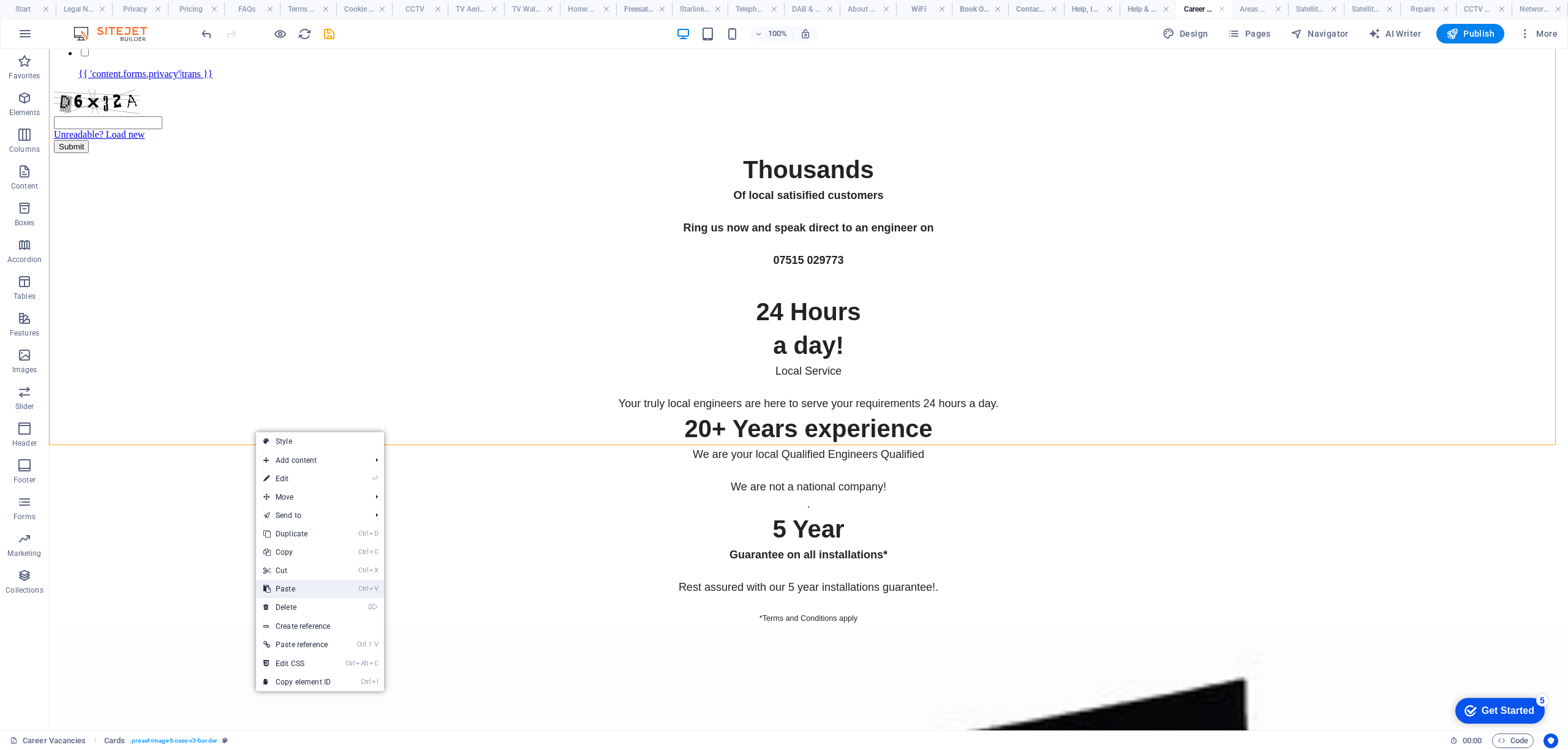
click at [295, 589] on link "Ctrl V Paste" at bounding box center [296, 589] width 82 height 18
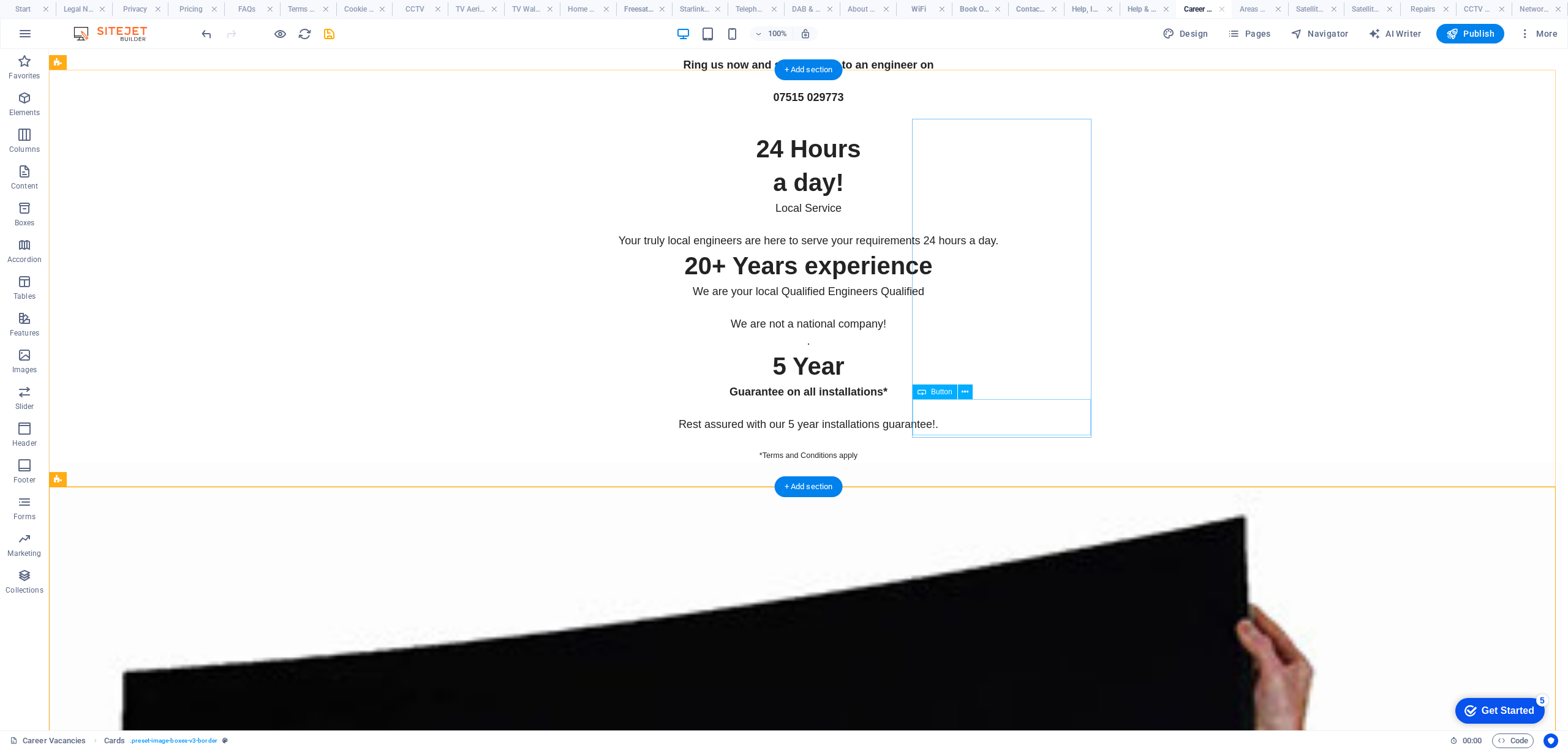
scroll to position [4744, 0]
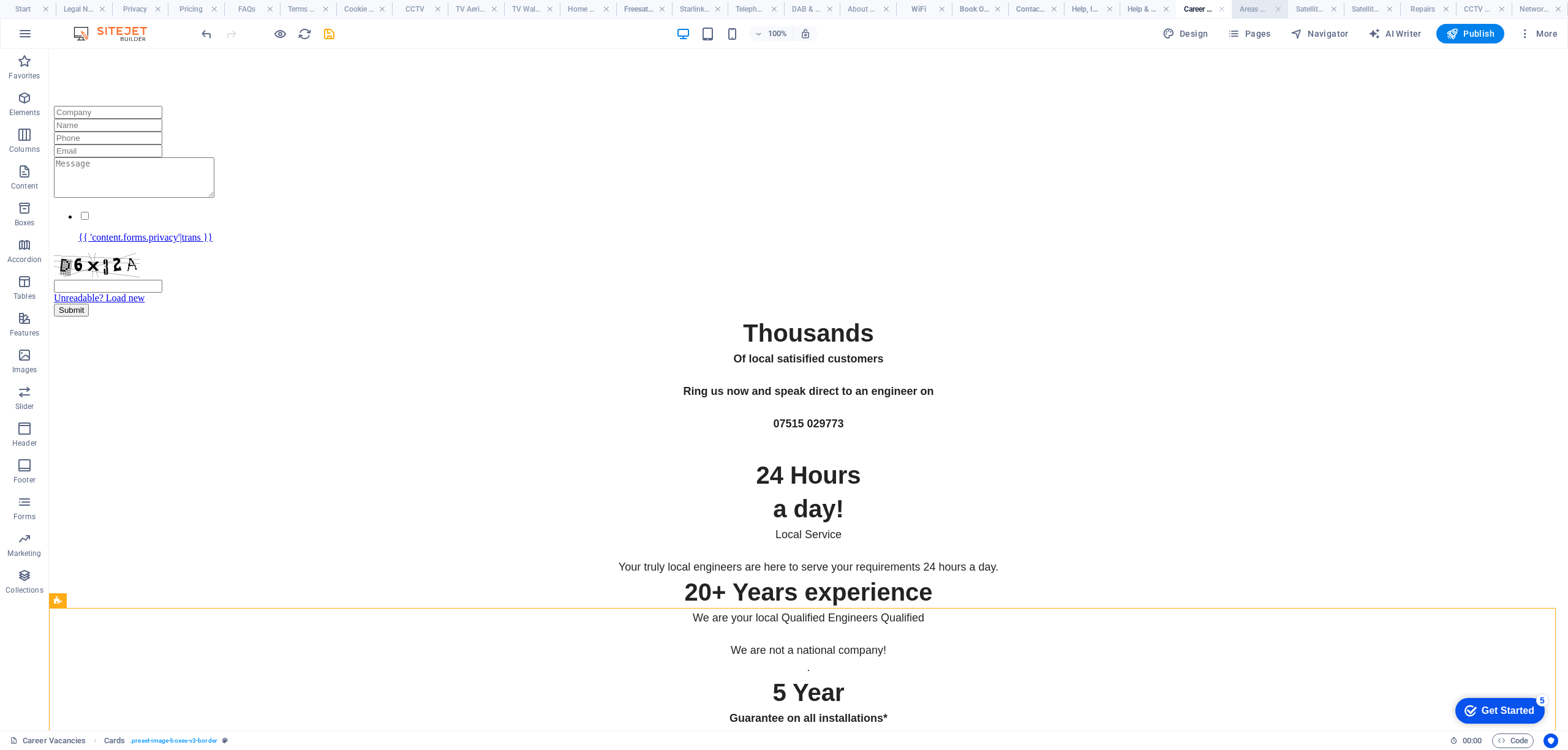
click at [1249, 13] on h4 "Areas We Cover" at bounding box center [1259, 9] width 56 height 14
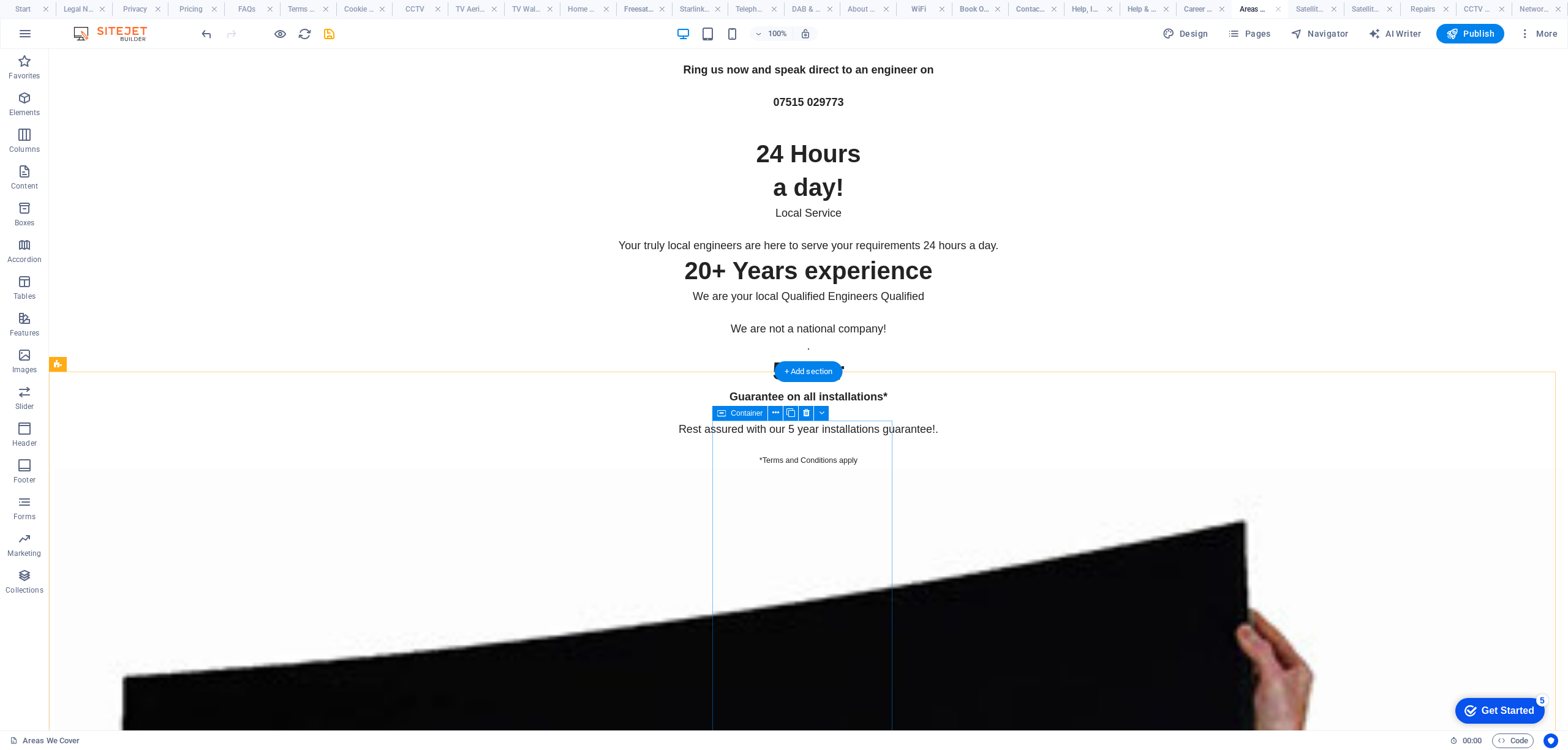
scroll to position [5063, 0]
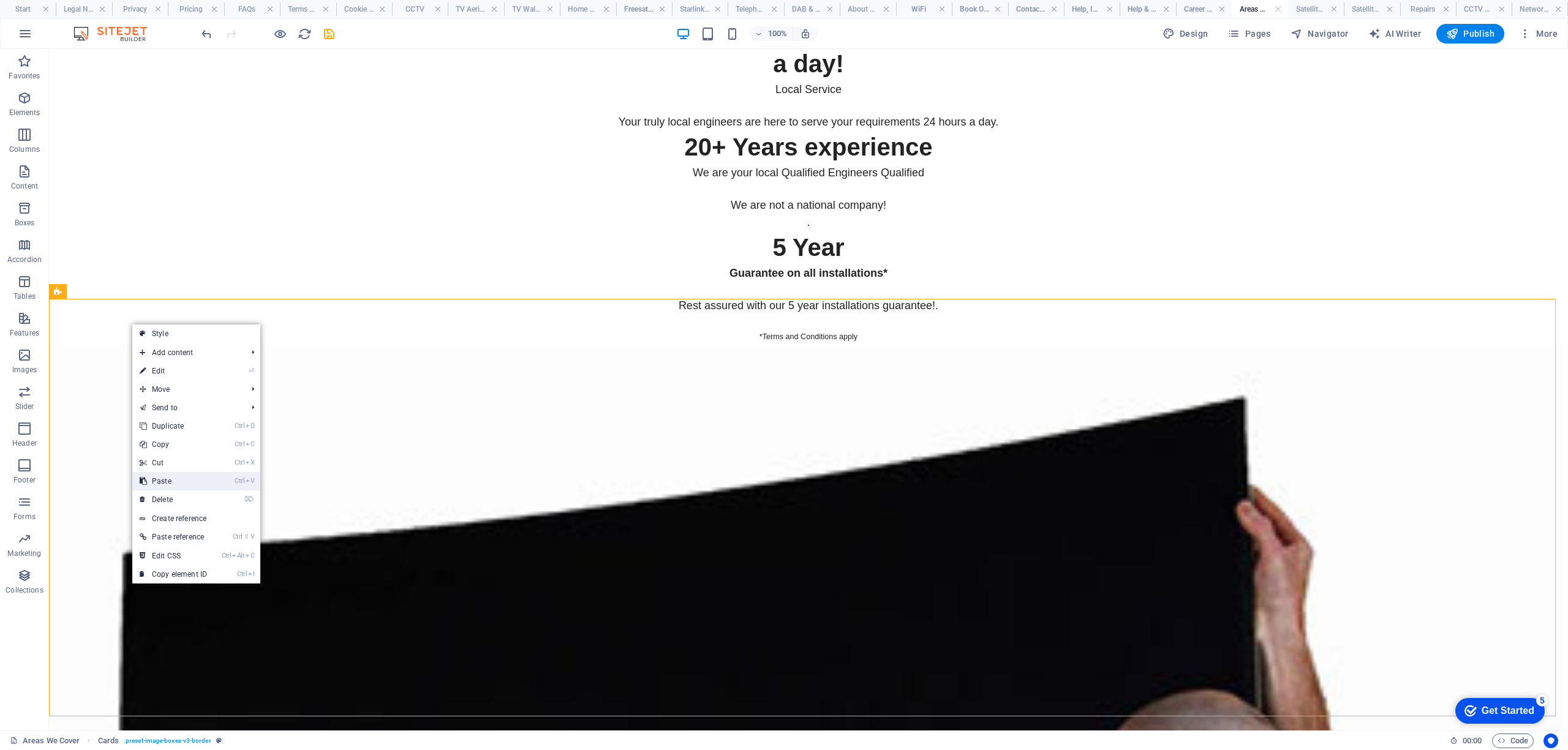
click at [159, 483] on link "Ctrl V Paste" at bounding box center [173, 481] width 82 height 18
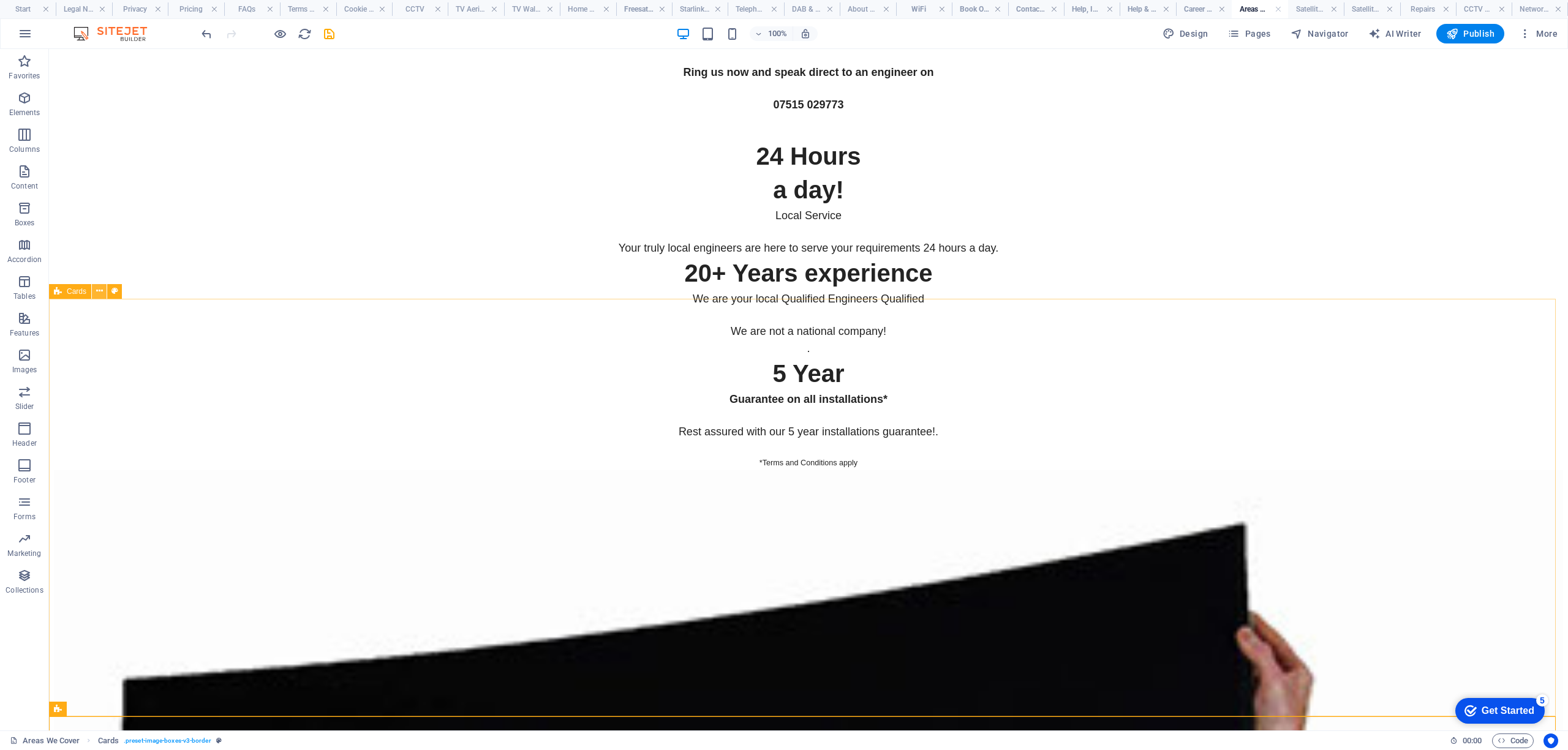
click at [103, 288] on button at bounding box center [99, 291] width 15 height 15
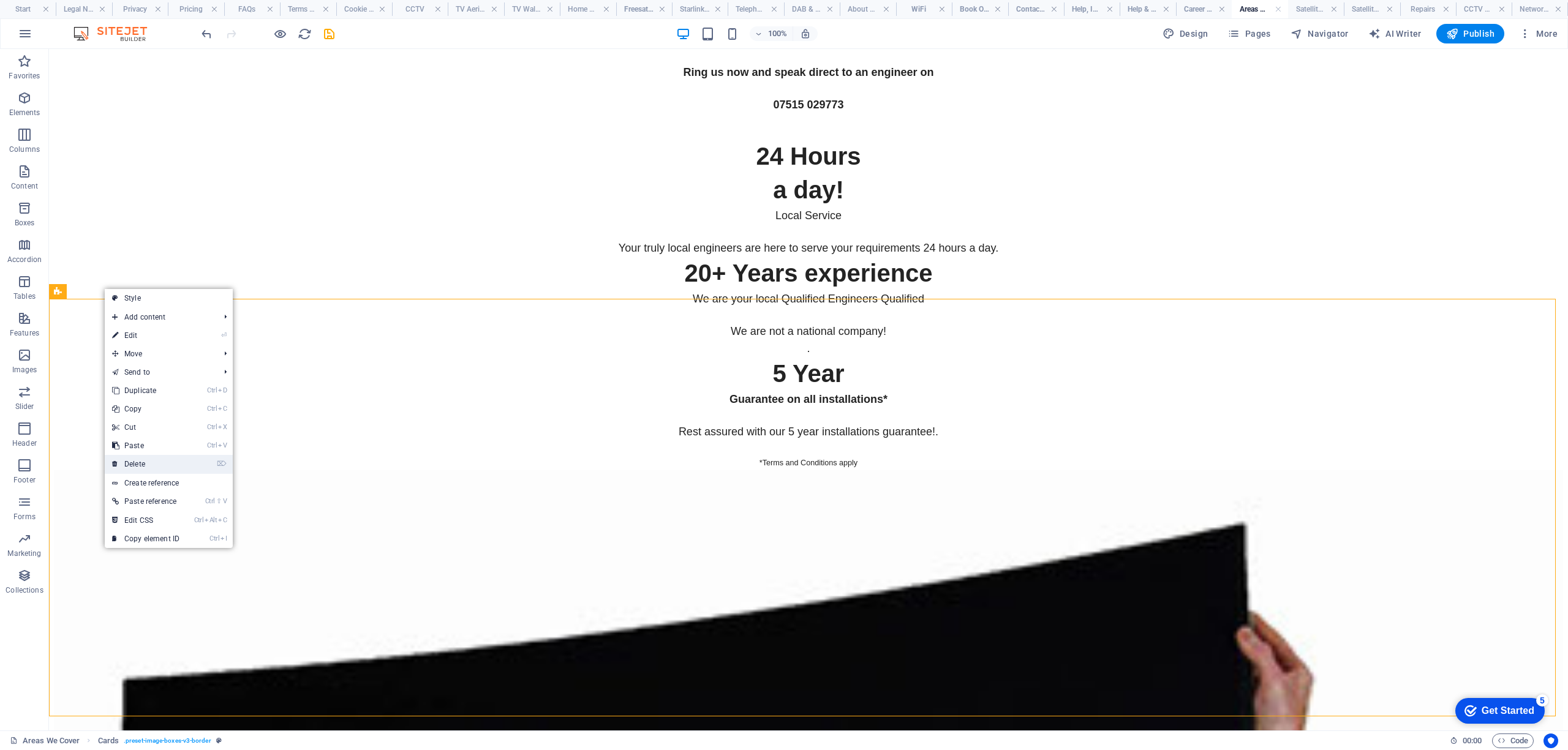
click at [142, 464] on link "⌦ Delete" at bounding box center [146, 464] width 82 height 18
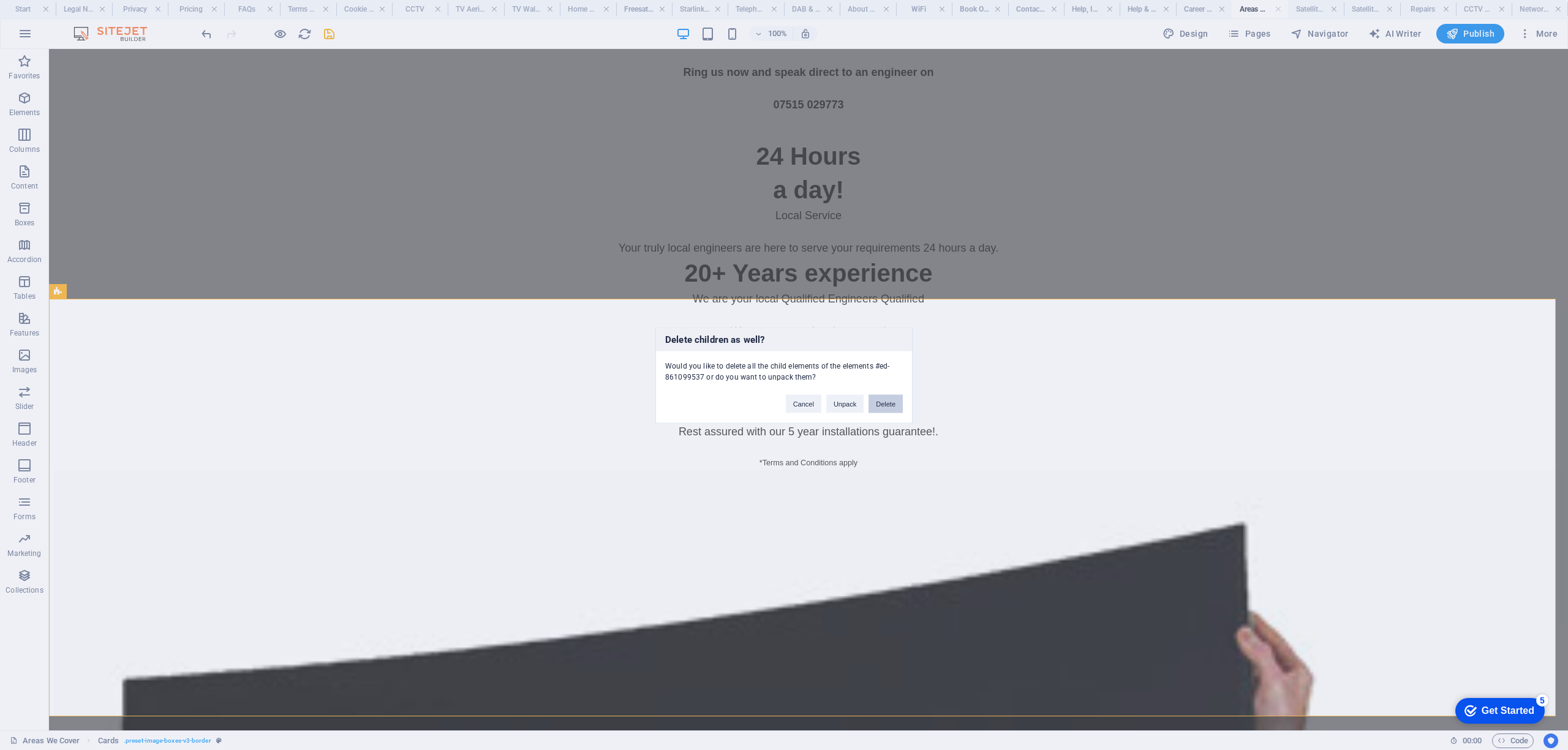
drag, startPoint x: 894, startPoint y: 401, endPoint x: 423, endPoint y: 538, distance: 490.5
click at [894, 401] on button "Delete" at bounding box center [885, 404] width 34 height 18
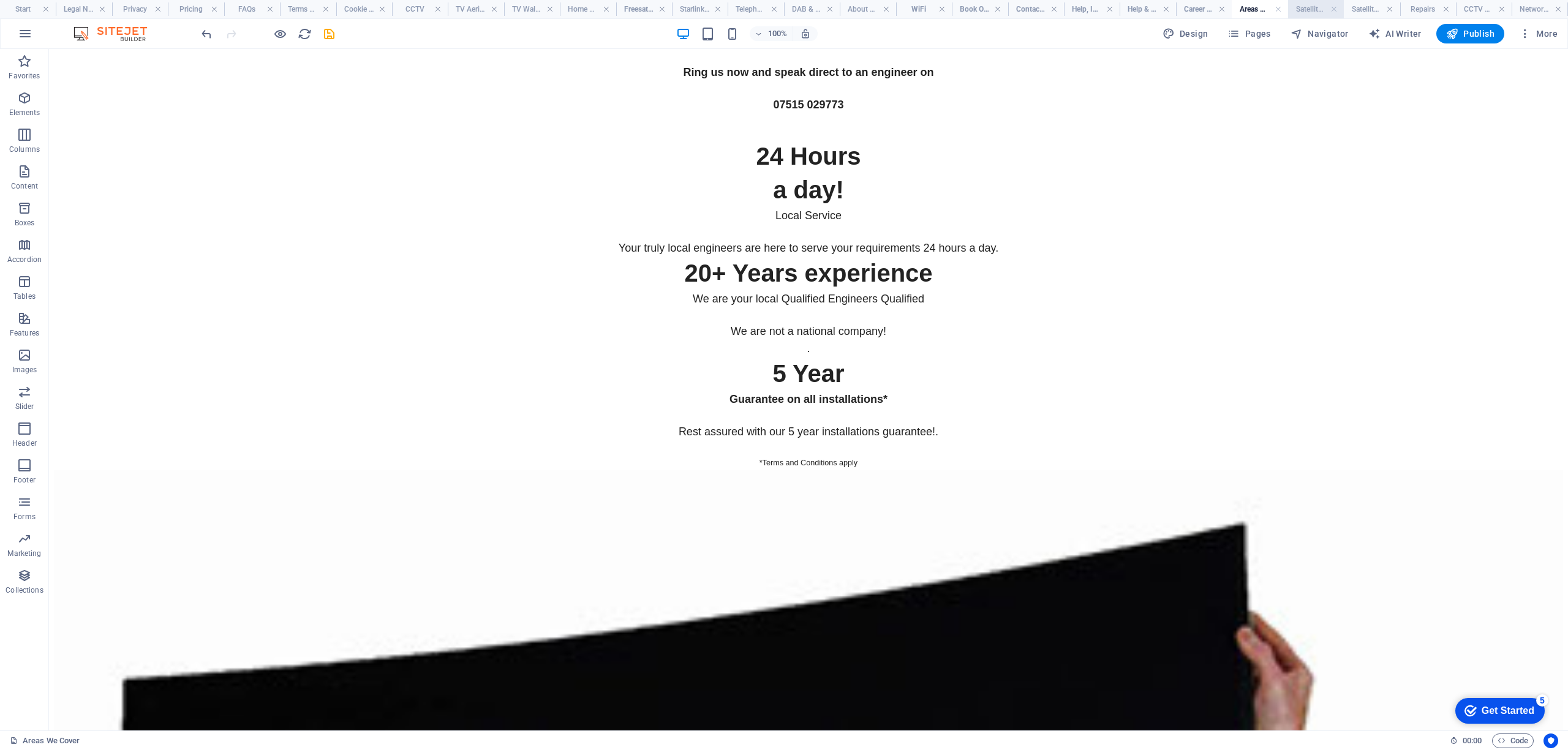
click at [1312, 13] on h4 "Satellite TV Installations" at bounding box center [1316, 9] width 56 height 14
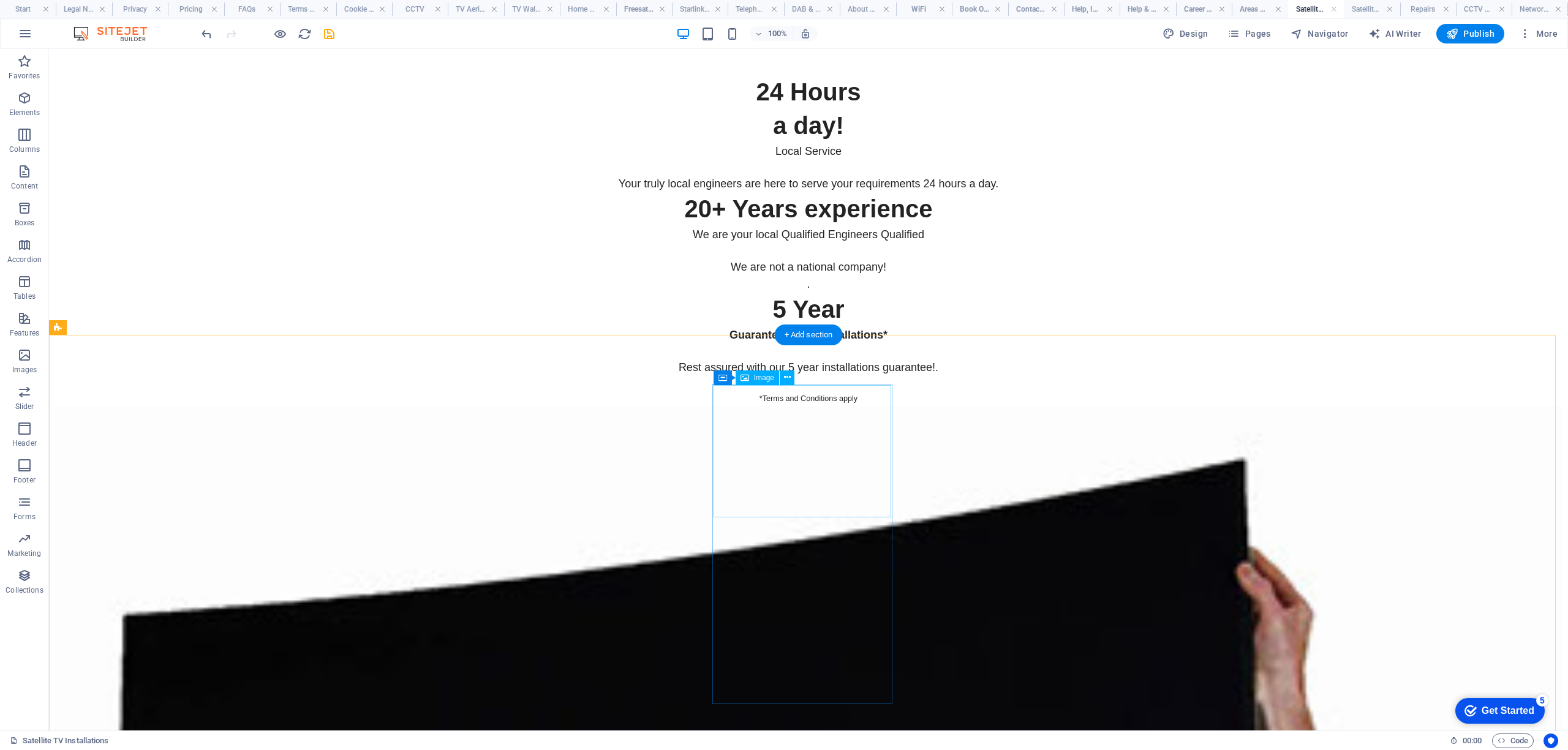
scroll to position [3920, 0]
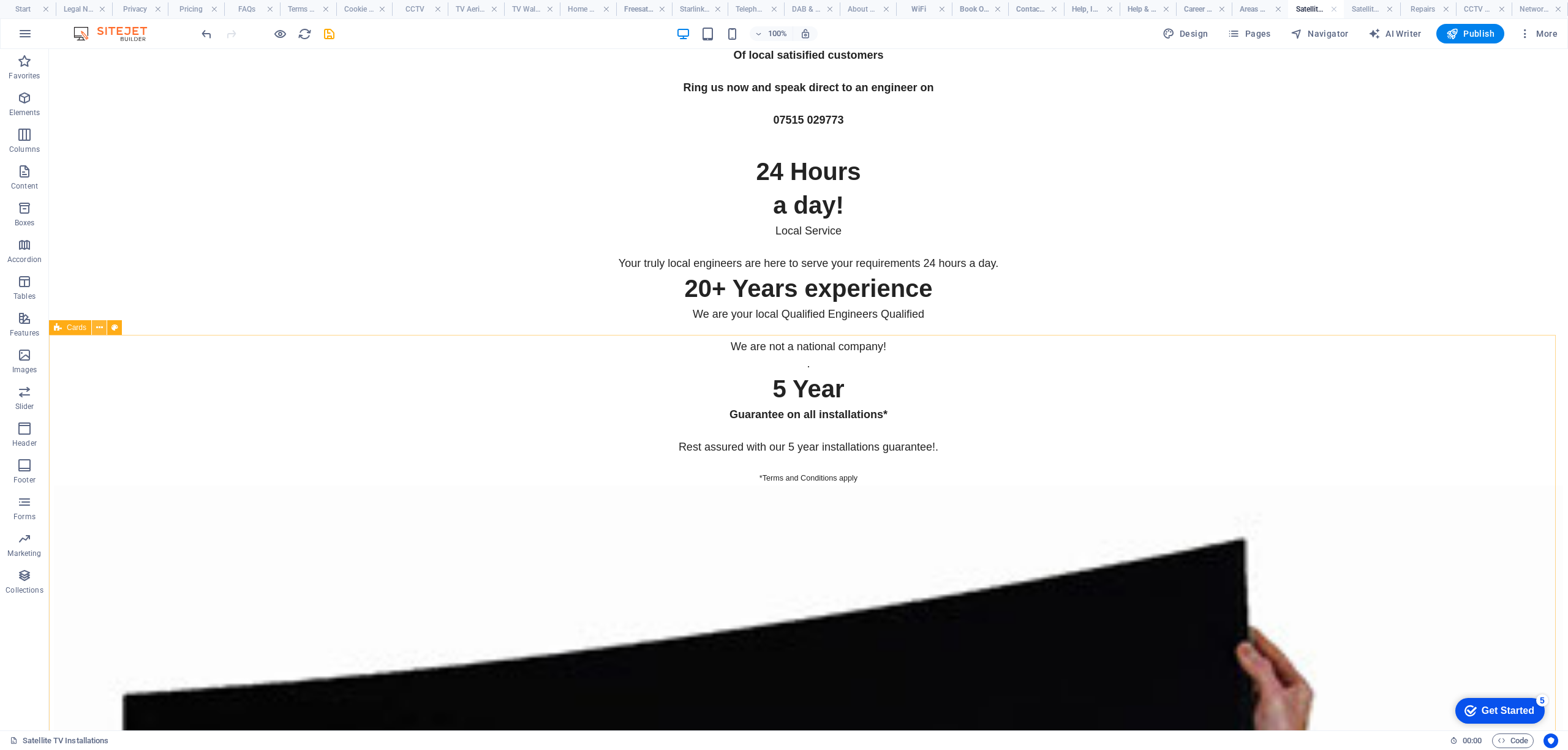
click at [92, 332] on button at bounding box center [99, 327] width 15 height 15
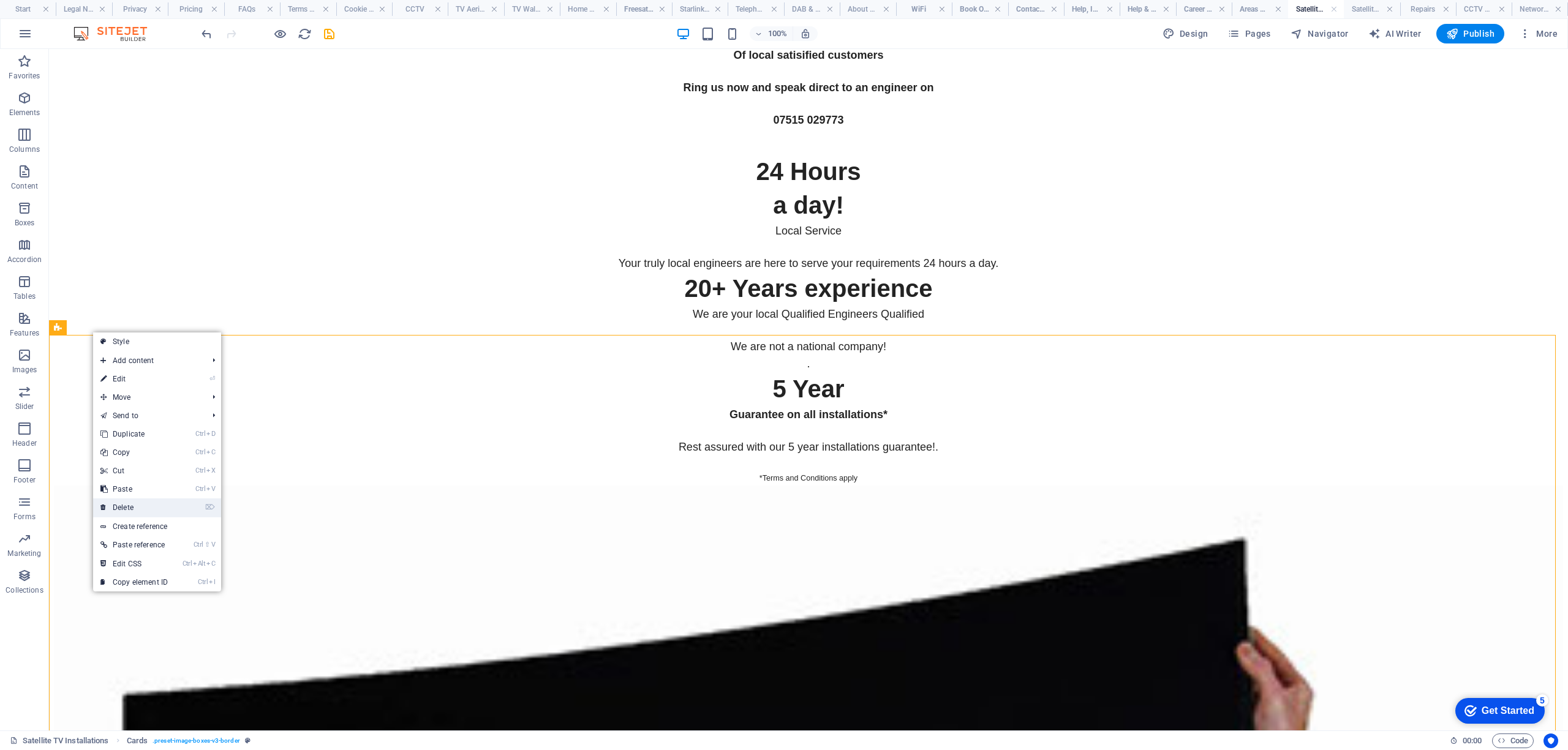
click at [127, 510] on link "⌦ Delete" at bounding box center [134, 508] width 82 height 18
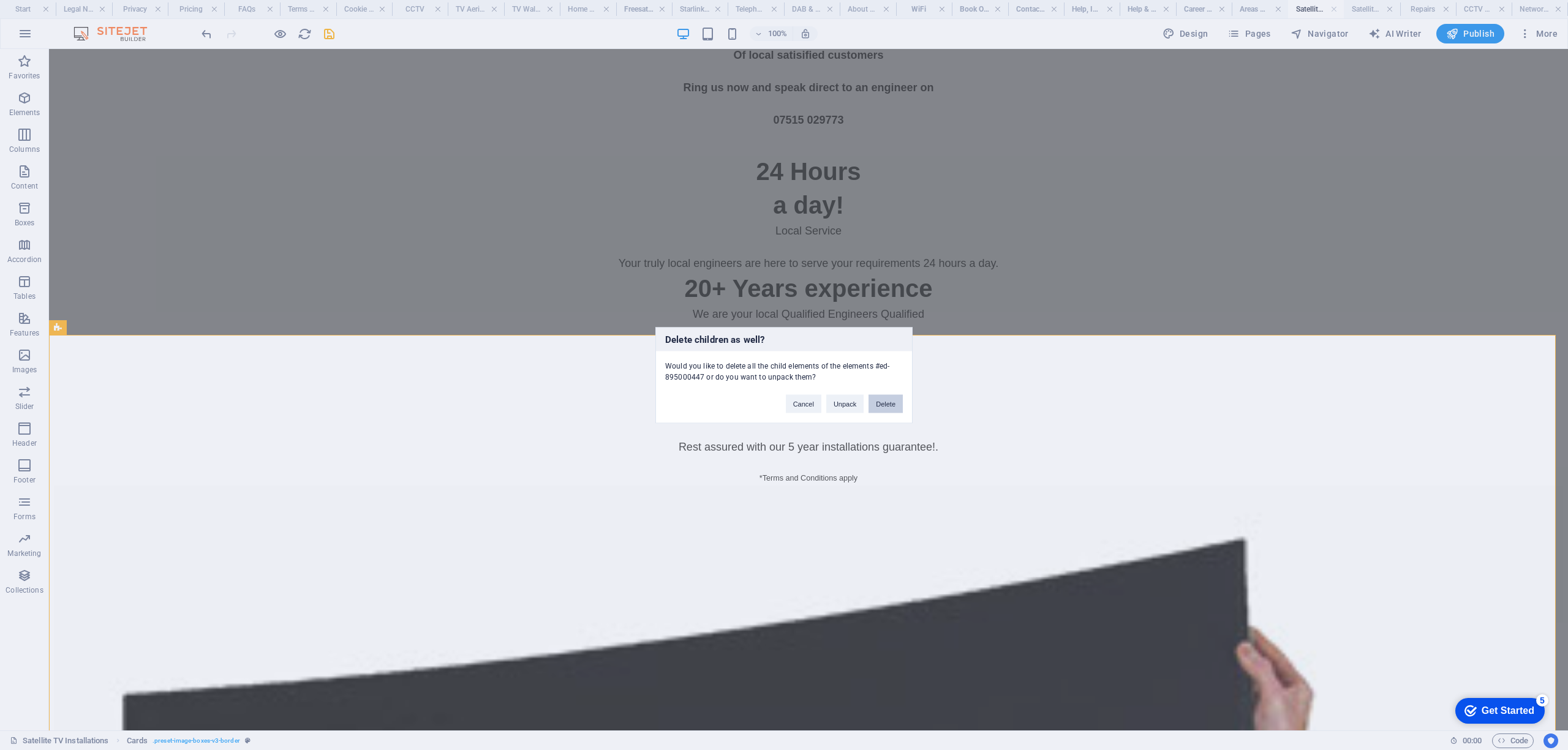
click at [885, 408] on button "Delete" at bounding box center [885, 404] width 34 height 18
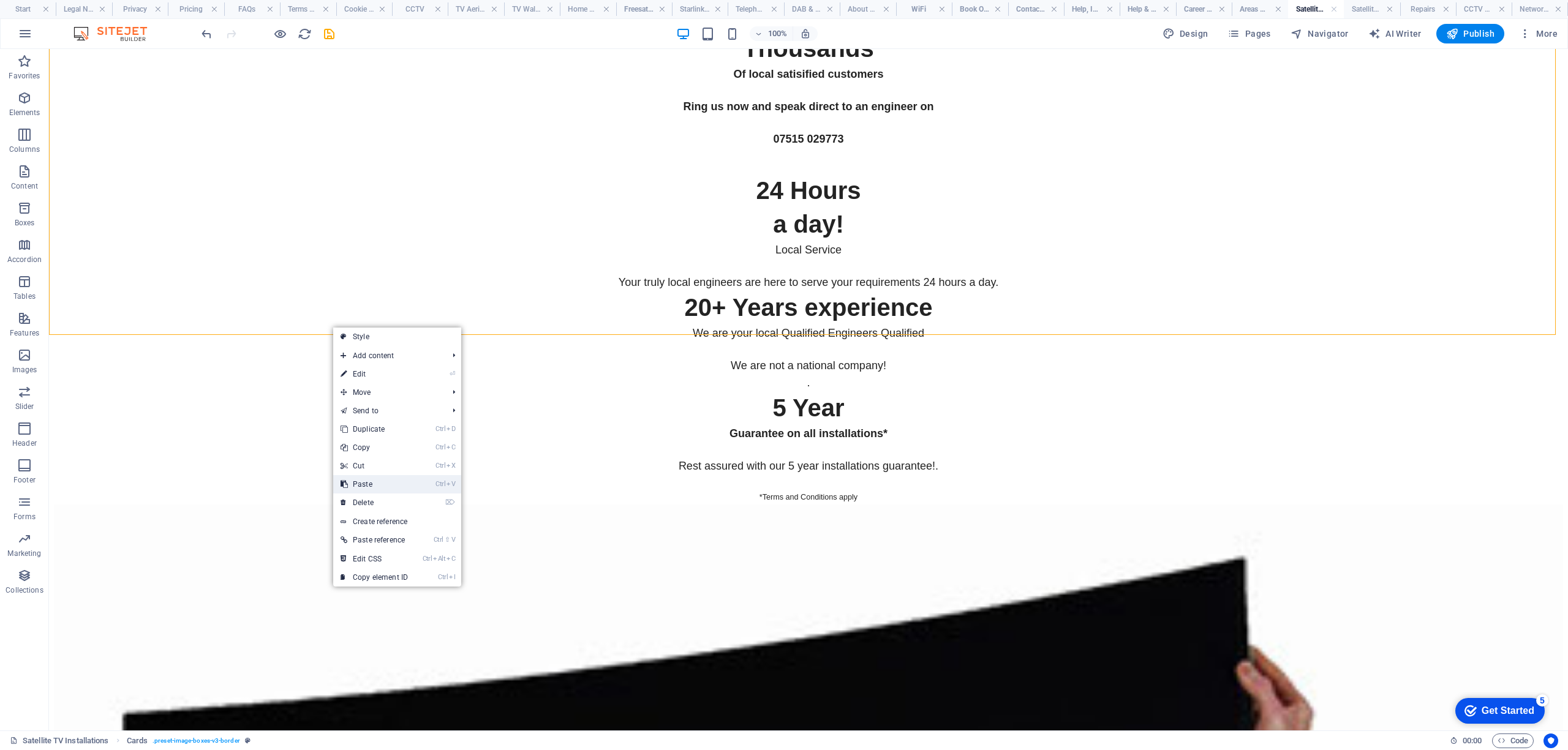
click at [385, 480] on link "Ctrl V Paste" at bounding box center [374, 484] width 82 height 18
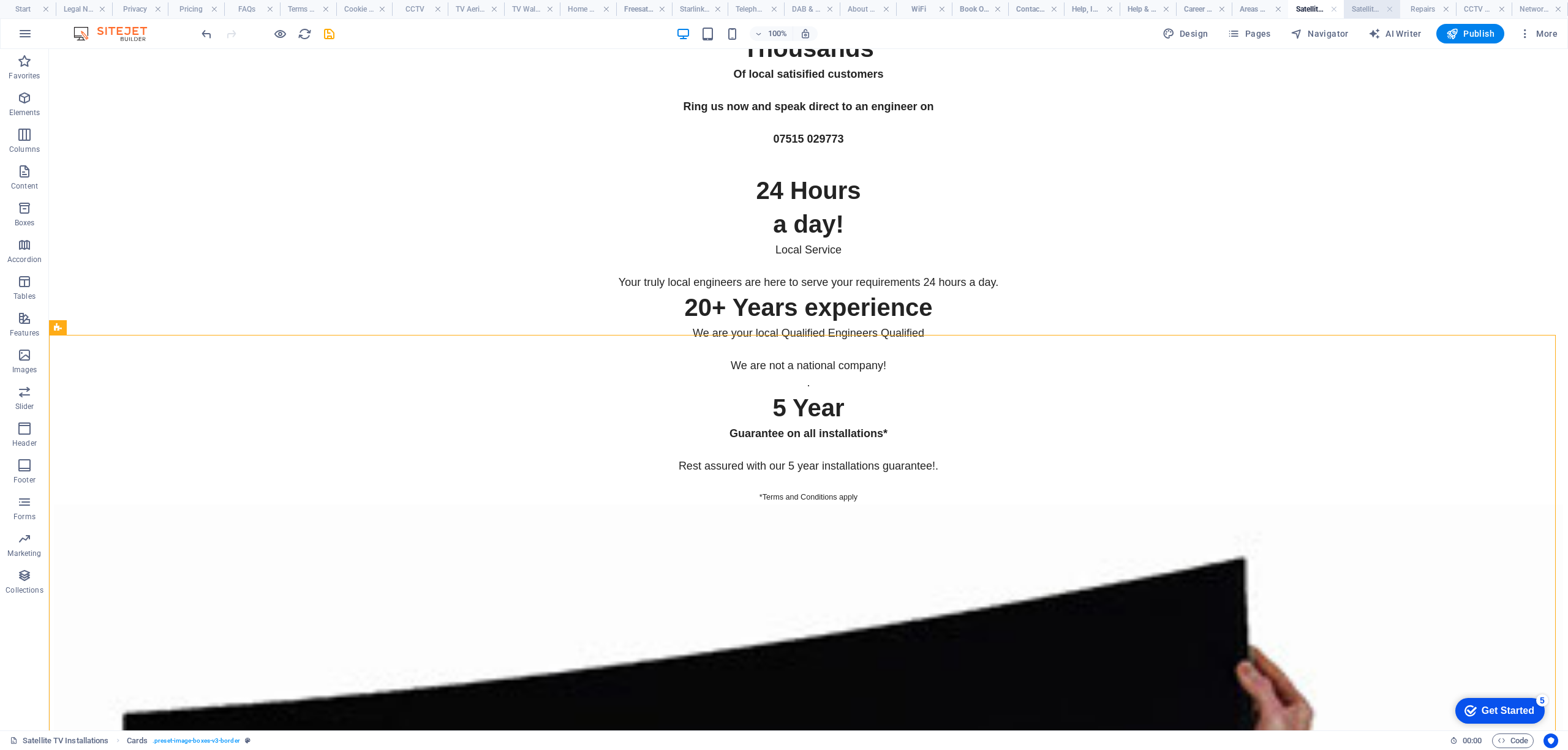
click at [1357, 4] on h4 "Satellite Dish Repair" at bounding box center [1371, 9] width 56 height 14
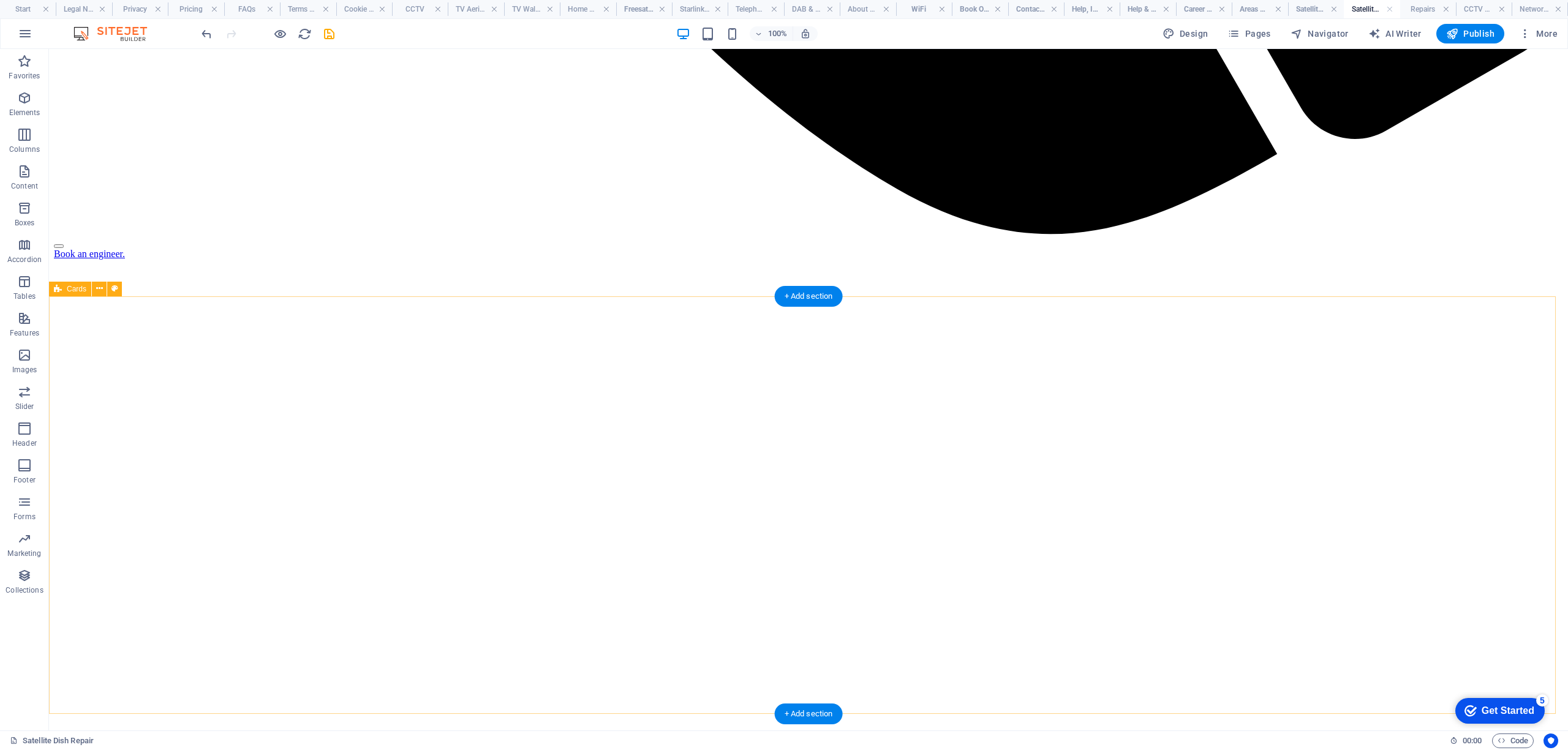
scroll to position [1985, 0]
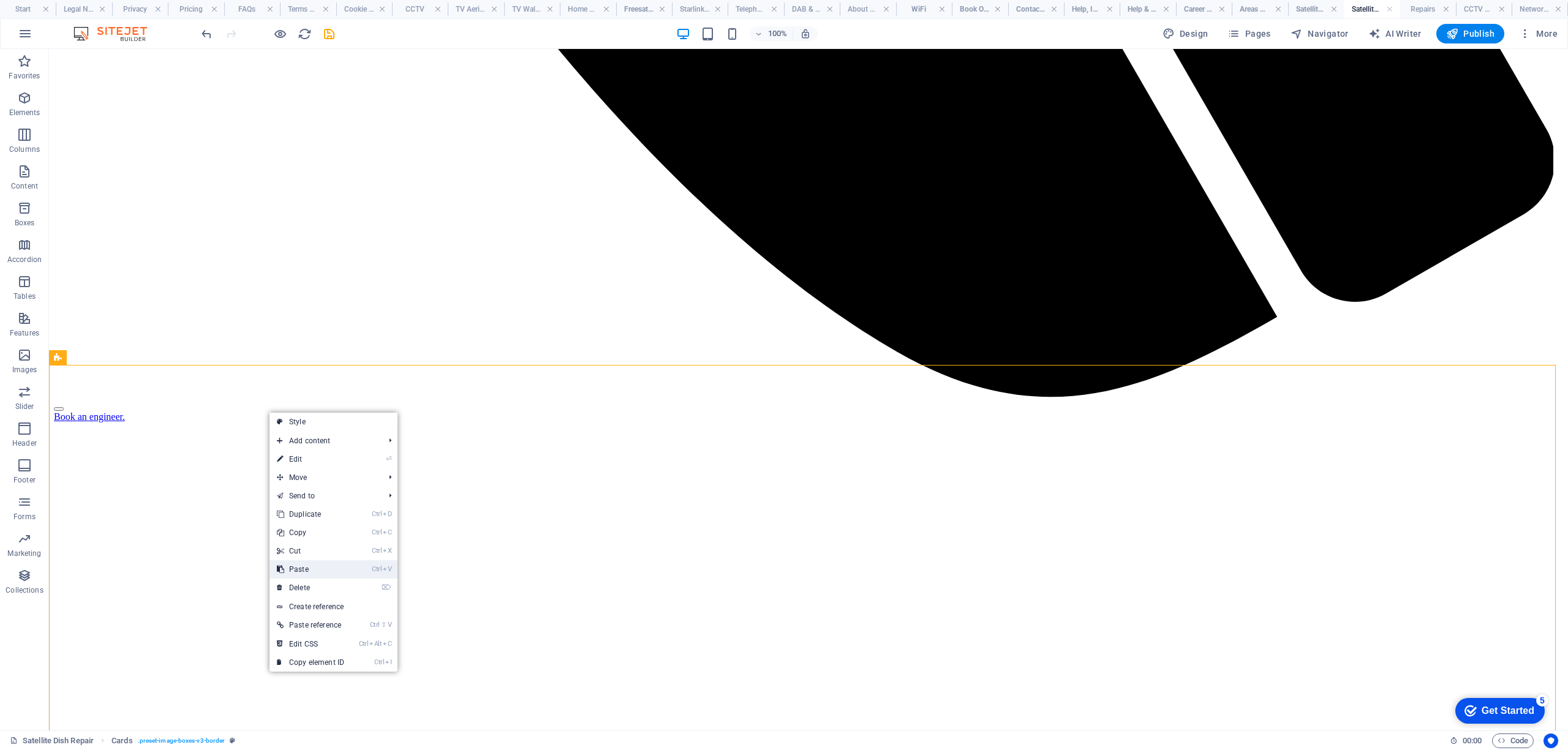
click at [310, 572] on link "Ctrl V Paste" at bounding box center [310, 570] width 82 height 18
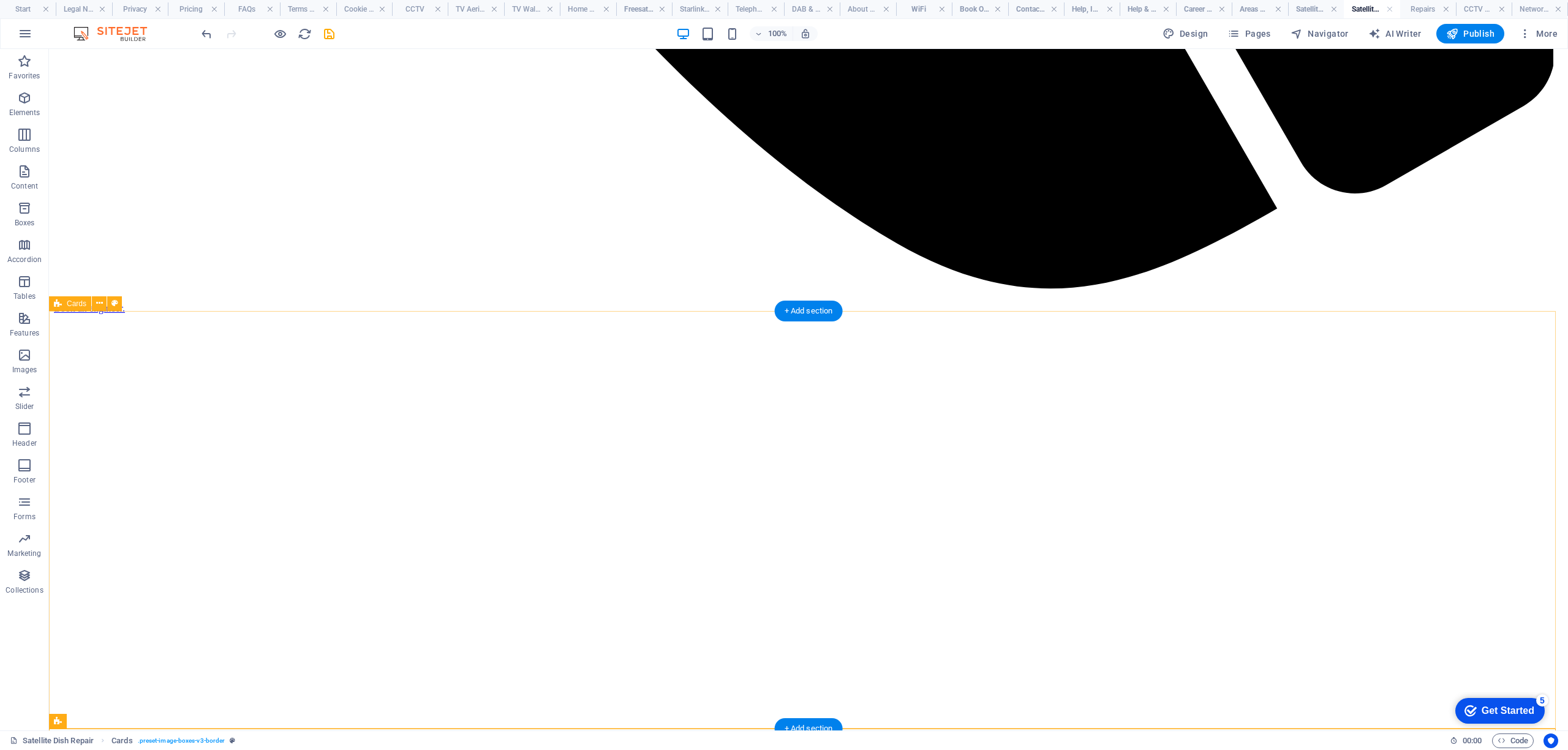
scroll to position [2012, 0]
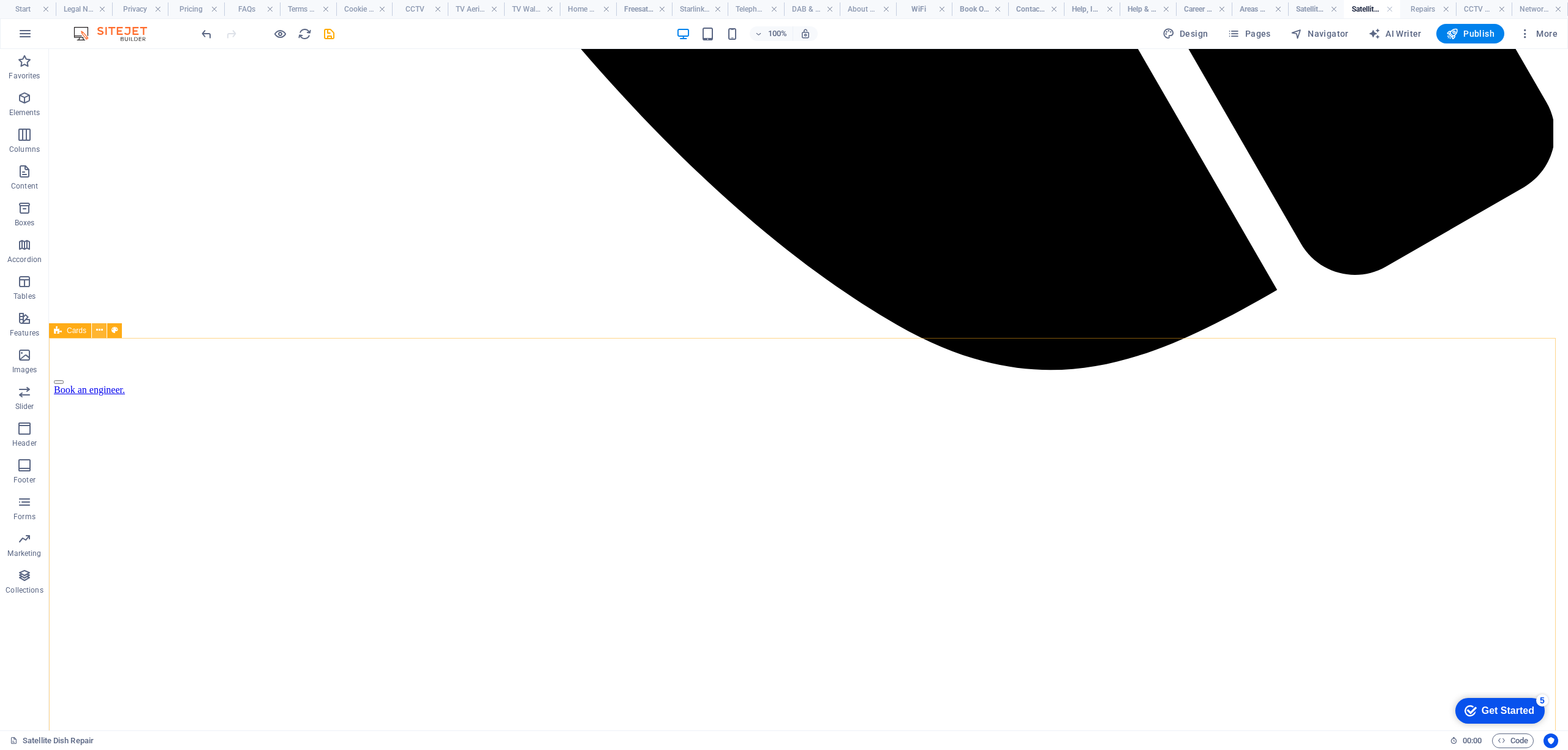
click at [100, 327] on icon at bounding box center [100, 330] width 7 height 13
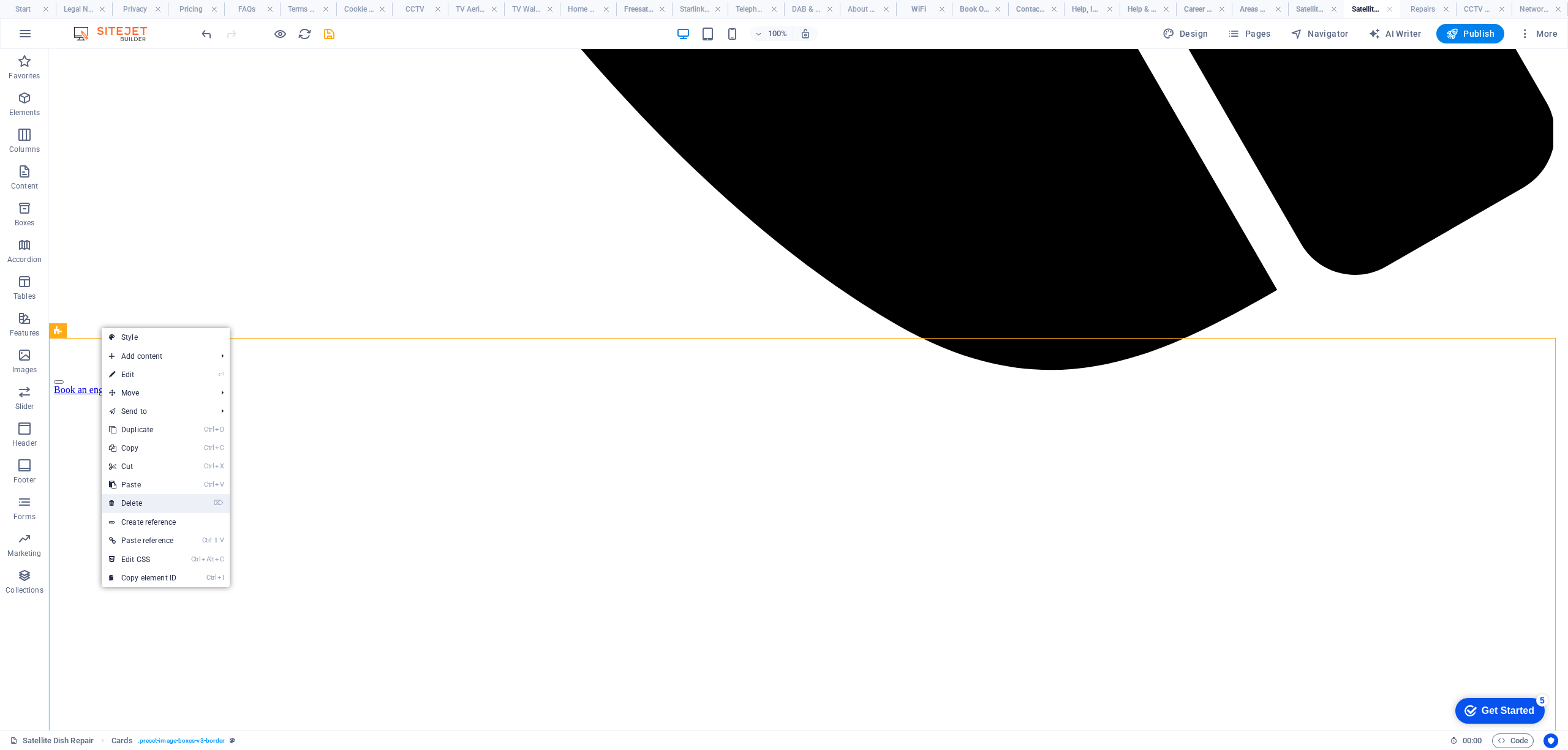
click at [130, 508] on link "⌦ Delete" at bounding box center [142, 503] width 82 height 18
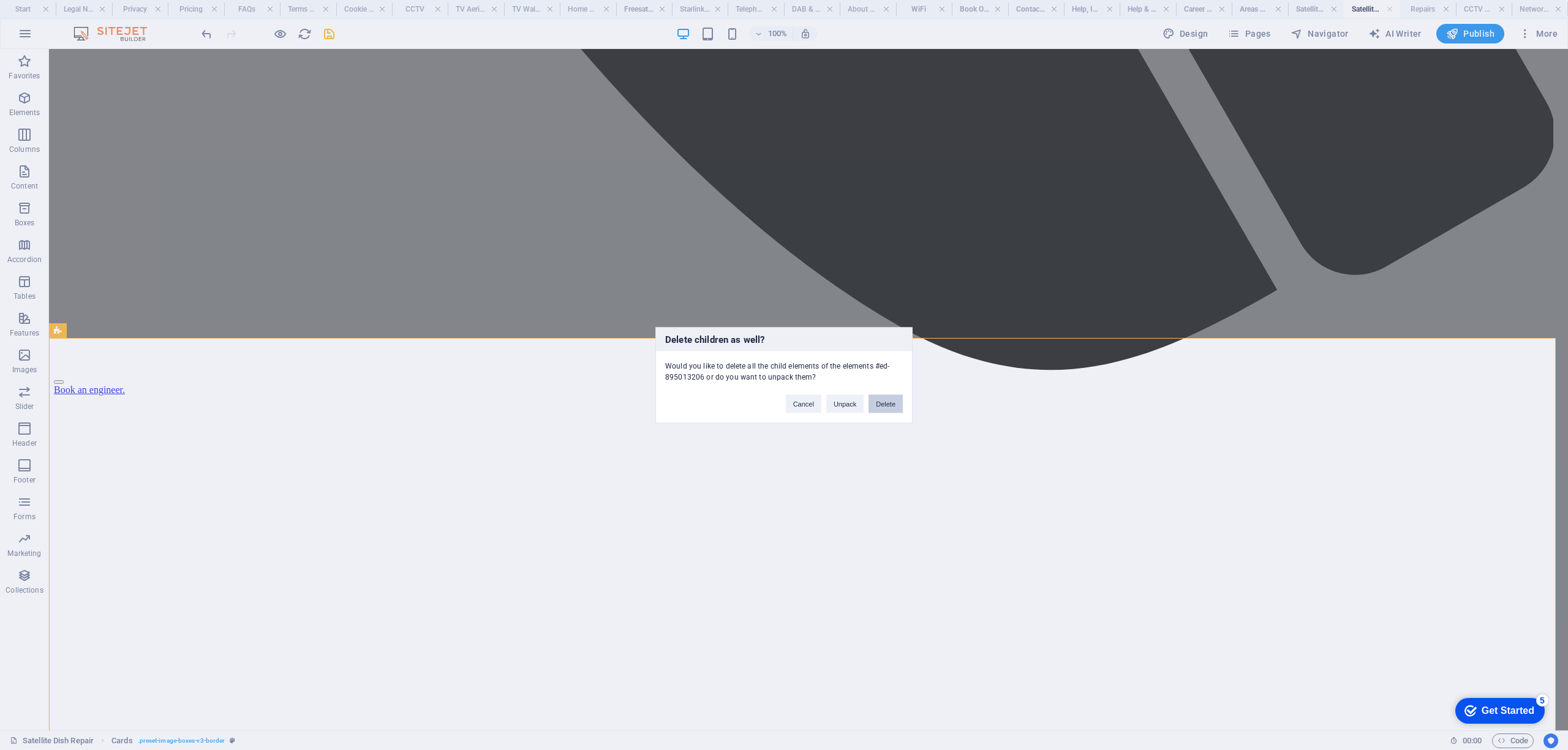
click at [880, 405] on button "Delete" at bounding box center [885, 404] width 34 height 18
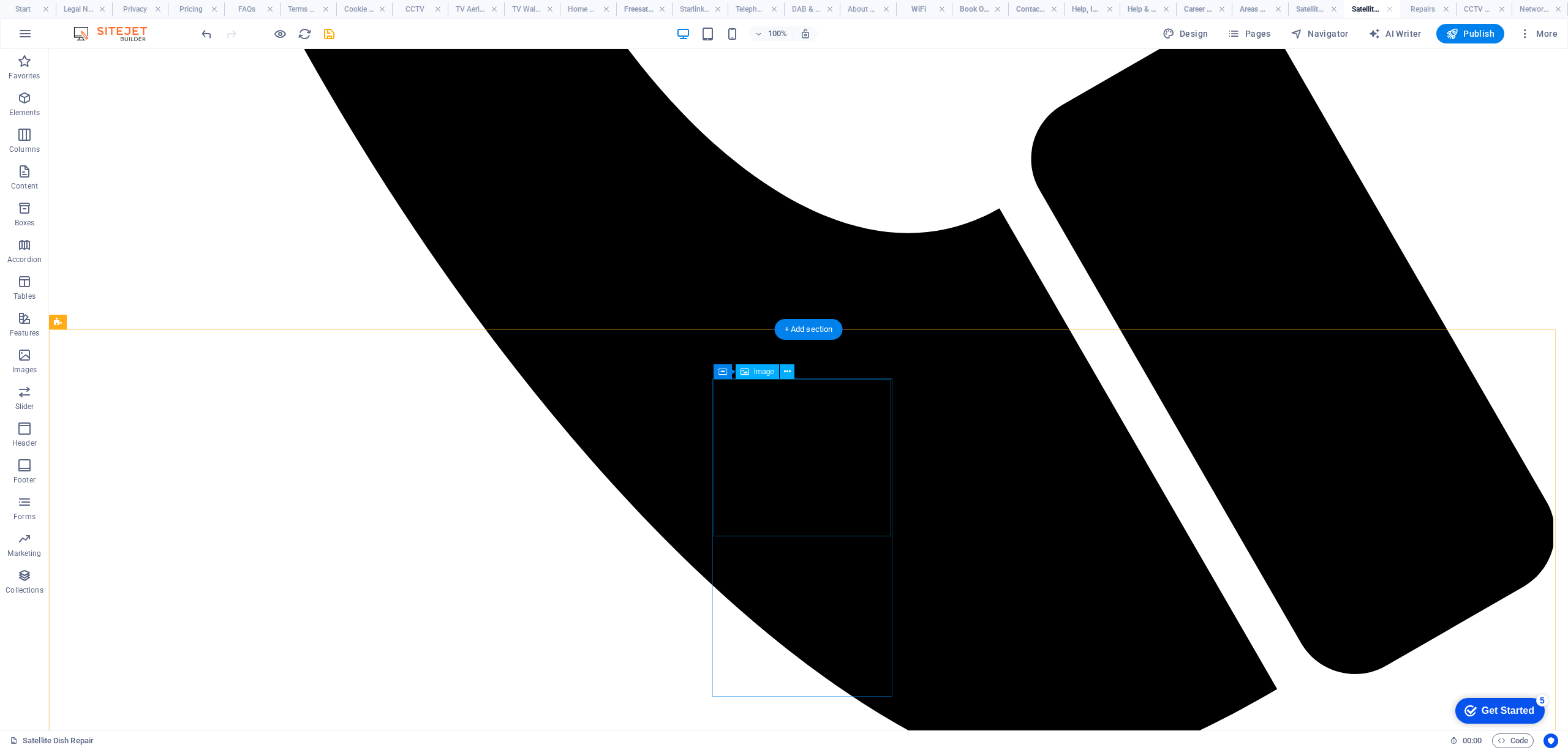
scroll to position [1603, 0]
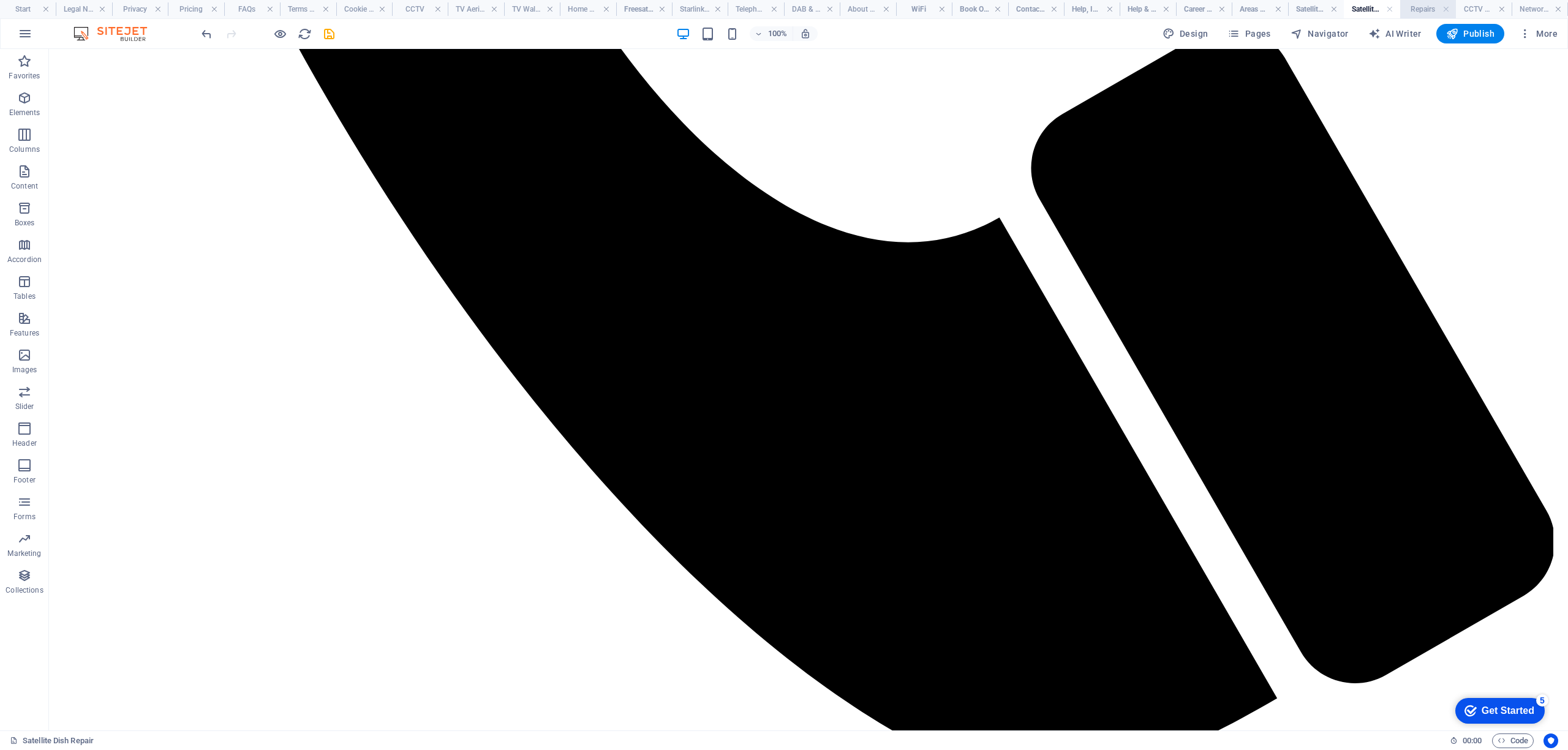
click at [1419, 10] on h4 "Repairs" at bounding box center [1428, 9] width 56 height 14
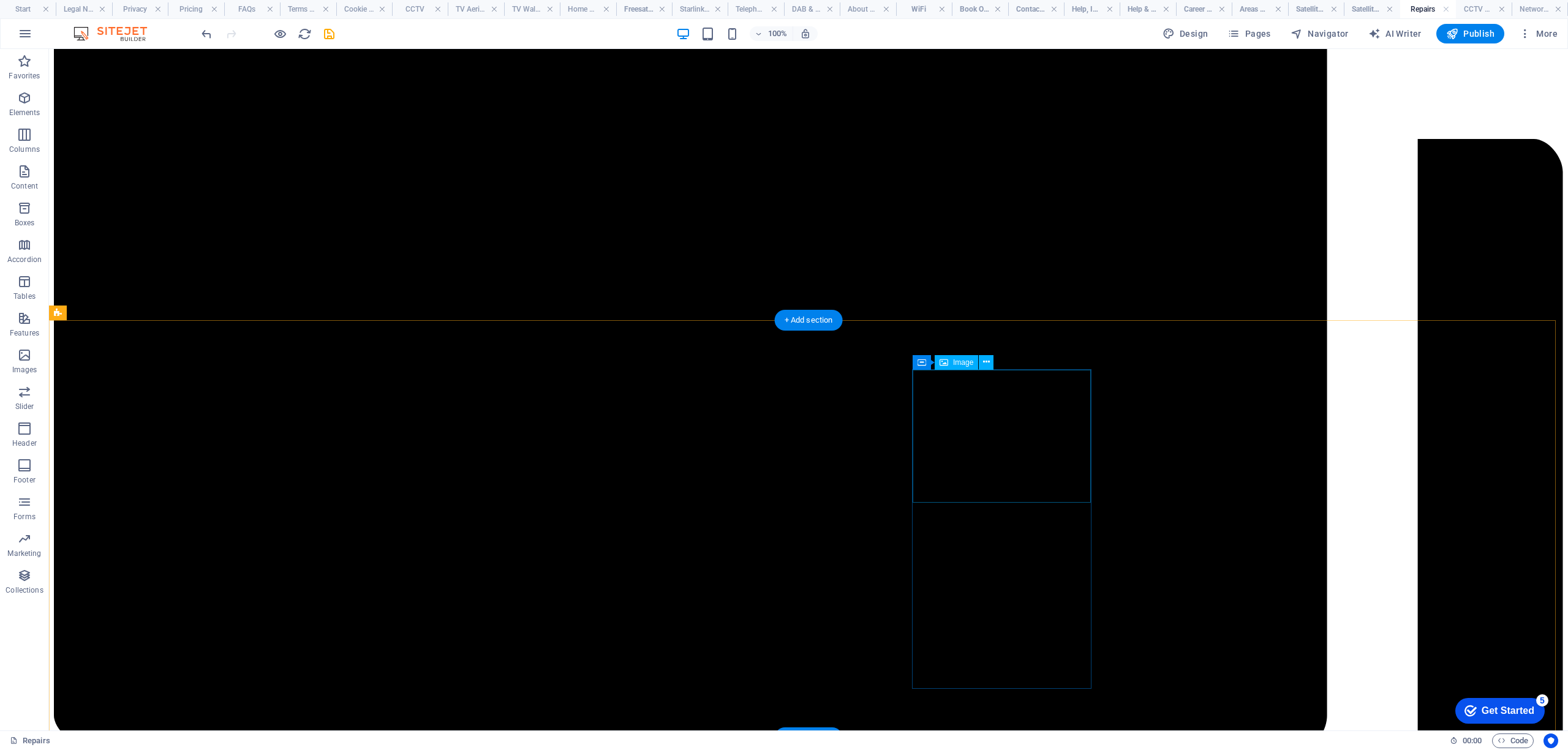
scroll to position [4819, 0]
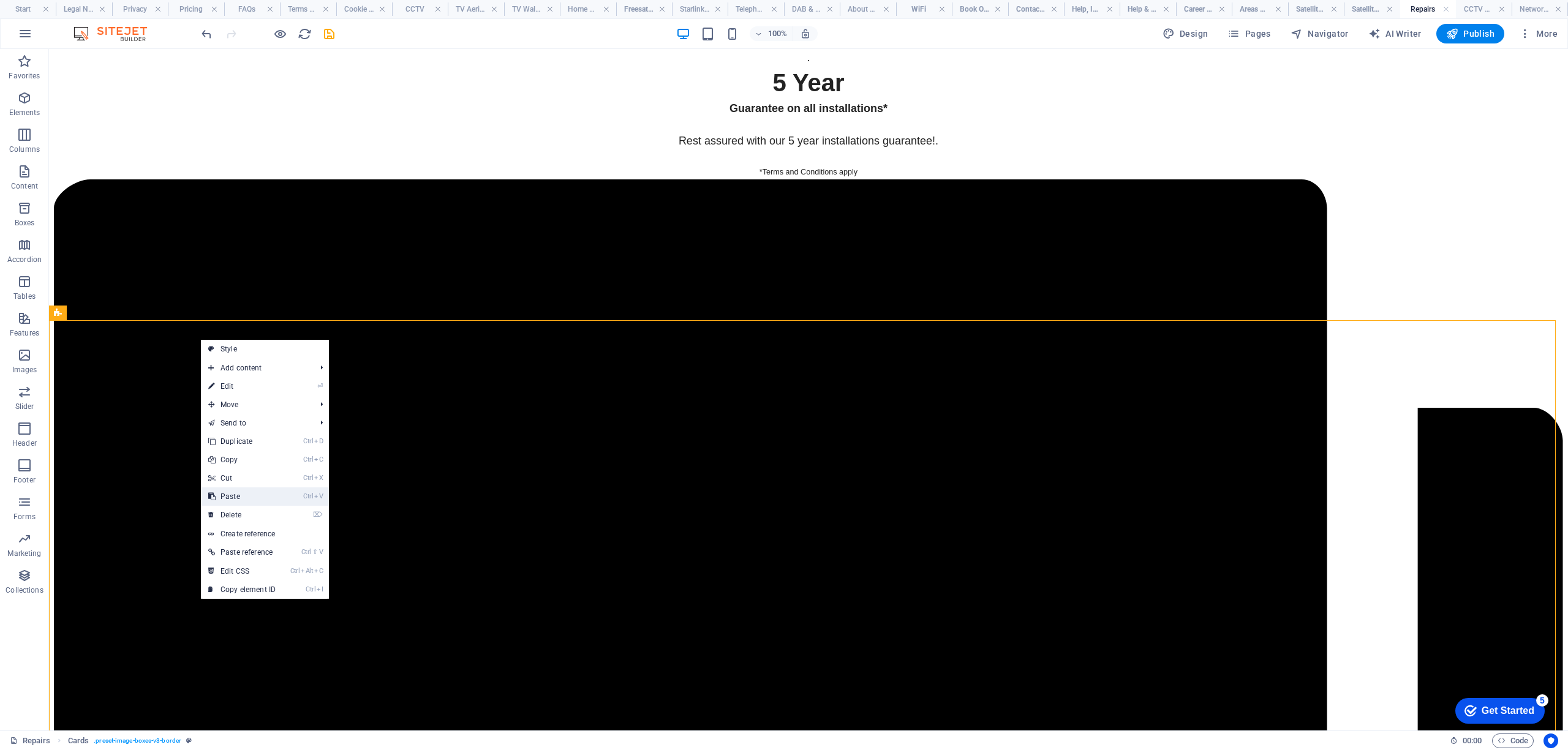
click at [235, 499] on link "Ctrl V Paste" at bounding box center [241, 496] width 82 height 18
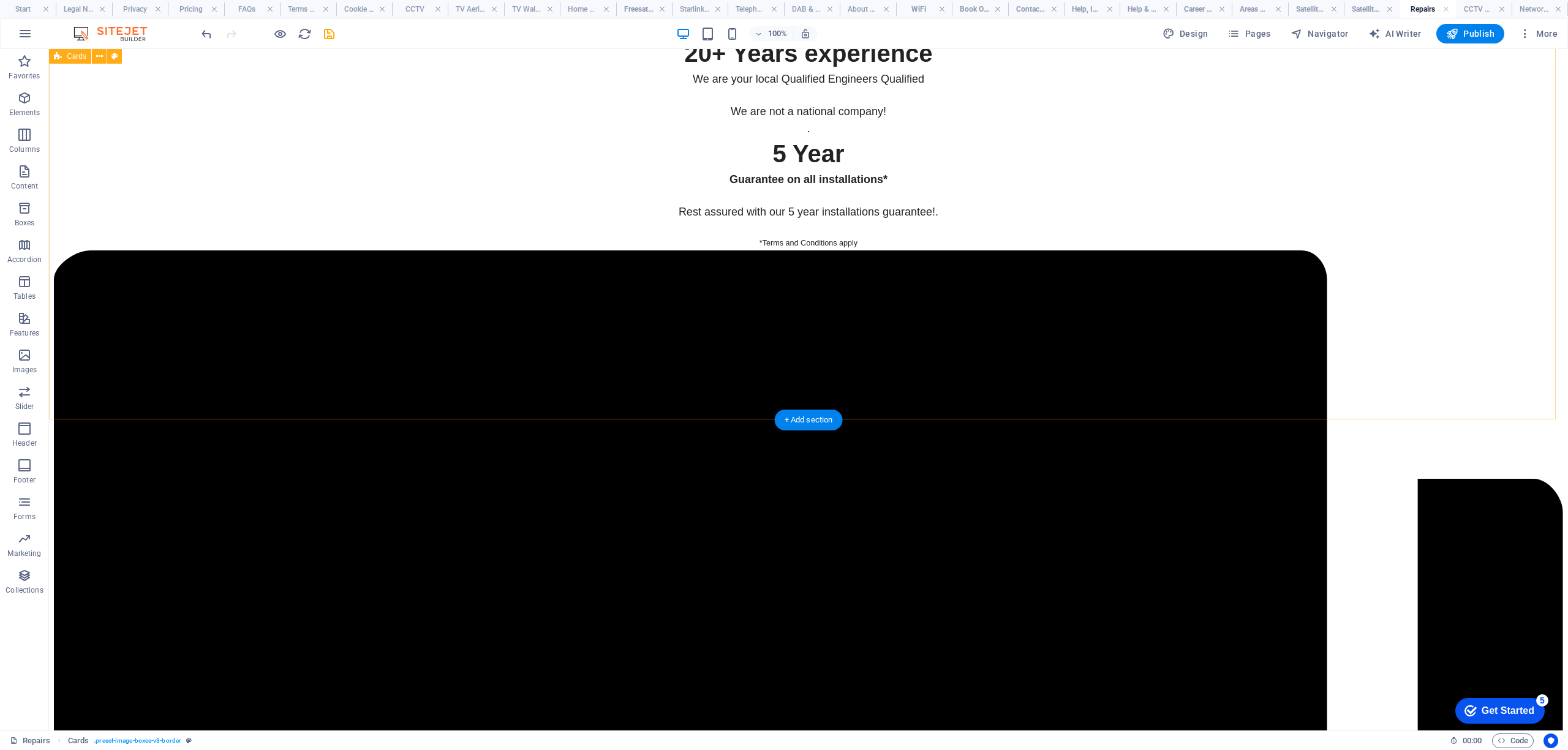
scroll to position [4719, 0]
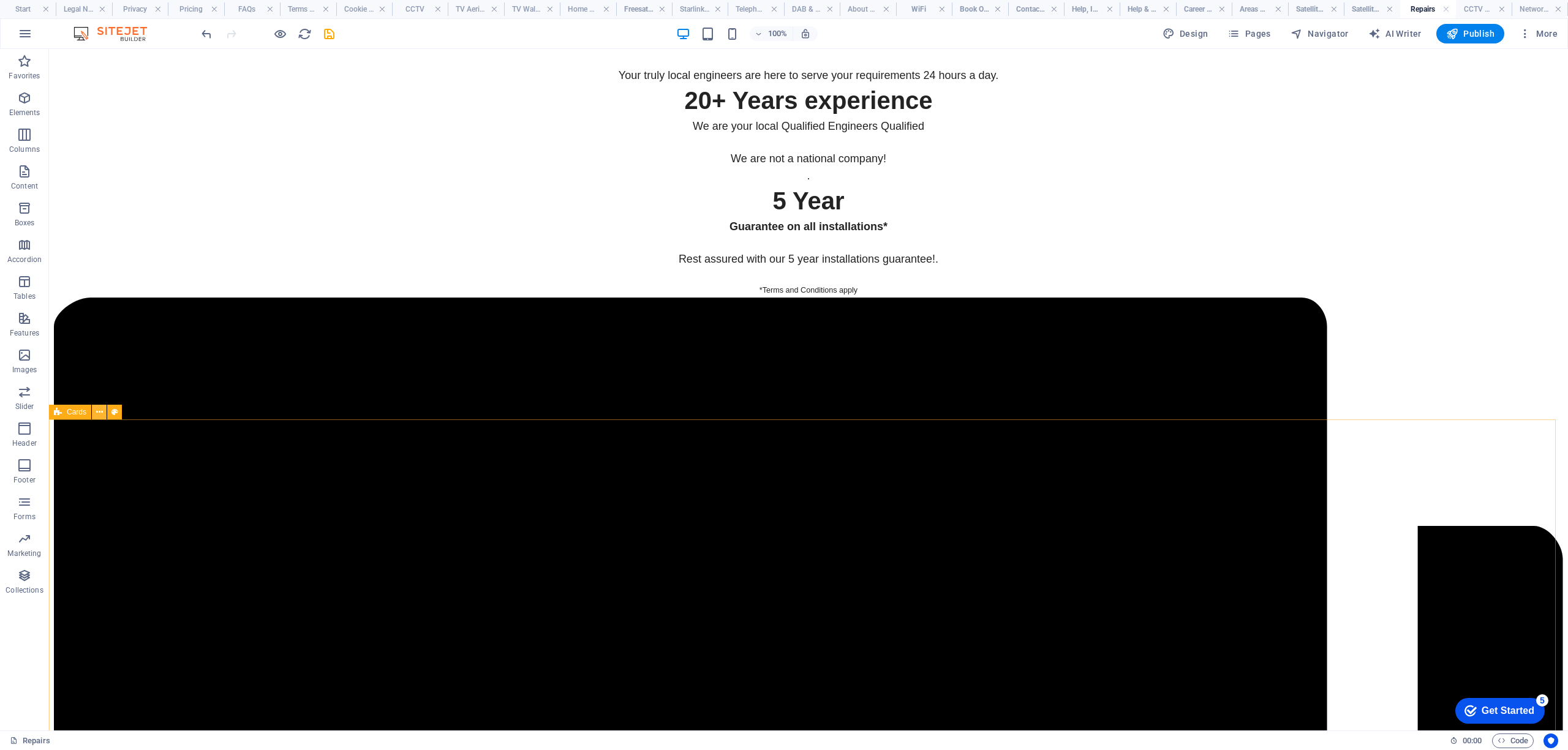
click at [101, 413] on icon at bounding box center [100, 412] width 7 height 13
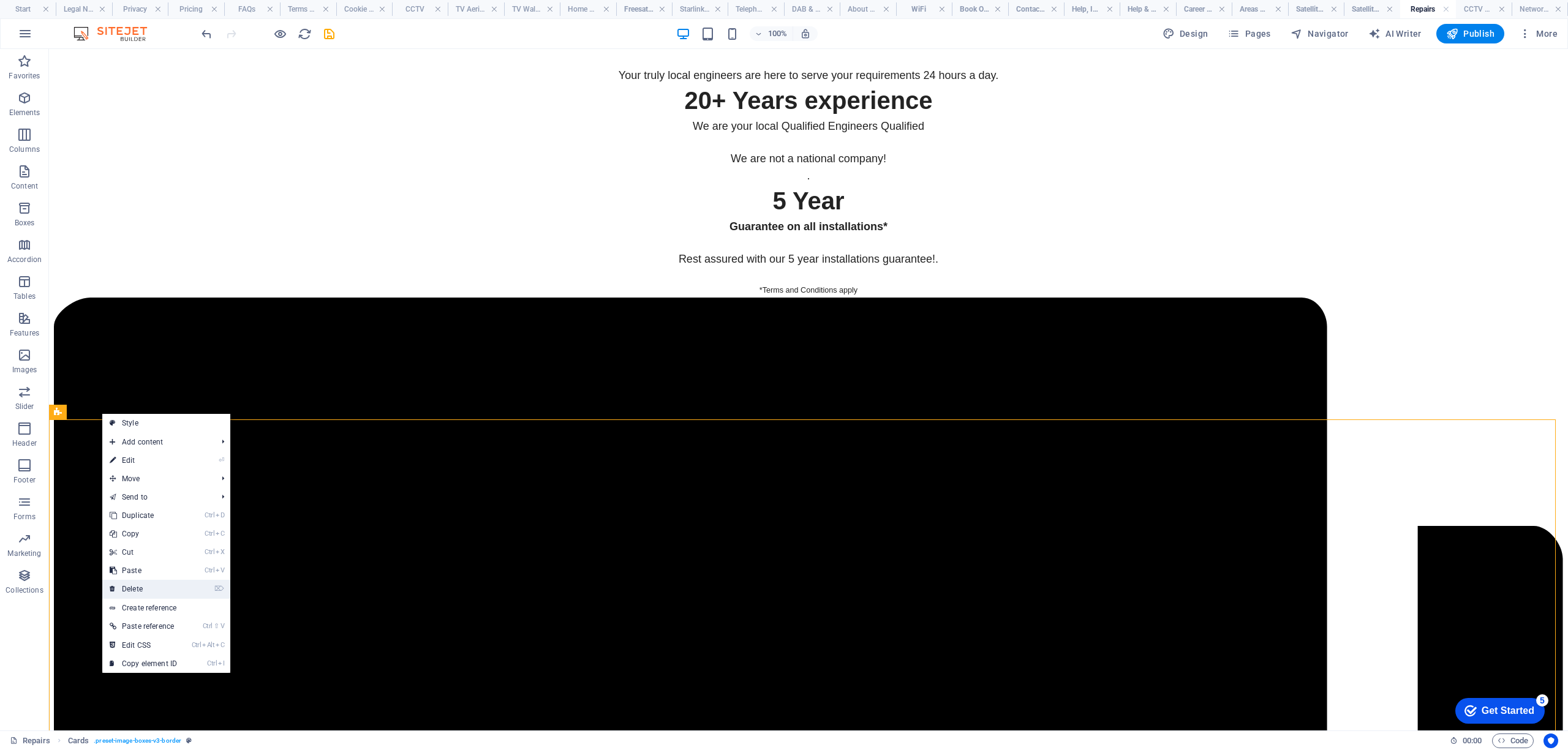
click at [147, 588] on link "⌦ Delete" at bounding box center [143, 589] width 82 height 18
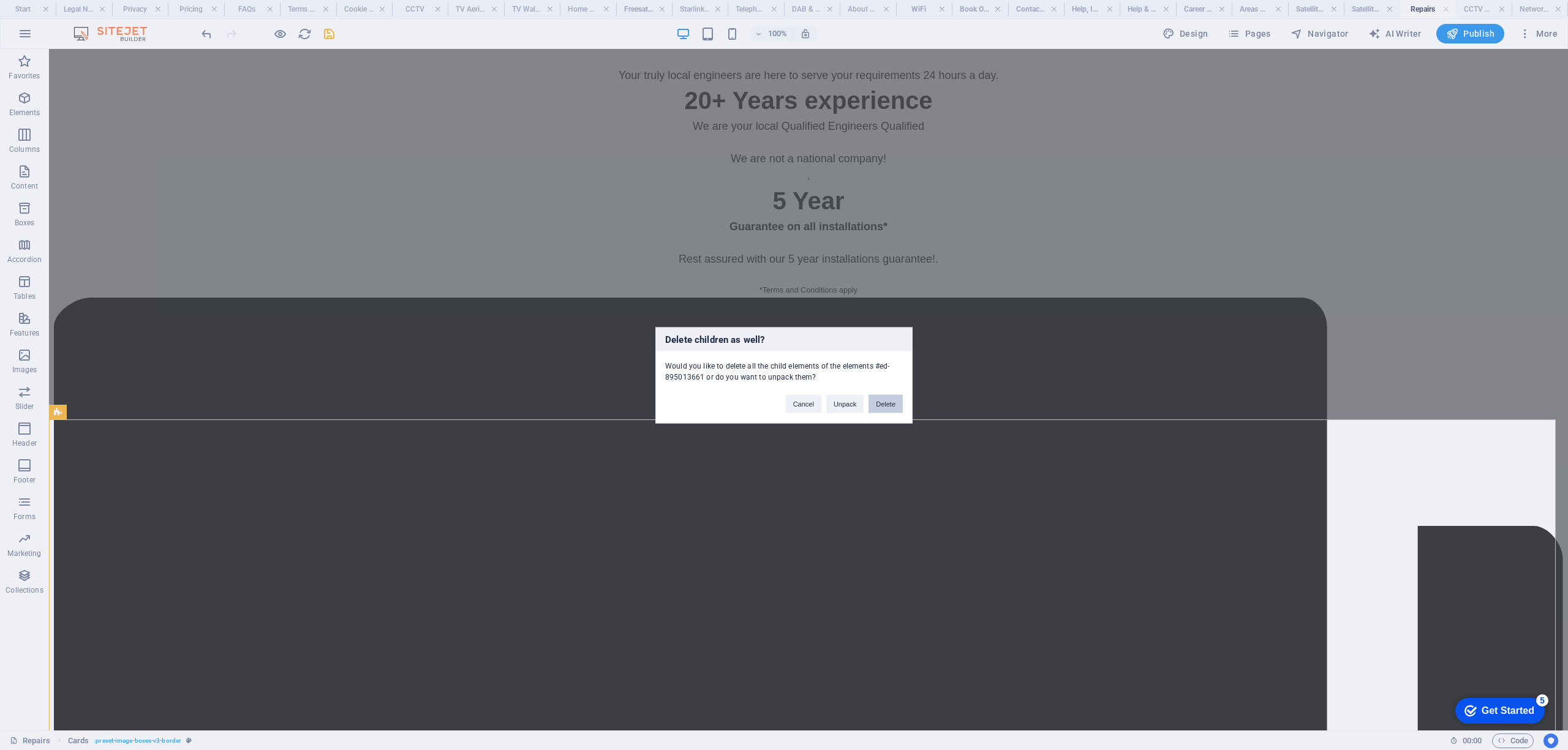
click at [887, 407] on button "Delete" at bounding box center [885, 404] width 34 height 18
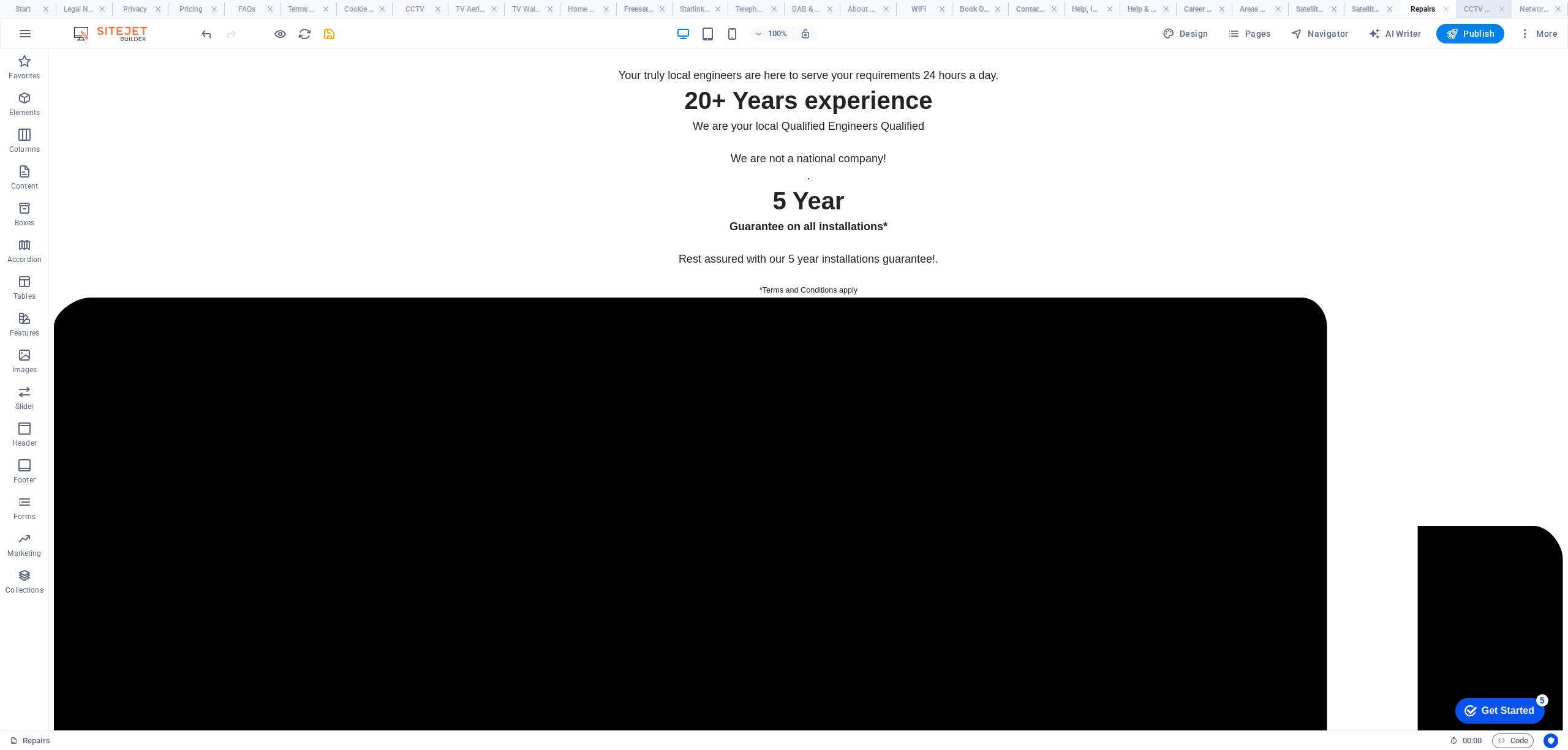
click at [1476, 3] on h4 "CCTV Repairs & Maintenance" at bounding box center [1484, 9] width 56 height 14
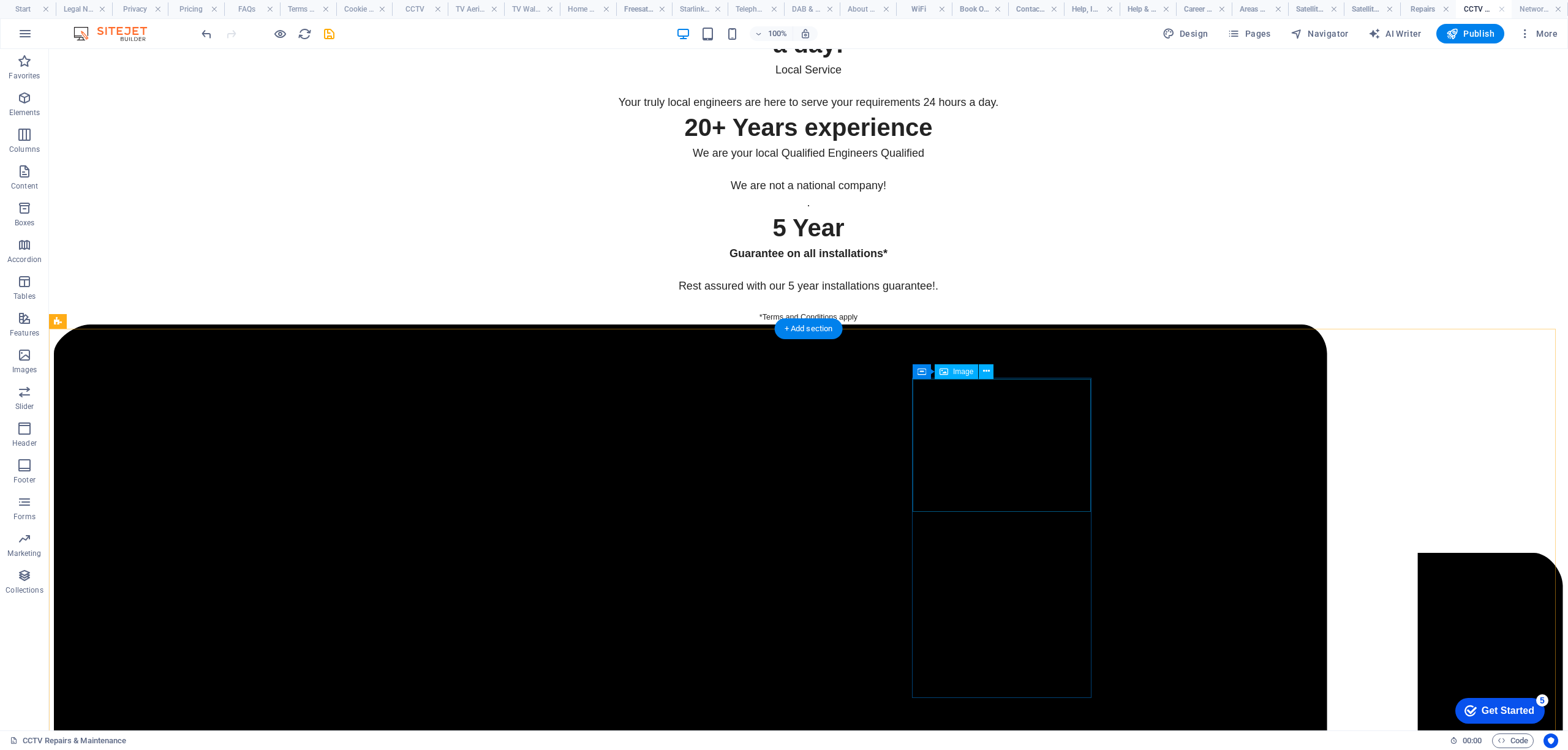
scroll to position [4754, 0]
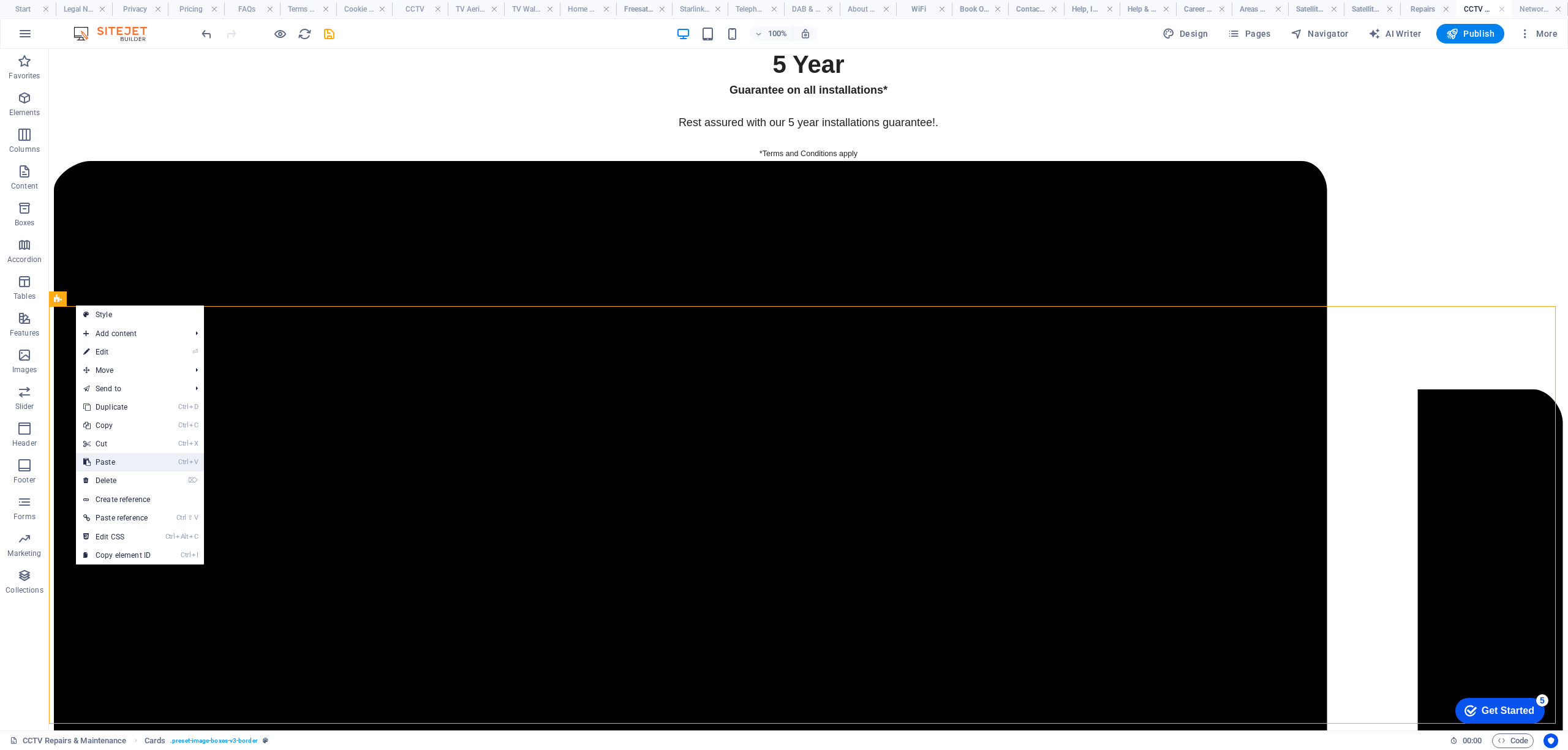
drag, startPoint x: 104, startPoint y: 463, endPoint x: 54, endPoint y: 414, distance: 70.0
click at [104, 463] on link "Ctrl V Paste" at bounding box center [116, 463] width 82 height 18
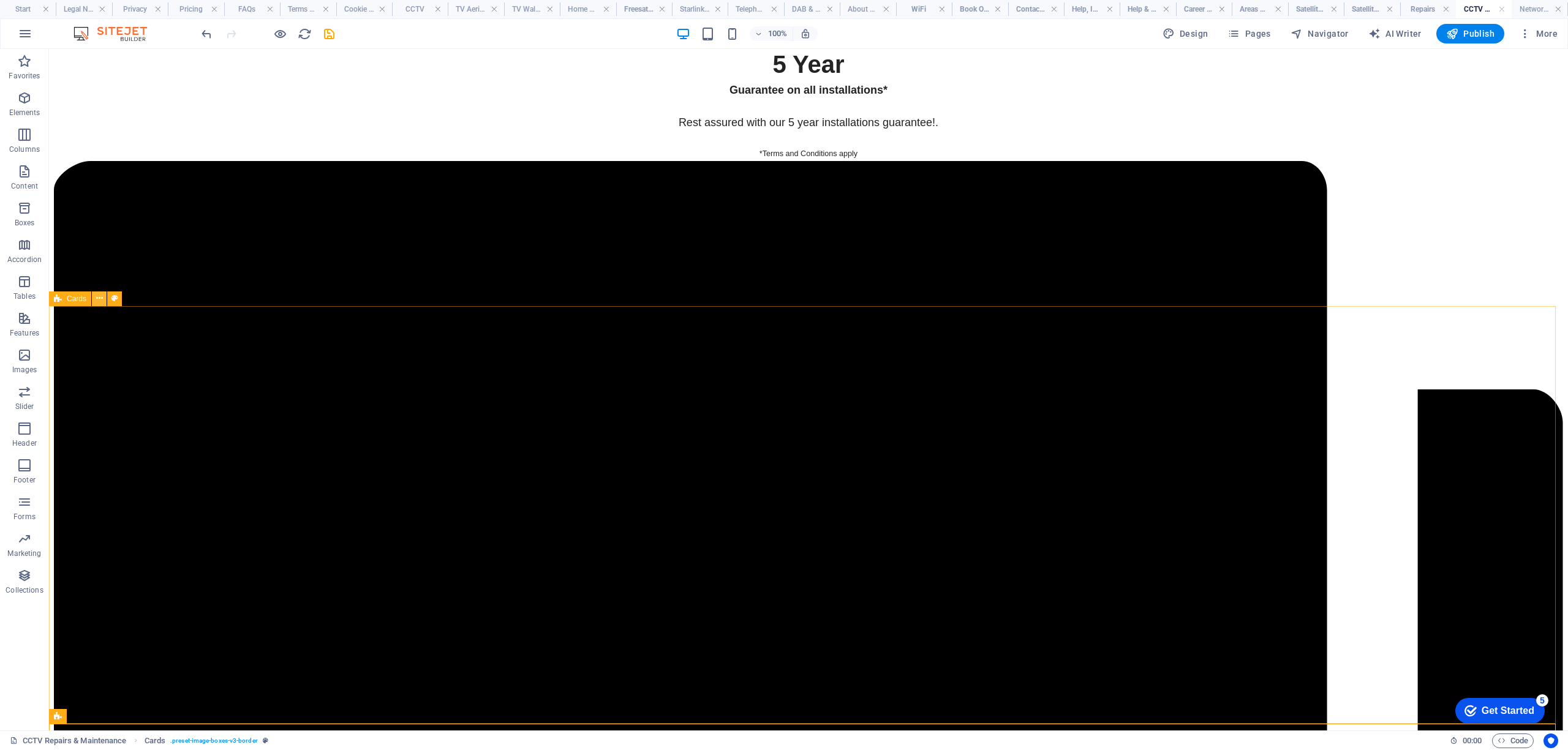
click at [98, 300] on icon at bounding box center [100, 298] width 7 height 13
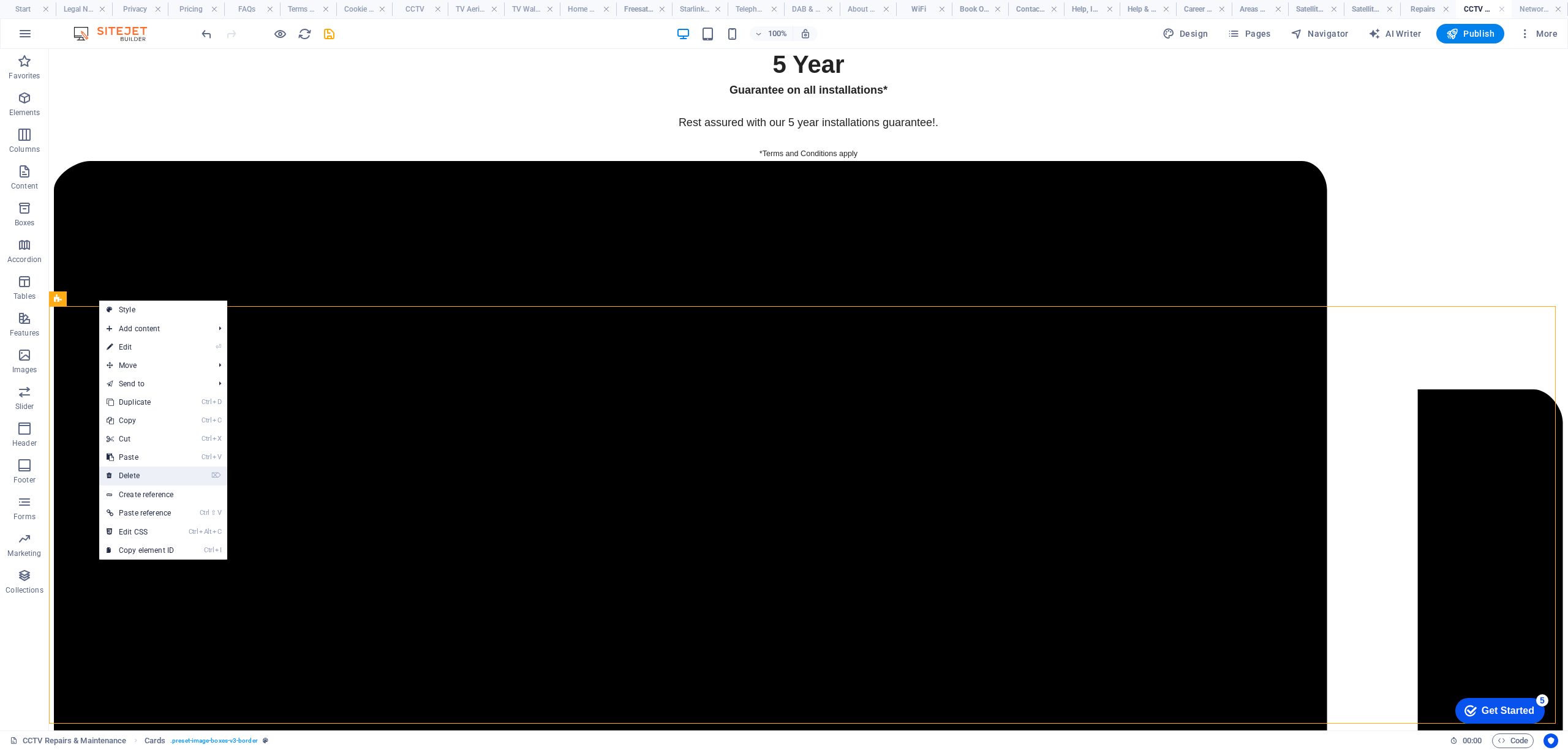
click at [130, 473] on link "⌦ Delete" at bounding box center [140, 476] width 82 height 18
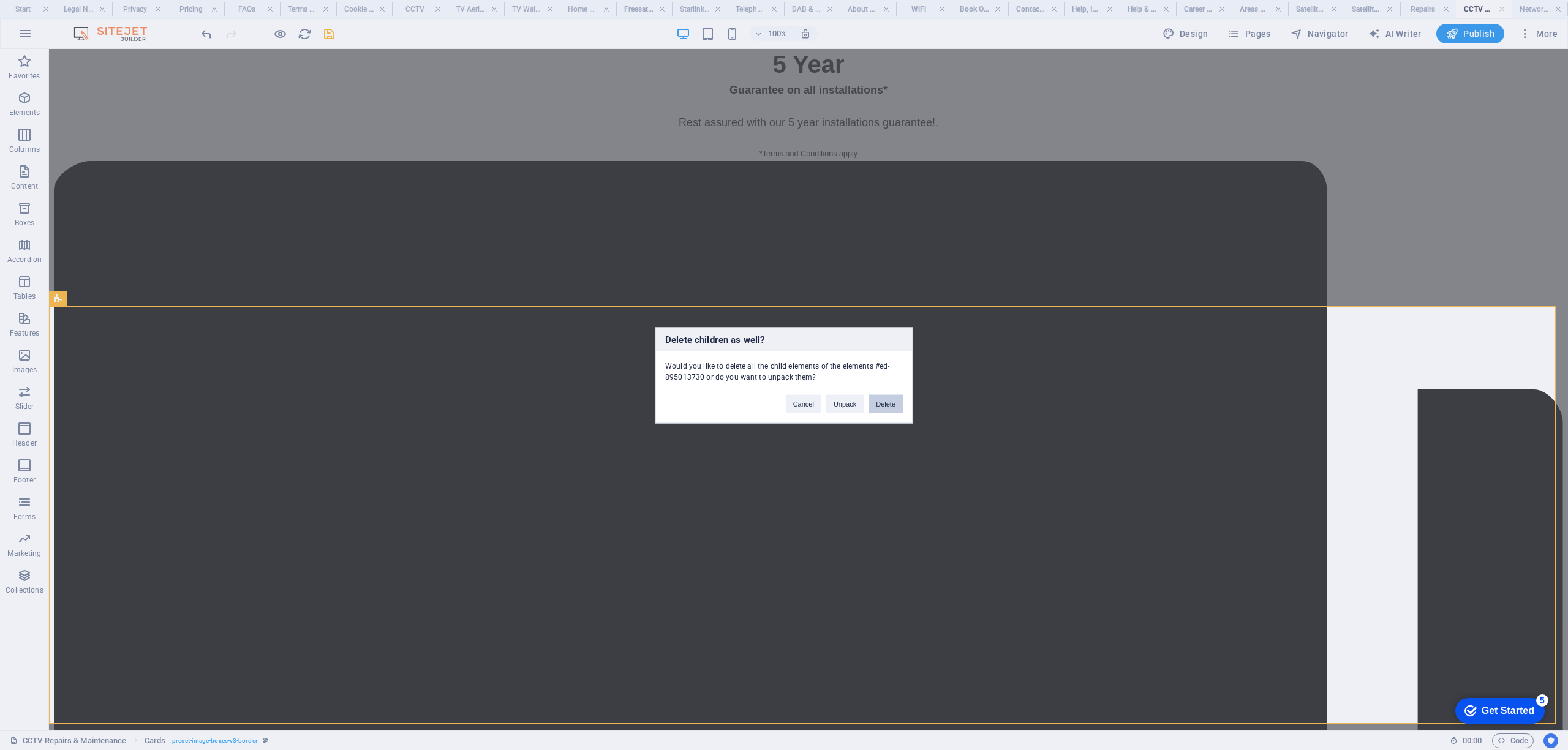
click at [873, 405] on button "Delete" at bounding box center [885, 404] width 34 height 18
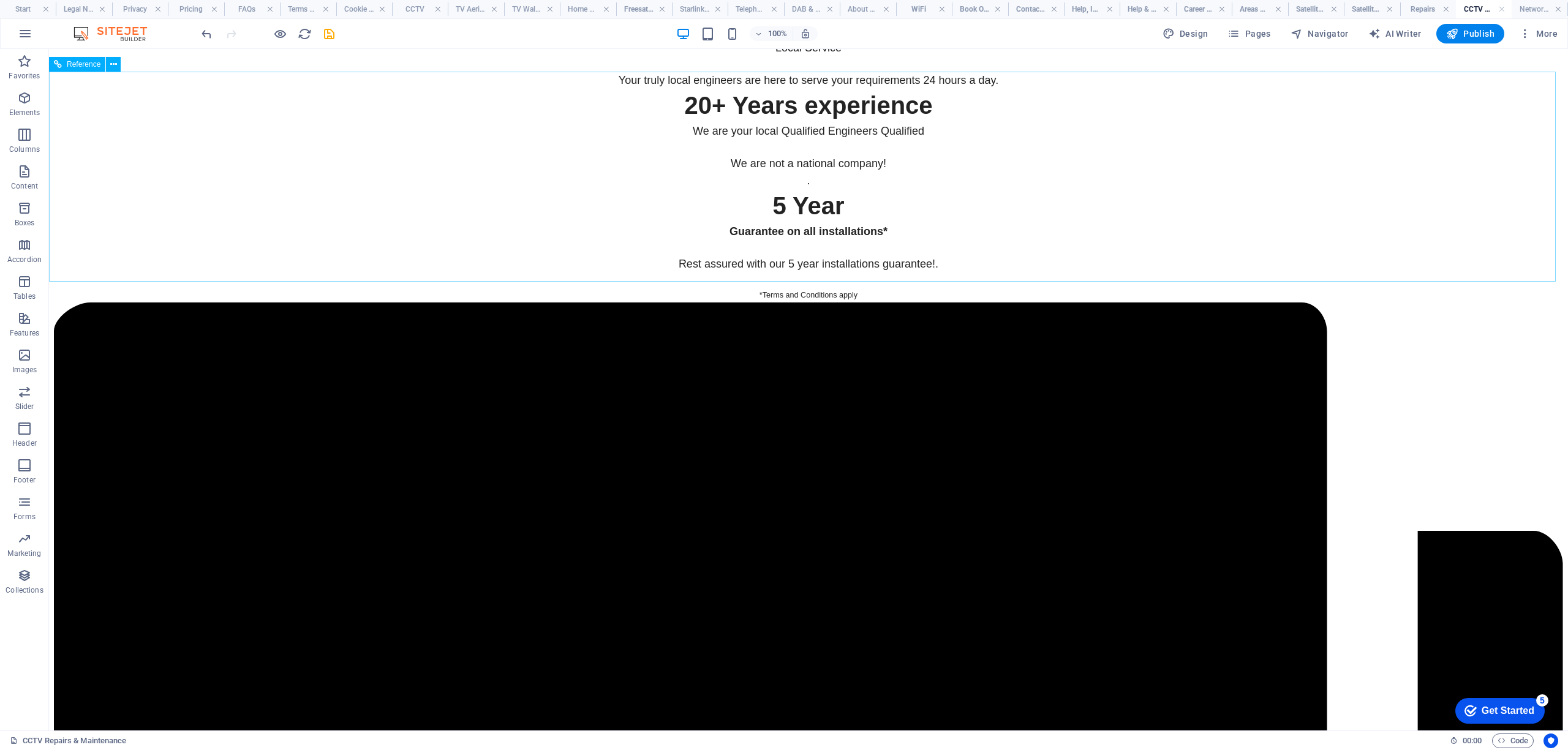
scroll to position [4590, 0]
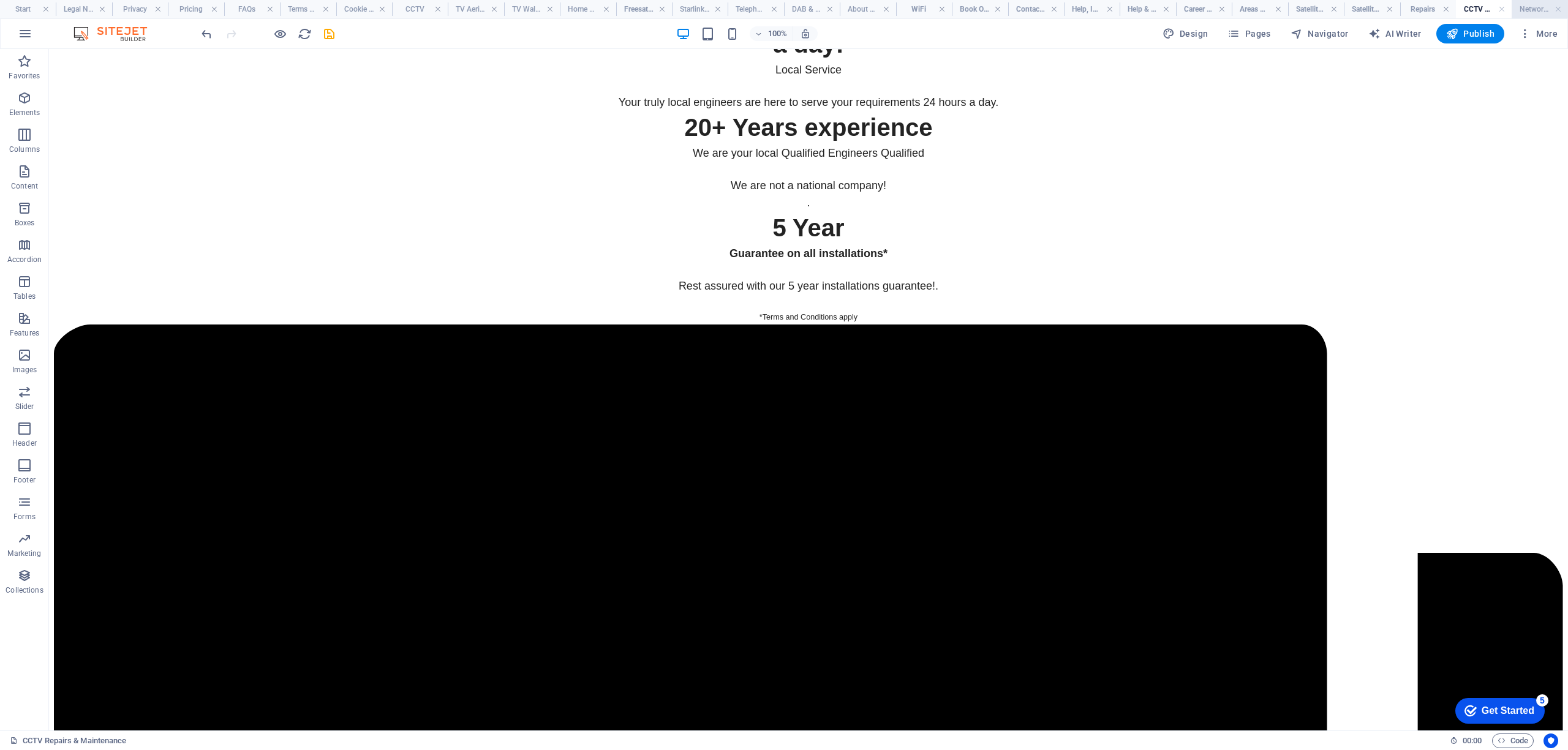
click at [1537, 1] on li "Network Cabling CAT 6" at bounding box center [1539, 9] width 56 height 18
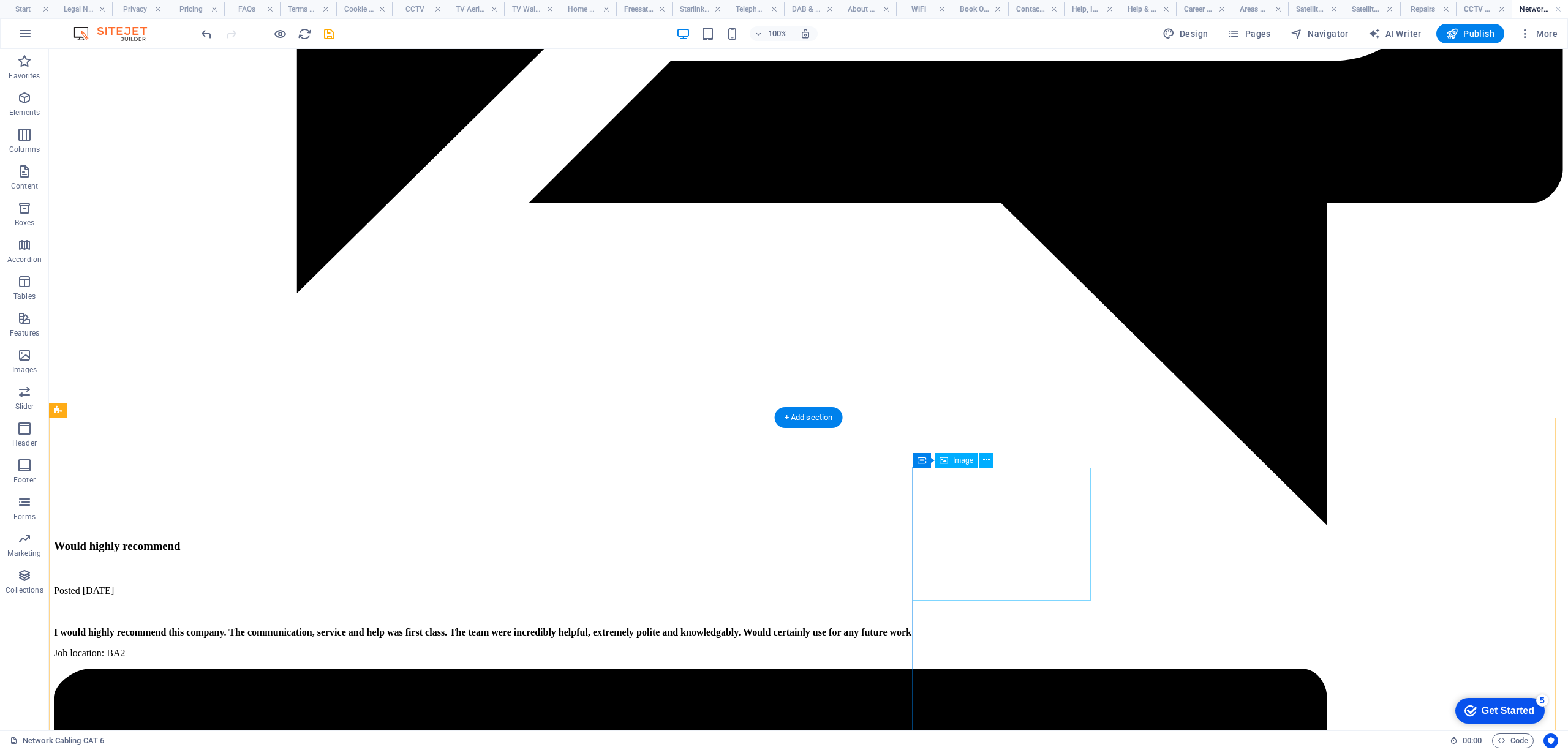
scroll to position [1633, 0]
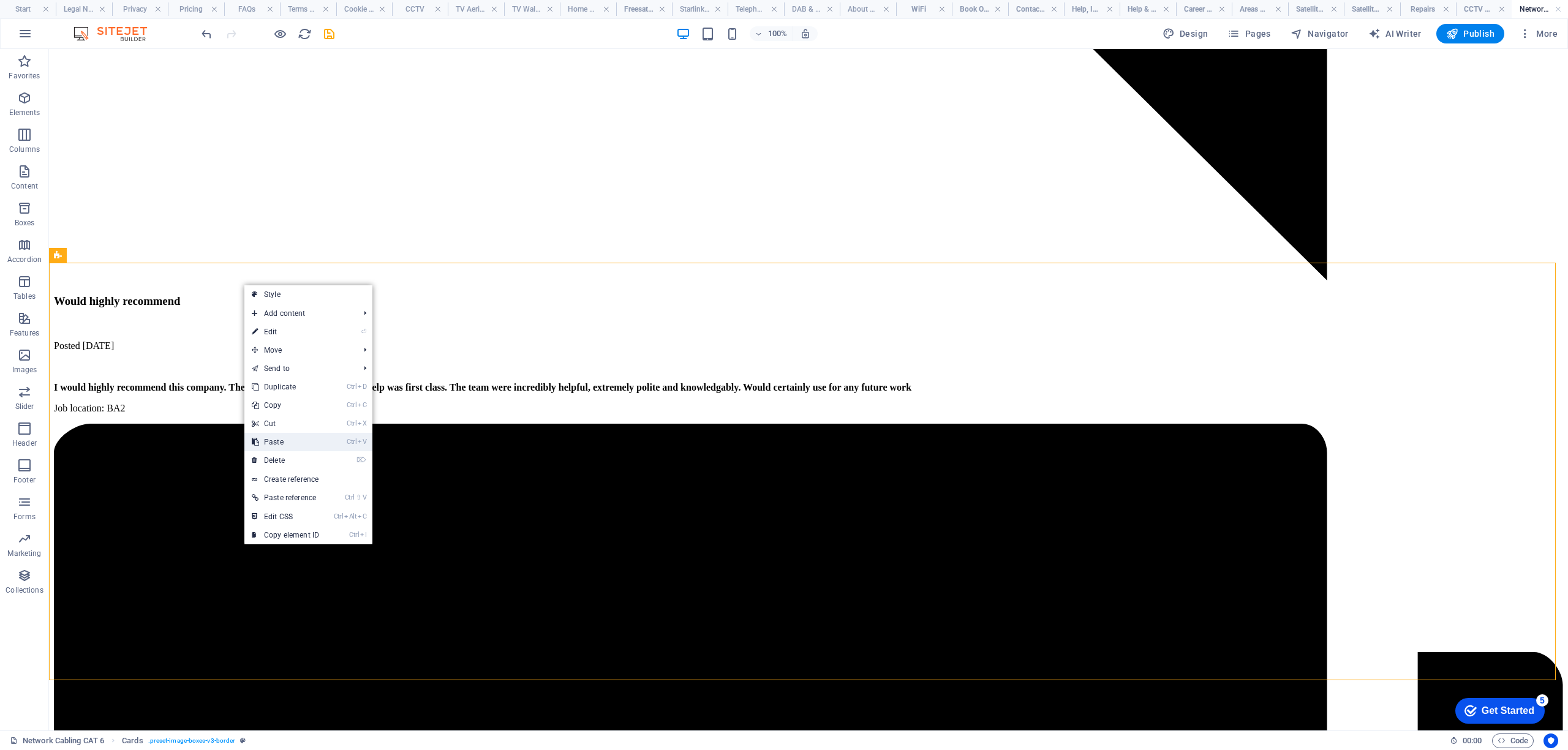
drag, startPoint x: 237, startPoint y: 390, endPoint x: 286, endPoint y: 439, distance: 69.3
click at [286, 439] on link "Ctrl V Paste" at bounding box center [285, 442] width 82 height 18
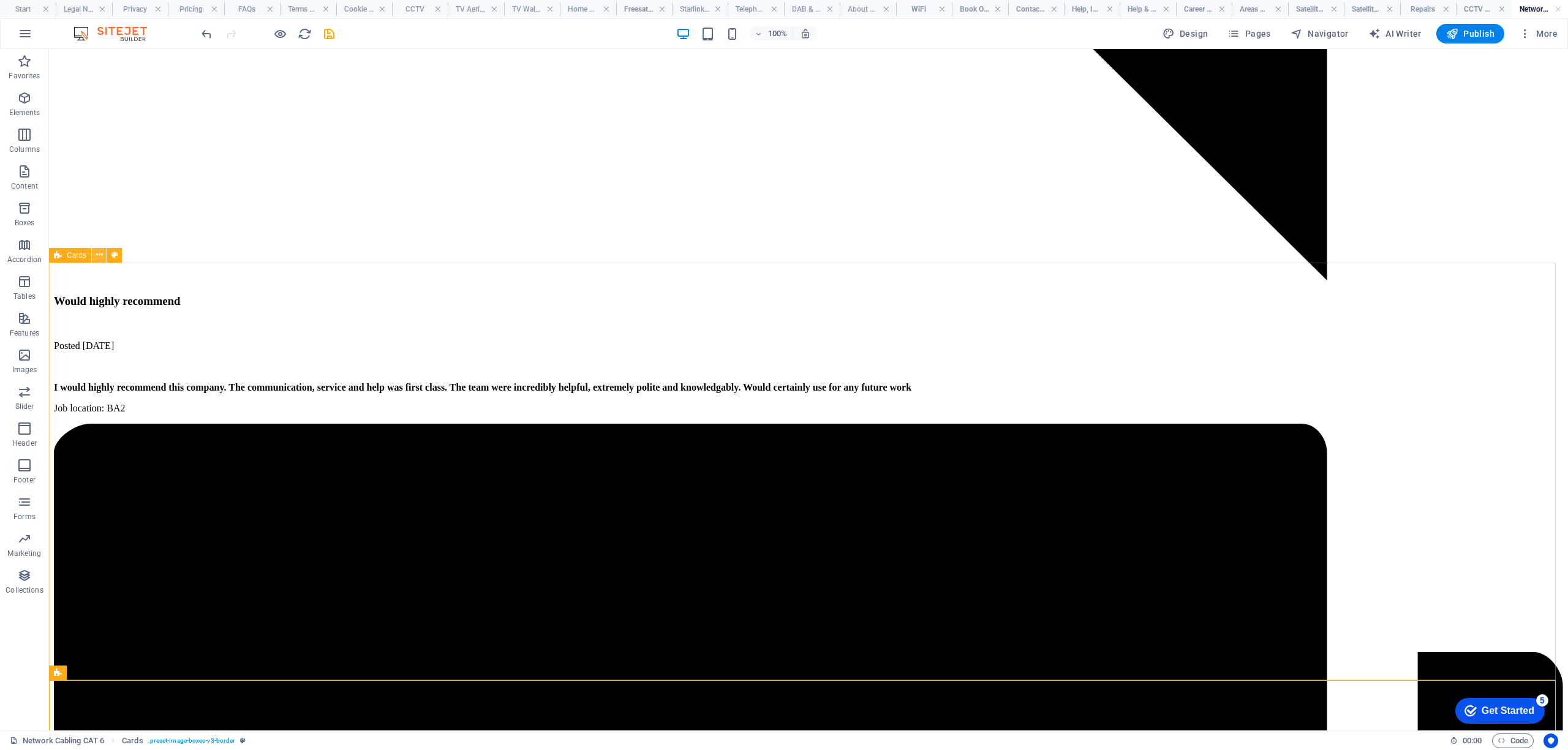
click at [97, 255] on icon at bounding box center [100, 255] width 7 height 13
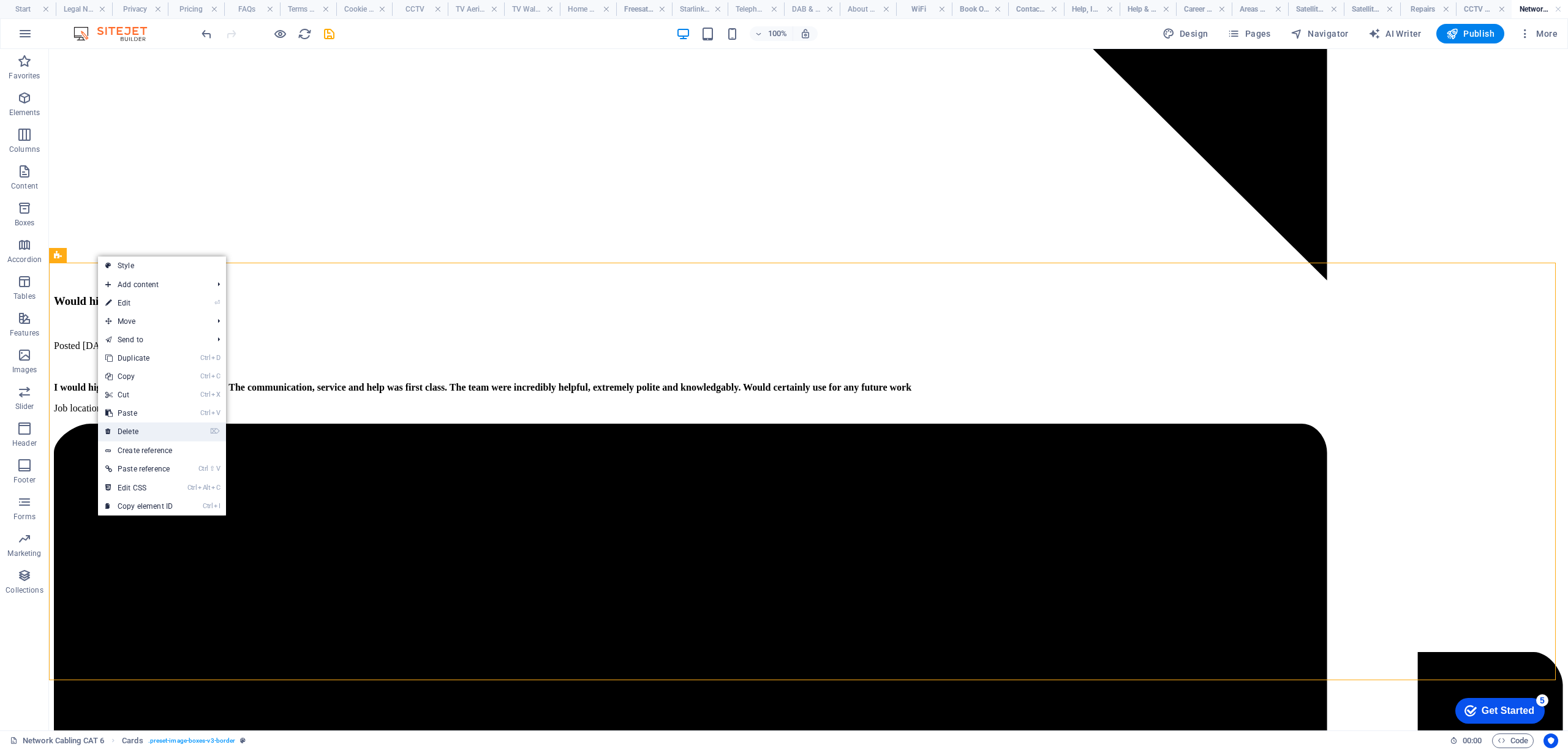
click at [111, 433] on icon at bounding box center [109, 432] width 6 height 18
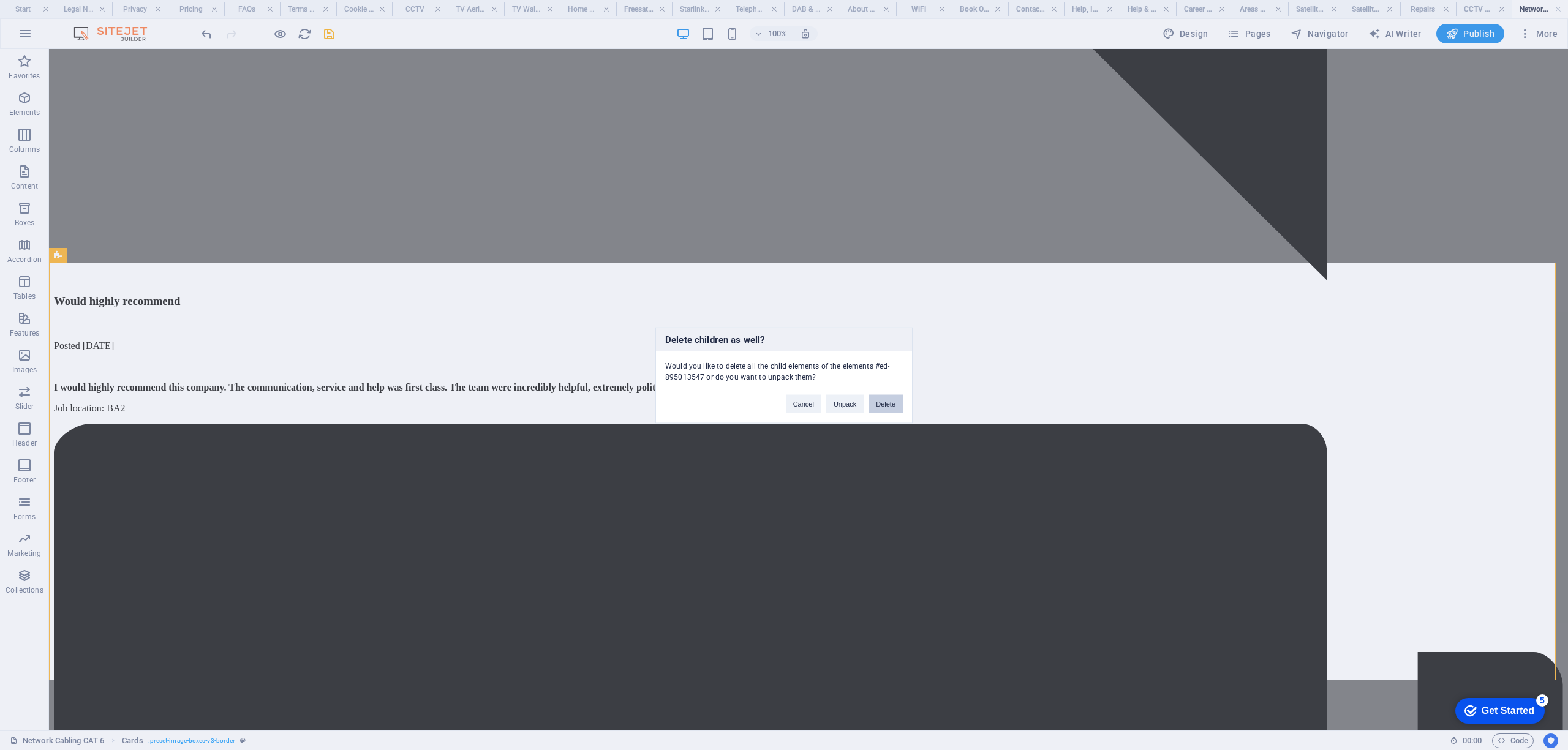
click at [885, 404] on button "Delete" at bounding box center [885, 404] width 34 height 18
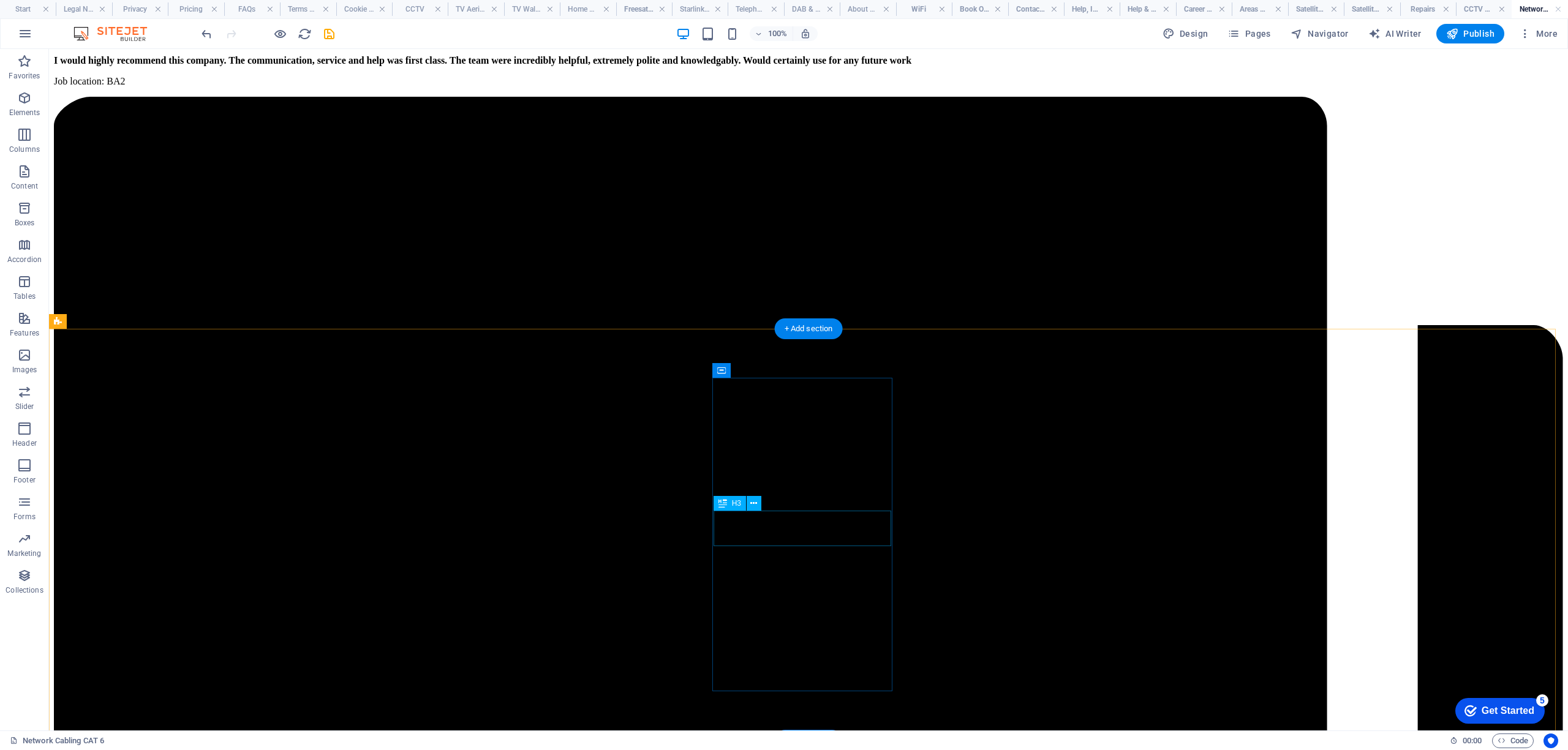
scroll to position [1551, 0]
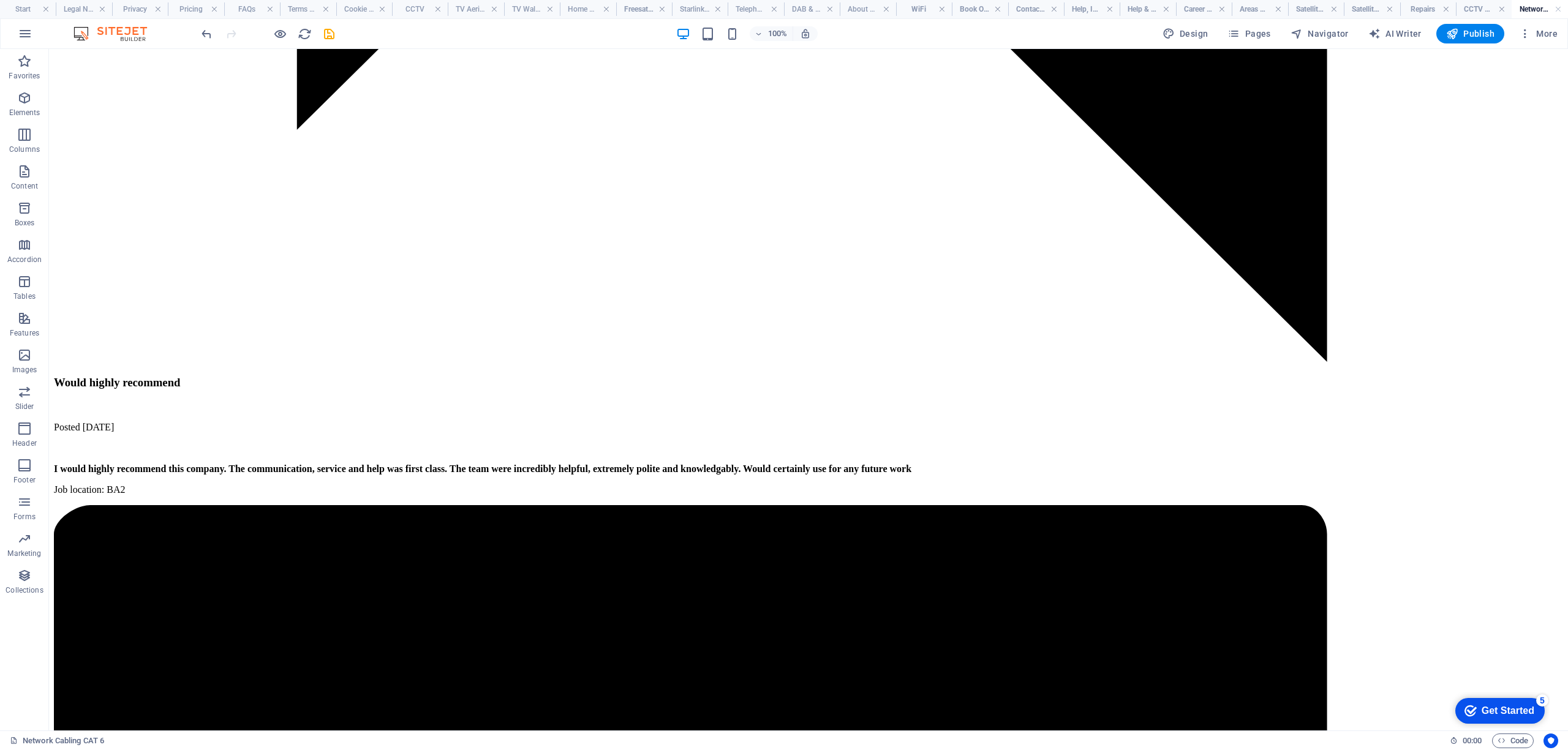
click at [336, 31] on div "100% Design Pages Navigator AI Writer Publish More" at bounding box center [881, 34] width 1363 height 20
click at [329, 35] on icon "save" at bounding box center [329, 34] width 14 height 14
click at [1478, 34] on span "Publish" at bounding box center [1470, 34] width 48 height 12
